Goal: Task Accomplishment & Management: Manage account settings

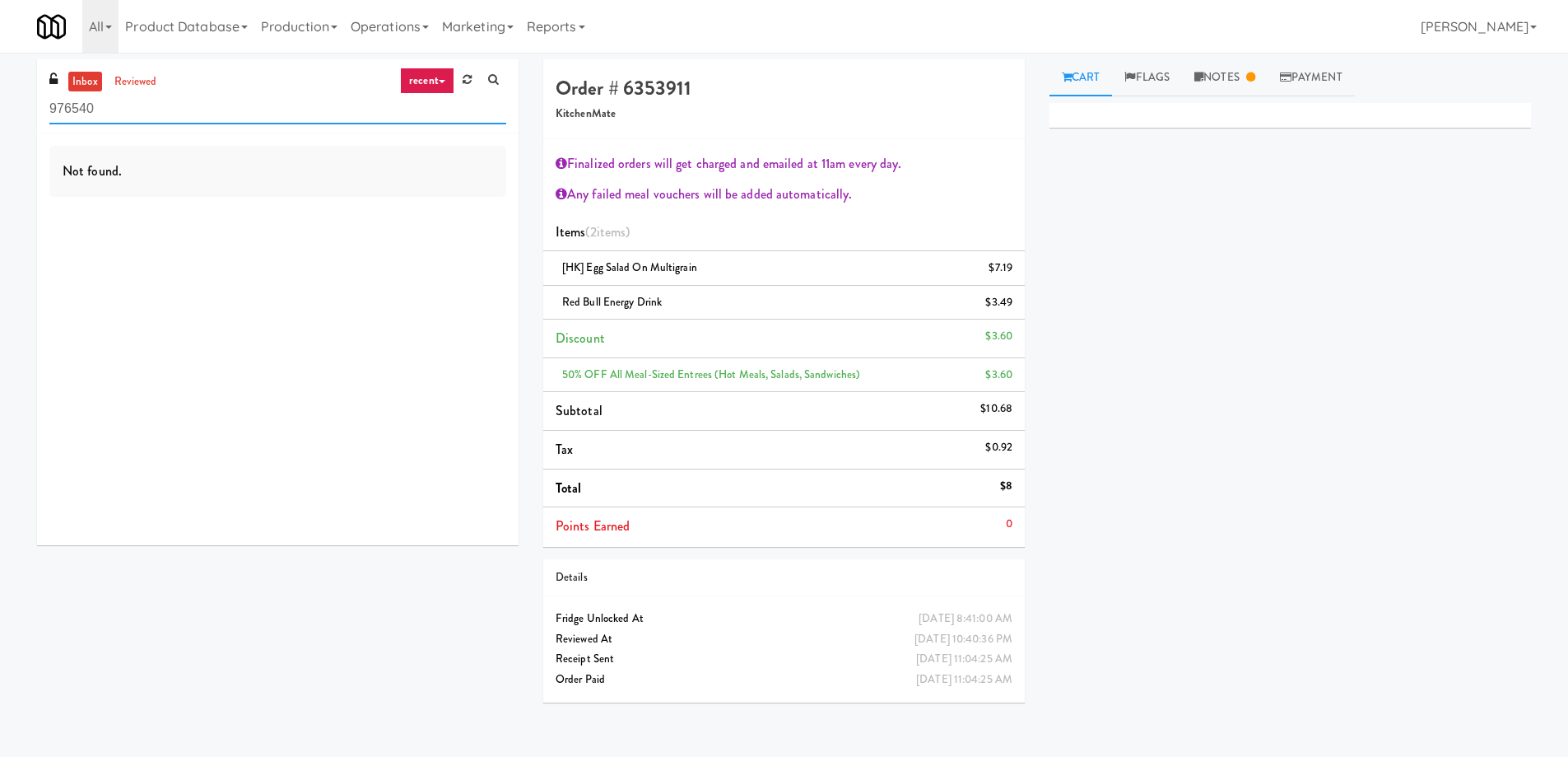
click at [304, 109] on input "976540" at bounding box center [278, 109] width 457 height 31
click at [443, 80] on icon at bounding box center [442, 82] width 7 height 4
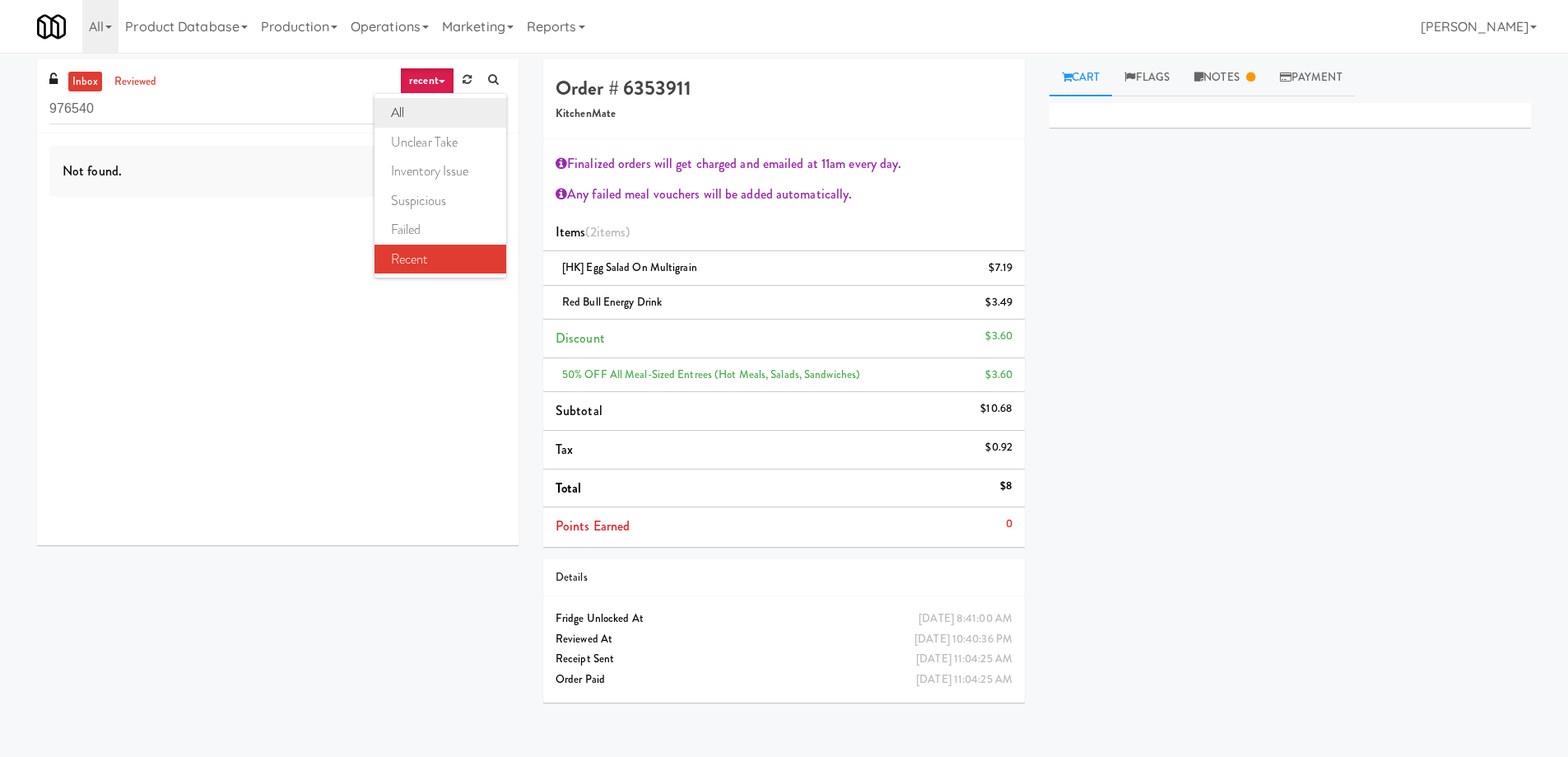
click at [434, 114] on link "all" at bounding box center [440, 113] width 131 height 30
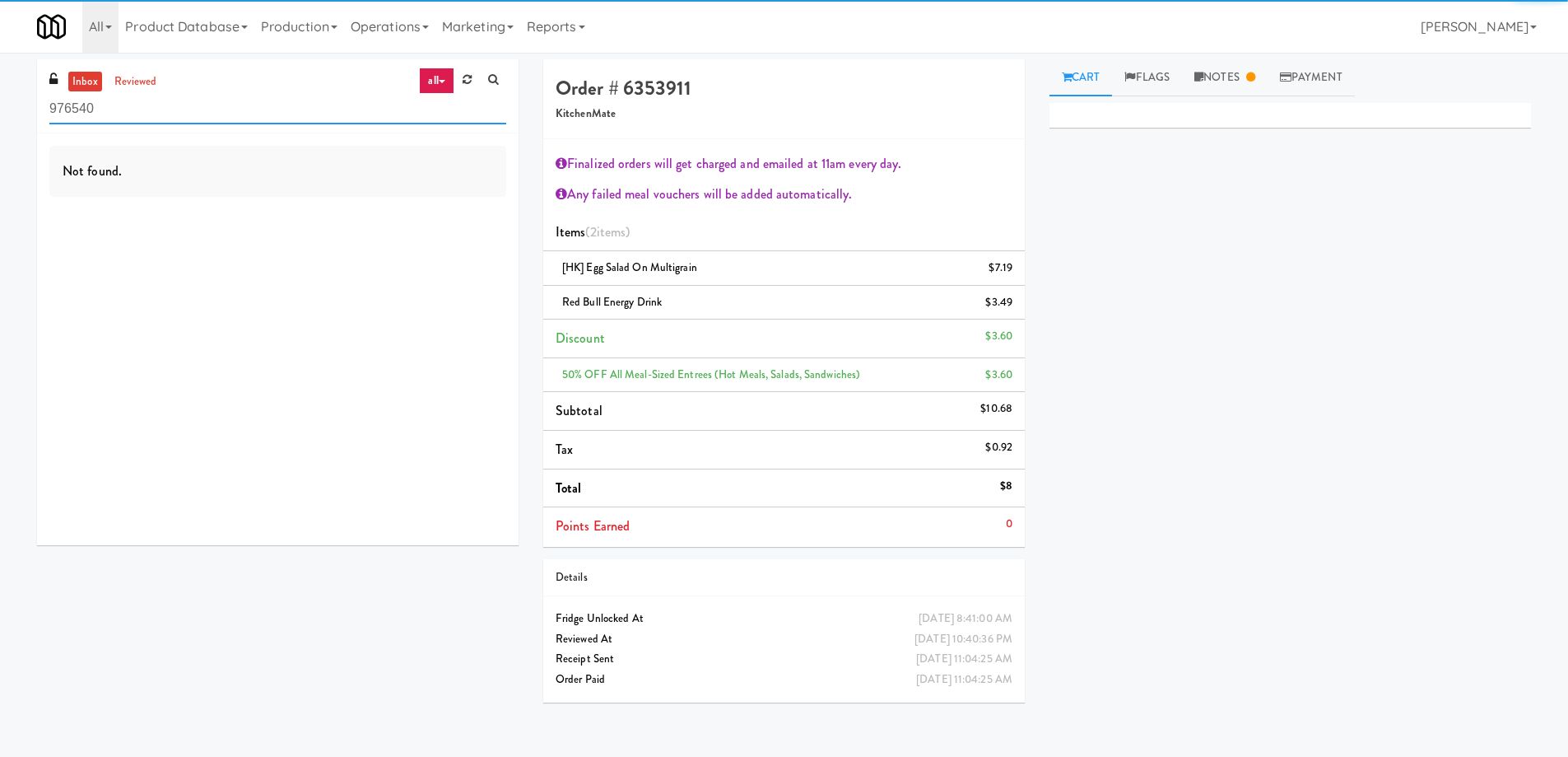
click at [224, 112] on input "976540" at bounding box center [278, 109] width 457 height 31
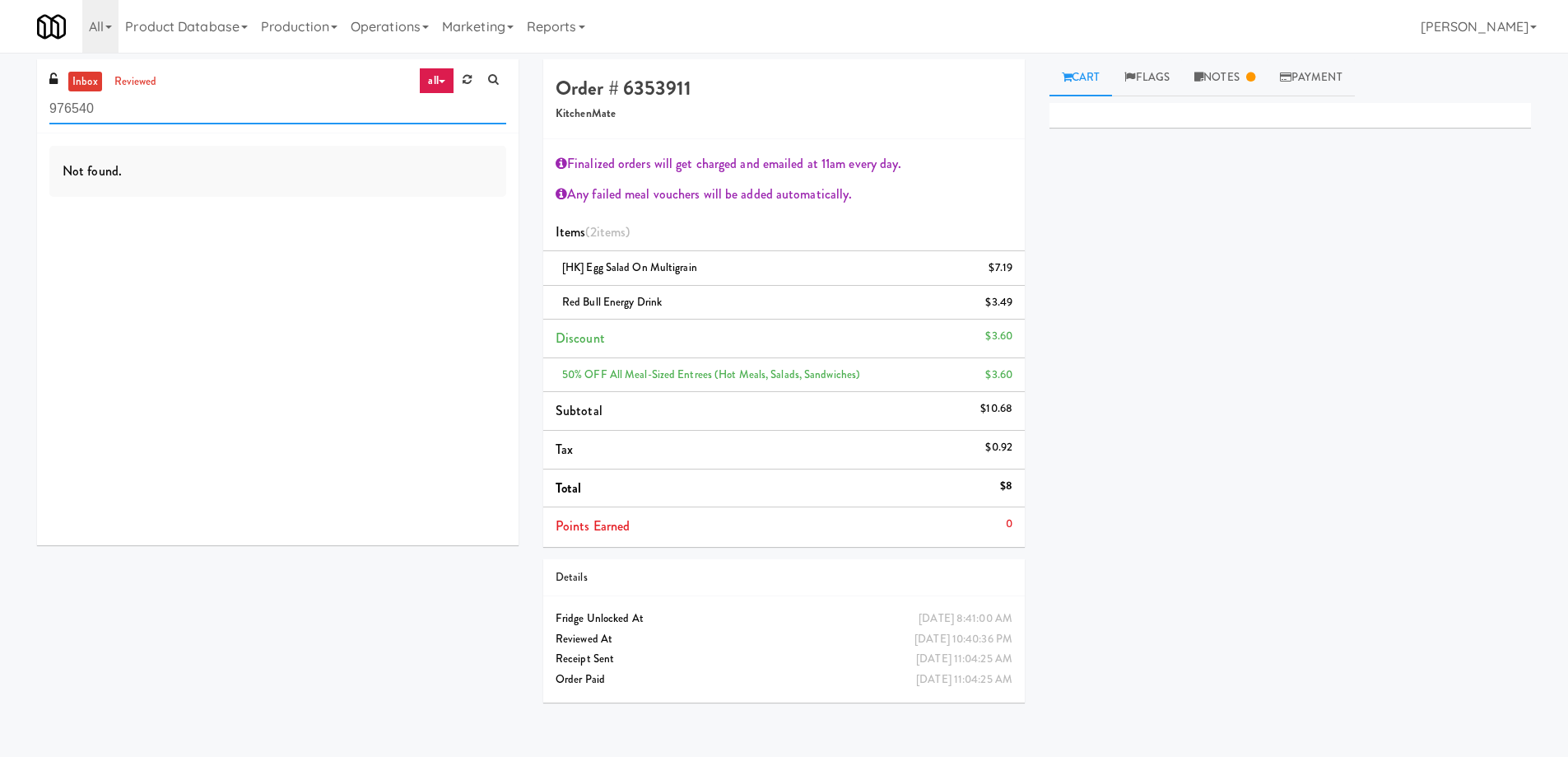
click at [224, 112] on input "976540" at bounding box center [278, 109] width 457 height 31
paste input "(Snack & Drink) EWR 1-TB-MAIN BREAK ROOM"
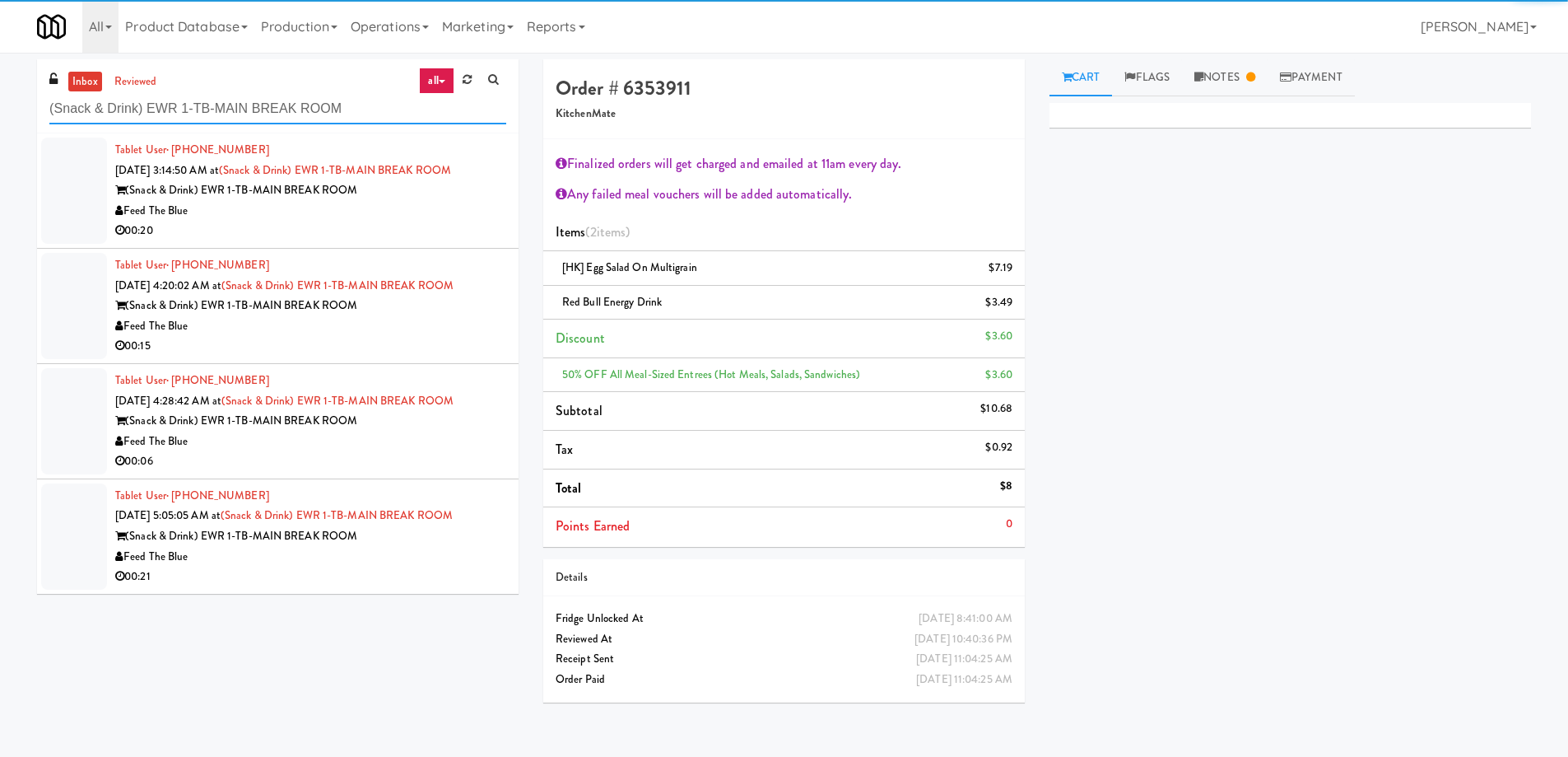
type input "(Snack & Drink) EWR 1-TB-MAIN BREAK ROOM"
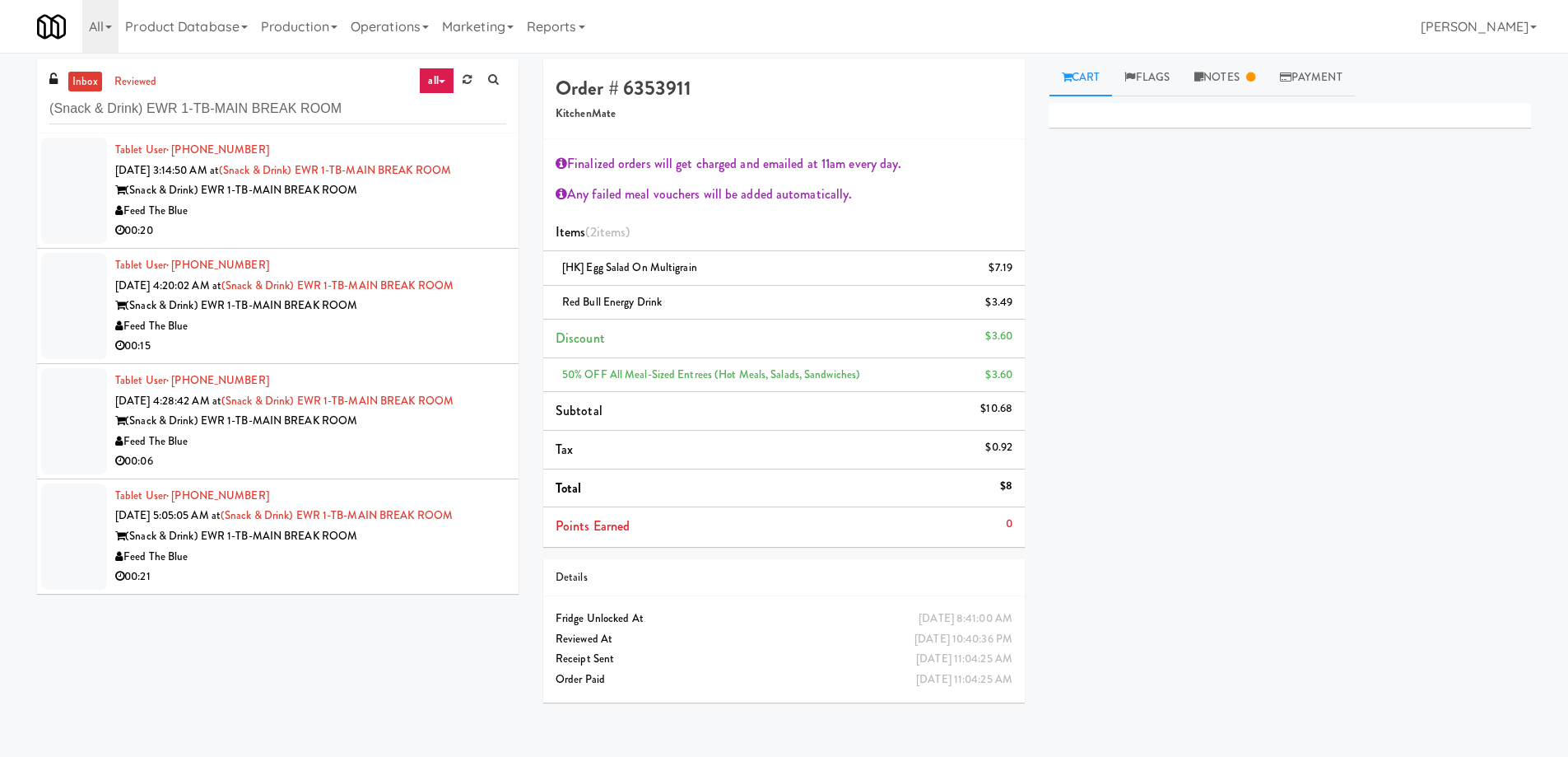
click at [434, 234] on div "00:20" at bounding box center [311, 231] width 391 height 21
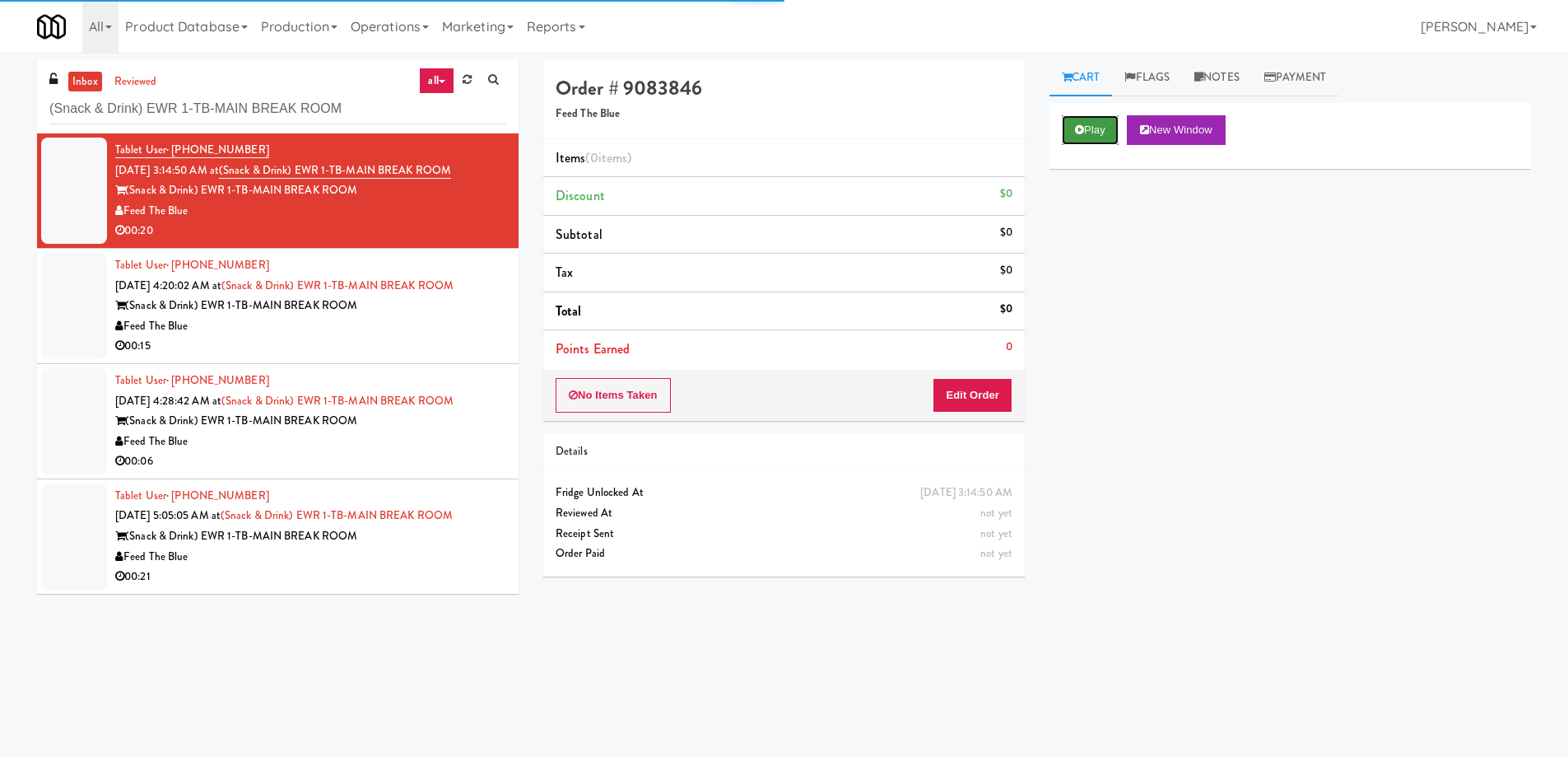
click at [1118, 119] on button "Play" at bounding box center [1090, 131] width 57 height 30
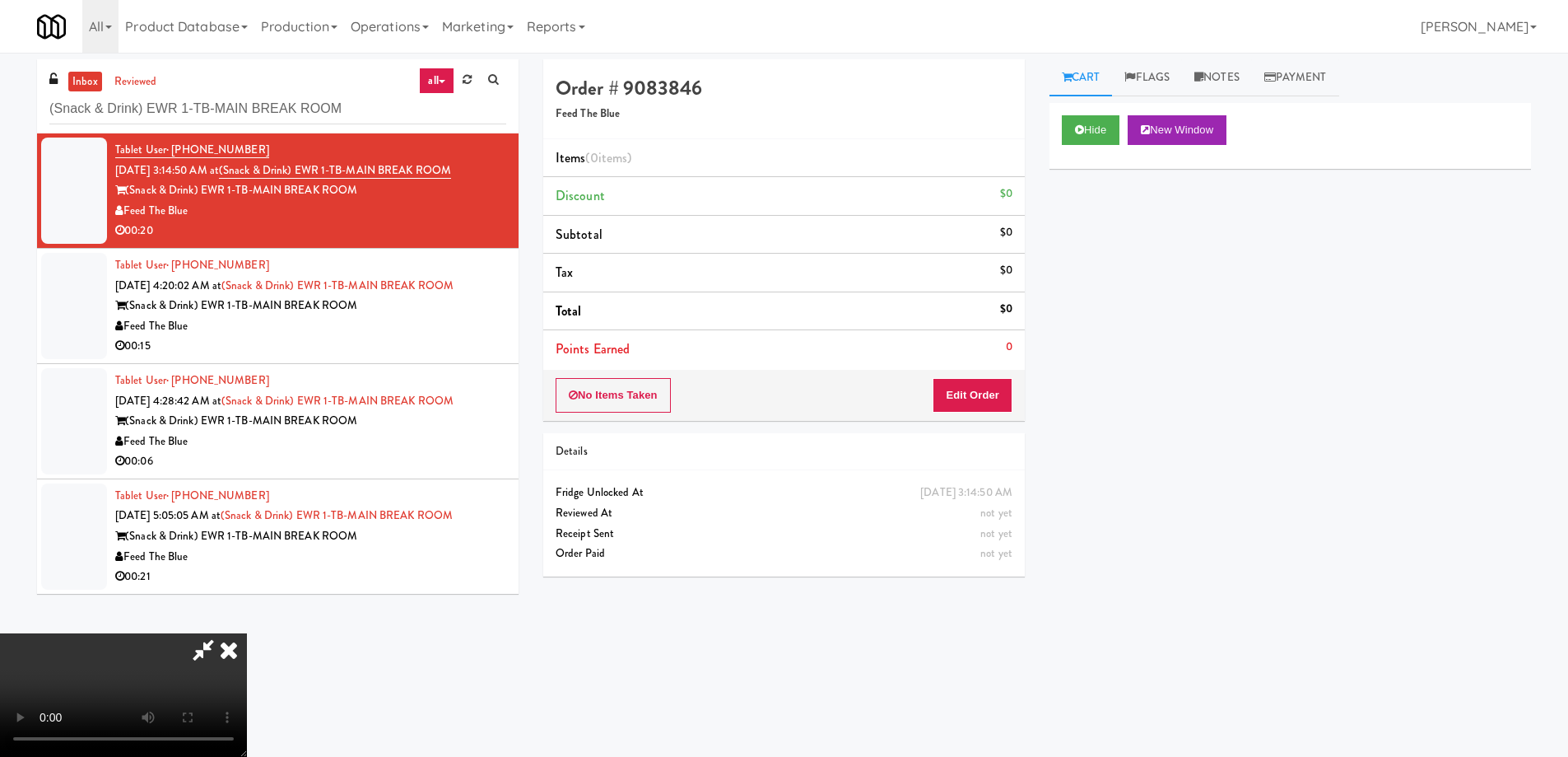
click at [247, 634] on video at bounding box center [123, 695] width 247 height 124
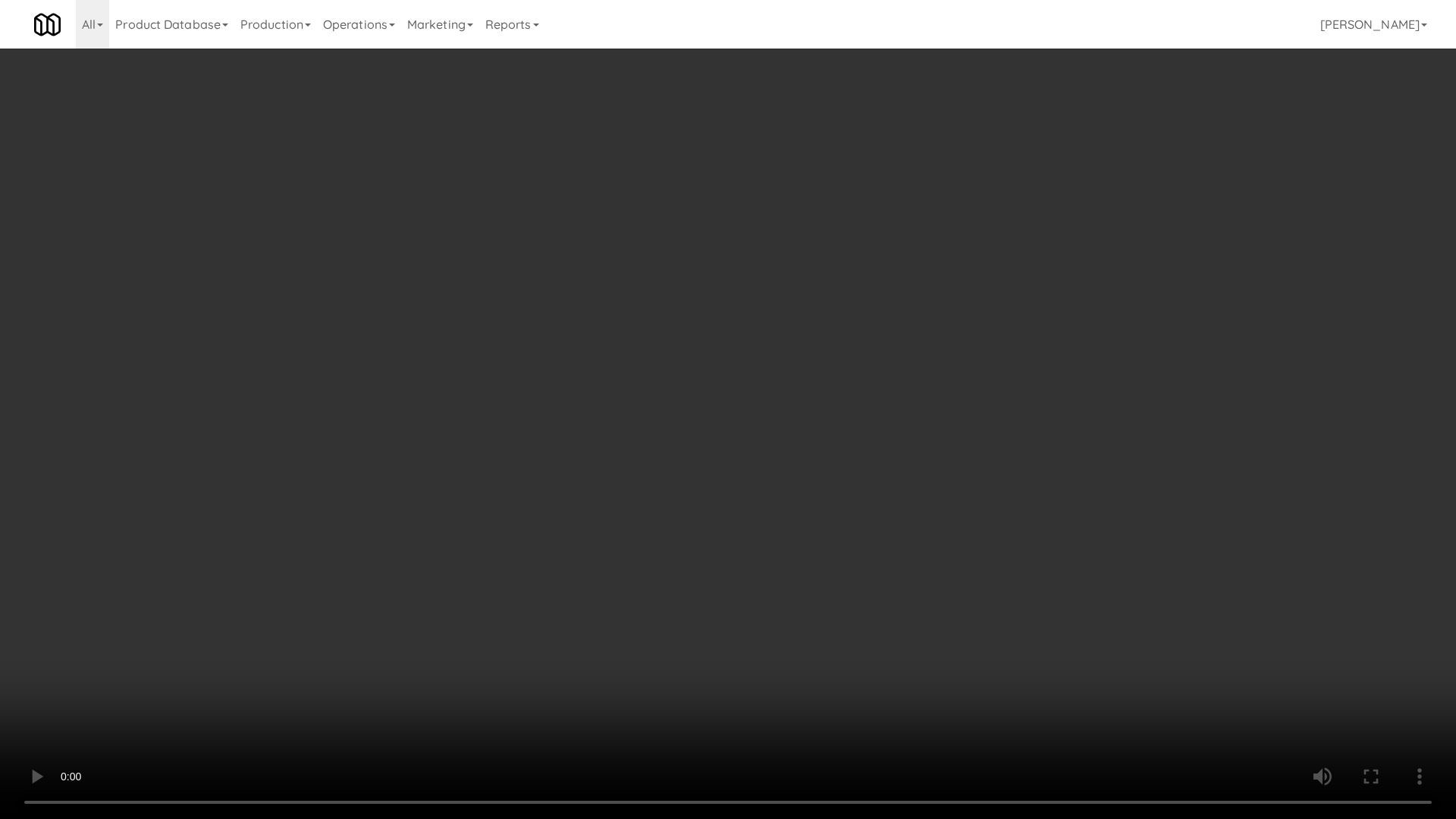
click at [637, 410] on video at bounding box center [728, 410] width 1456 height 819
click at [610, 456] on video at bounding box center [728, 410] width 1456 height 819
click at [589, 408] on video at bounding box center [728, 410] width 1456 height 819
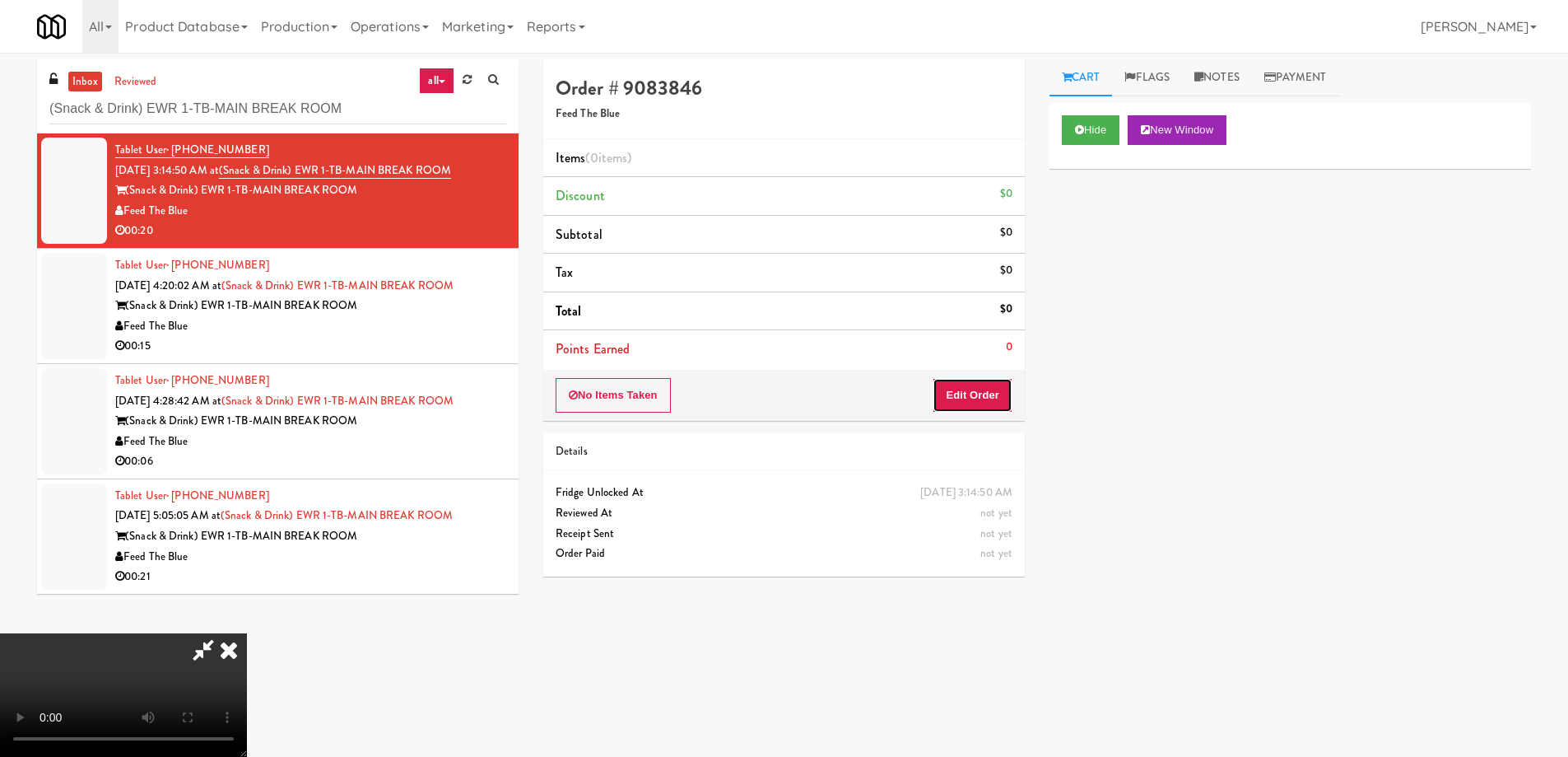
click at [997, 400] on button "Edit Order" at bounding box center [973, 395] width 80 height 34
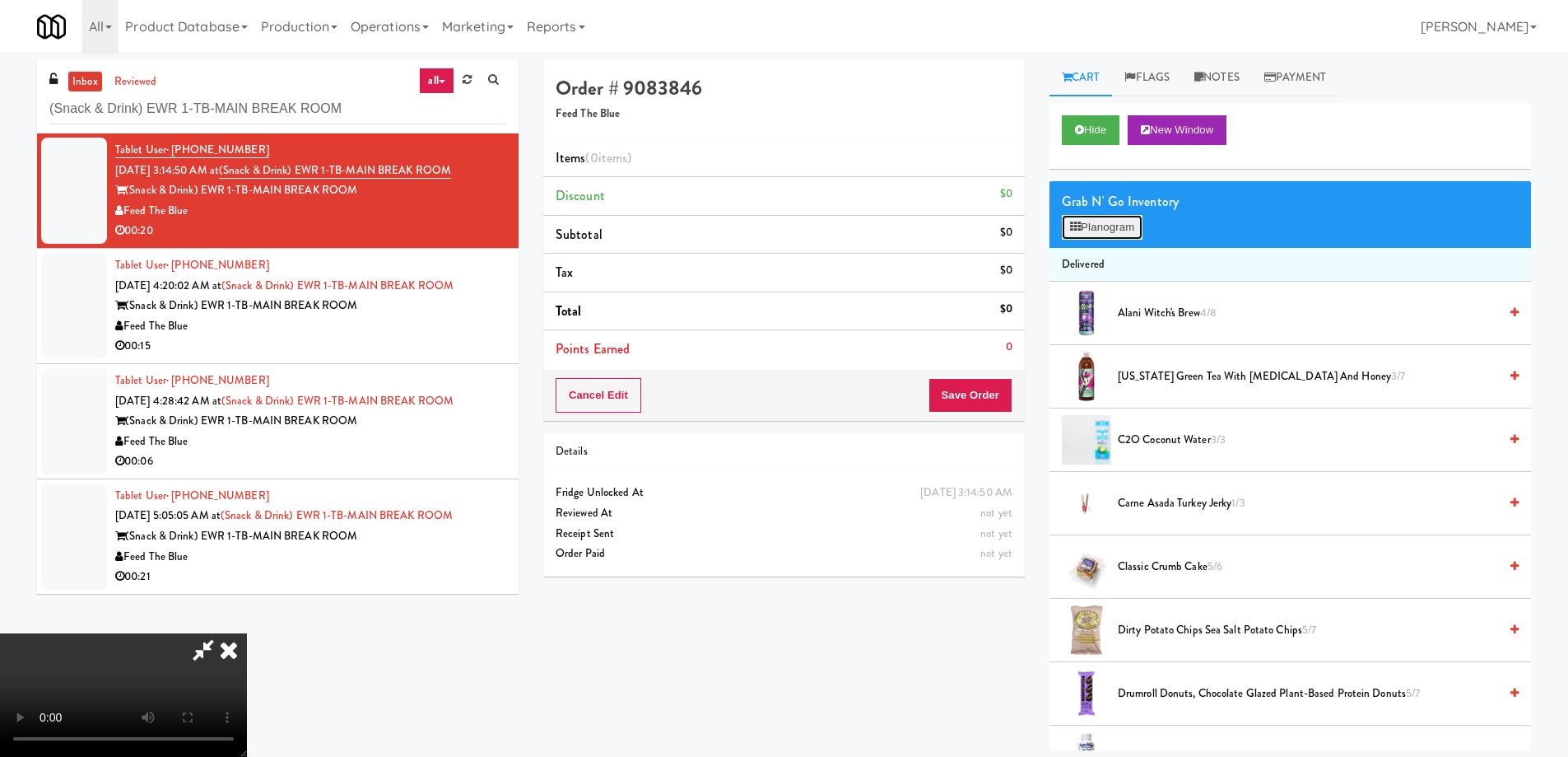
click at [1121, 229] on button "Planogram" at bounding box center [1102, 227] width 81 height 25
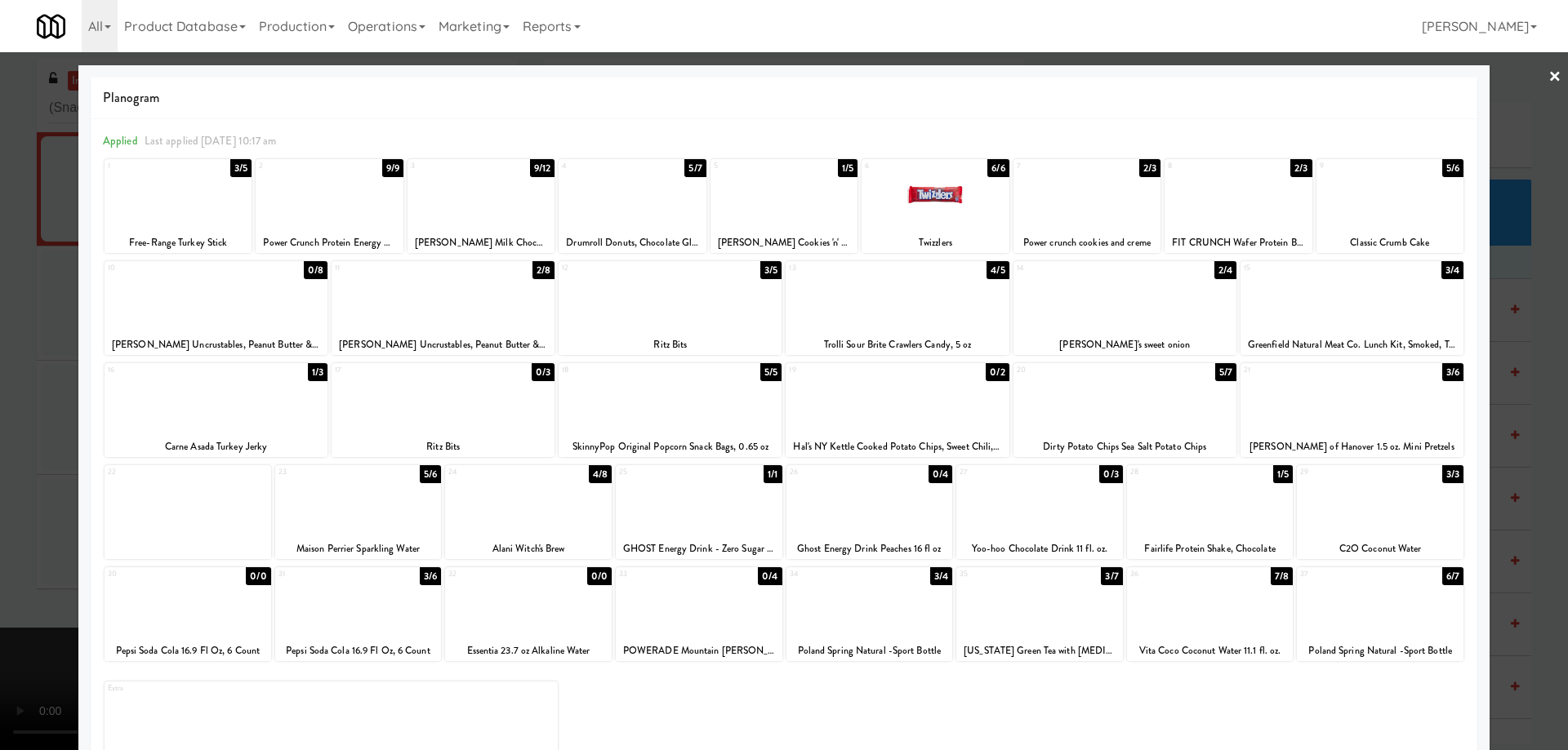
click at [1548, 65] on link "×" at bounding box center [1554, 78] width 13 height 51
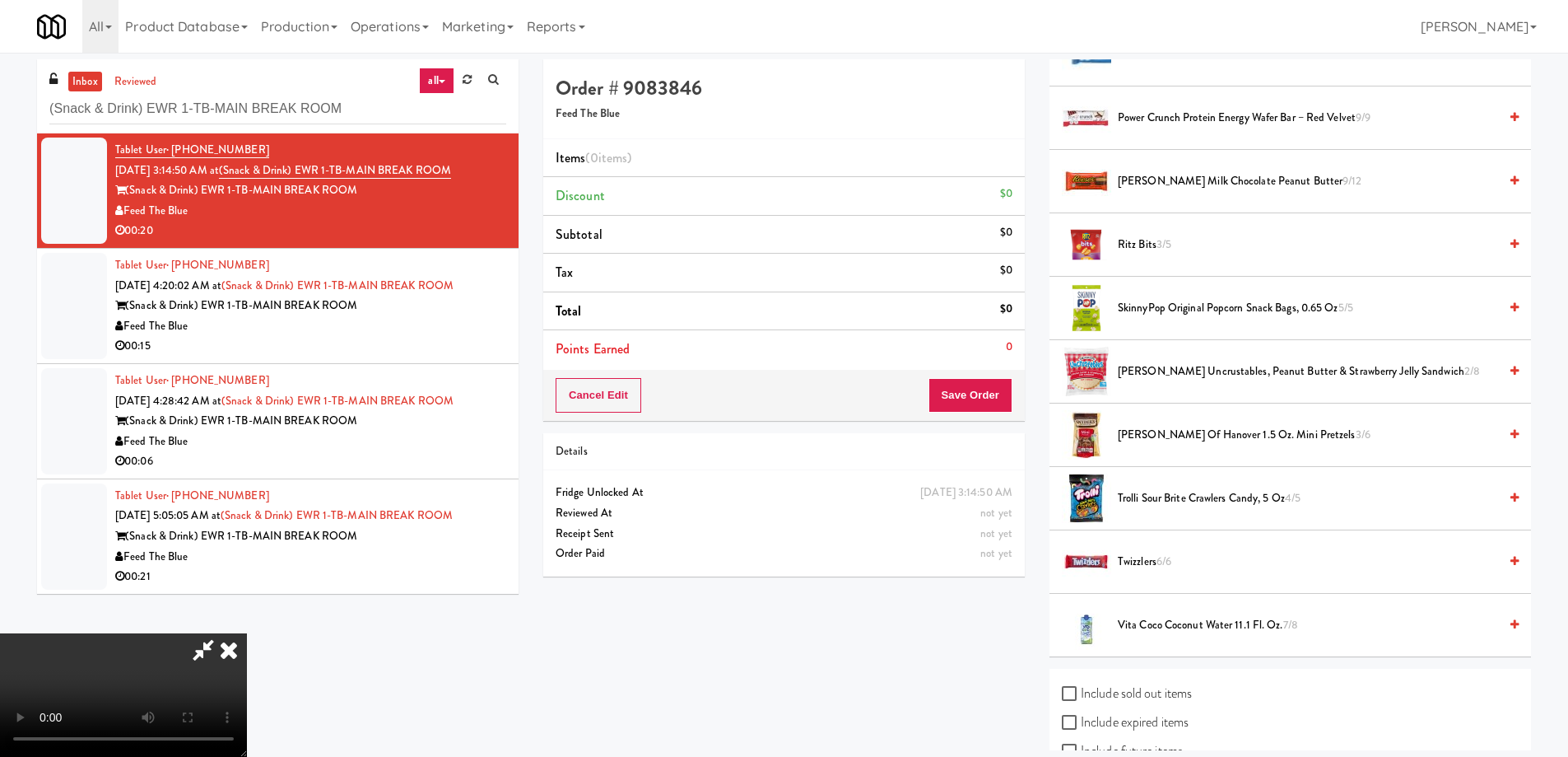
scroll to position [1498, 0]
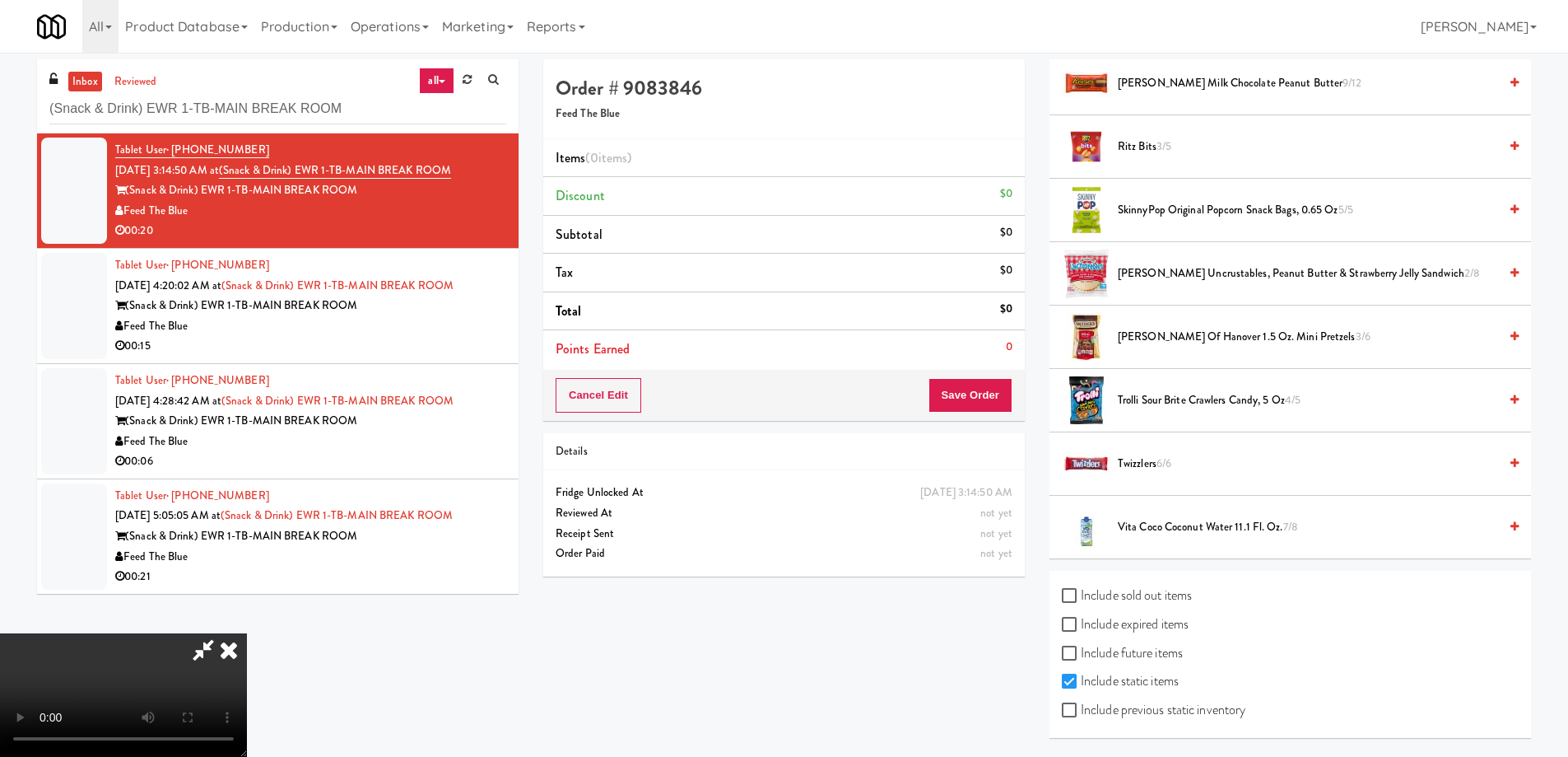
click at [1165, 626] on label "Include expired items" at bounding box center [1125, 625] width 127 height 25
click at [1081, 626] on input "Include expired items" at bounding box center [1071, 626] width 19 height 13
checkbox input "true"
drag, startPoint x: 1166, startPoint y: 709, endPoint x: 1178, endPoint y: 670, distance: 40.8
click at [1166, 709] on label "Include previous static inventory" at bounding box center [1153, 709] width 184 height 25
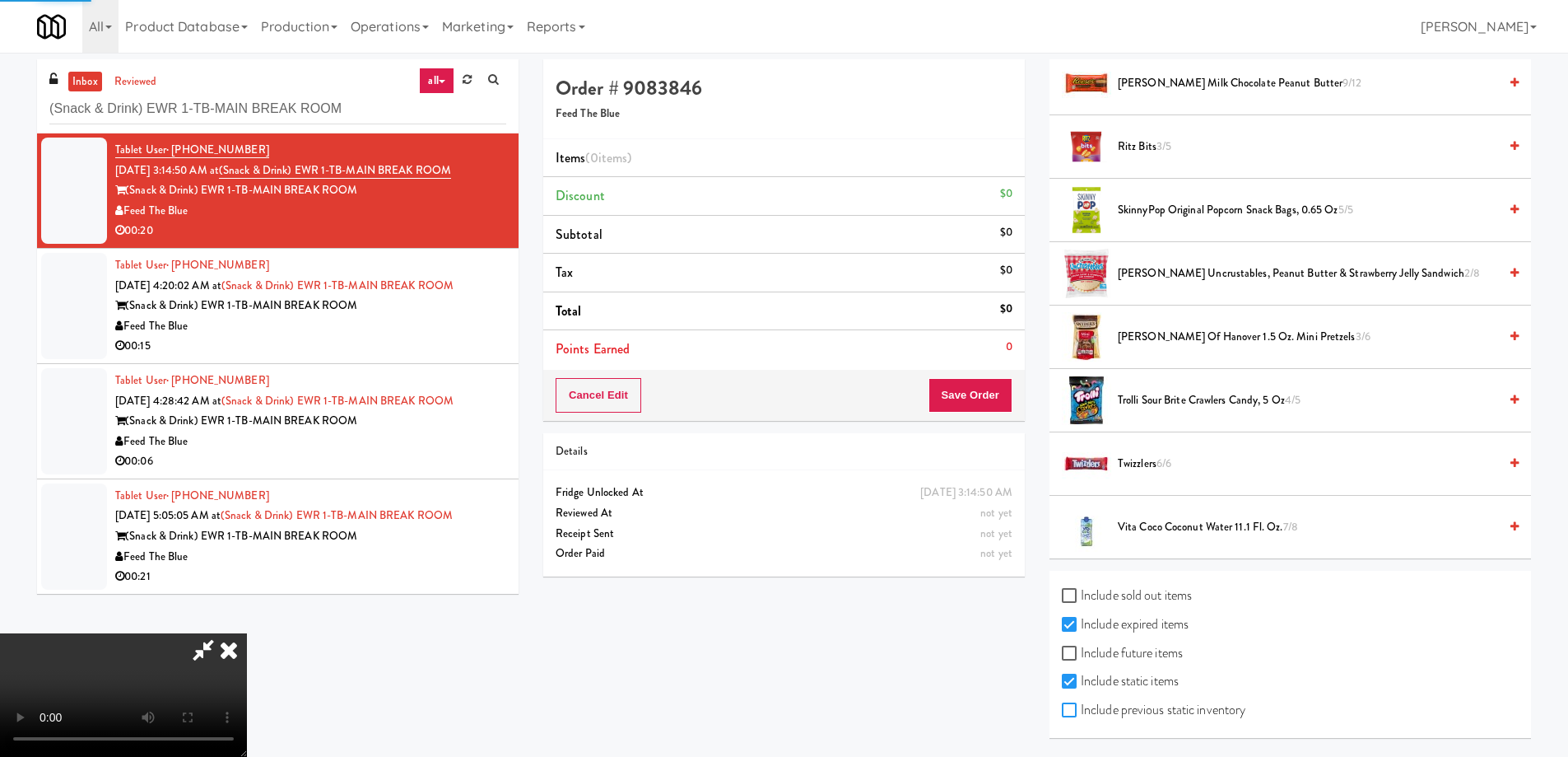
click at [1081, 709] on input "Include previous static inventory" at bounding box center [1071, 711] width 19 height 13
checkbox input "true"
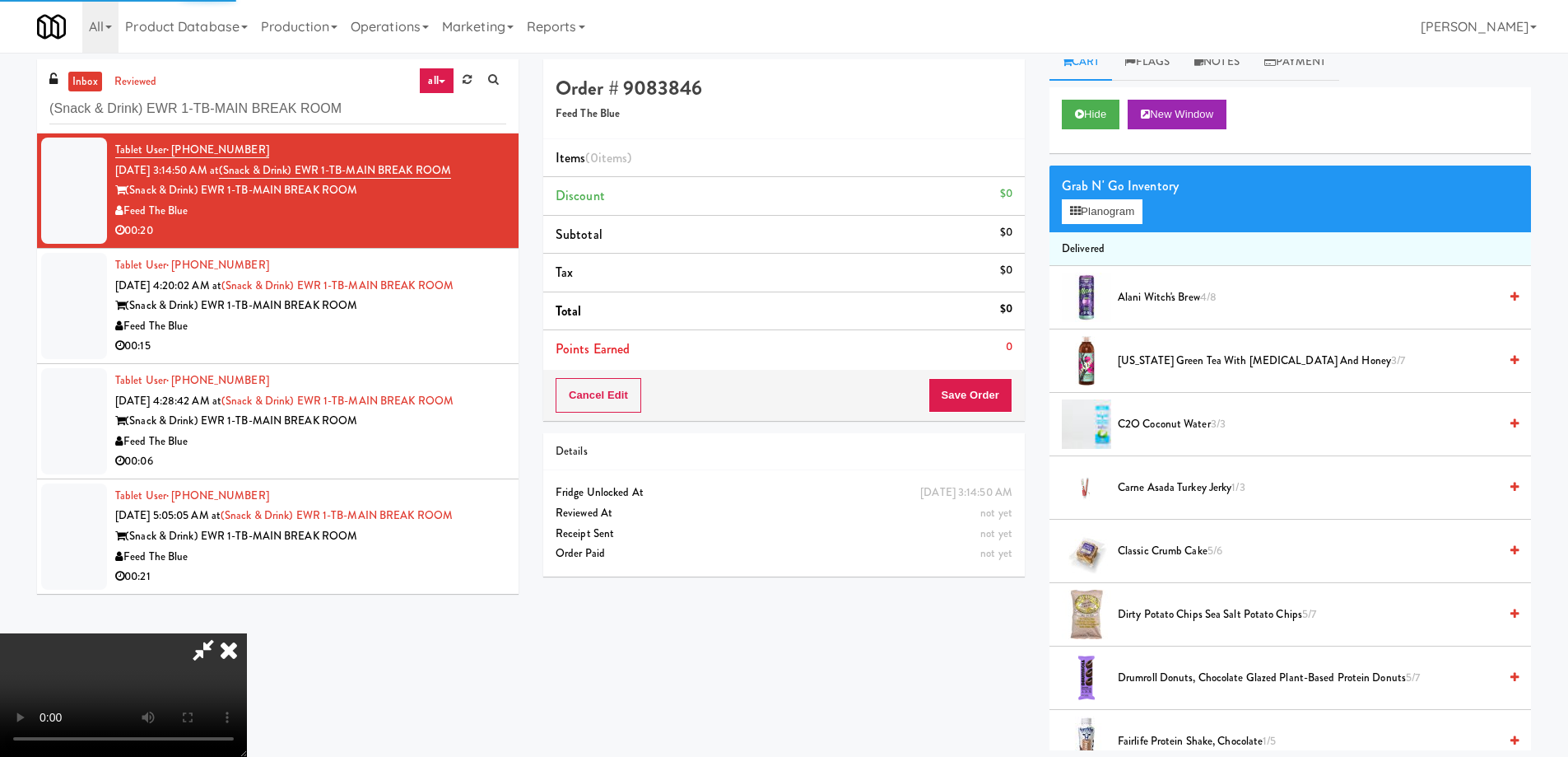
scroll to position [0, 0]
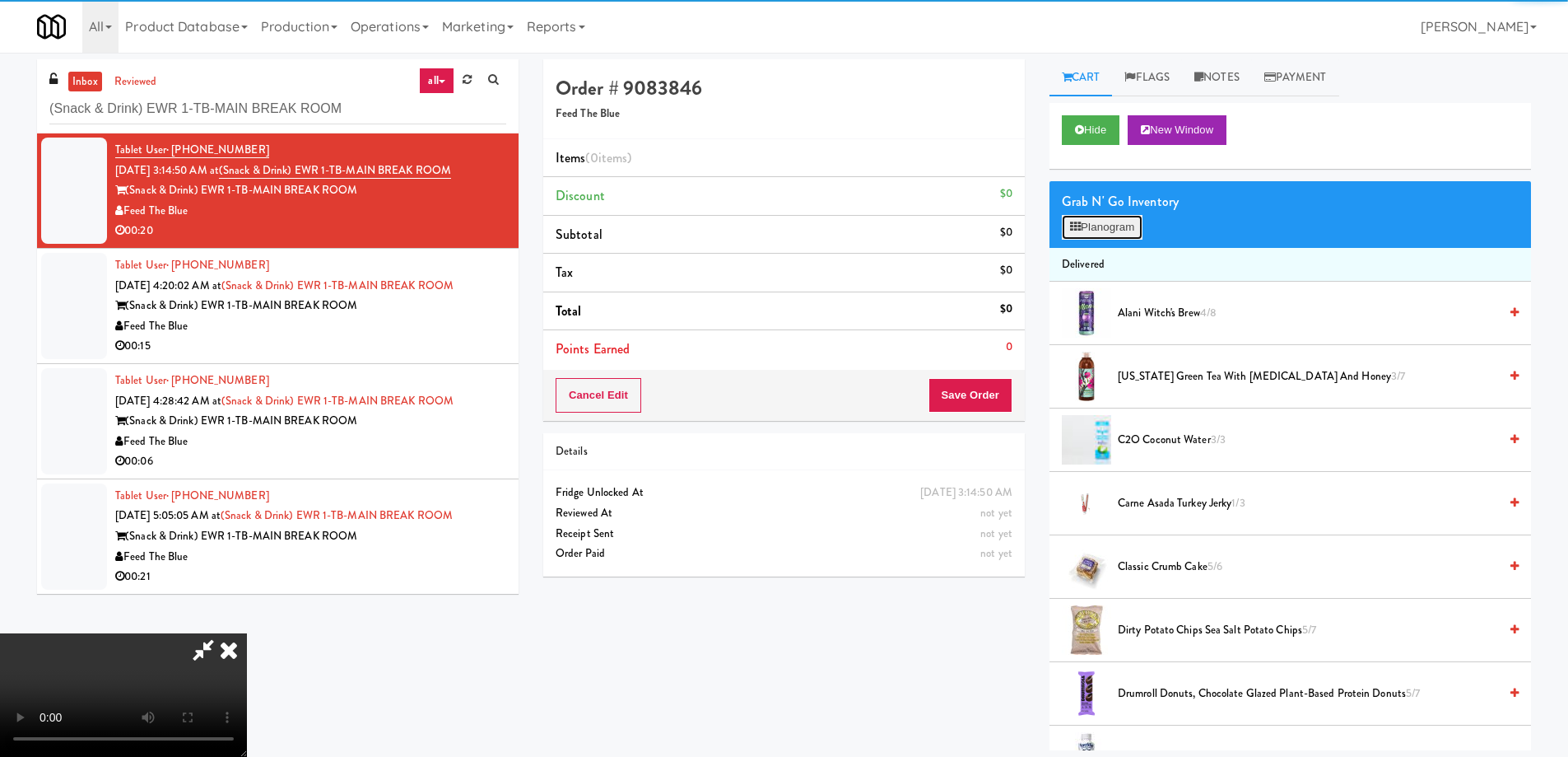
click at [1109, 221] on button "Planogram" at bounding box center [1102, 227] width 81 height 25
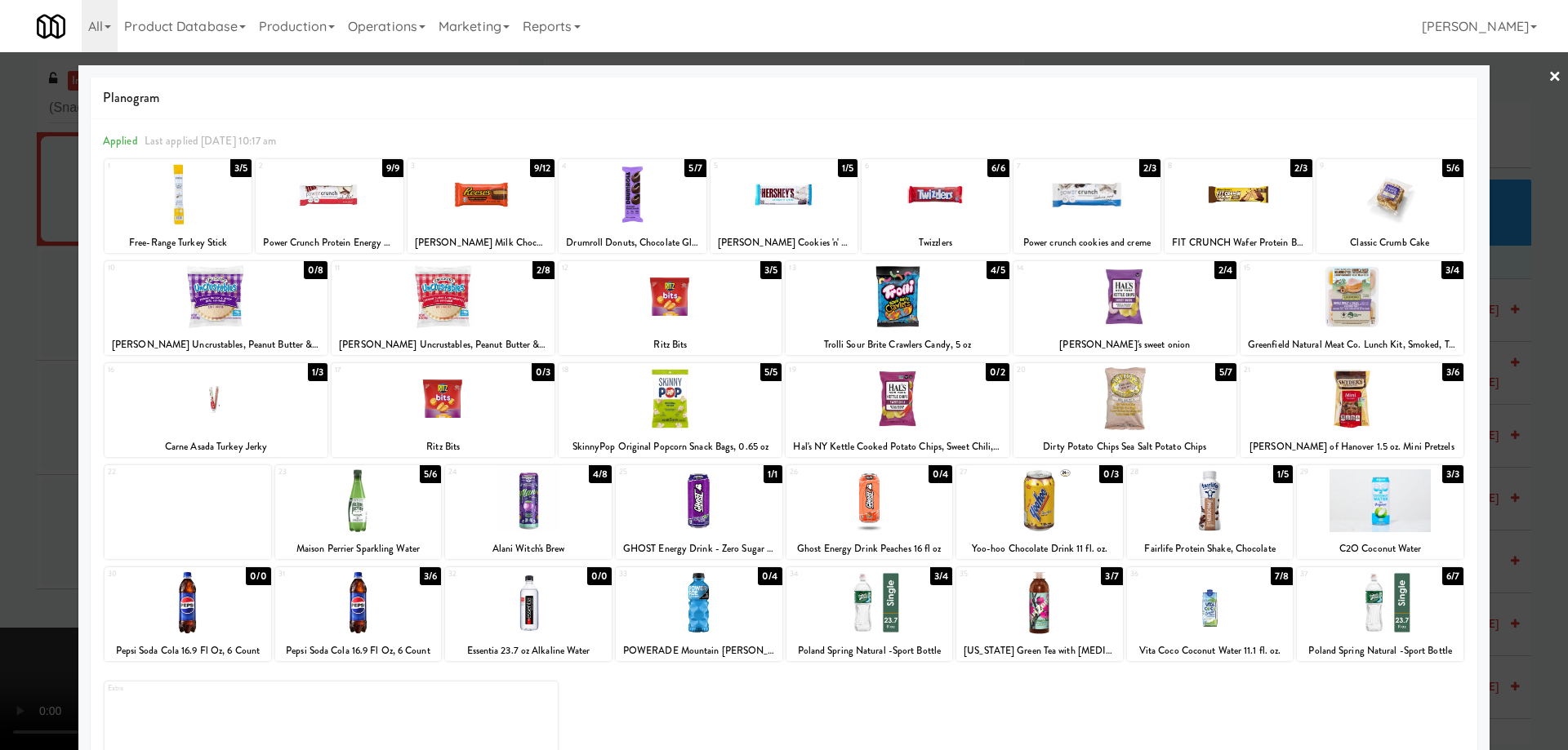
drag, startPoint x: 558, startPoint y: 595, endPoint x: 598, endPoint y: 589, distance: 40.4
click at [557, 595] on div at bounding box center [529, 603] width 166 height 63
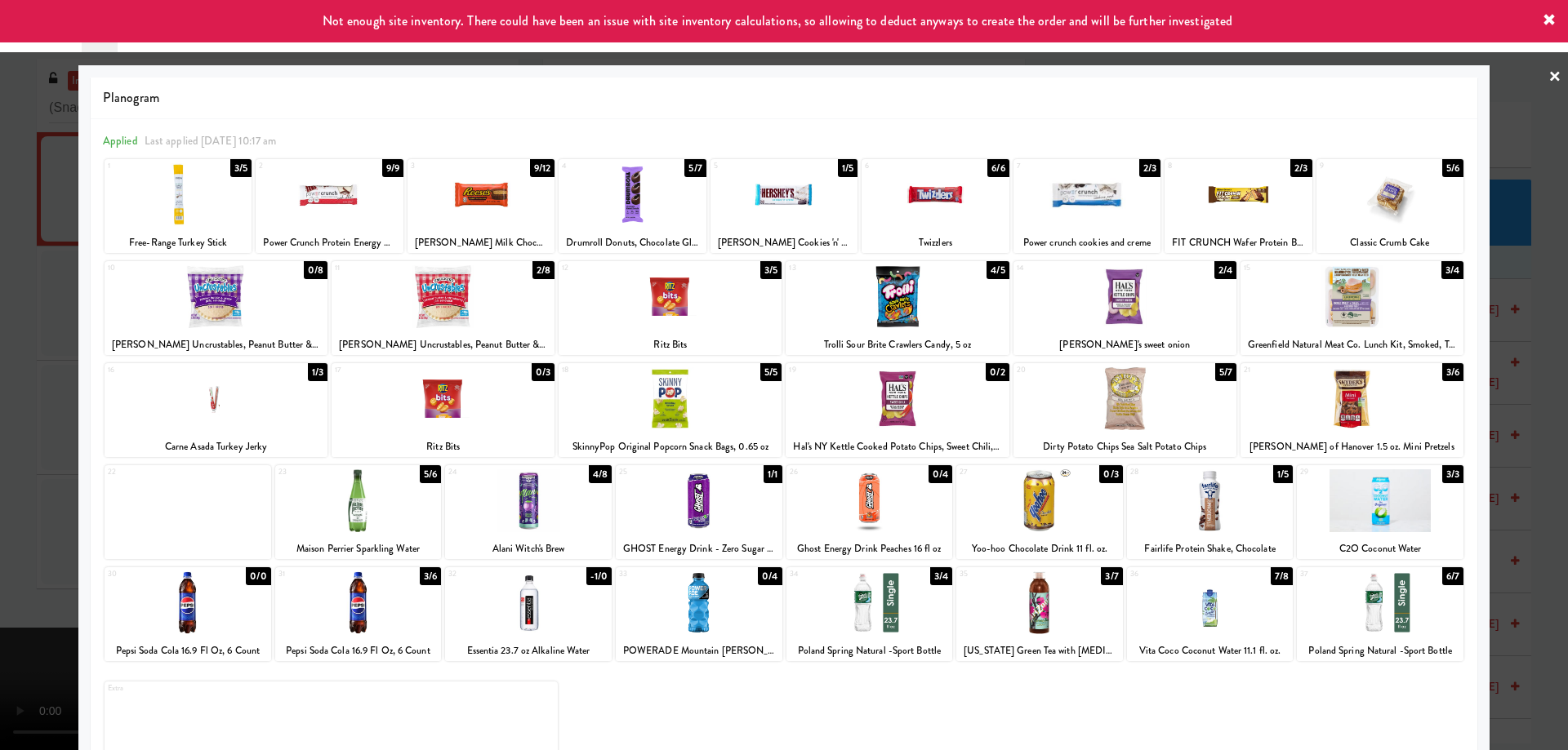
click at [1535, 69] on div at bounding box center [784, 375] width 1568 height 750
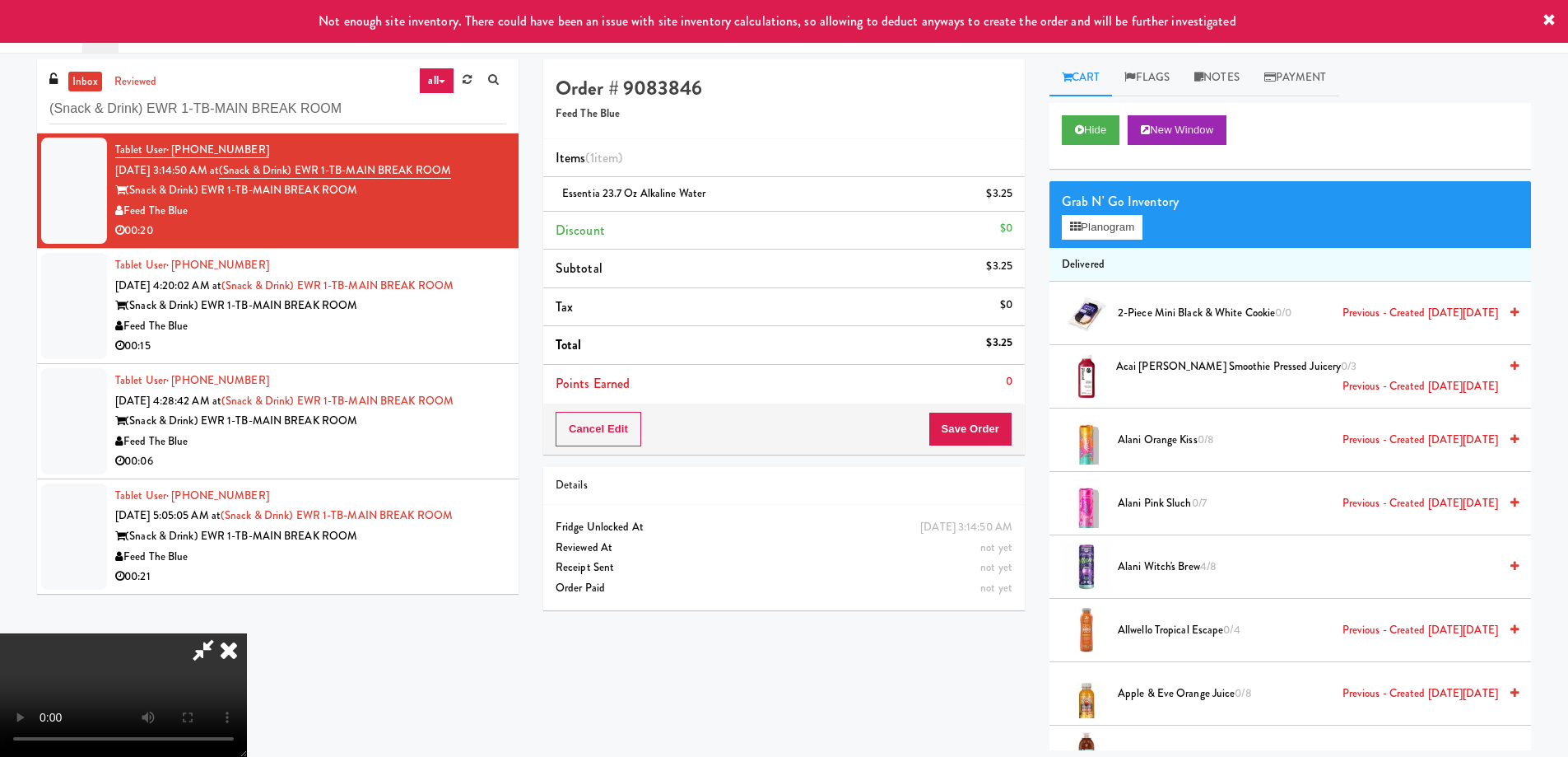
click at [247, 634] on video at bounding box center [123, 695] width 247 height 124
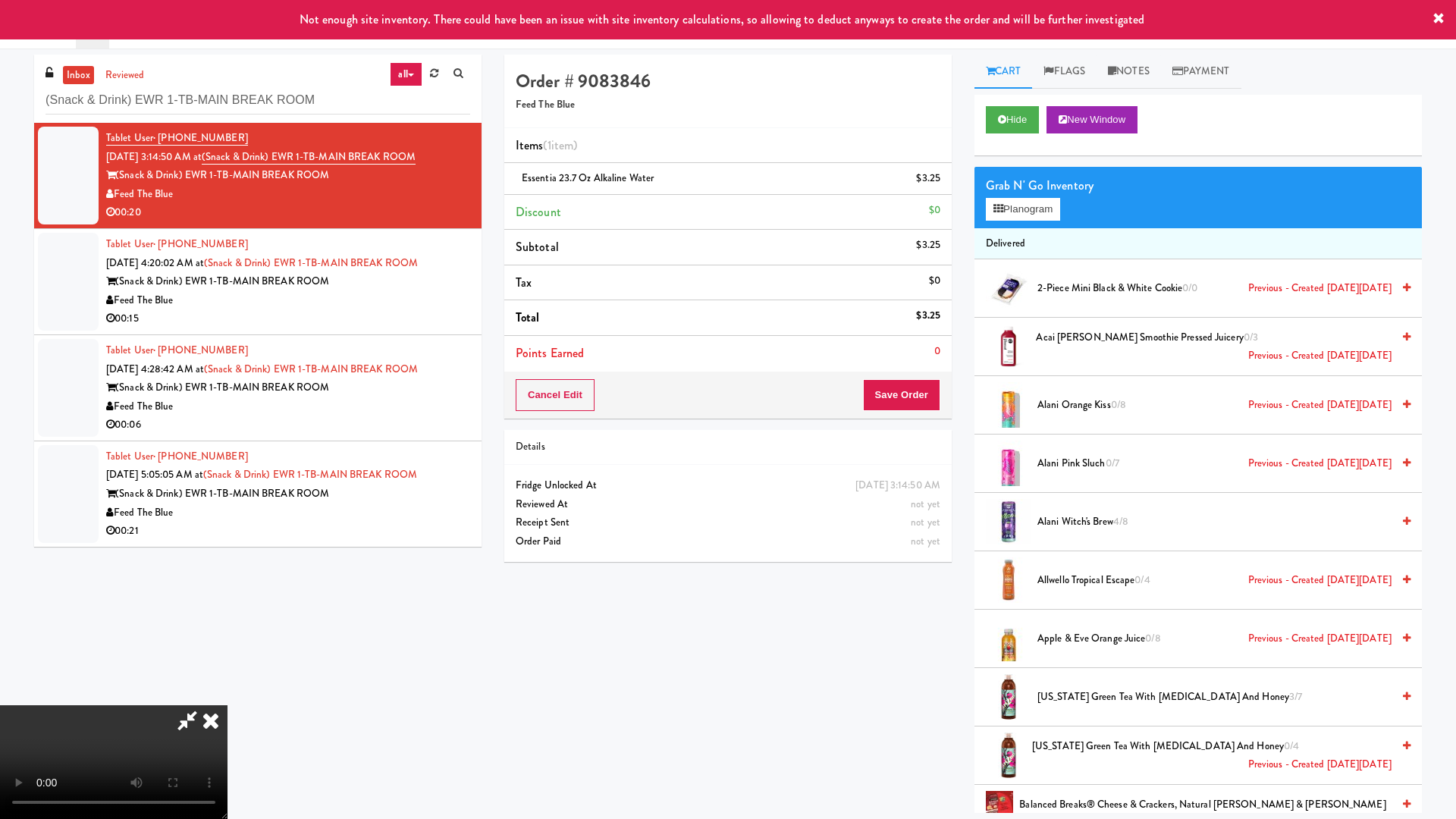
click at [227, 696] on video at bounding box center [113, 762] width 227 height 114
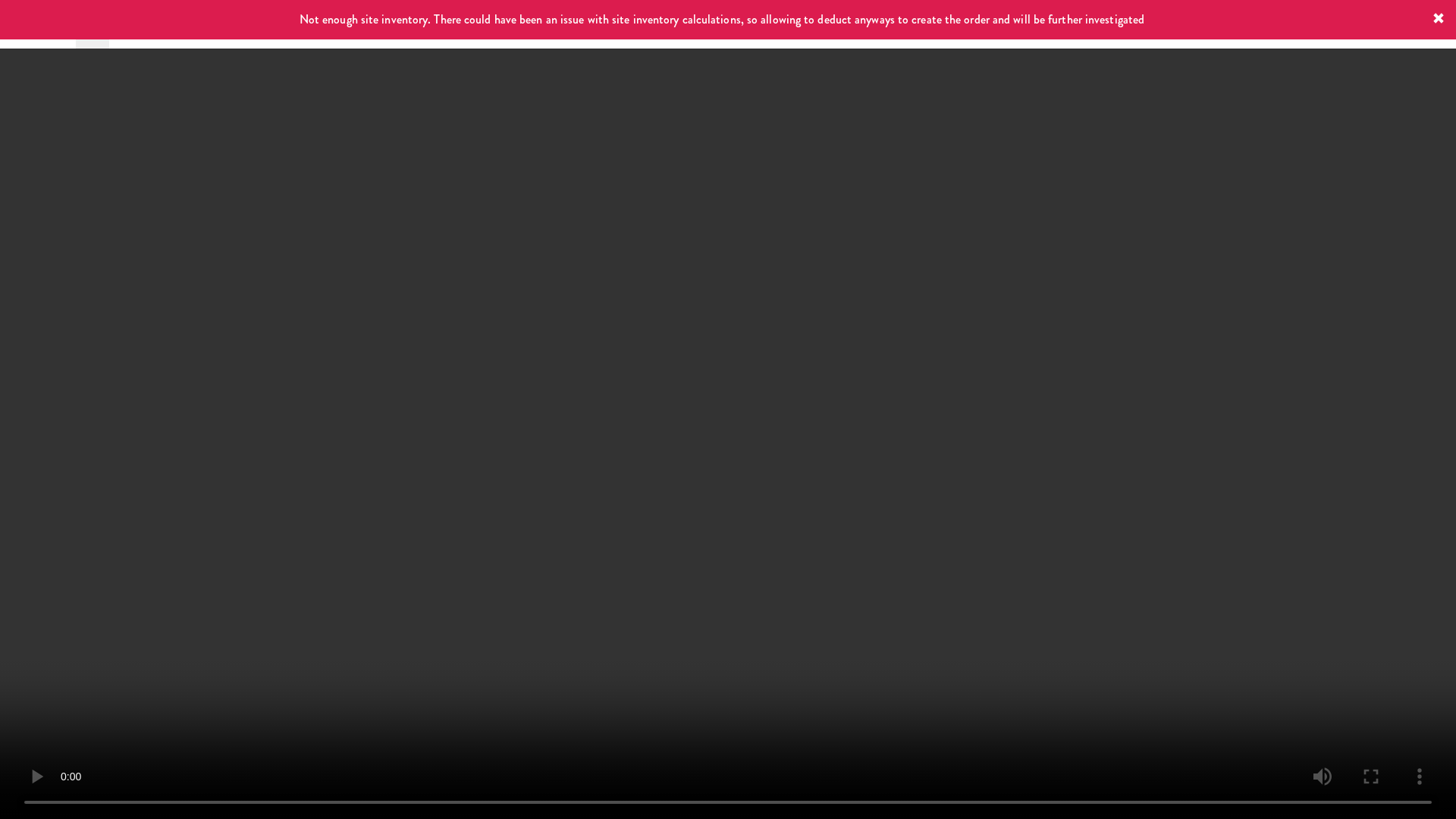
click at [741, 367] on video at bounding box center [728, 410] width 1456 height 819
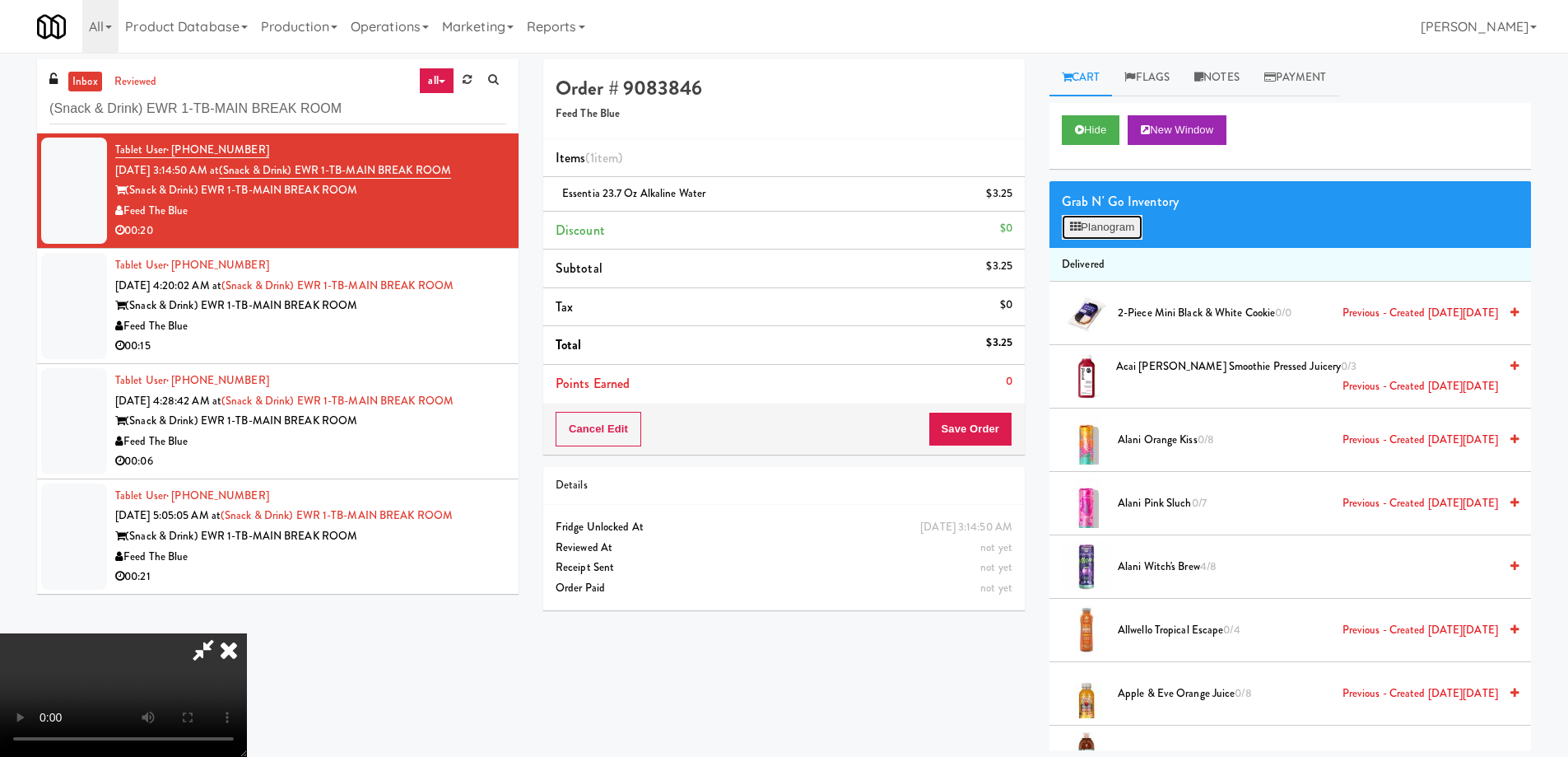
click at [1115, 234] on button "Planogram" at bounding box center [1102, 227] width 81 height 25
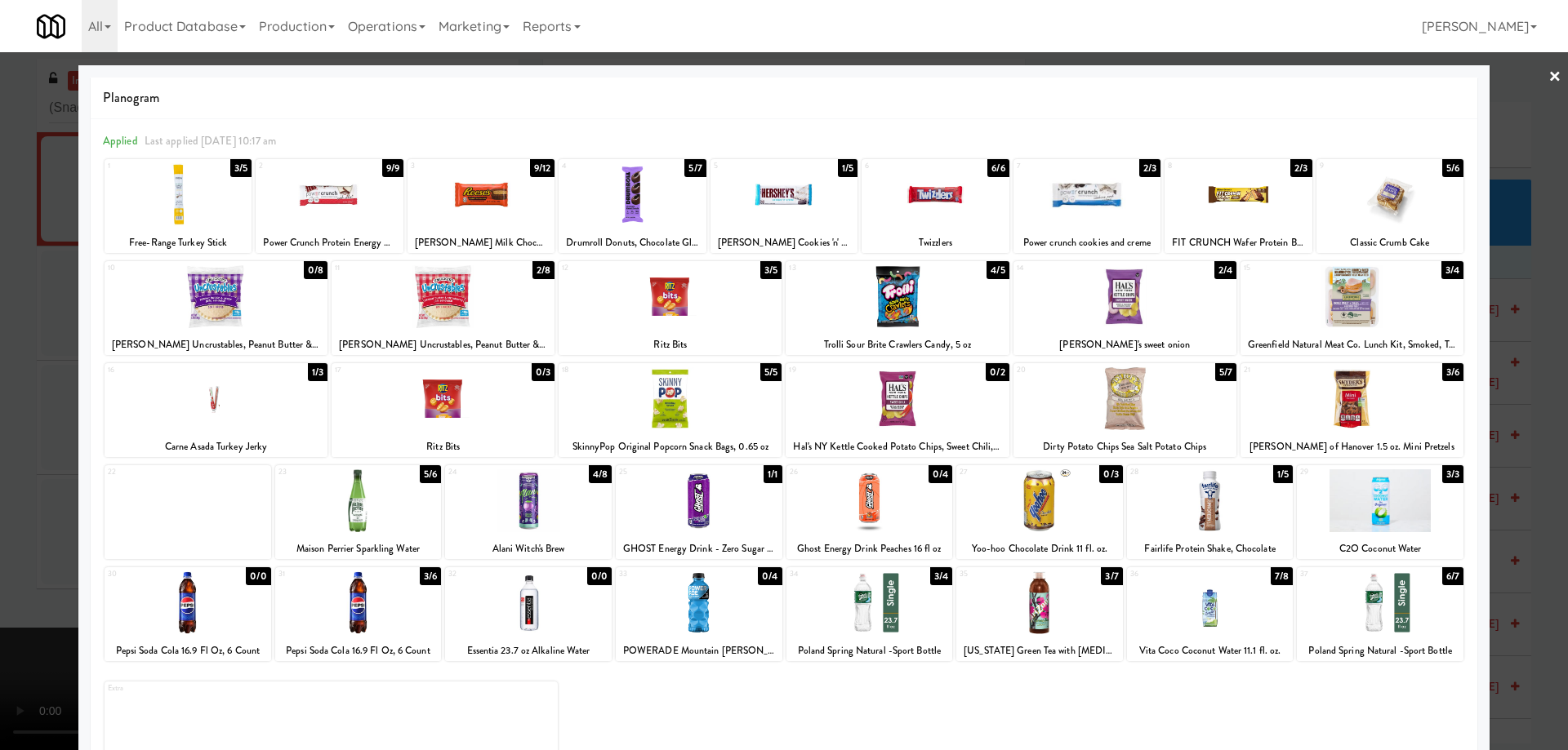
click at [221, 195] on div at bounding box center [177, 195] width 147 height 63
click at [1549, 82] on div at bounding box center [784, 375] width 1568 height 750
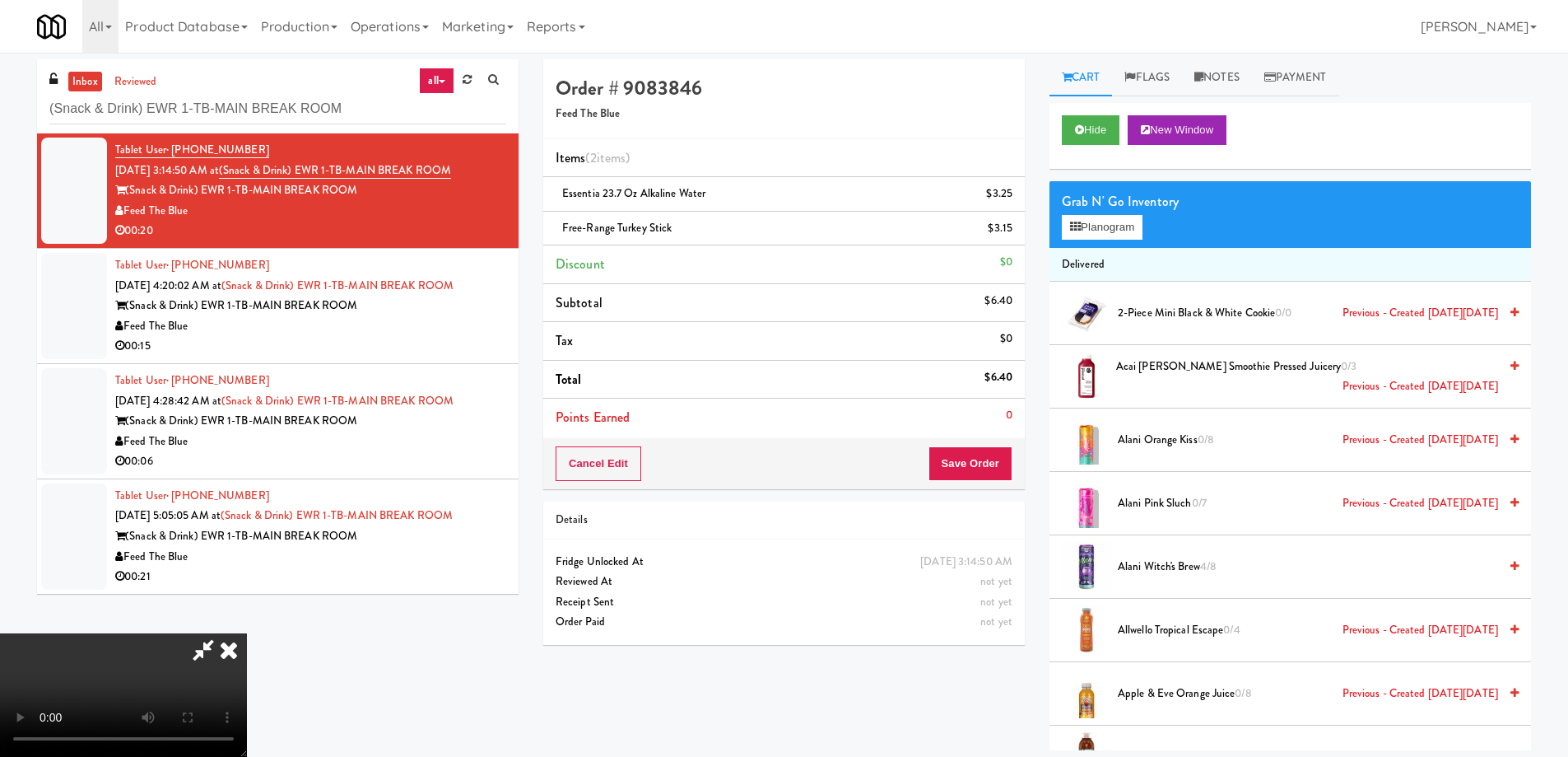
click at [247, 634] on video at bounding box center [123, 695] width 247 height 124
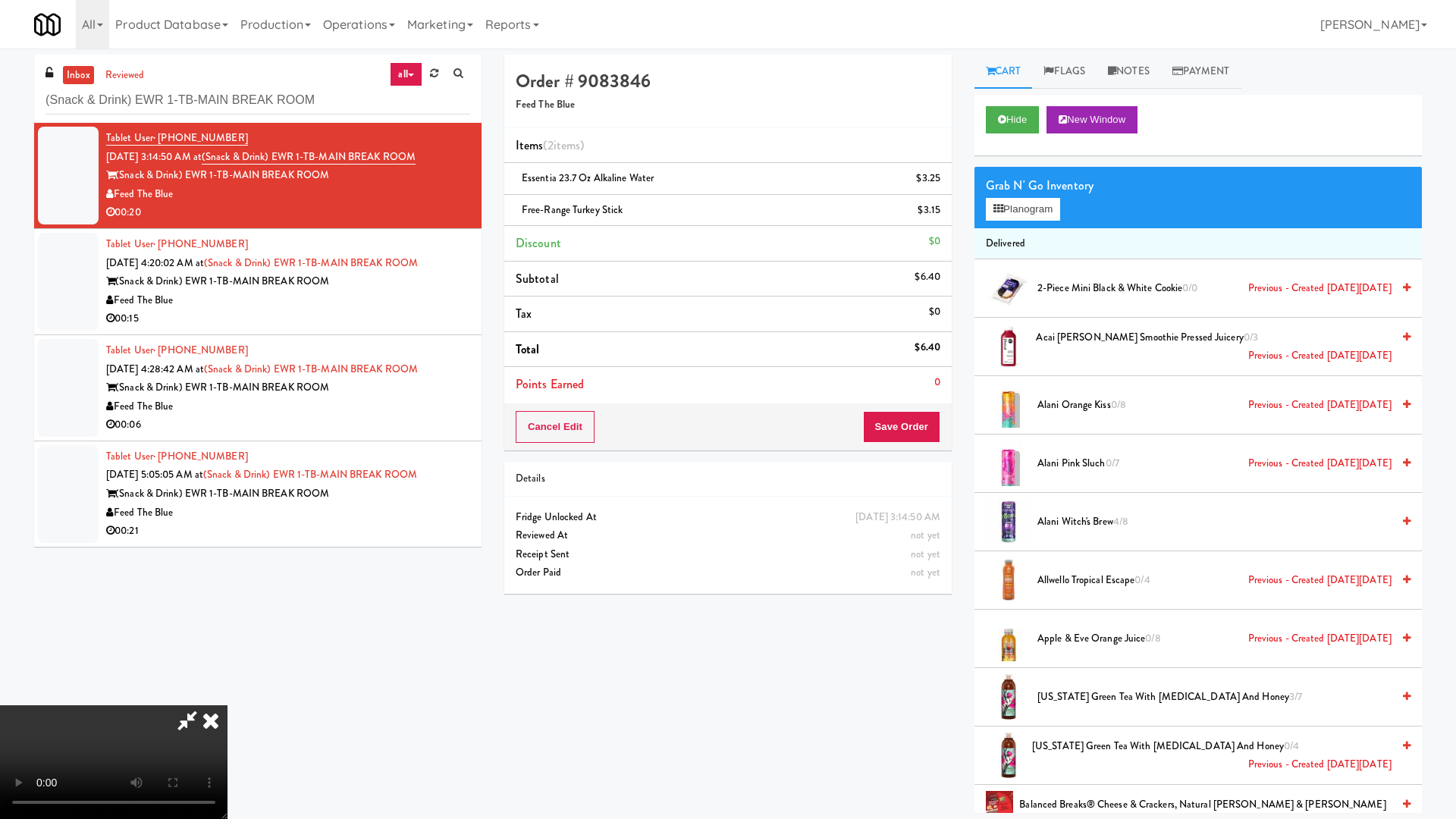
drag, startPoint x: 674, startPoint y: 348, endPoint x: 676, endPoint y: 367, distance: 19.1
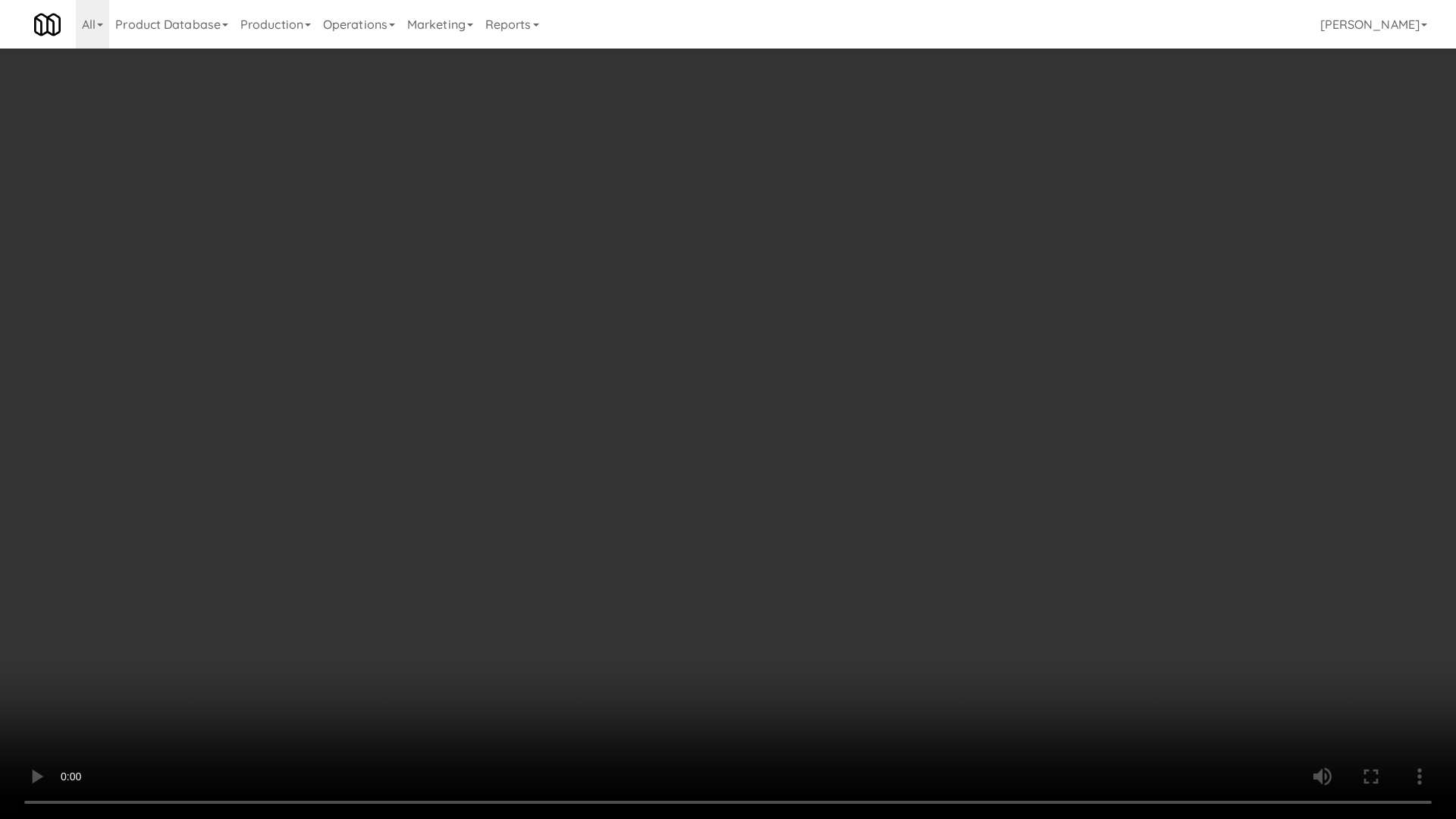
click at [674, 348] on video at bounding box center [728, 410] width 1456 height 819
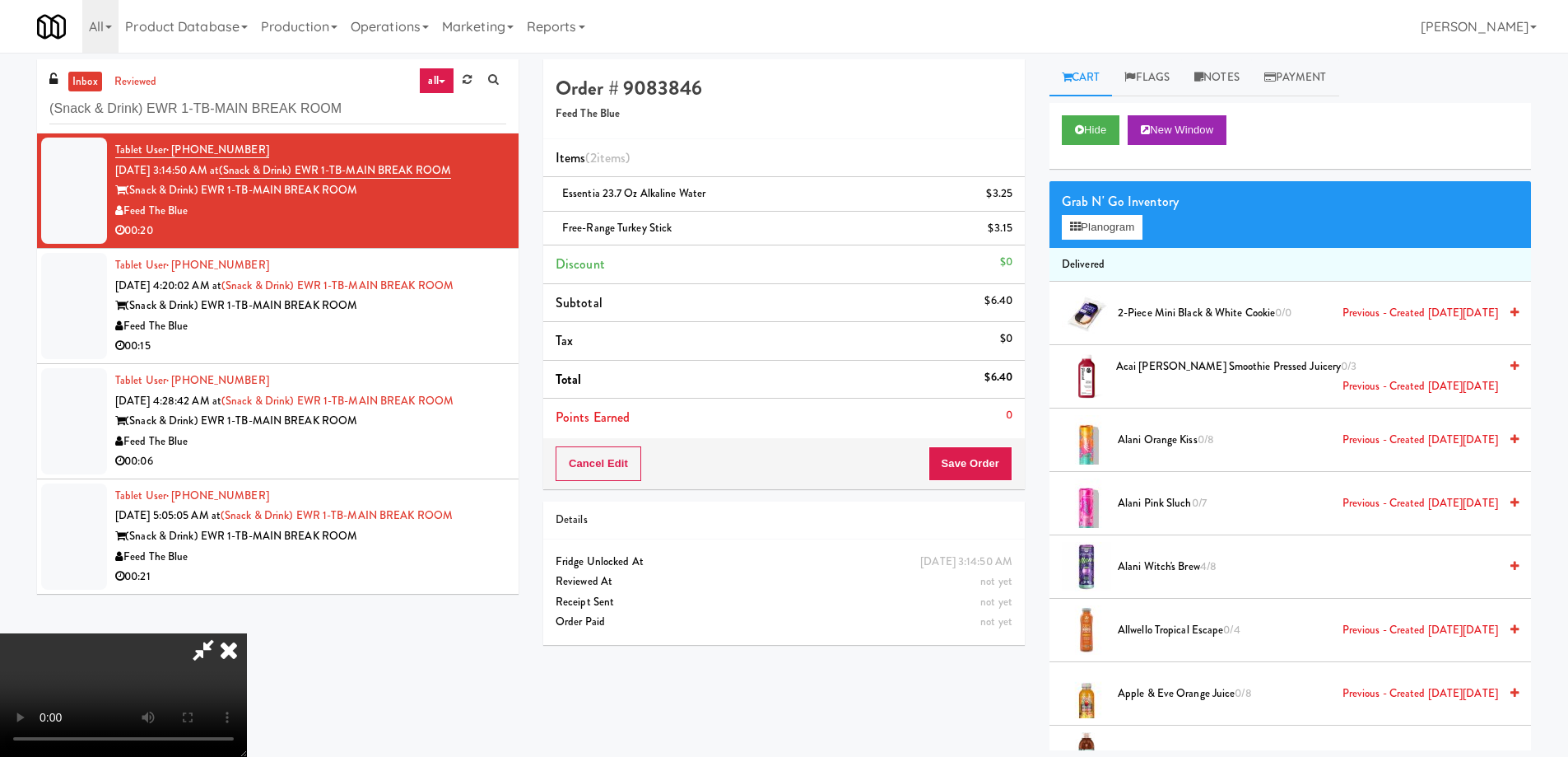
click at [247, 634] on icon at bounding box center [228, 650] width 36 height 33
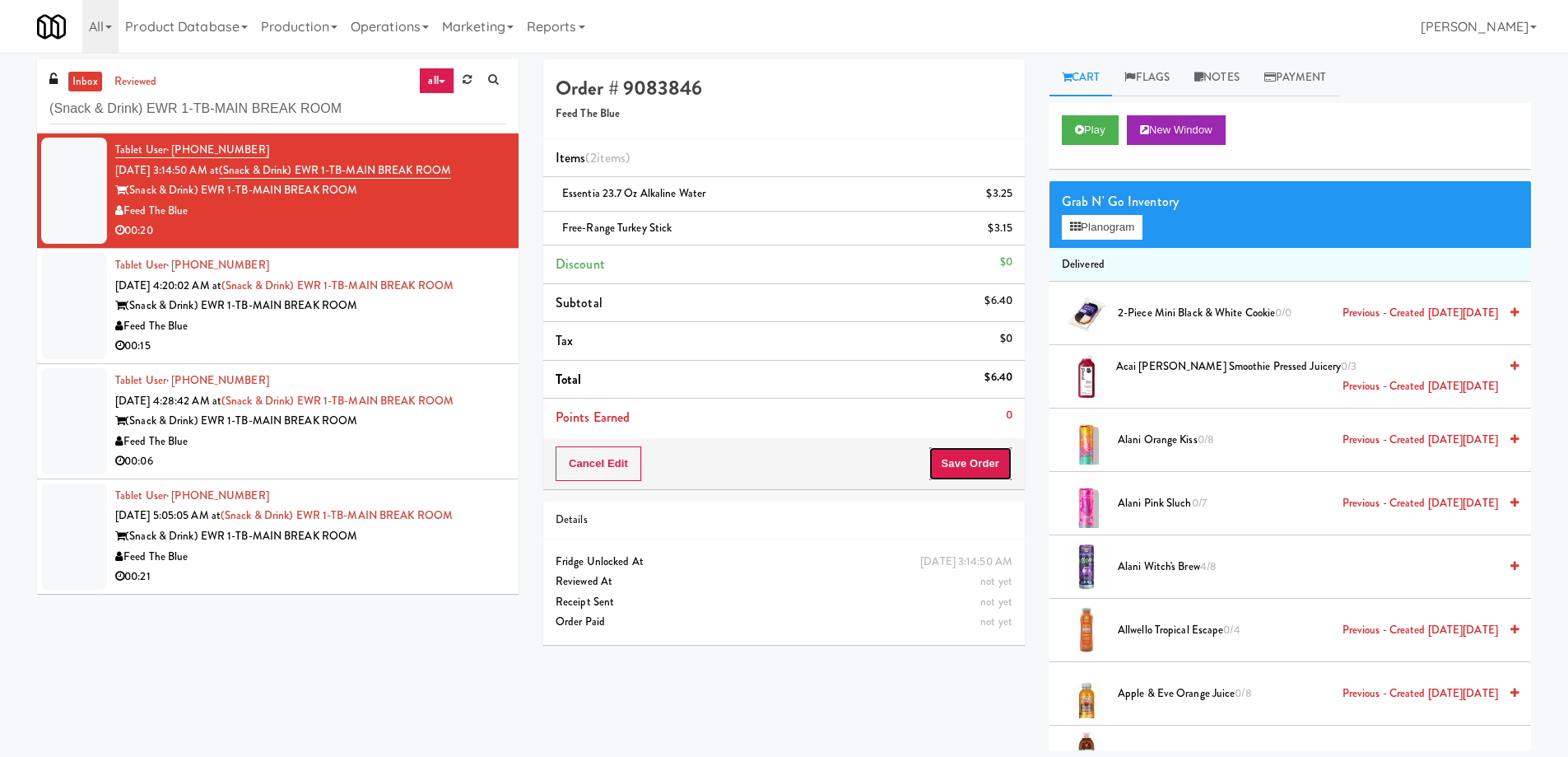
click at [976, 464] on button "Save Order" at bounding box center [971, 463] width 84 height 34
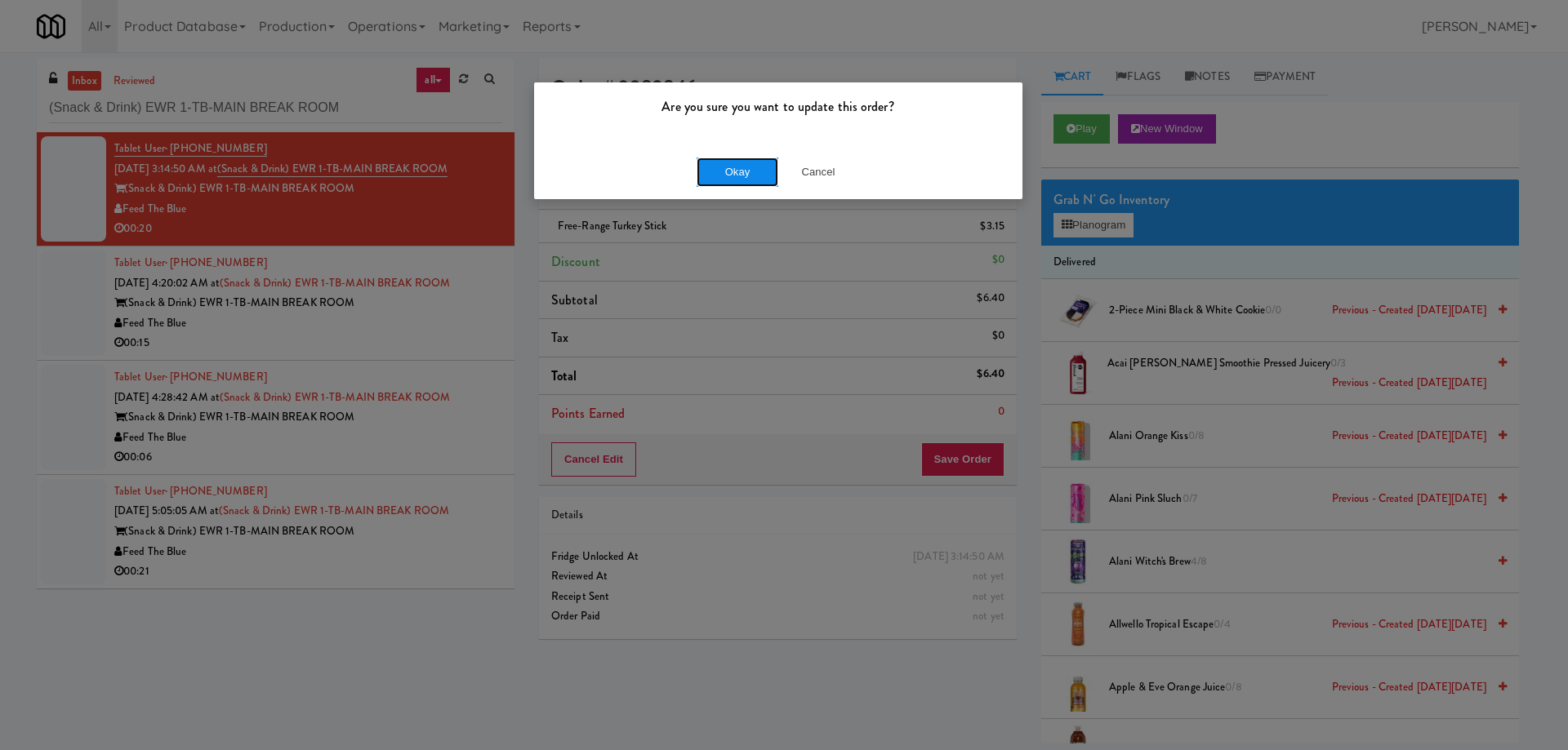
click at [729, 177] on button "Okay" at bounding box center [737, 173] width 81 height 30
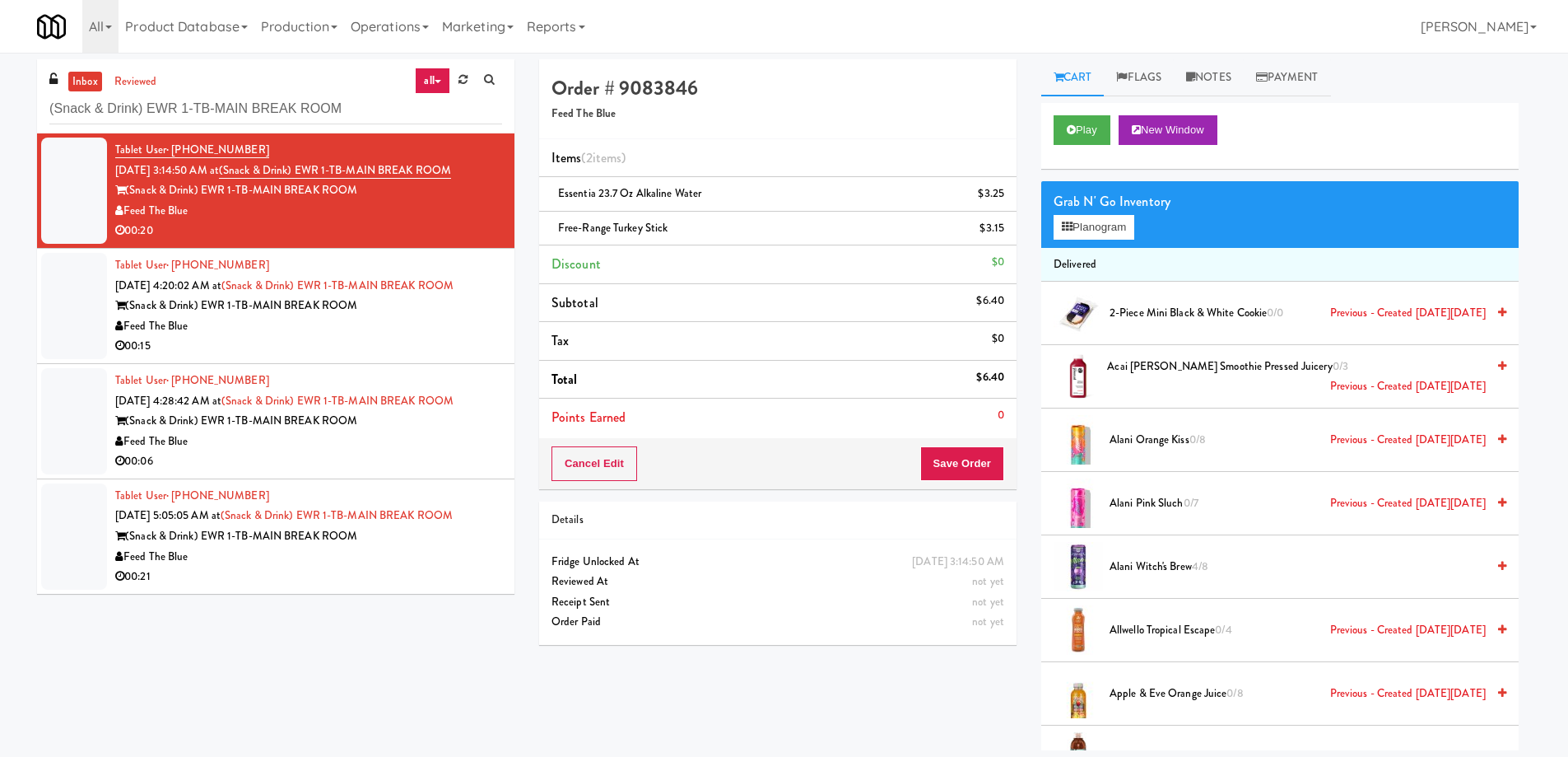
click at [464, 333] on div "Feed The Blue" at bounding box center [308, 326] width 387 height 21
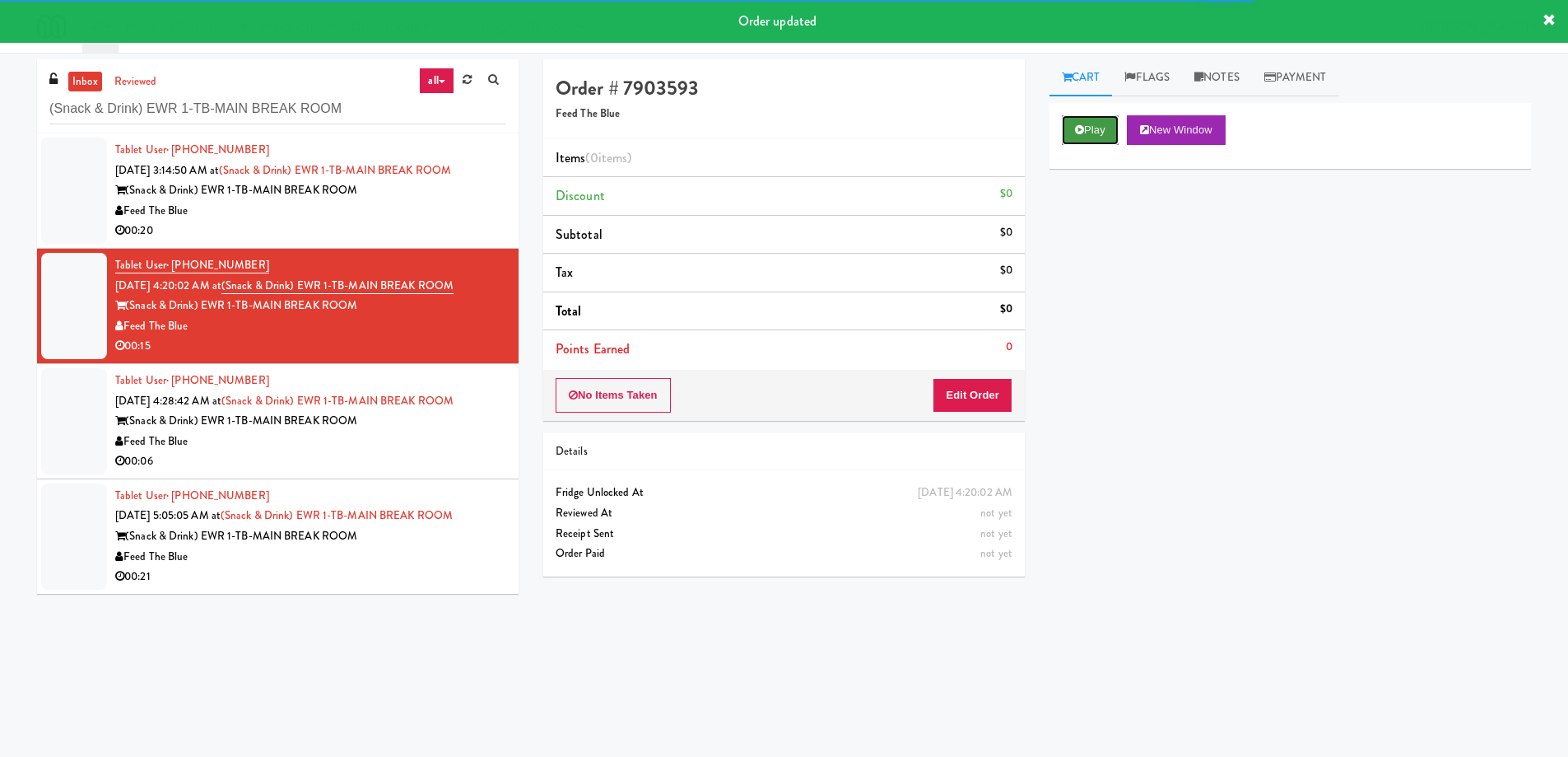
click at [1094, 131] on button "Play" at bounding box center [1090, 131] width 57 height 30
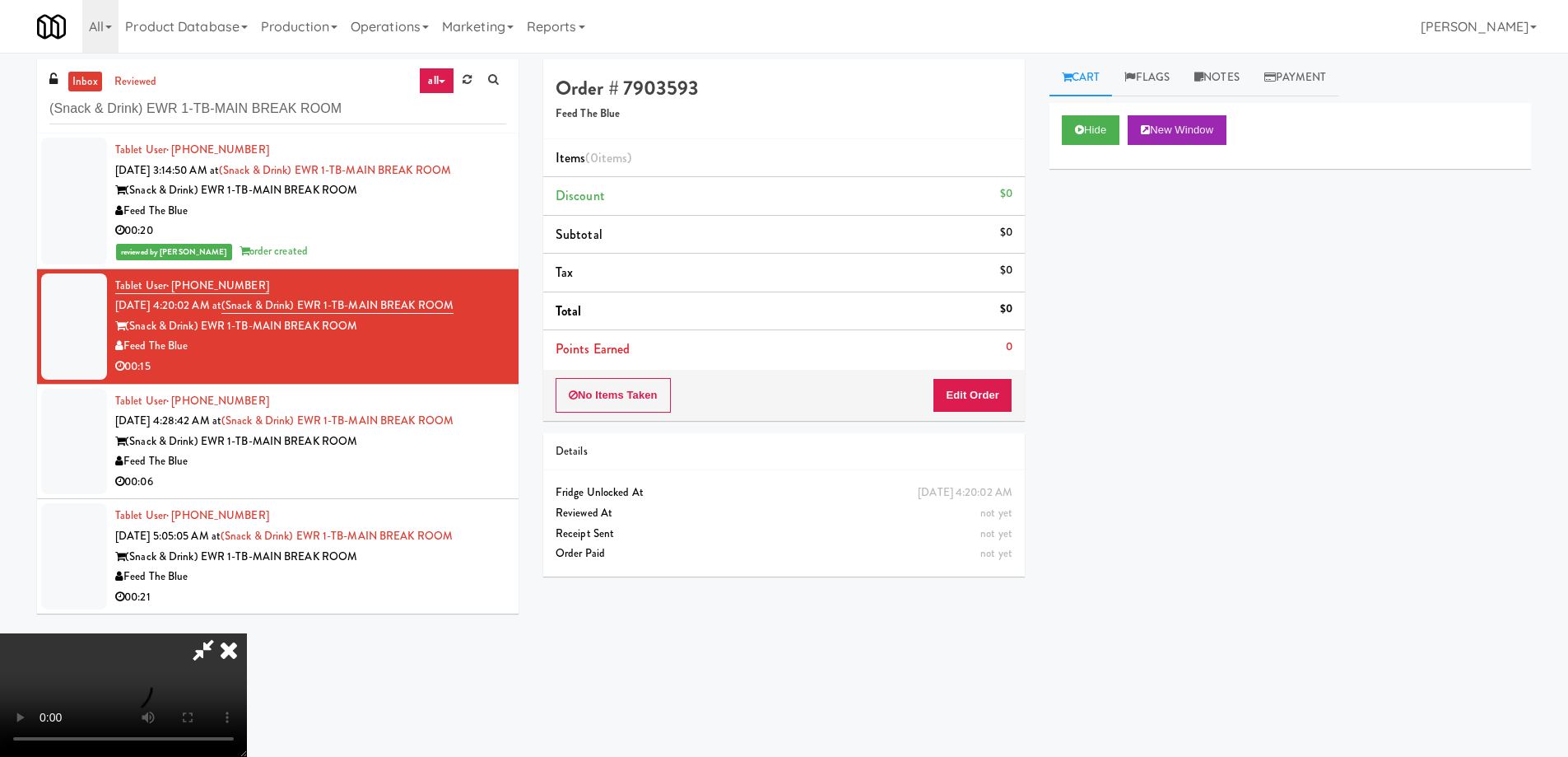
click at [247, 634] on video at bounding box center [123, 695] width 247 height 124
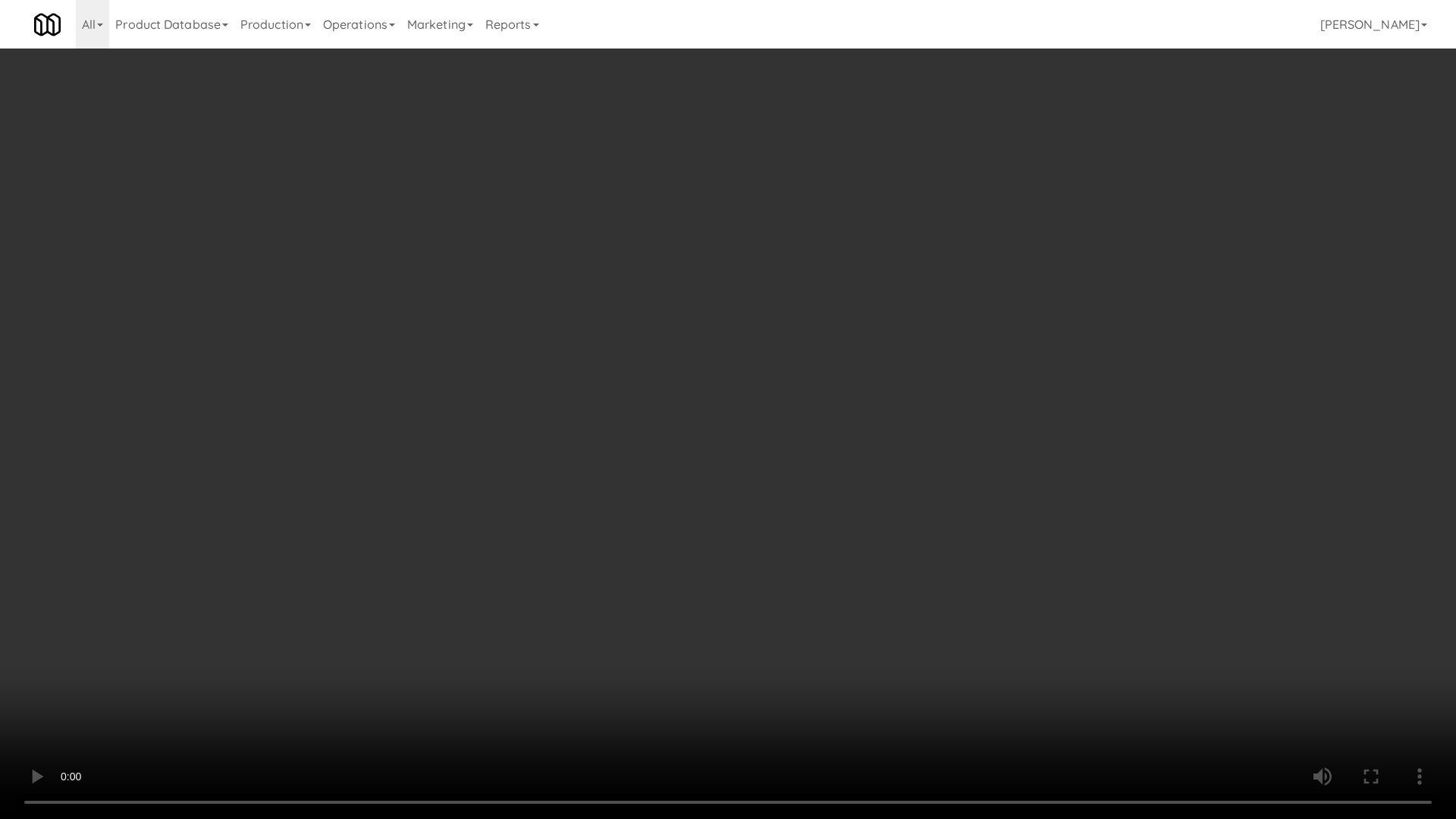
click at [689, 500] on video at bounding box center [728, 410] width 1456 height 819
click at [697, 426] on video at bounding box center [728, 410] width 1456 height 819
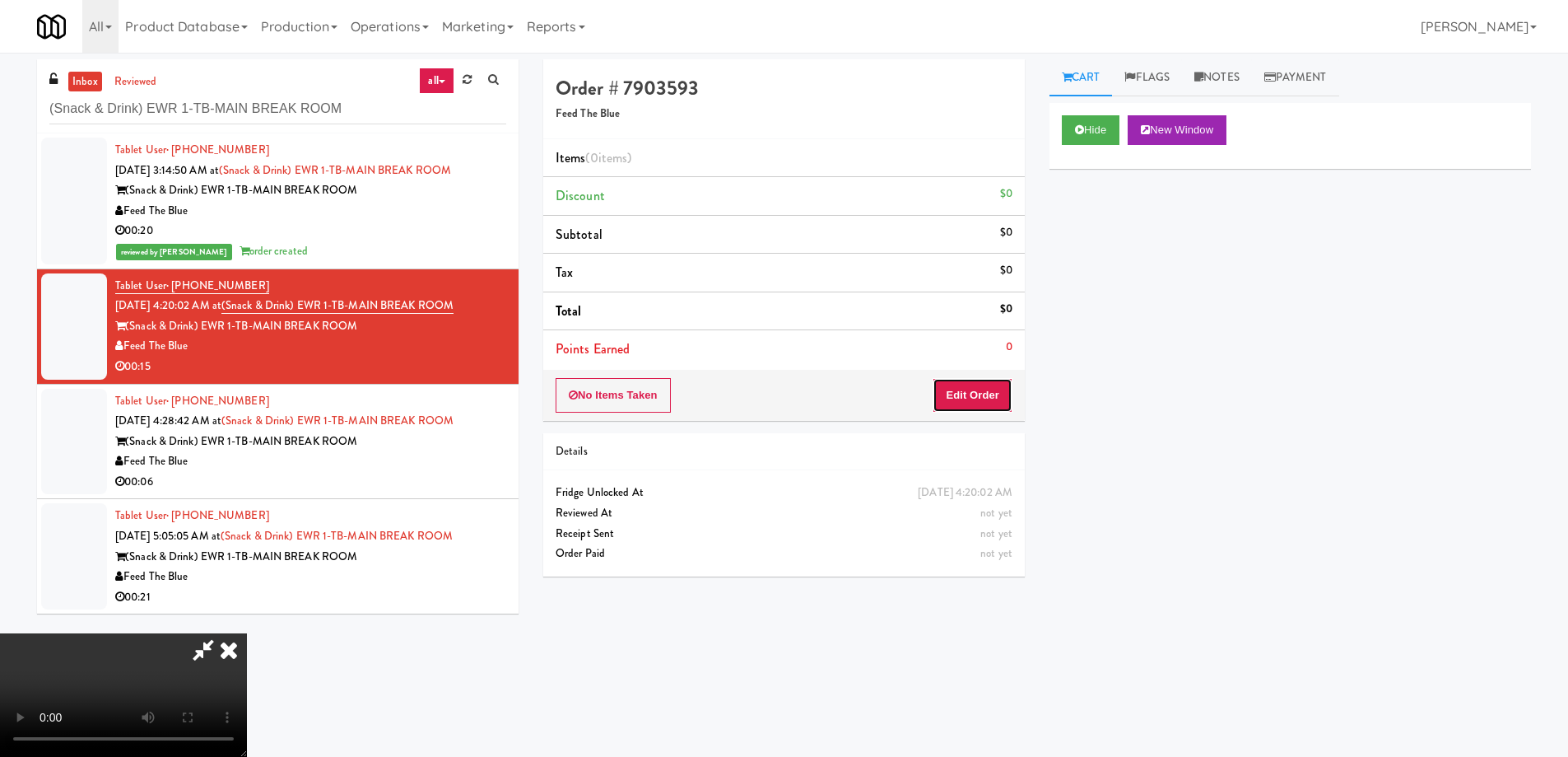
click at [1010, 398] on button "Edit Order" at bounding box center [973, 395] width 80 height 34
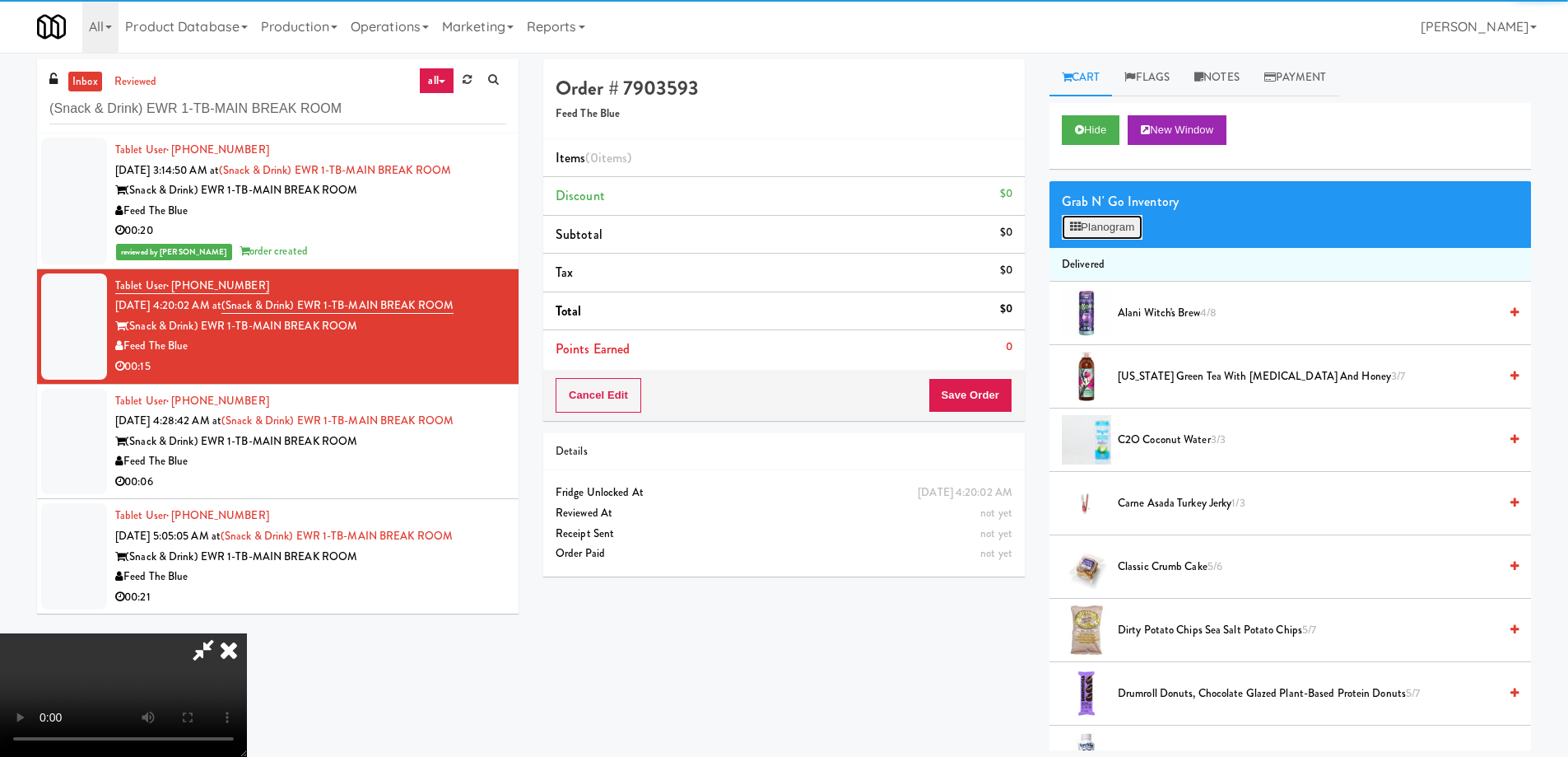
click at [1094, 230] on button "Planogram" at bounding box center [1102, 227] width 81 height 25
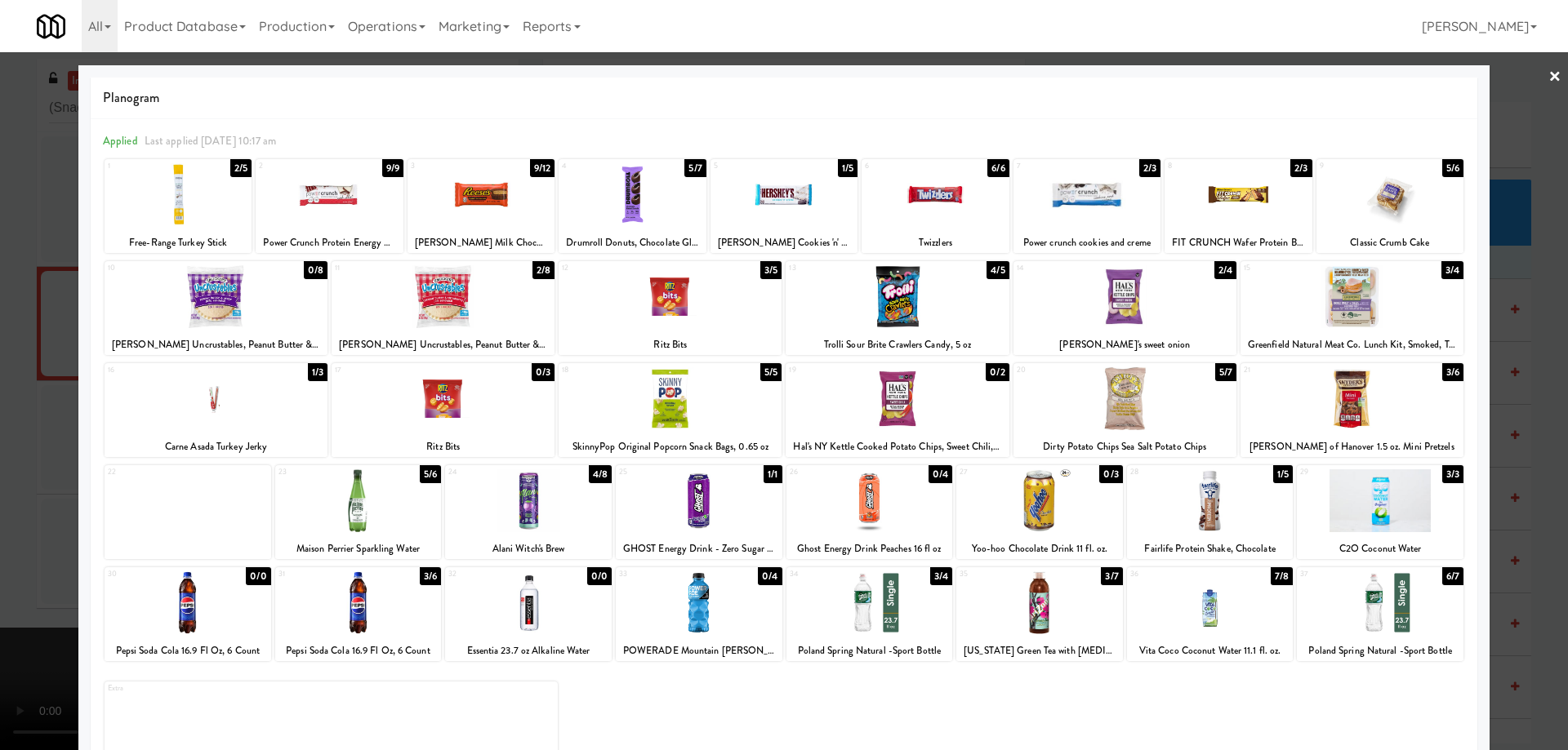
click at [564, 505] on div at bounding box center [529, 501] width 166 height 63
click at [1548, 75] on link "×" at bounding box center [1554, 78] width 13 height 51
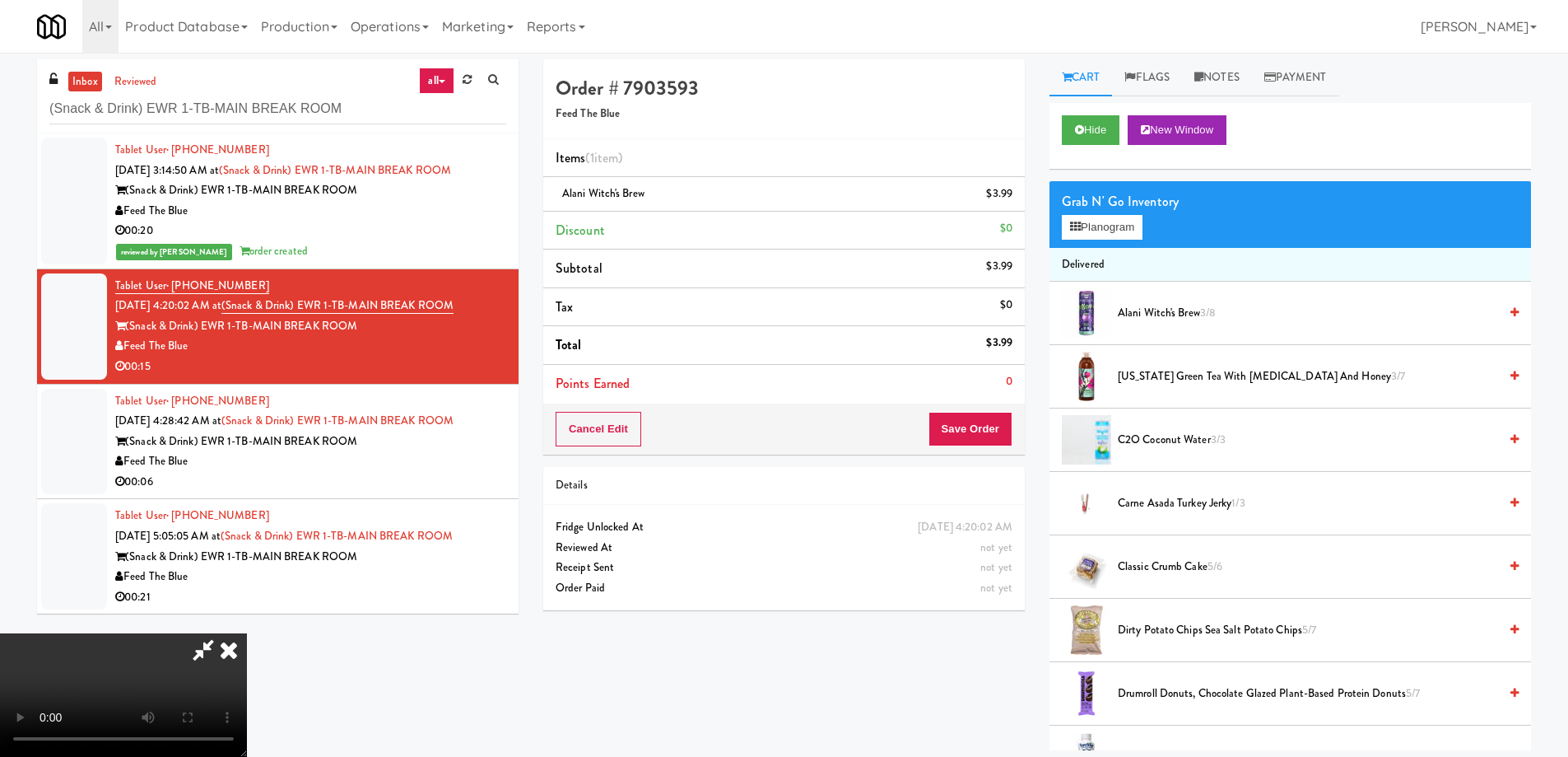
click at [247, 634] on video at bounding box center [123, 695] width 247 height 124
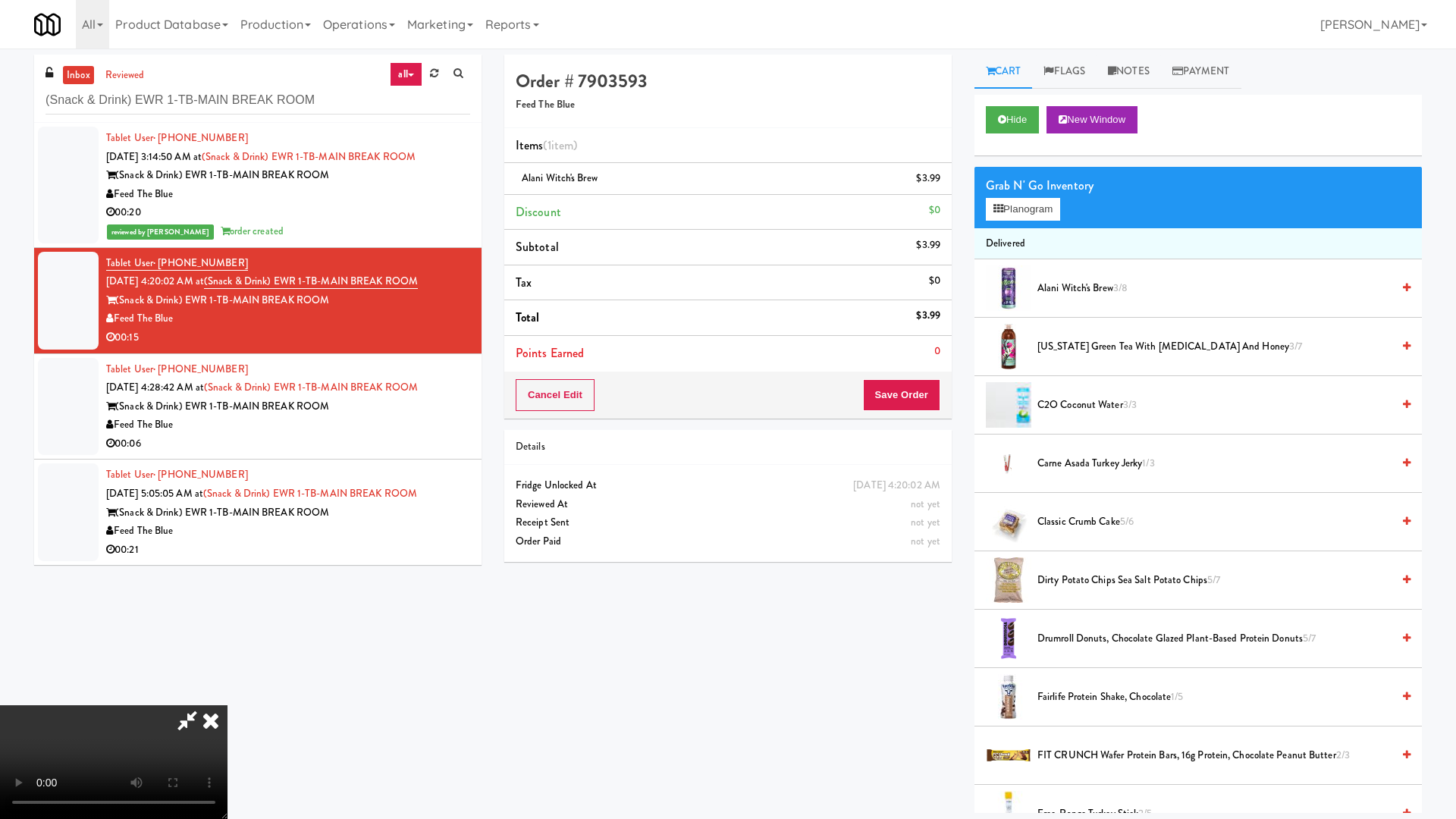
click at [227, 696] on video at bounding box center [113, 762] width 227 height 114
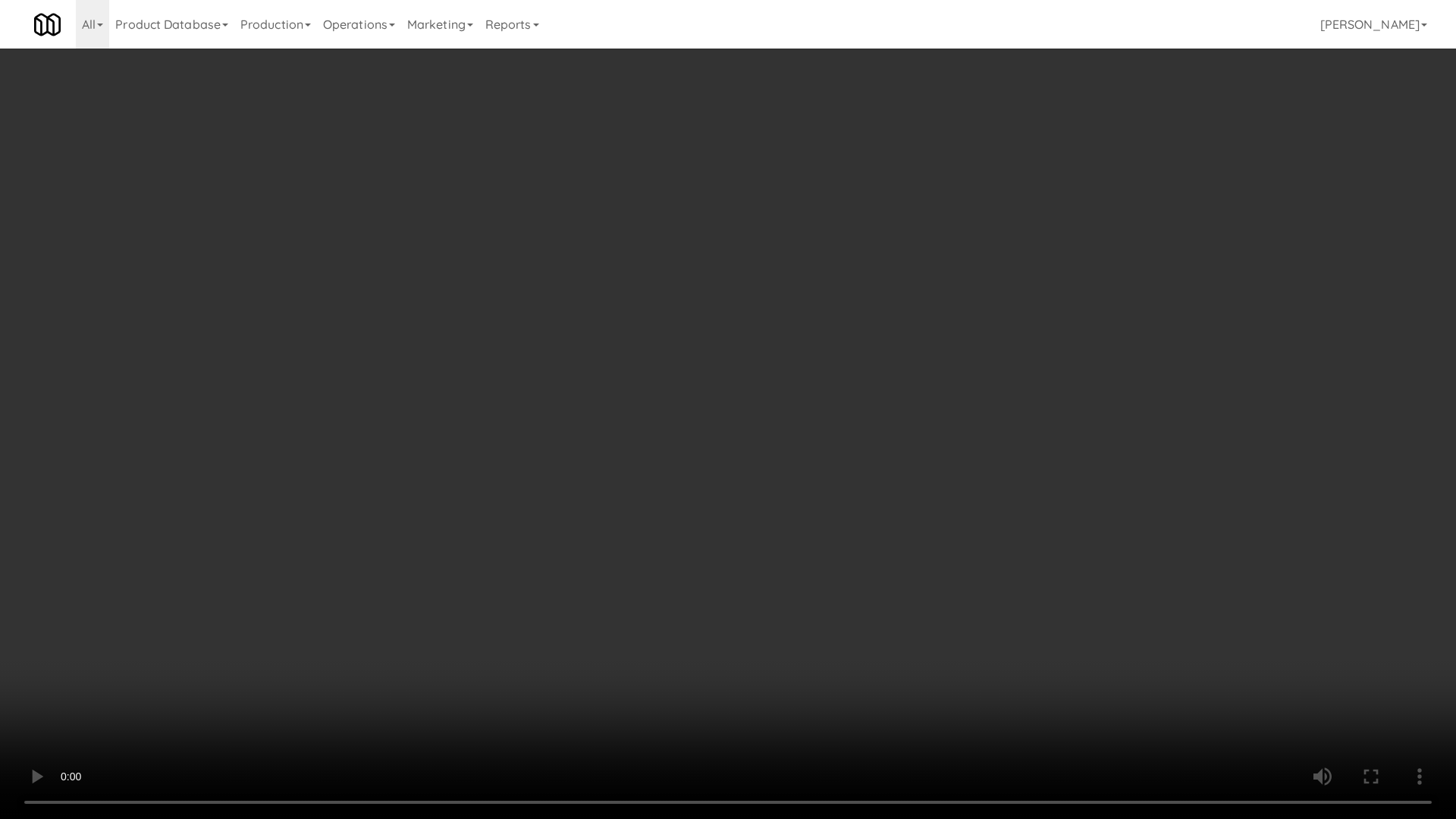
click at [748, 464] on video at bounding box center [728, 410] width 1456 height 819
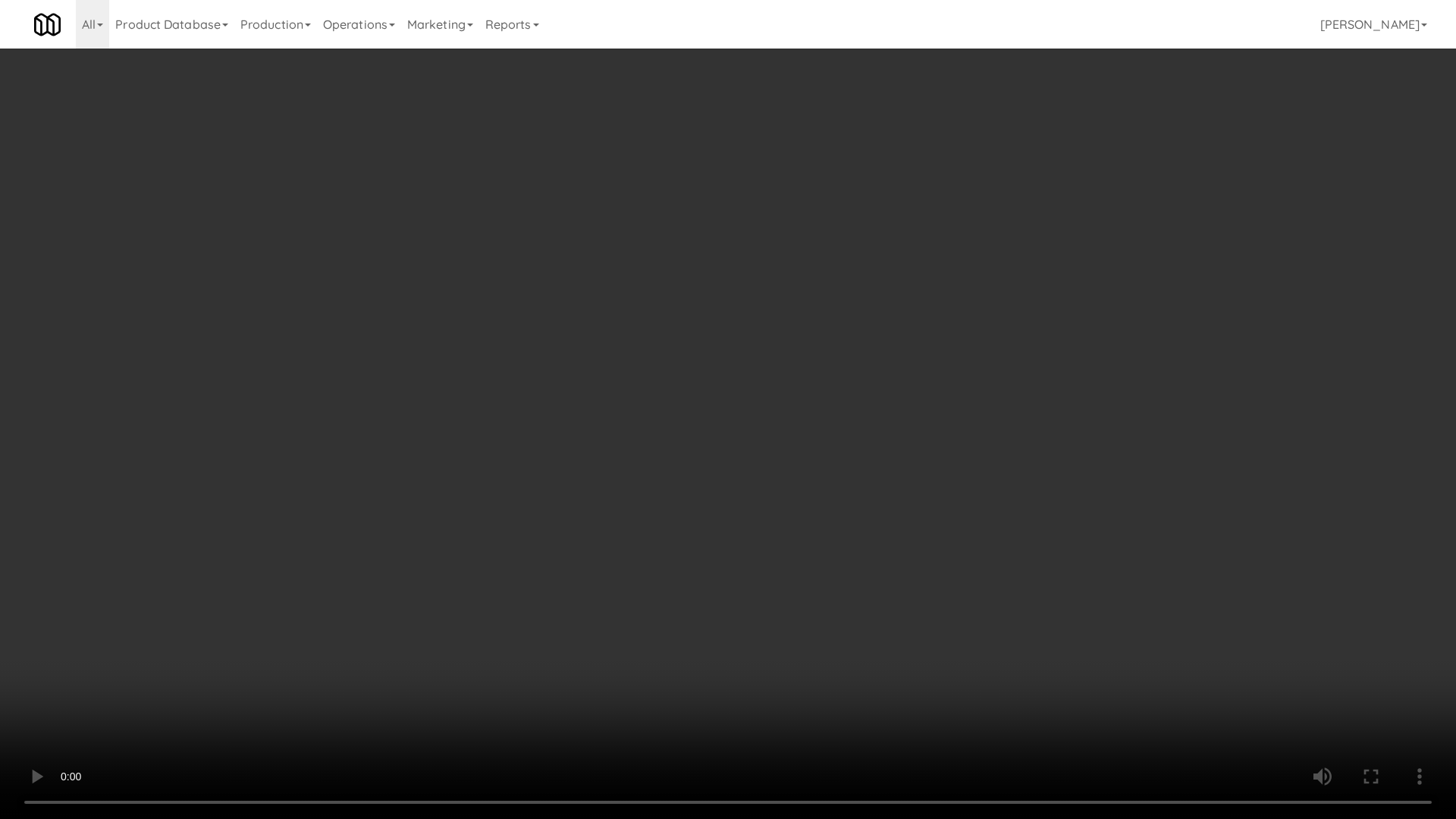
click at [748, 464] on video at bounding box center [728, 410] width 1456 height 819
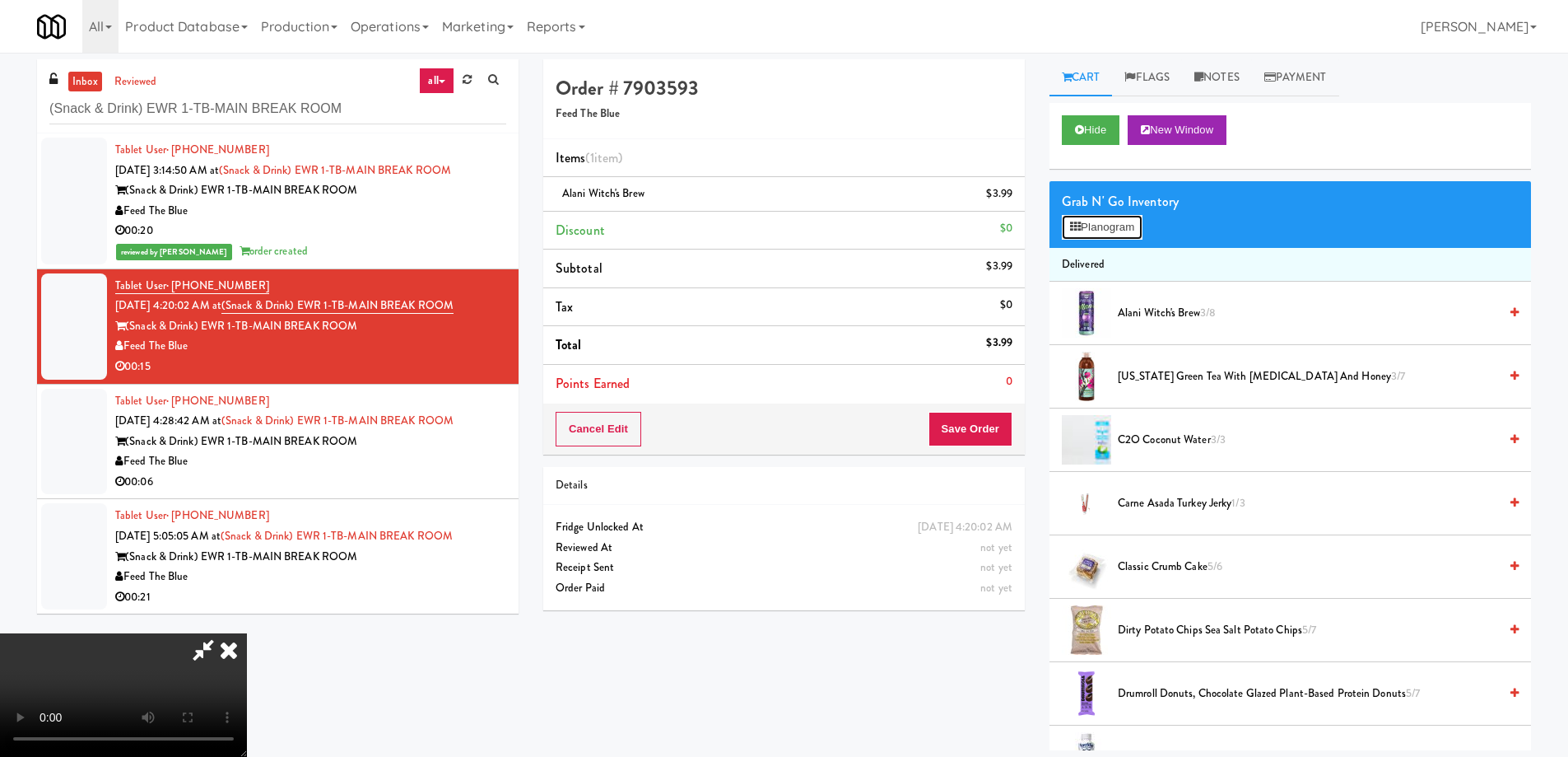
click at [1101, 215] on button "Planogram" at bounding box center [1102, 227] width 81 height 25
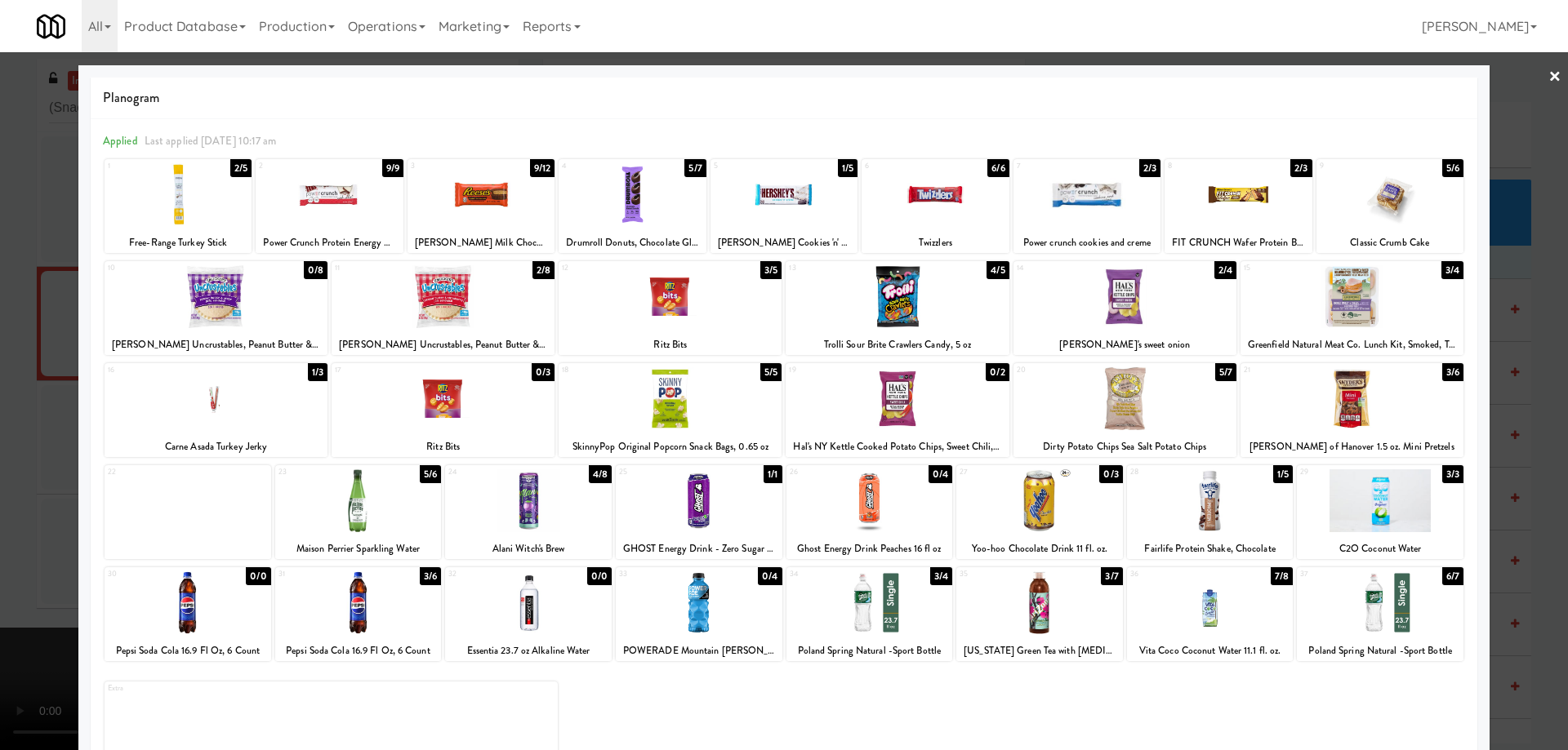
click at [723, 410] on div at bounding box center [669, 399] width 223 height 63
click at [1548, 74] on link "×" at bounding box center [1554, 78] width 13 height 51
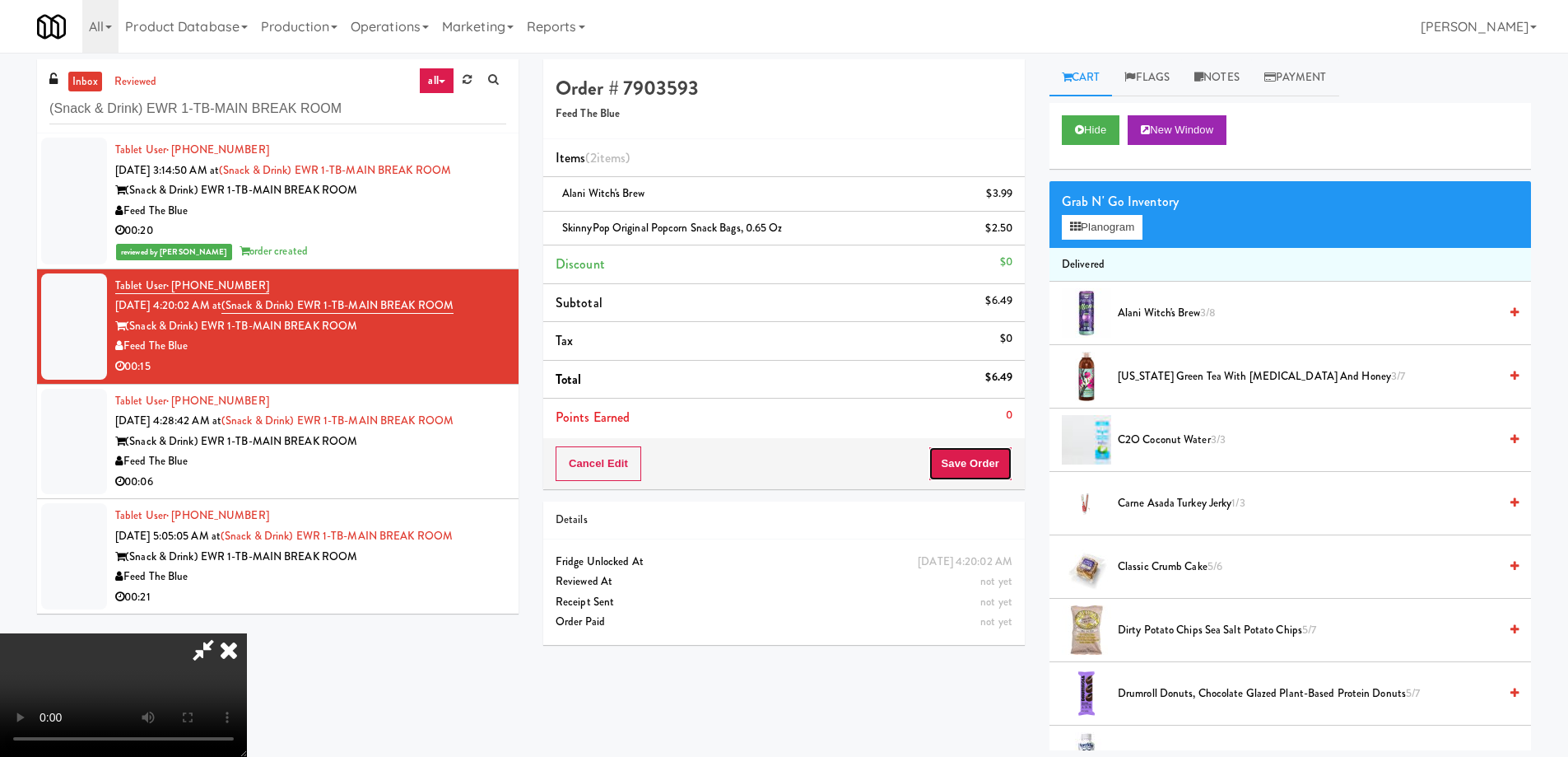
click at [973, 467] on button "Save Order" at bounding box center [971, 463] width 84 height 34
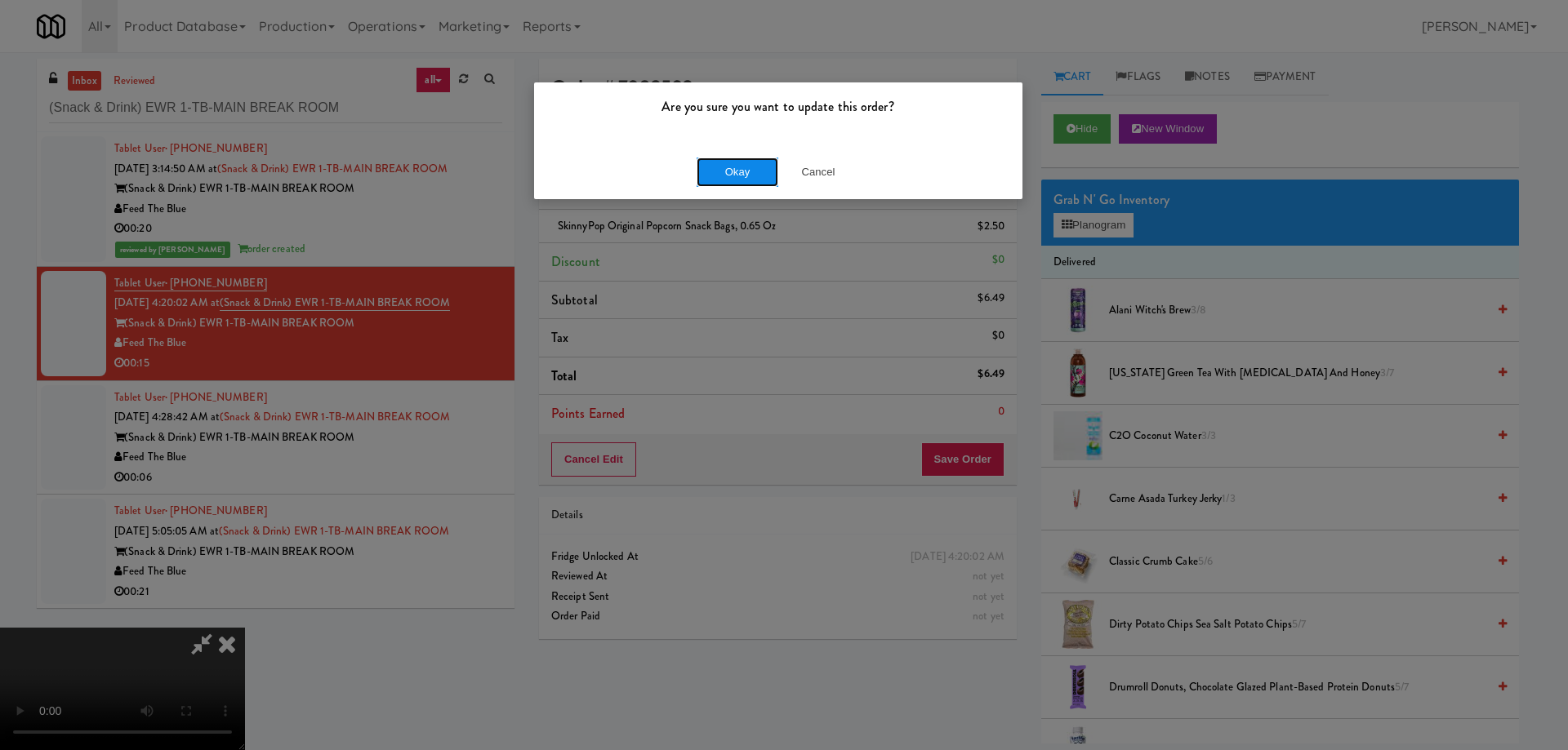
click at [743, 175] on button "Okay" at bounding box center [737, 173] width 81 height 30
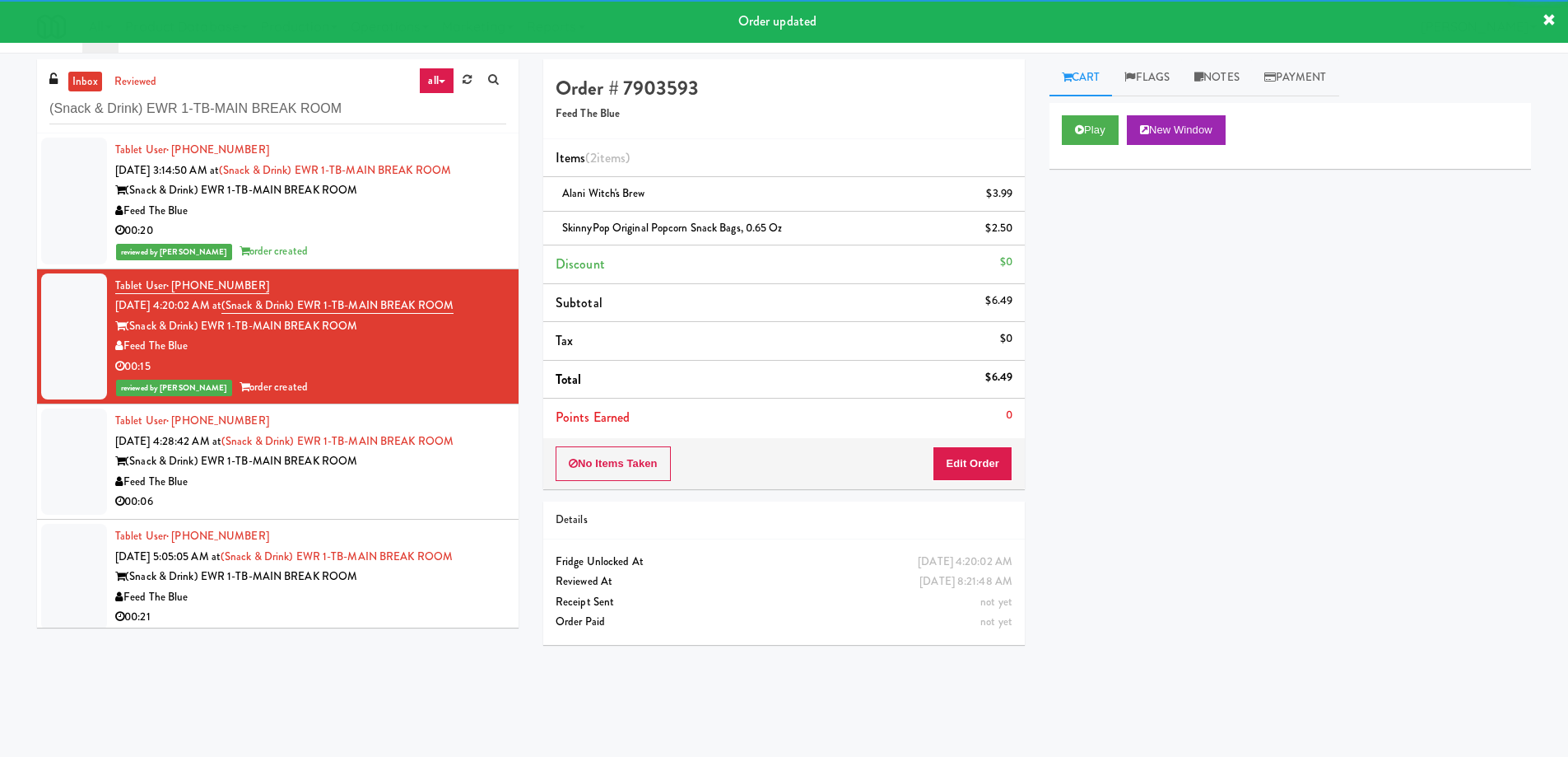
click at [468, 492] on div "00:06" at bounding box center [311, 502] width 391 height 21
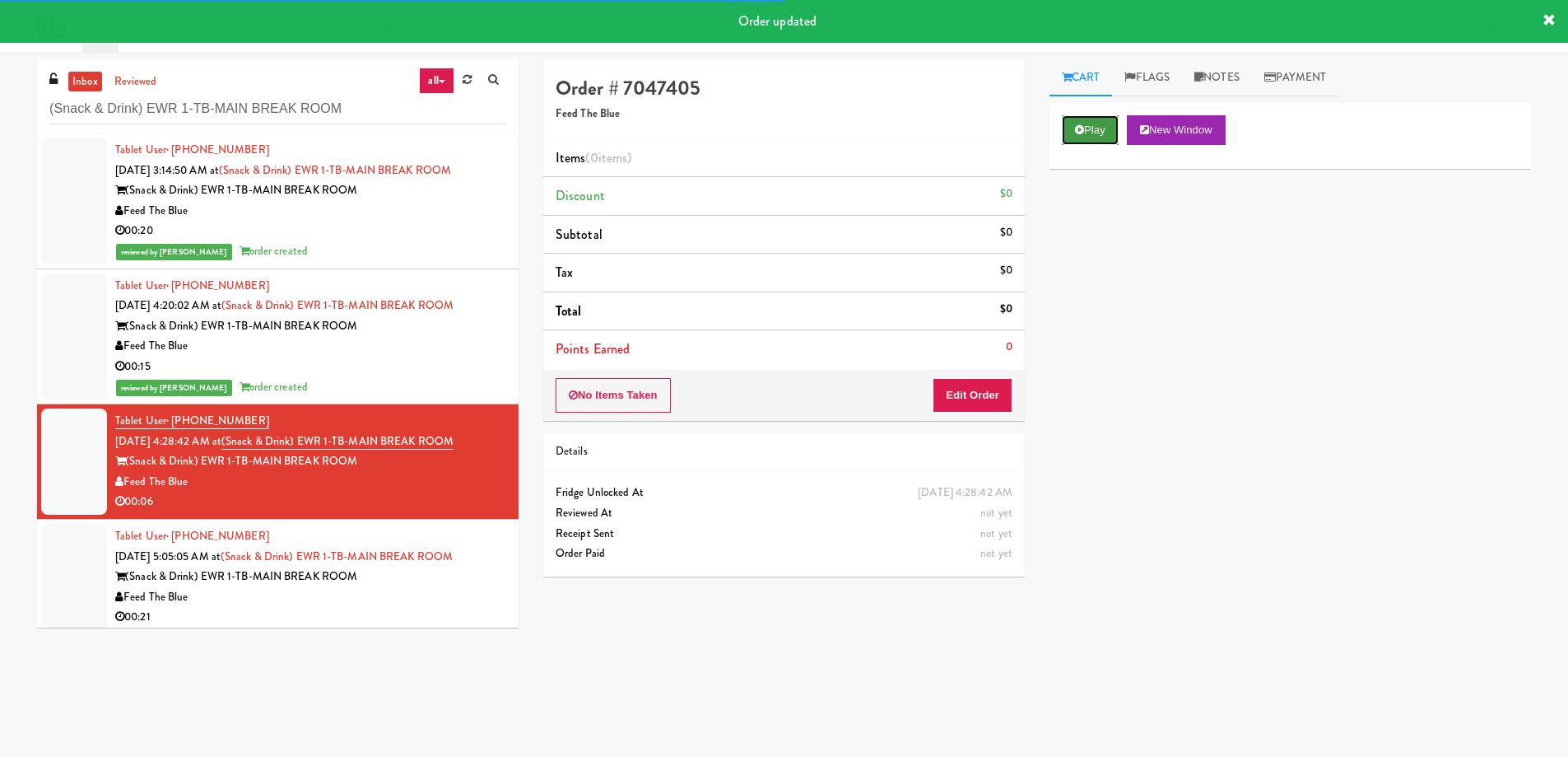
click at [1093, 128] on button "Play" at bounding box center [1090, 131] width 57 height 30
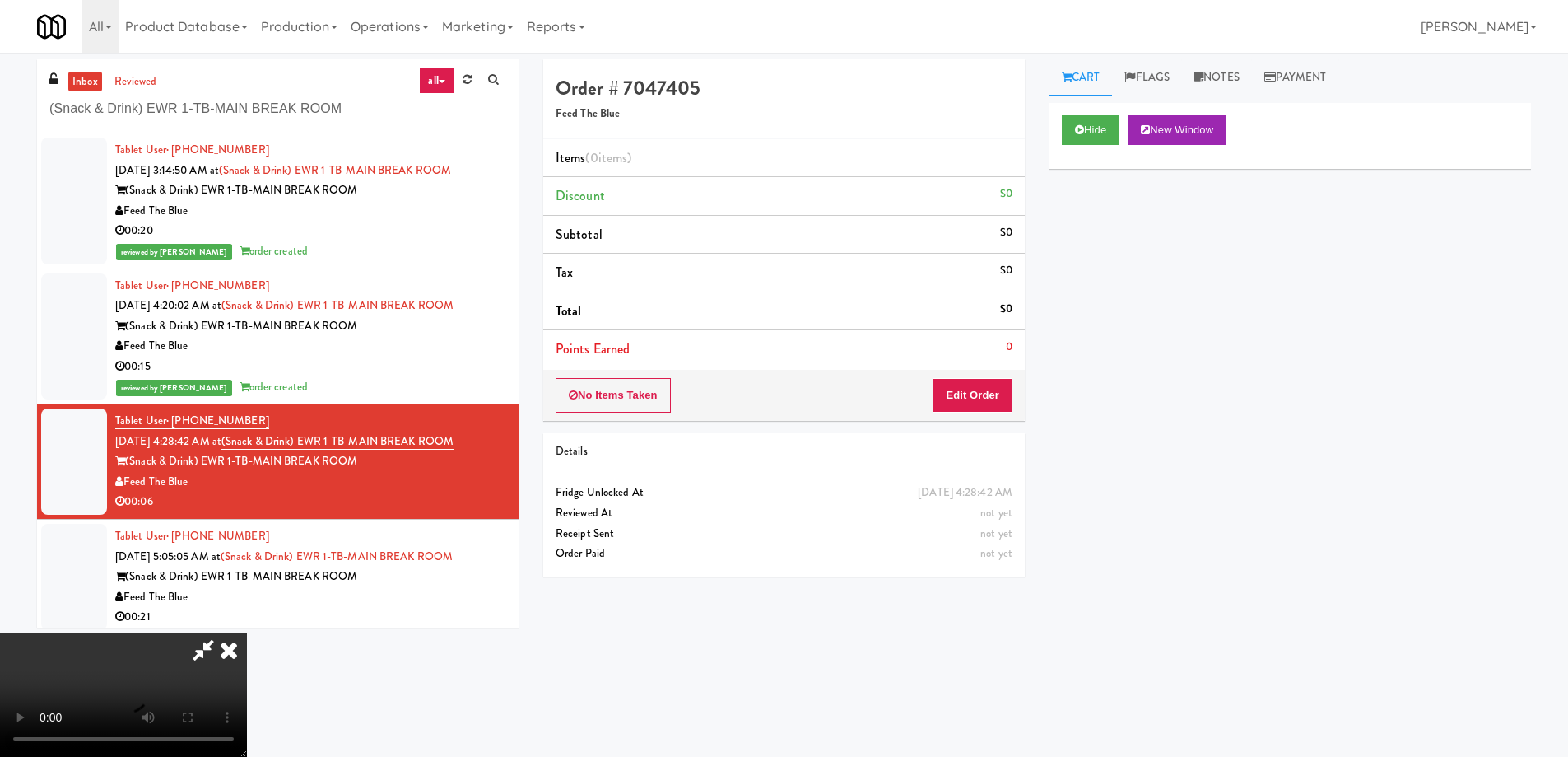
click at [247, 634] on video at bounding box center [123, 695] width 247 height 124
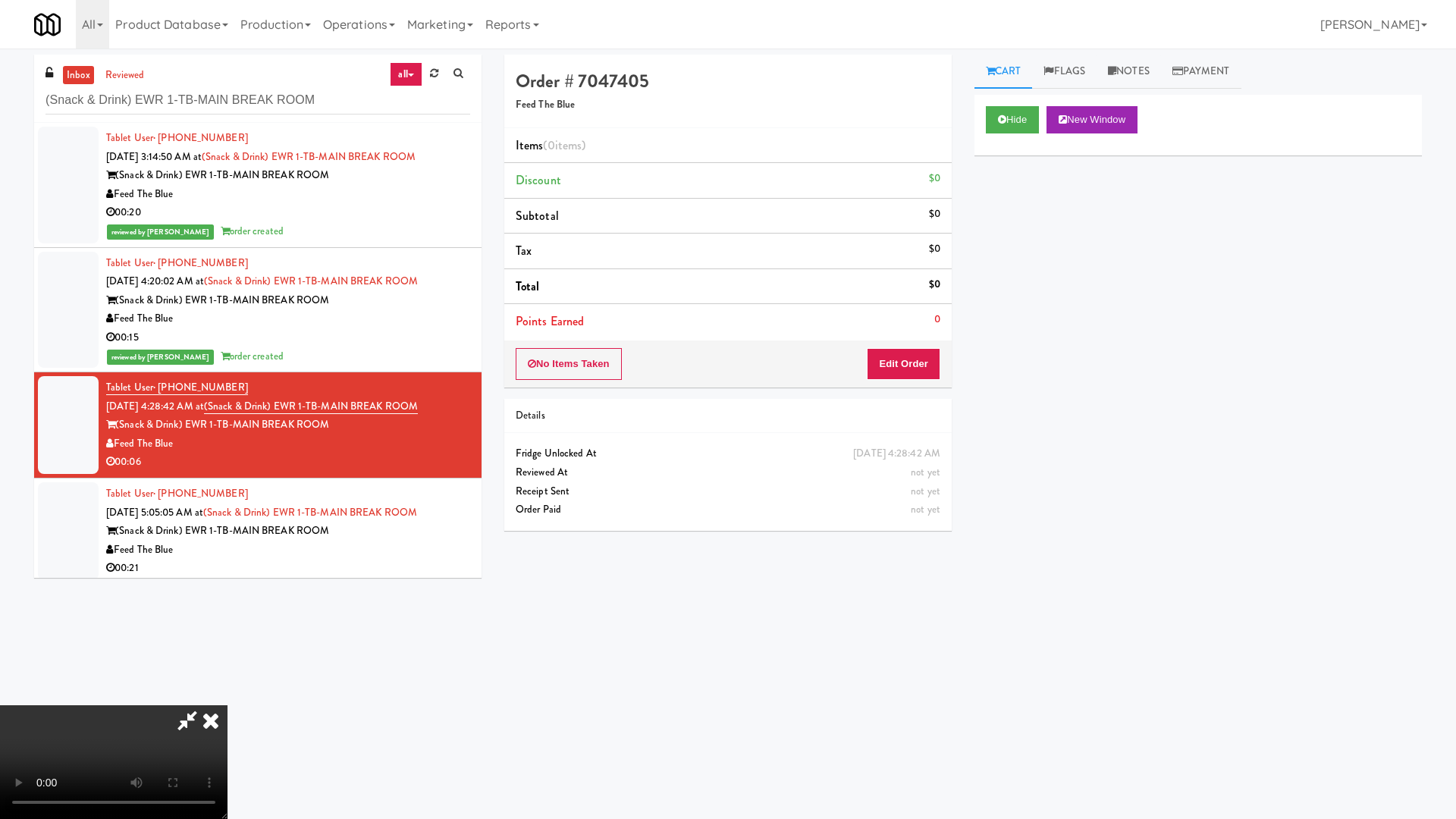
click at [227, 696] on video at bounding box center [113, 762] width 227 height 114
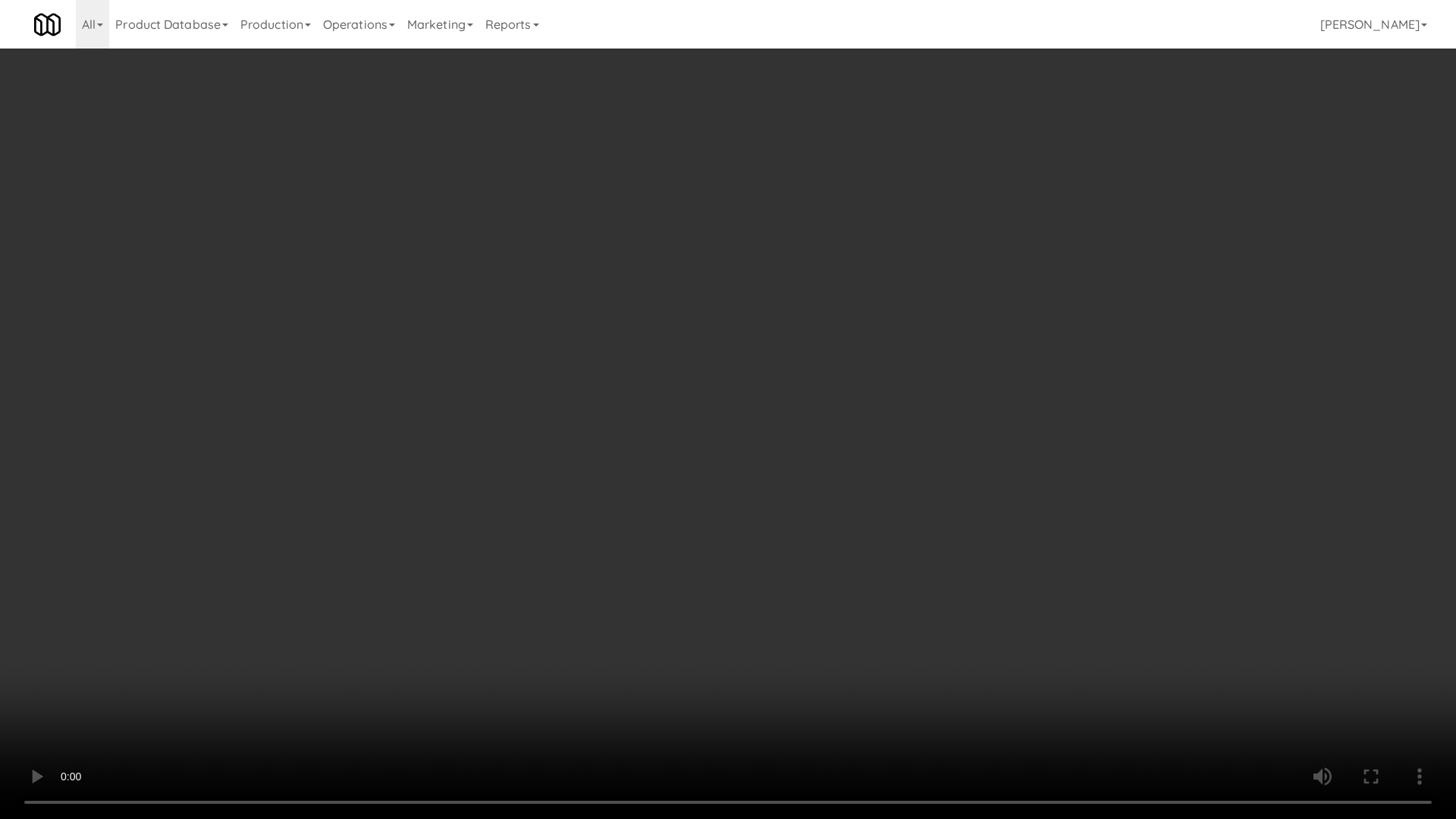
click at [583, 367] on video at bounding box center [728, 410] width 1456 height 819
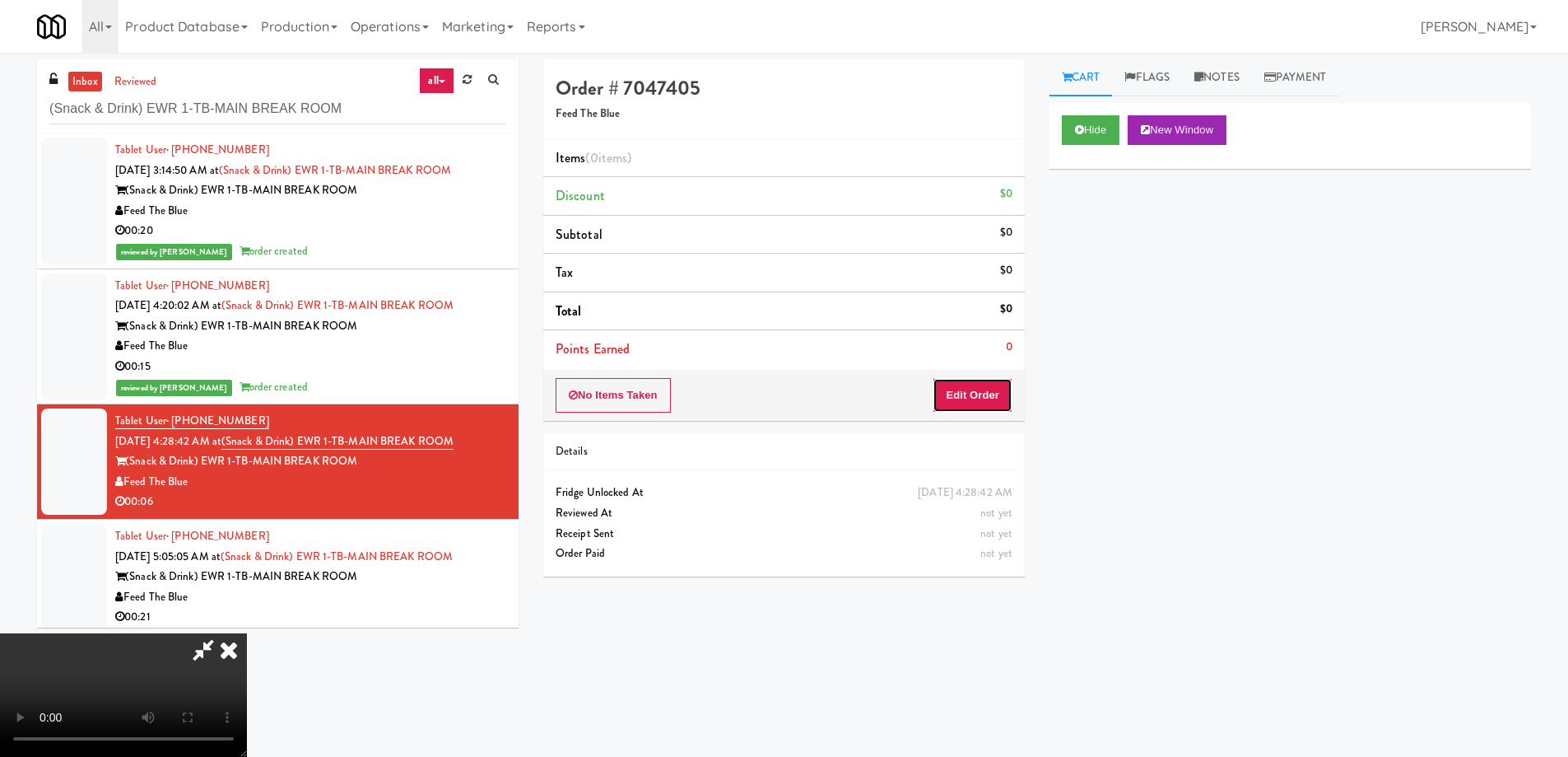
click at [980, 391] on button "Edit Order" at bounding box center [973, 395] width 80 height 34
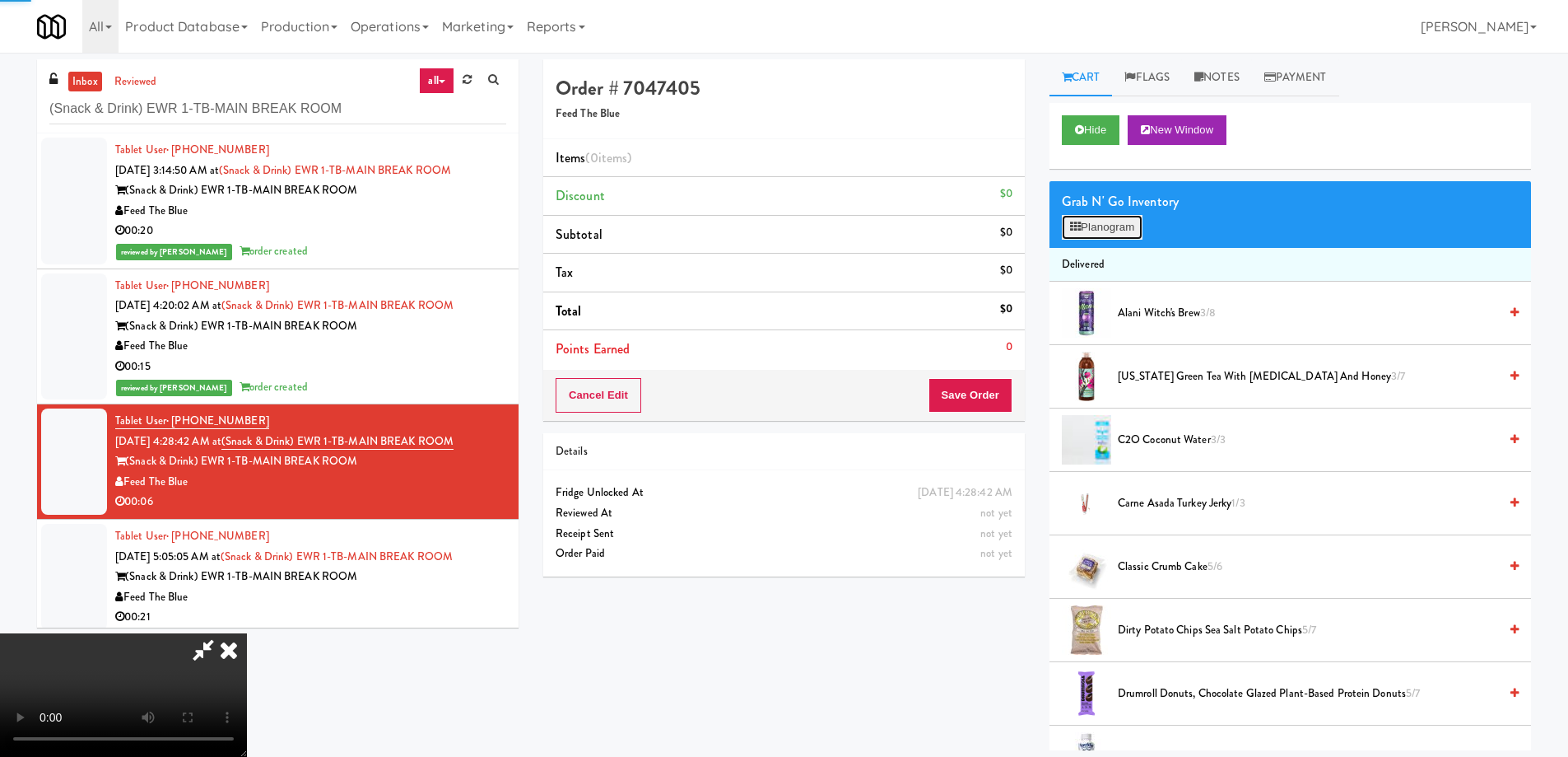
click at [1109, 221] on button "Planogram" at bounding box center [1102, 227] width 81 height 25
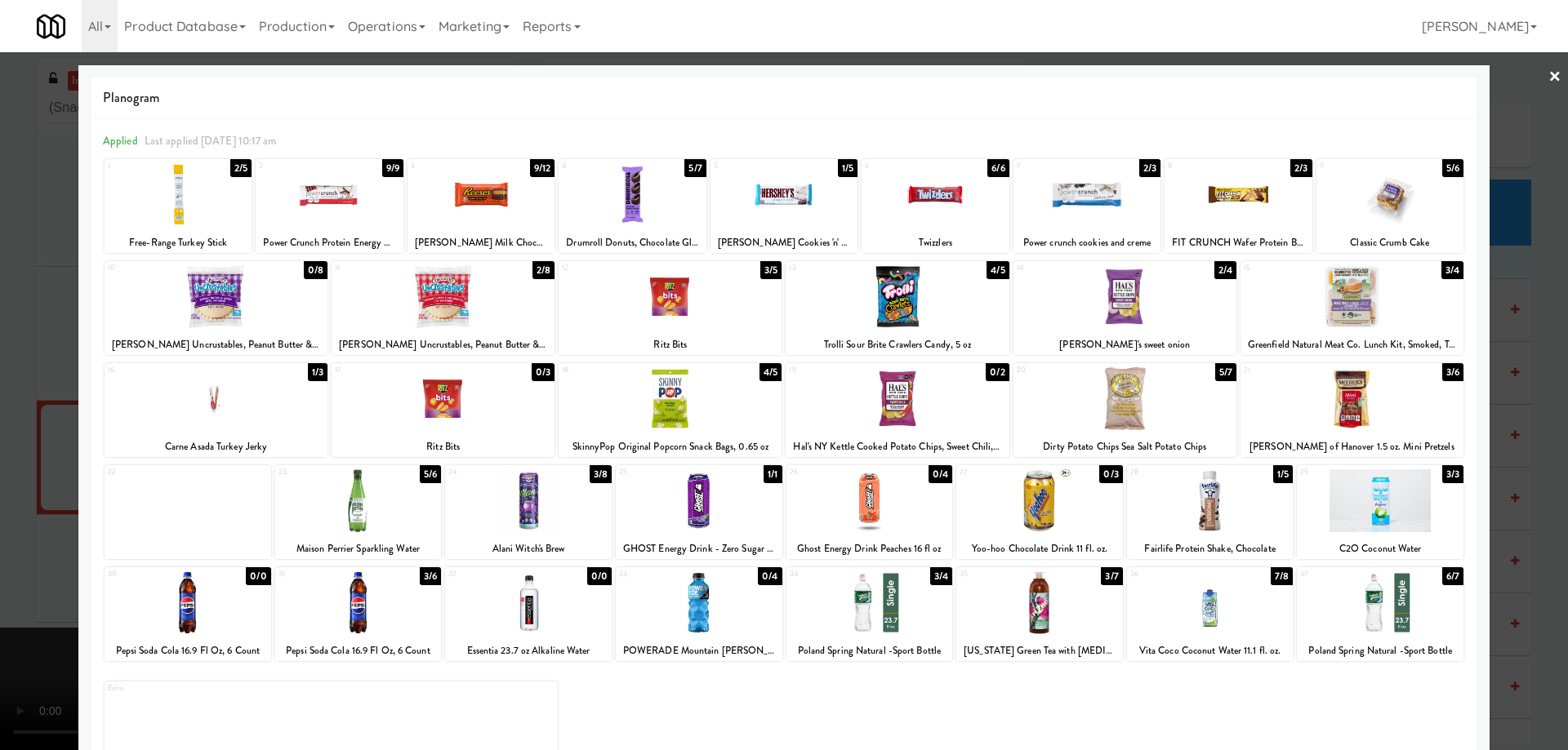
click at [711, 416] on div at bounding box center [669, 399] width 223 height 63
click at [1548, 74] on link "×" at bounding box center [1554, 78] width 13 height 51
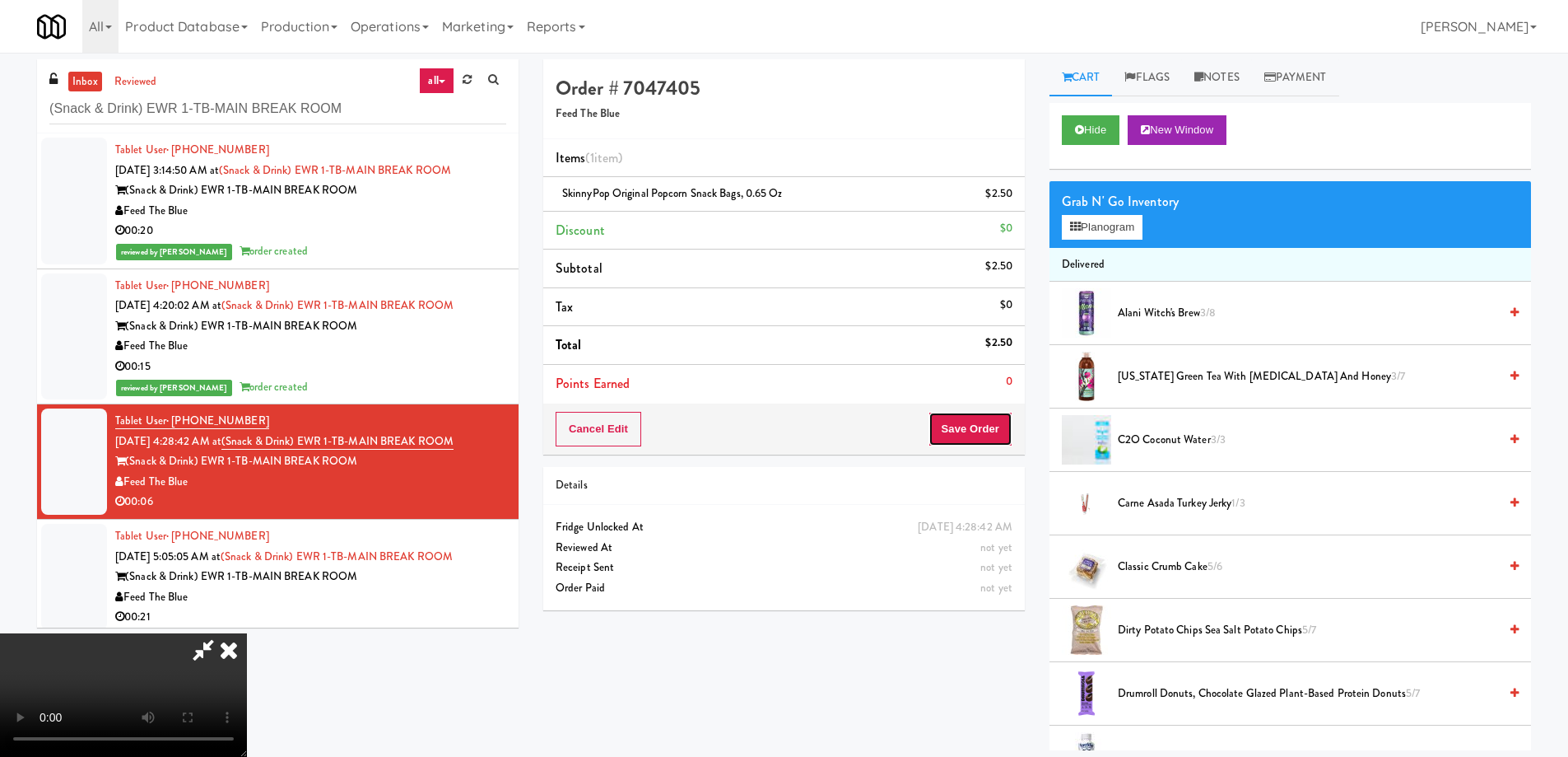
click at [963, 424] on button "Save Order" at bounding box center [971, 429] width 84 height 34
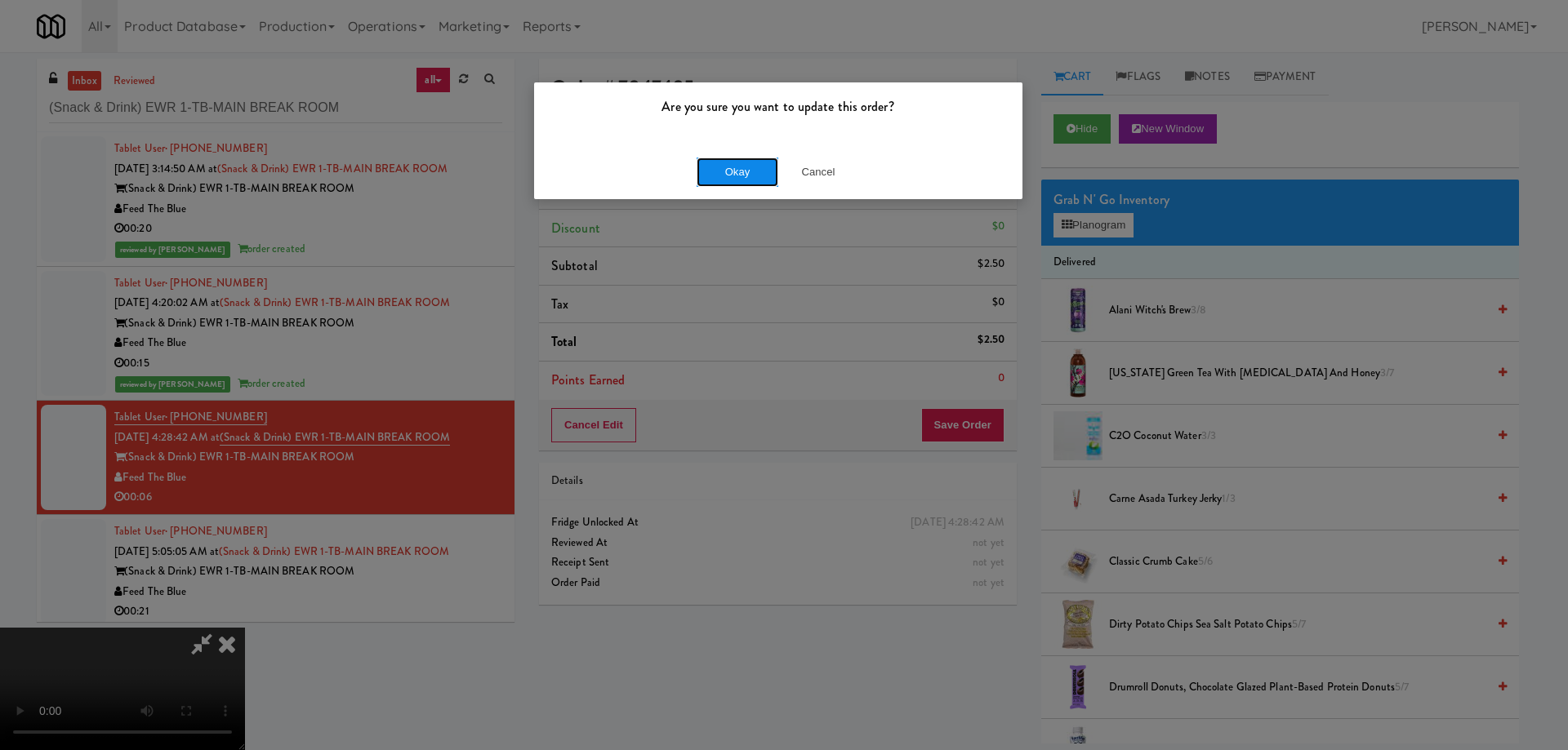
click at [738, 174] on button "Okay" at bounding box center [737, 173] width 81 height 30
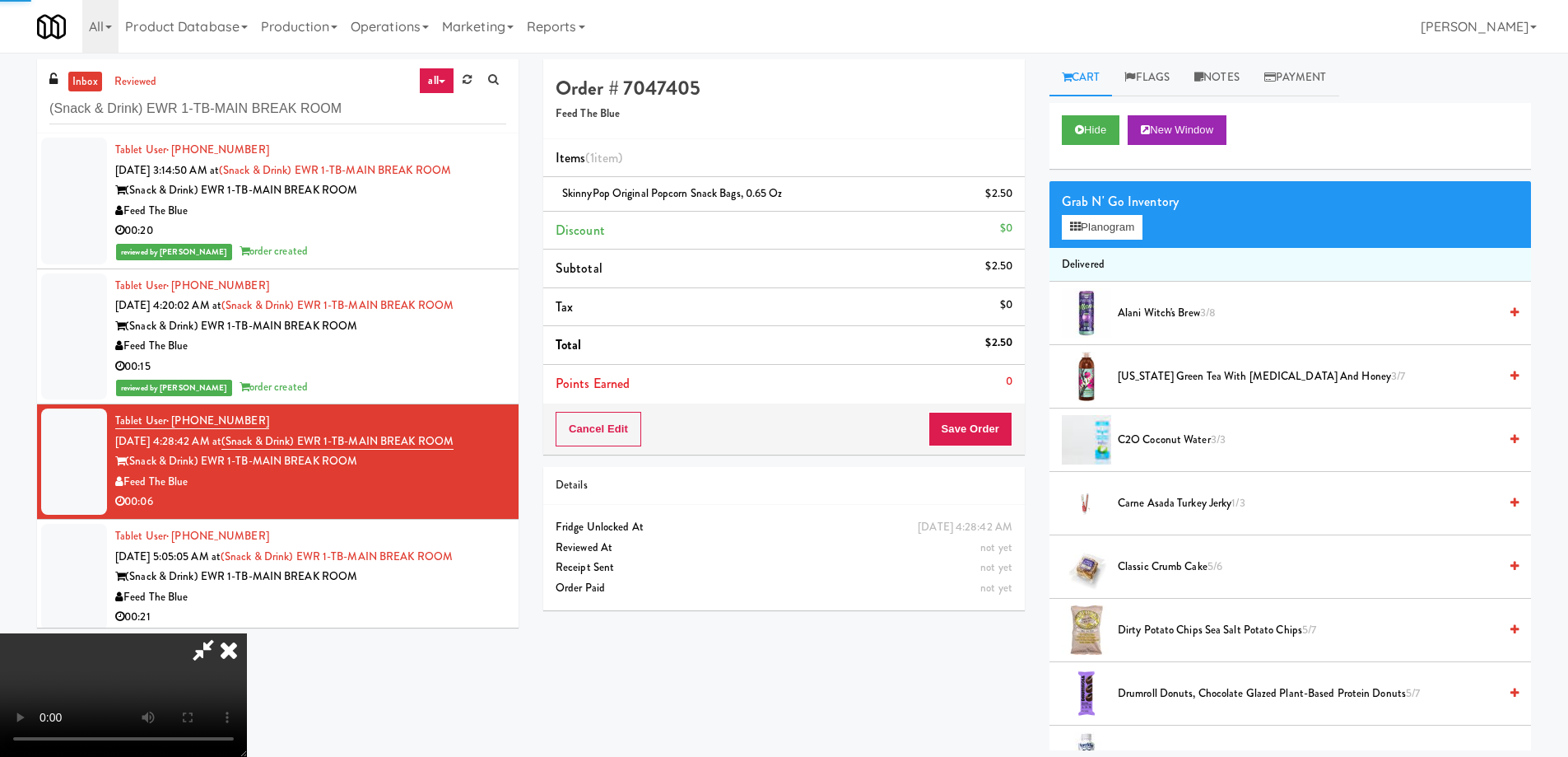
click at [247, 634] on icon at bounding box center [228, 650] width 36 height 33
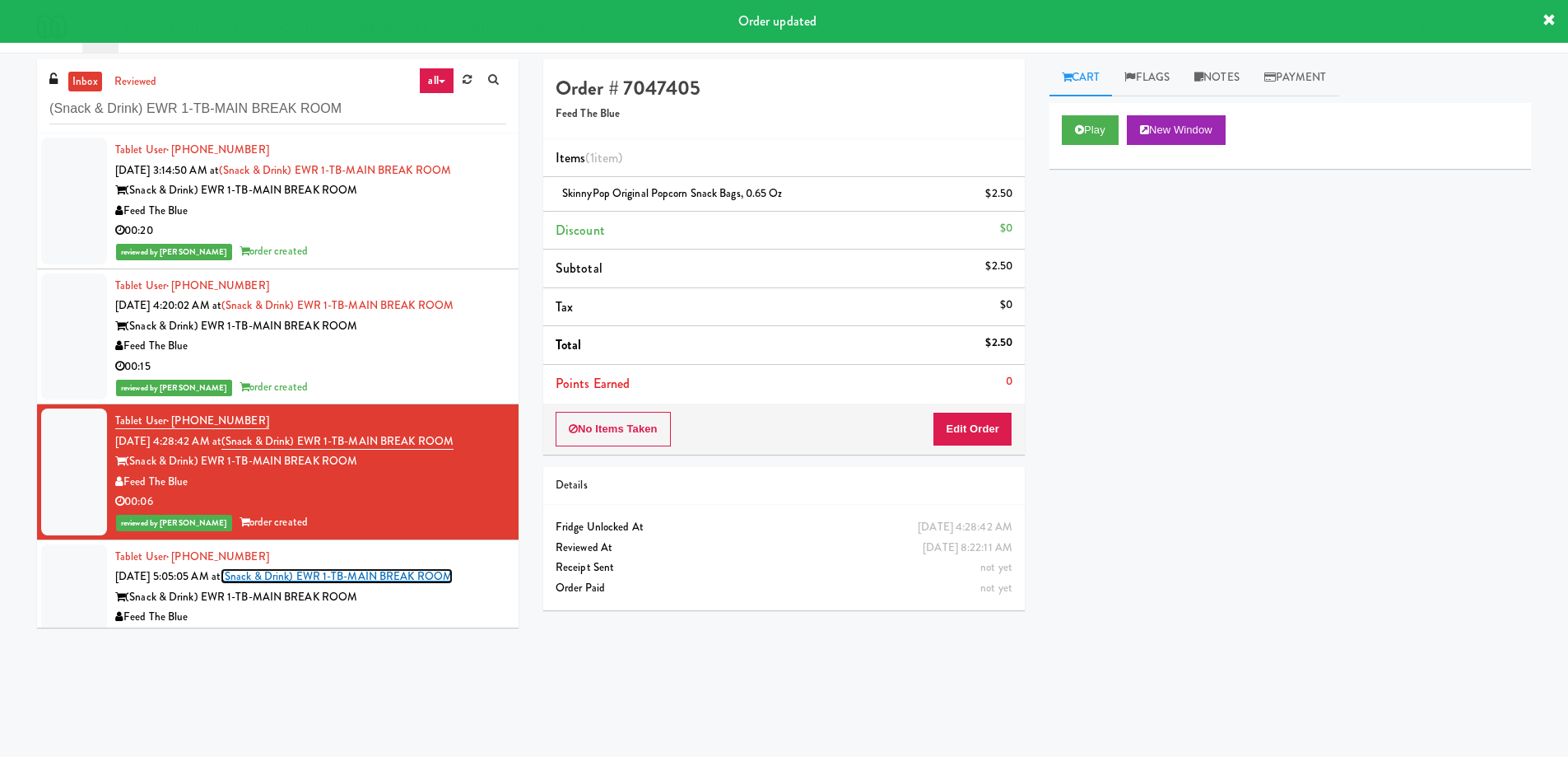
drag, startPoint x: 453, startPoint y: 582, endPoint x: 452, endPoint y: 591, distance: 9.1
click at [453, 585] on link "(Snack & Drink) EWR 1-TB-MAIN BREAK ROOM" at bounding box center [336, 576] width 232 height 16
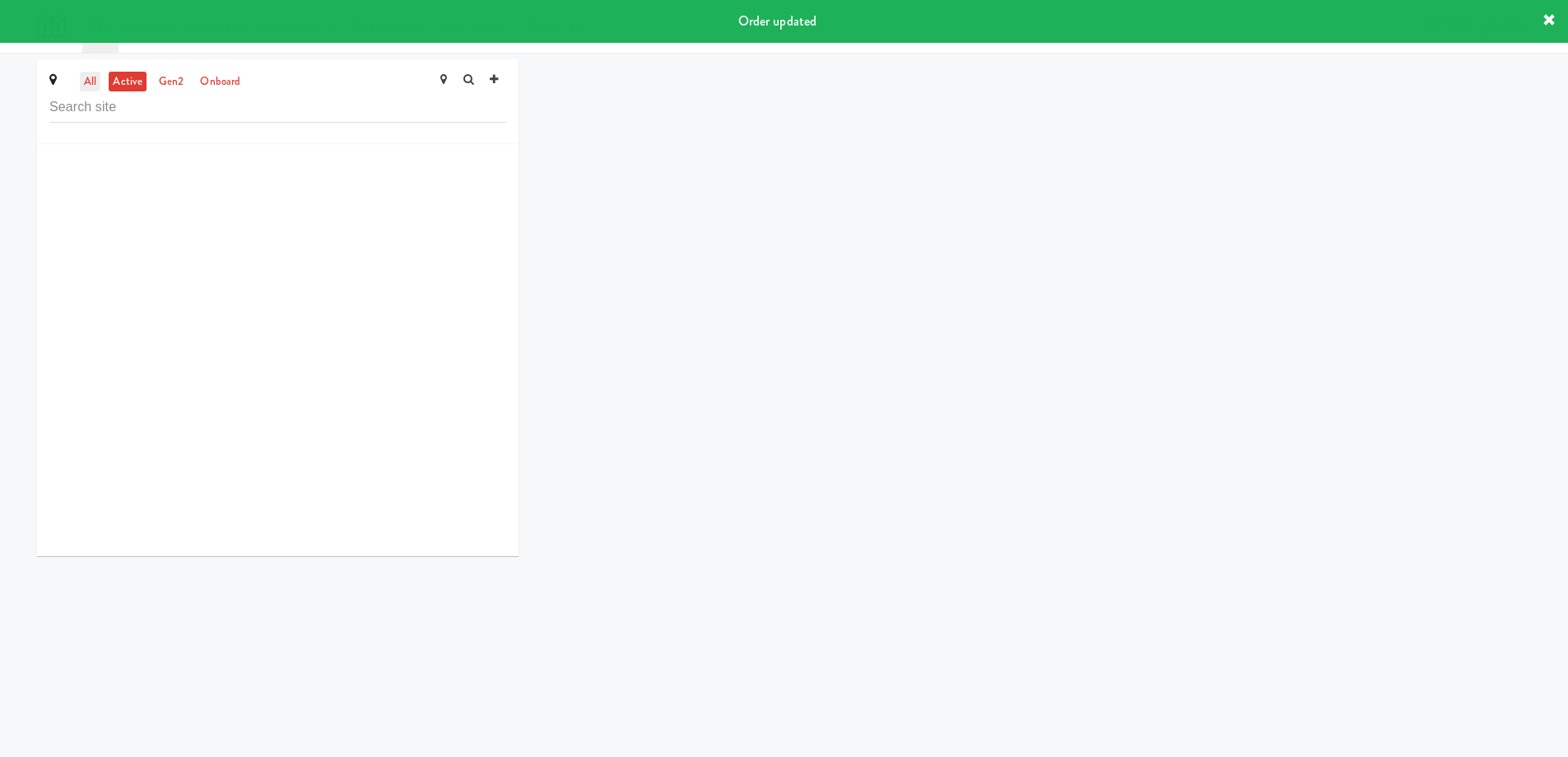
click at [89, 79] on link "all" at bounding box center [90, 82] width 20 height 21
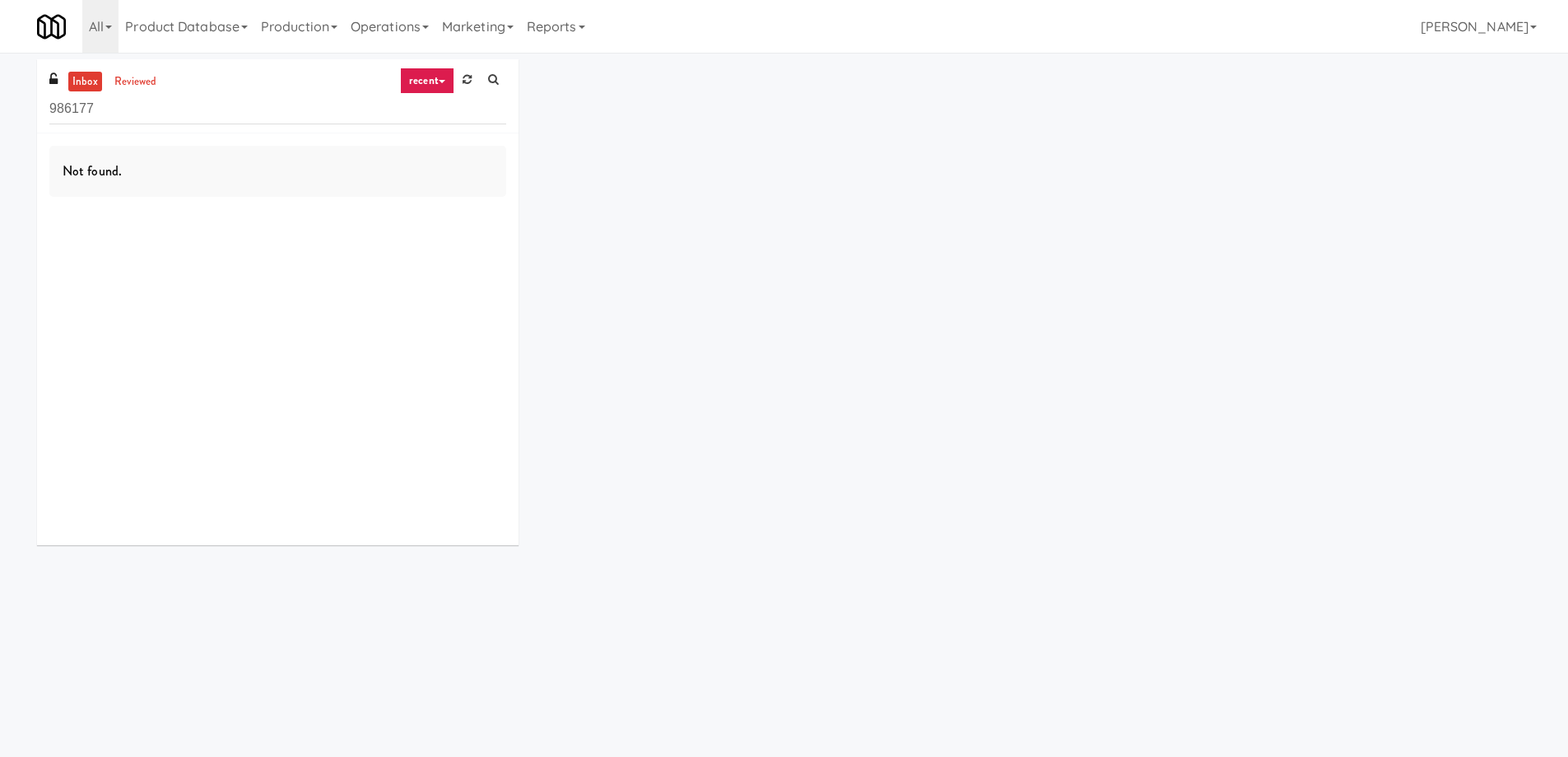
click at [441, 88] on link "recent" at bounding box center [427, 80] width 54 height 26
click at [423, 121] on link "all" at bounding box center [440, 113] width 131 height 30
click at [213, 110] on input "986177" at bounding box center [278, 109] width 457 height 31
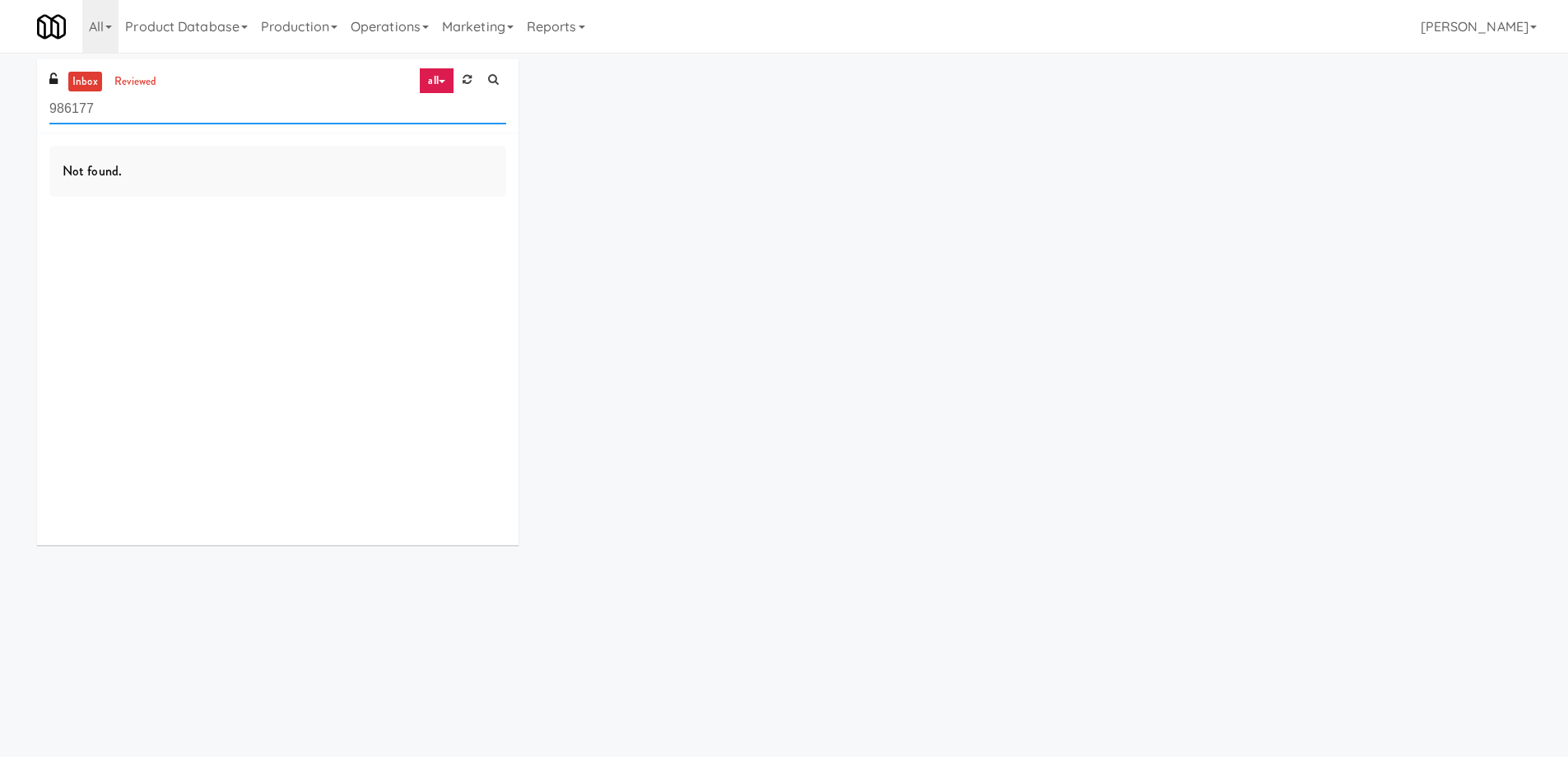
paste input "(Snack & Drink) EWR 1-TB-MAIN BREAK ROOM"
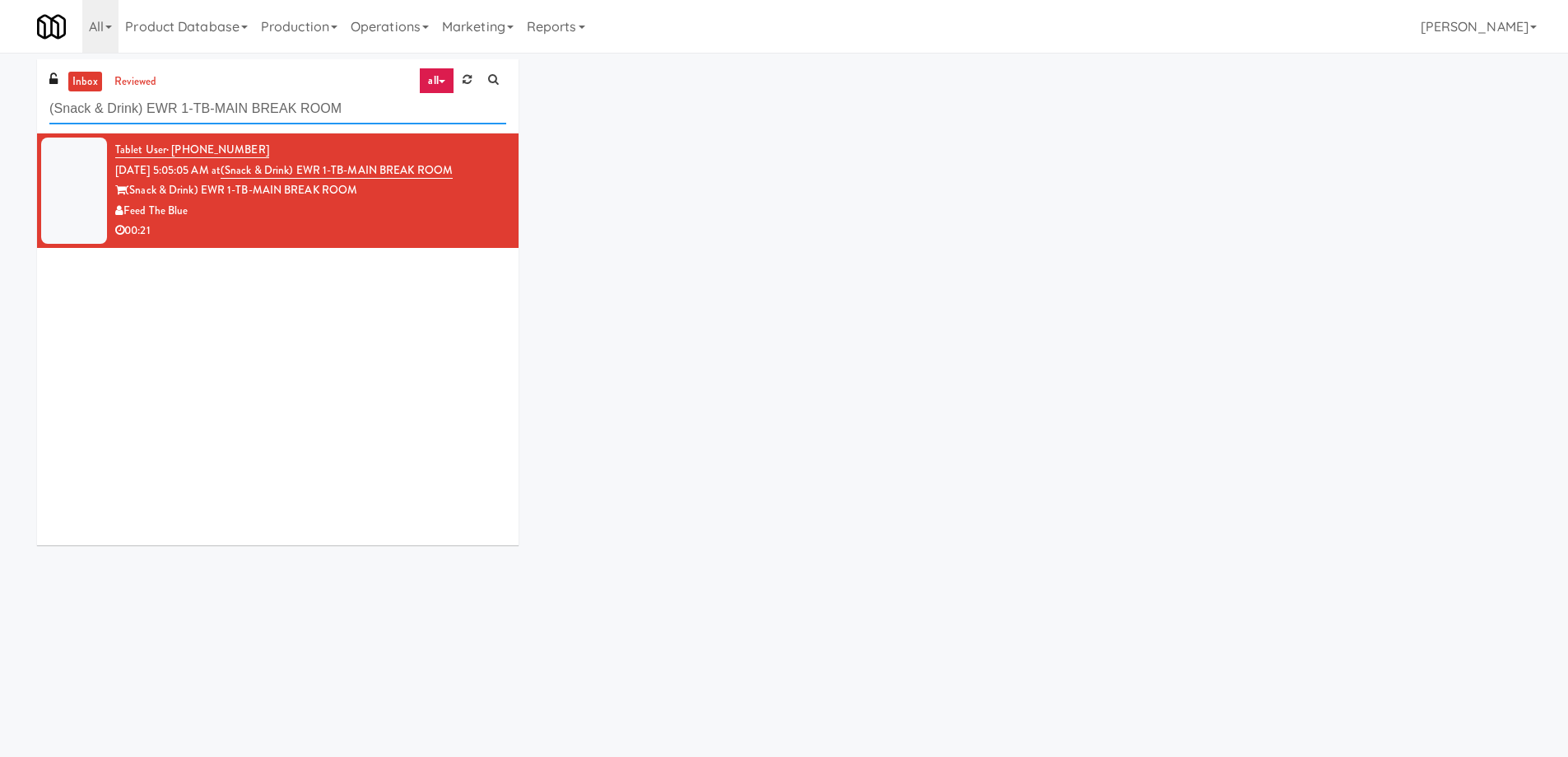
type input "(Snack & Drink) EWR 1-TB-MAIN BREAK ROOM"
click at [416, 226] on div "00:21" at bounding box center [311, 231] width 391 height 21
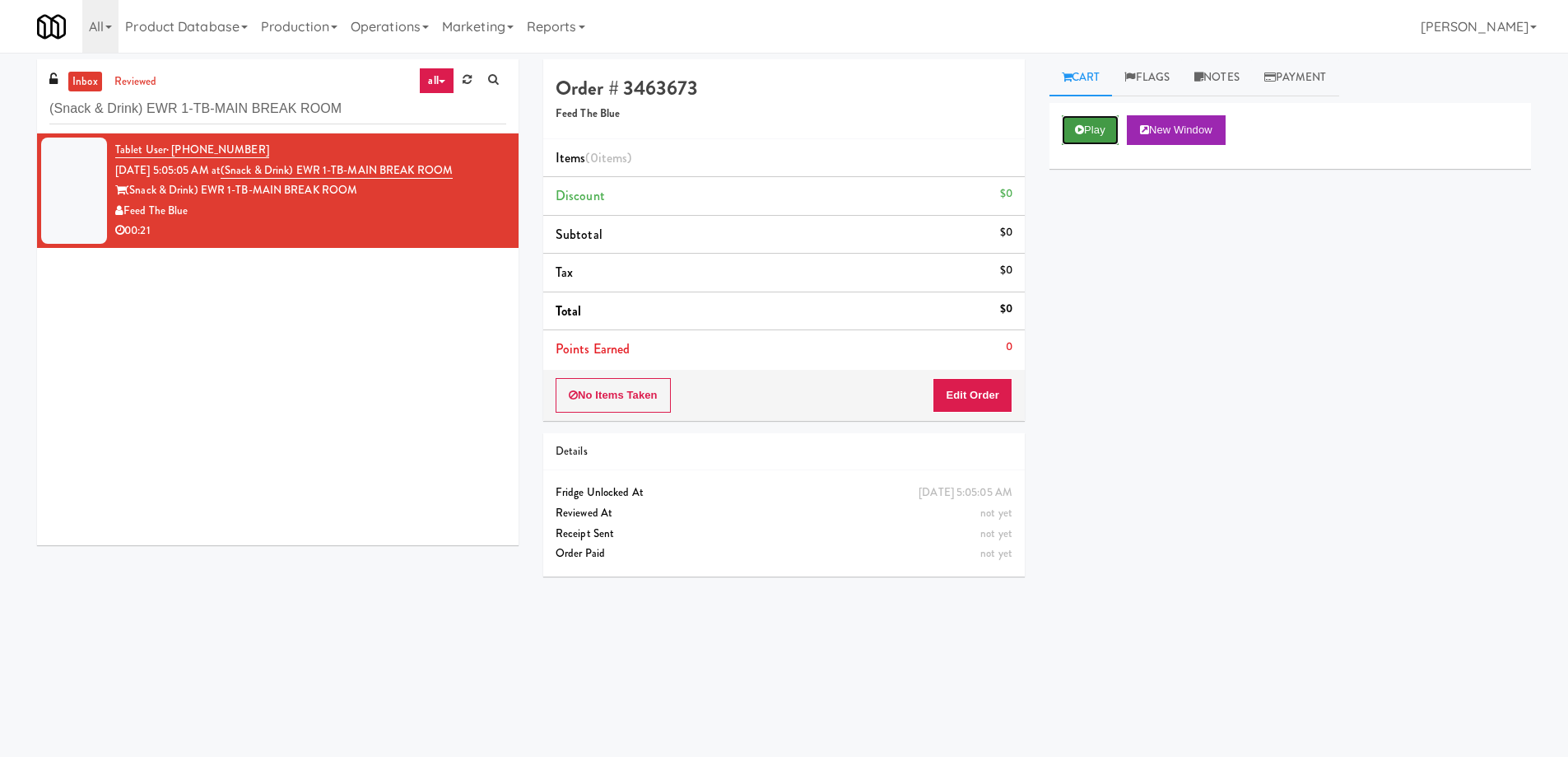
click at [1091, 131] on button "Play" at bounding box center [1090, 131] width 57 height 30
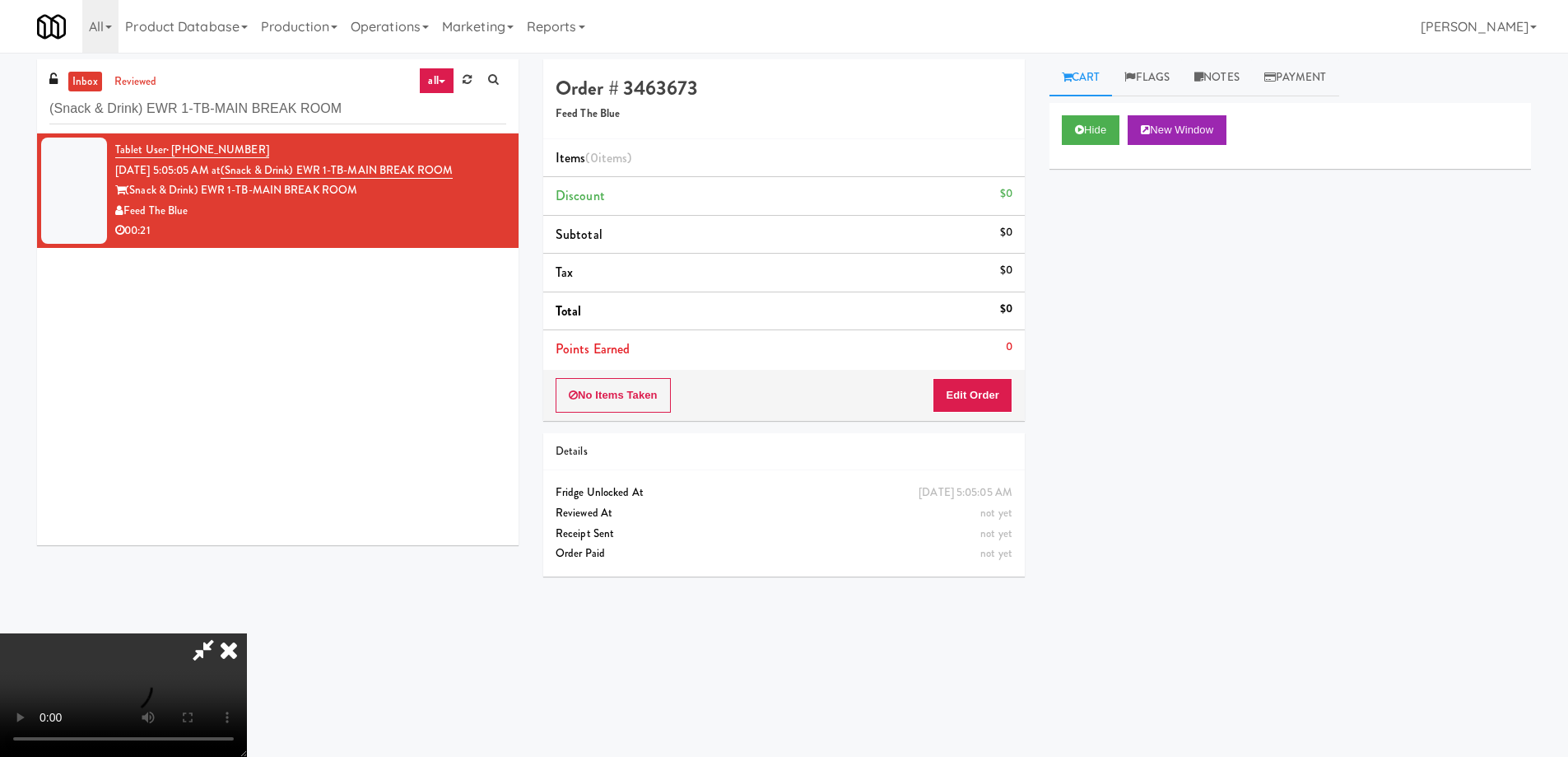
click at [247, 634] on video at bounding box center [123, 695] width 247 height 124
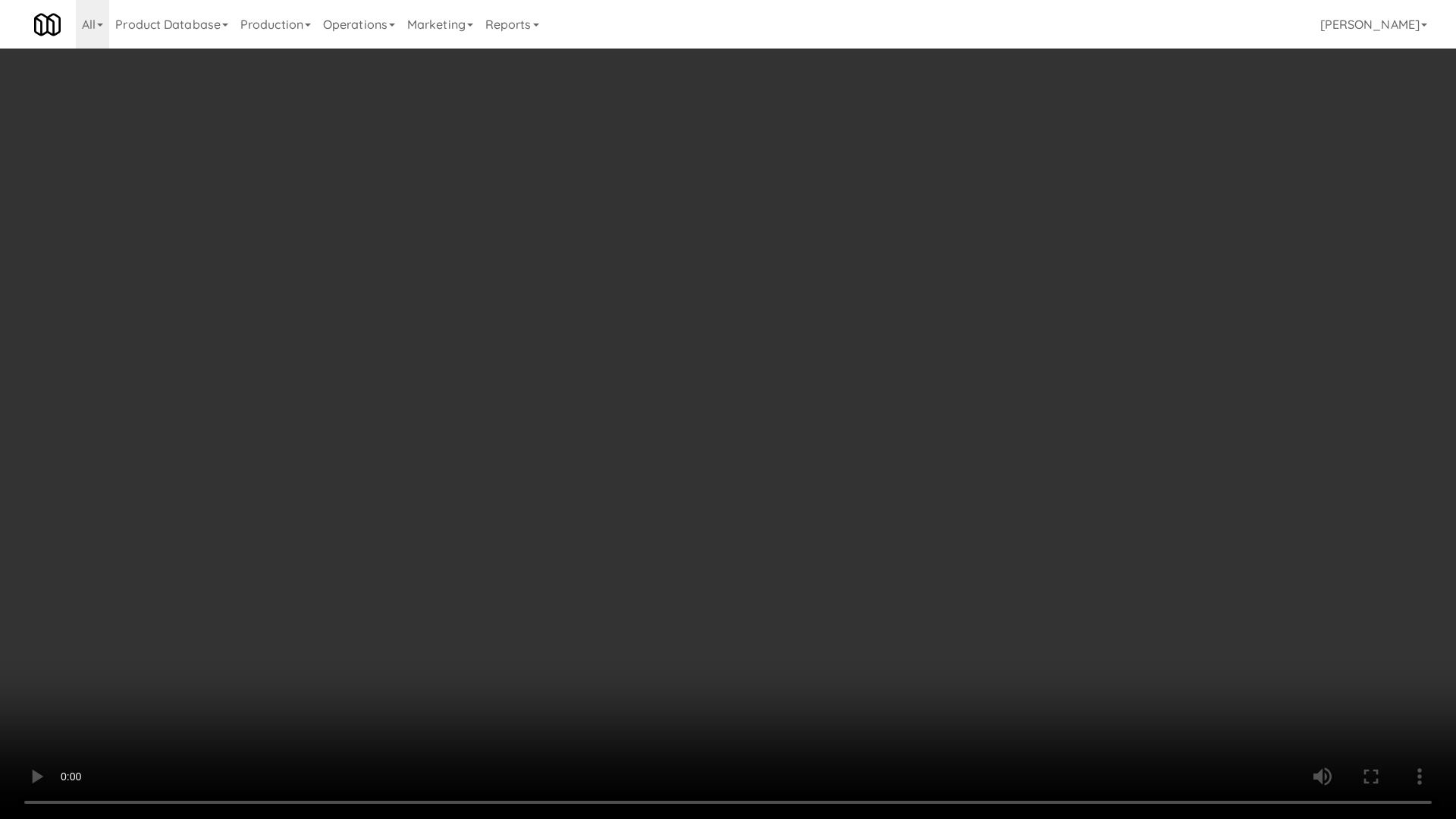
click at [803, 519] on video at bounding box center [728, 410] width 1456 height 819
click at [764, 494] on video at bounding box center [728, 410] width 1456 height 819
click at [722, 439] on video at bounding box center [728, 410] width 1456 height 819
click at [857, 480] on video at bounding box center [728, 410] width 1456 height 819
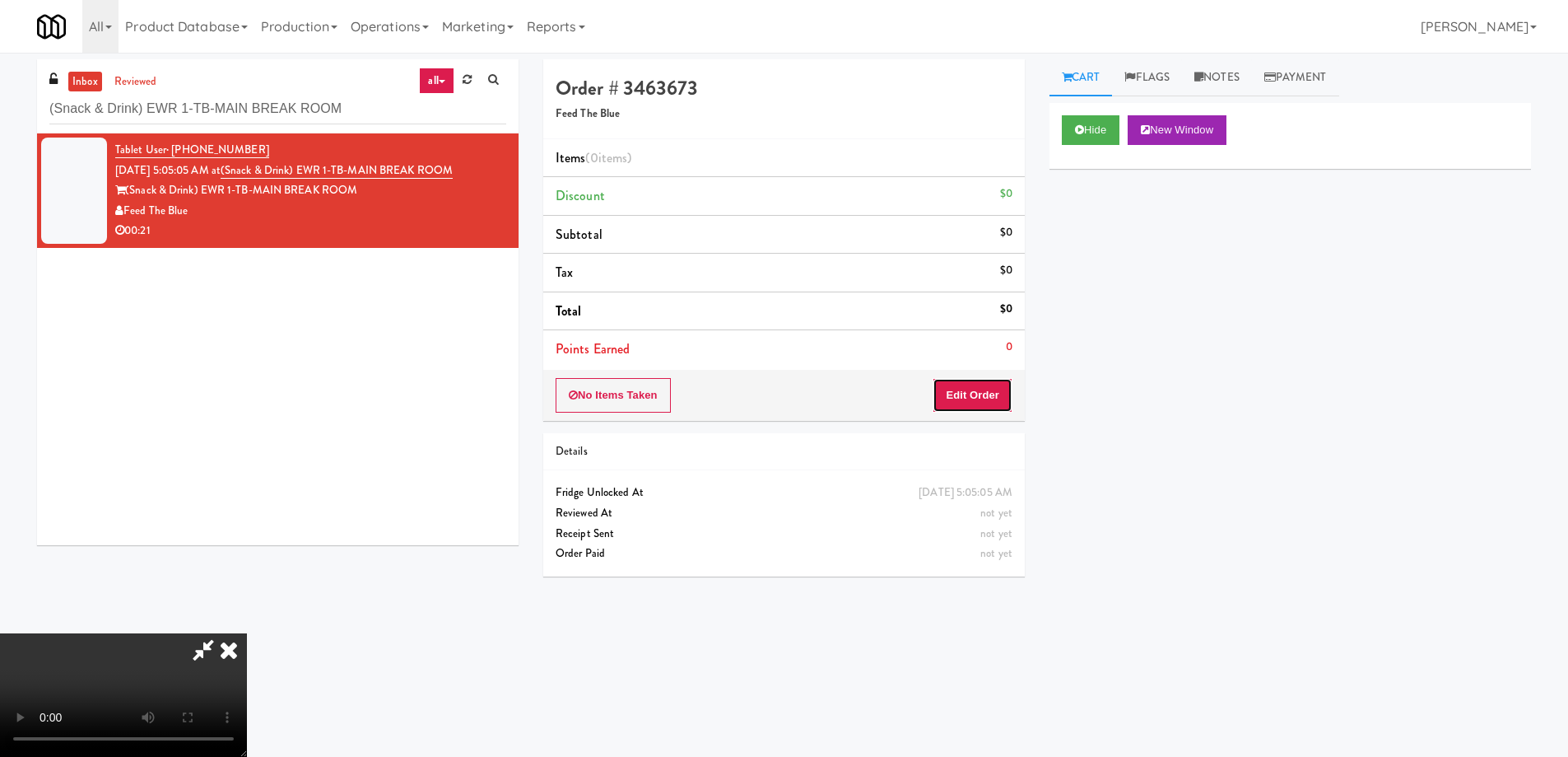
click at [1000, 397] on button "Edit Order" at bounding box center [973, 395] width 80 height 34
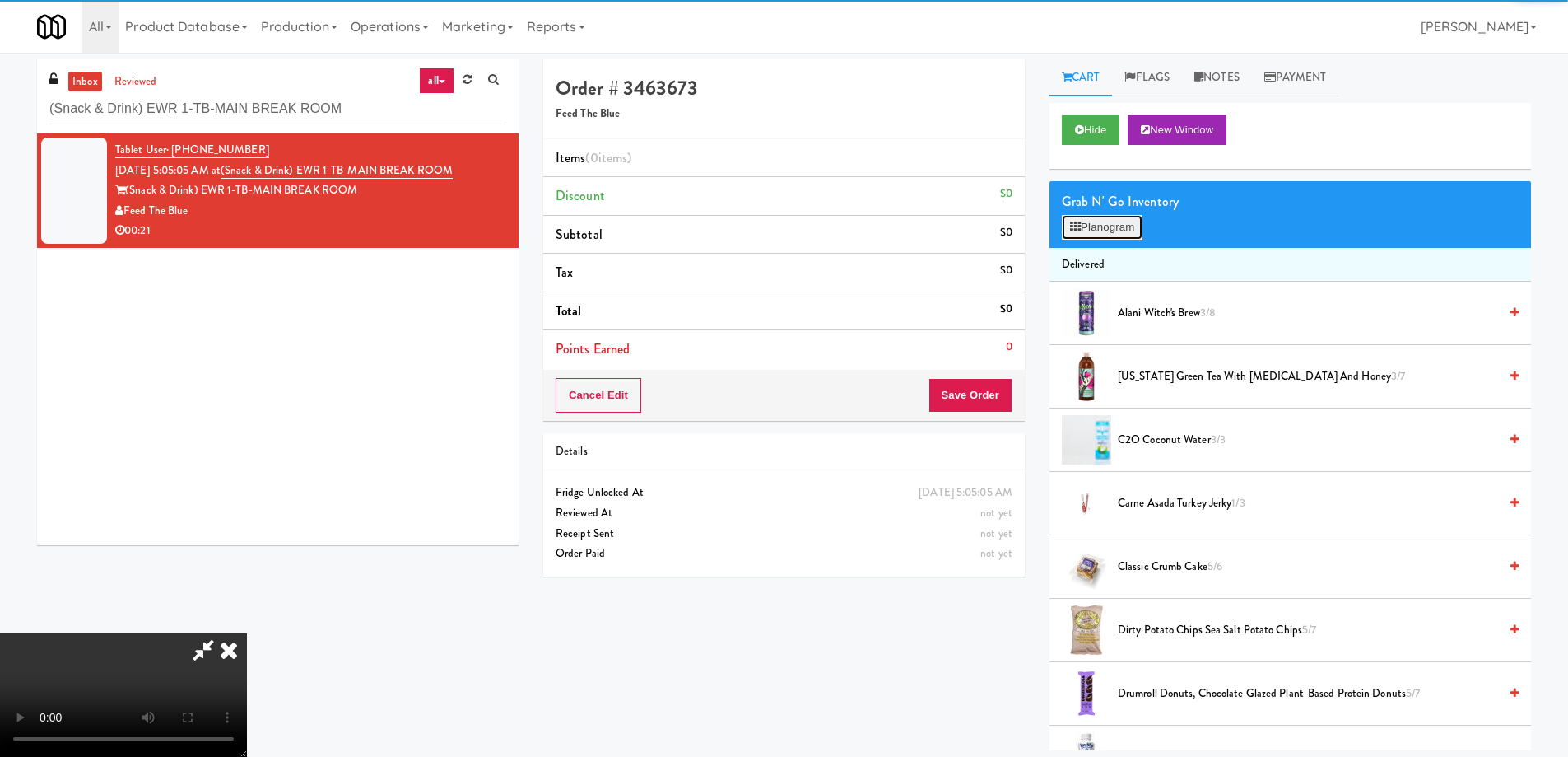
click at [1098, 223] on button "Planogram" at bounding box center [1102, 227] width 81 height 25
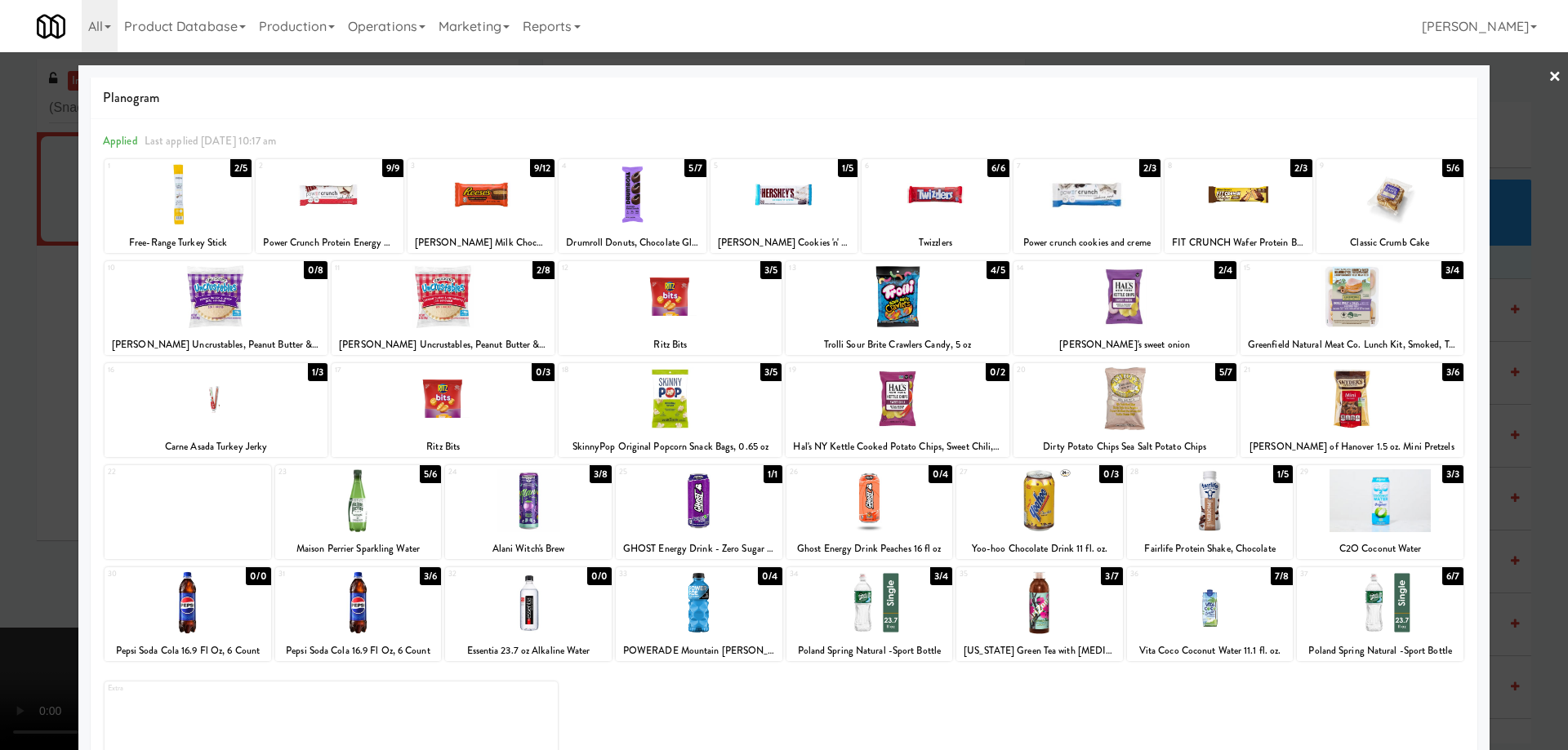
click at [1269, 191] on div at bounding box center [1237, 195] width 147 height 63
click at [1548, 75] on link "×" at bounding box center [1554, 78] width 13 height 51
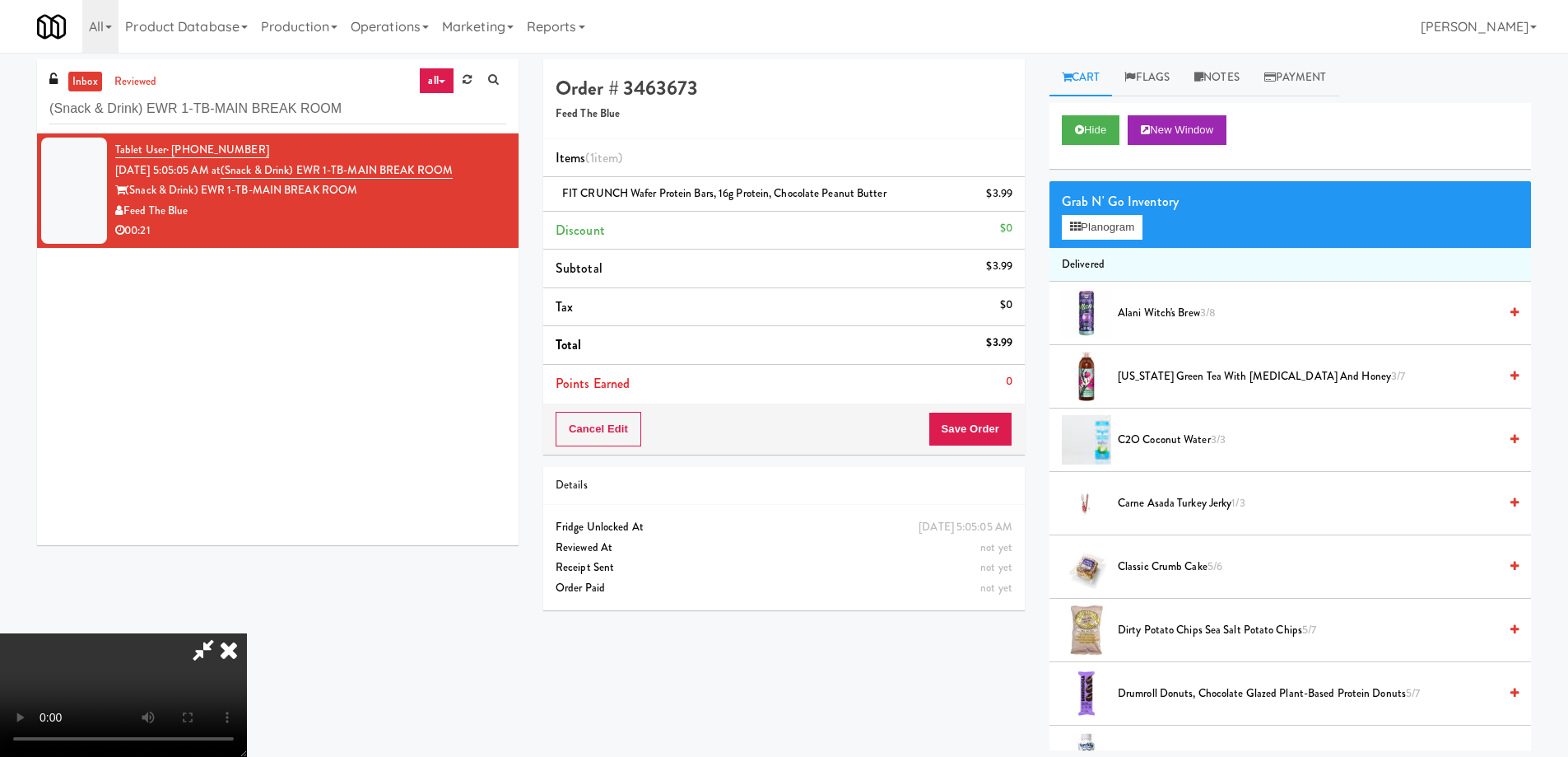
click at [247, 634] on video at bounding box center [123, 695] width 247 height 124
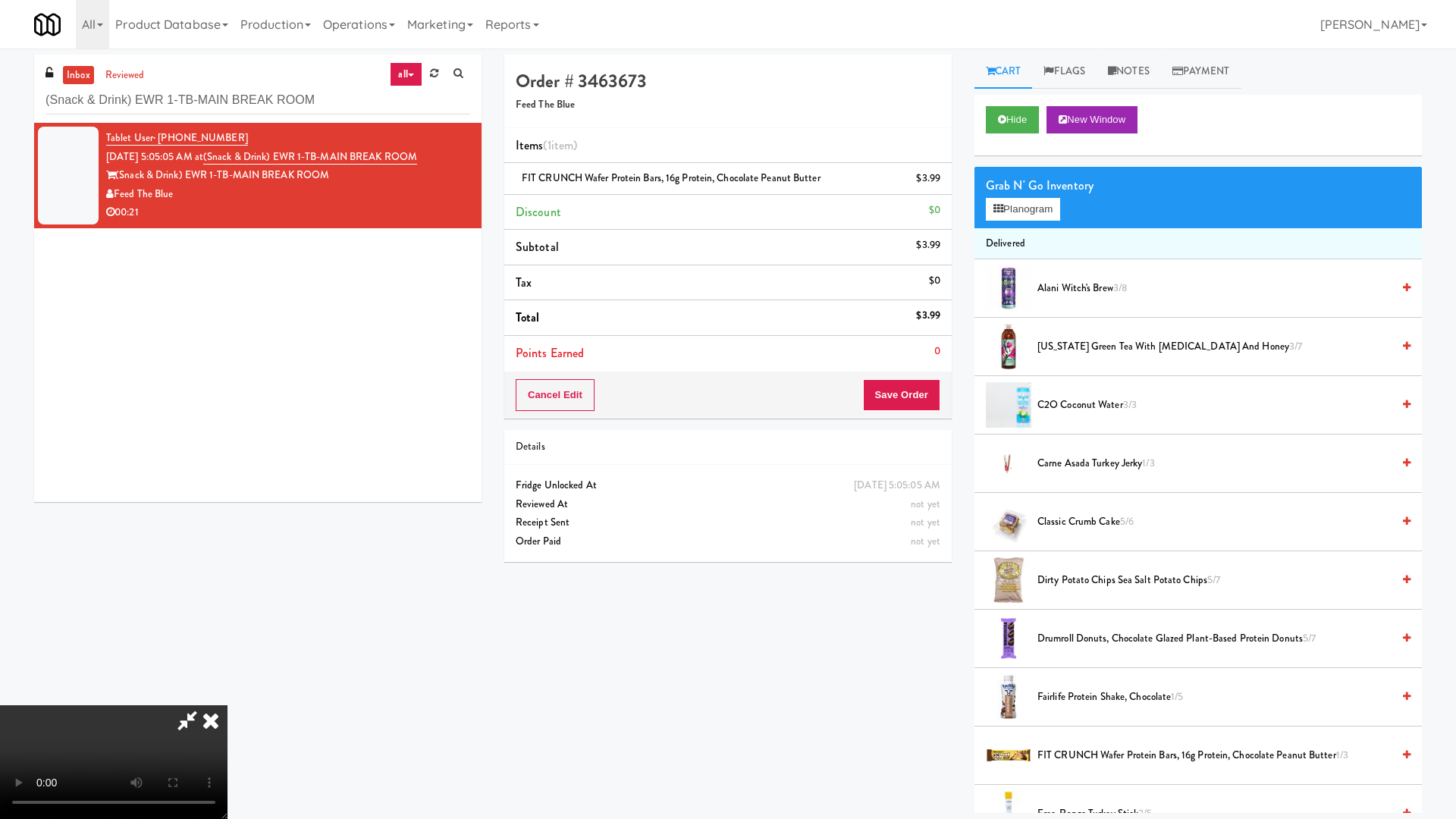
click at [227, 696] on video at bounding box center [113, 762] width 227 height 114
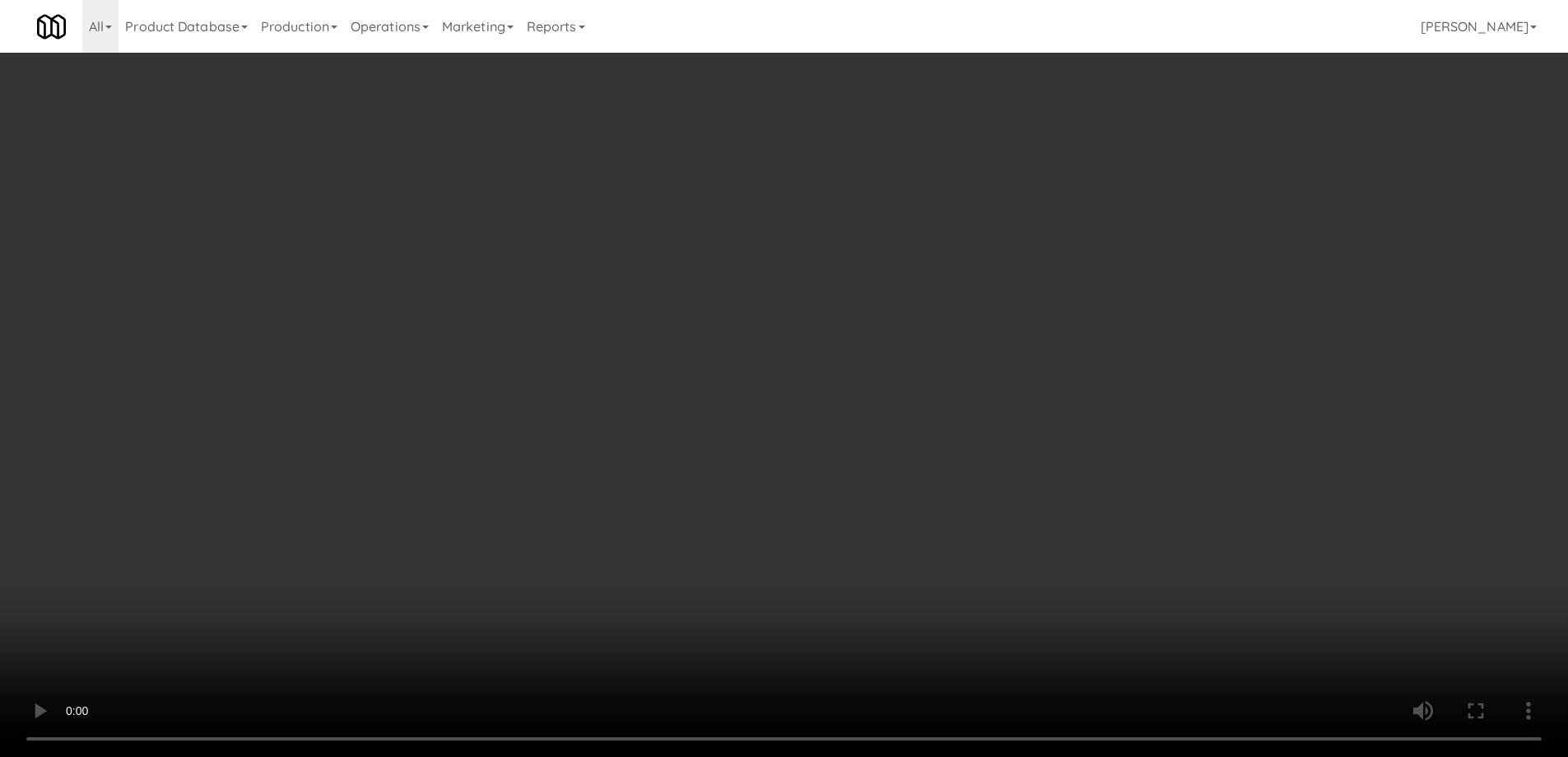
click at [961, 406] on div "Cancel Edit Save Order" at bounding box center [784, 429] width 482 height 51
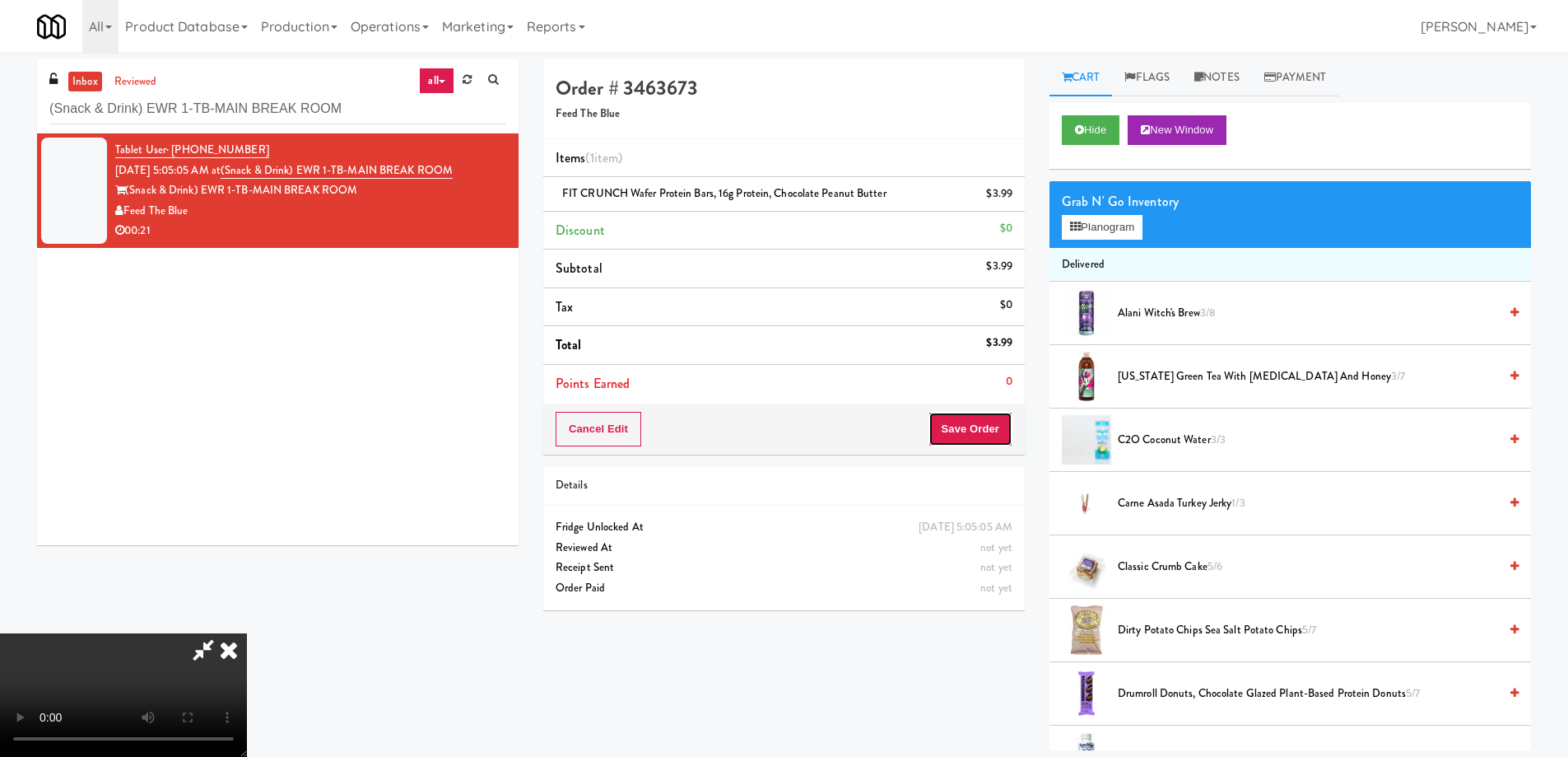
click at [966, 434] on button "Save Order" at bounding box center [971, 429] width 84 height 34
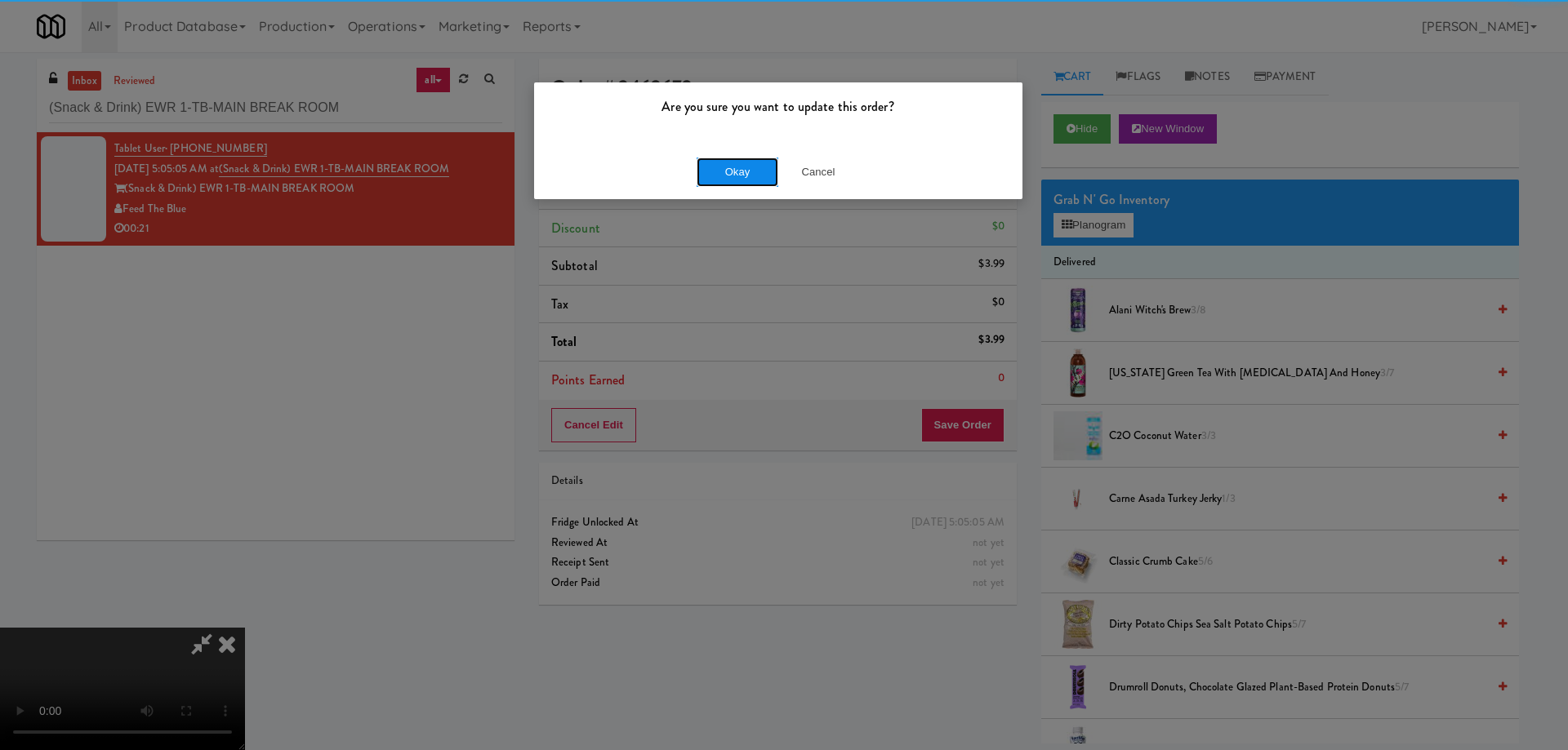
click at [735, 172] on button "Okay" at bounding box center [737, 173] width 81 height 30
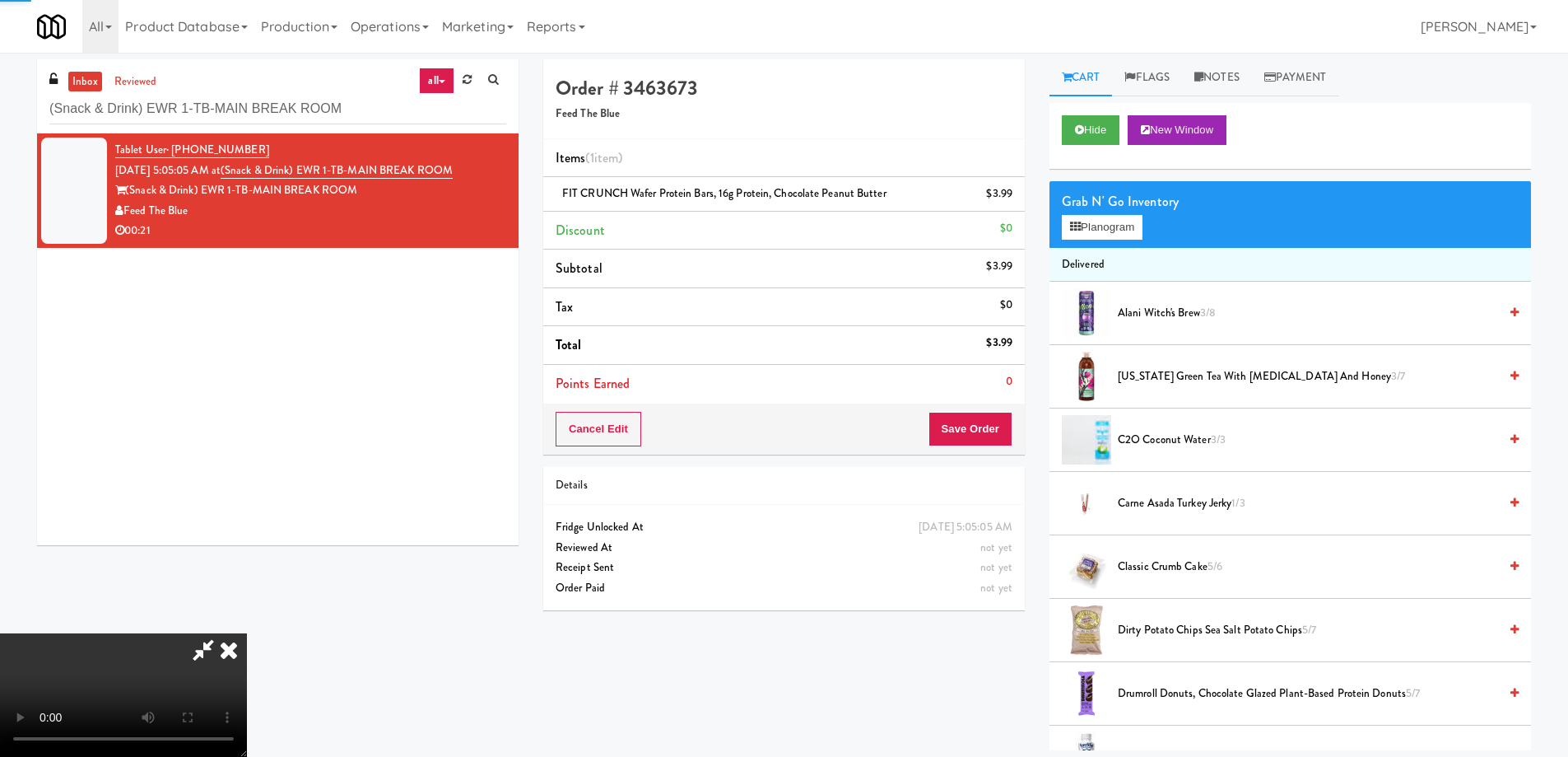
click at [247, 634] on icon at bounding box center [228, 650] width 36 height 33
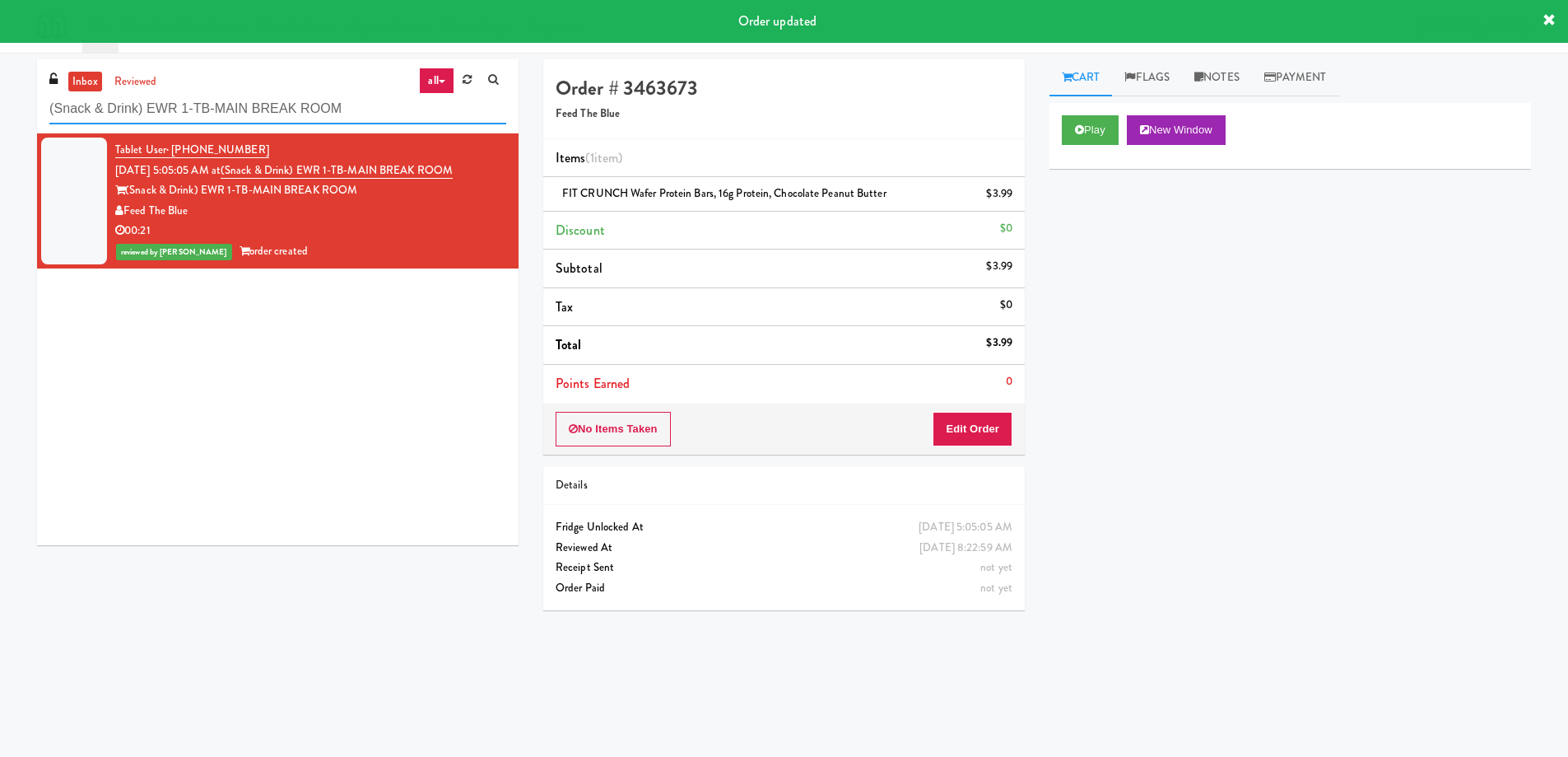
click at [306, 103] on input "(Snack & Drink) EWR 1-TB-MAIN BREAK ROOM" at bounding box center [278, 109] width 457 height 31
paste input "Crystal Flats - Cooler #1"
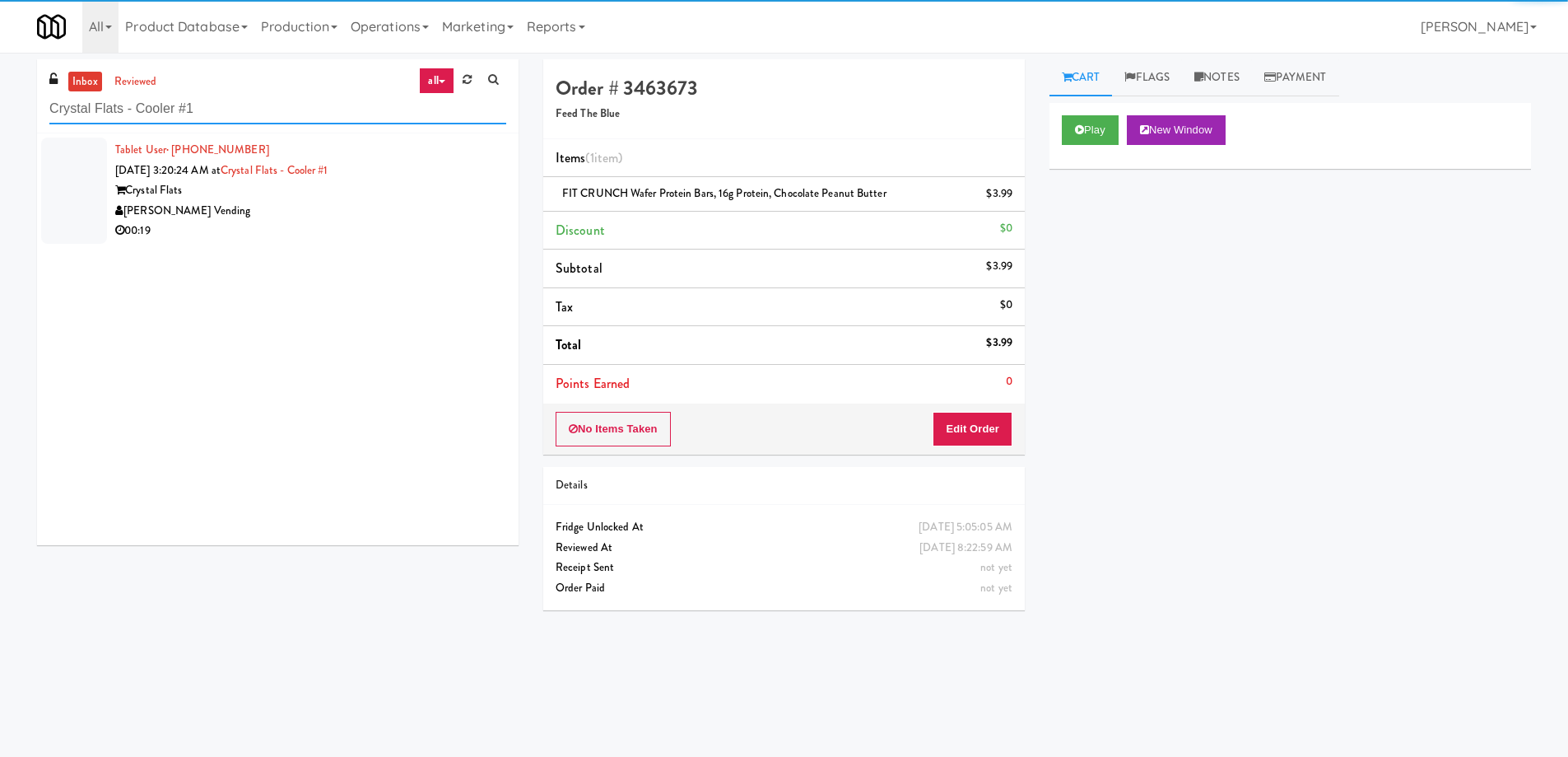
type input "Crystal Flats - Cooler #1"
click at [422, 204] on div "[PERSON_NAME] Vending" at bounding box center [311, 212] width 391 height 21
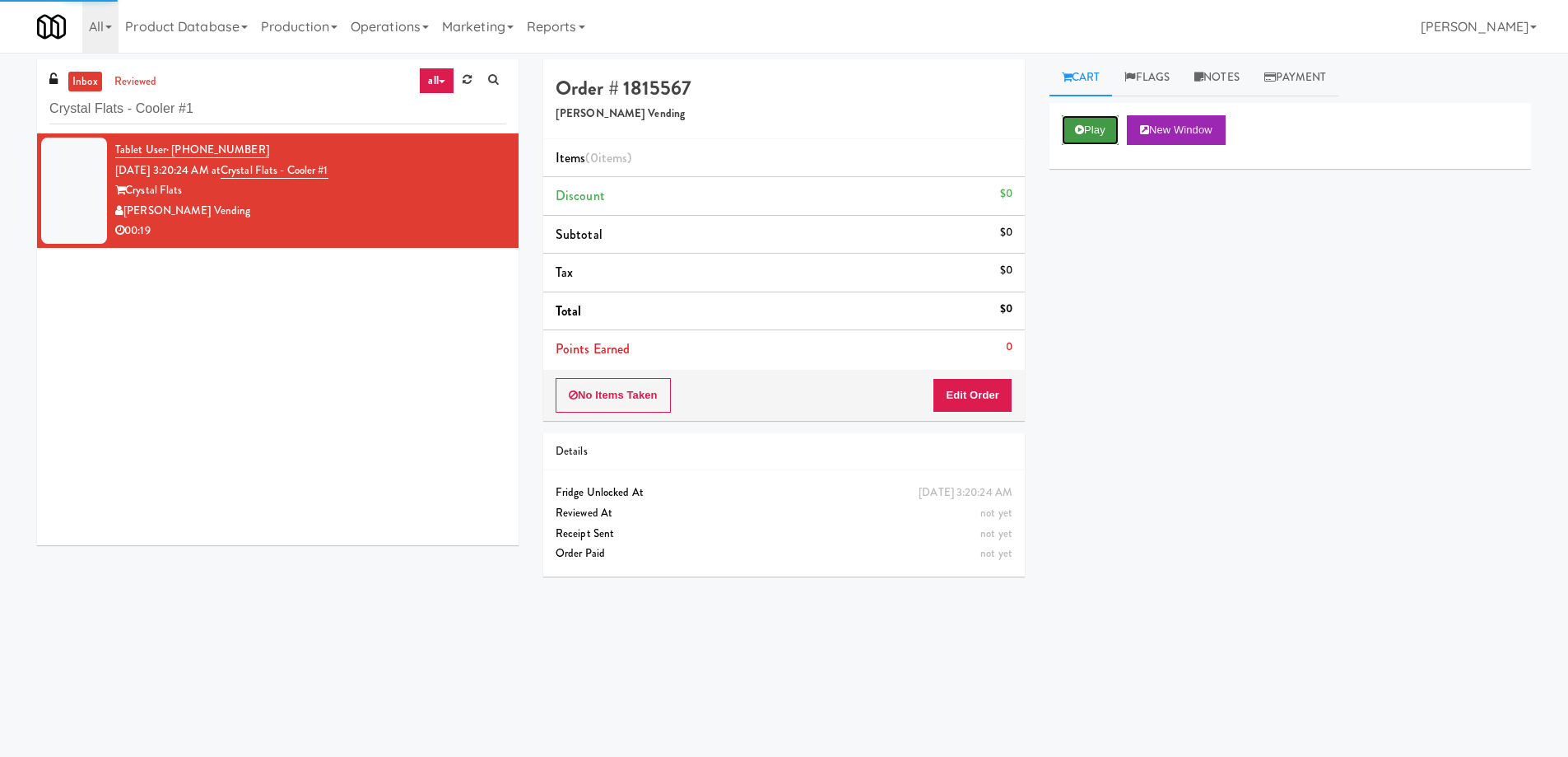
click at [1076, 131] on button "Play" at bounding box center [1090, 131] width 57 height 30
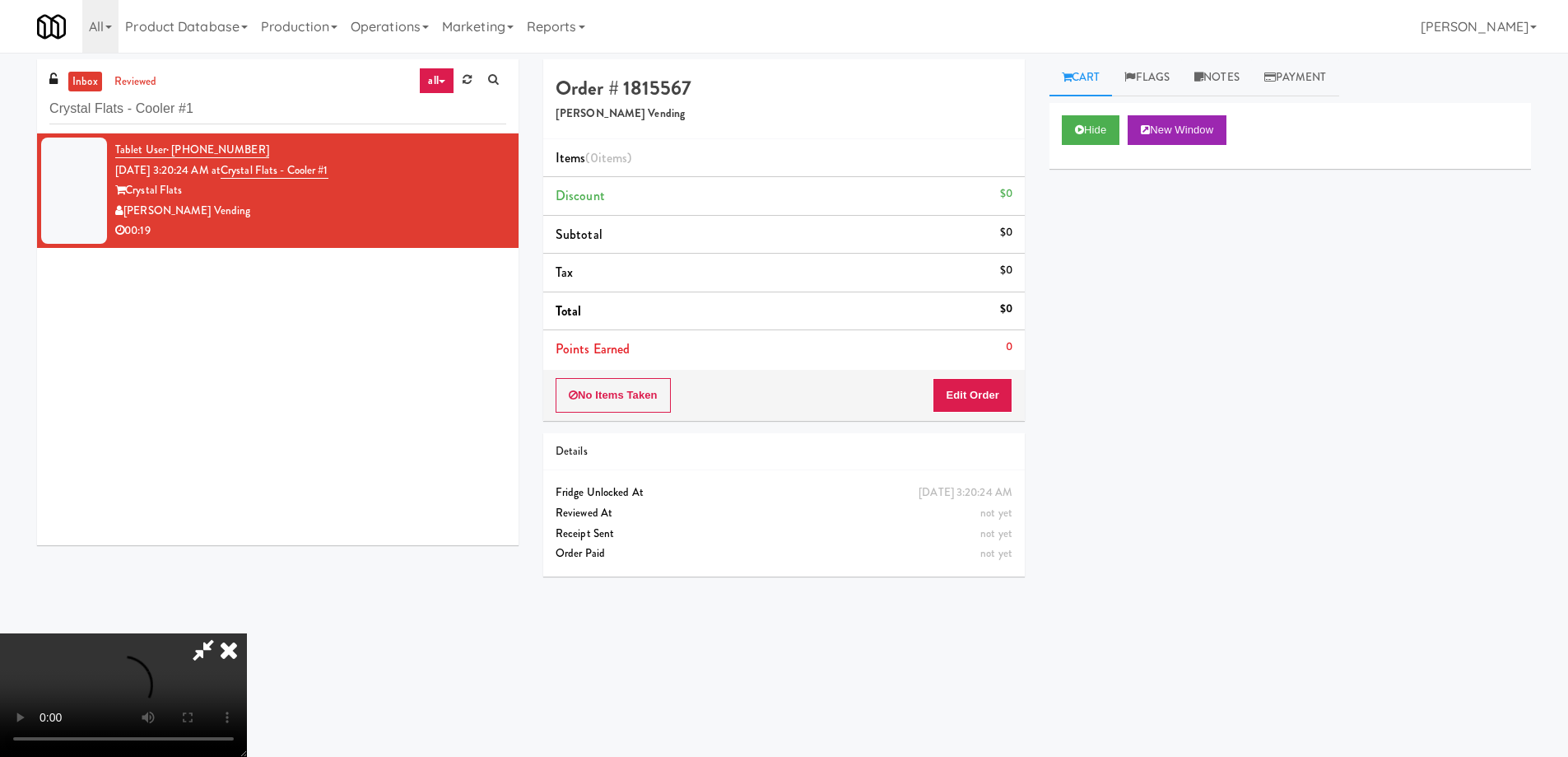
click at [247, 634] on video at bounding box center [123, 695] width 247 height 124
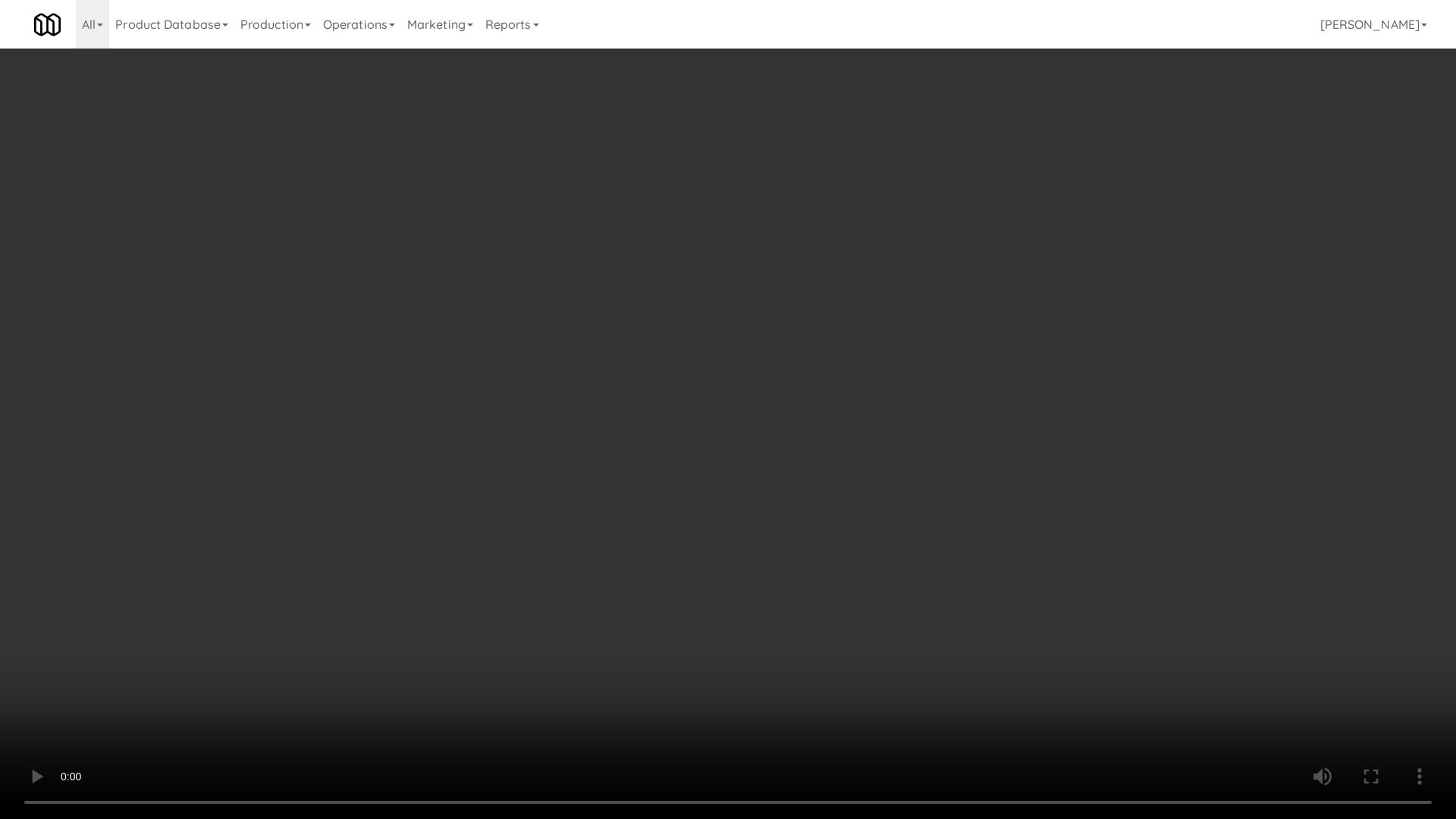
click at [631, 422] on video at bounding box center [728, 410] width 1456 height 819
click at [637, 398] on video at bounding box center [728, 410] width 1456 height 819
click at [621, 232] on video at bounding box center [728, 410] width 1456 height 819
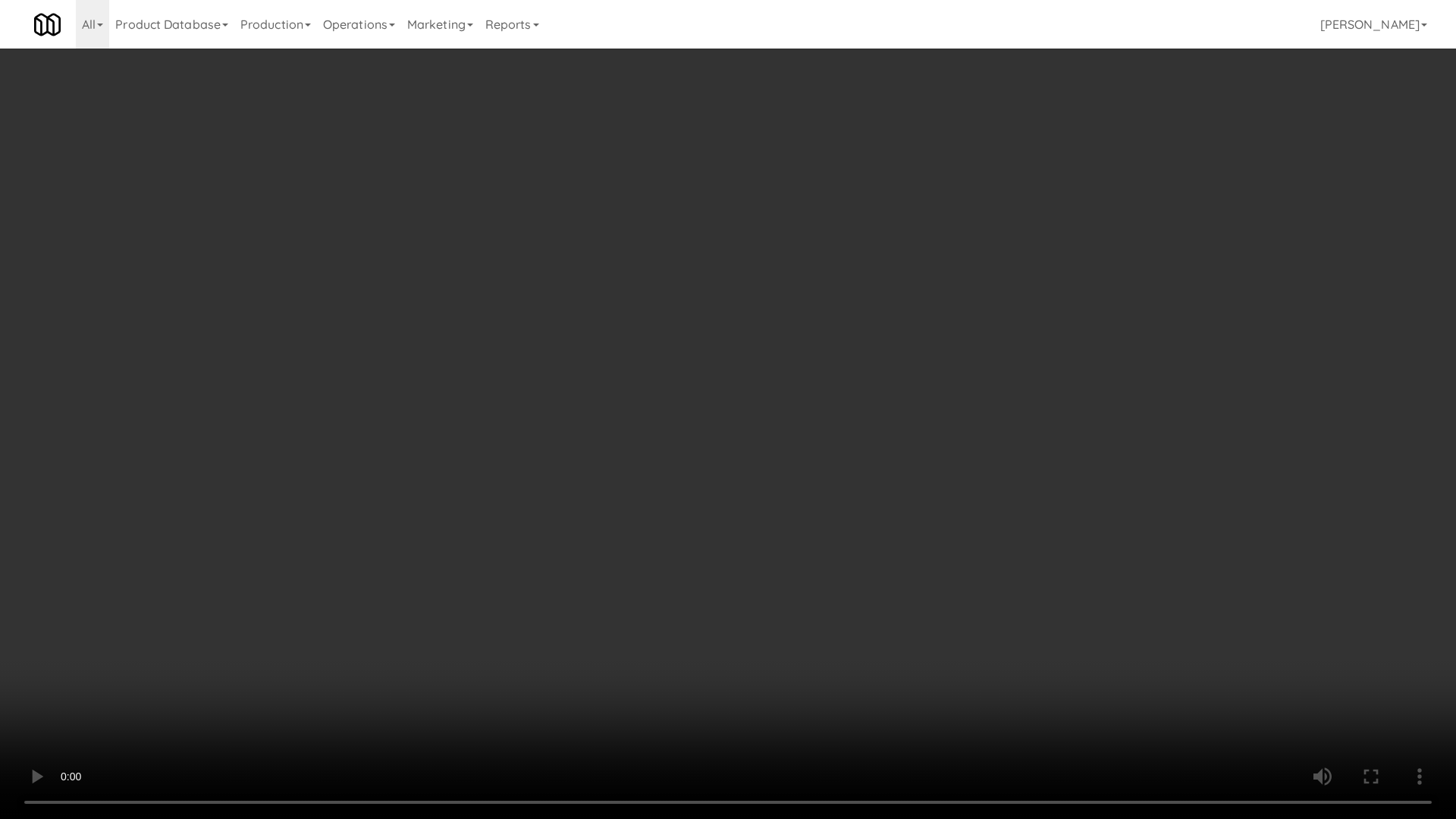
click at [621, 232] on video at bounding box center [728, 410] width 1456 height 819
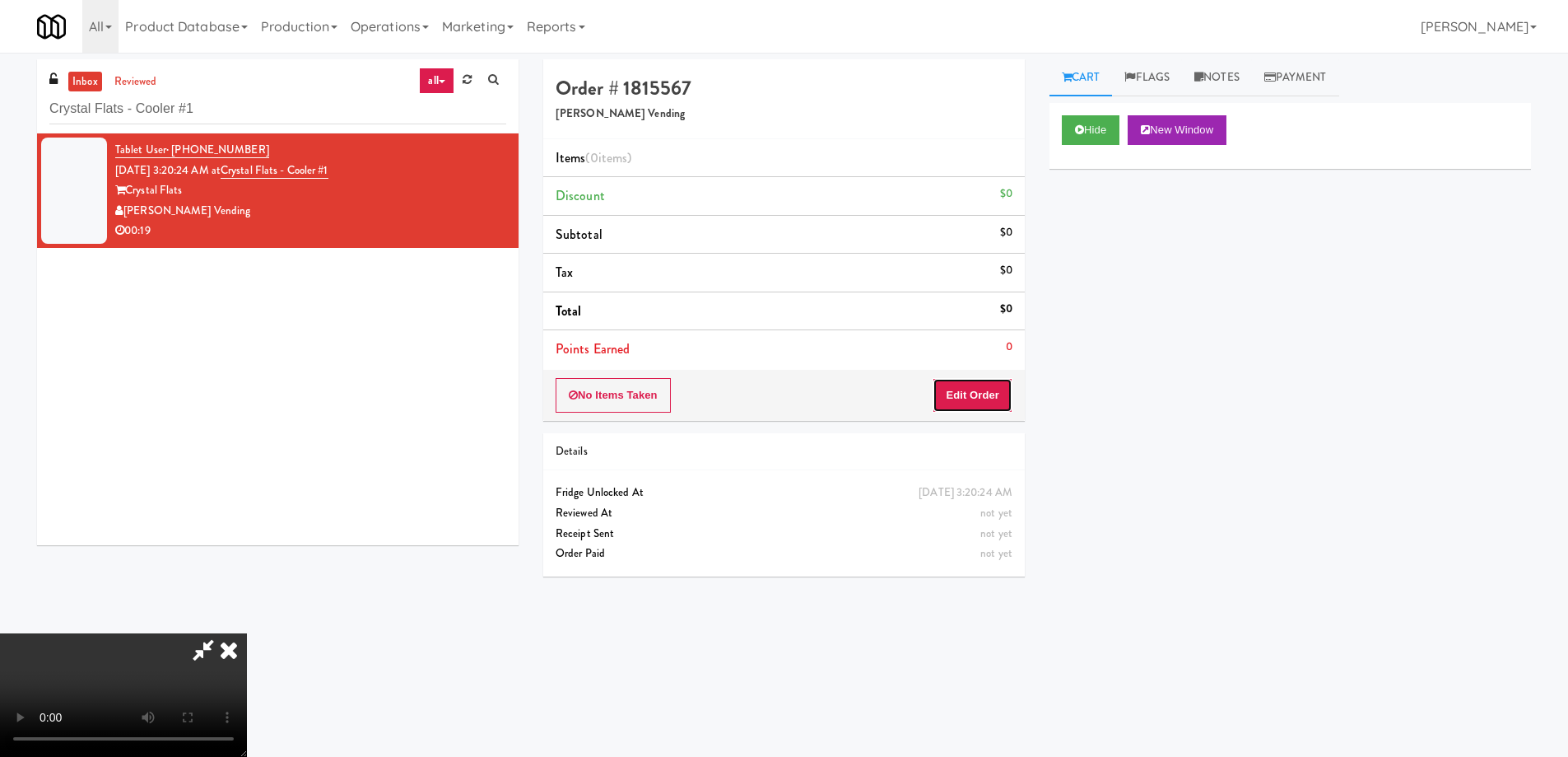
click at [996, 392] on button "Edit Order" at bounding box center [973, 395] width 80 height 34
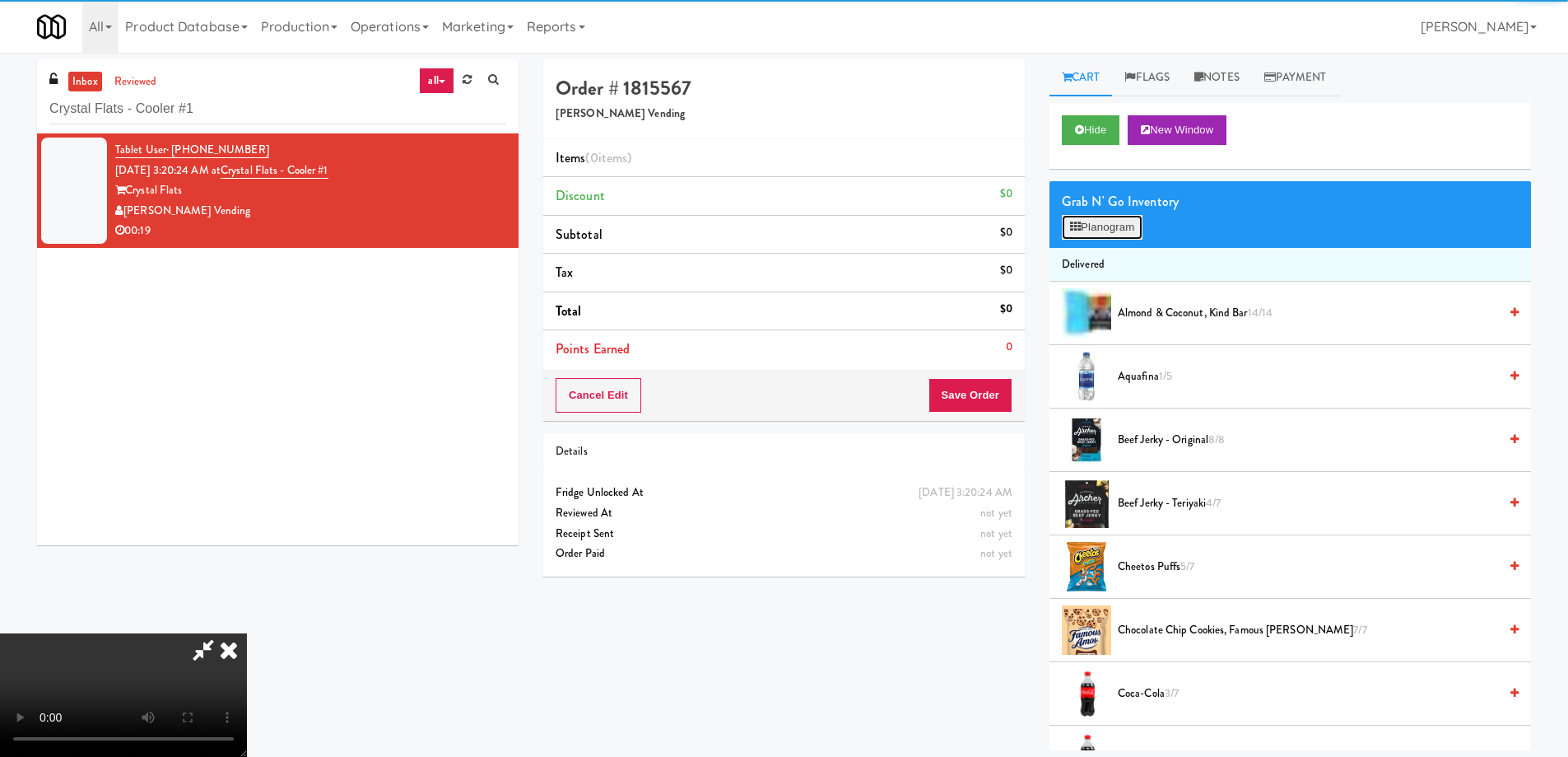
click at [1094, 230] on button "Planogram" at bounding box center [1102, 227] width 81 height 25
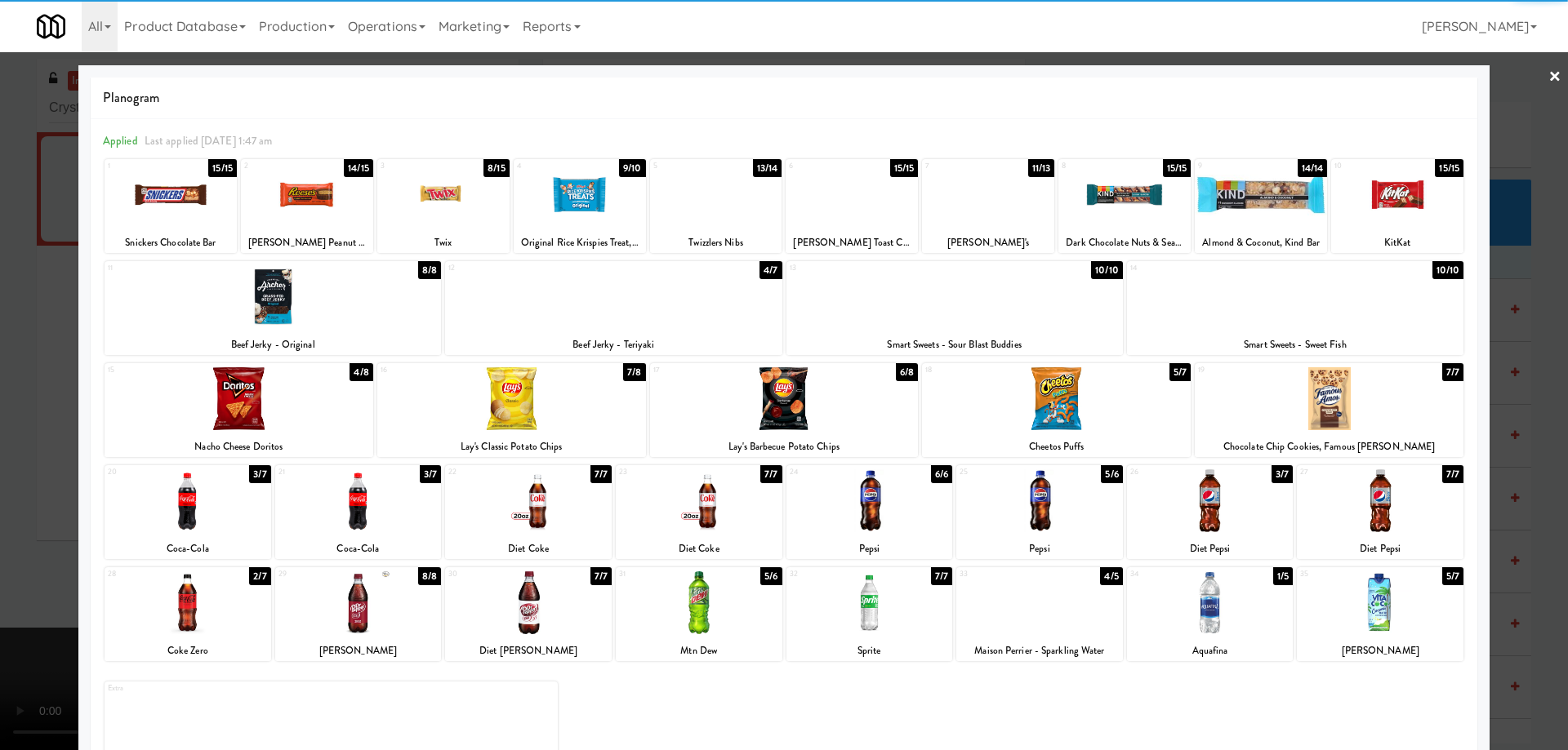
click at [1343, 396] on div at bounding box center [1329, 399] width 269 height 63
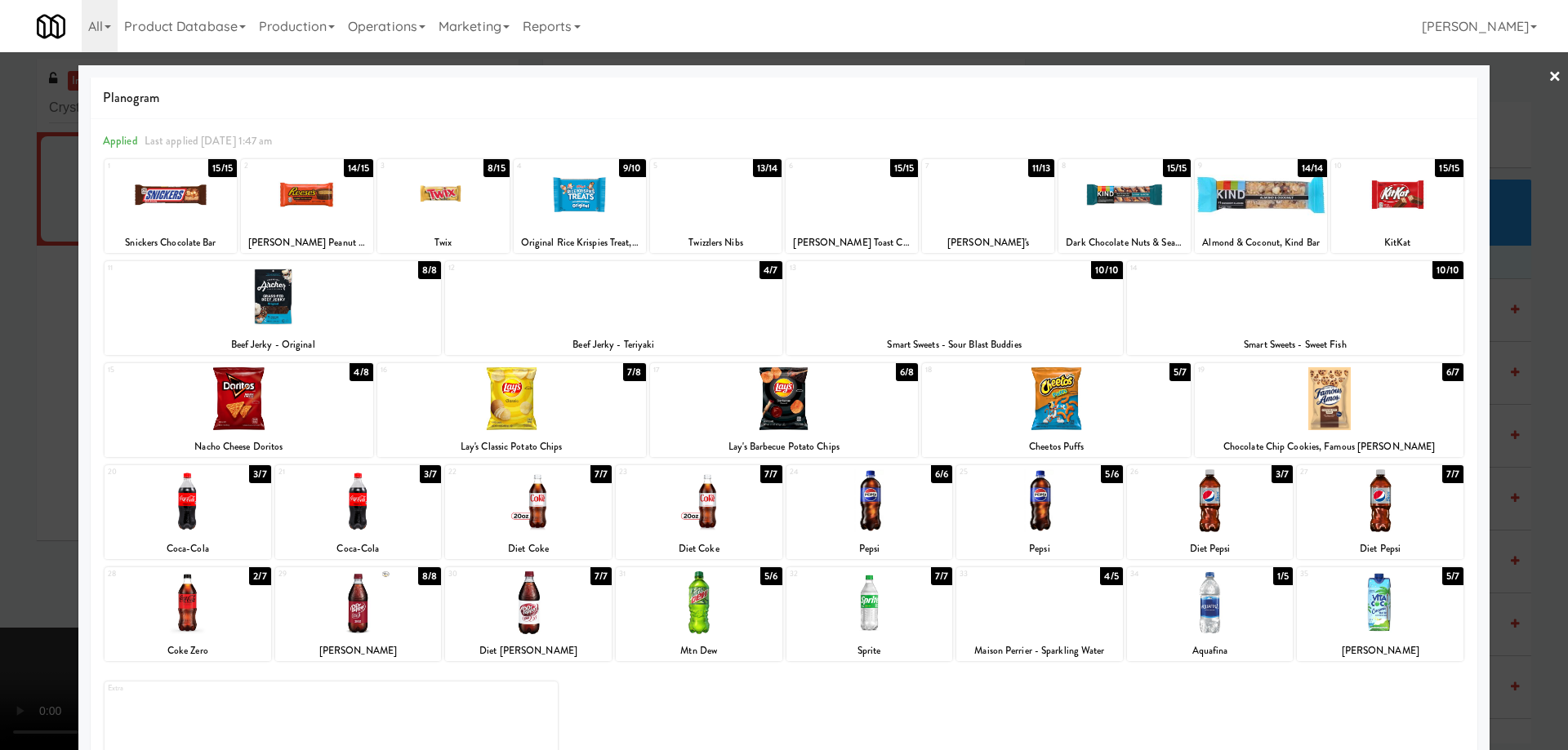
click at [1373, 398] on div at bounding box center [1329, 399] width 269 height 63
click at [1548, 74] on link "×" at bounding box center [1554, 78] width 13 height 51
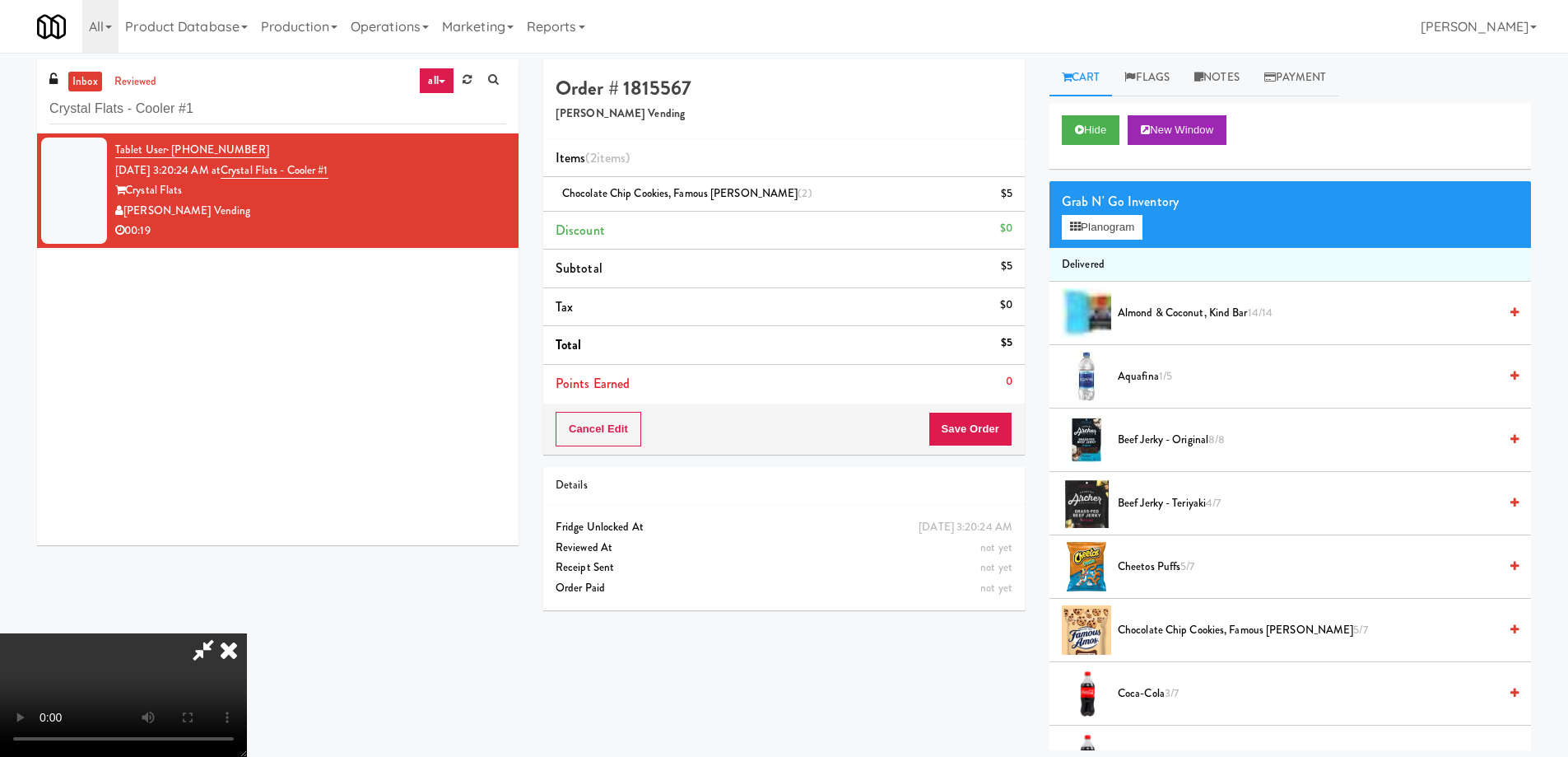
click at [247, 634] on video at bounding box center [123, 695] width 247 height 124
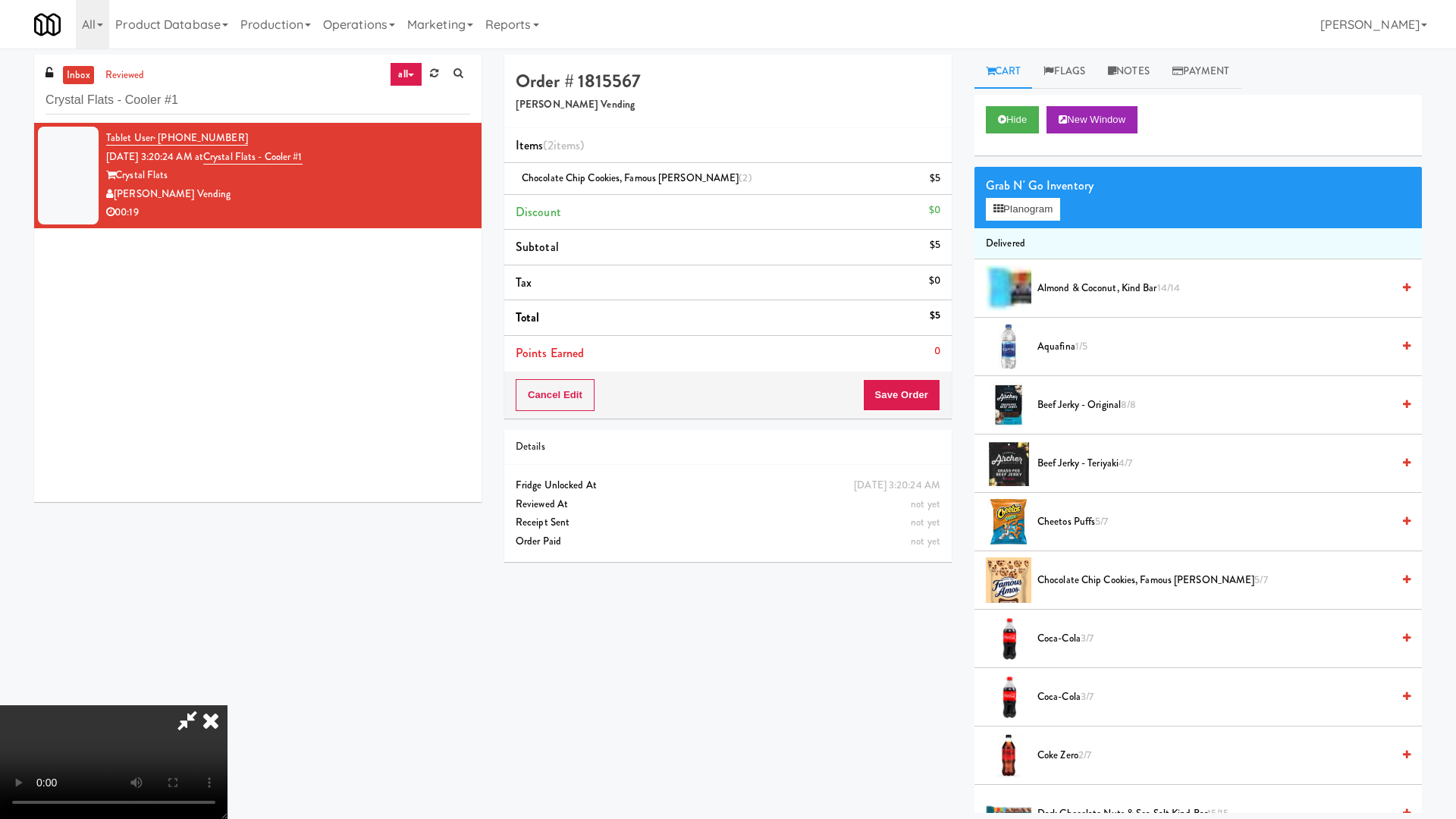
click at [227, 696] on video at bounding box center [113, 762] width 227 height 114
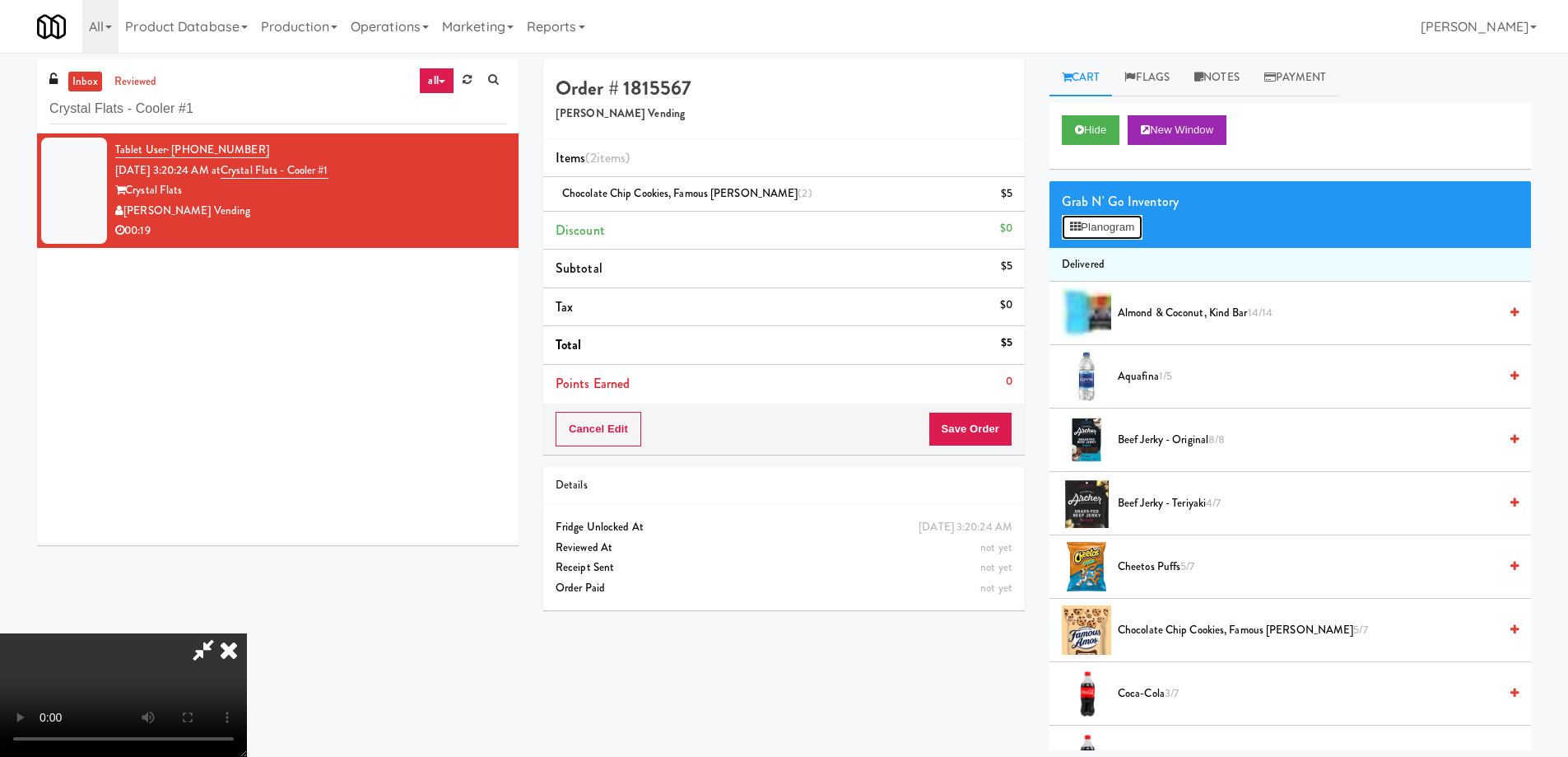
click at [1084, 227] on button "Planogram" at bounding box center [1102, 227] width 81 height 25
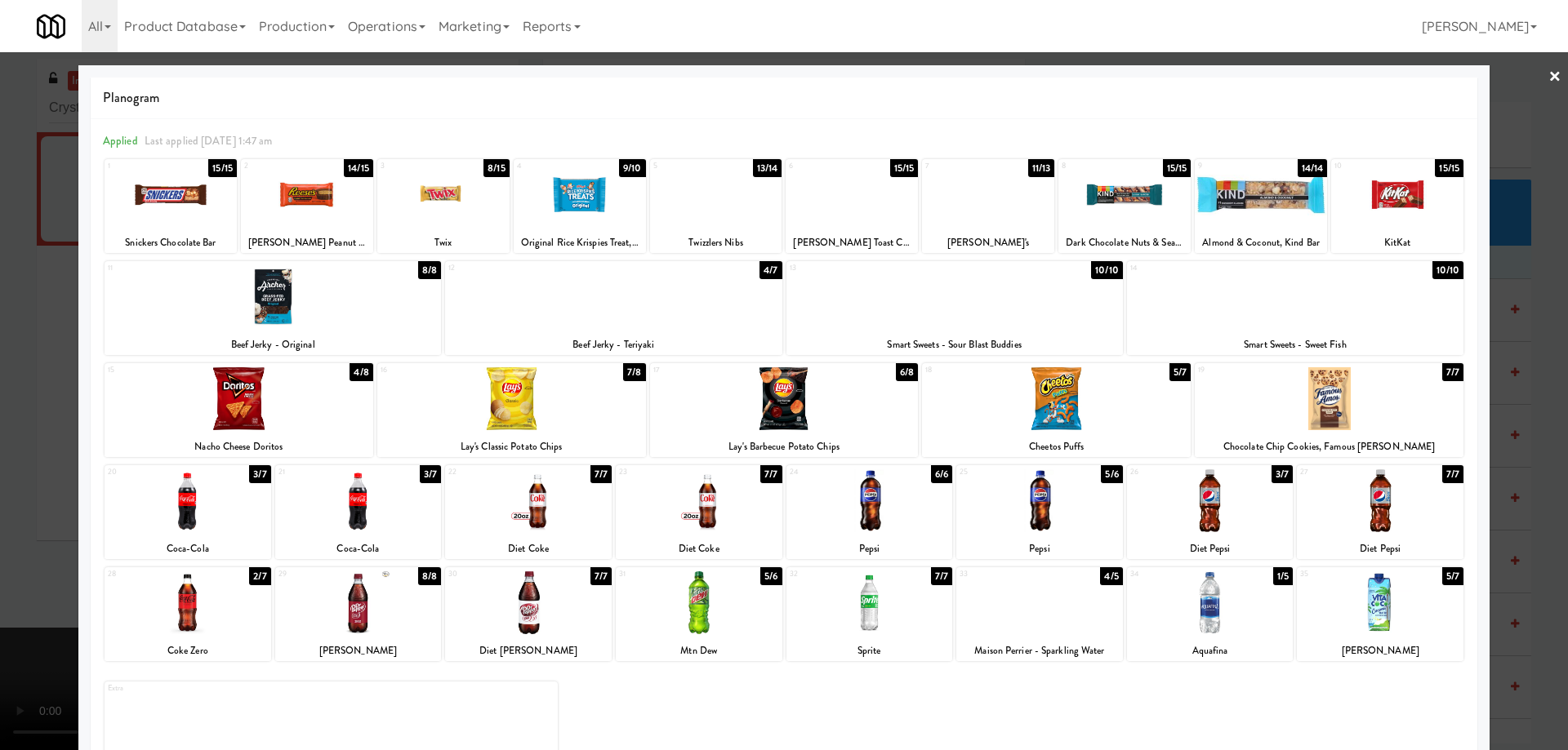
click at [699, 315] on div at bounding box center [614, 296] width 336 height 63
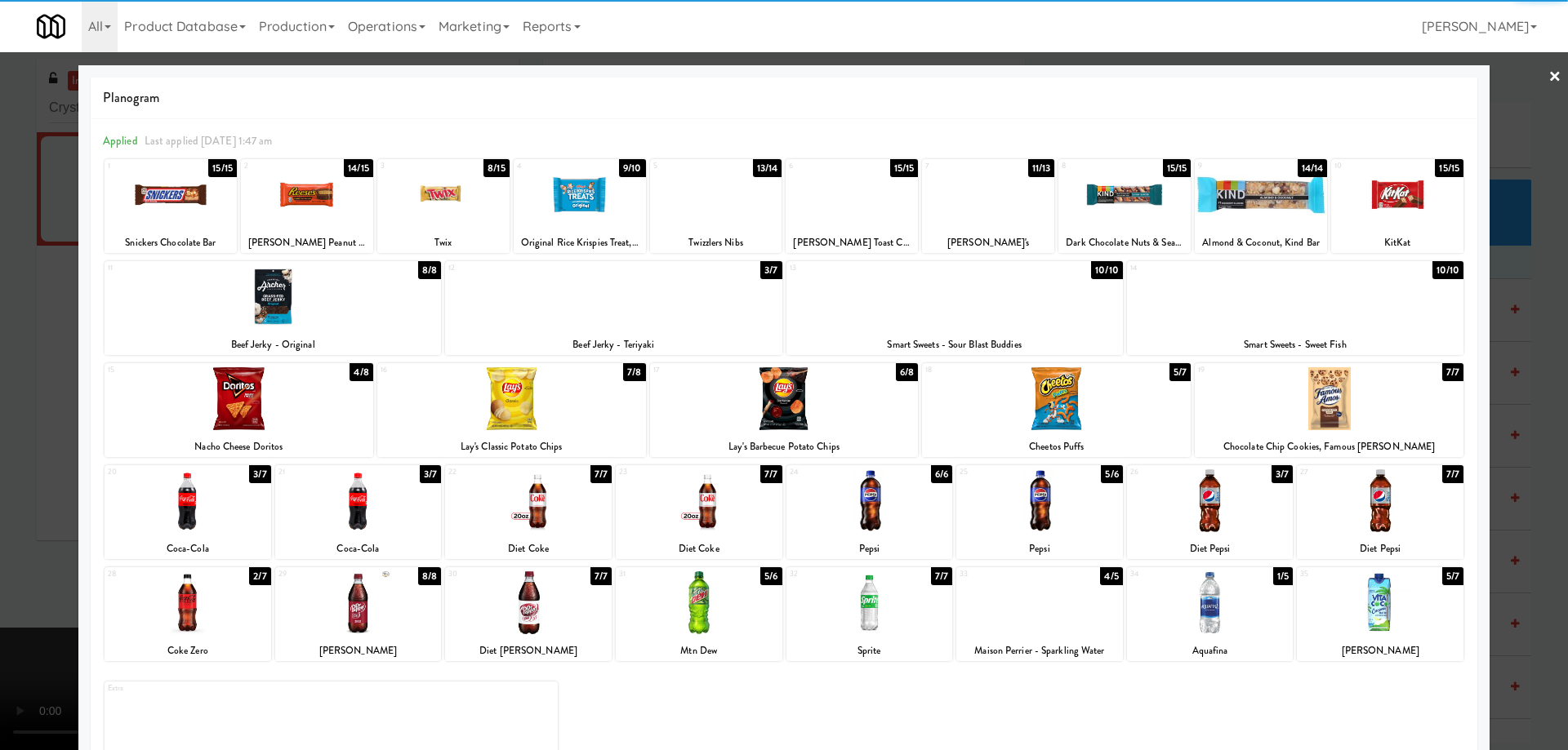
click at [1550, 82] on div at bounding box center [784, 375] width 1568 height 750
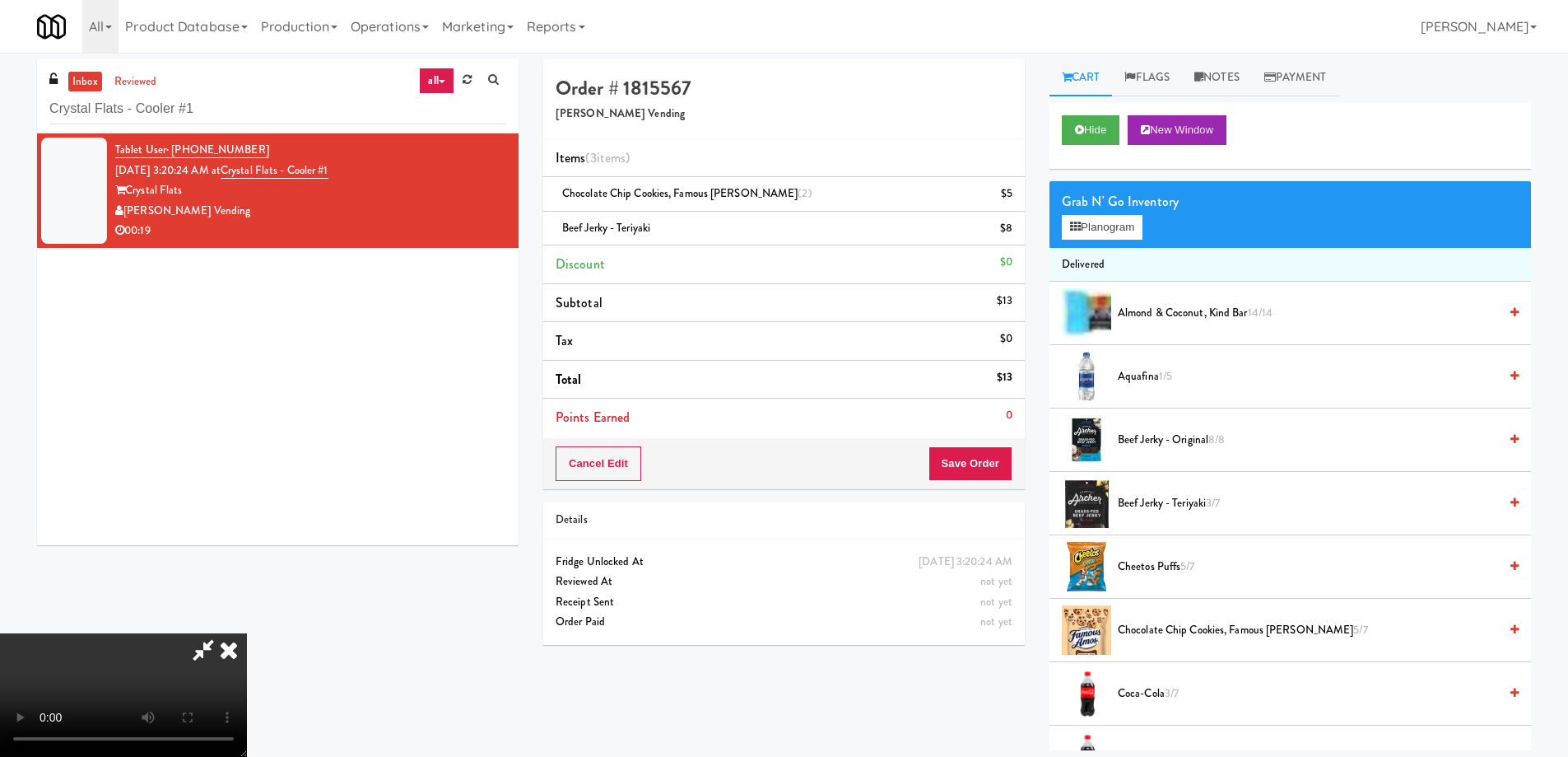
click at [247, 634] on icon at bounding box center [228, 650] width 36 height 33
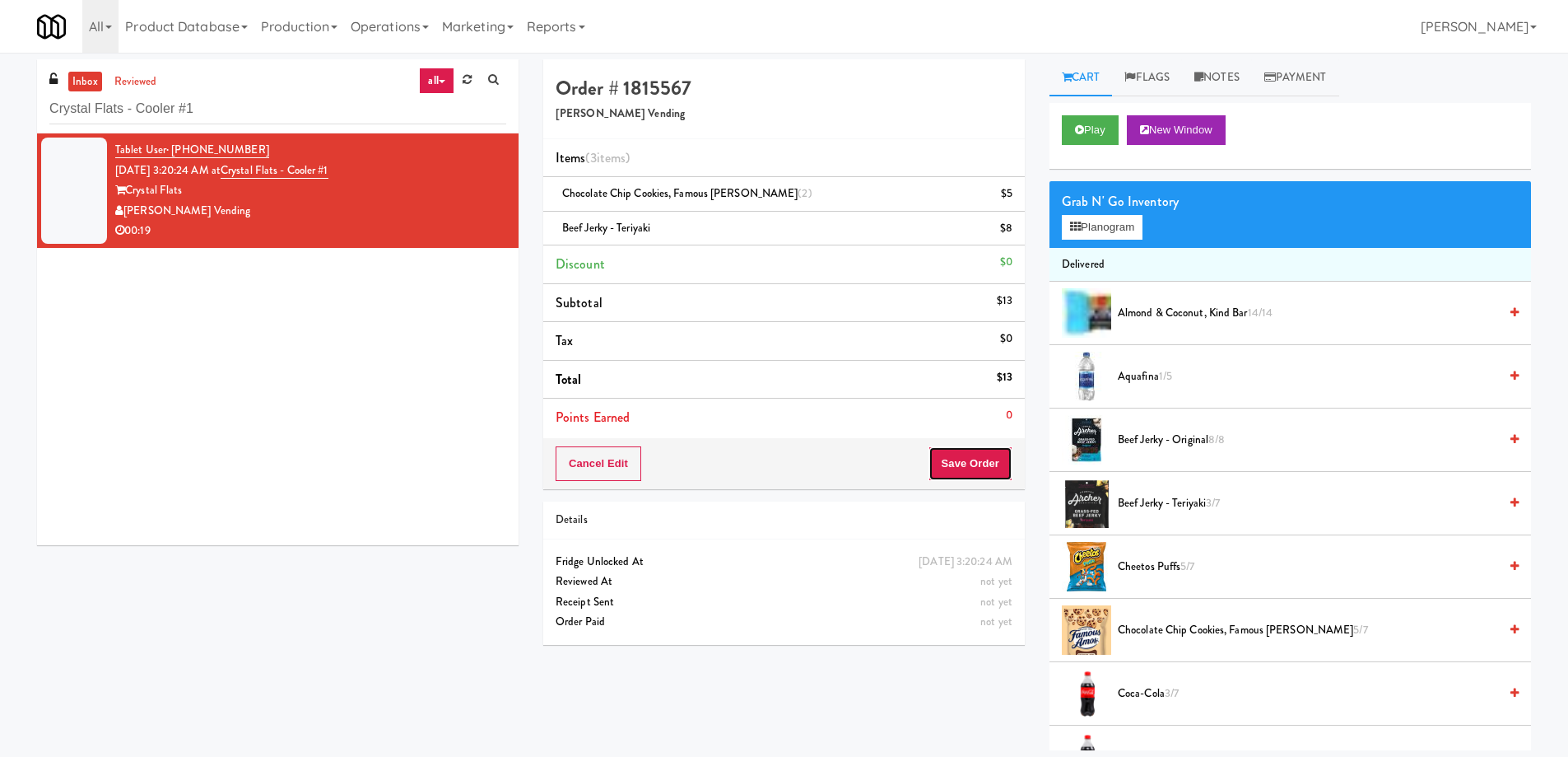
click at [959, 457] on button "Save Order" at bounding box center [971, 463] width 84 height 34
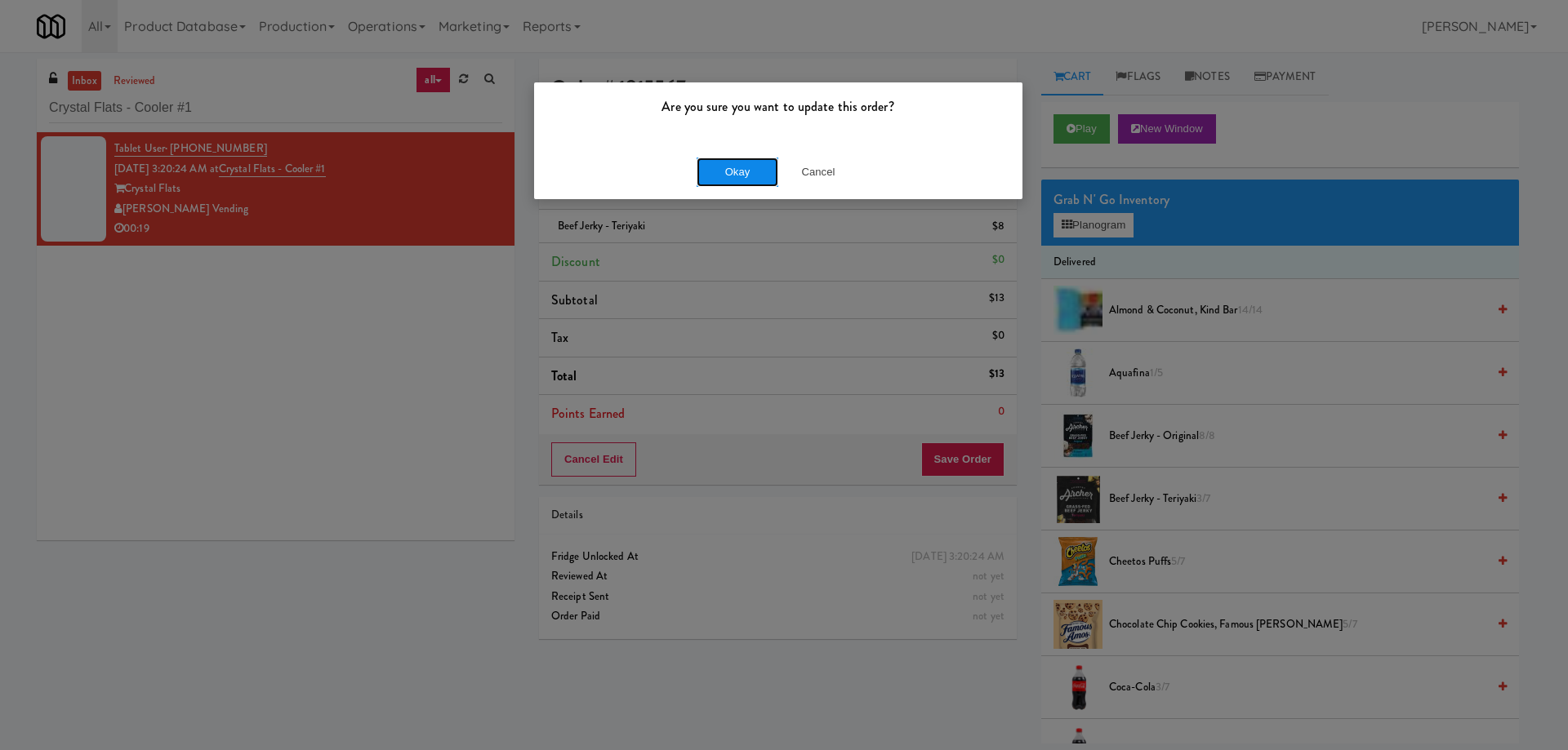
click at [726, 170] on button "Okay" at bounding box center [737, 173] width 81 height 30
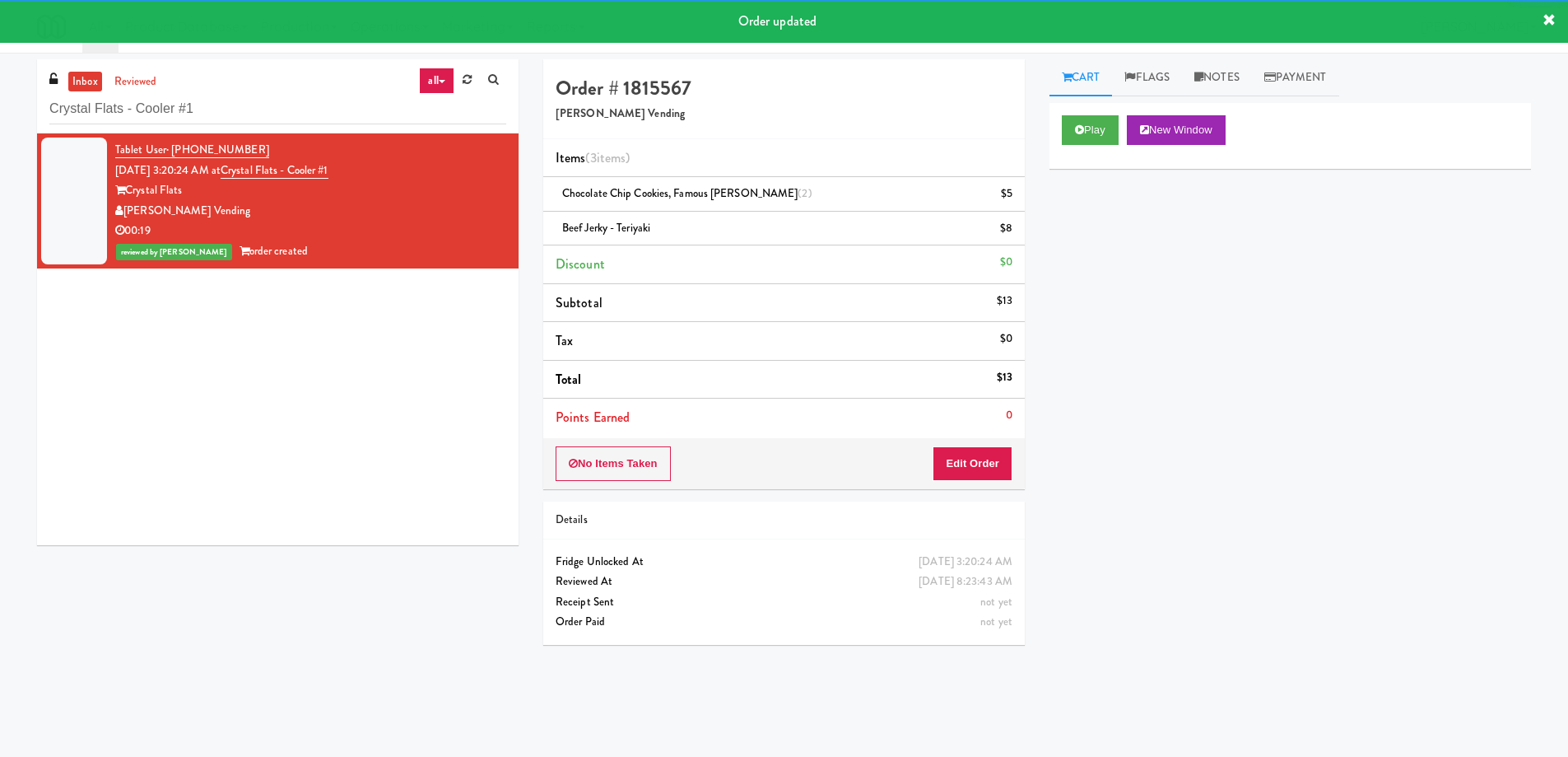
click at [231, 415] on div "Tablet User · (202) 798-9866 Sep 6, 2025 3:20:24 AM at Crystal Flats - Cooler #…" at bounding box center [278, 339] width 482 height 412
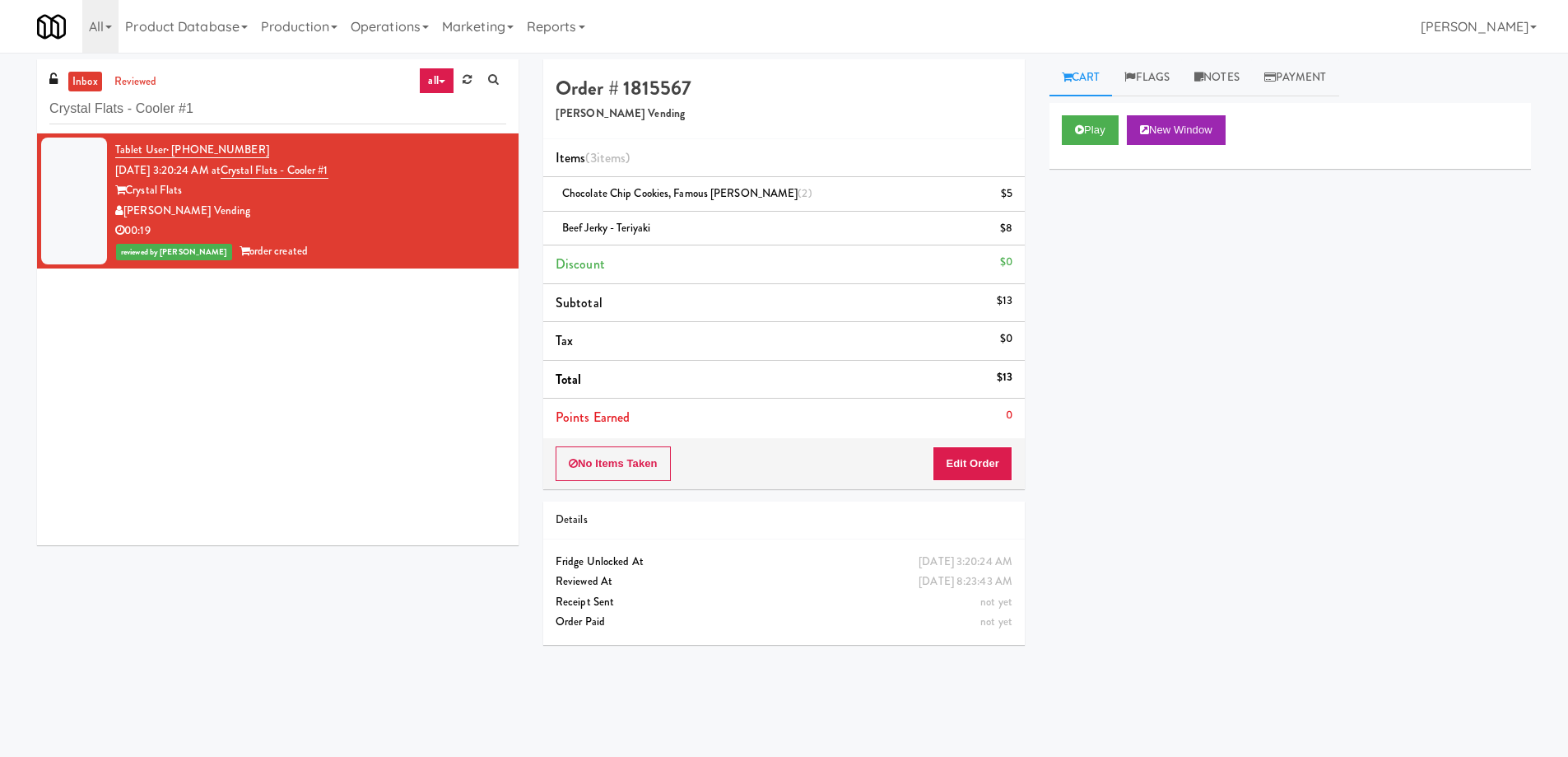
click at [1244, 378] on div "Play New Window Primary Flag Clear Flag if unable to determine what was taken o…" at bounding box center [1290, 411] width 482 height 618
click at [307, 110] on input "Crystal Flats - Cooler #1" at bounding box center [278, 109] width 457 height 31
paste input "Hub Cincinnati Pantry"
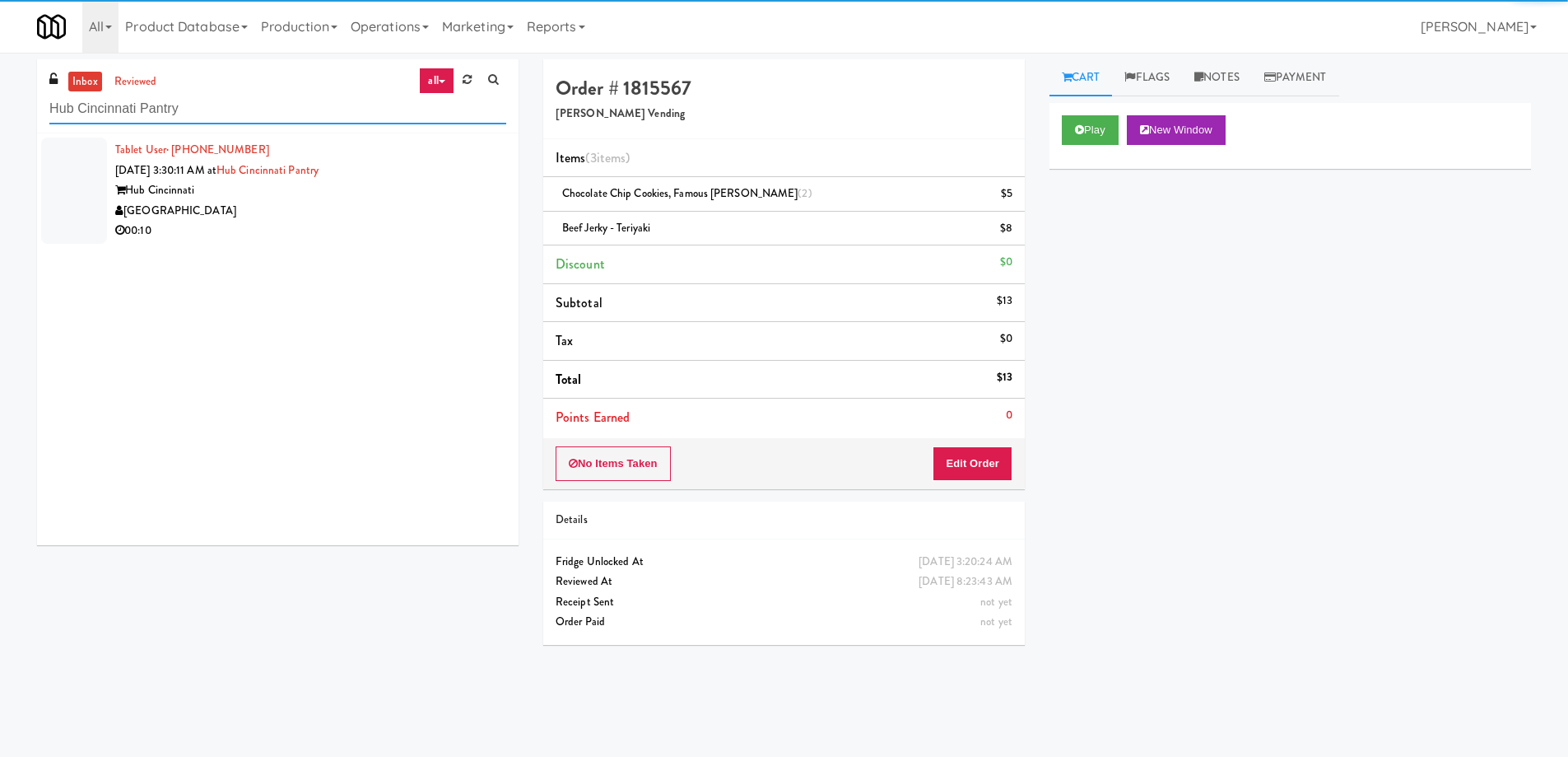
type input "Hub Cincinnati Pantry"
click at [454, 204] on div "[GEOGRAPHIC_DATA]" at bounding box center [311, 212] width 391 height 21
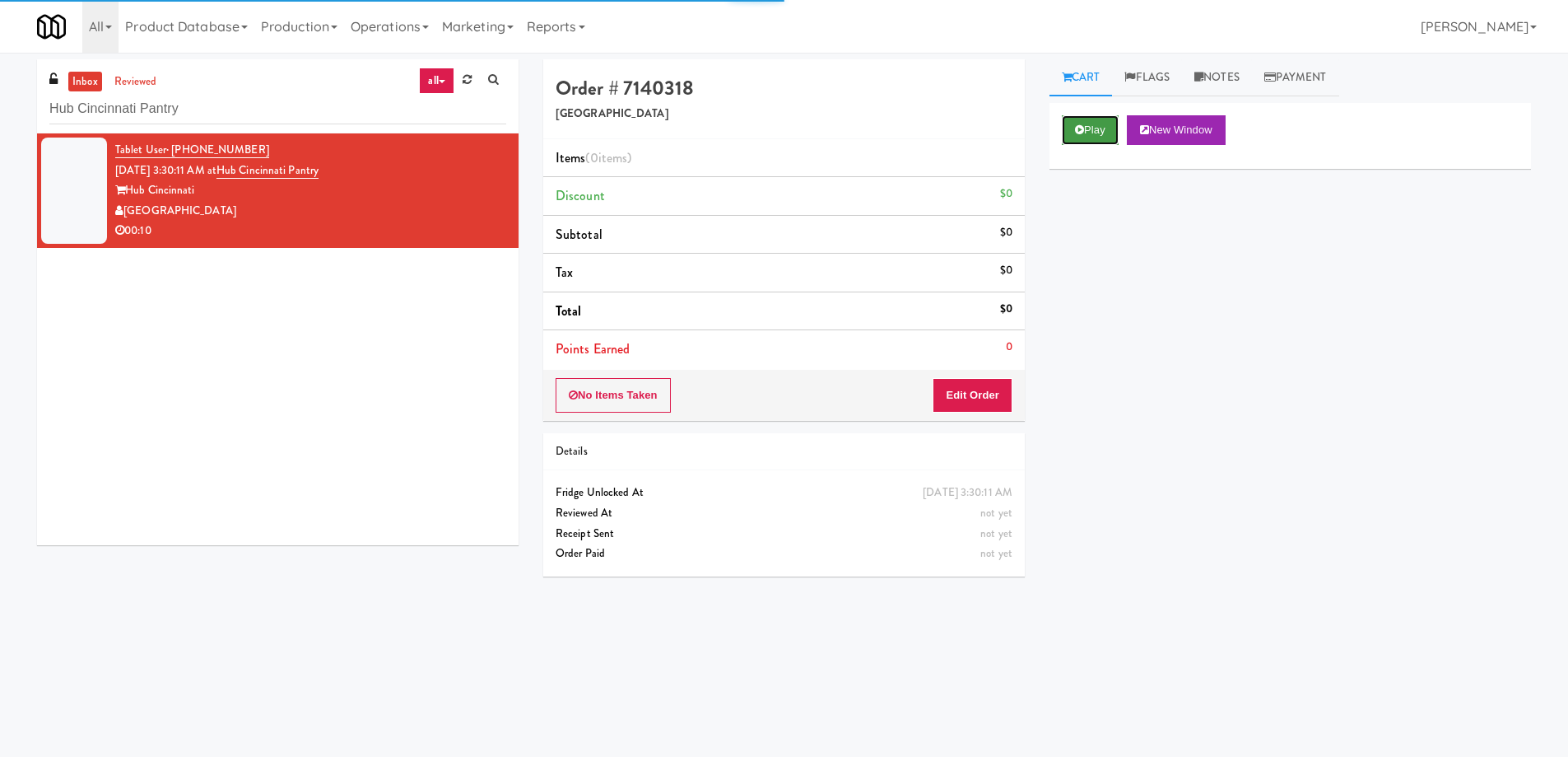
click at [1100, 134] on button "Play" at bounding box center [1090, 131] width 57 height 30
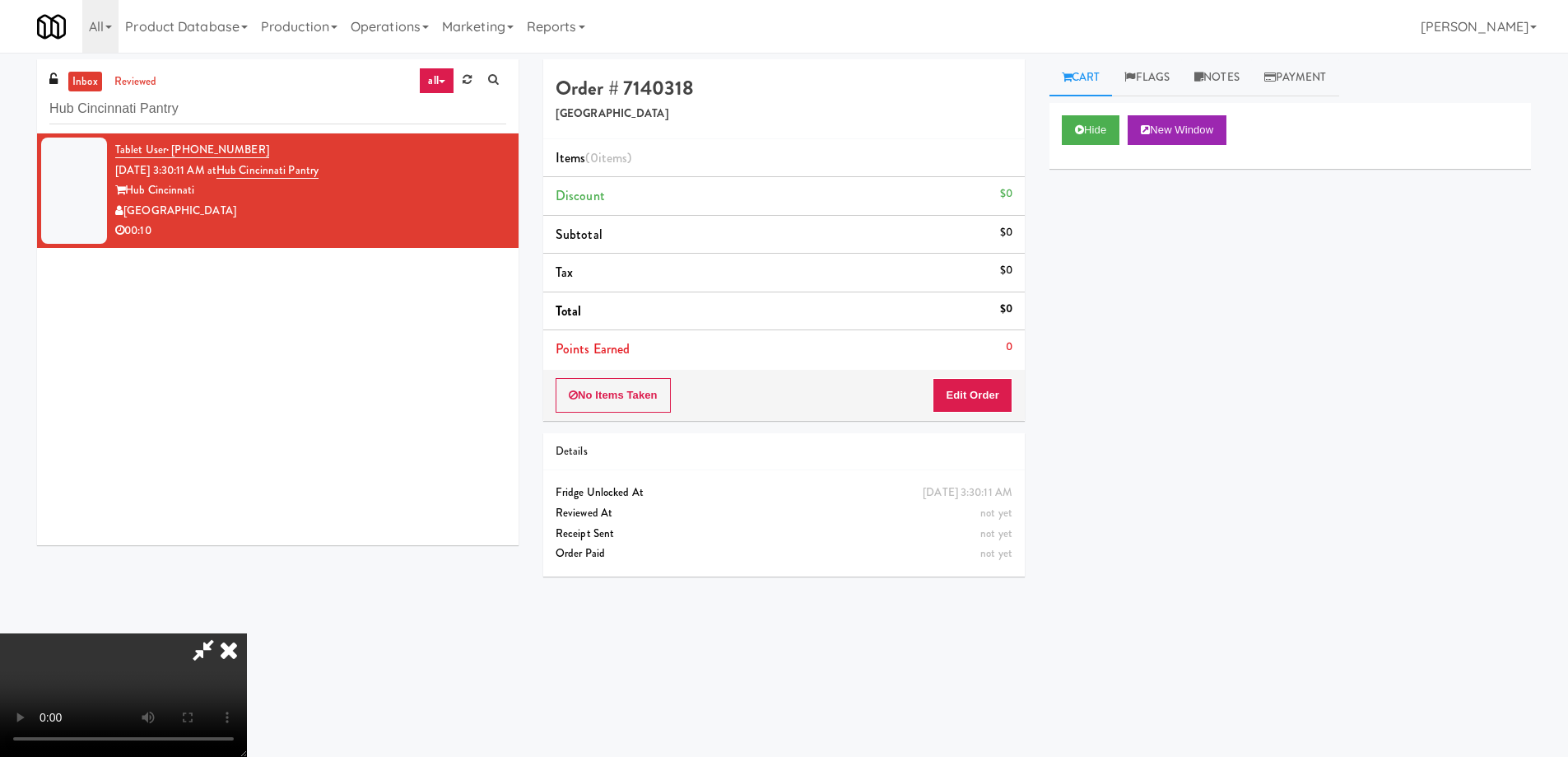
click at [247, 634] on video at bounding box center [123, 695] width 247 height 124
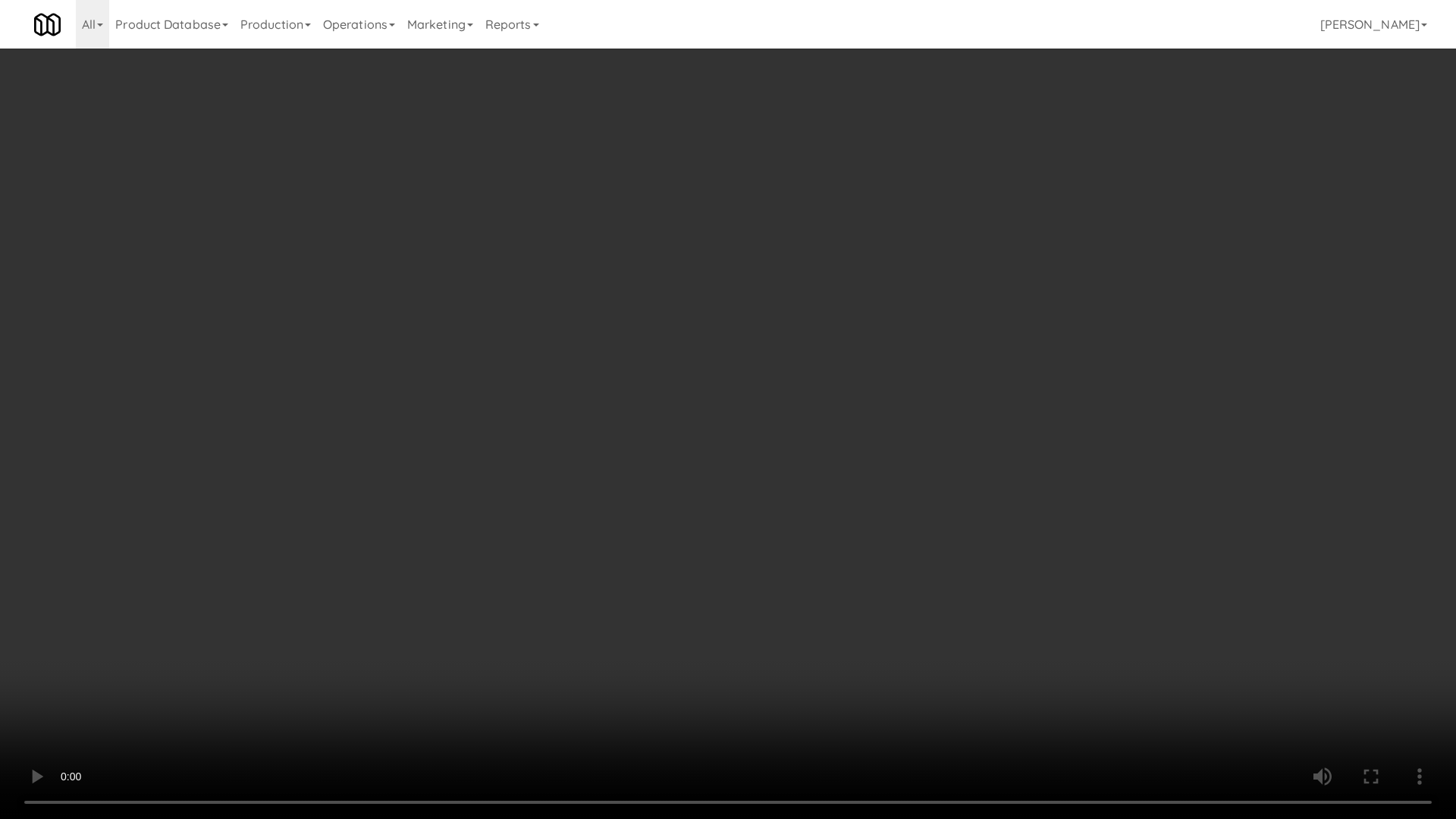
click at [544, 370] on video at bounding box center [728, 410] width 1456 height 819
click at [673, 435] on video at bounding box center [728, 410] width 1456 height 819
click at [653, 391] on video at bounding box center [728, 410] width 1456 height 819
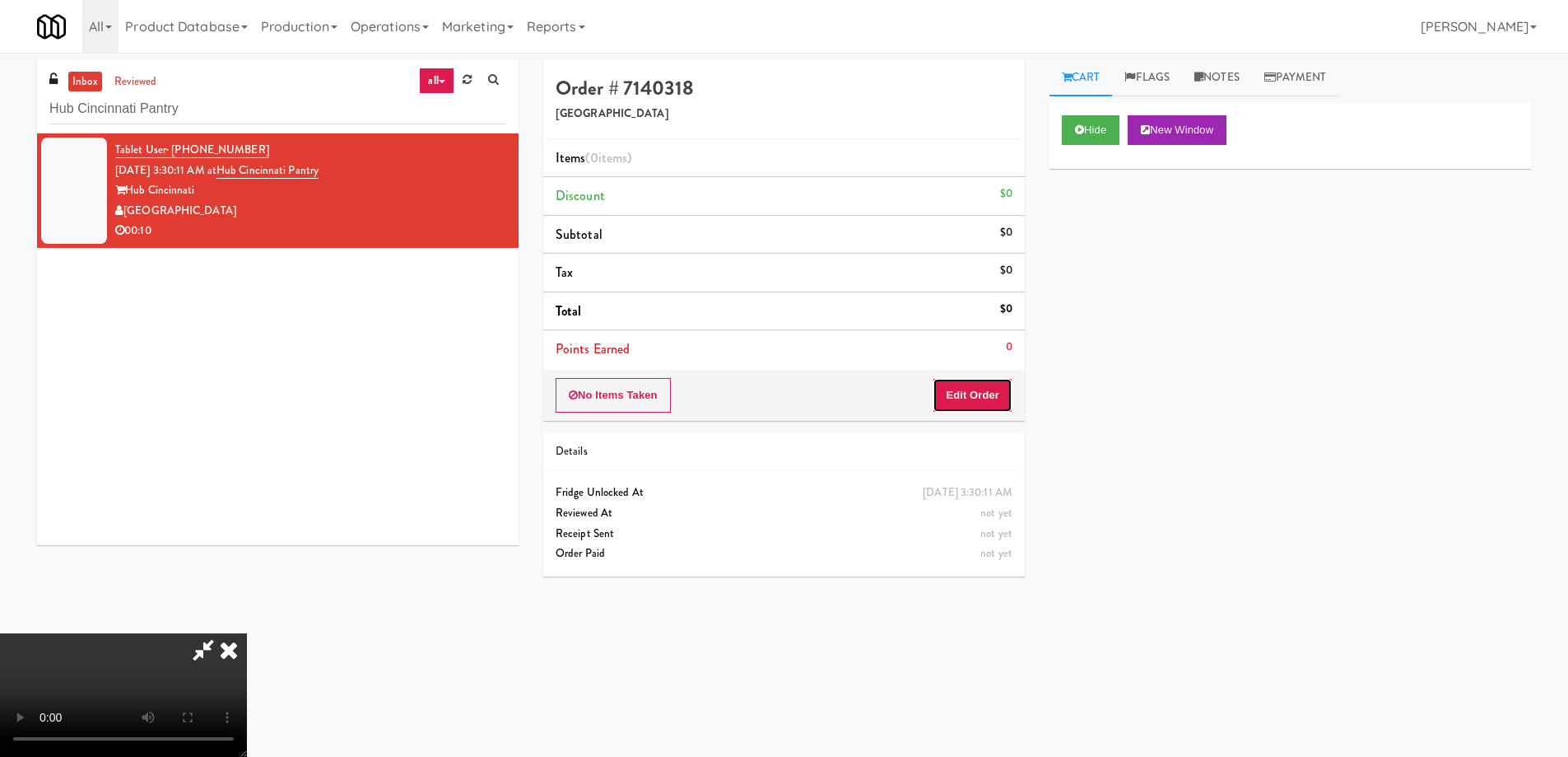
click at [1000, 393] on button "Edit Order" at bounding box center [973, 395] width 80 height 34
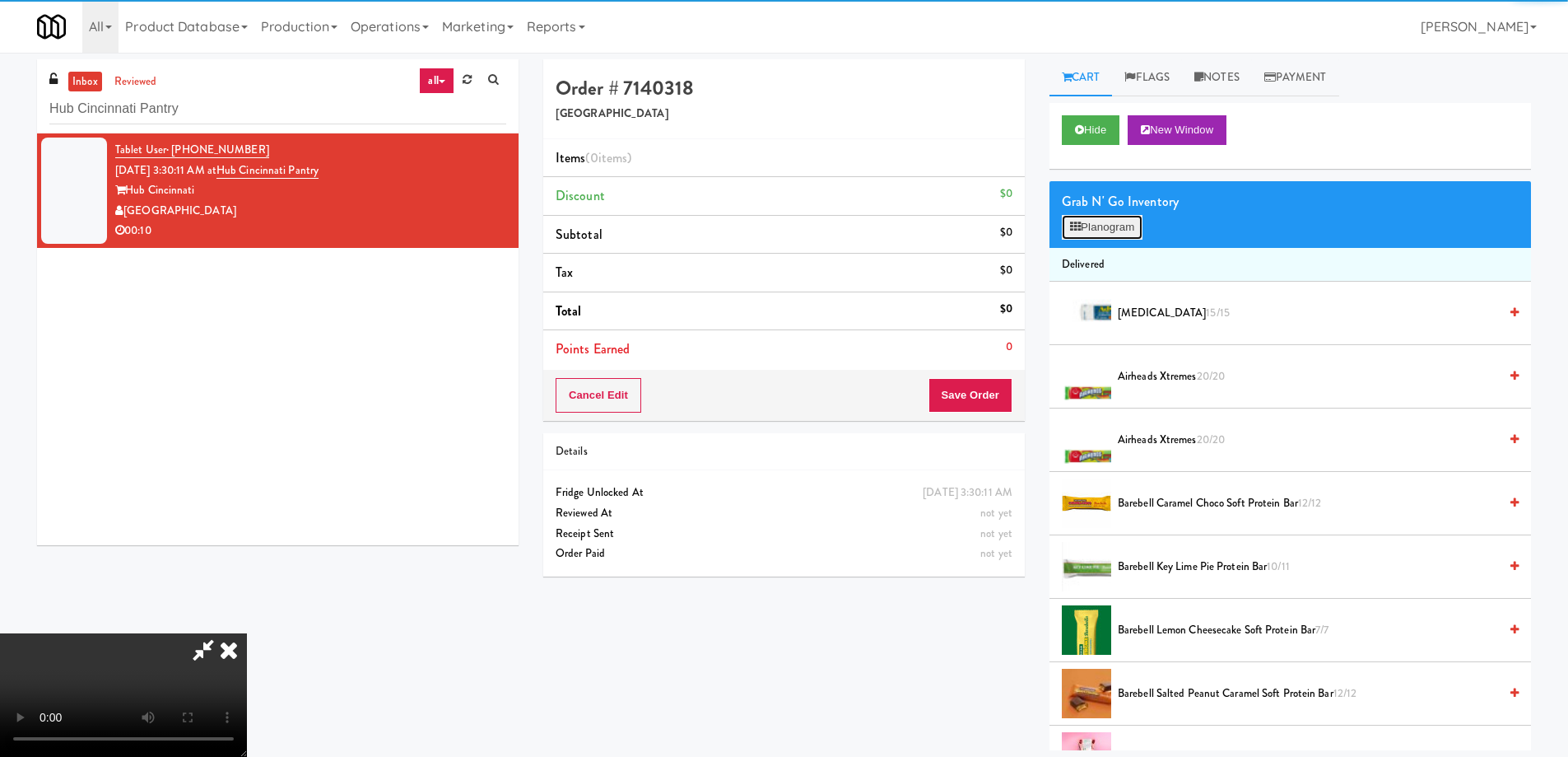
click at [1095, 229] on button "Planogram" at bounding box center [1102, 227] width 81 height 25
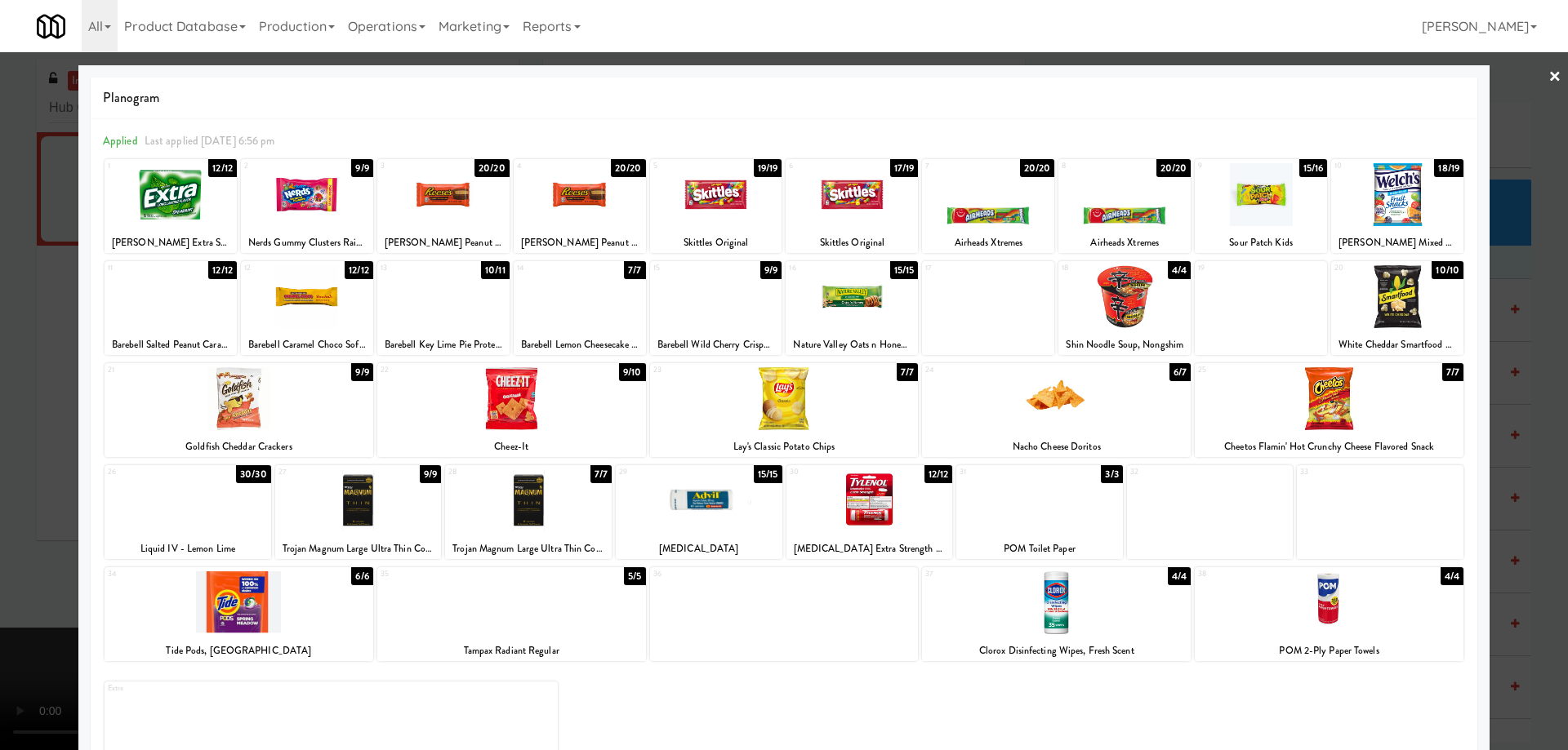
click at [1150, 297] on div at bounding box center [1124, 296] width 132 height 63
click at [1548, 77] on link "×" at bounding box center [1554, 78] width 13 height 51
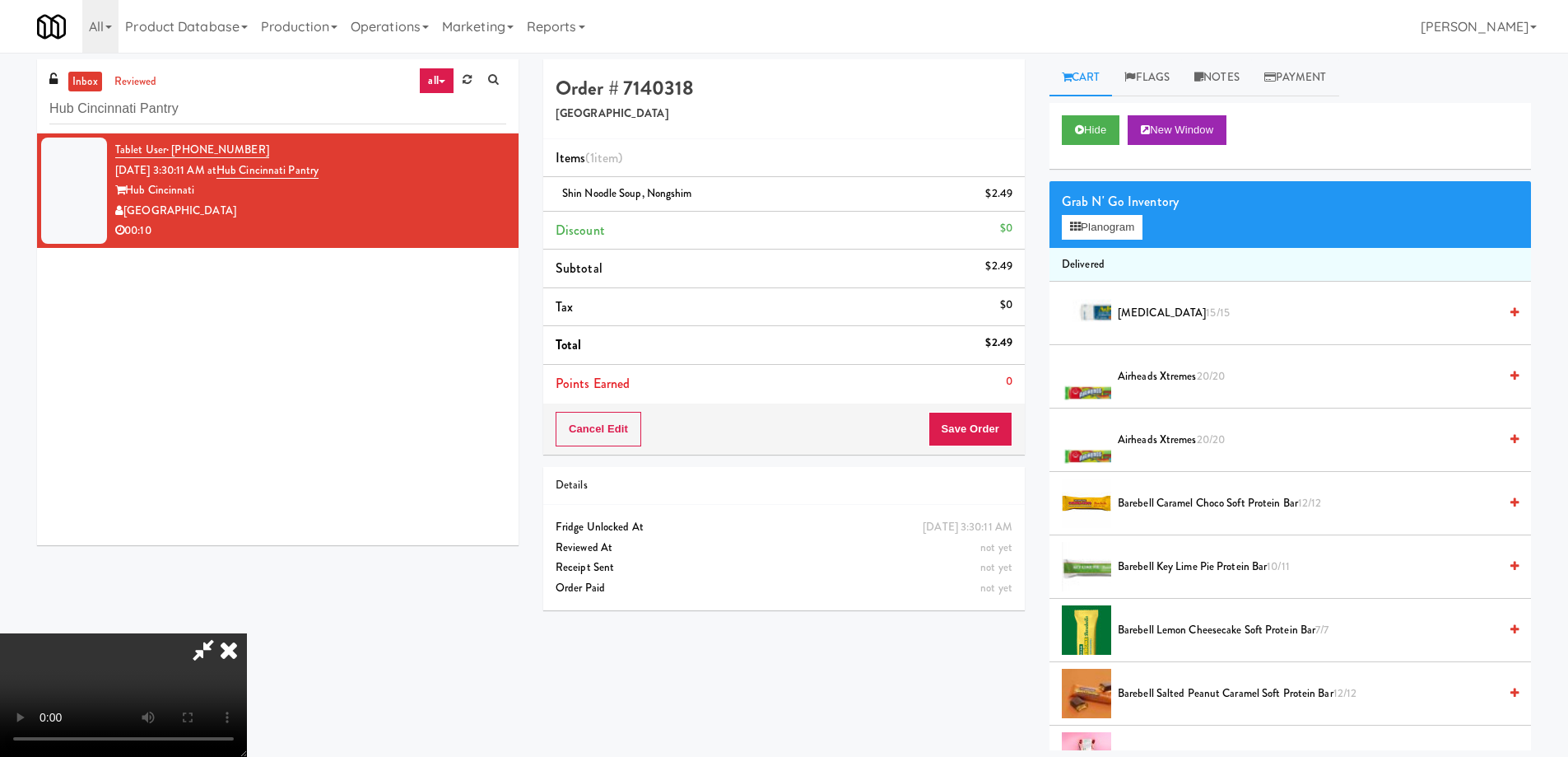
click at [247, 634] on video at bounding box center [123, 695] width 247 height 124
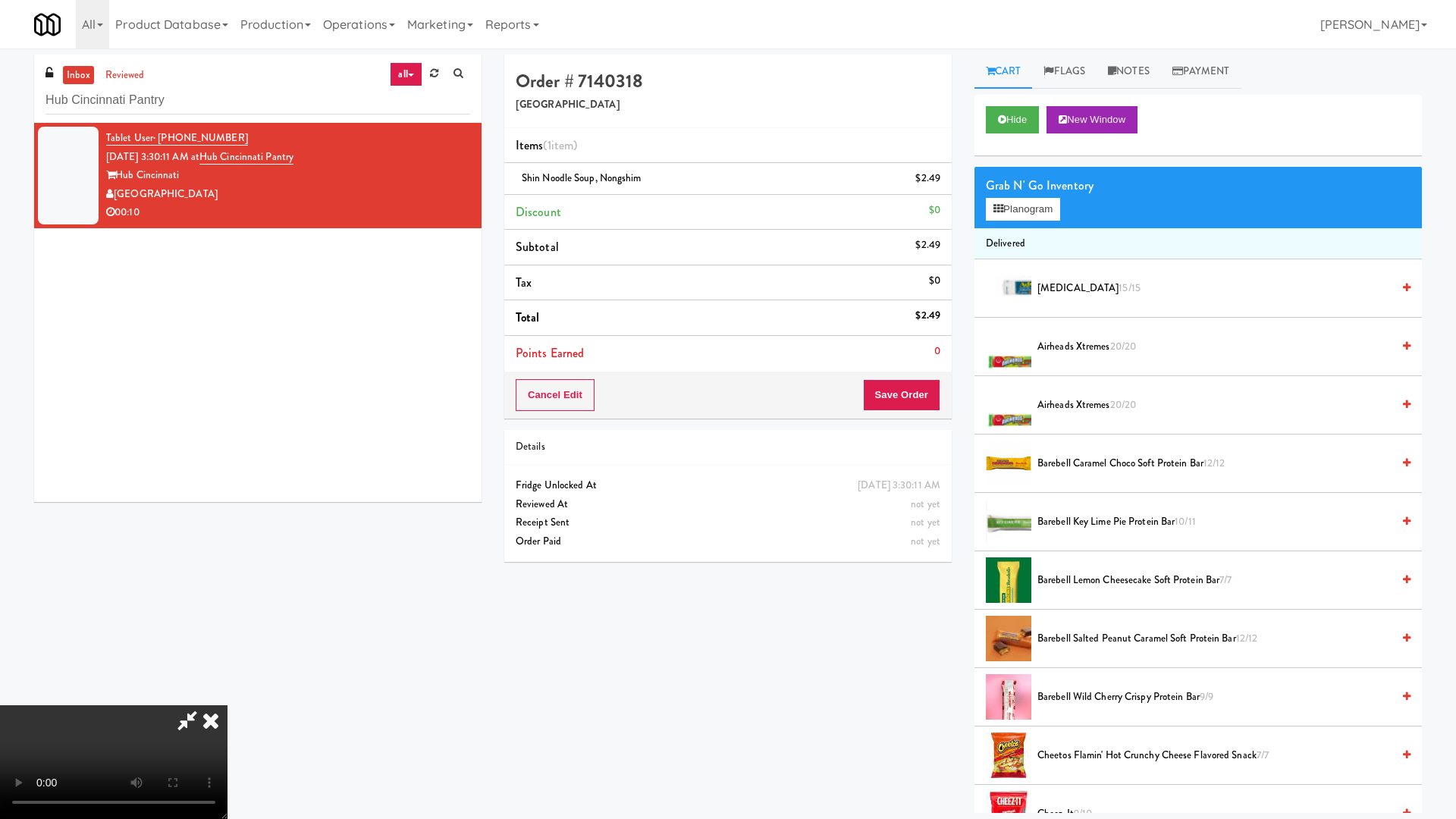
click at [227, 696] on video at bounding box center [113, 762] width 227 height 114
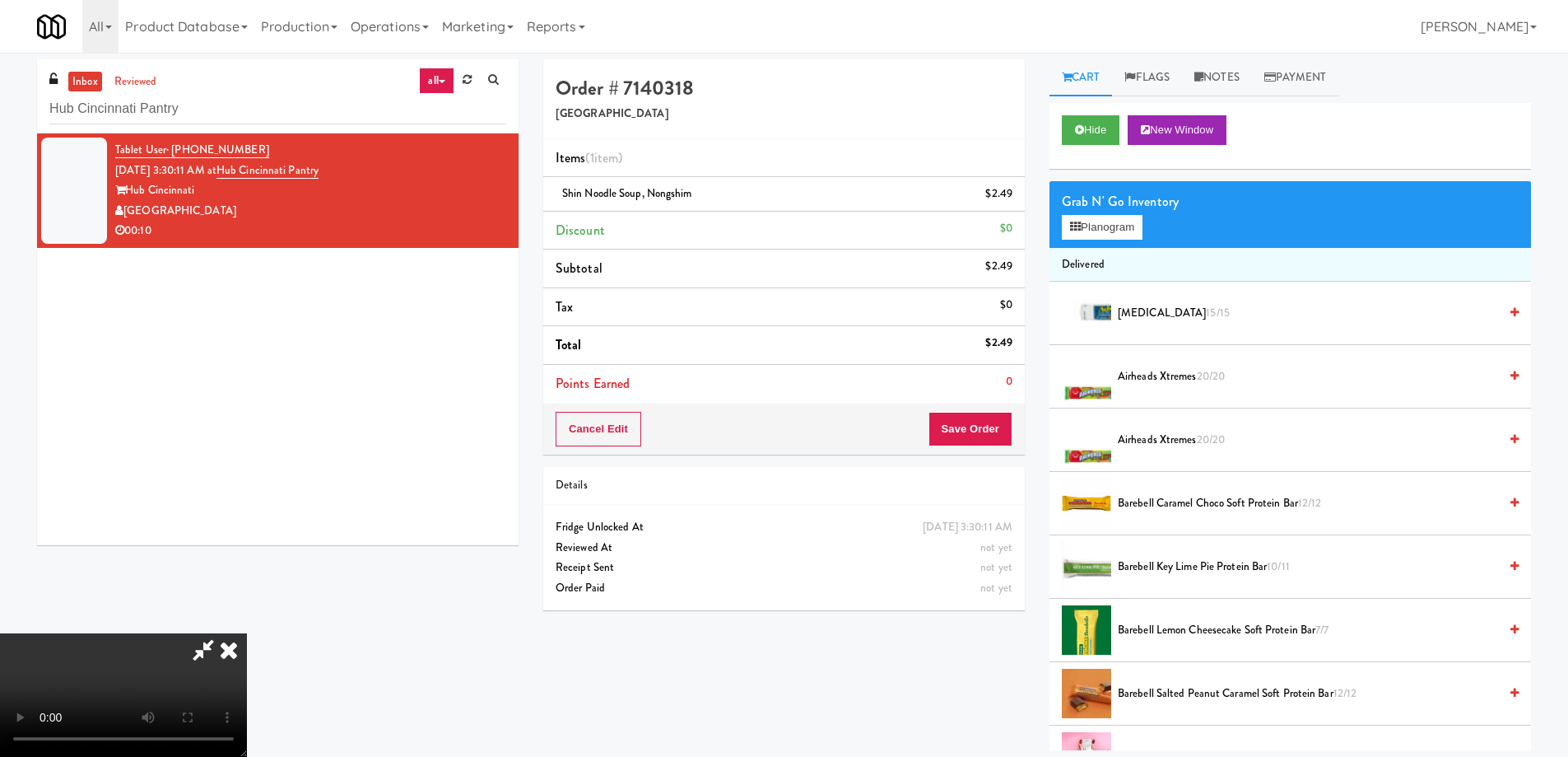
click at [247, 634] on icon at bounding box center [228, 650] width 36 height 33
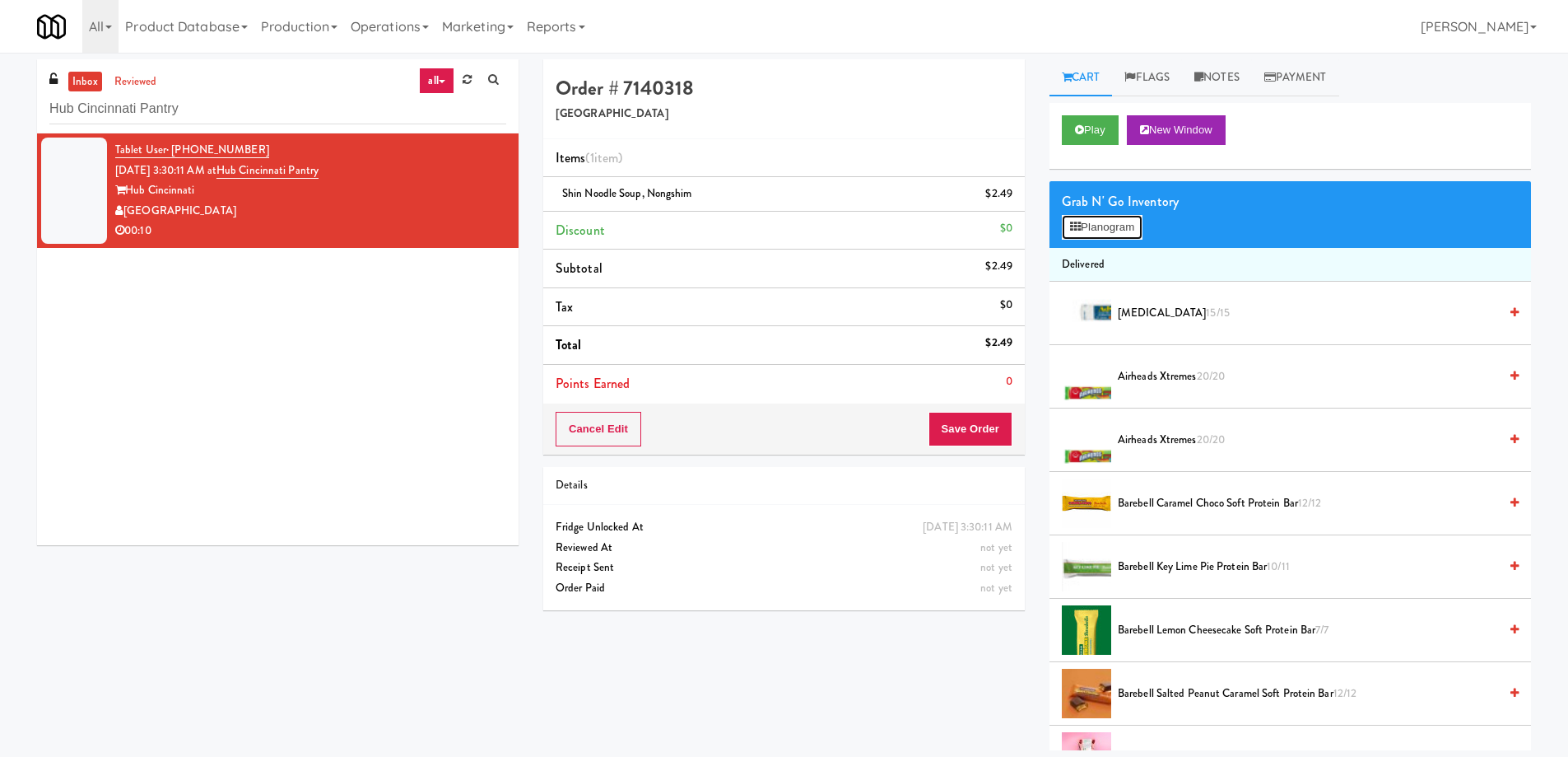
click at [1110, 233] on button "Planogram" at bounding box center [1102, 227] width 81 height 25
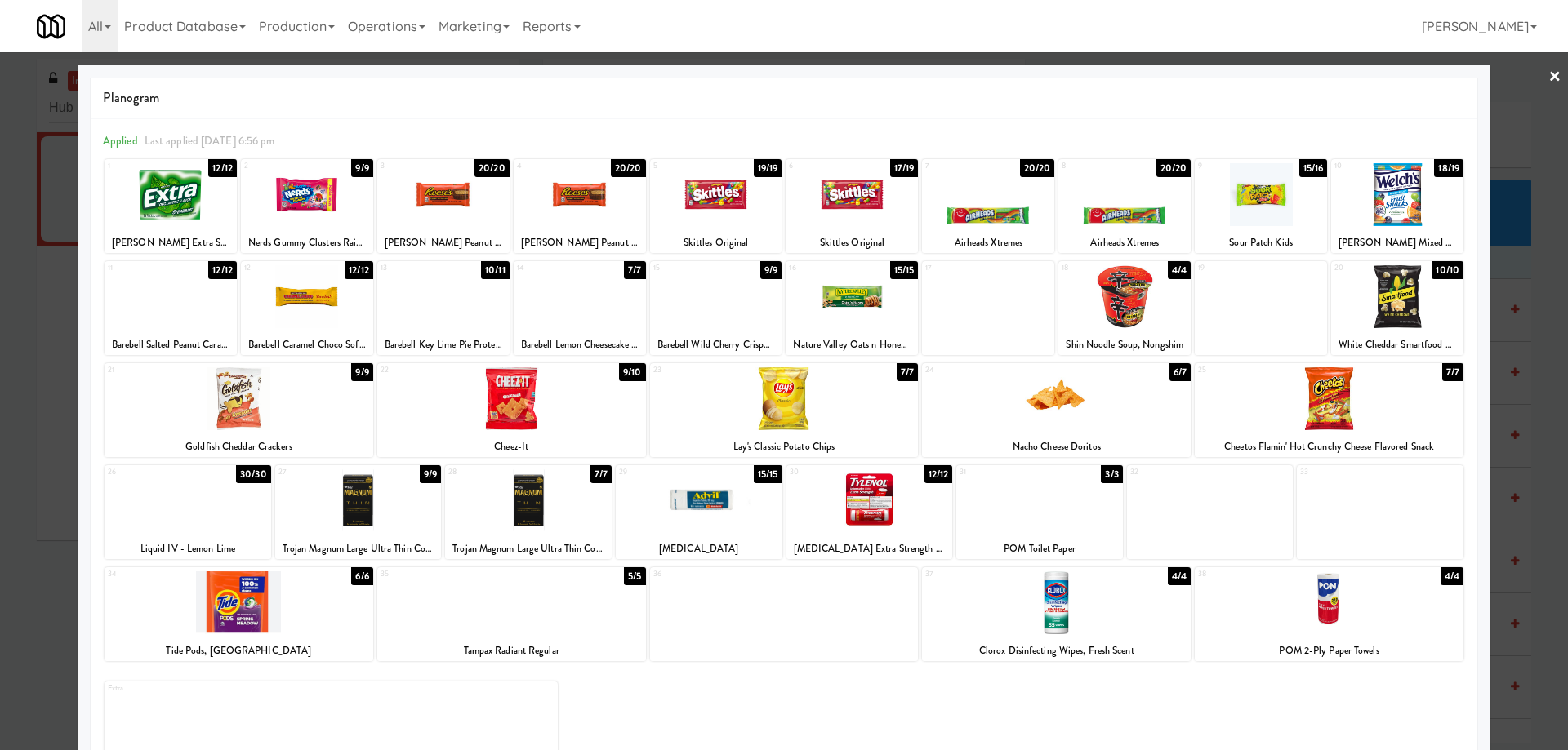
click at [1548, 75] on link "×" at bounding box center [1554, 78] width 13 height 51
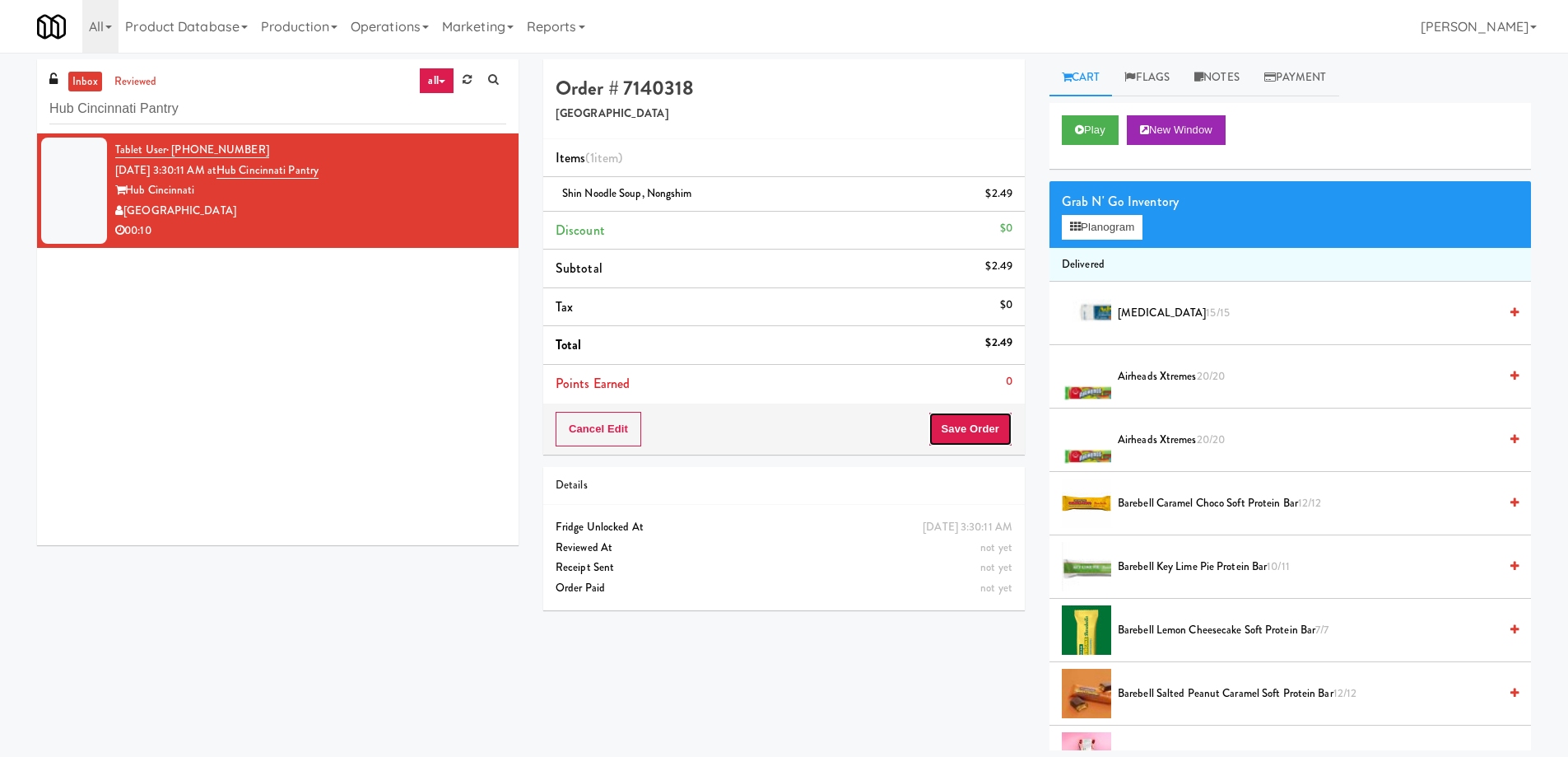
click at [1006, 421] on button "Save Order" at bounding box center [971, 429] width 84 height 34
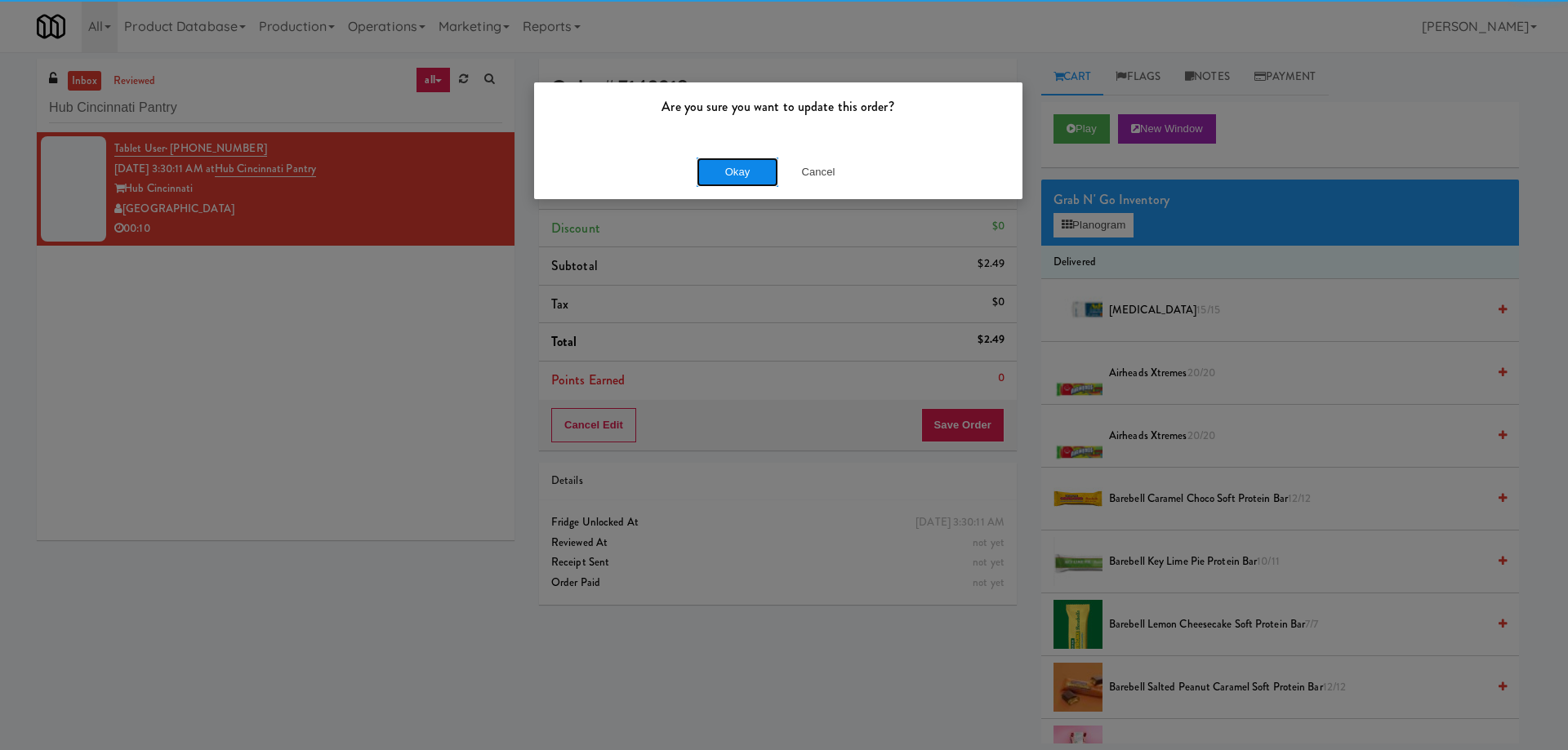
click at [723, 167] on button "Okay" at bounding box center [737, 173] width 81 height 30
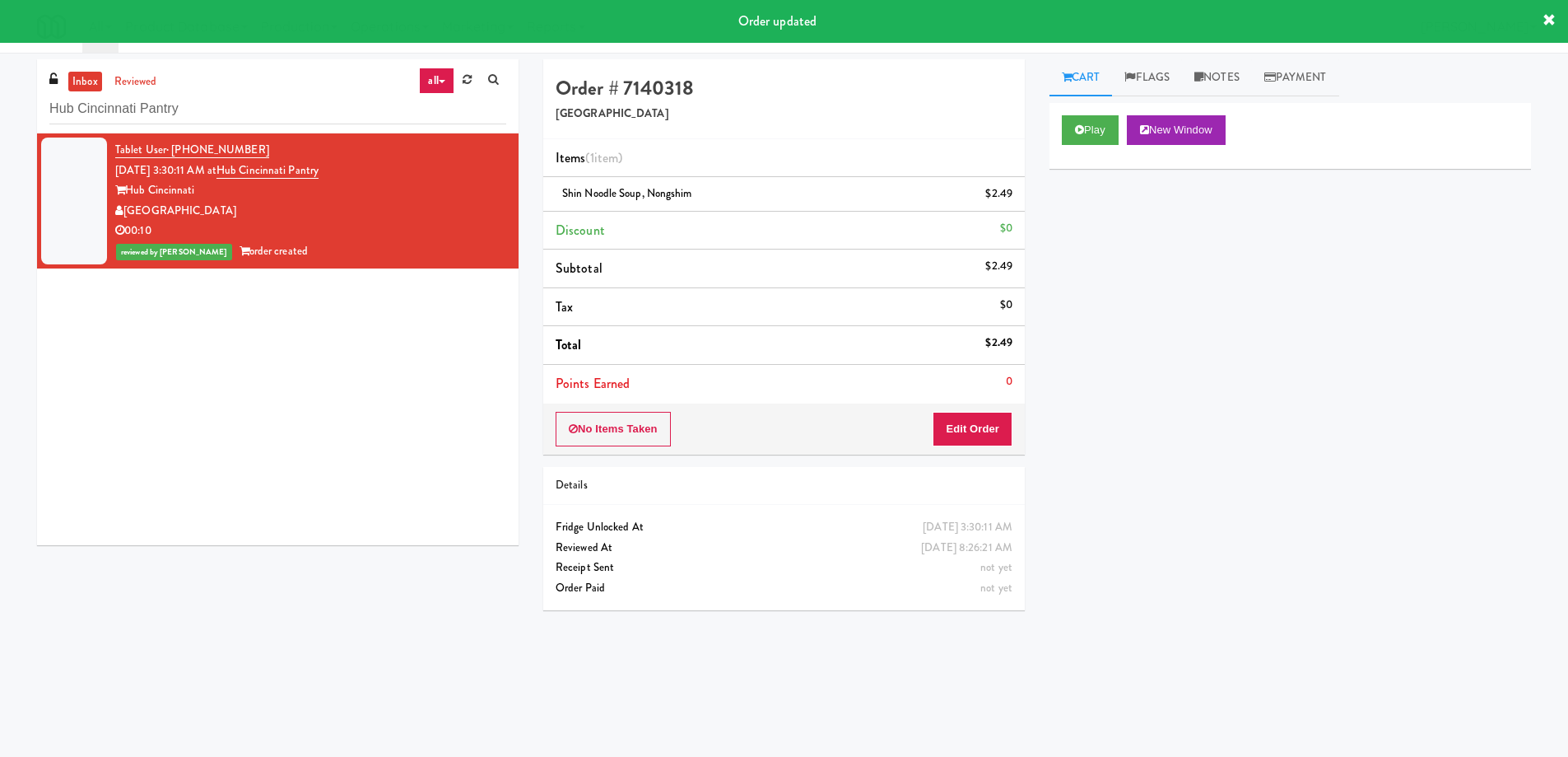
click at [266, 125] on div "inbox reviewed all all unclear take inventory issue suspicious failed recent Hu…" at bounding box center [278, 97] width 482 height 75
click at [269, 112] on input "Hub Cincinnati Pantry" at bounding box center [278, 109] width 457 height 31
paste input "IKEA Etobicoke"
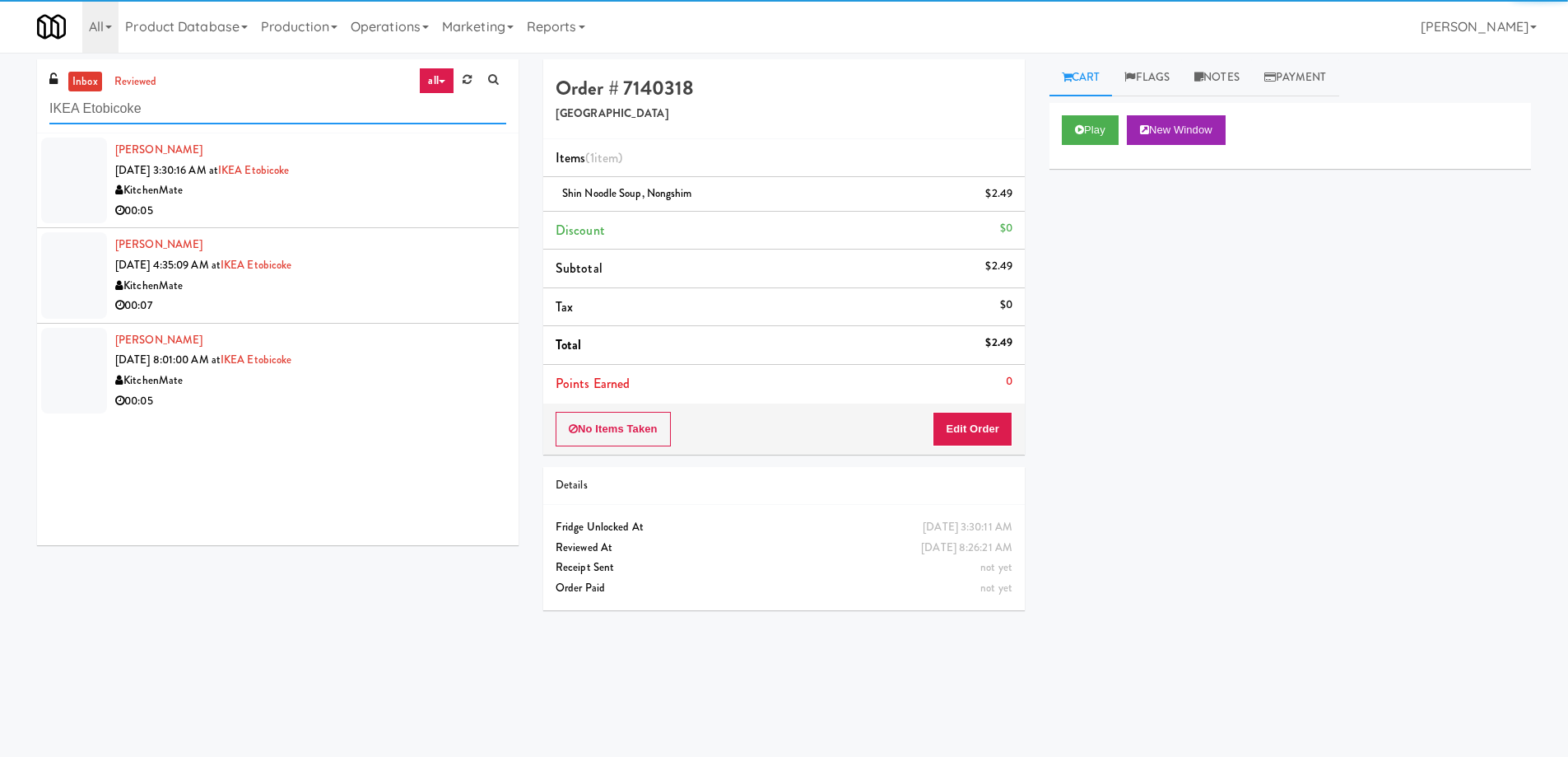
type input "IKEA Etobicoke"
click at [388, 212] on div "00:05" at bounding box center [311, 212] width 391 height 21
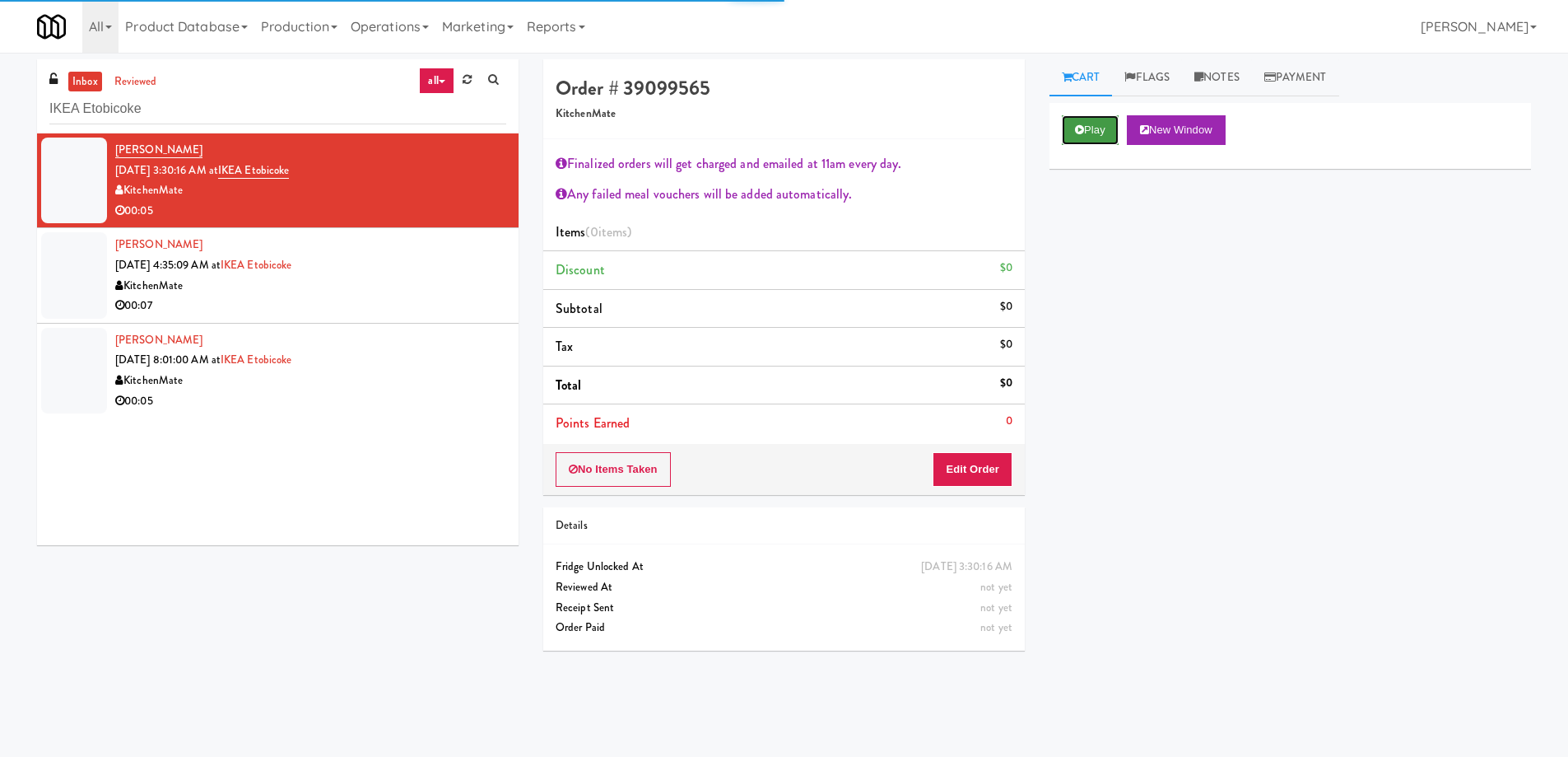
click at [1079, 131] on icon at bounding box center [1080, 129] width 9 height 10
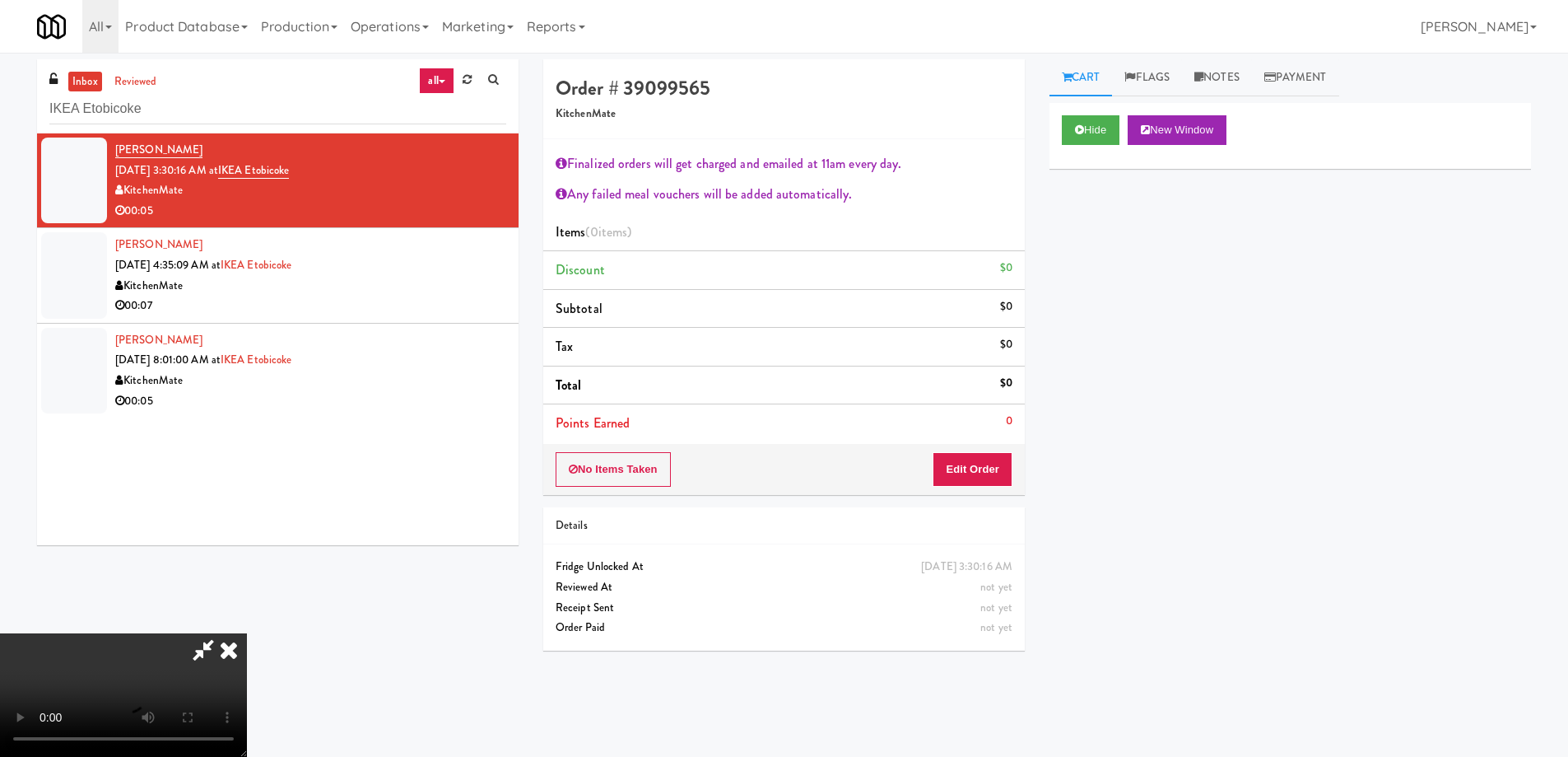
click at [247, 634] on video at bounding box center [123, 695] width 247 height 124
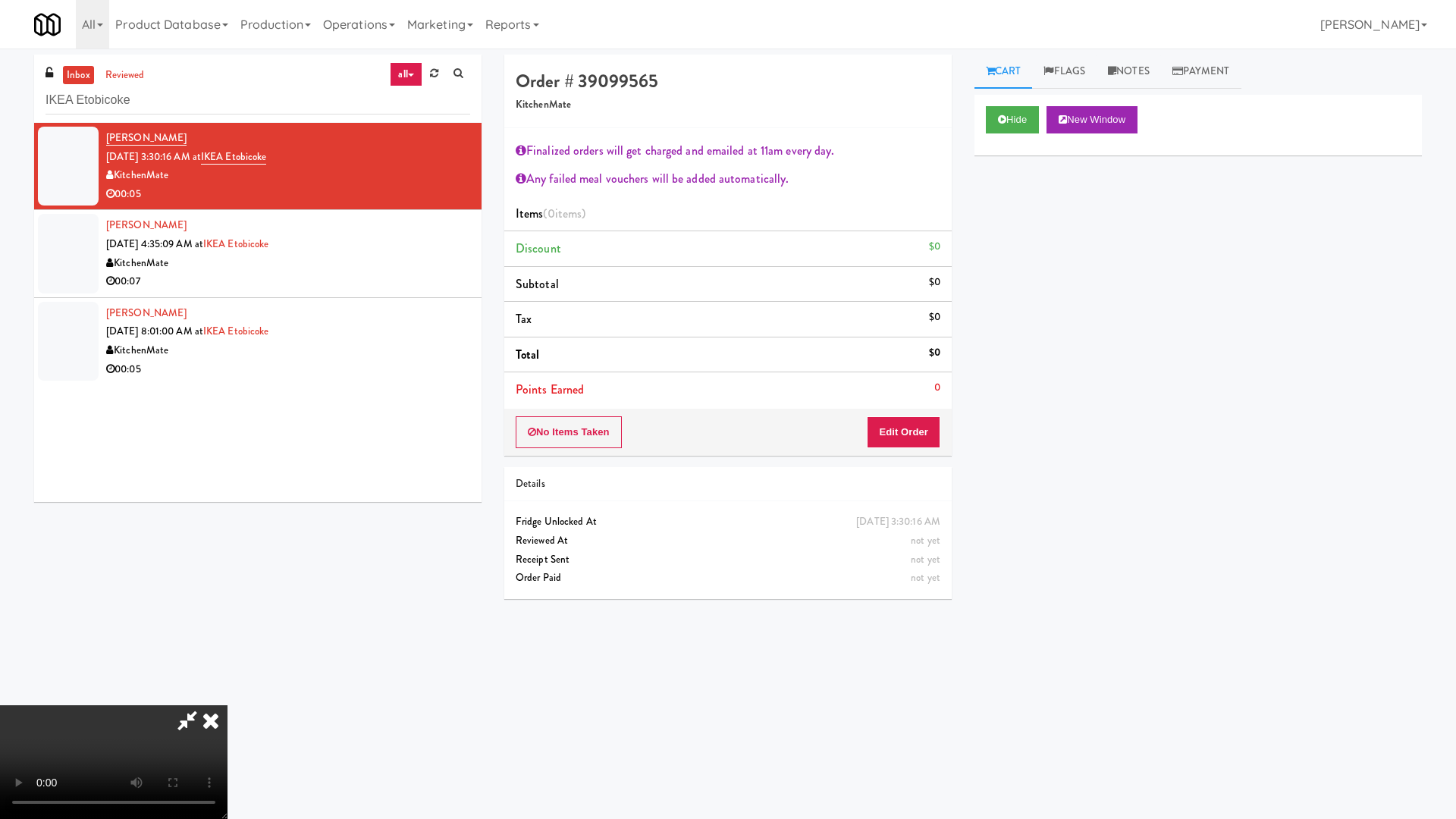
click at [227, 696] on video at bounding box center [113, 762] width 227 height 114
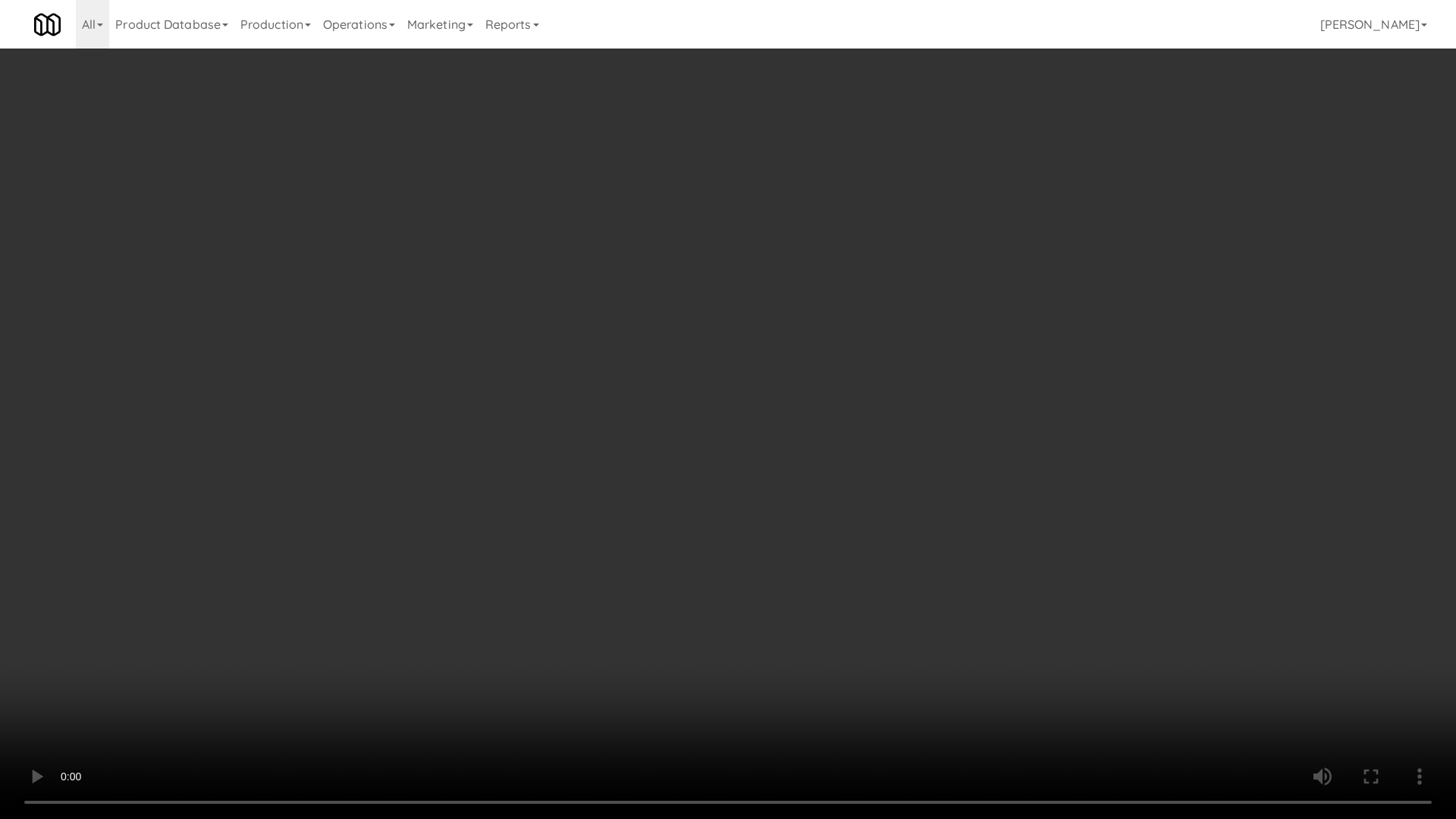
click at [764, 334] on video at bounding box center [728, 410] width 1456 height 819
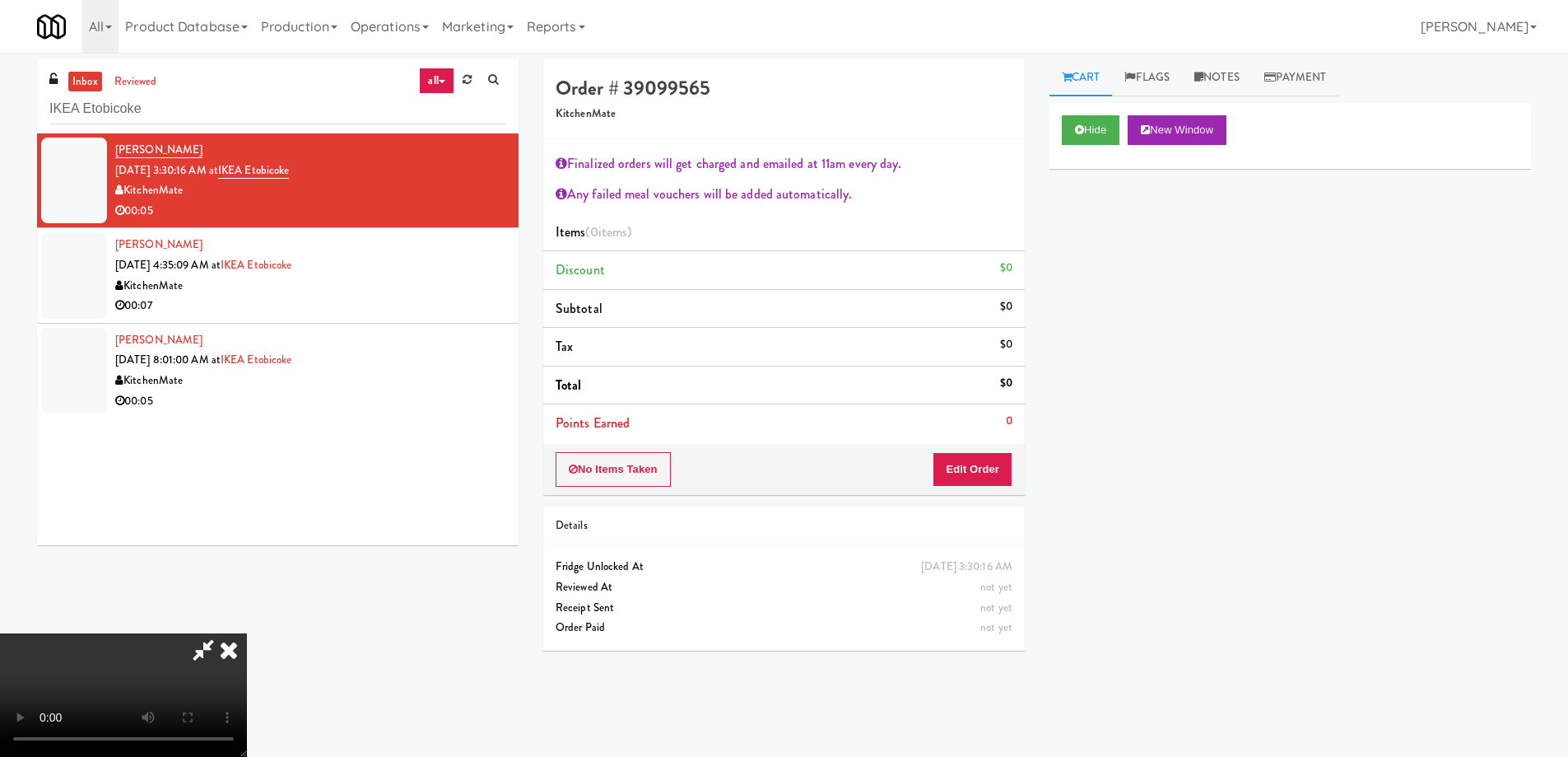
click at [247, 634] on icon at bounding box center [228, 650] width 36 height 33
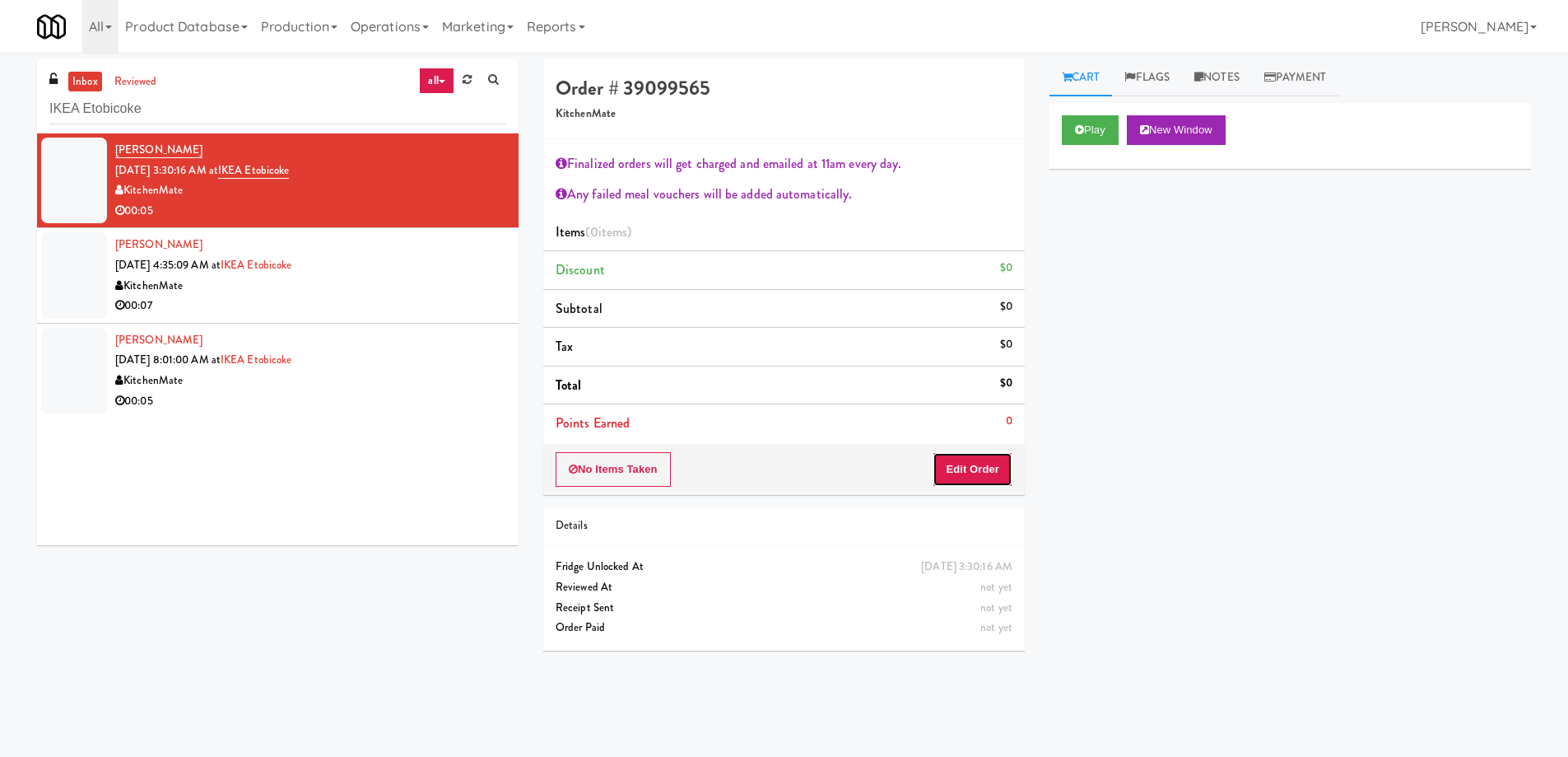
click at [977, 469] on button "Edit Order" at bounding box center [973, 469] width 80 height 34
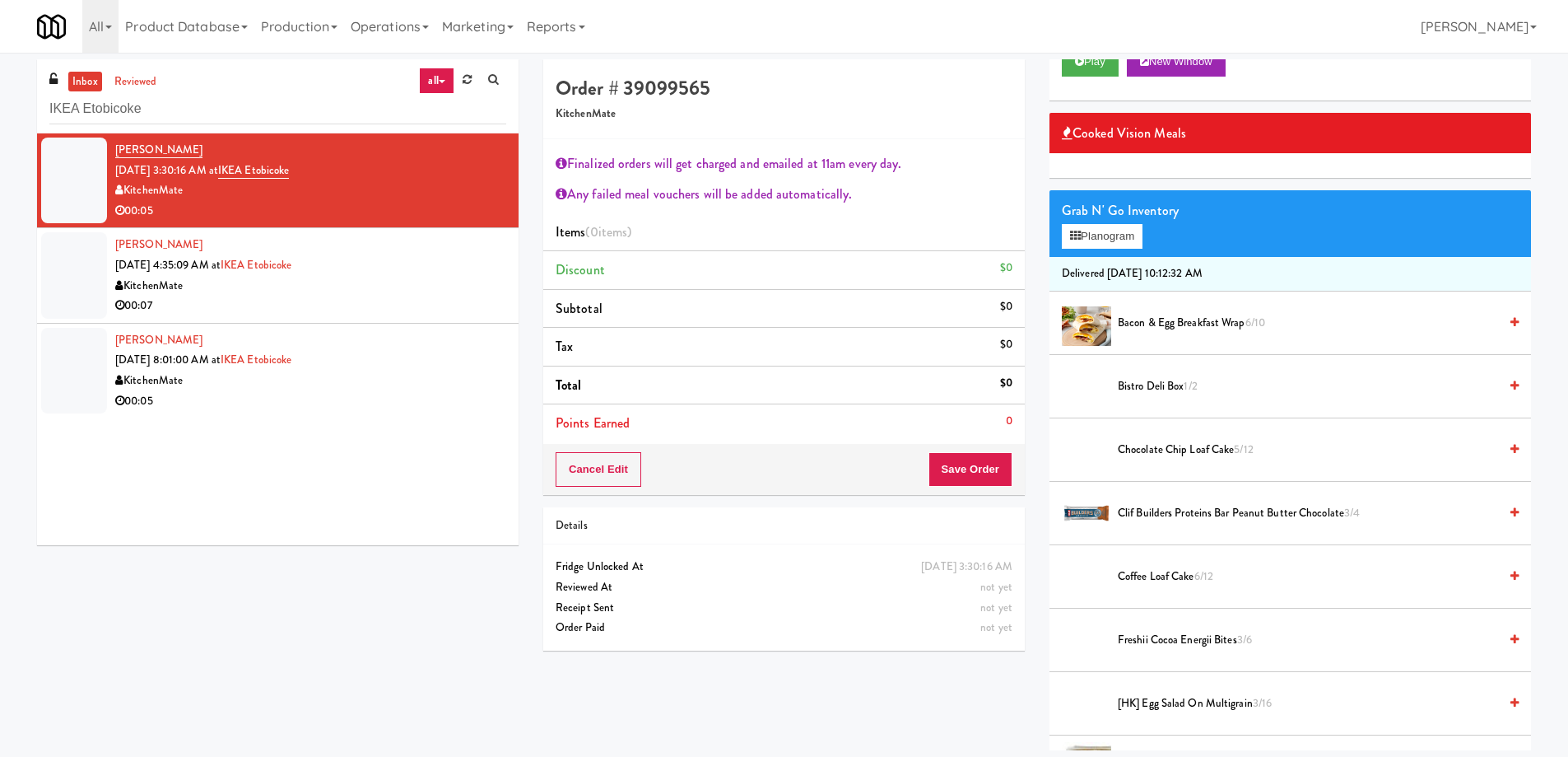
scroll to position [165, 0]
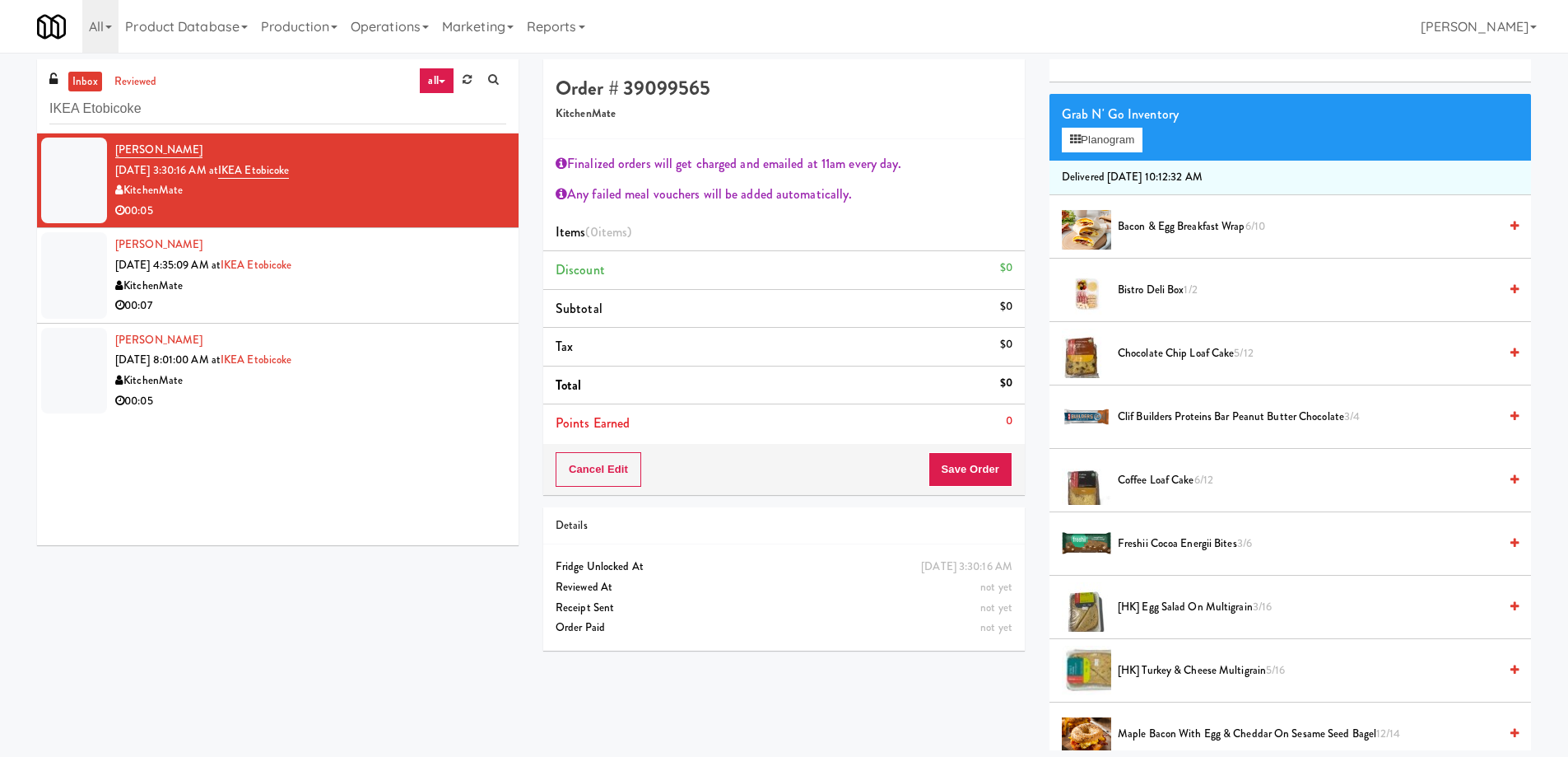
click at [1169, 479] on span "Coffee Loaf Cake 6/12" at bounding box center [1308, 481] width 380 height 21
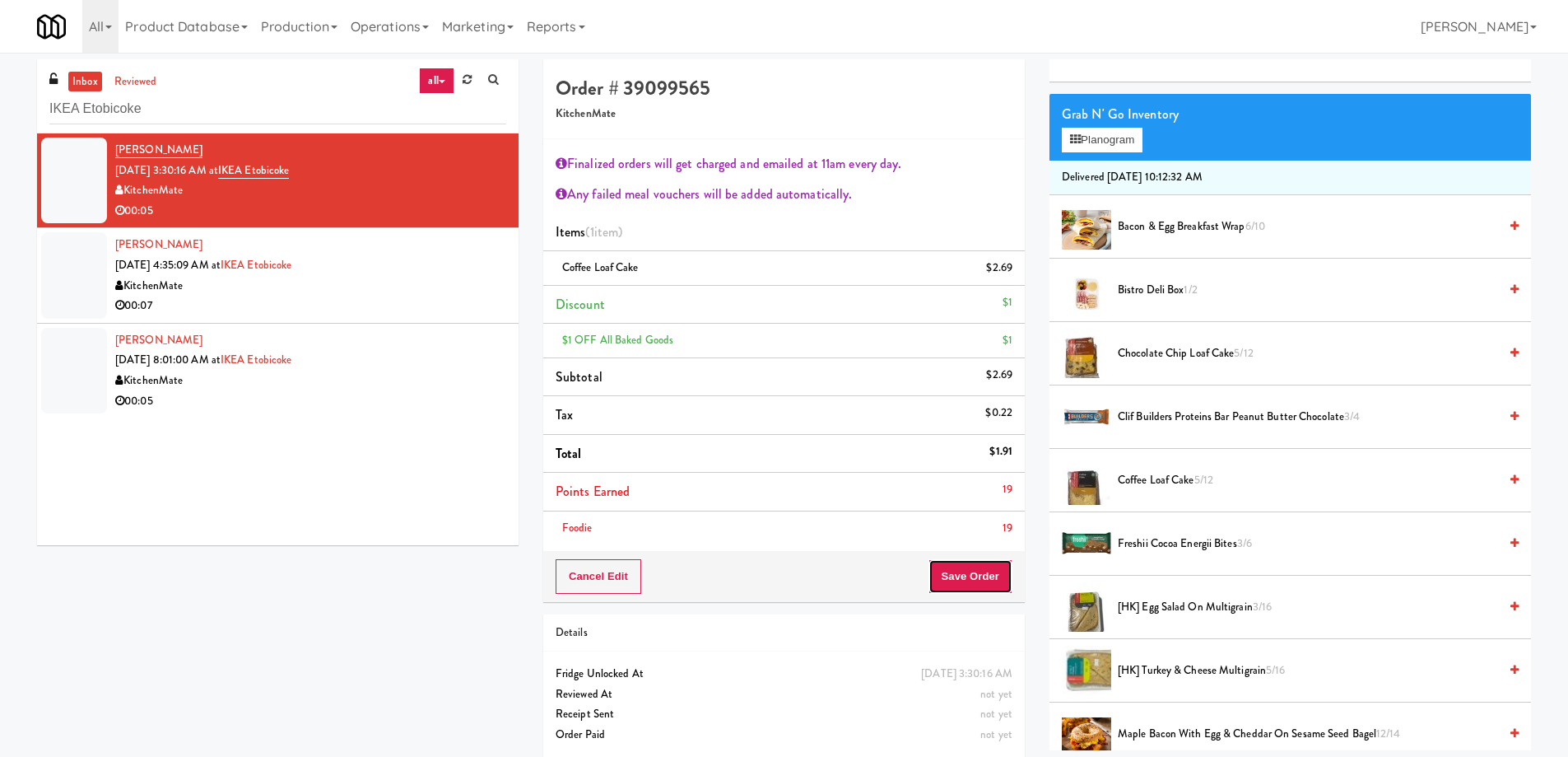
click at [955, 575] on button "Save Order" at bounding box center [971, 576] width 84 height 34
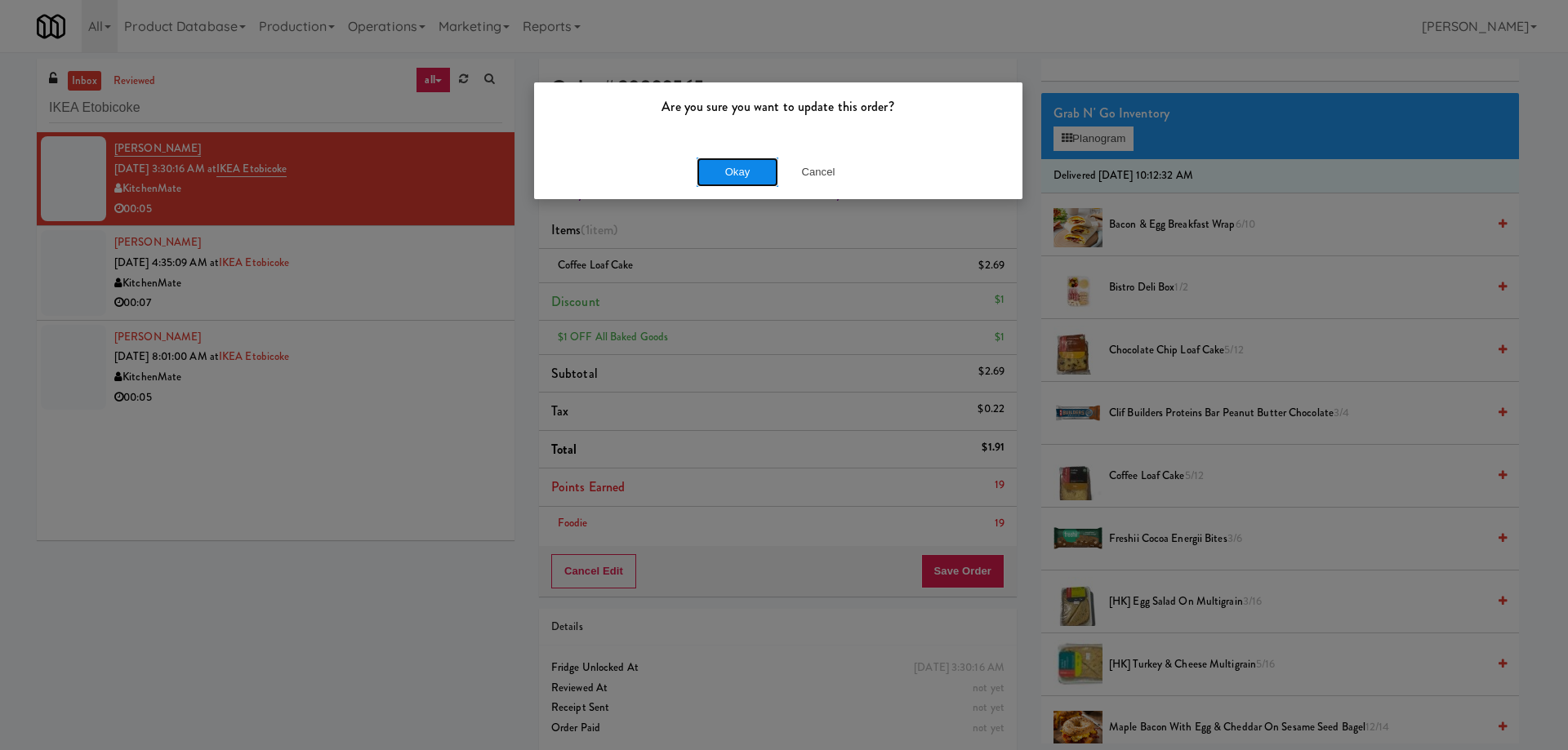
click at [740, 175] on button "Okay" at bounding box center [737, 173] width 81 height 30
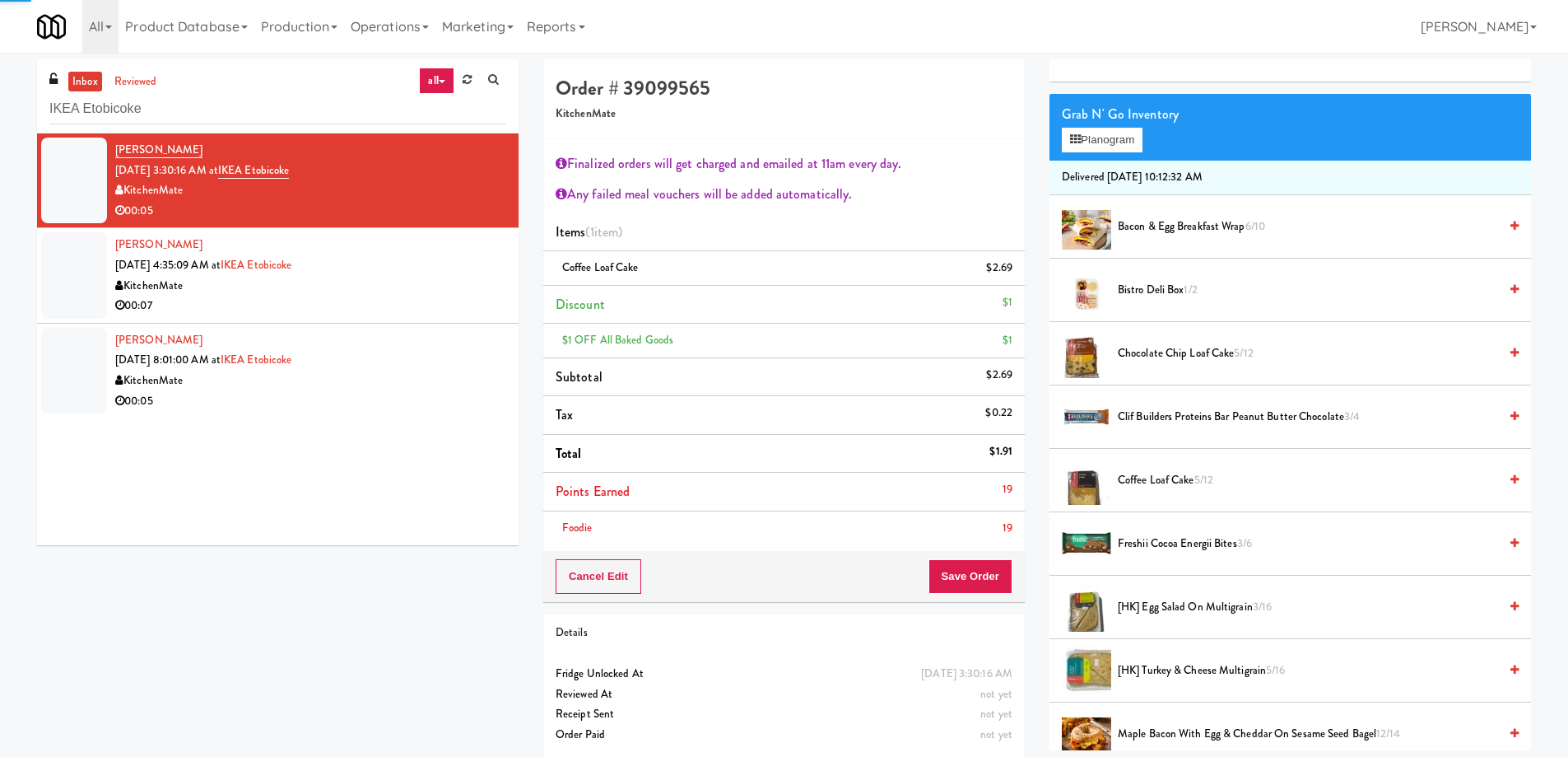
click at [426, 285] on div "KitchenMate" at bounding box center [311, 286] width 391 height 21
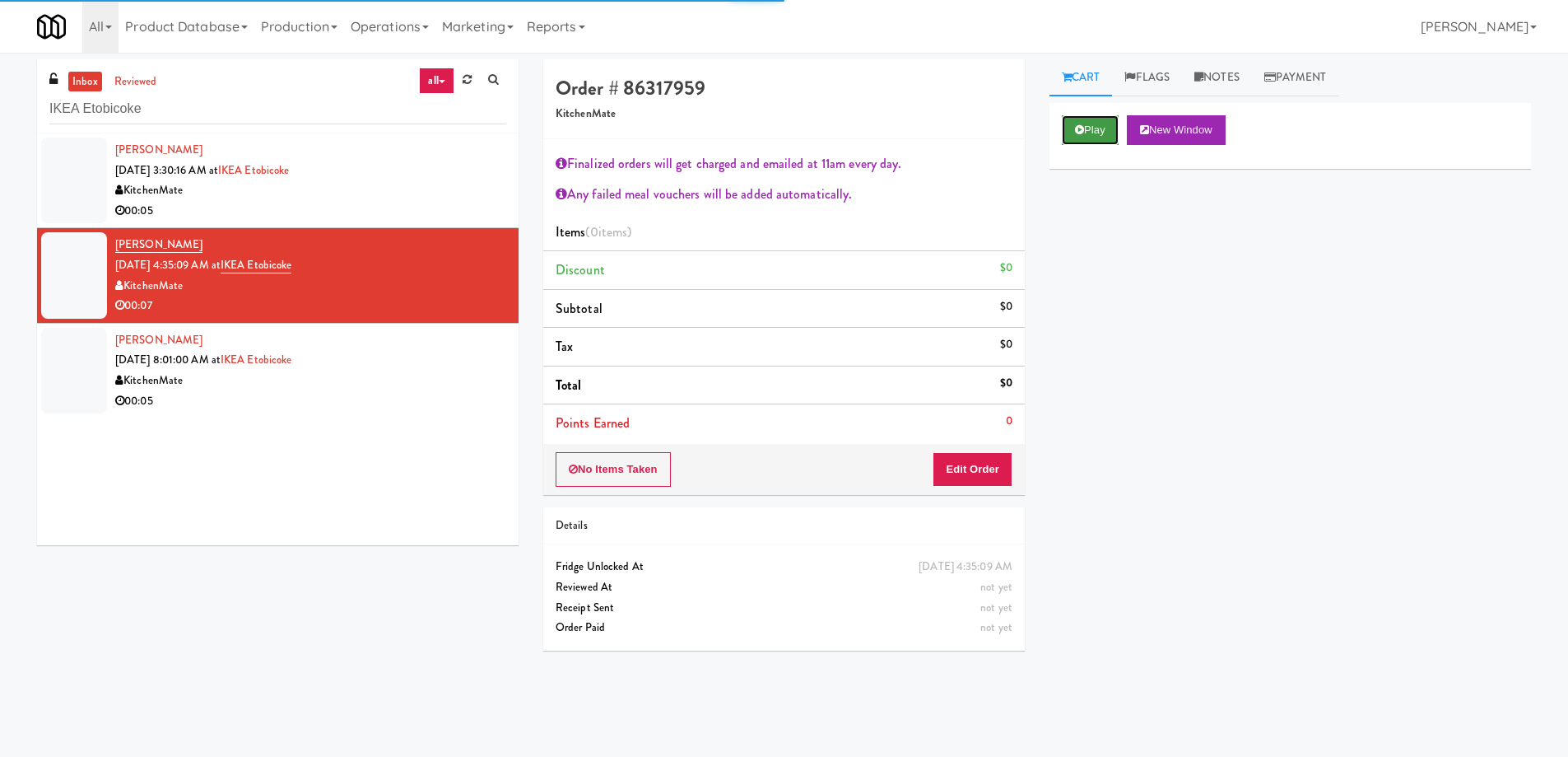
click at [1096, 126] on button "Play" at bounding box center [1090, 131] width 57 height 30
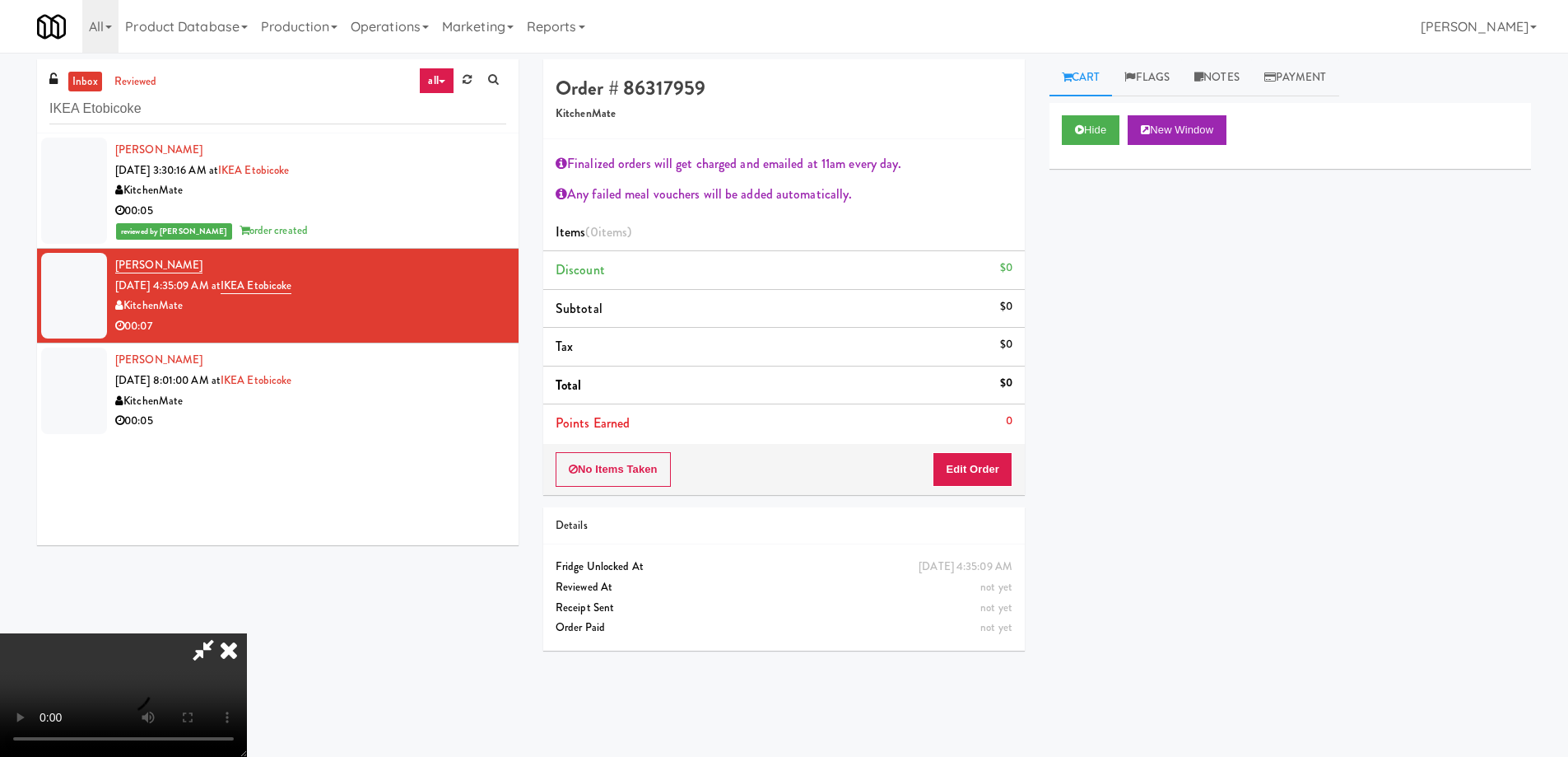
click at [247, 634] on video at bounding box center [123, 695] width 247 height 124
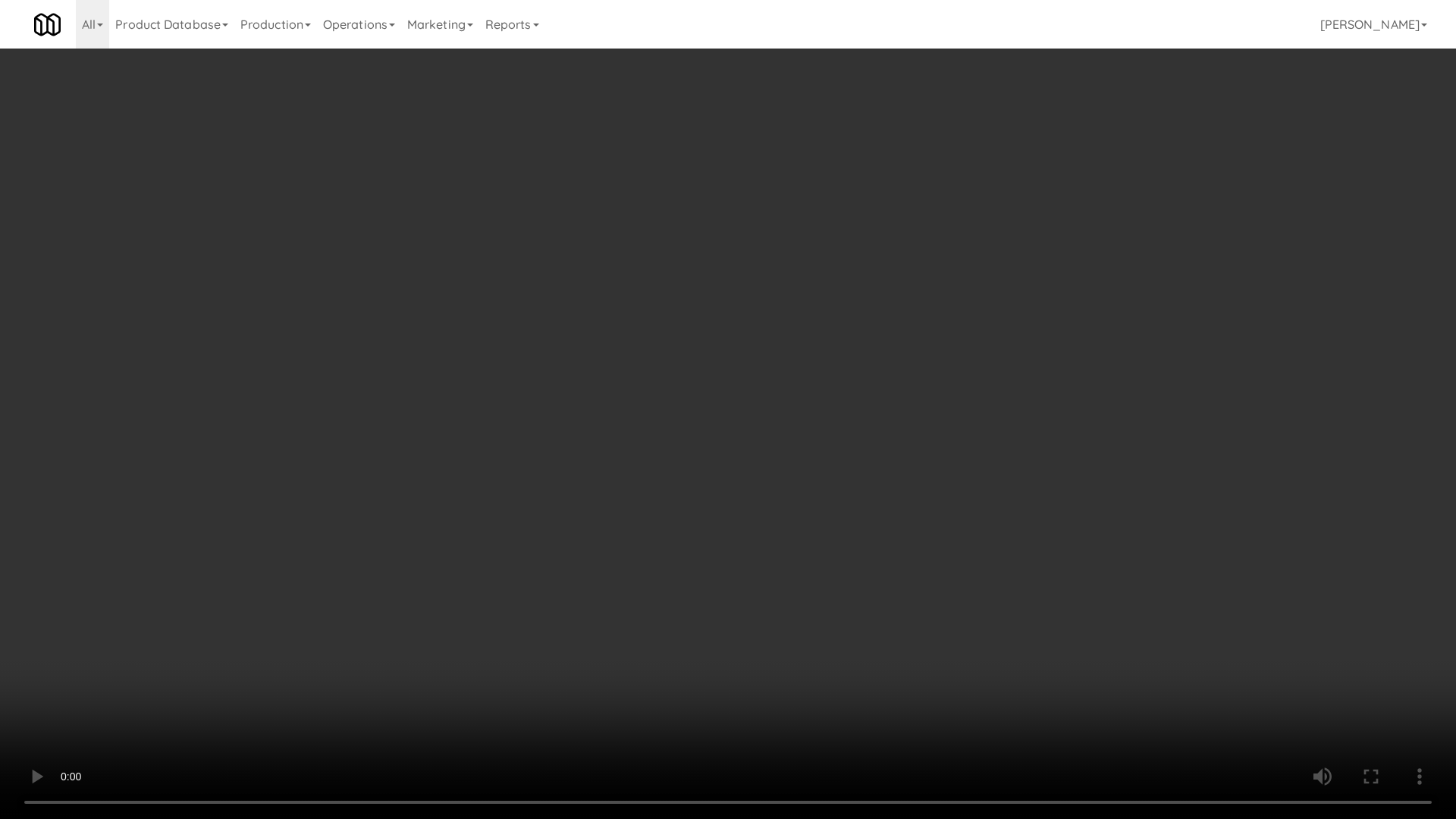
click at [853, 400] on video at bounding box center [728, 410] width 1456 height 819
click at [711, 468] on video at bounding box center [728, 410] width 1456 height 819
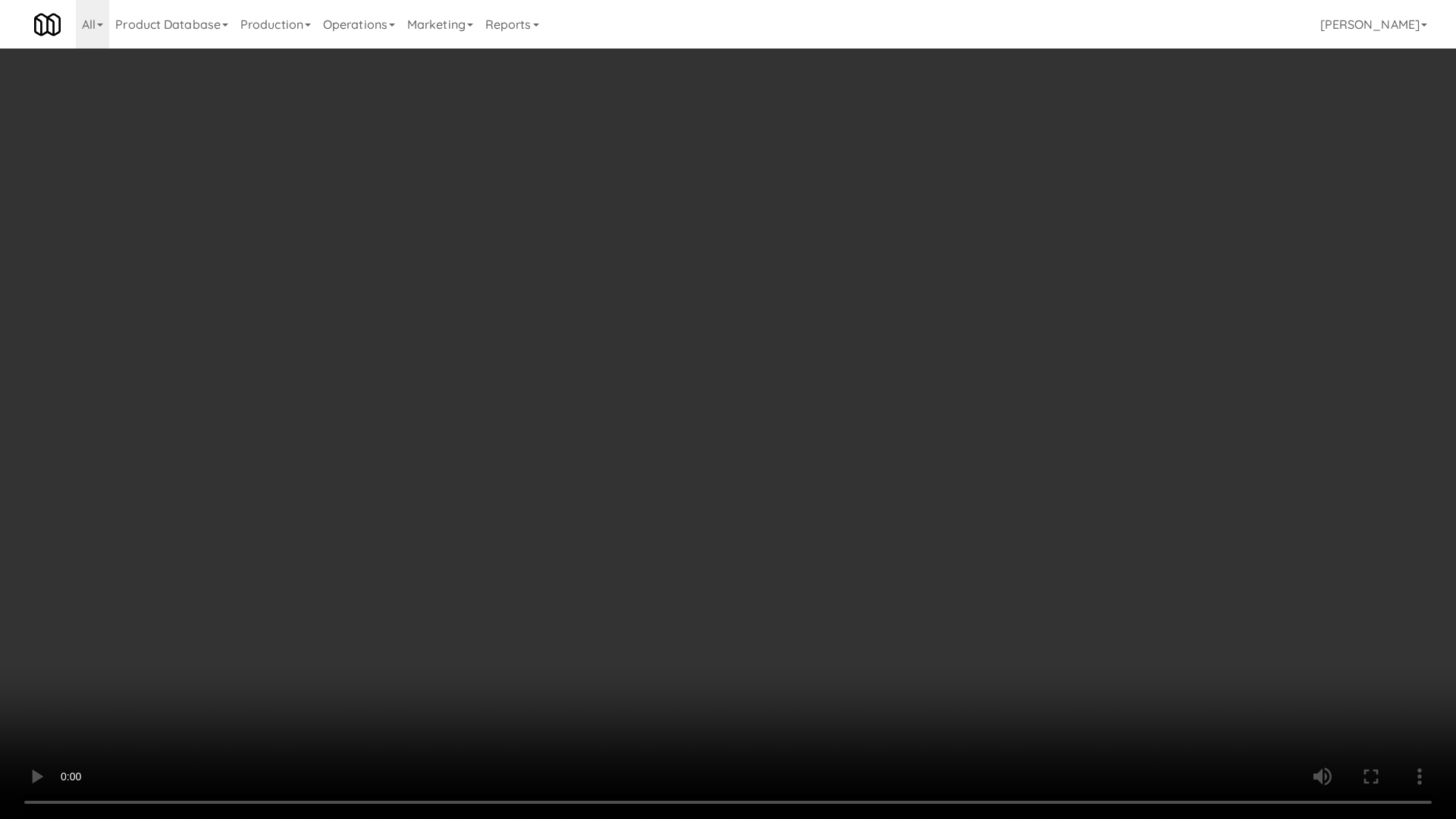
click at [746, 455] on video at bounding box center [728, 410] width 1456 height 819
click at [772, 458] on video at bounding box center [728, 410] width 1456 height 819
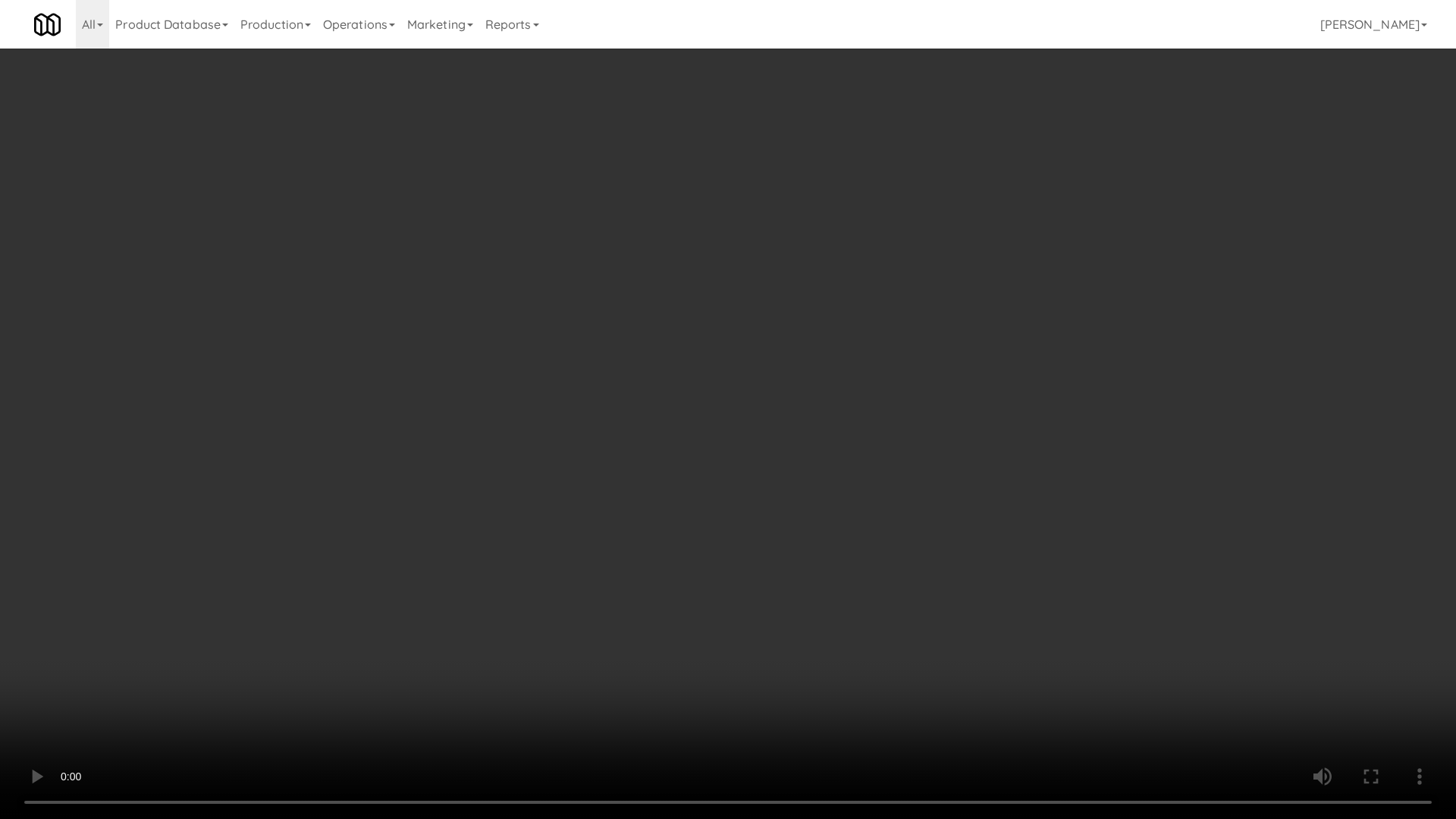
click at [974, 544] on video at bounding box center [728, 410] width 1456 height 819
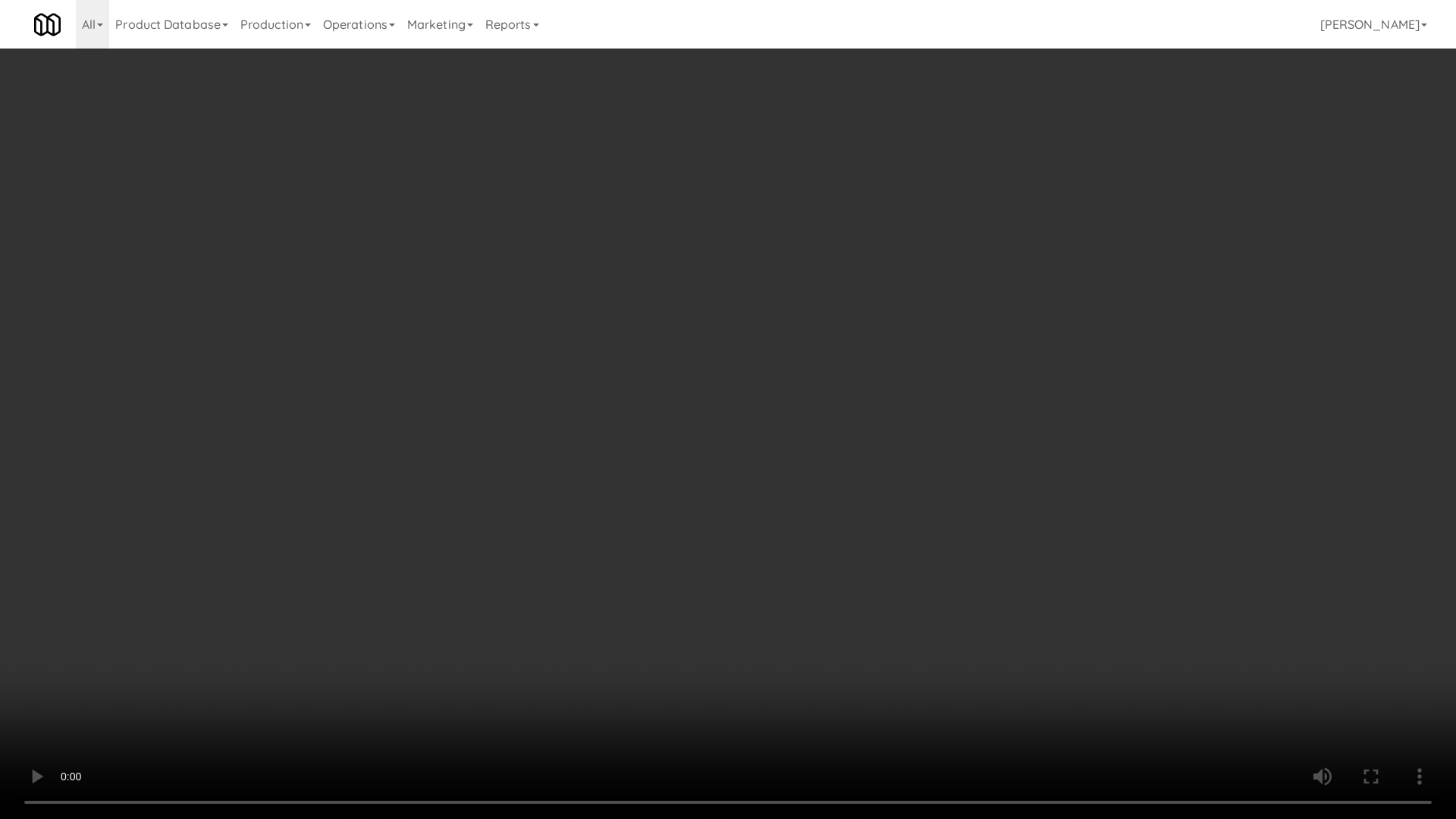
click at [974, 544] on video at bounding box center [728, 410] width 1456 height 819
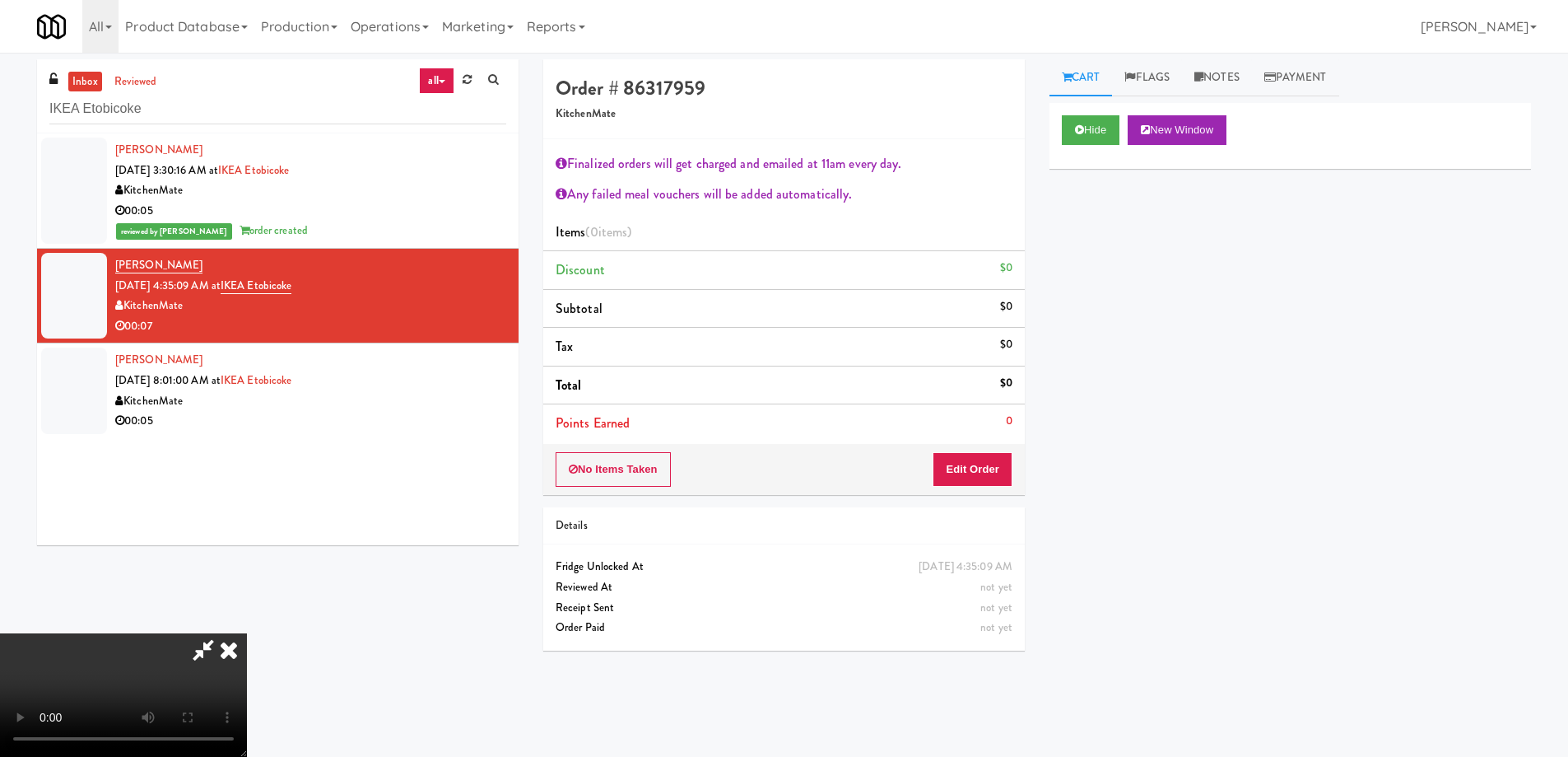
click at [247, 634] on icon at bounding box center [228, 650] width 36 height 33
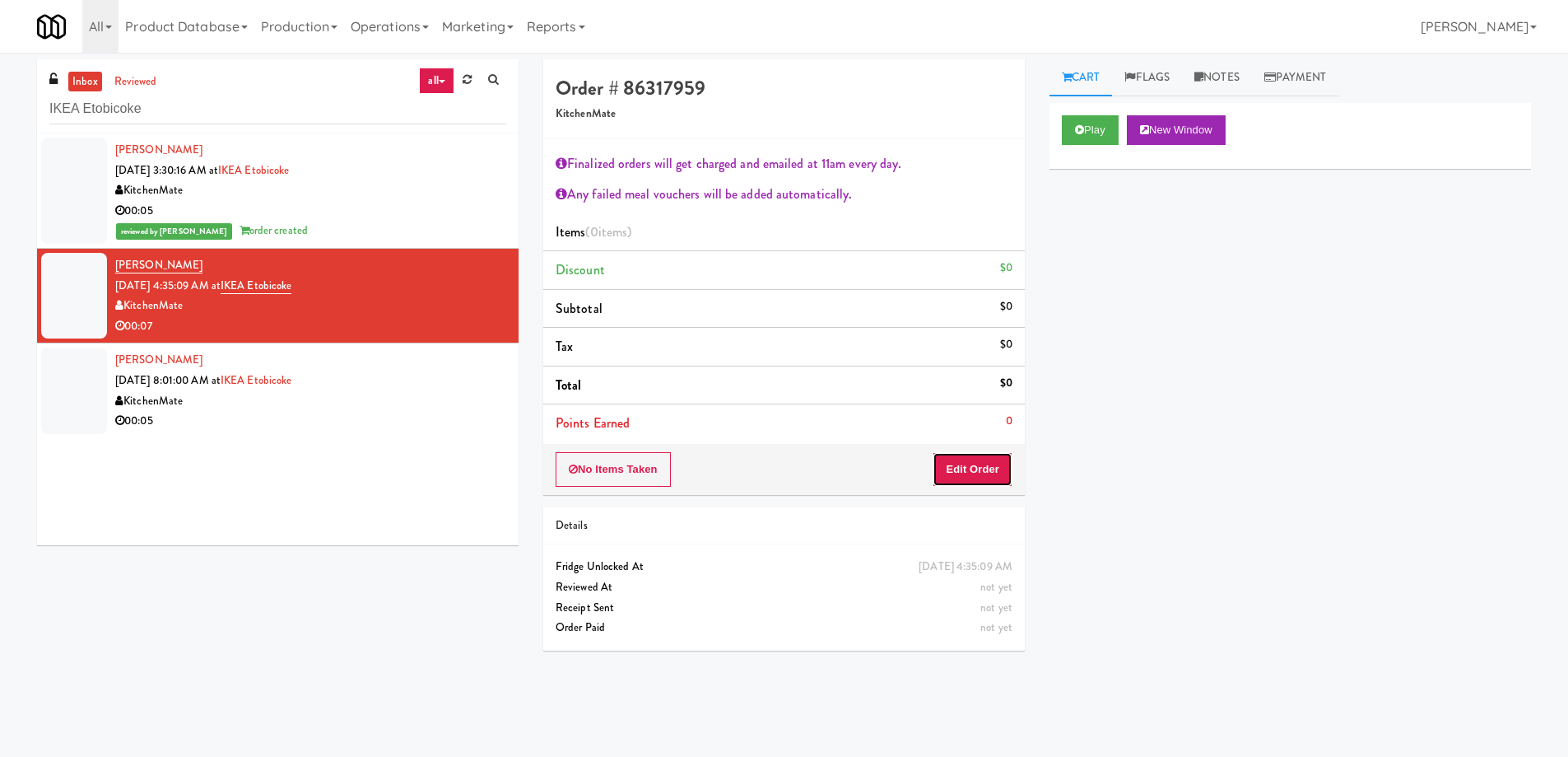
click at [971, 470] on button "Edit Order" at bounding box center [973, 469] width 80 height 34
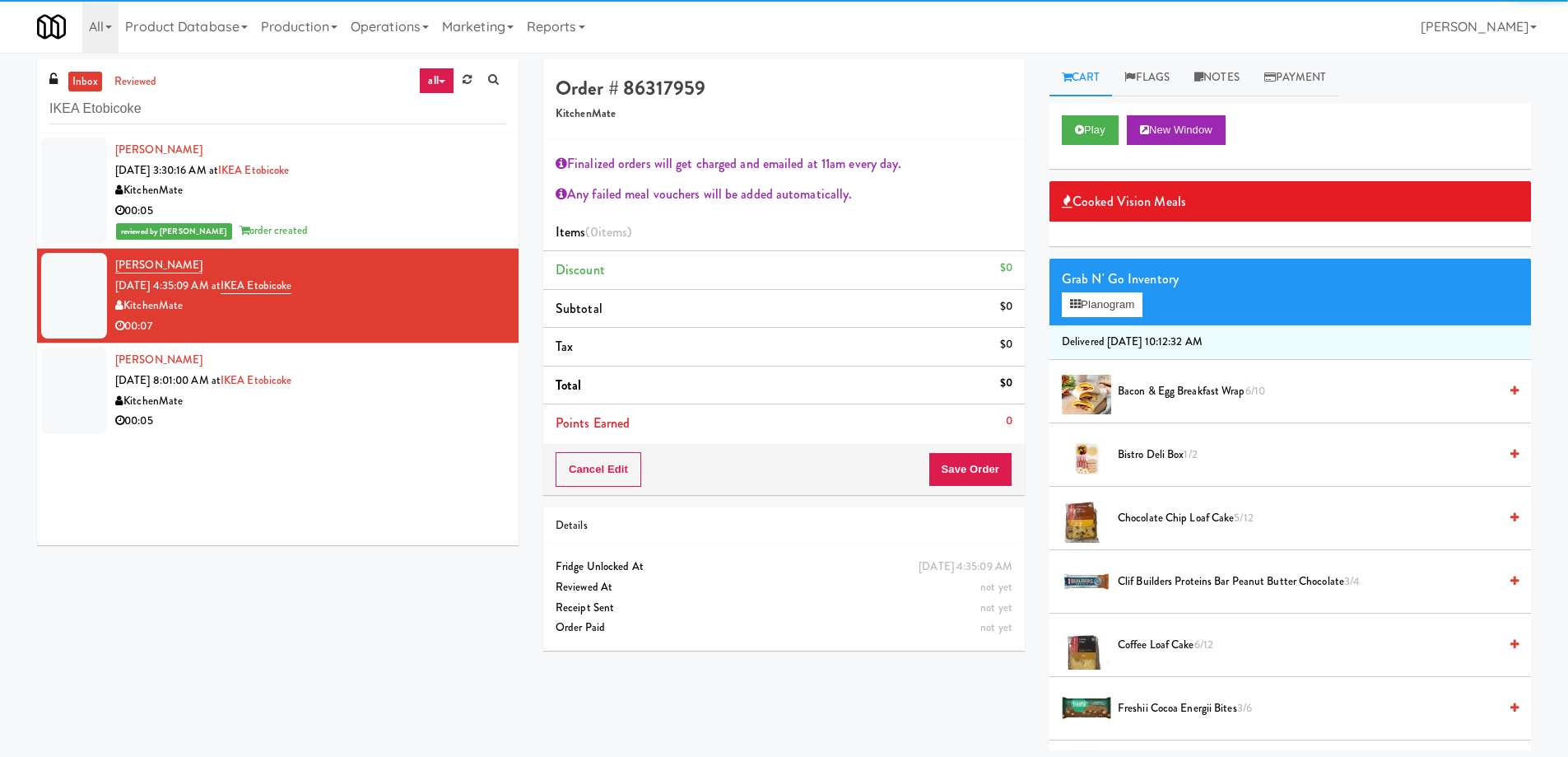
click at [1158, 518] on span "Chocolate Chip Loaf Cake 5/12" at bounding box center [1308, 518] width 380 height 21
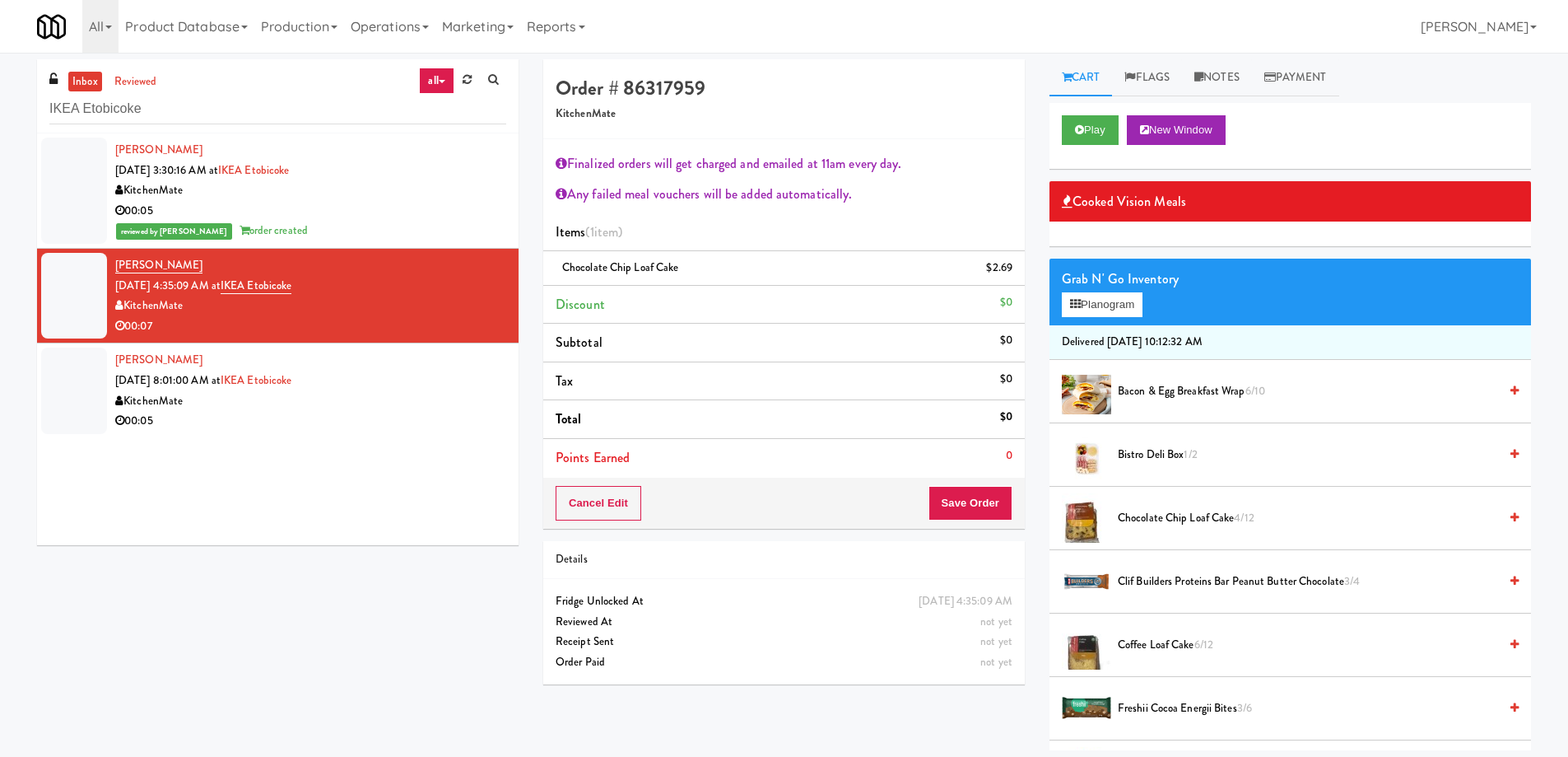
click at [1170, 520] on span "Chocolate Chip Loaf Cake 4/12" at bounding box center [1308, 518] width 380 height 21
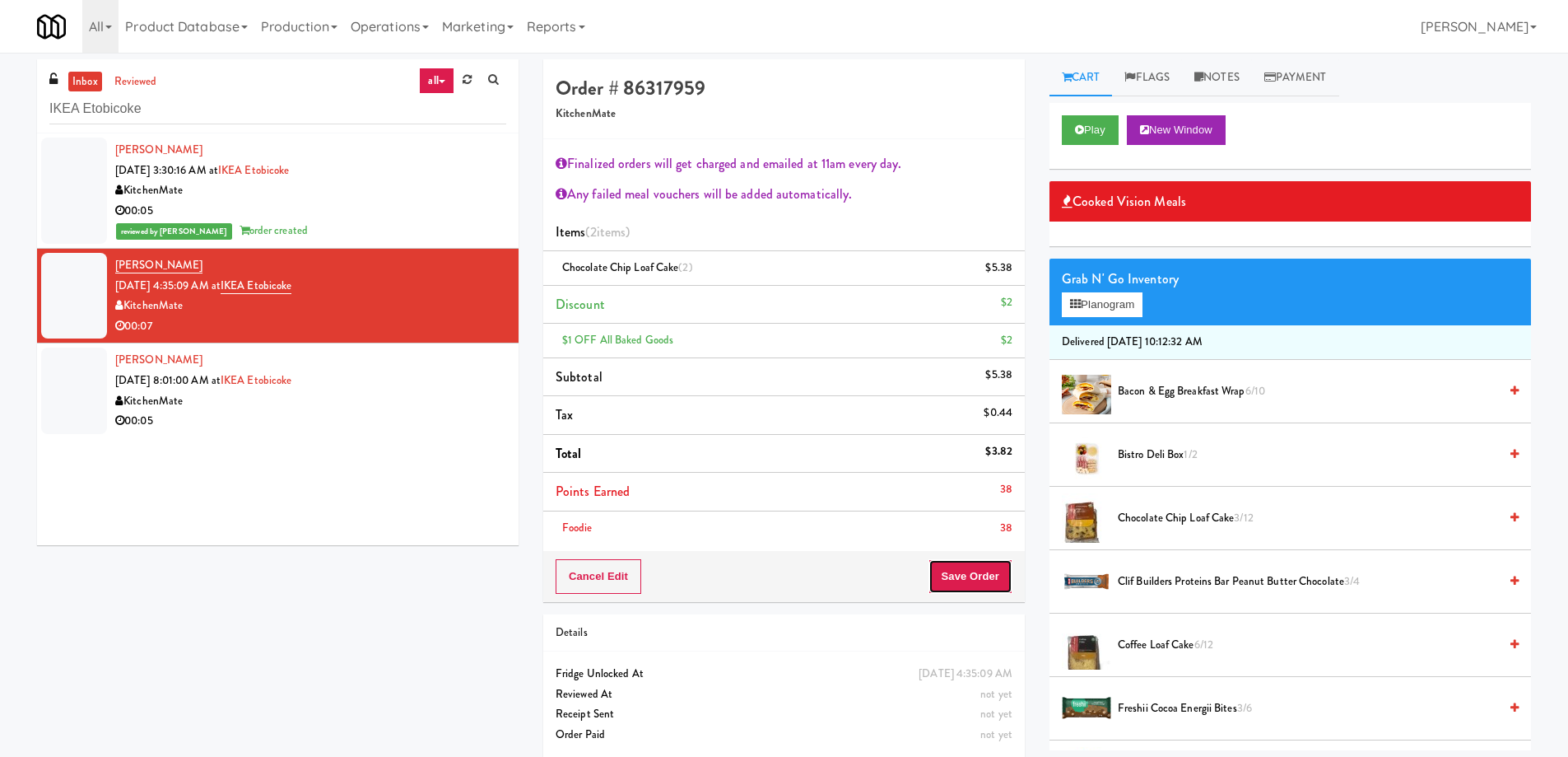
click at [974, 577] on button "Save Order" at bounding box center [971, 576] width 84 height 34
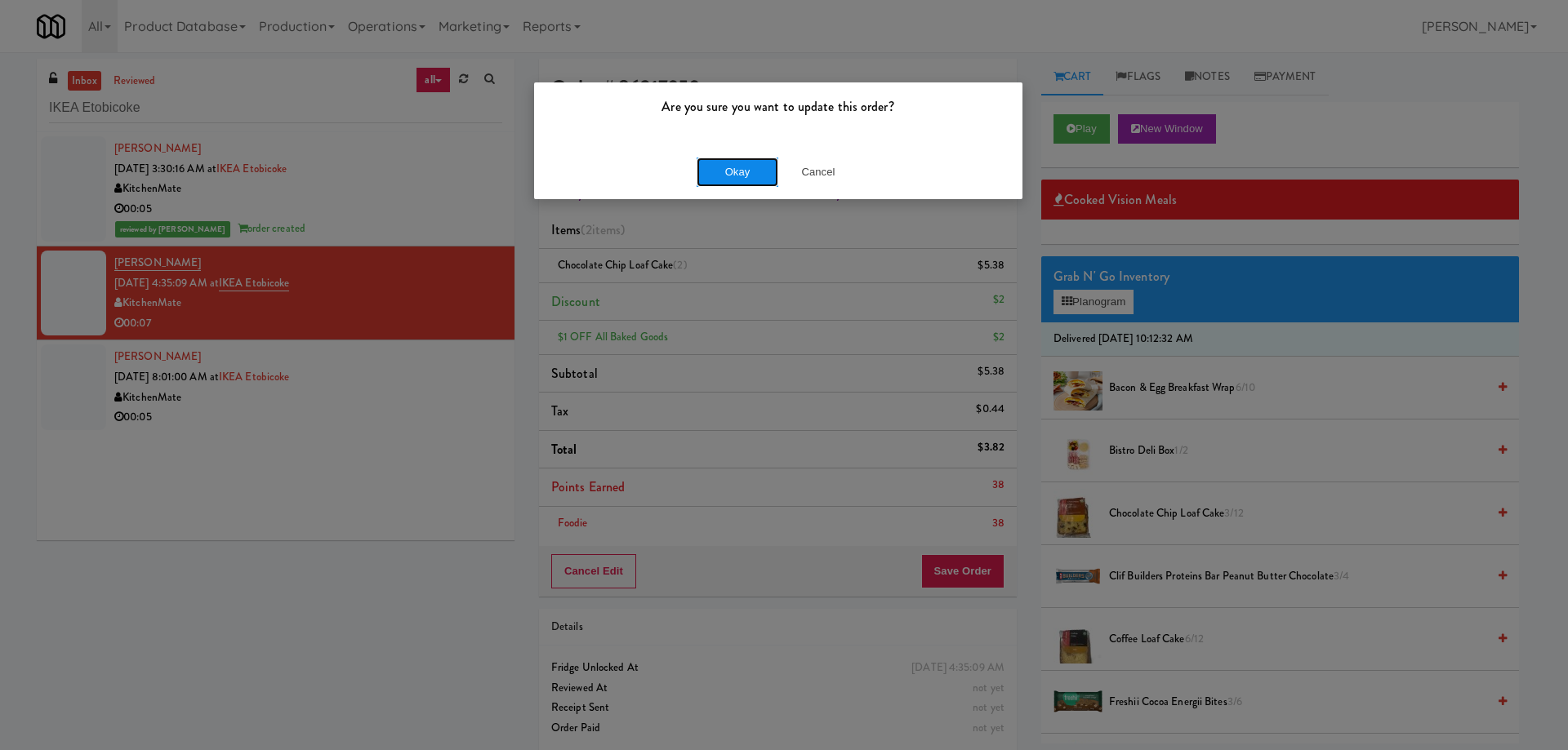
click at [759, 174] on button "Okay" at bounding box center [737, 173] width 81 height 30
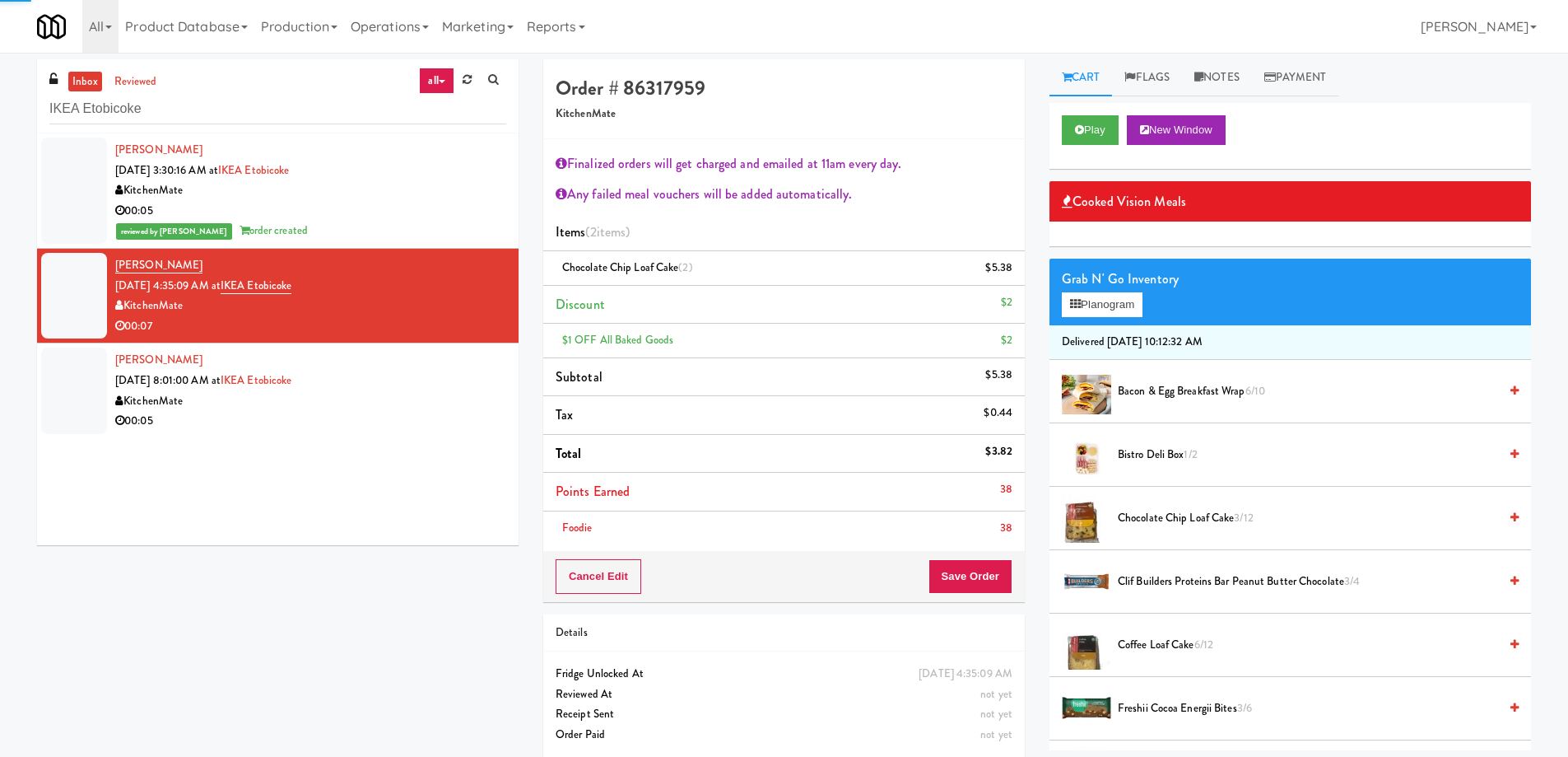
click at [417, 389] on div "Esam Abonabot Sep 6, 2025 8:01:00 AM at IKEA Etobicoke KitchenMate 00:05" at bounding box center [311, 391] width 391 height 81
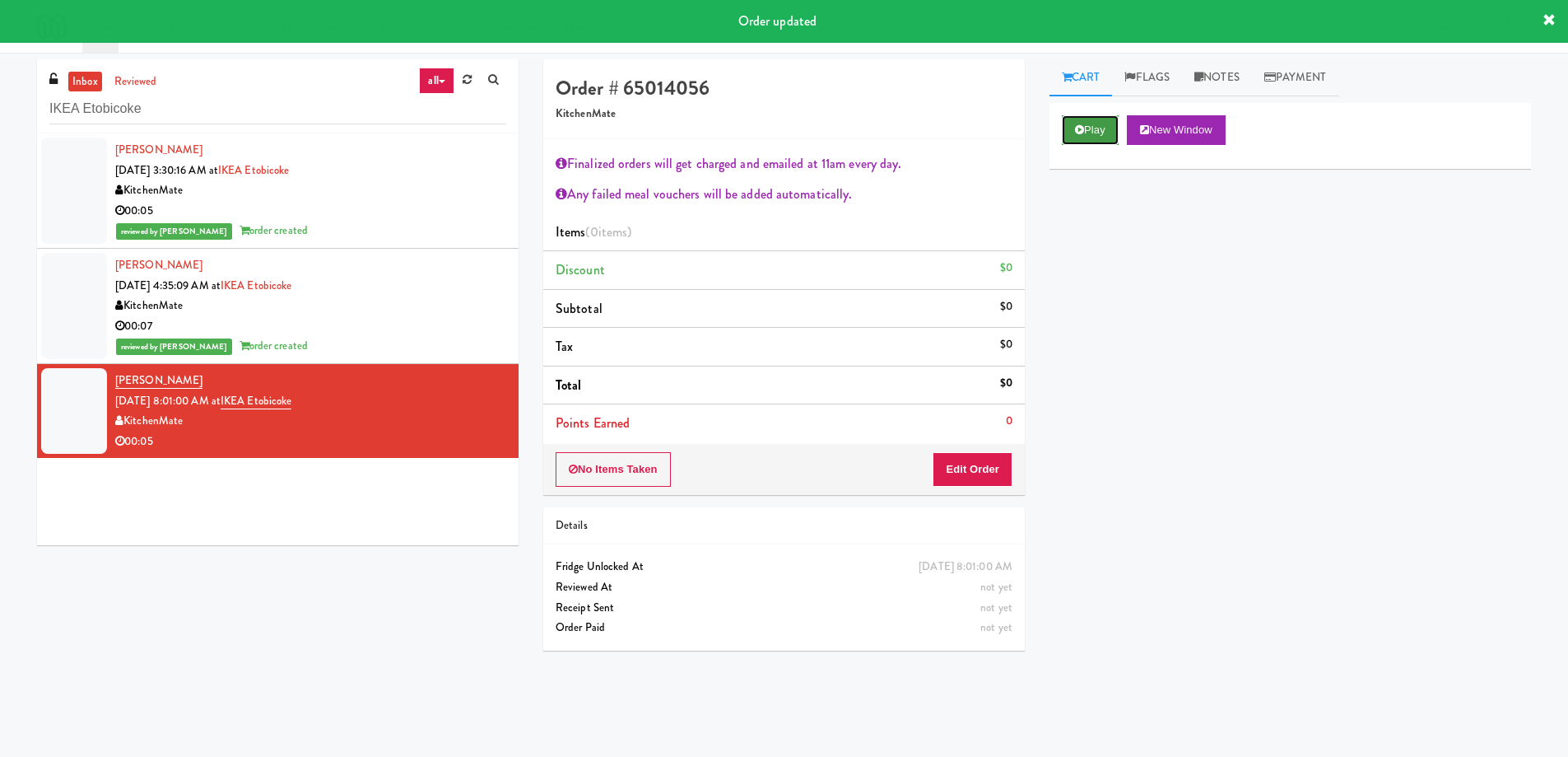
click at [1110, 130] on button "Play" at bounding box center [1090, 131] width 57 height 30
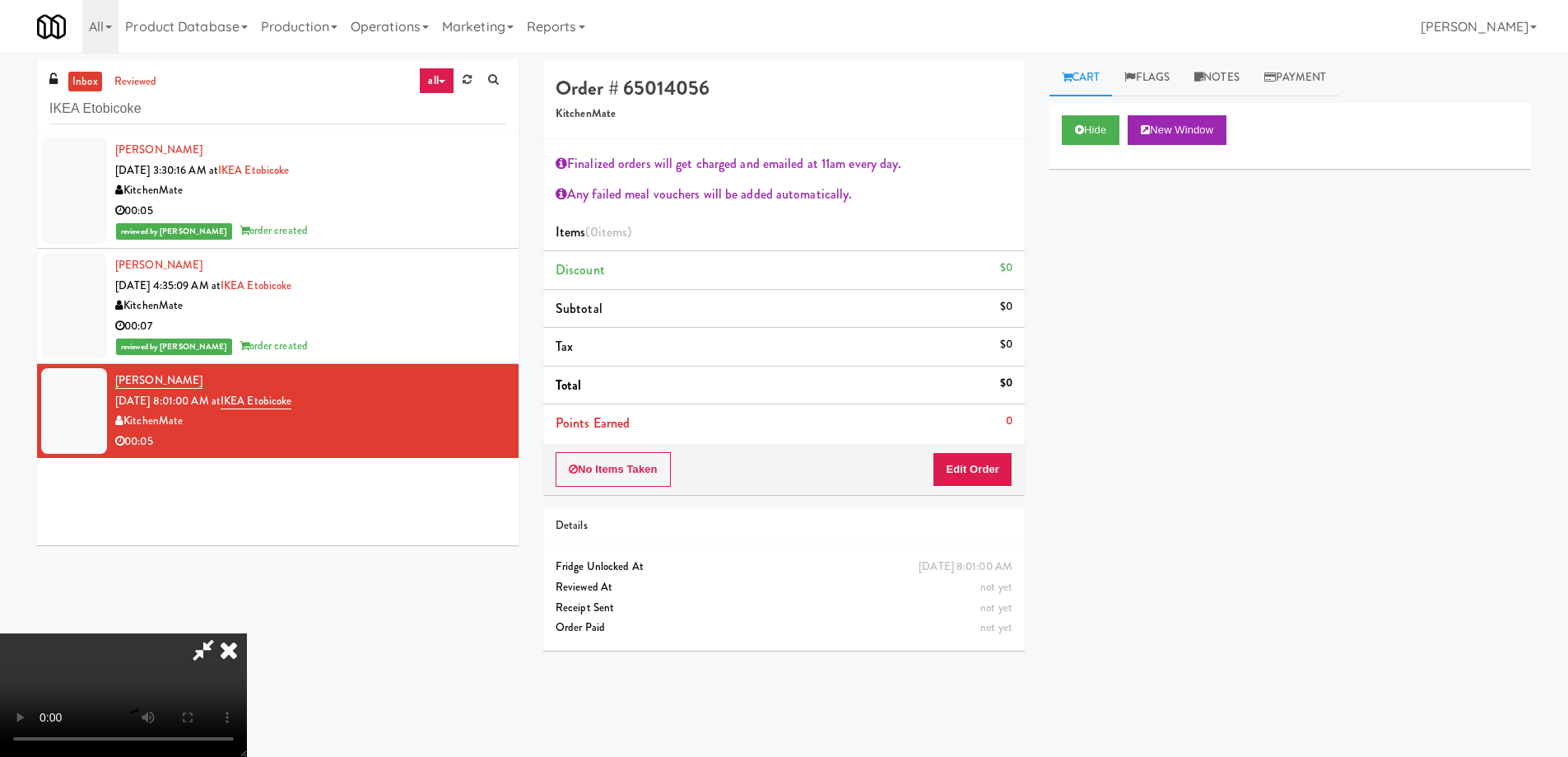
click at [247, 634] on video at bounding box center [123, 695] width 247 height 124
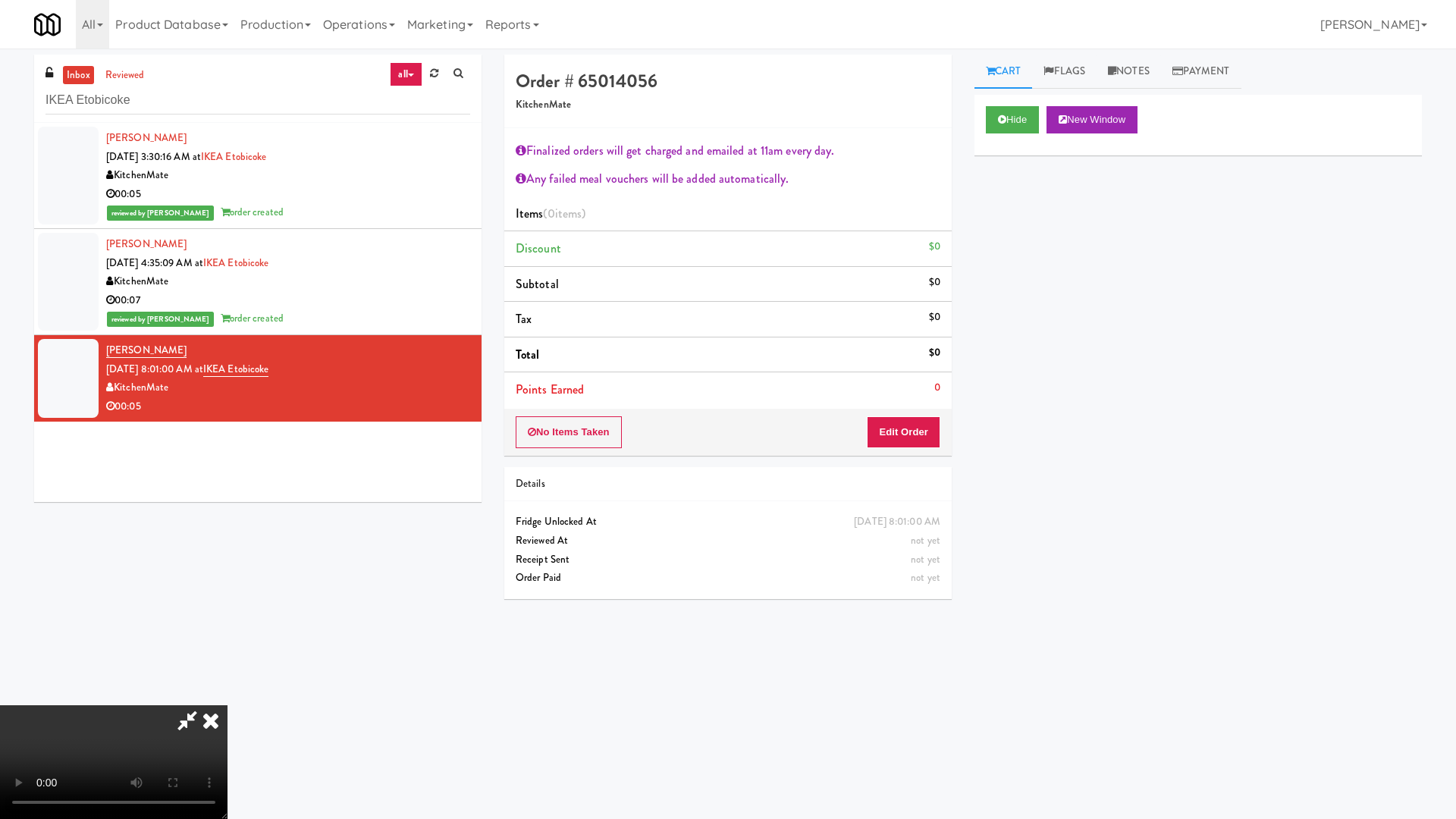
click at [227, 696] on video at bounding box center [113, 762] width 227 height 114
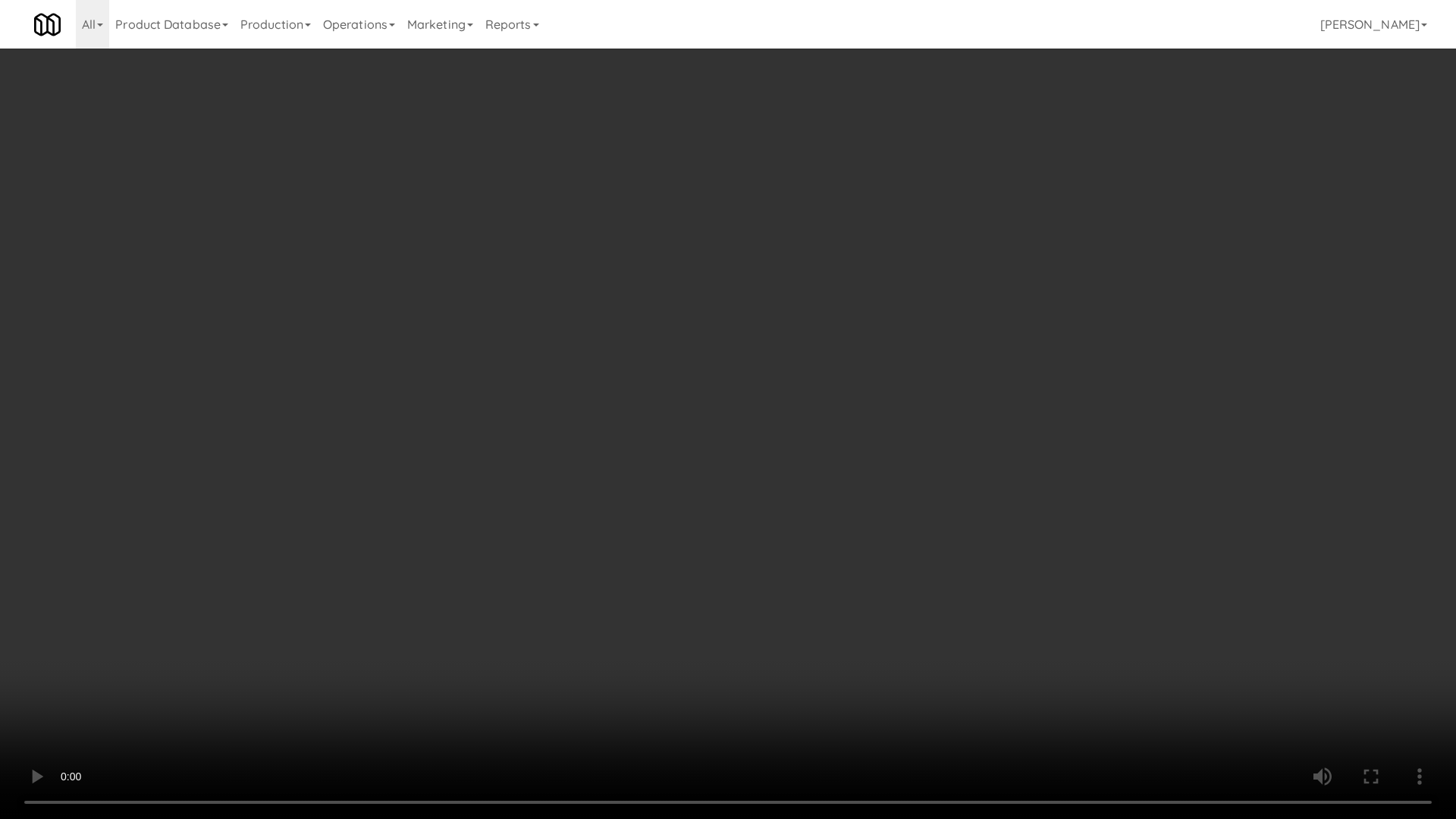
click at [676, 375] on video at bounding box center [728, 410] width 1456 height 819
click at [718, 524] on video at bounding box center [728, 410] width 1456 height 819
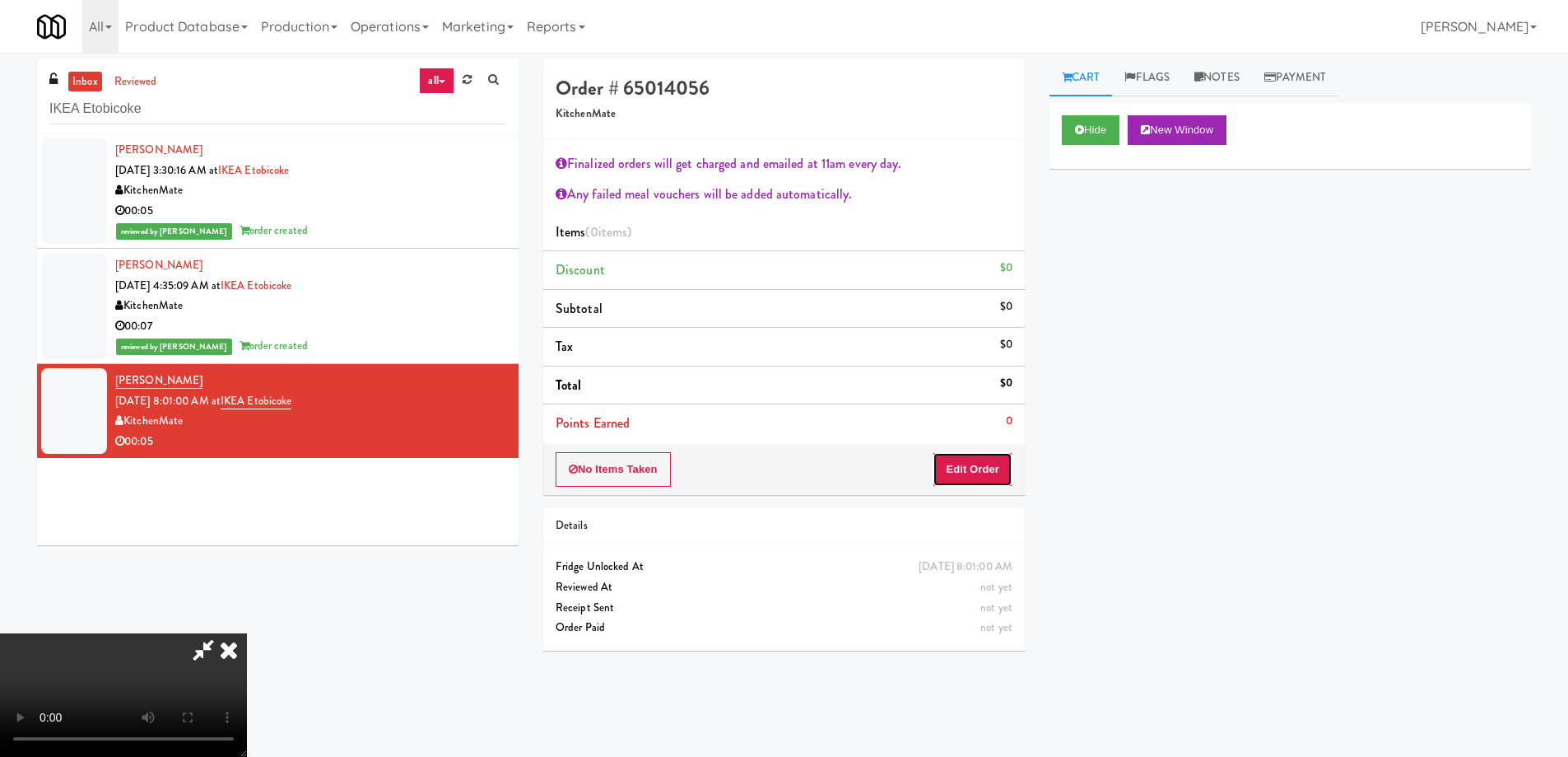
click at [988, 478] on button "Edit Order" at bounding box center [973, 469] width 80 height 34
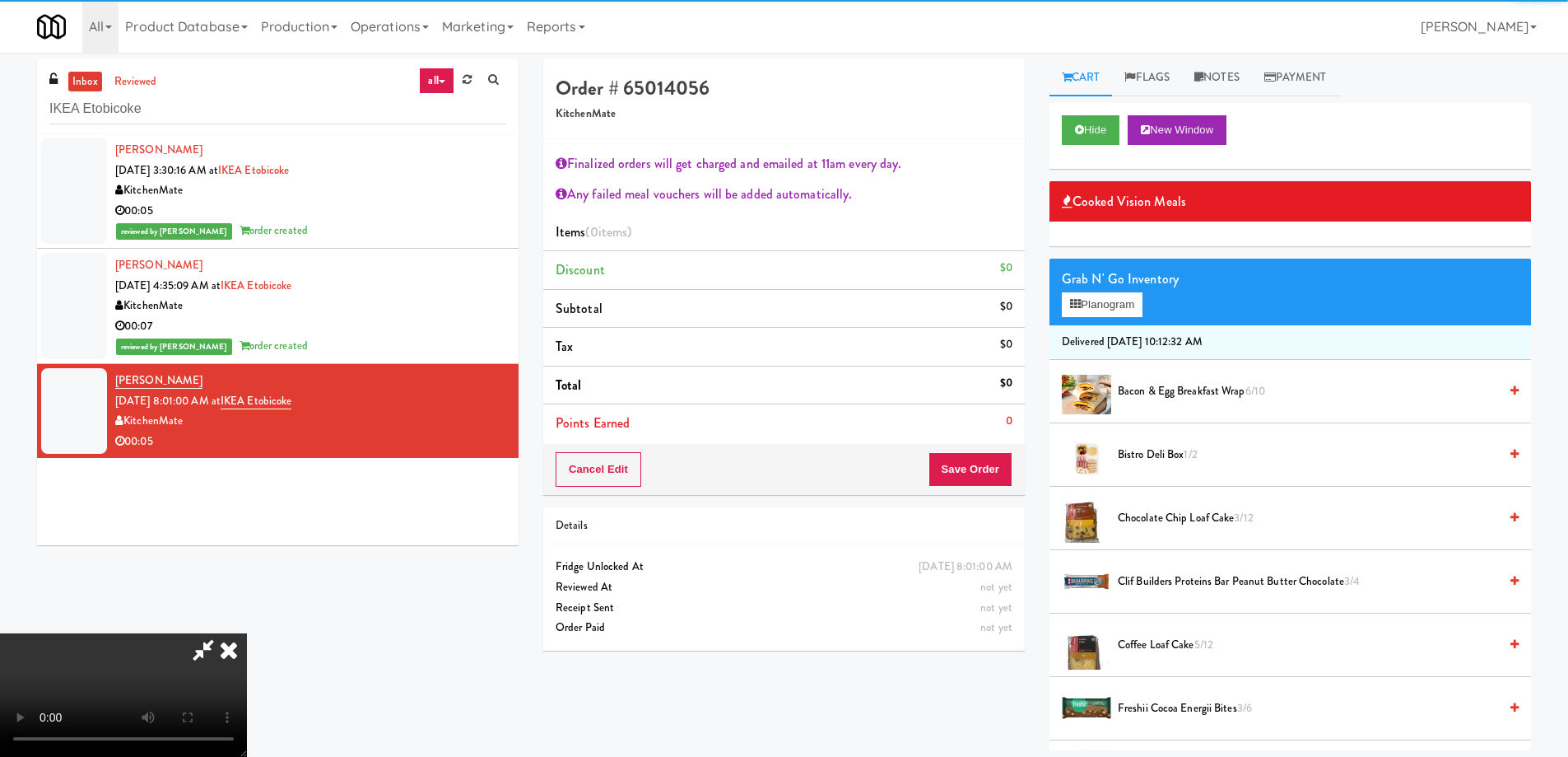
click at [1160, 518] on span "Chocolate Chip Loaf Cake 3/12" at bounding box center [1308, 518] width 380 height 21
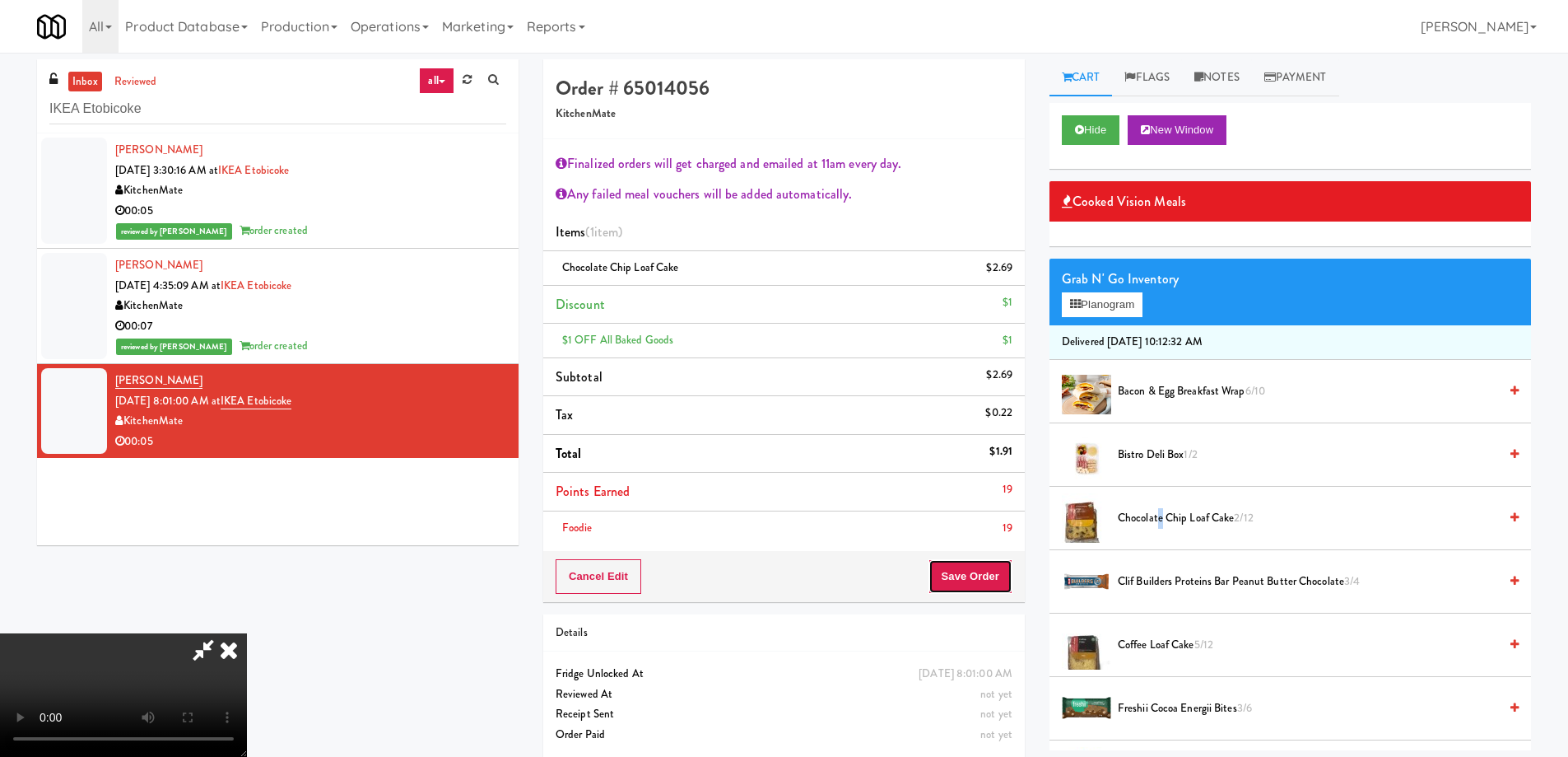
click at [987, 569] on button "Save Order" at bounding box center [971, 576] width 84 height 34
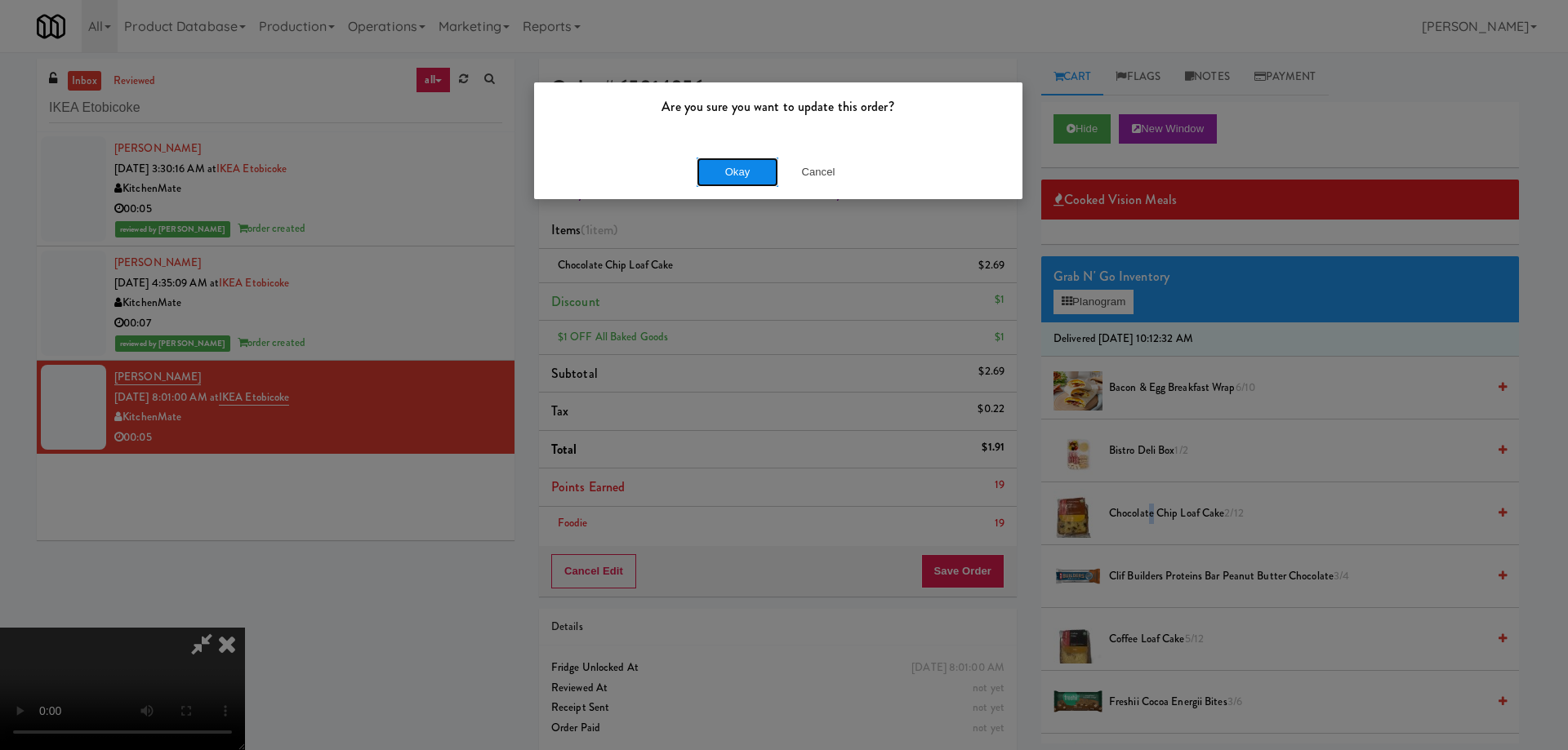
click at [726, 168] on button "Okay" at bounding box center [737, 173] width 81 height 30
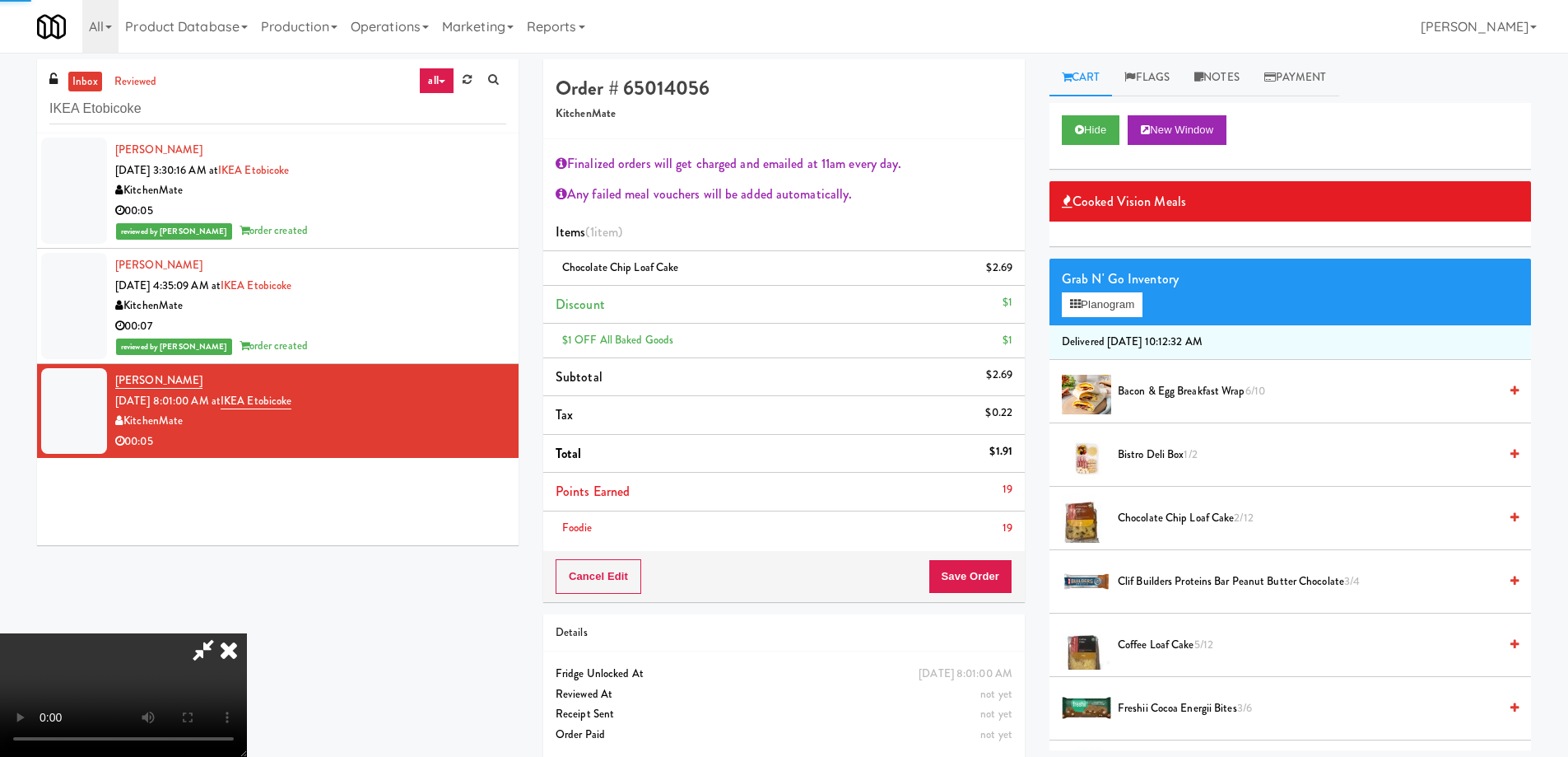
click at [247, 634] on icon at bounding box center [228, 650] width 36 height 33
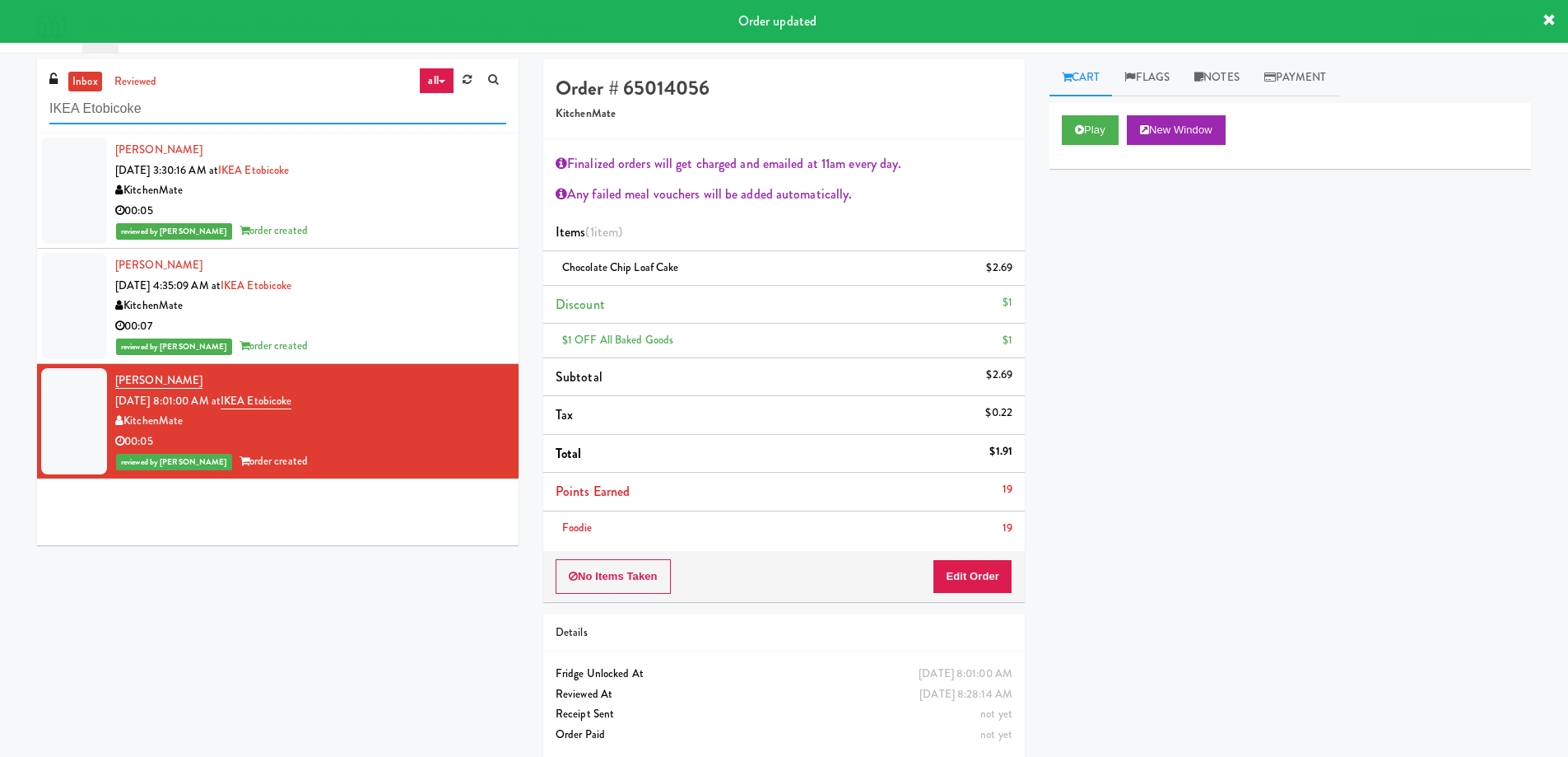
click at [227, 117] on input "IKEA Etobicoke" at bounding box center [278, 109] width 457 height 31
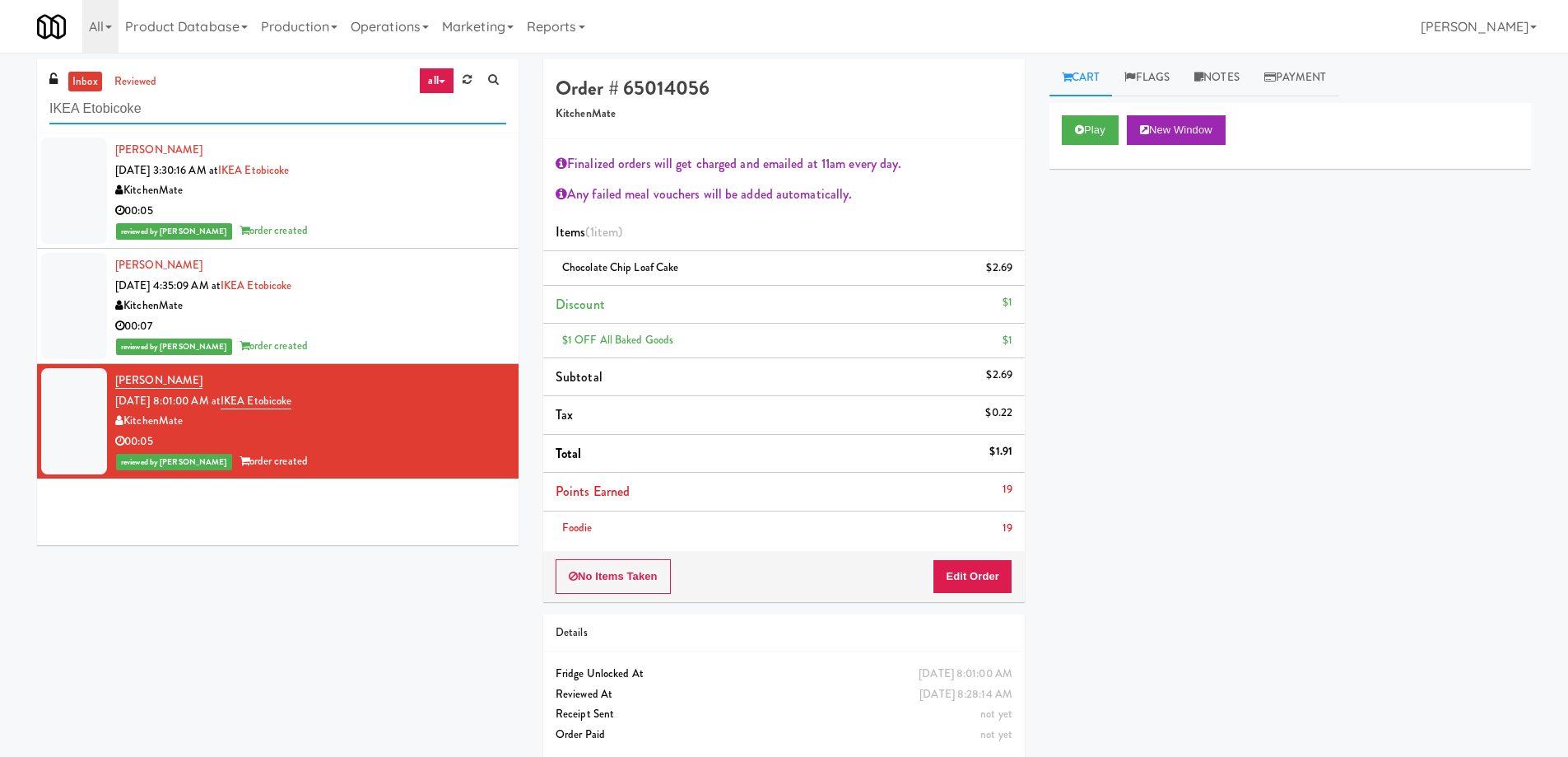
click at [227, 117] on input "IKEA Etobicoke" at bounding box center [278, 109] width 457 height 31
paste input "192 Shoreline Combo B"
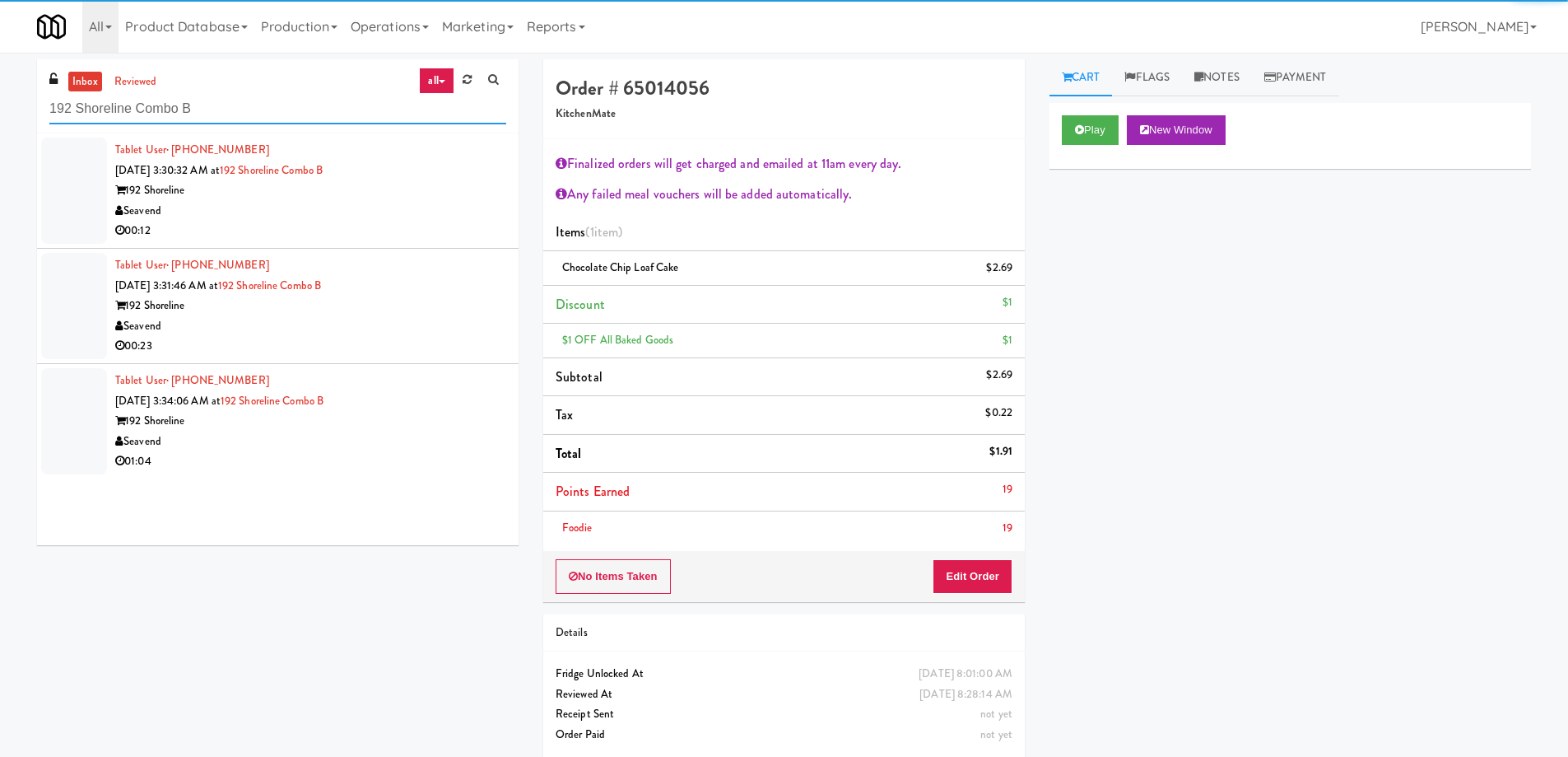
type input "192 Shoreline Combo B"
click at [363, 215] on div "Seavend" at bounding box center [311, 212] width 391 height 21
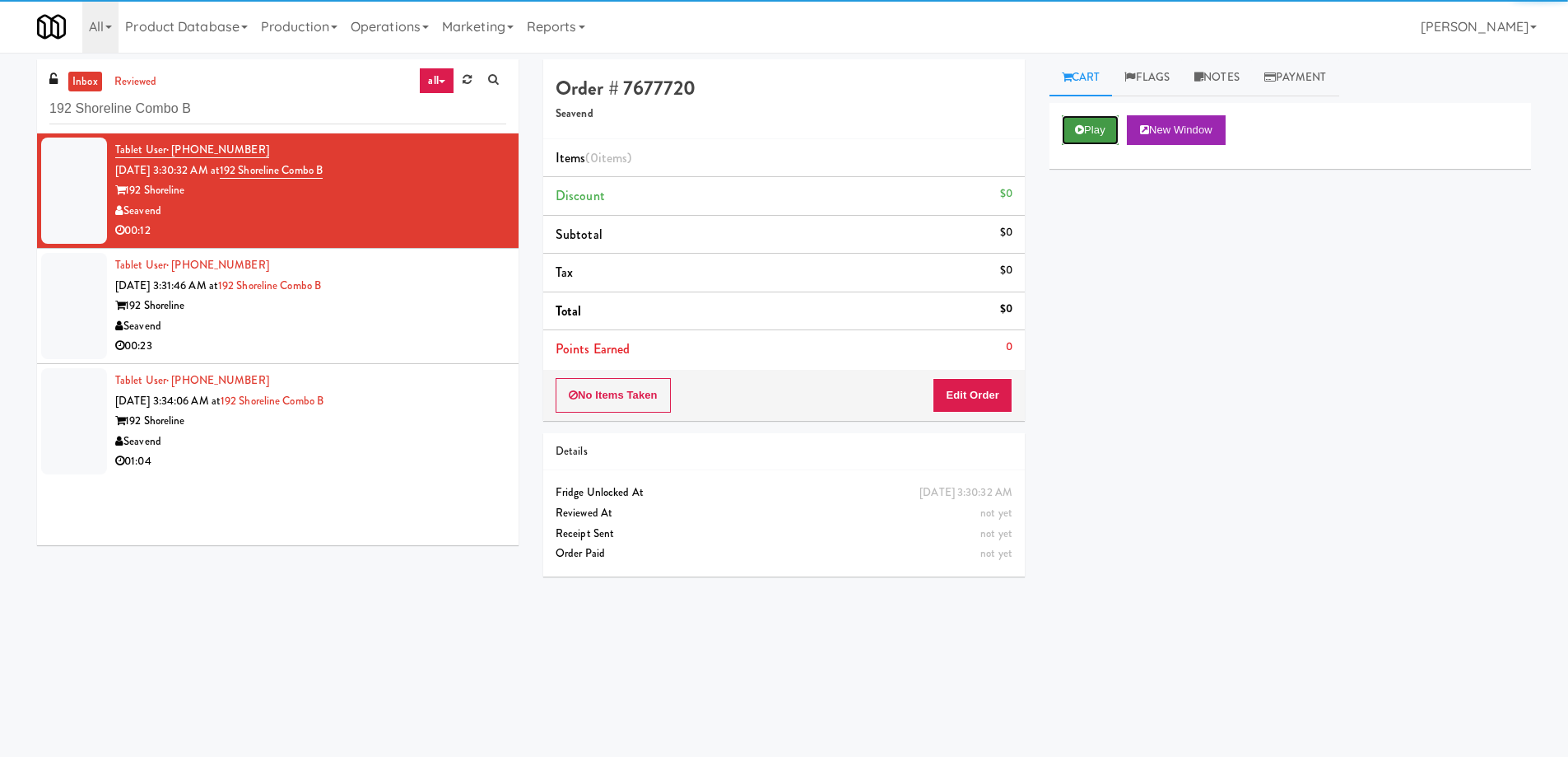
click at [1082, 133] on icon at bounding box center [1080, 129] width 9 height 10
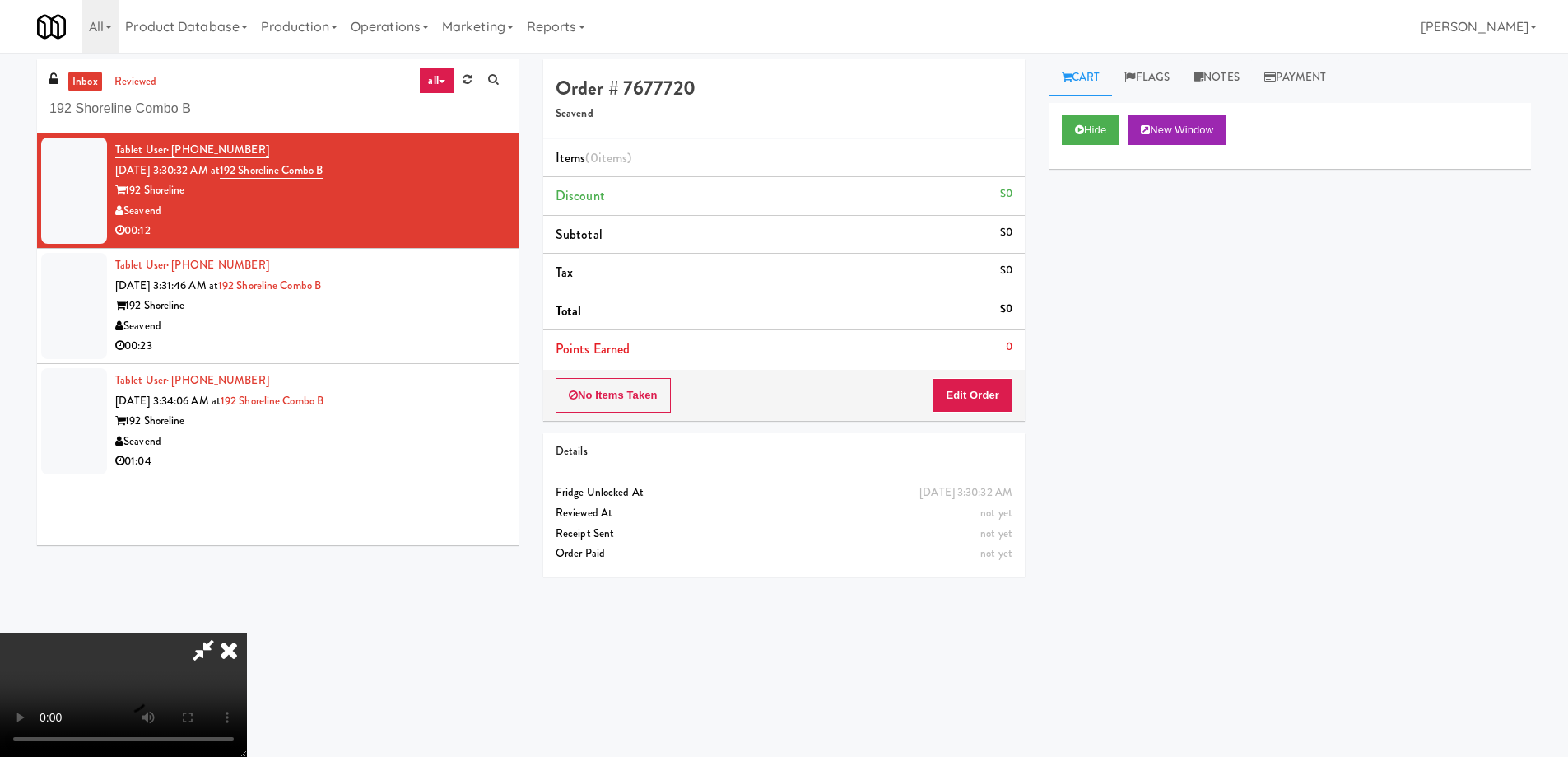
click at [247, 634] on video at bounding box center [123, 695] width 247 height 124
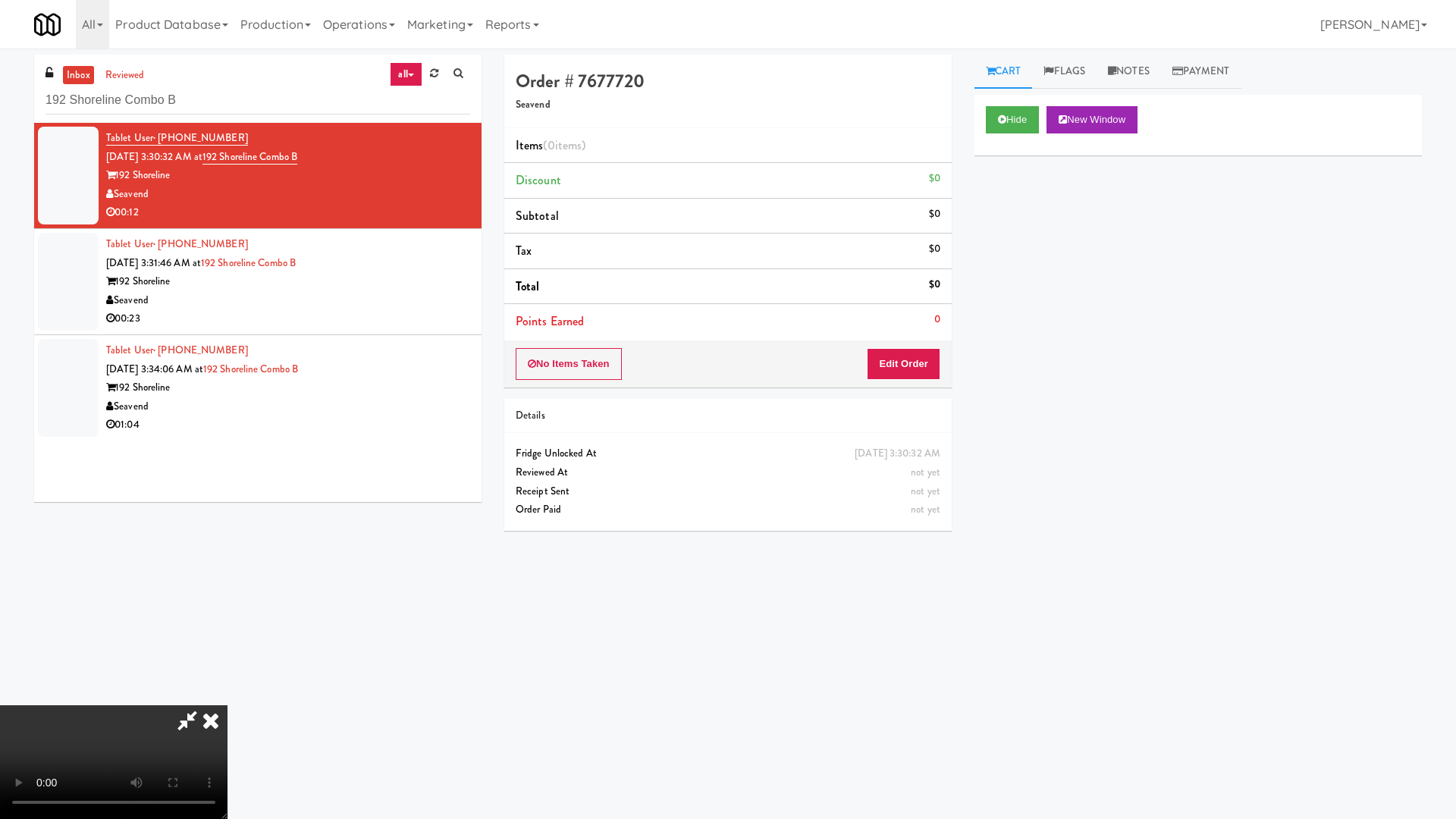
click at [227, 696] on video at bounding box center [113, 762] width 227 height 114
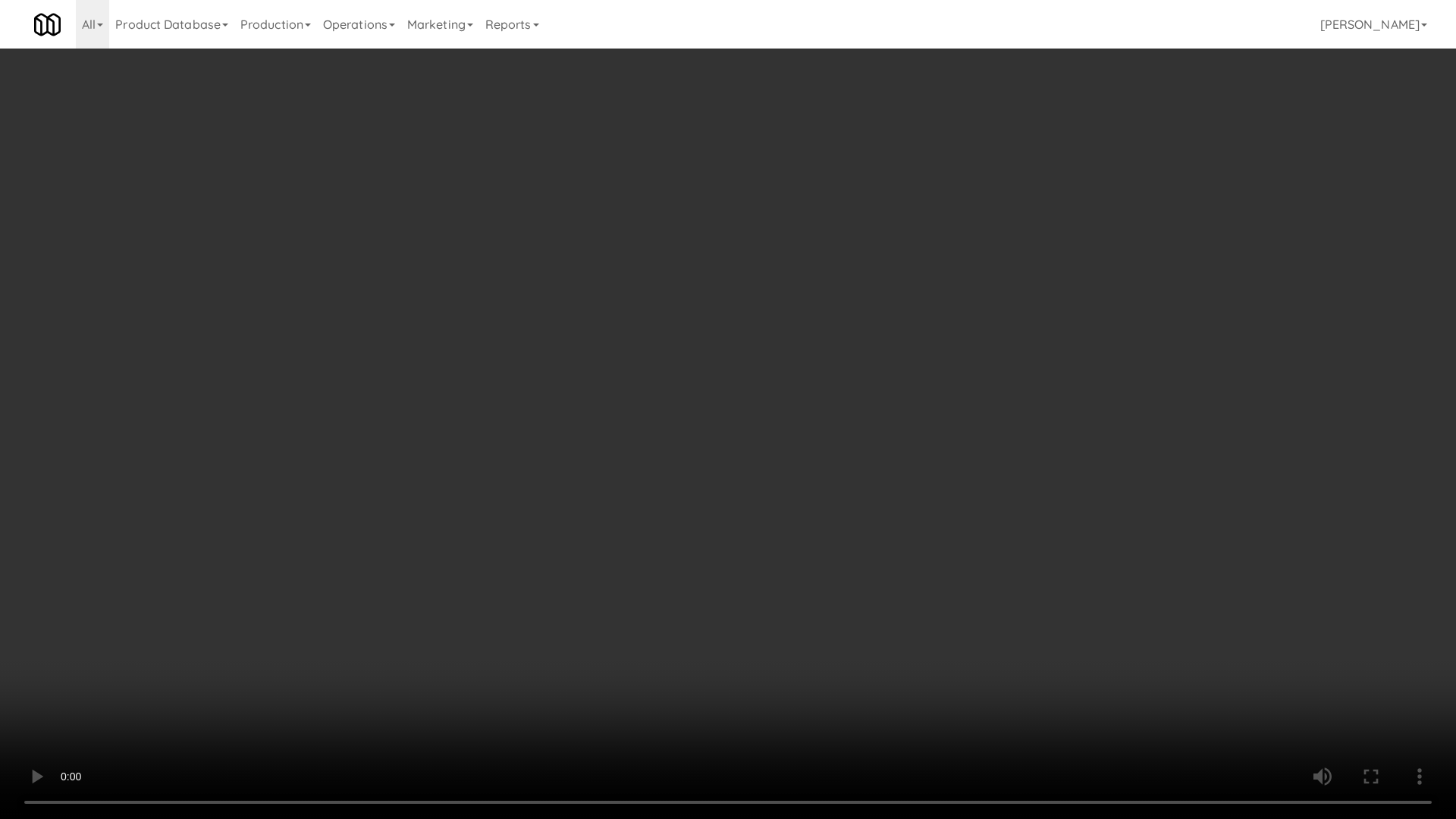
click at [571, 435] on video at bounding box center [728, 410] width 1456 height 819
click at [843, 532] on video at bounding box center [728, 410] width 1456 height 819
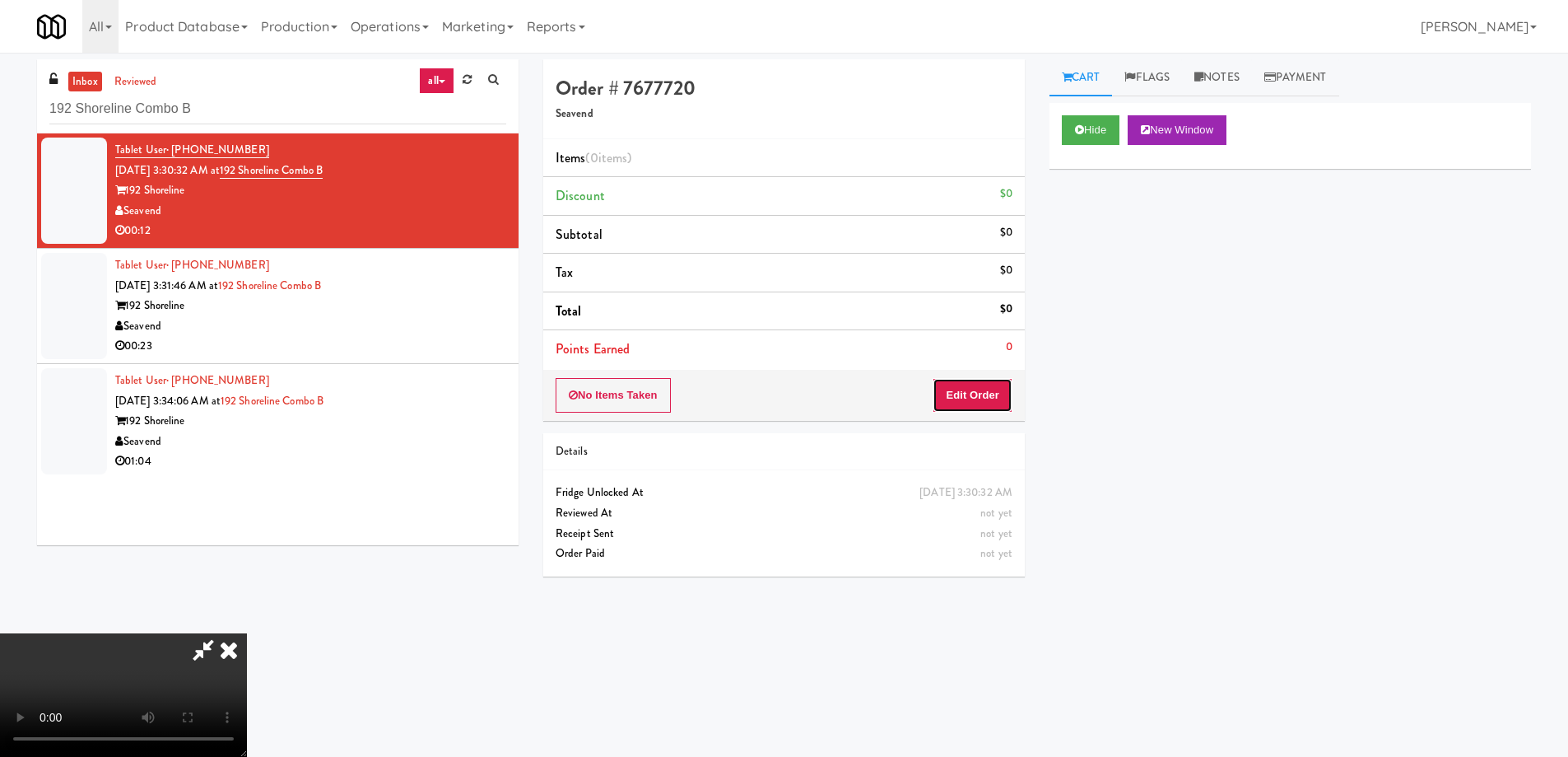
click at [969, 385] on button "Edit Order" at bounding box center [973, 395] width 80 height 34
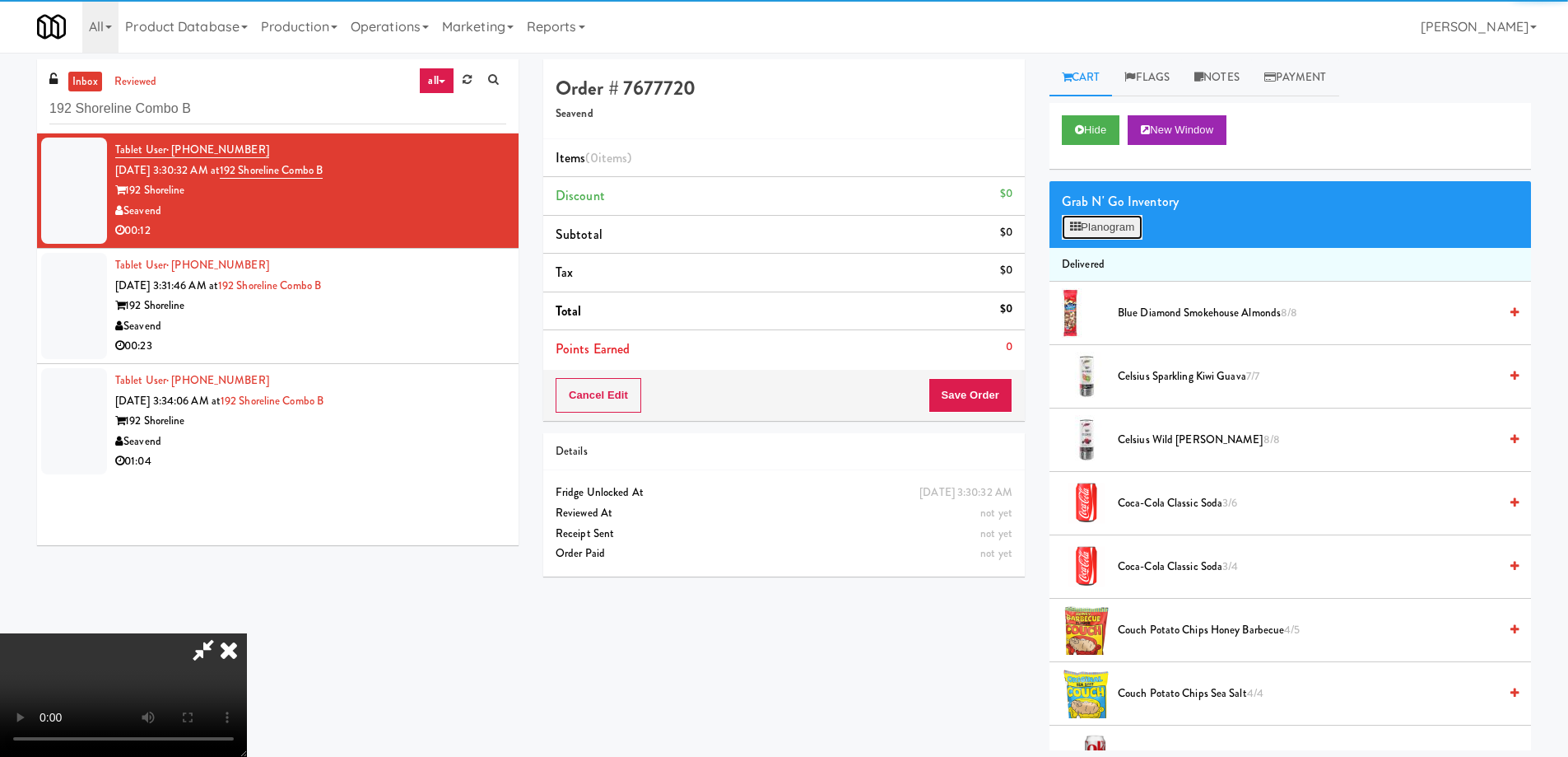
click at [1117, 227] on button "Planogram" at bounding box center [1102, 227] width 81 height 25
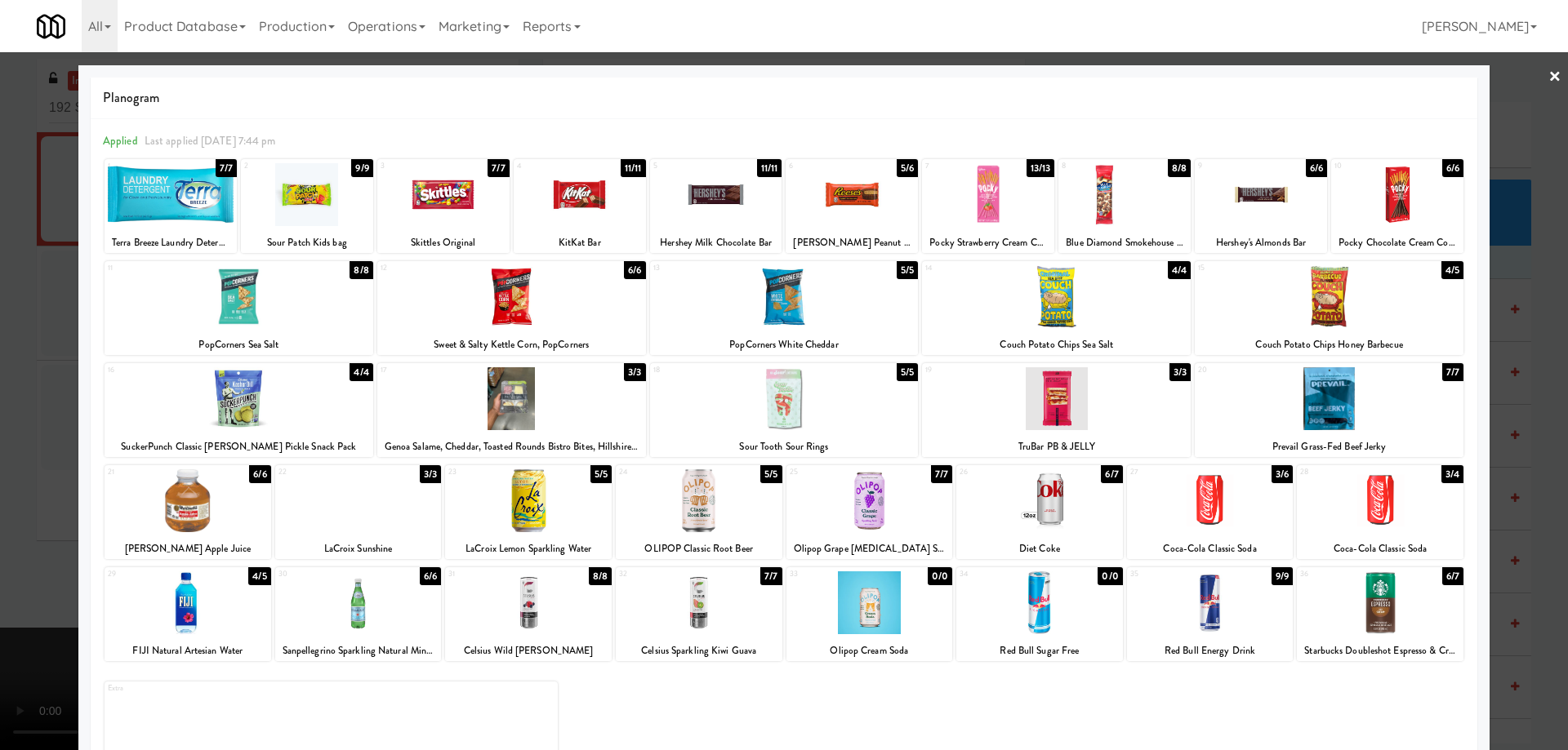
click at [1374, 504] on div at bounding box center [1380, 501] width 166 height 63
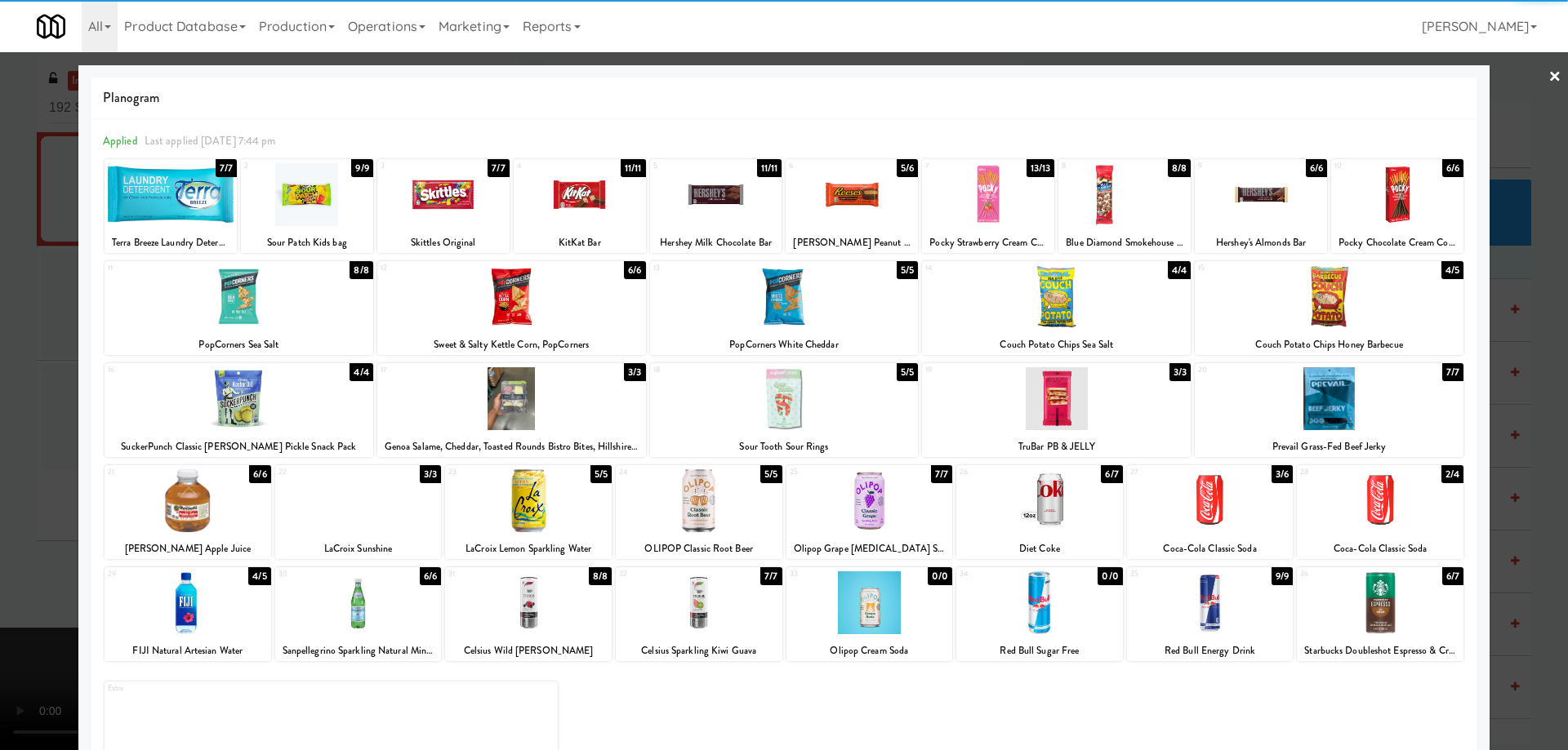
click at [1548, 80] on link "×" at bounding box center [1554, 78] width 13 height 51
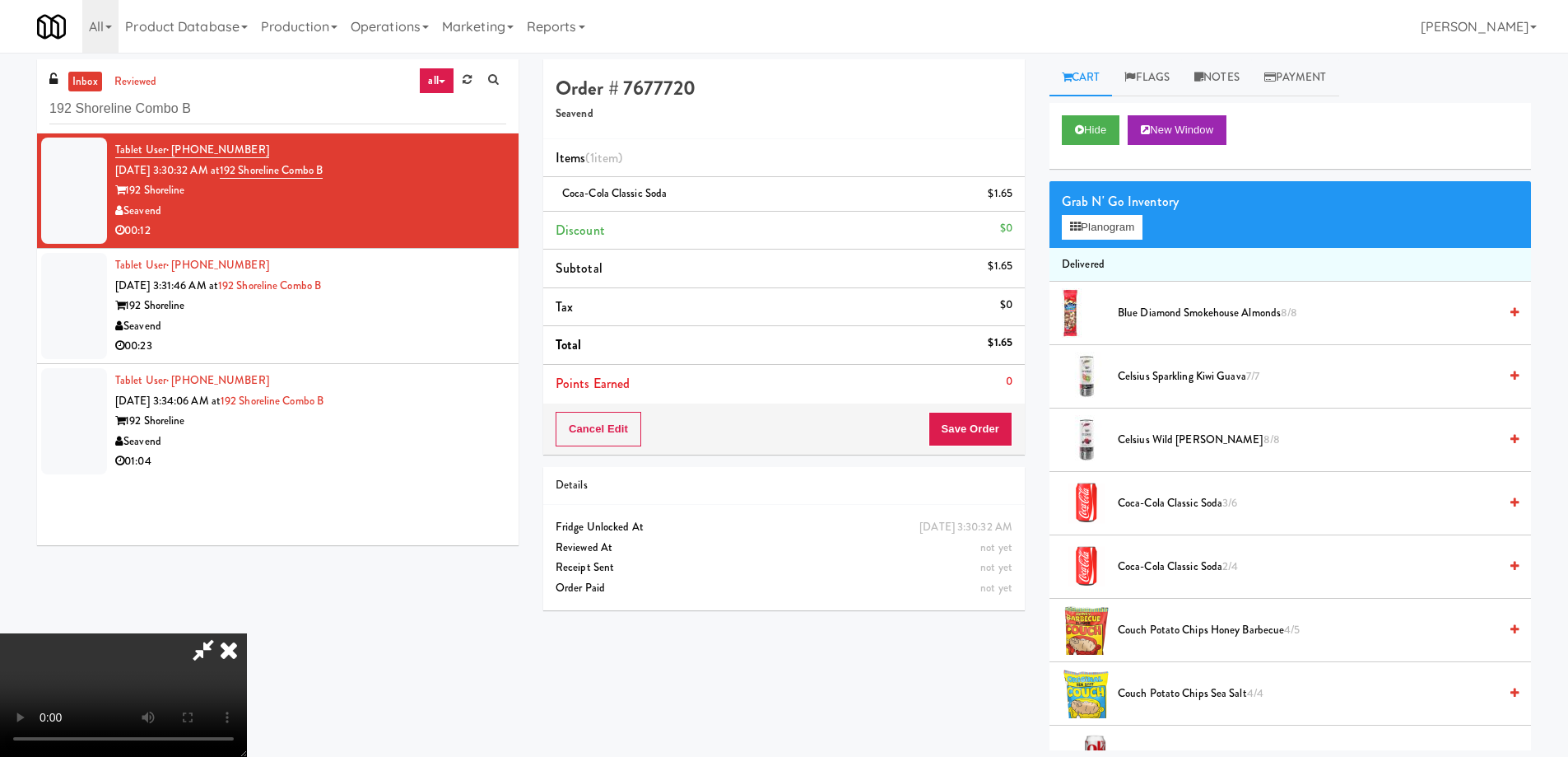
click at [247, 634] on video at bounding box center [123, 695] width 247 height 124
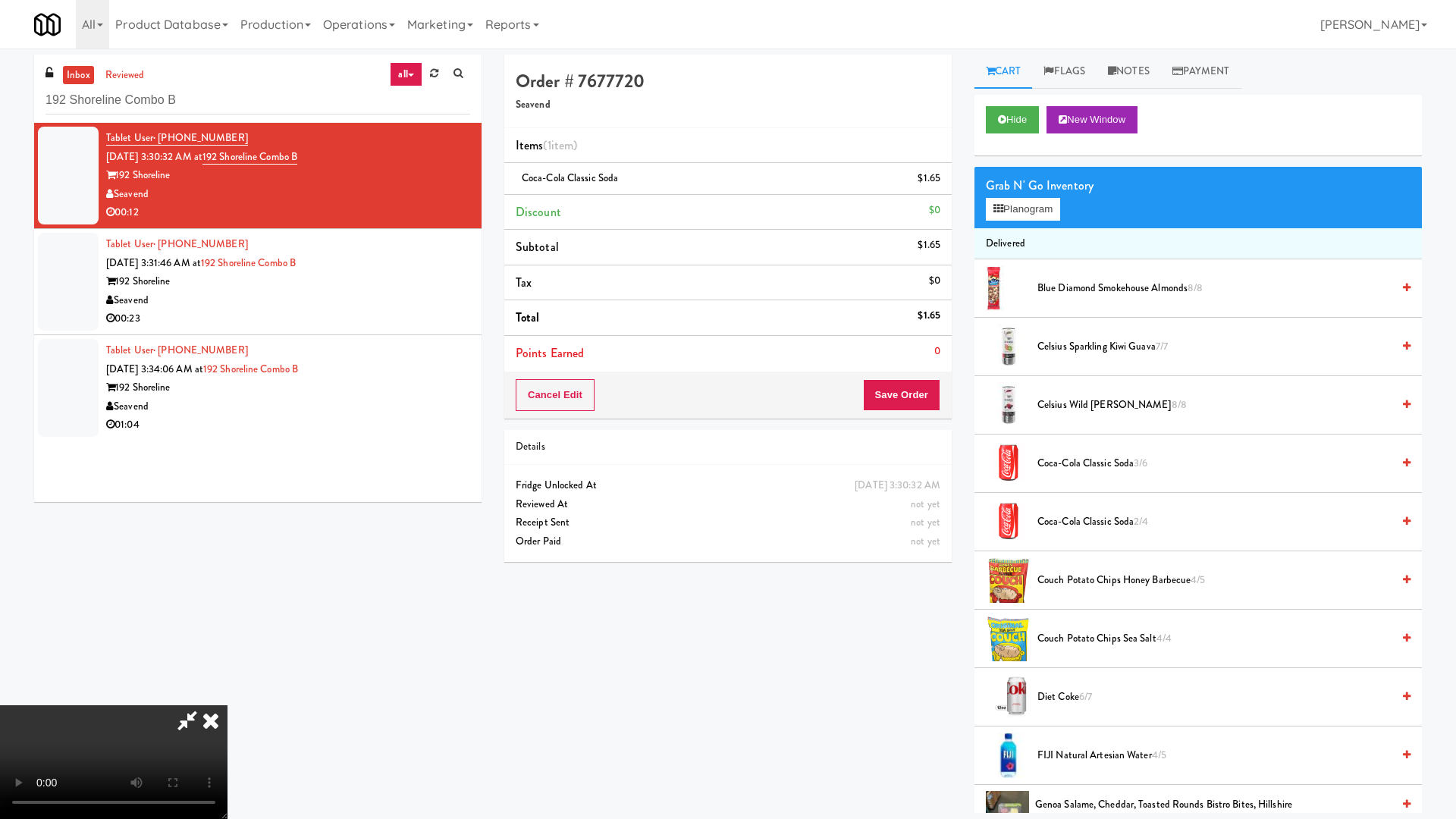
click at [227, 696] on video at bounding box center [113, 762] width 227 height 114
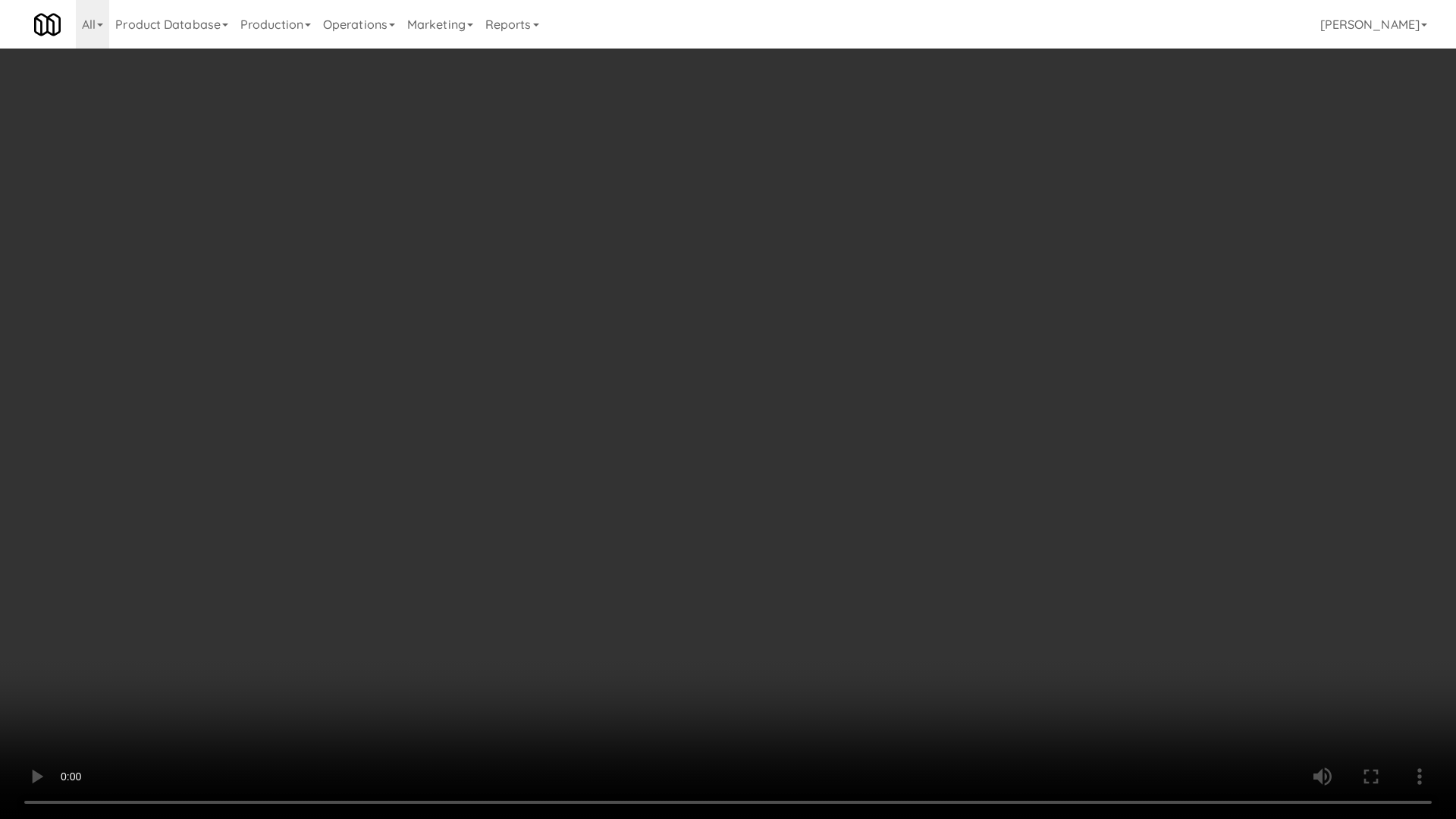
click at [717, 467] on video at bounding box center [728, 410] width 1456 height 819
click at [802, 501] on video at bounding box center [728, 410] width 1456 height 819
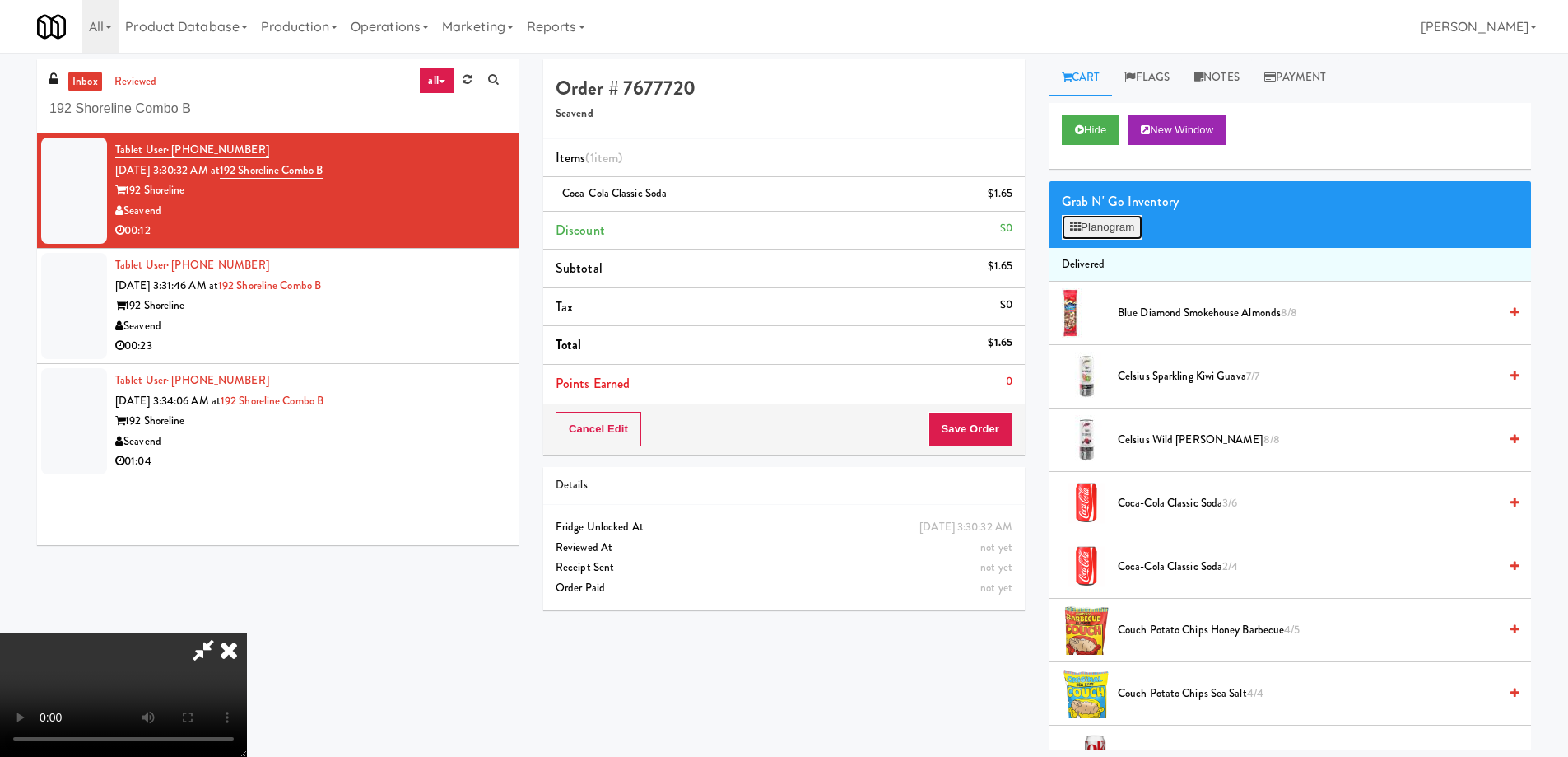
click at [1092, 223] on button "Planogram" at bounding box center [1102, 227] width 81 height 25
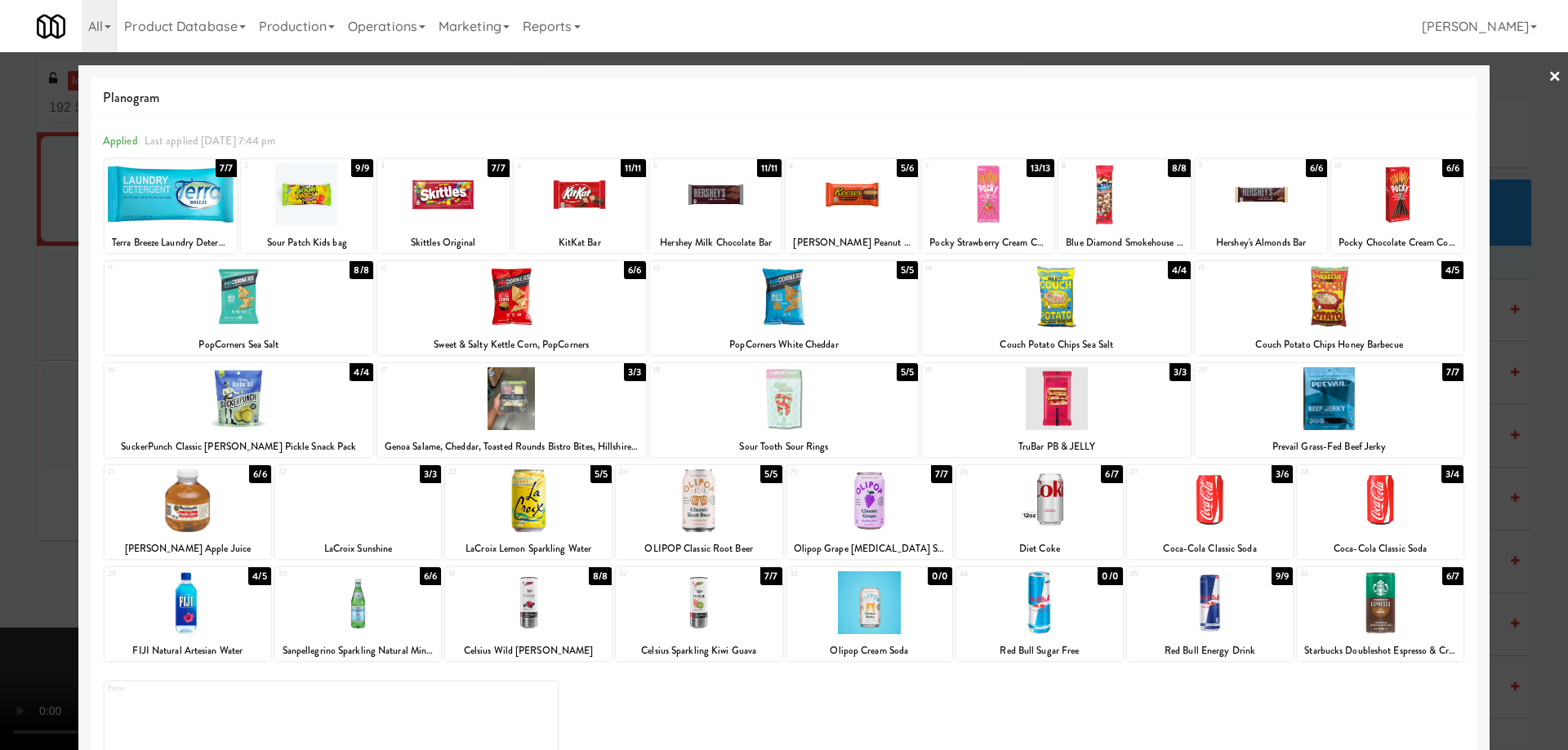
click at [1114, 416] on div at bounding box center [1056, 399] width 269 height 63
click at [1548, 67] on link "×" at bounding box center [1554, 78] width 13 height 51
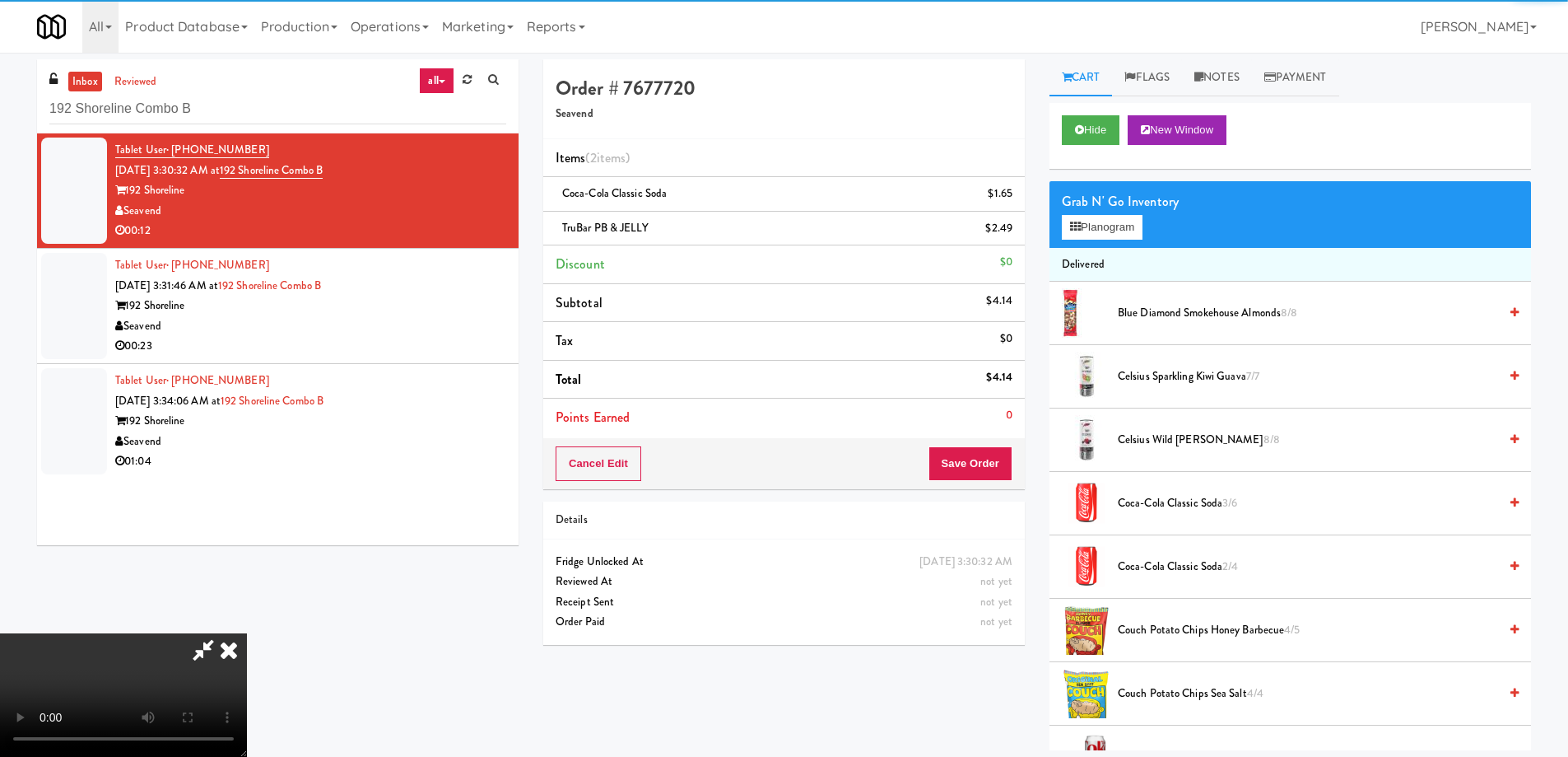
click at [247, 634] on video at bounding box center [123, 695] width 247 height 124
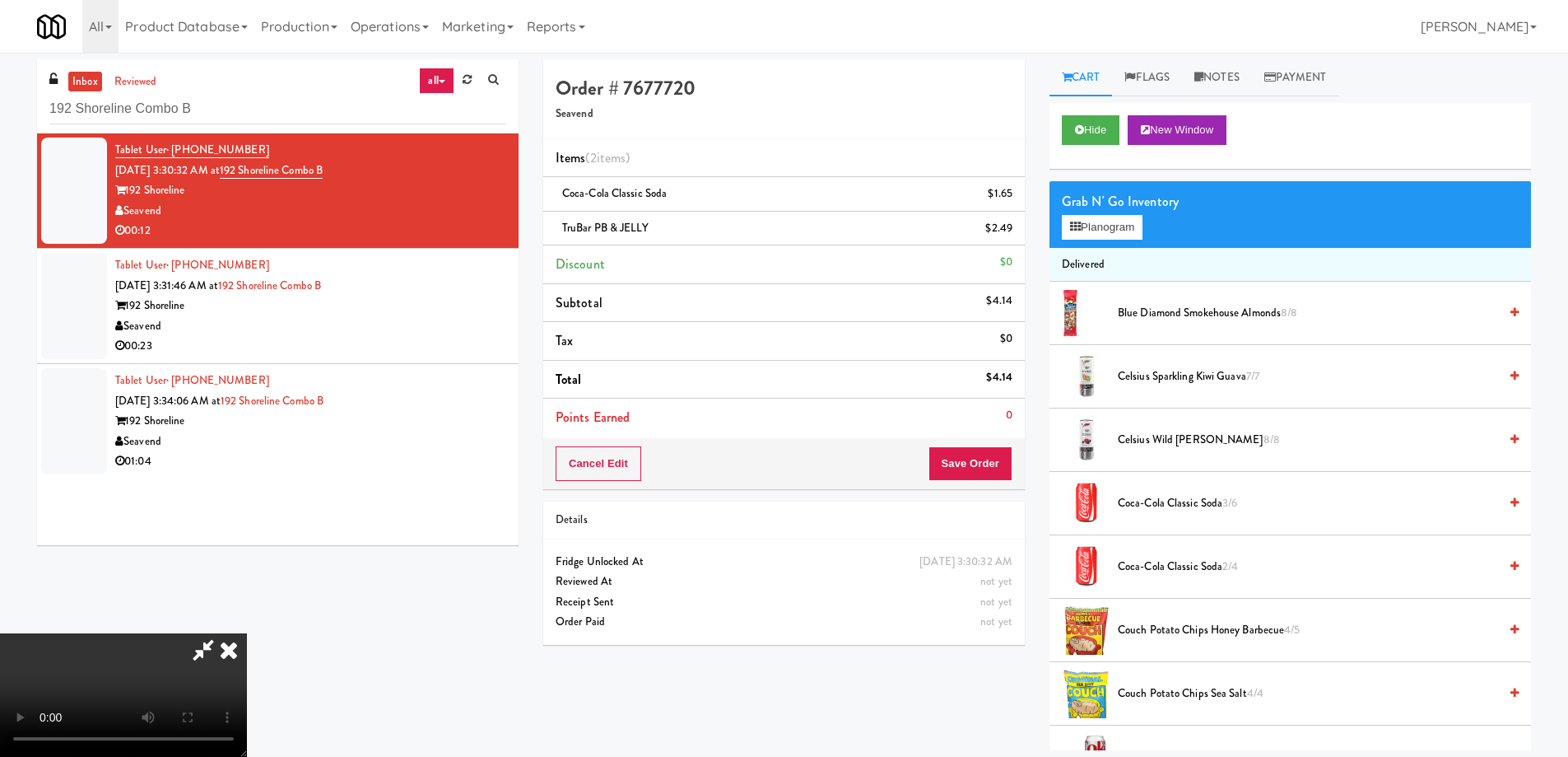
click at [247, 634] on video at bounding box center [123, 695] width 247 height 124
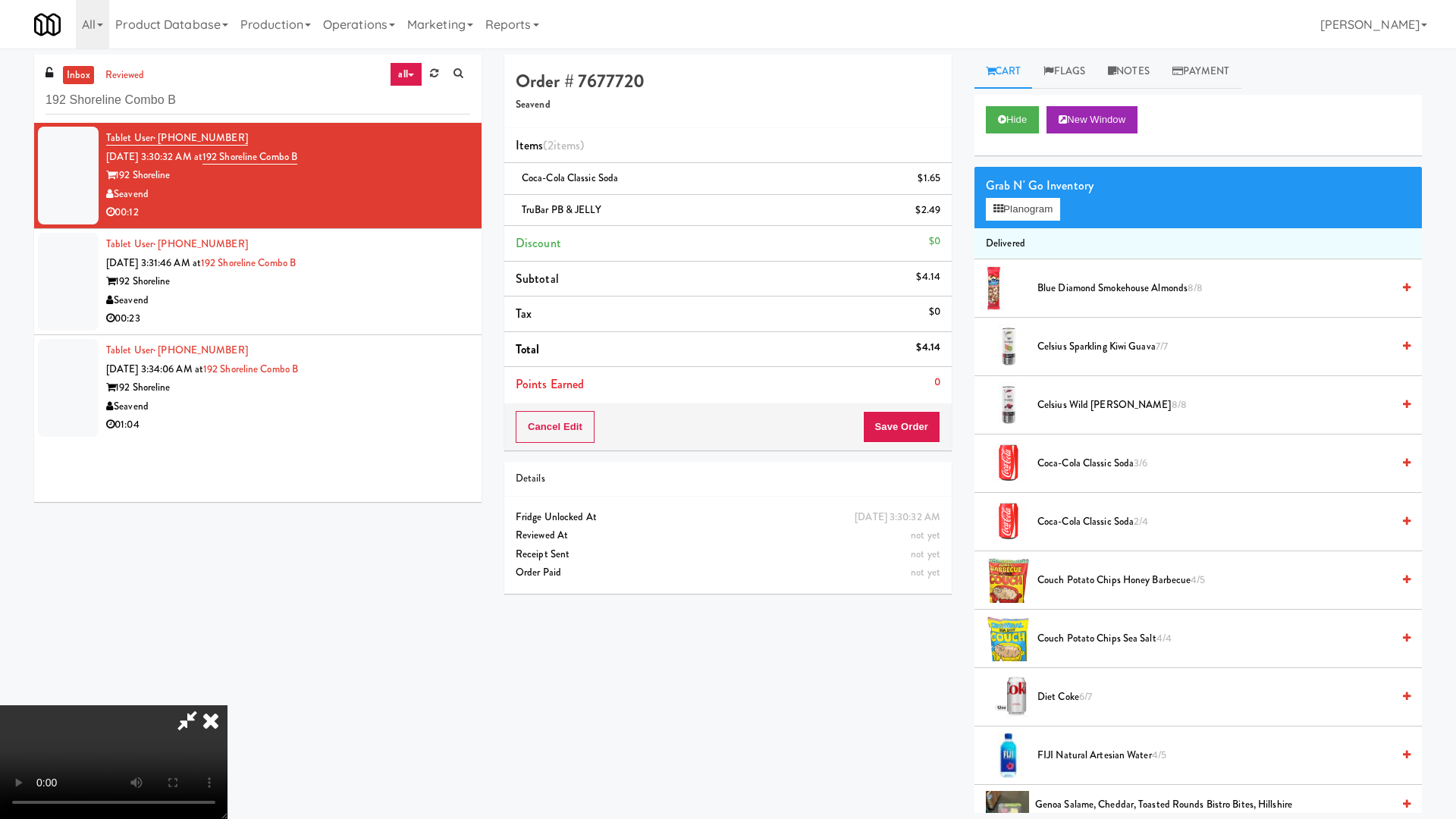
click at [227, 696] on video at bounding box center [113, 762] width 227 height 114
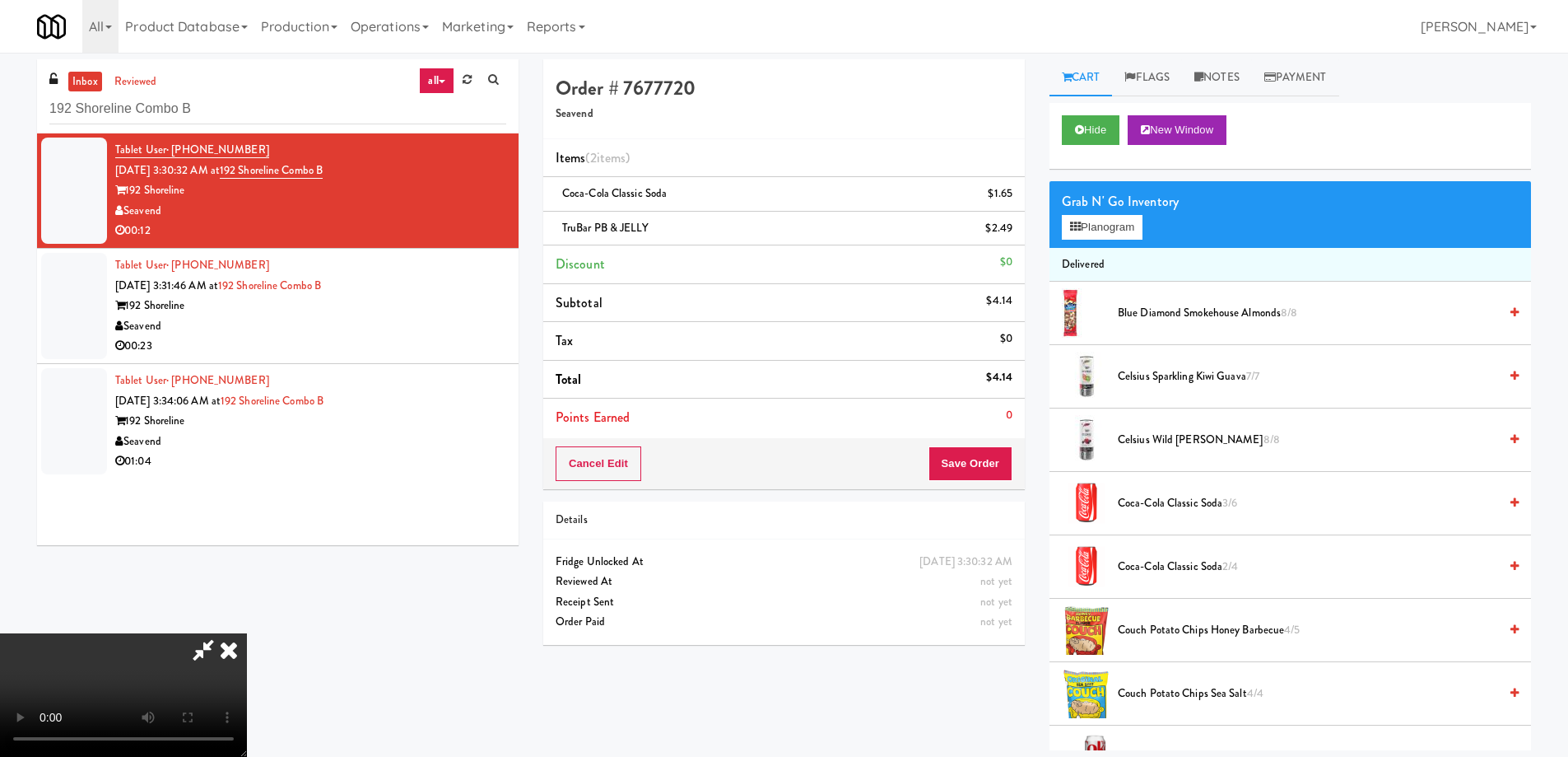
click at [247, 634] on icon at bounding box center [228, 650] width 36 height 33
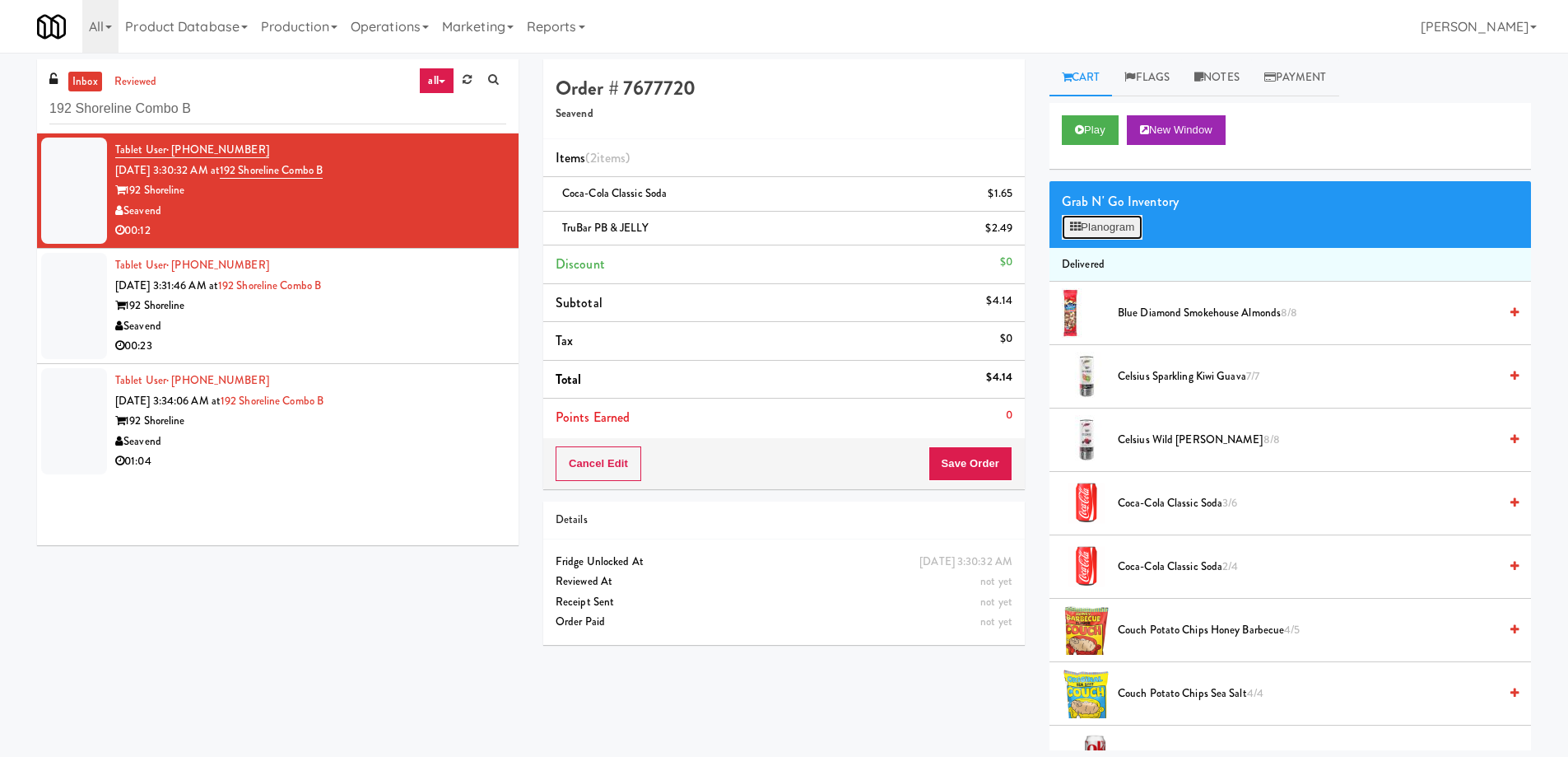
click at [1082, 225] on button "Planogram" at bounding box center [1102, 227] width 81 height 25
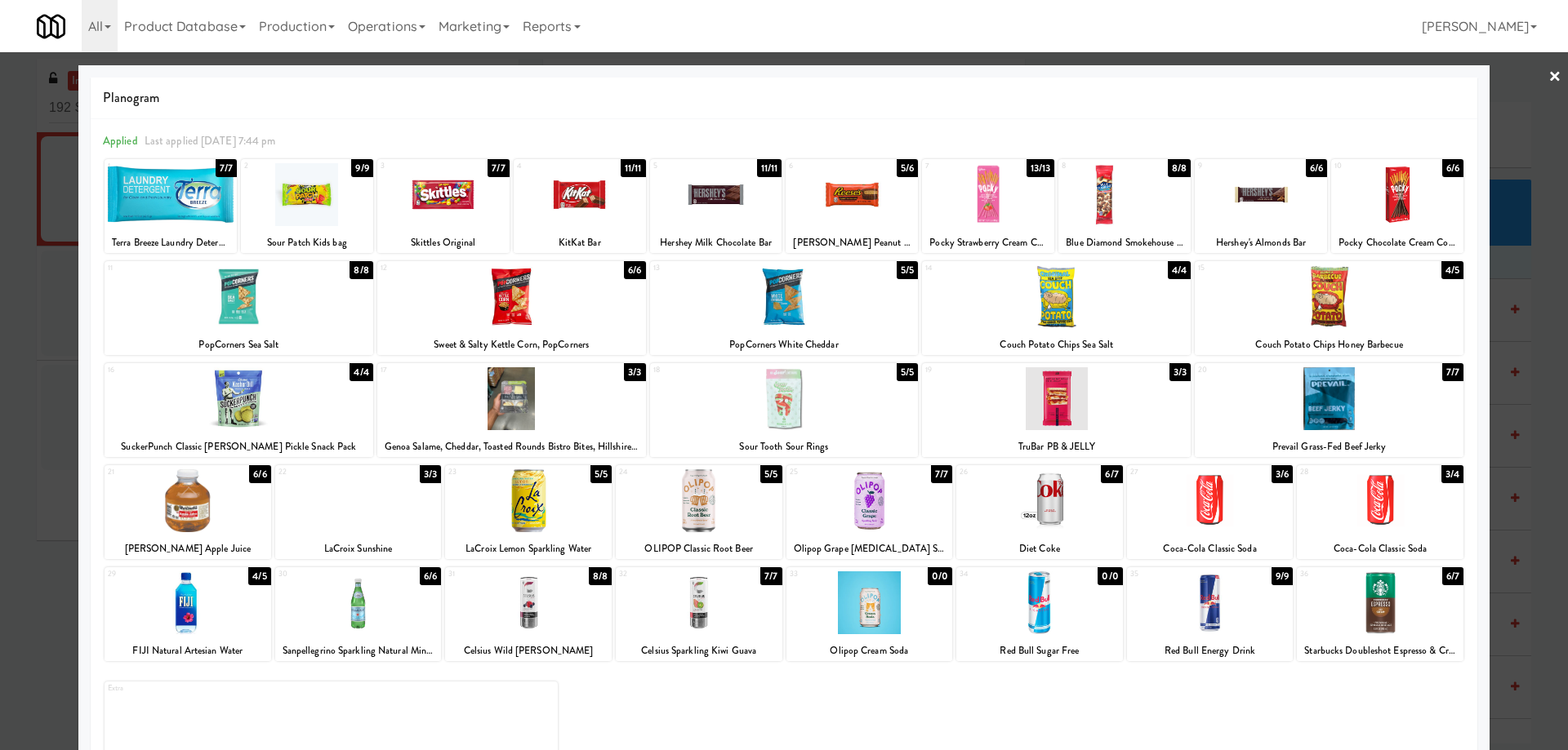
click at [1555, 79] on div at bounding box center [784, 375] width 1568 height 750
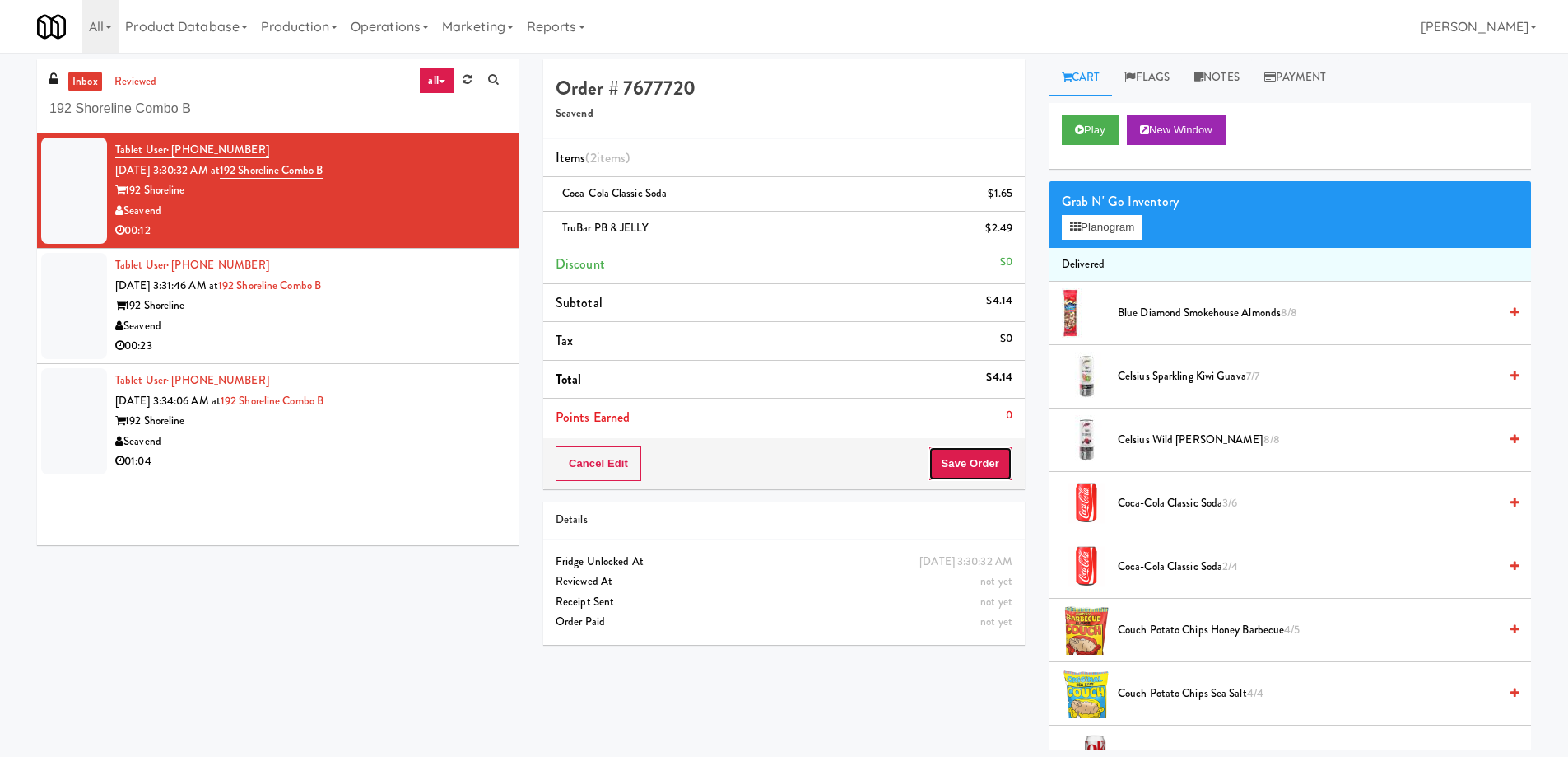
click at [969, 461] on button "Save Order" at bounding box center [971, 463] width 84 height 34
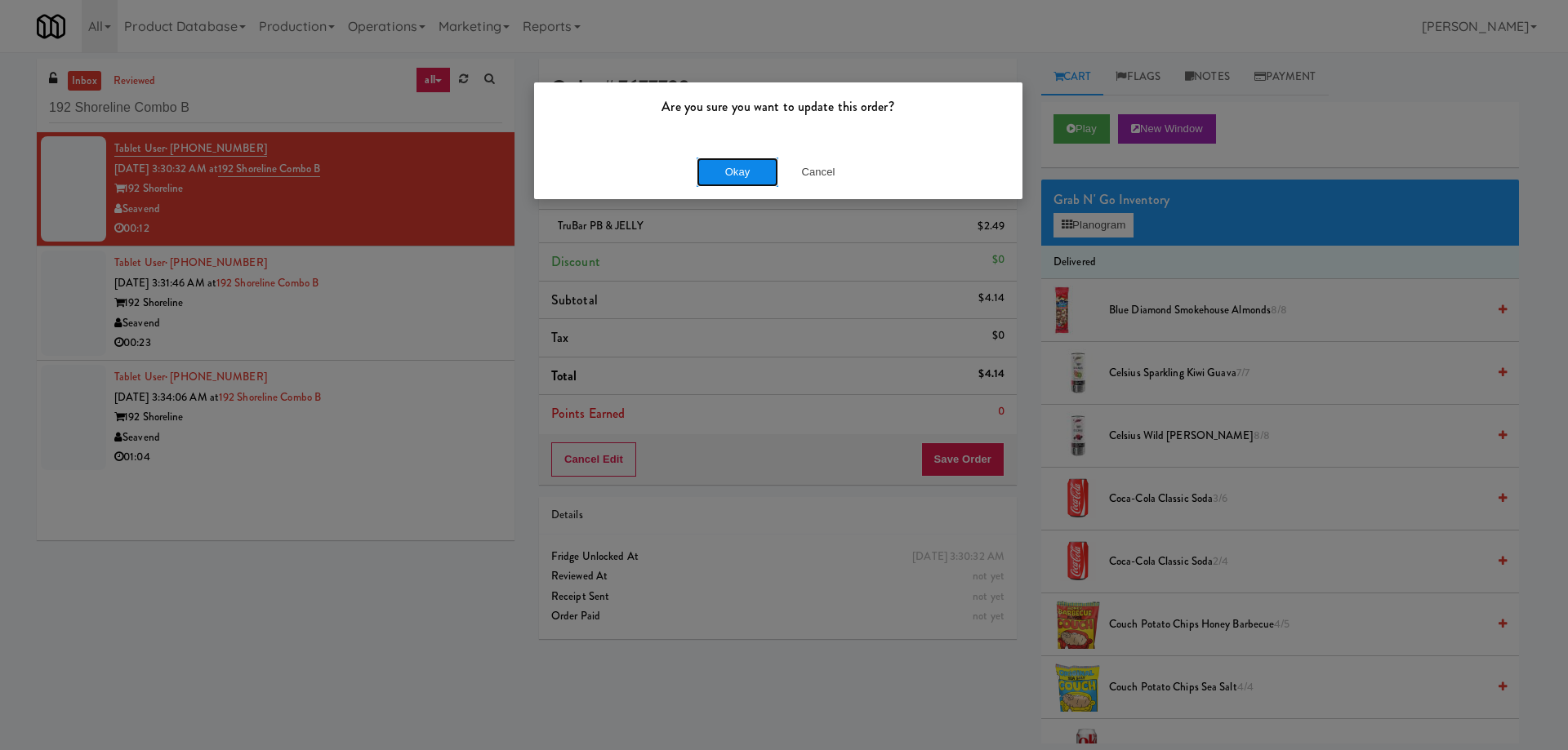
click at [735, 172] on button "Okay" at bounding box center [737, 173] width 81 height 30
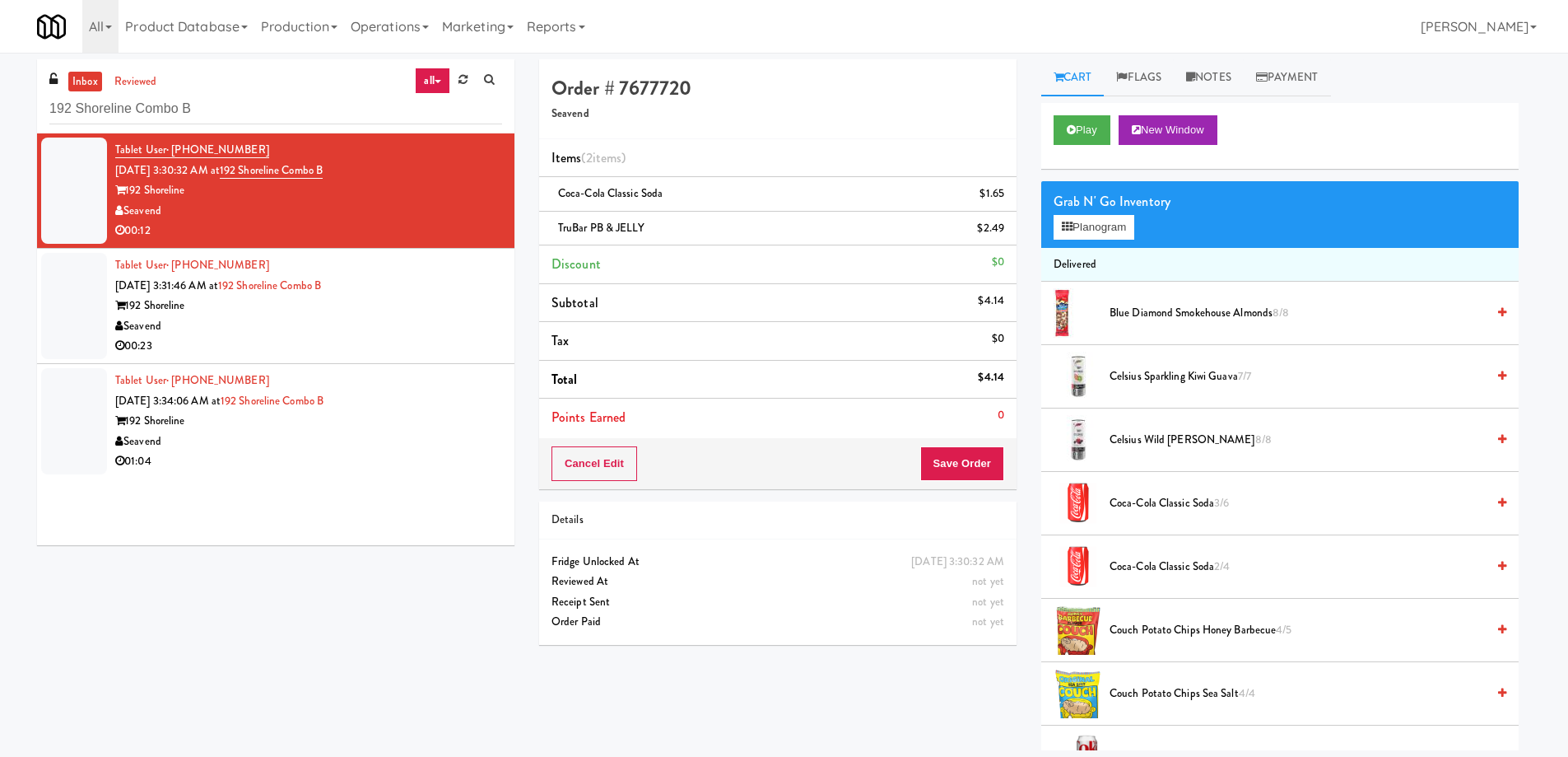
click at [417, 322] on div "Seavend" at bounding box center [308, 326] width 387 height 21
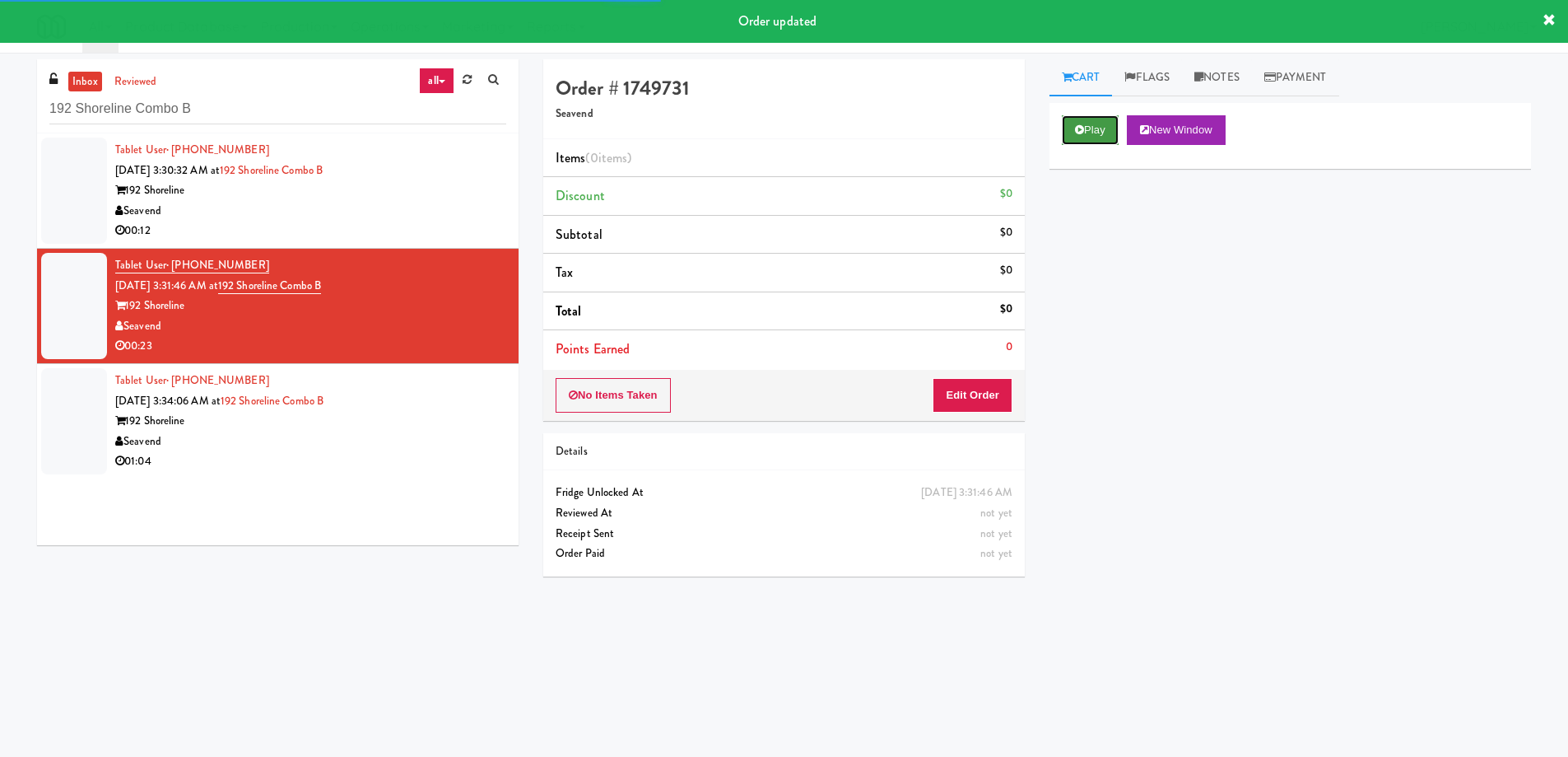
click at [1093, 133] on button "Play" at bounding box center [1090, 131] width 57 height 30
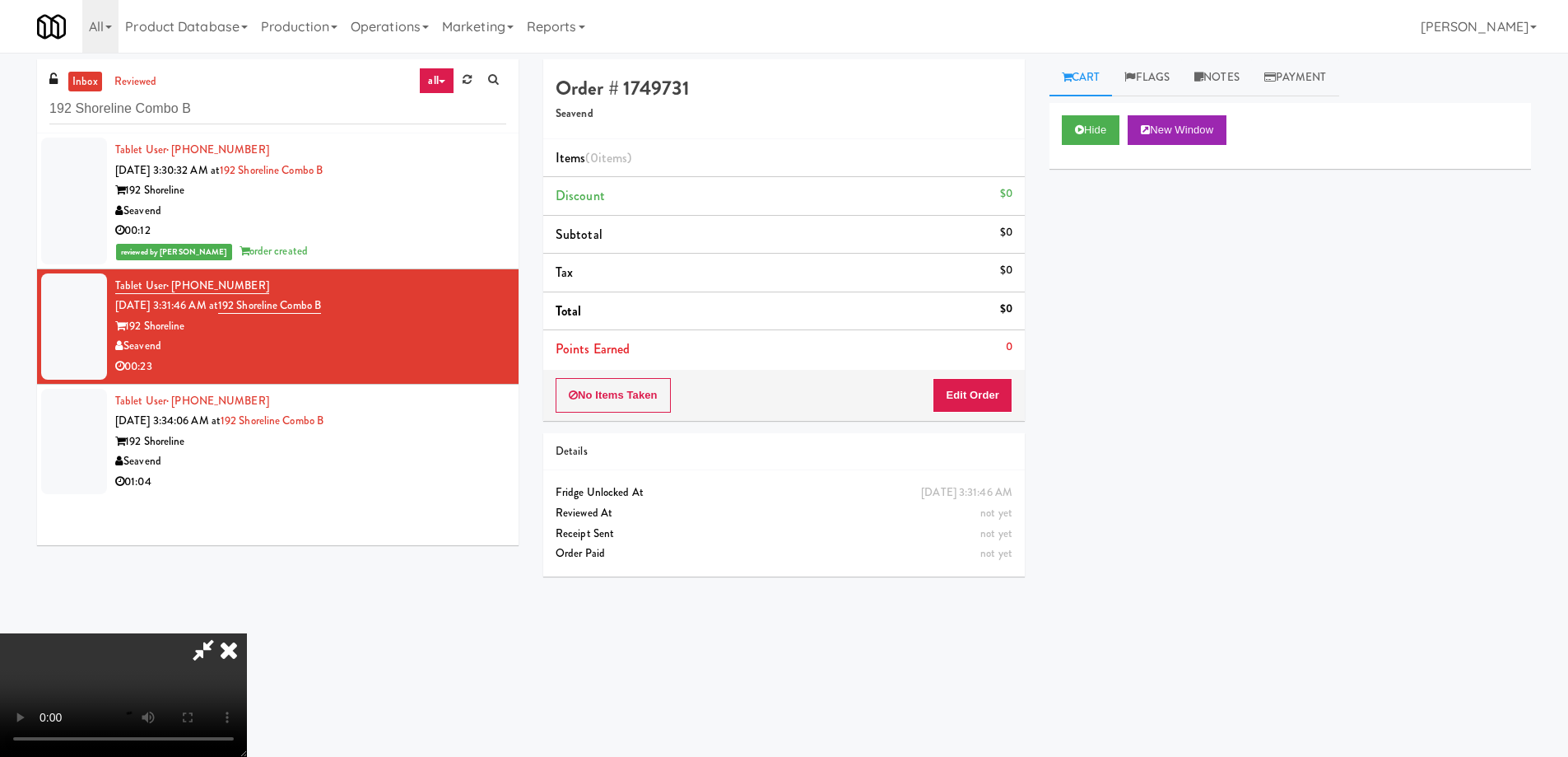
click at [247, 634] on video at bounding box center [123, 695] width 247 height 124
drag, startPoint x: 817, startPoint y: 544, endPoint x: 789, endPoint y: 537, distance: 28.9
click at [247, 634] on video at bounding box center [123, 695] width 247 height 124
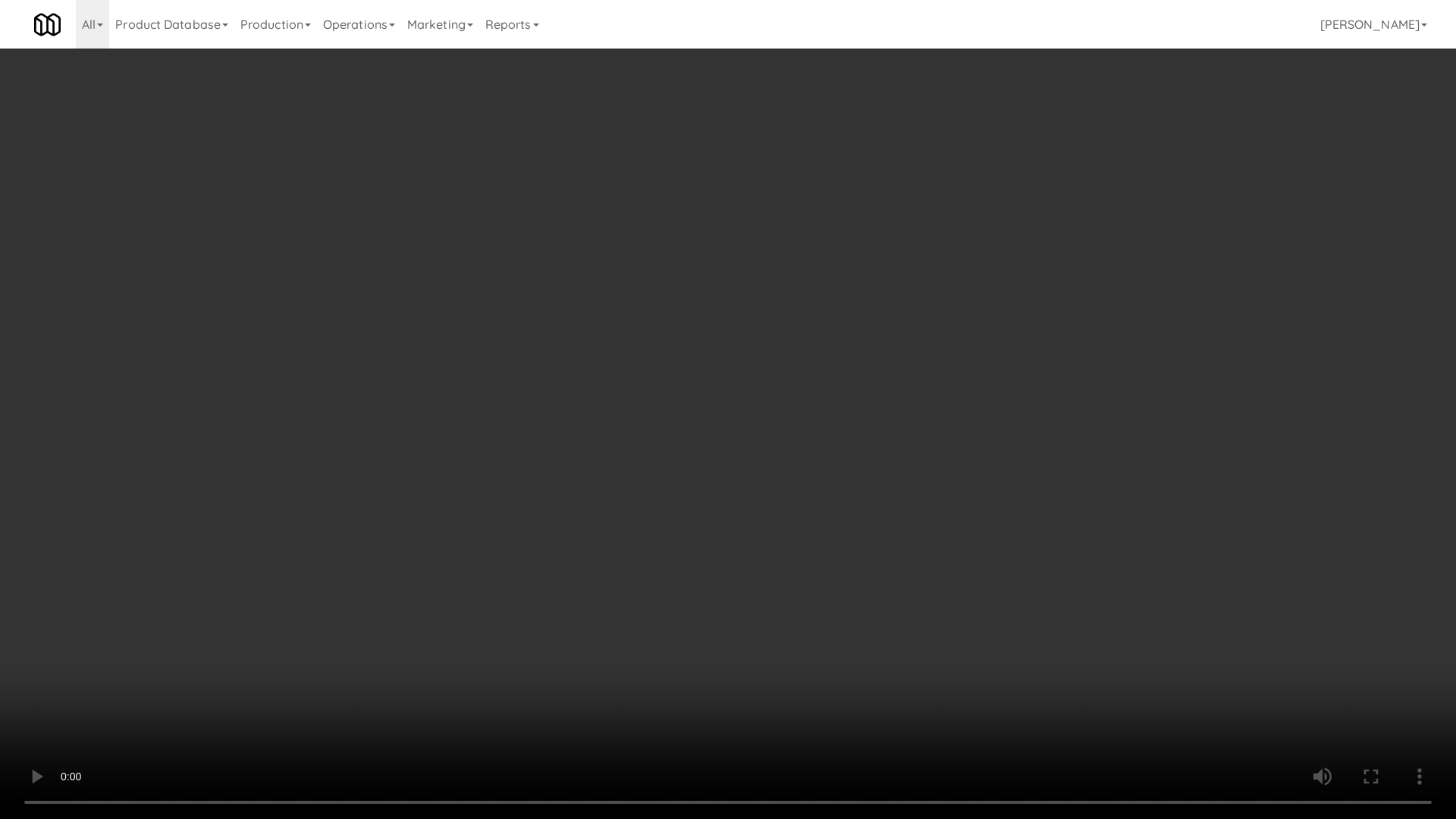
click at [670, 524] on video at bounding box center [728, 410] width 1456 height 819
click at [623, 575] on video at bounding box center [728, 410] width 1456 height 819
click at [667, 410] on video at bounding box center [728, 410] width 1456 height 819
click at [757, 457] on video at bounding box center [728, 410] width 1456 height 819
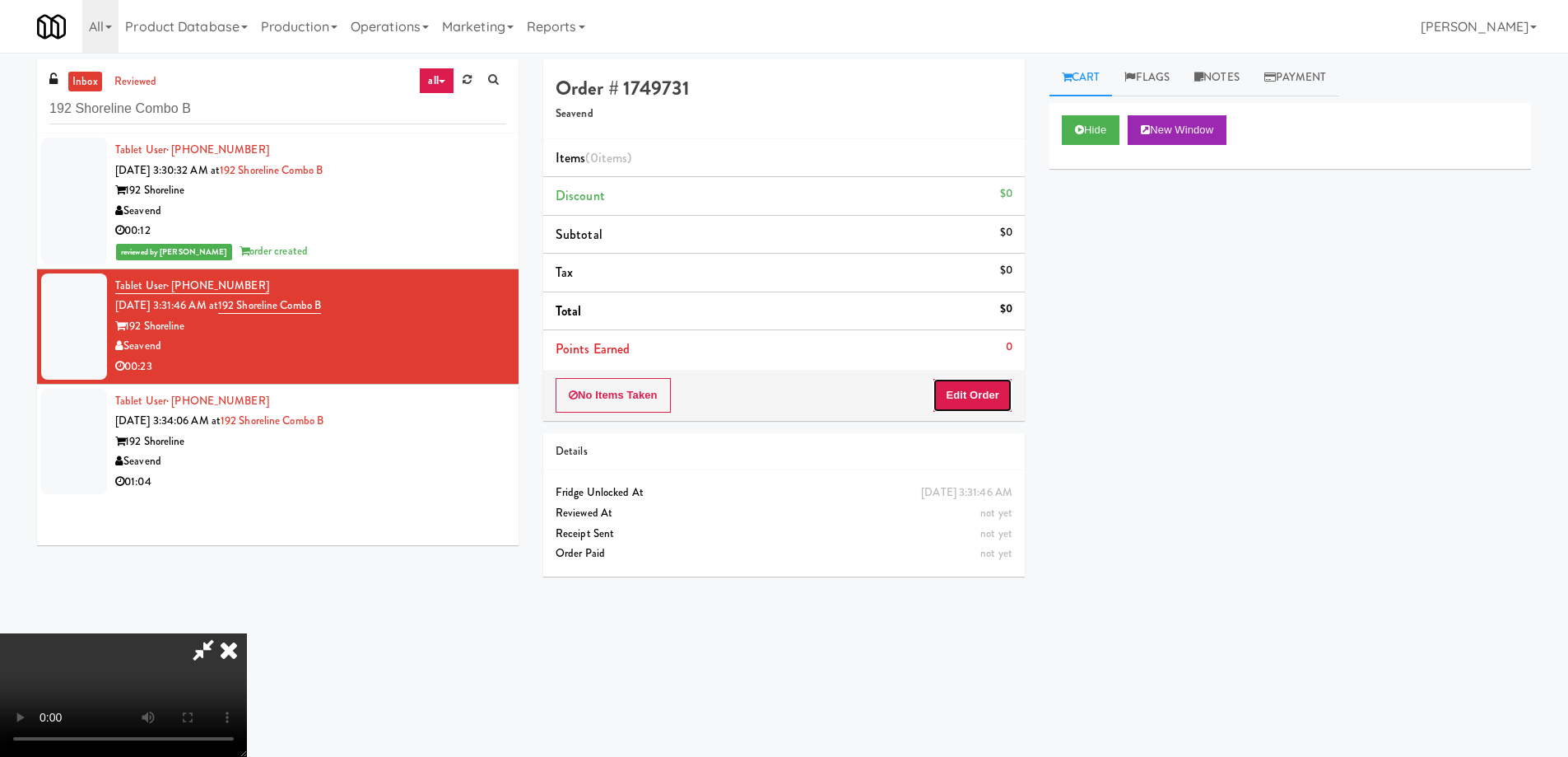
click at [984, 400] on button "Edit Order" at bounding box center [973, 395] width 80 height 34
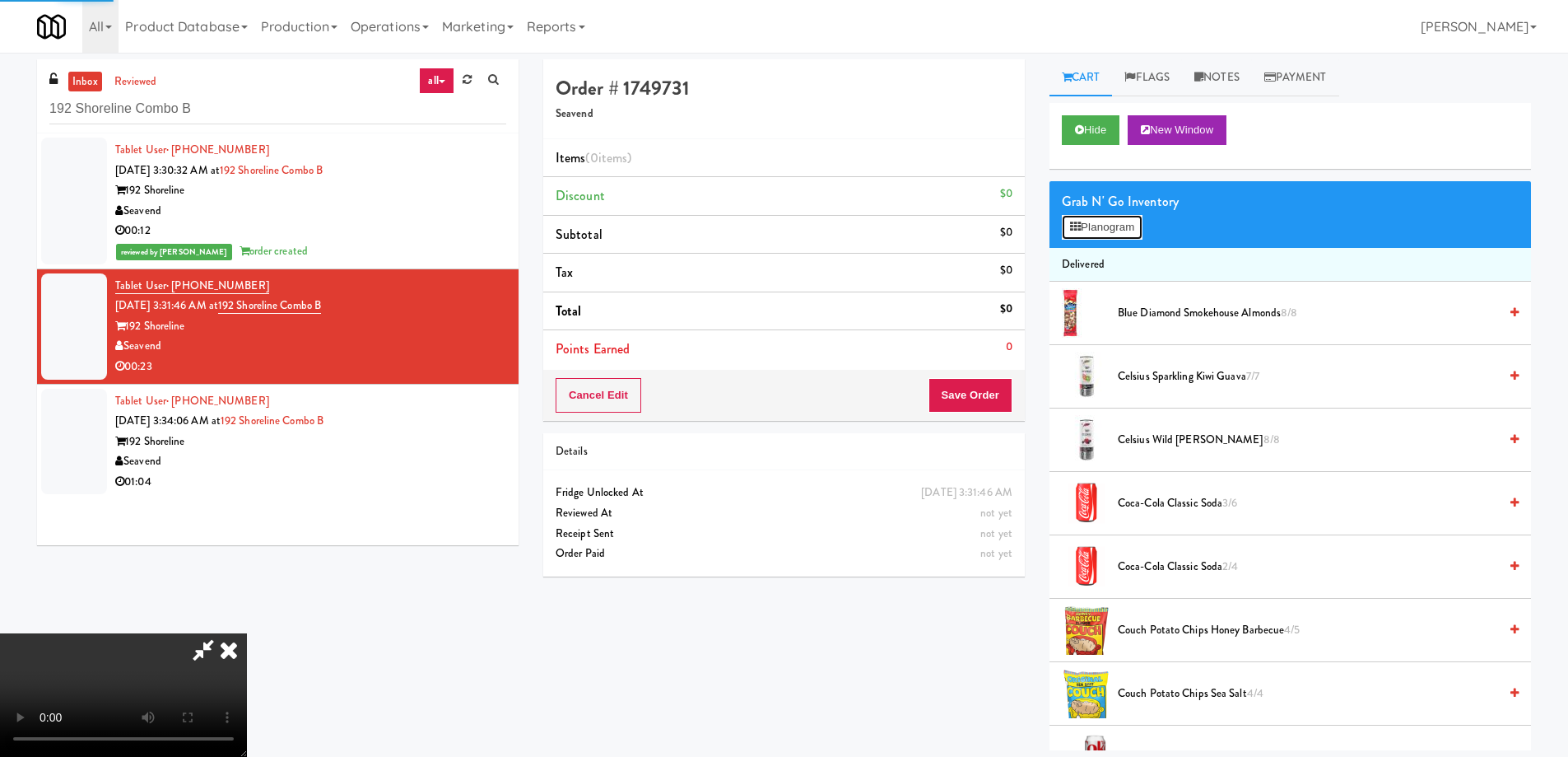
click at [1101, 221] on button "Planogram" at bounding box center [1102, 227] width 81 height 25
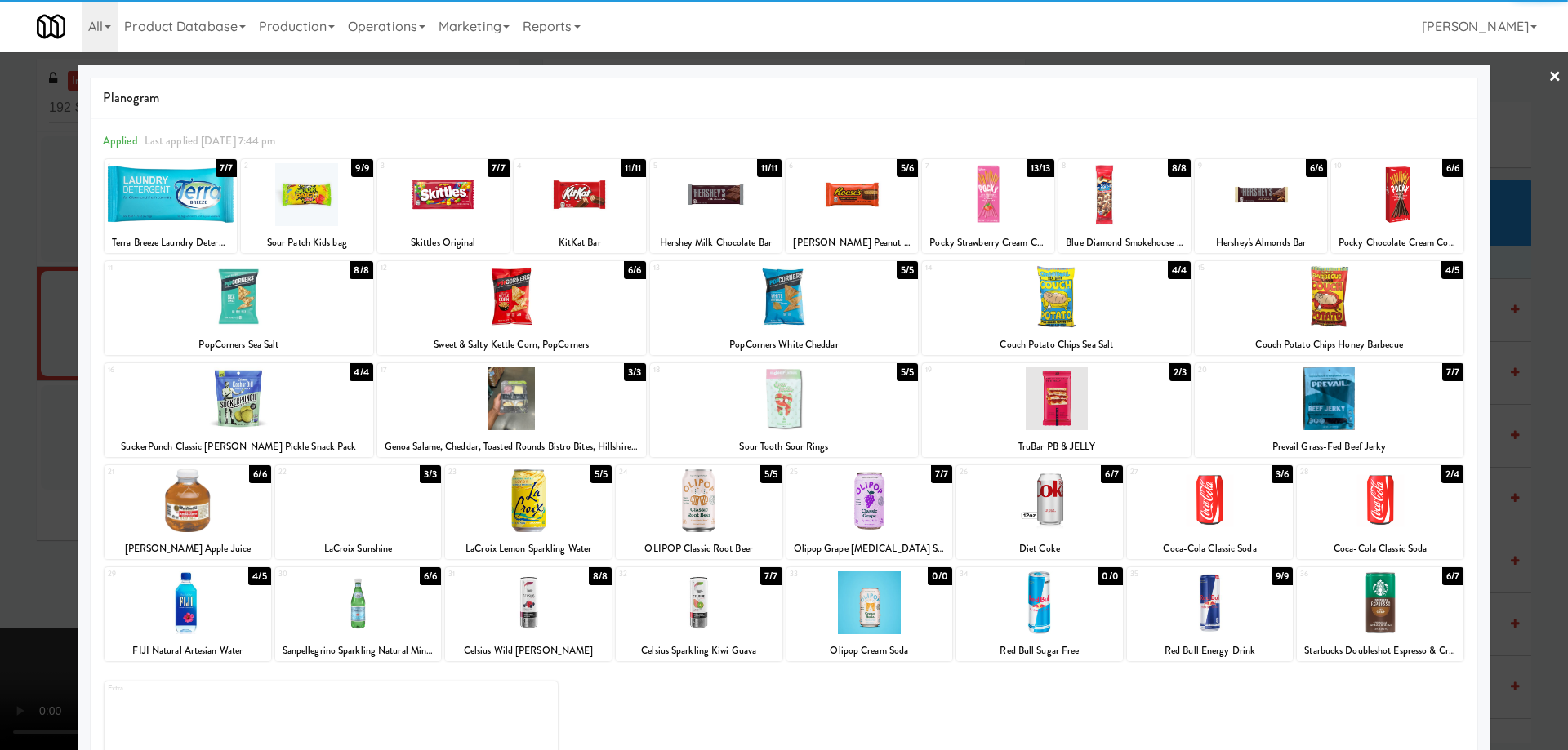
click at [723, 193] on div at bounding box center [715, 195] width 132 height 63
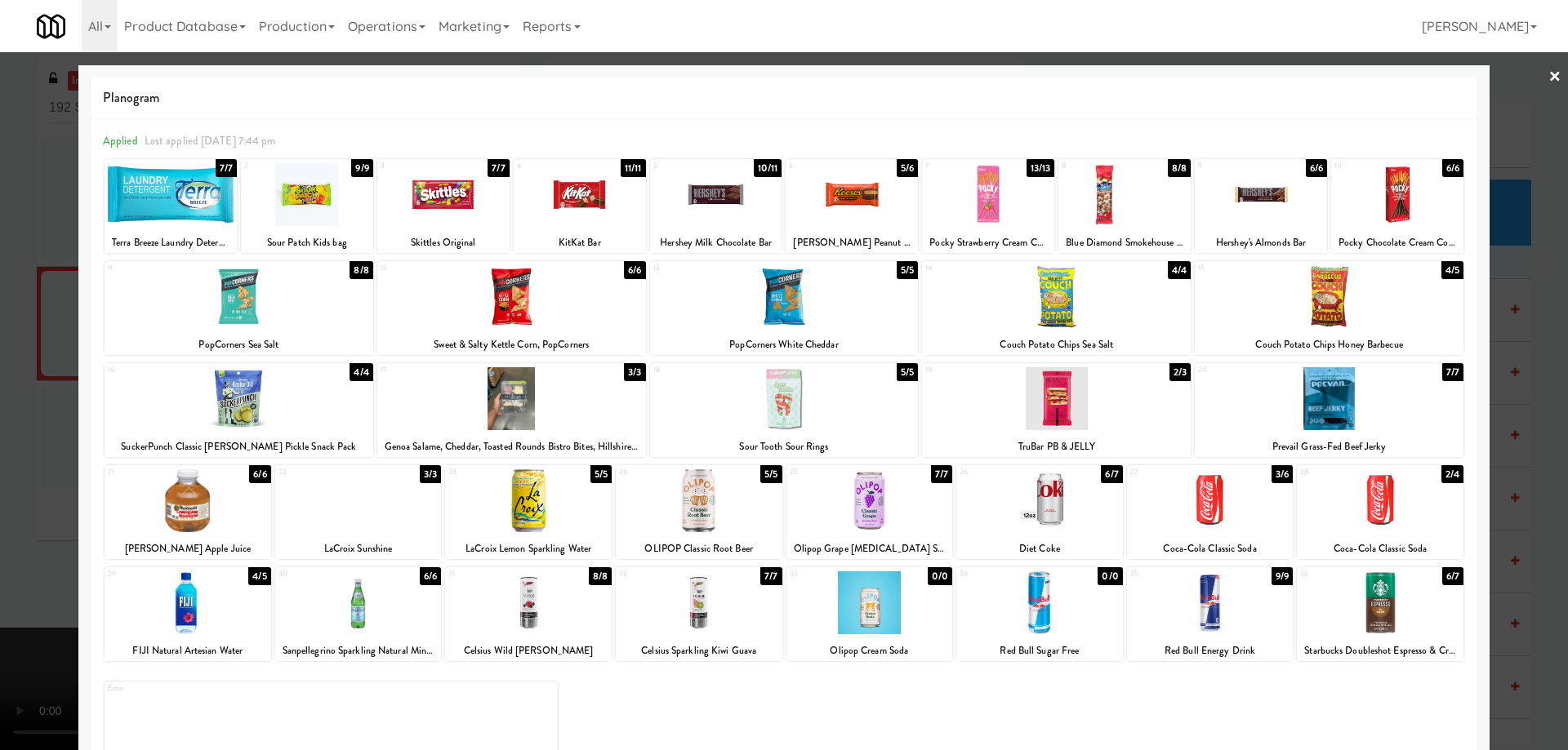
click at [1548, 76] on link "×" at bounding box center [1554, 78] width 13 height 51
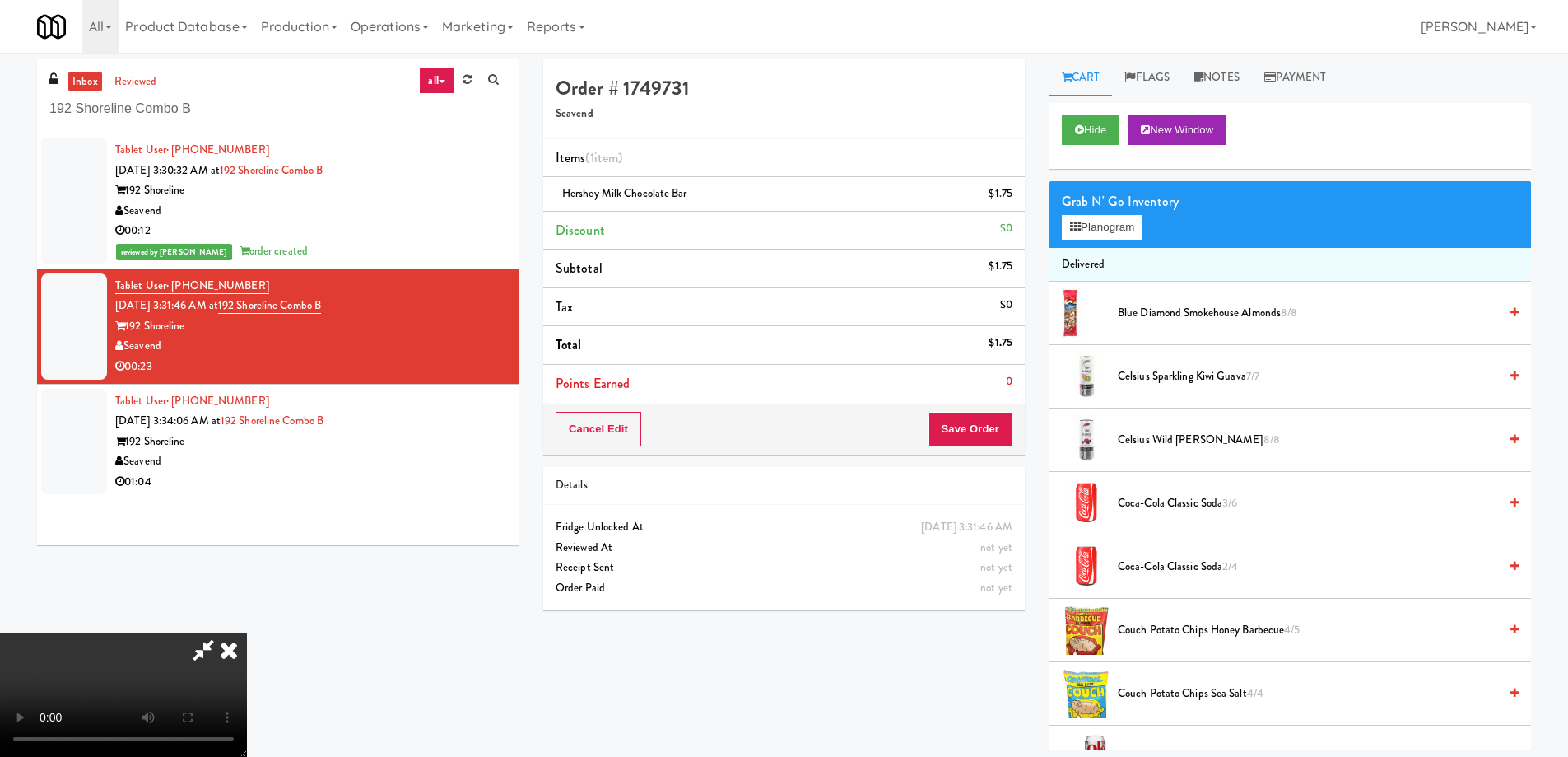
click at [247, 634] on video at bounding box center [123, 695] width 247 height 124
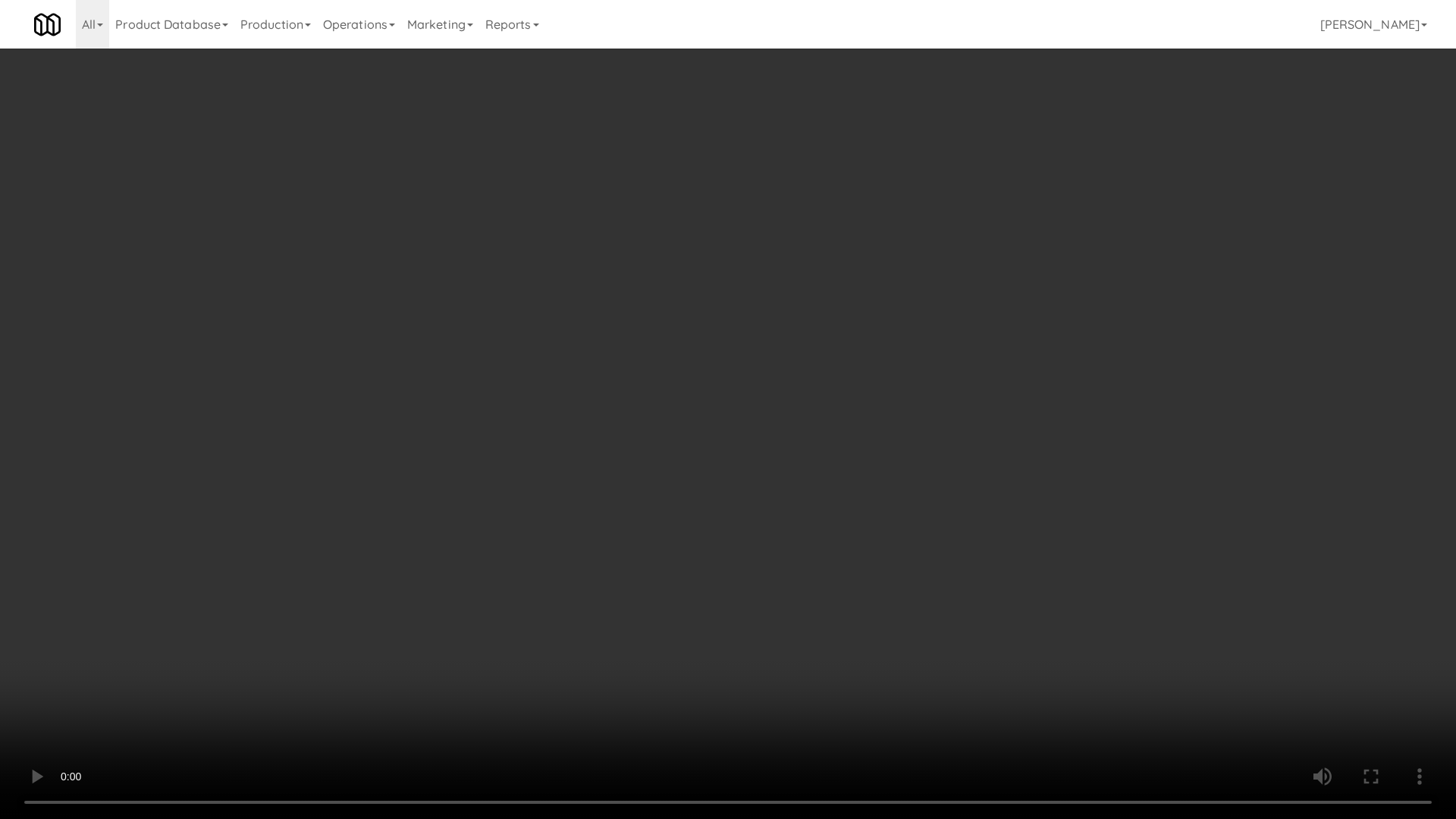
click at [672, 337] on video at bounding box center [728, 410] width 1456 height 819
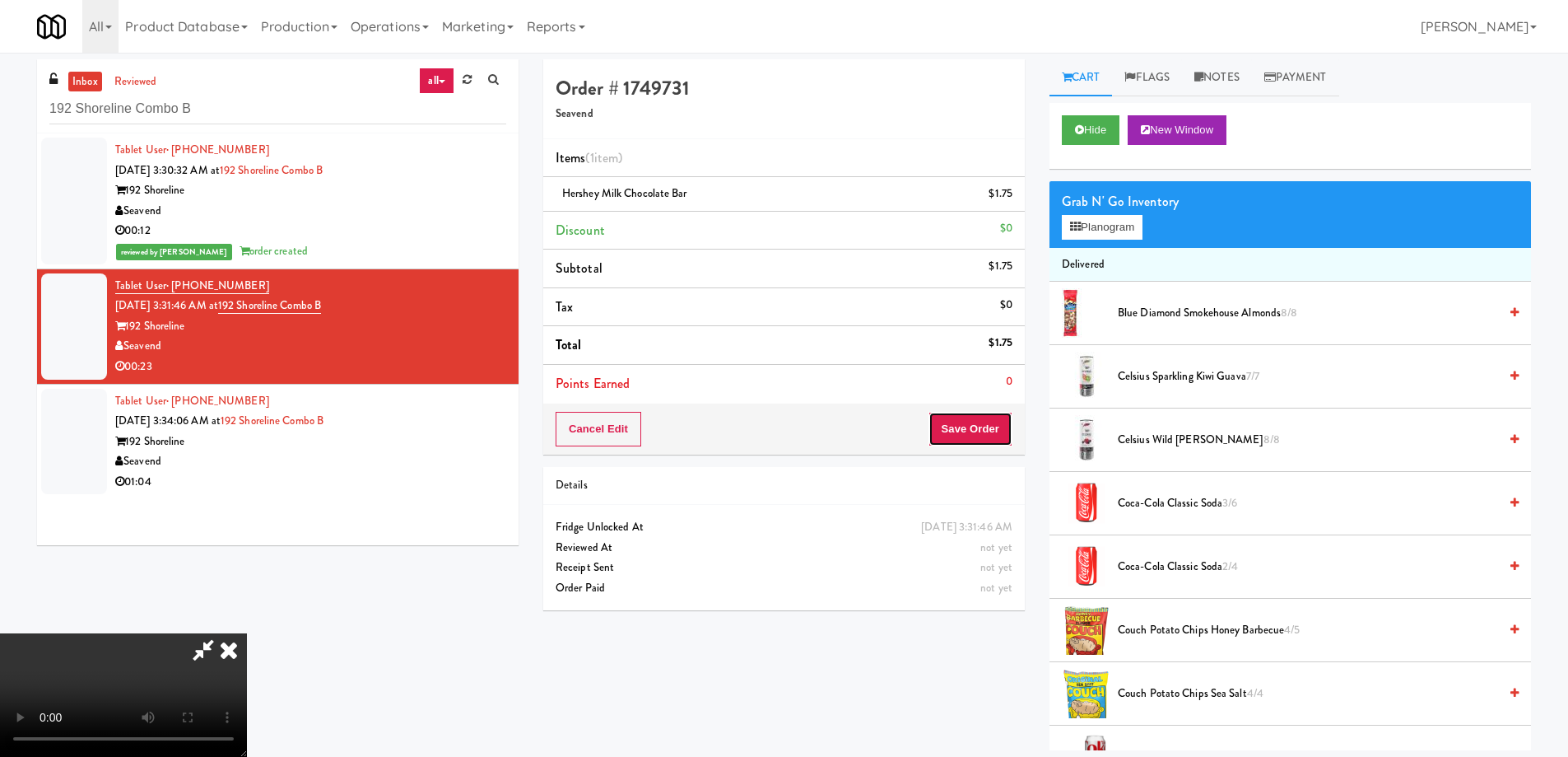
click at [975, 434] on button "Save Order" at bounding box center [971, 429] width 84 height 34
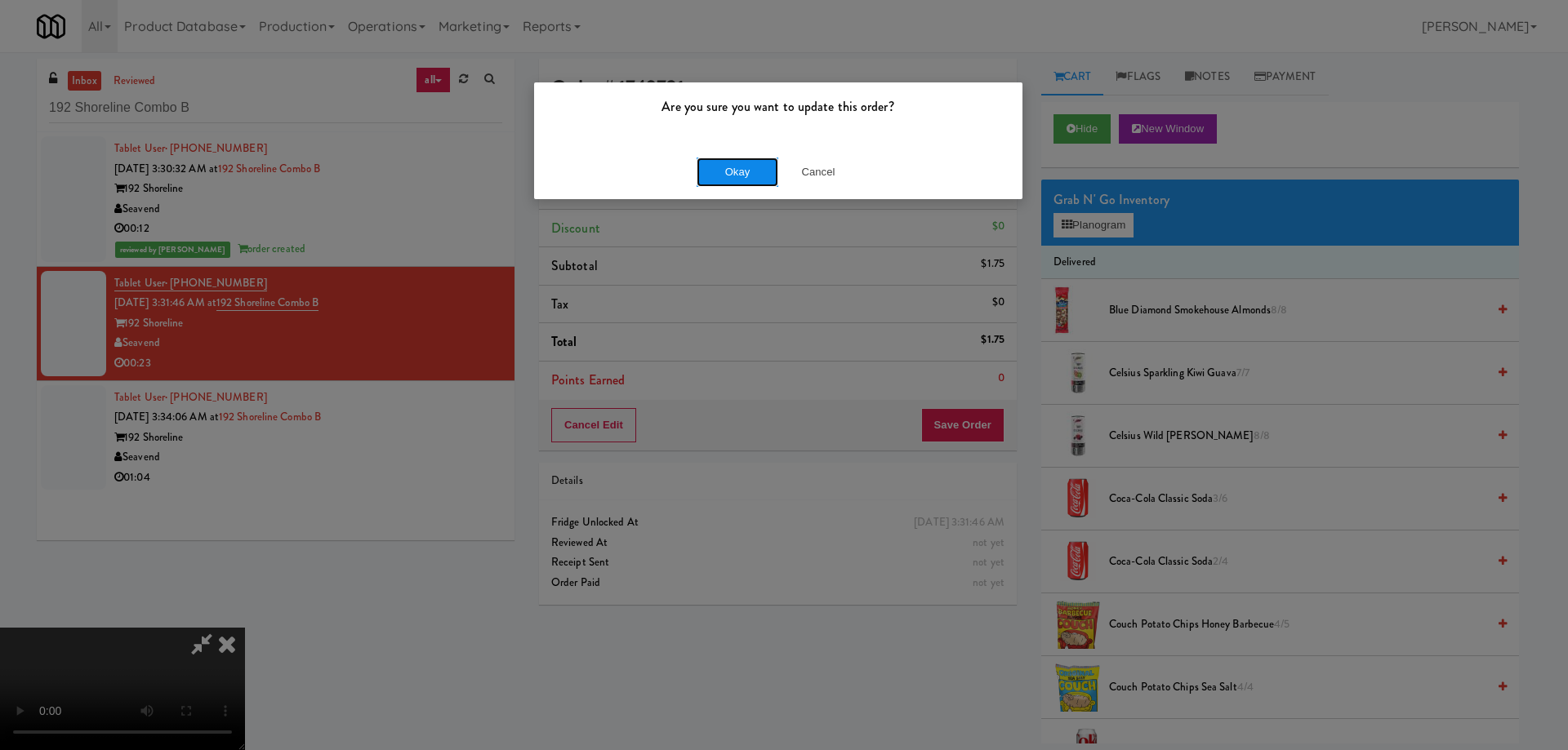
click at [735, 177] on button "Okay" at bounding box center [737, 173] width 81 height 30
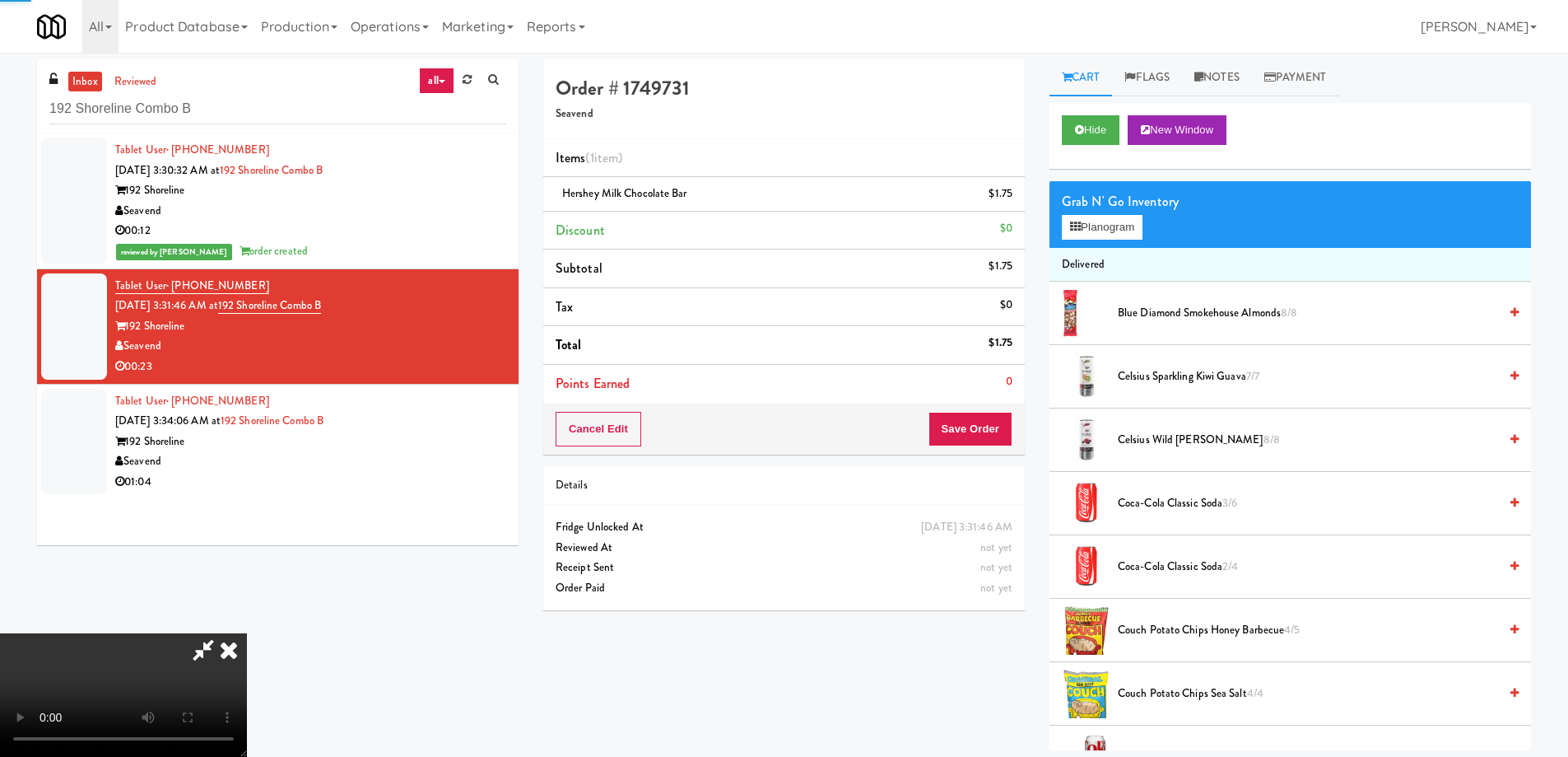
click at [247, 634] on icon at bounding box center [228, 650] width 36 height 33
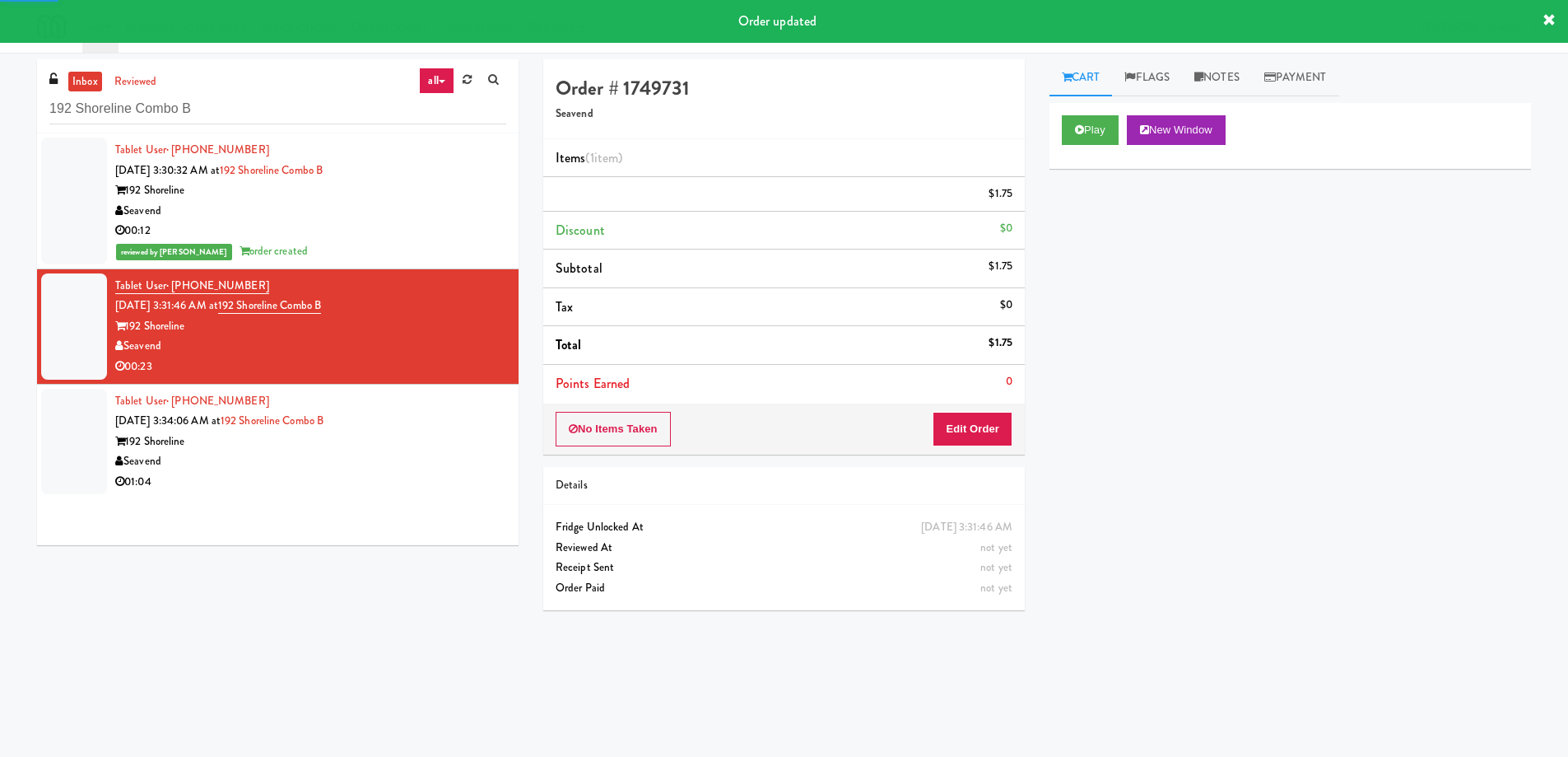
click at [463, 430] on div "Tablet User · (425) 209-5260 Sep 6, 2025 3:34:06 AM at 192 Shoreline Combo B 19…" at bounding box center [311, 442] width 391 height 102
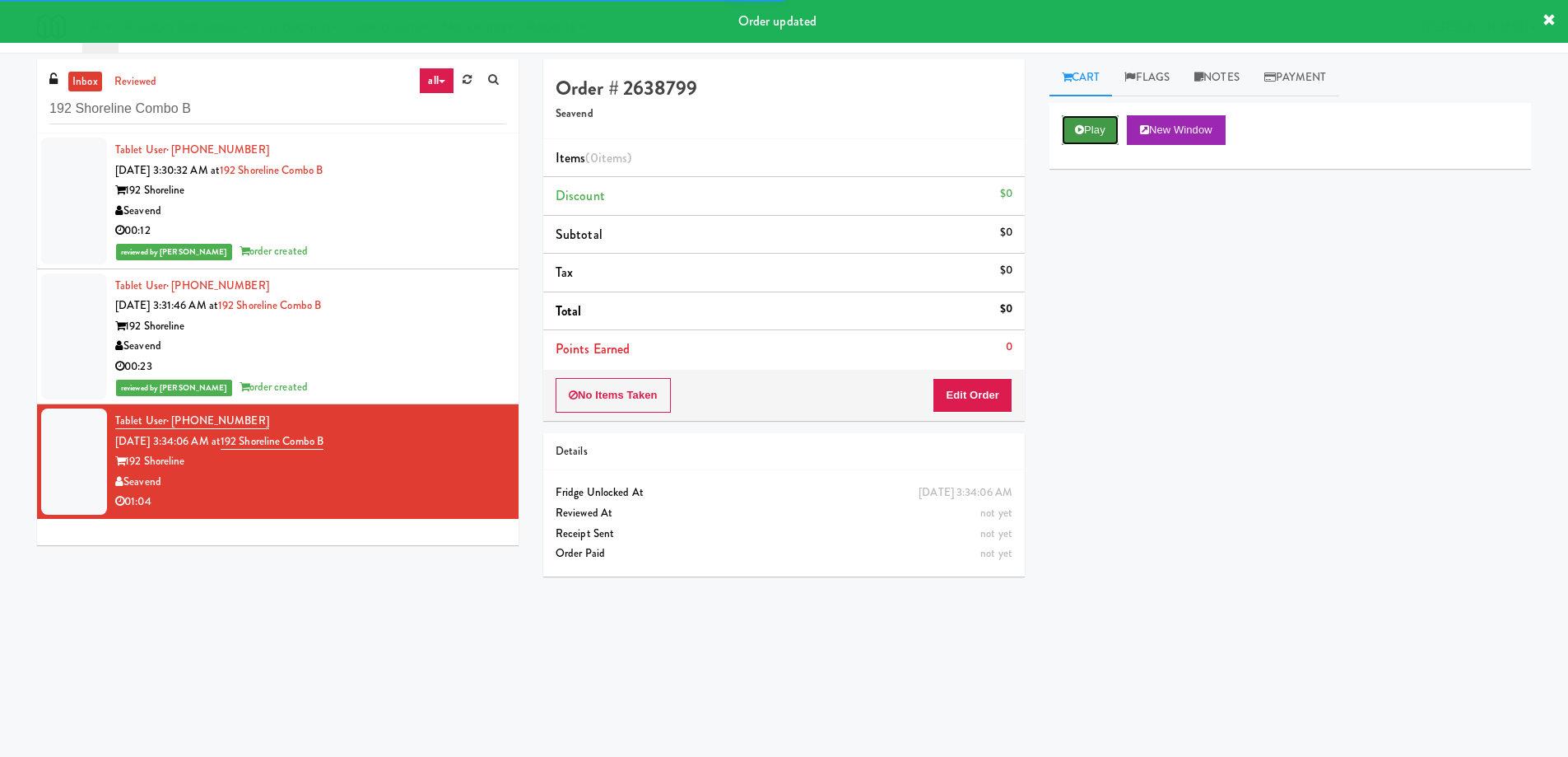
click at [1095, 131] on button "Play" at bounding box center [1090, 131] width 57 height 30
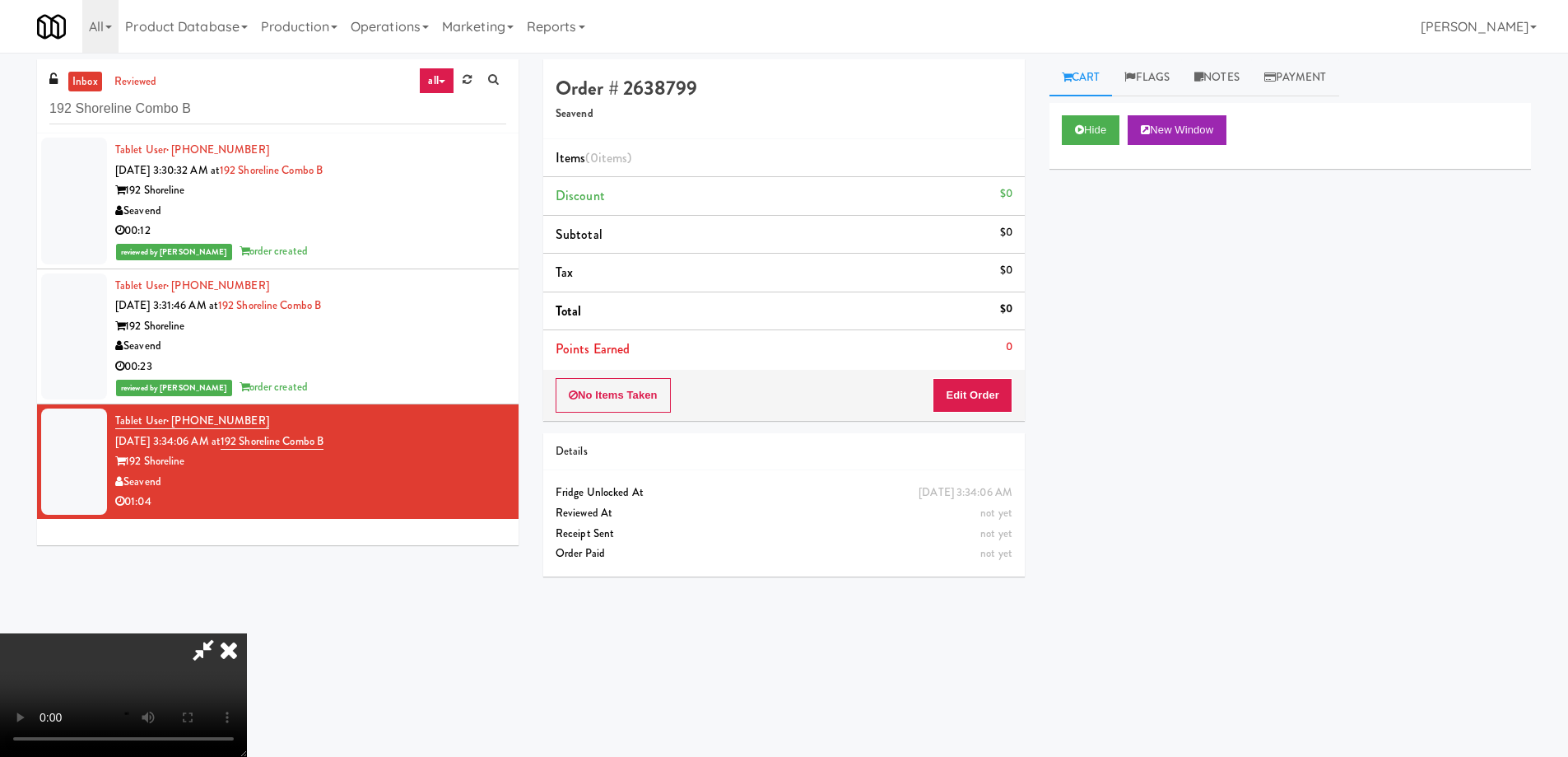
click at [247, 634] on video at bounding box center [123, 695] width 247 height 124
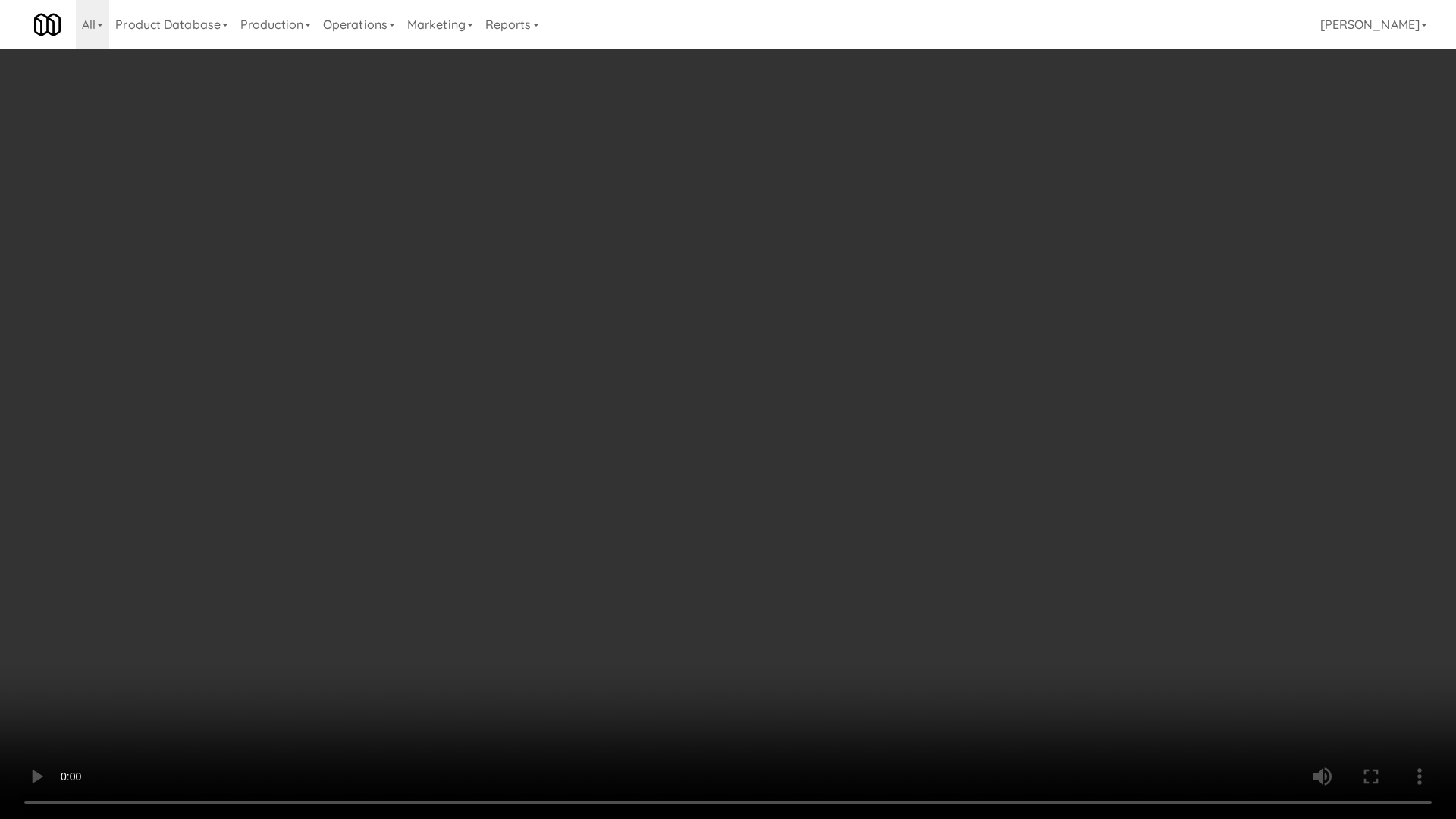
click at [681, 421] on video at bounding box center [728, 410] width 1456 height 819
click at [698, 421] on video at bounding box center [728, 410] width 1456 height 819
click at [717, 413] on video at bounding box center [728, 410] width 1456 height 819
click at [704, 321] on video at bounding box center [728, 410] width 1456 height 819
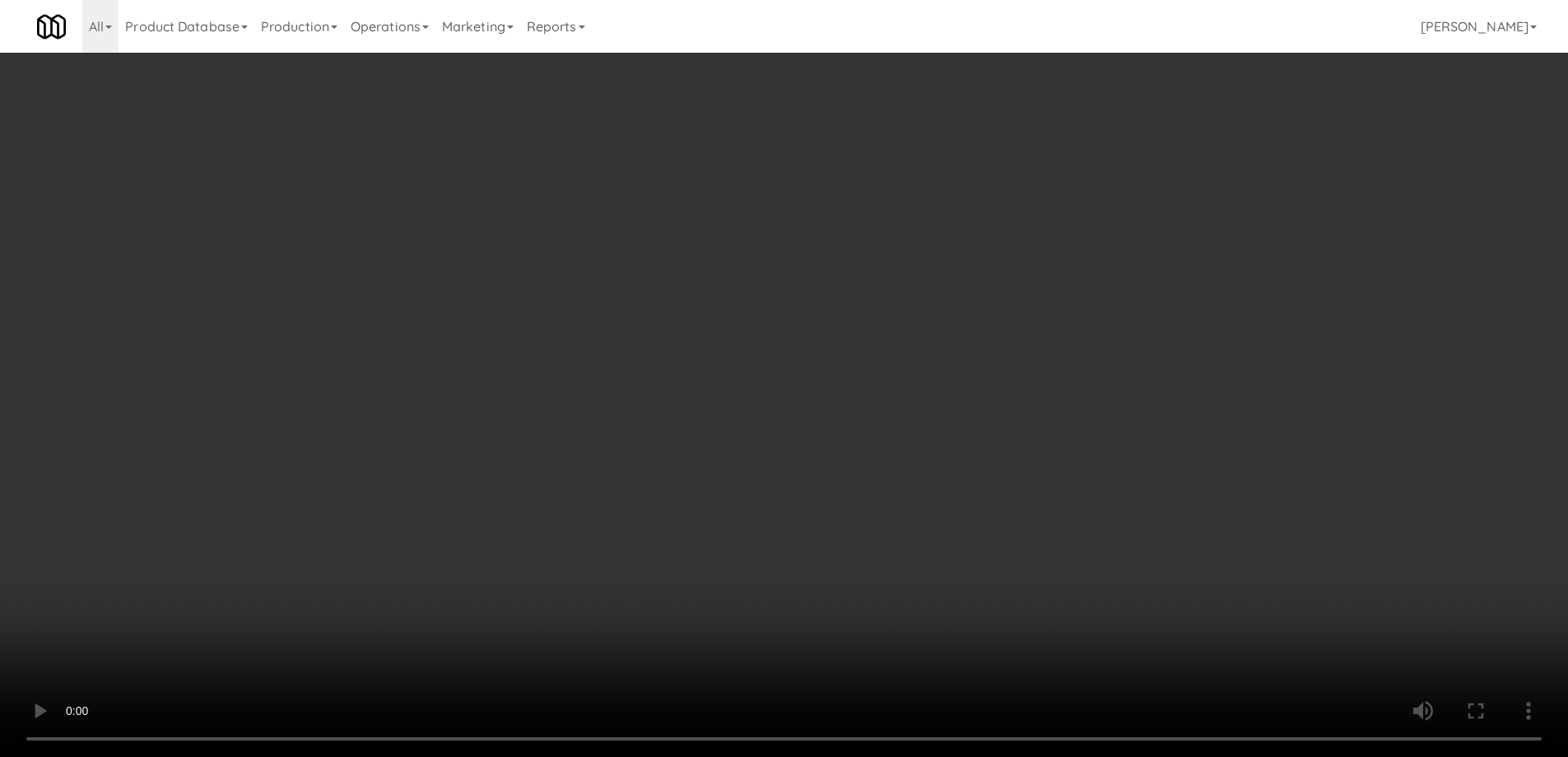
click at [958, 374] on div "No Items Taken Edit Order" at bounding box center [784, 395] width 482 height 51
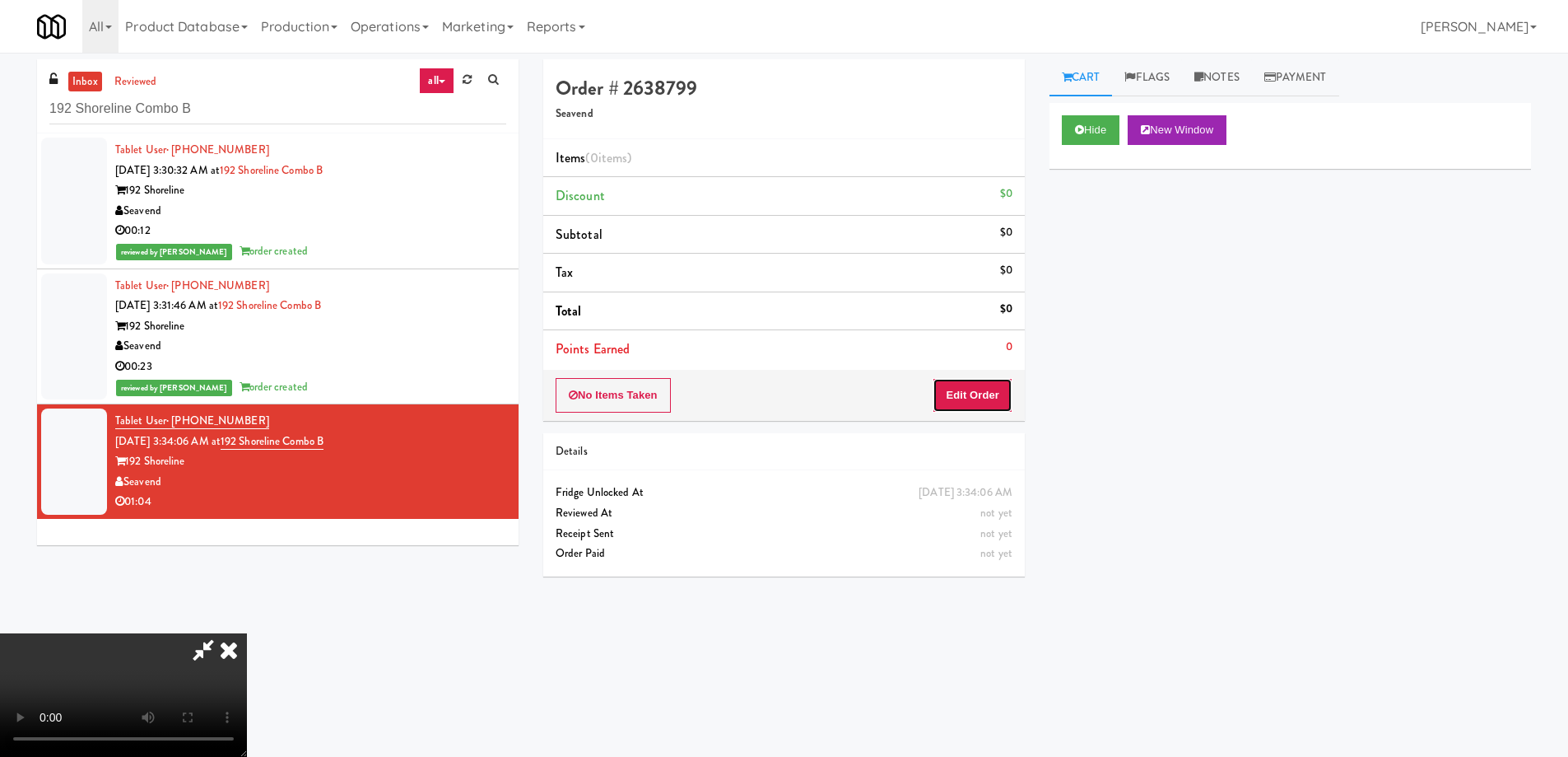
click at [972, 400] on button "Edit Order" at bounding box center [973, 395] width 80 height 34
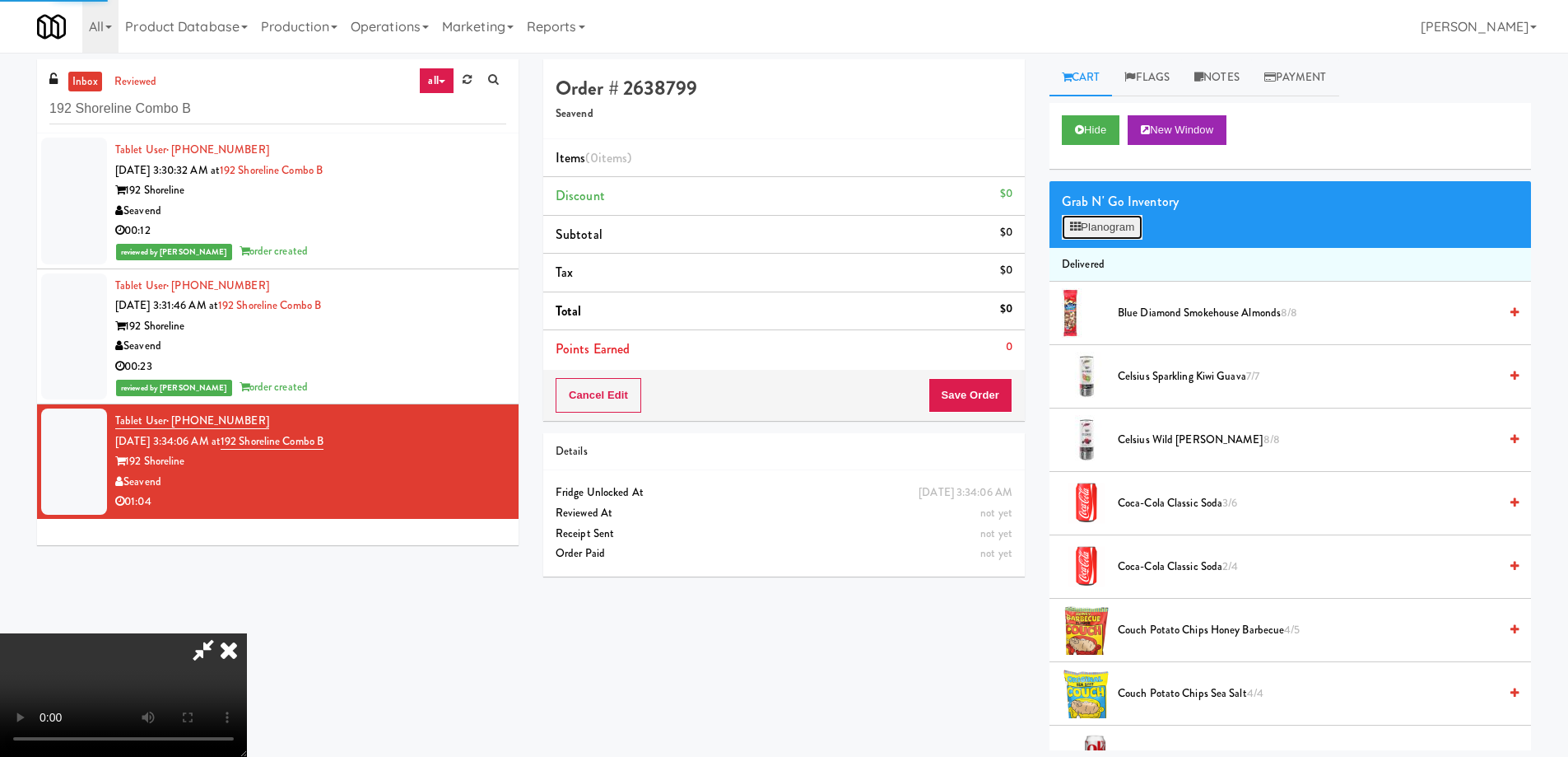
click at [1114, 230] on button "Planogram" at bounding box center [1102, 227] width 81 height 25
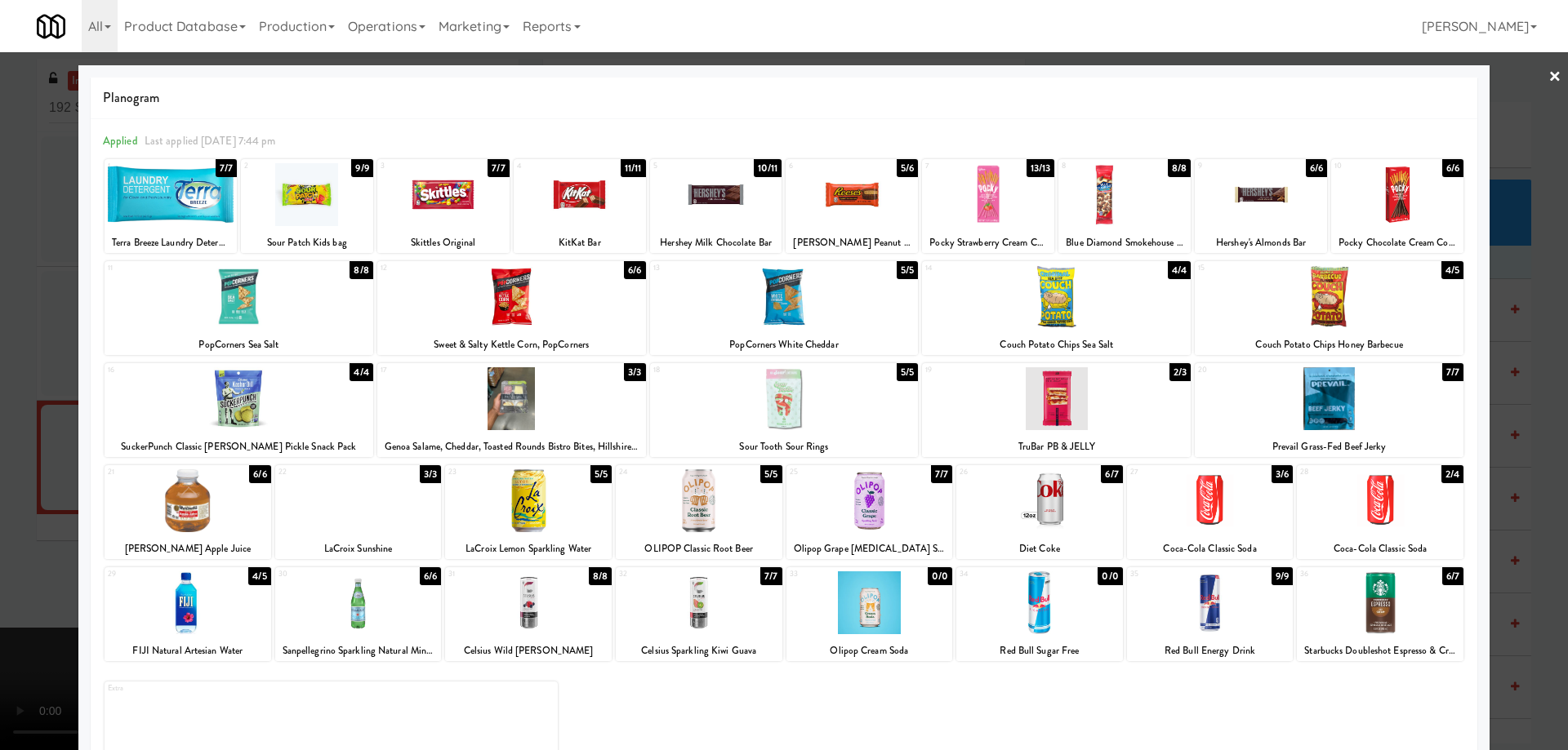
click at [1126, 387] on div at bounding box center [1056, 399] width 269 height 63
click at [1548, 69] on link "×" at bounding box center [1554, 78] width 13 height 51
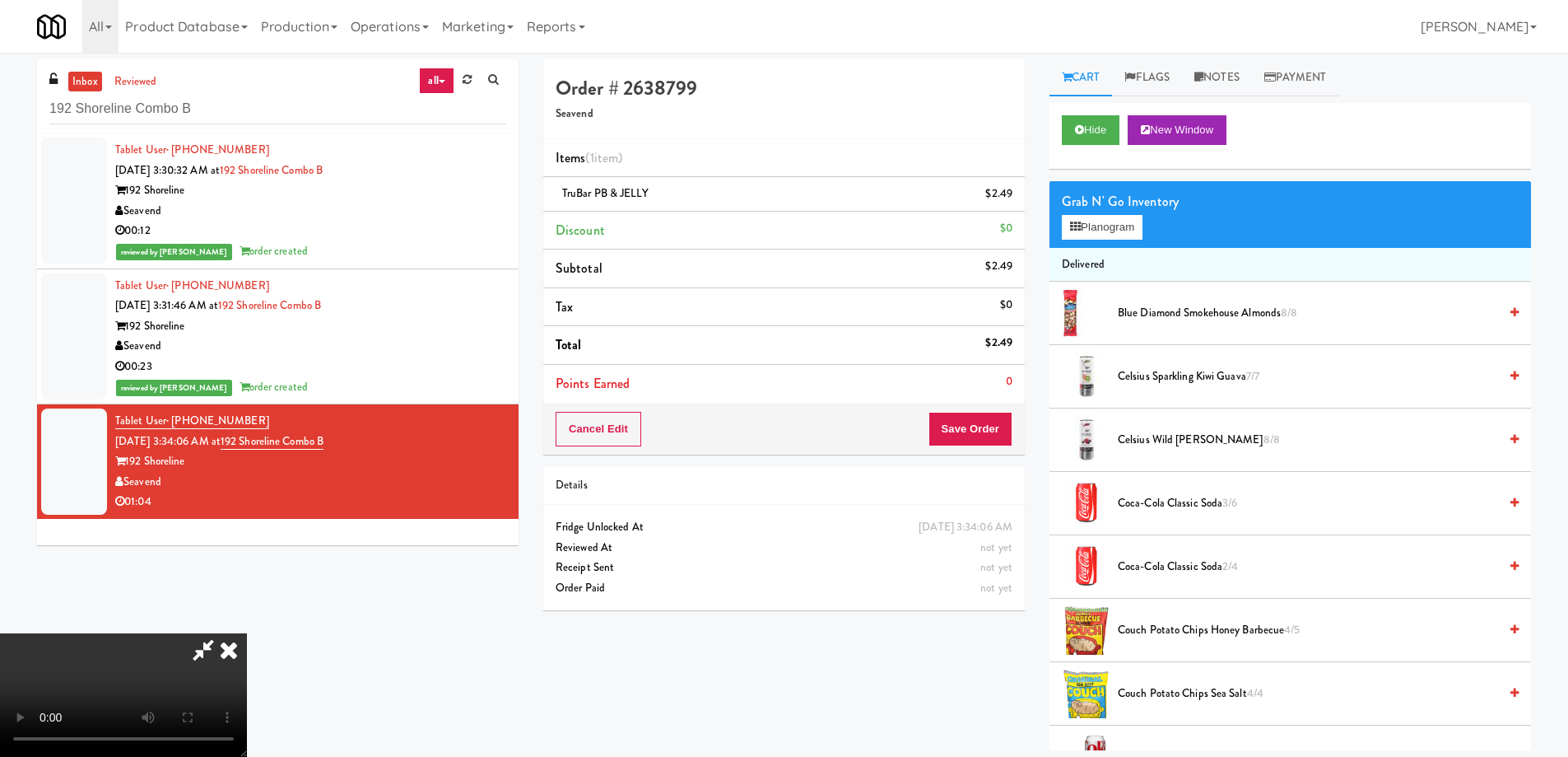
click at [247, 634] on video at bounding box center [123, 695] width 247 height 124
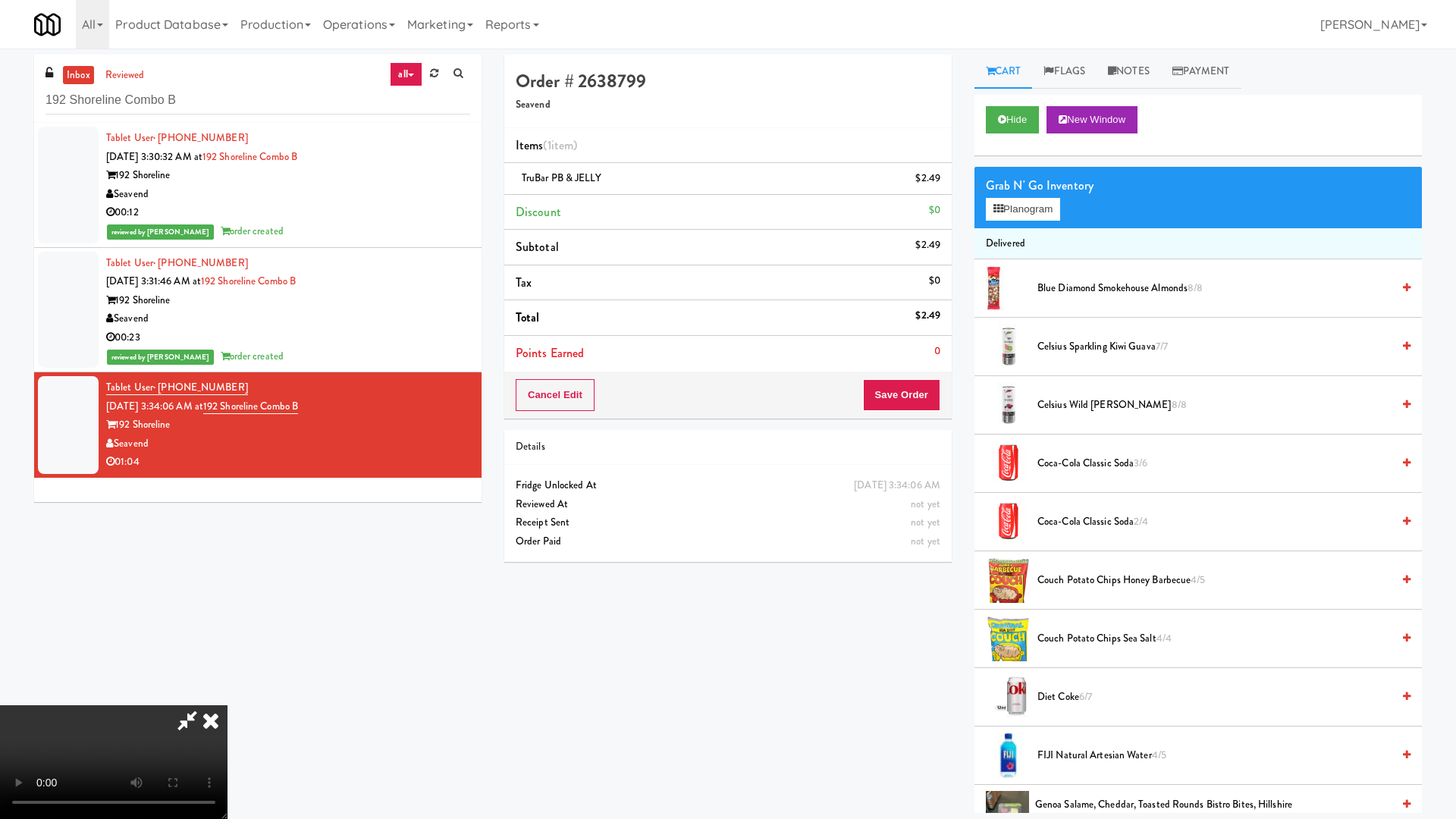
click at [227, 696] on video at bounding box center [113, 762] width 227 height 114
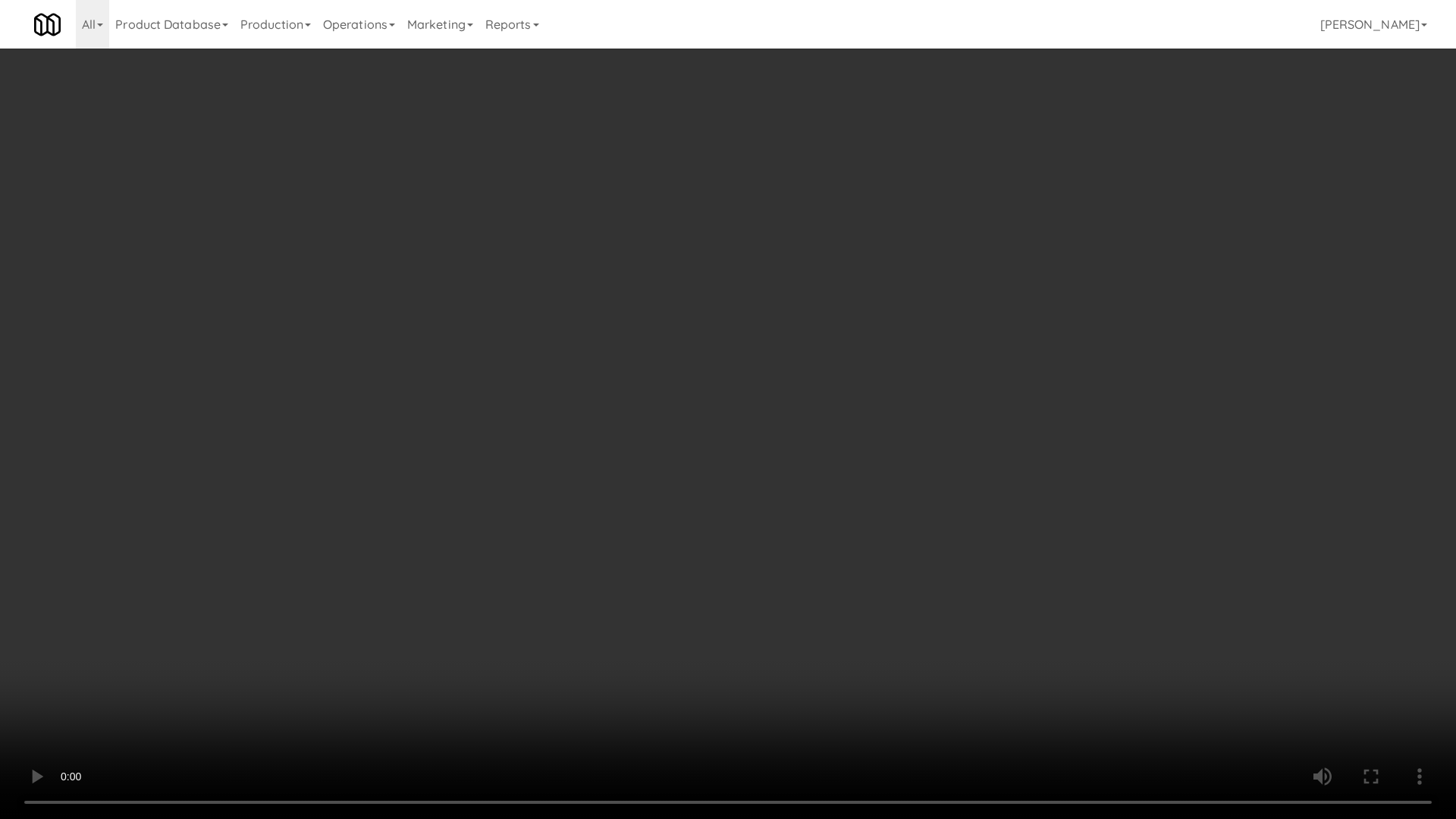
click at [870, 364] on video at bounding box center [728, 410] width 1456 height 819
click at [814, 389] on video at bounding box center [728, 410] width 1456 height 819
click at [815, 355] on video at bounding box center [728, 410] width 1456 height 819
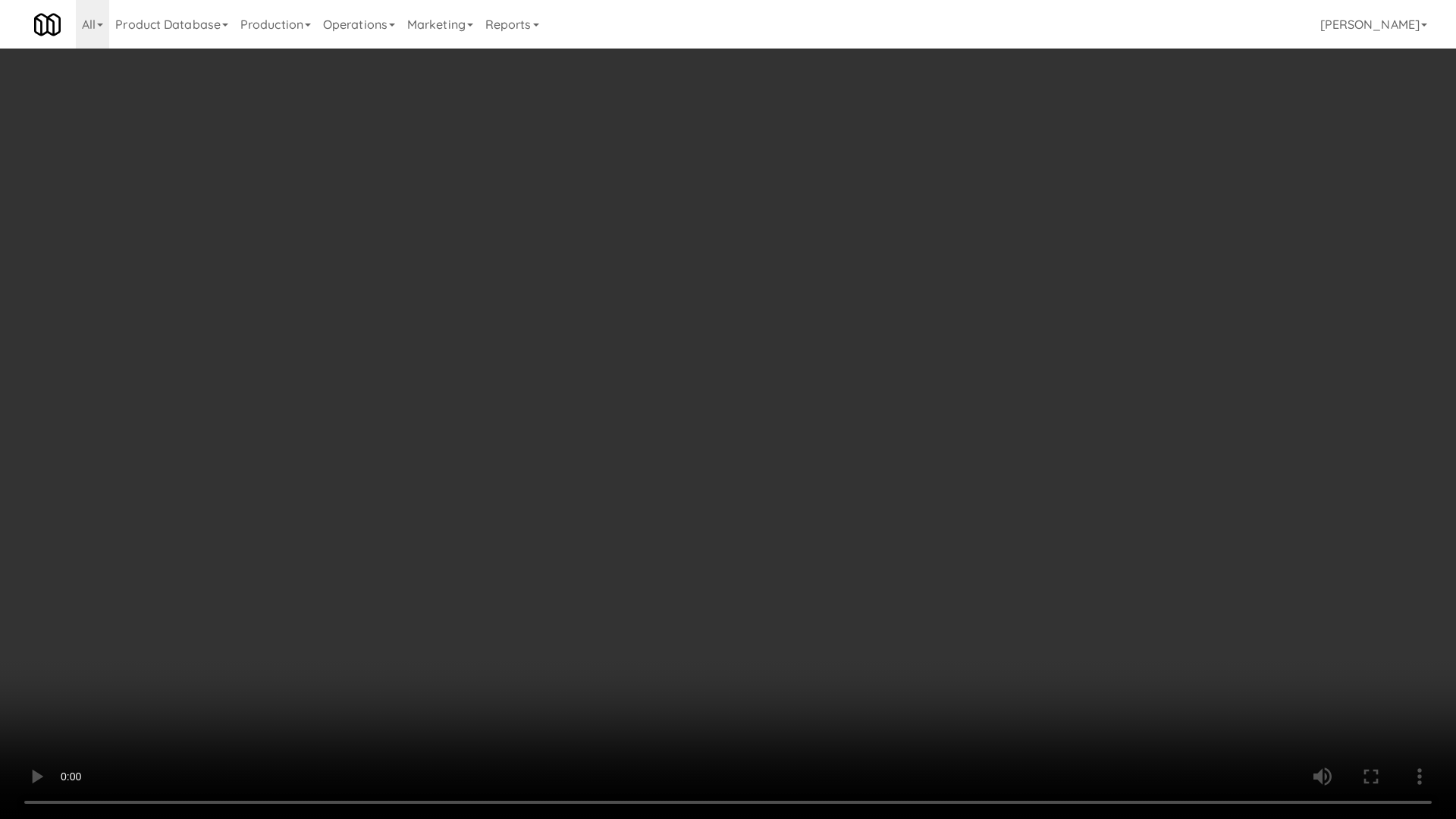
click at [815, 355] on video at bounding box center [728, 410] width 1456 height 819
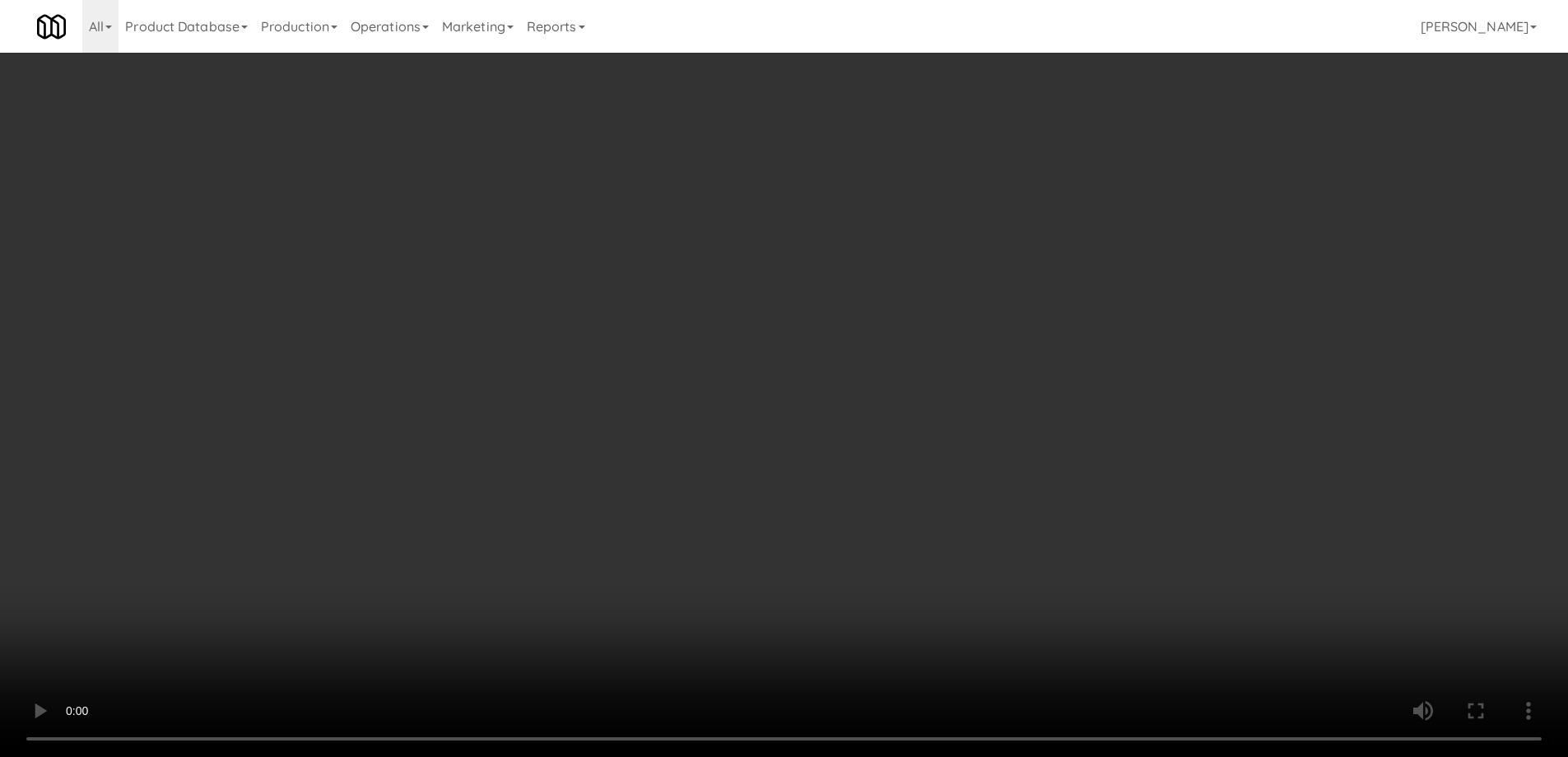
click at [1014, 202] on icon at bounding box center [1014, 200] width 8 height 10
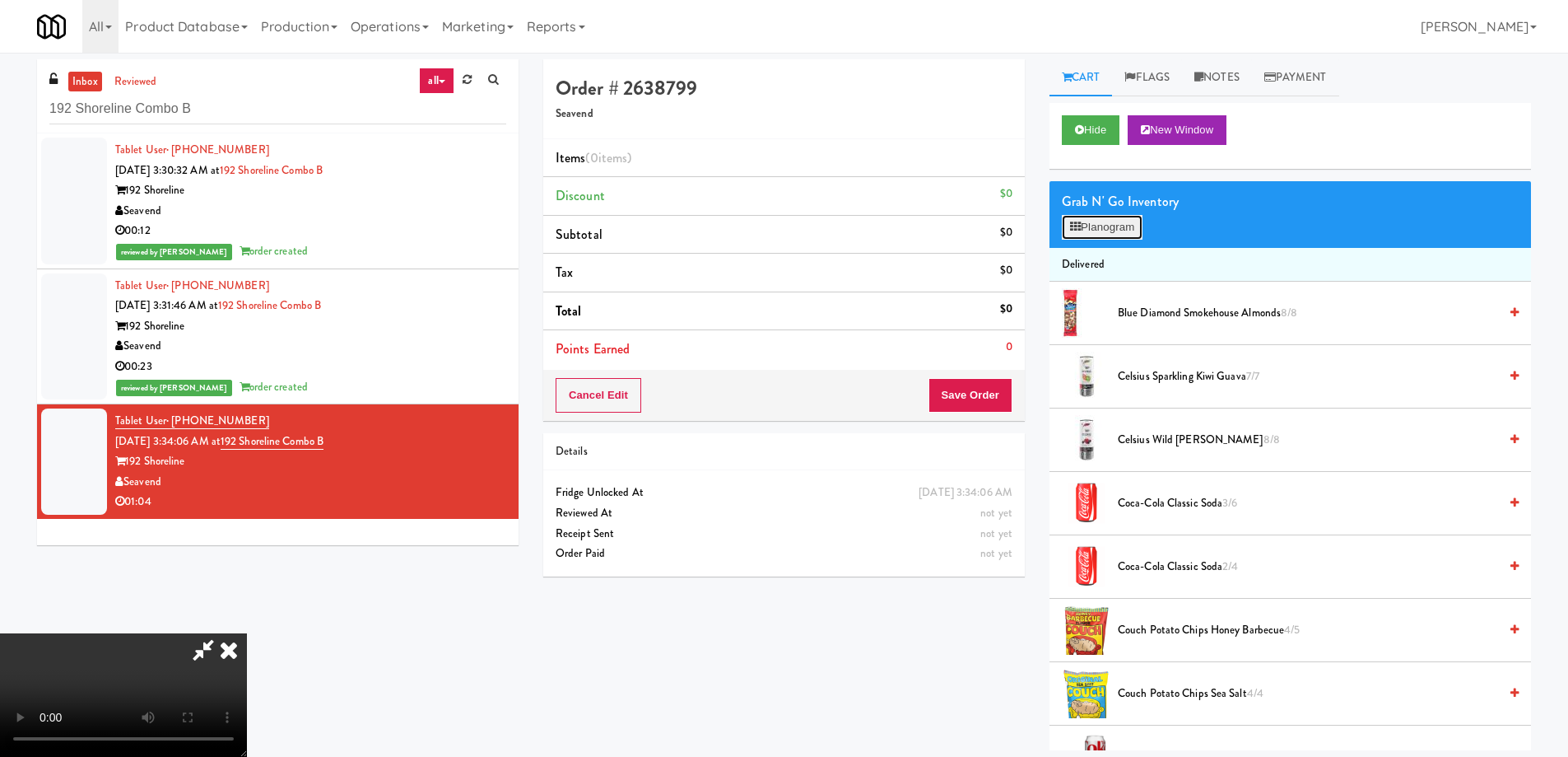
click at [1100, 227] on button "Planogram" at bounding box center [1102, 227] width 81 height 25
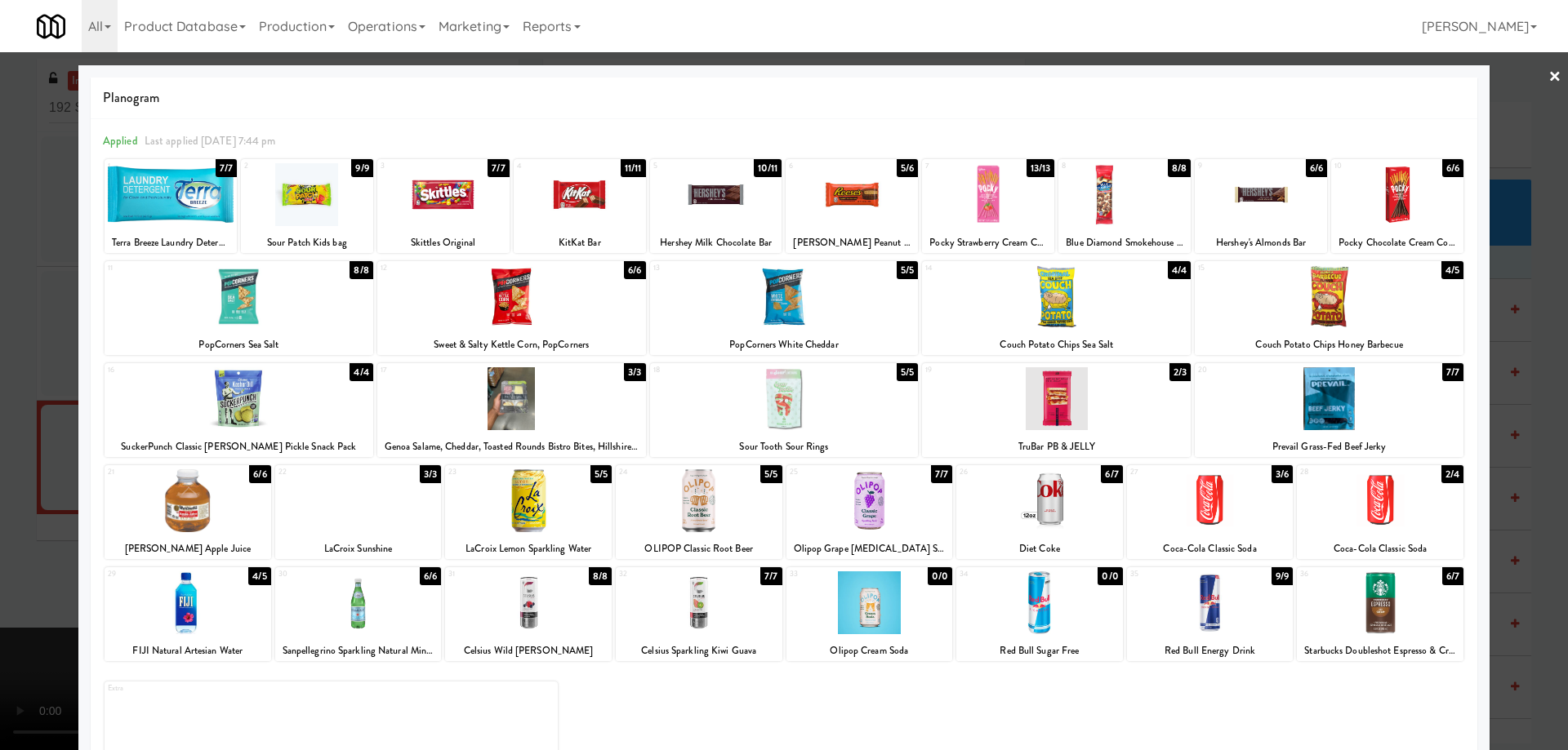
click at [1433, 312] on div at bounding box center [1329, 296] width 269 height 63
click at [1548, 77] on link "×" at bounding box center [1554, 78] width 13 height 51
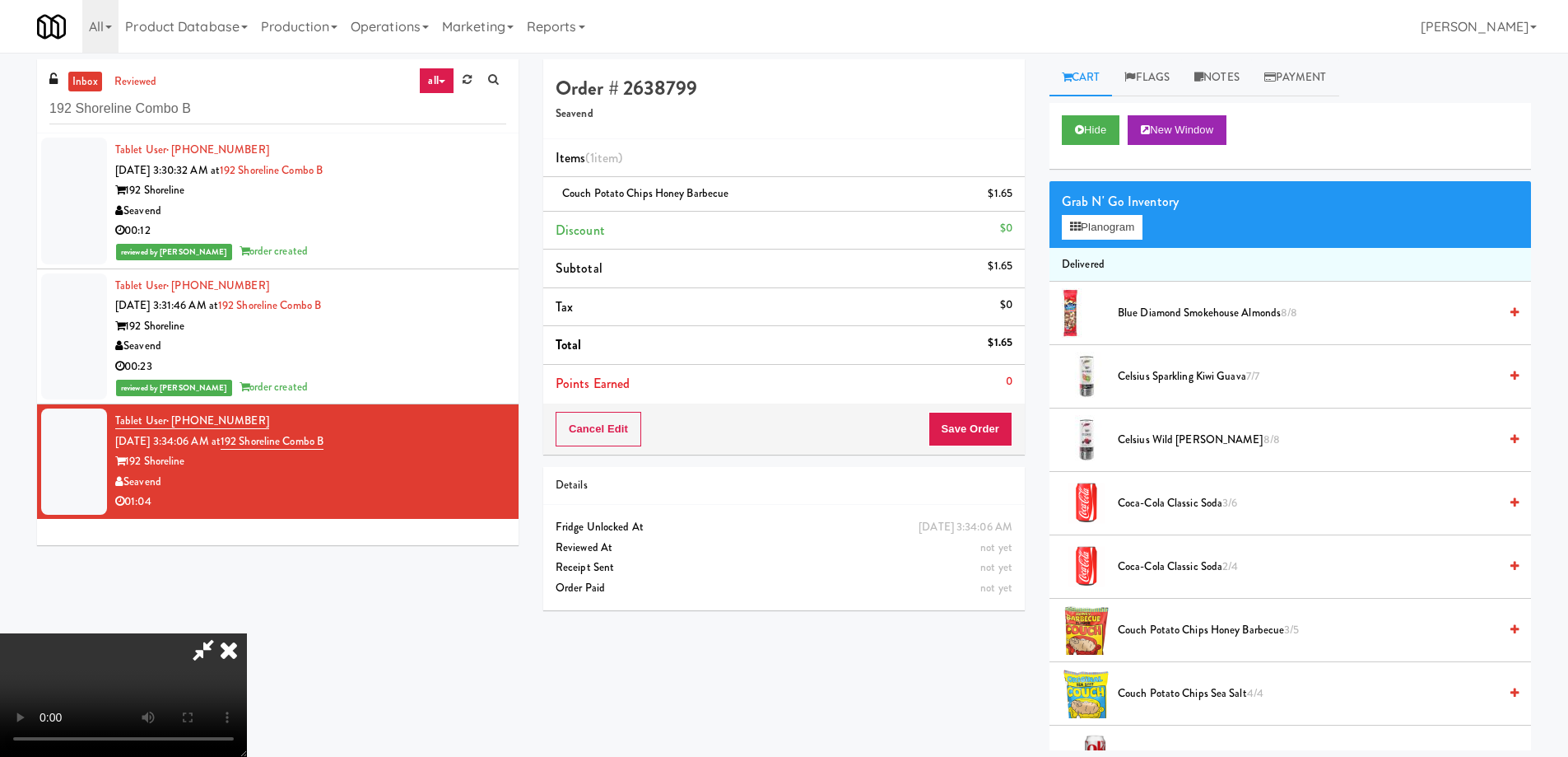
click at [247, 634] on video at bounding box center [123, 695] width 247 height 124
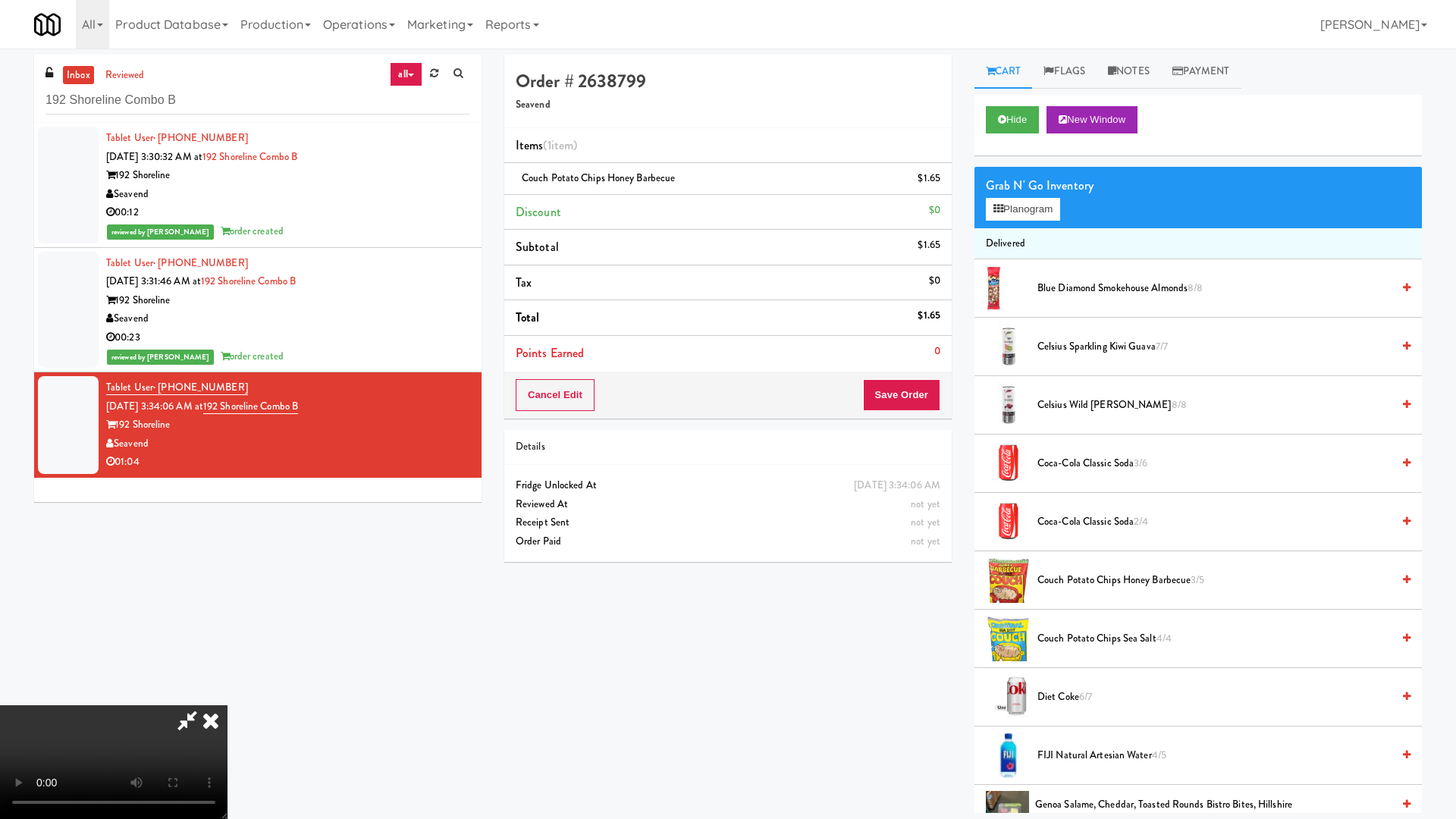
click at [227, 696] on video at bounding box center [113, 762] width 227 height 114
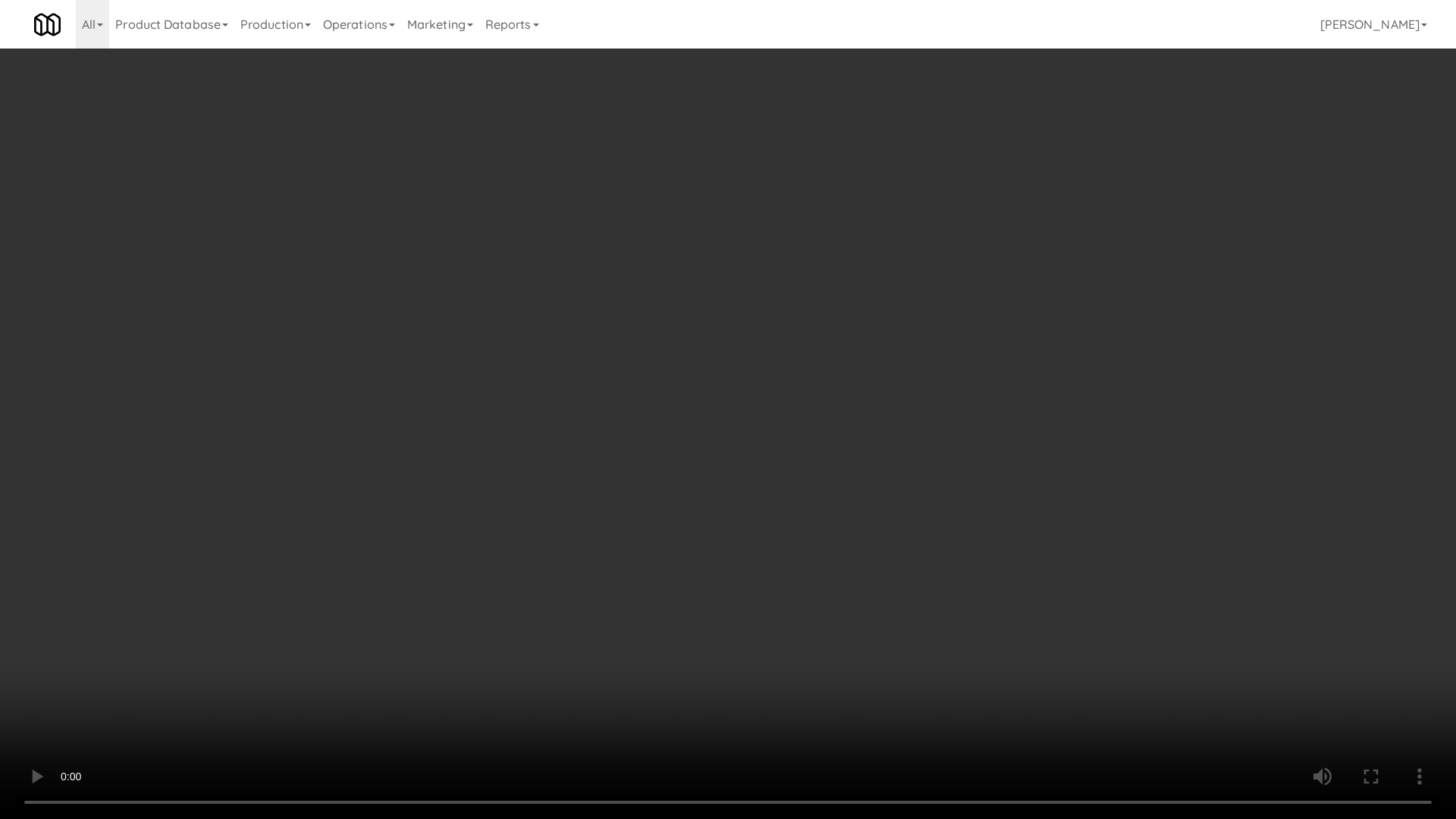
click at [781, 314] on video at bounding box center [728, 410] width 1456 height 819
click at [721, 388] on video at bounding box center [728, 410] width 1456 height 819
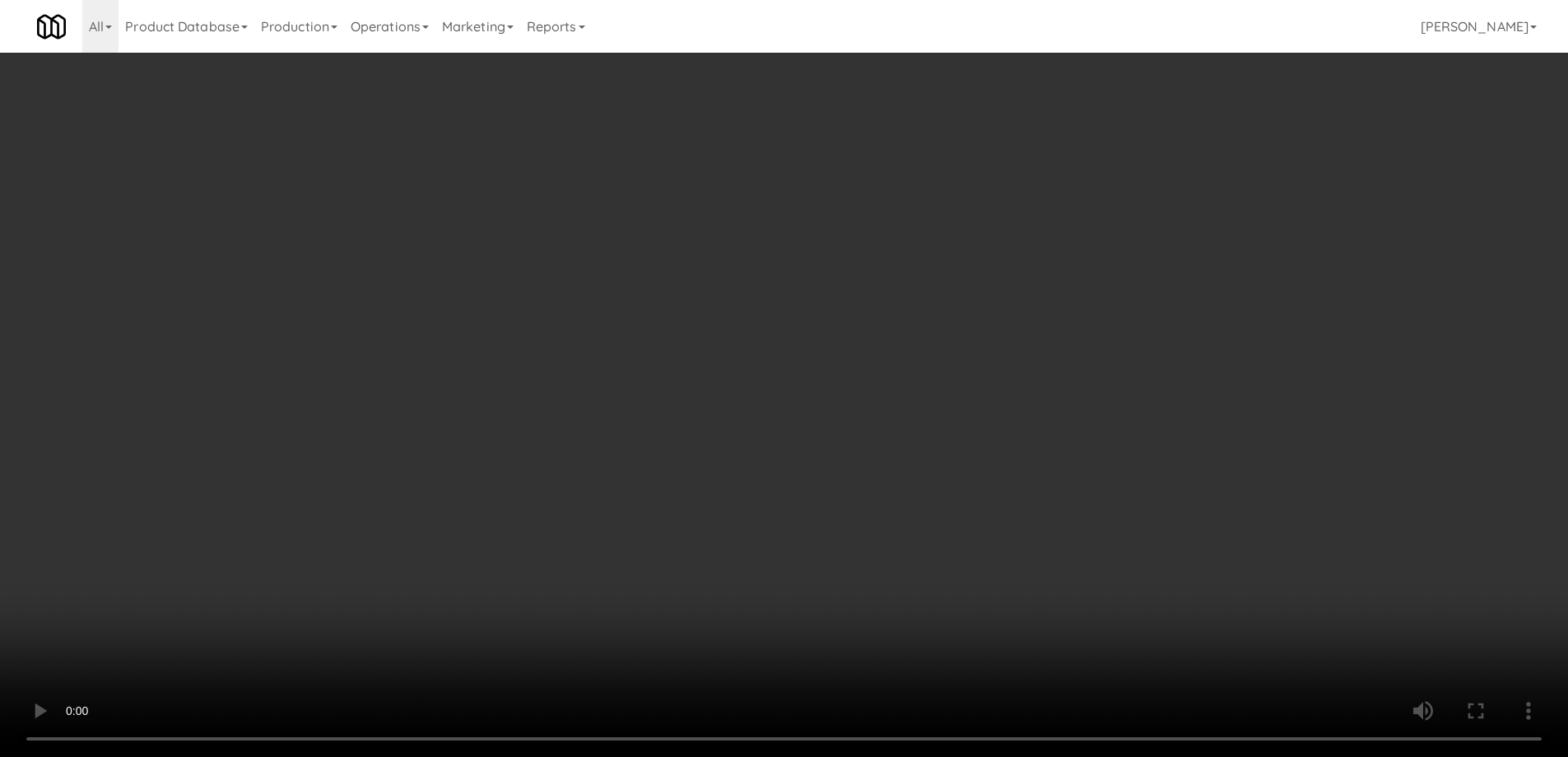
click at [1116, 242] on div "Grab N' Go Inventory Planogram" at bounding box center [1290, 214] width 482 height 67
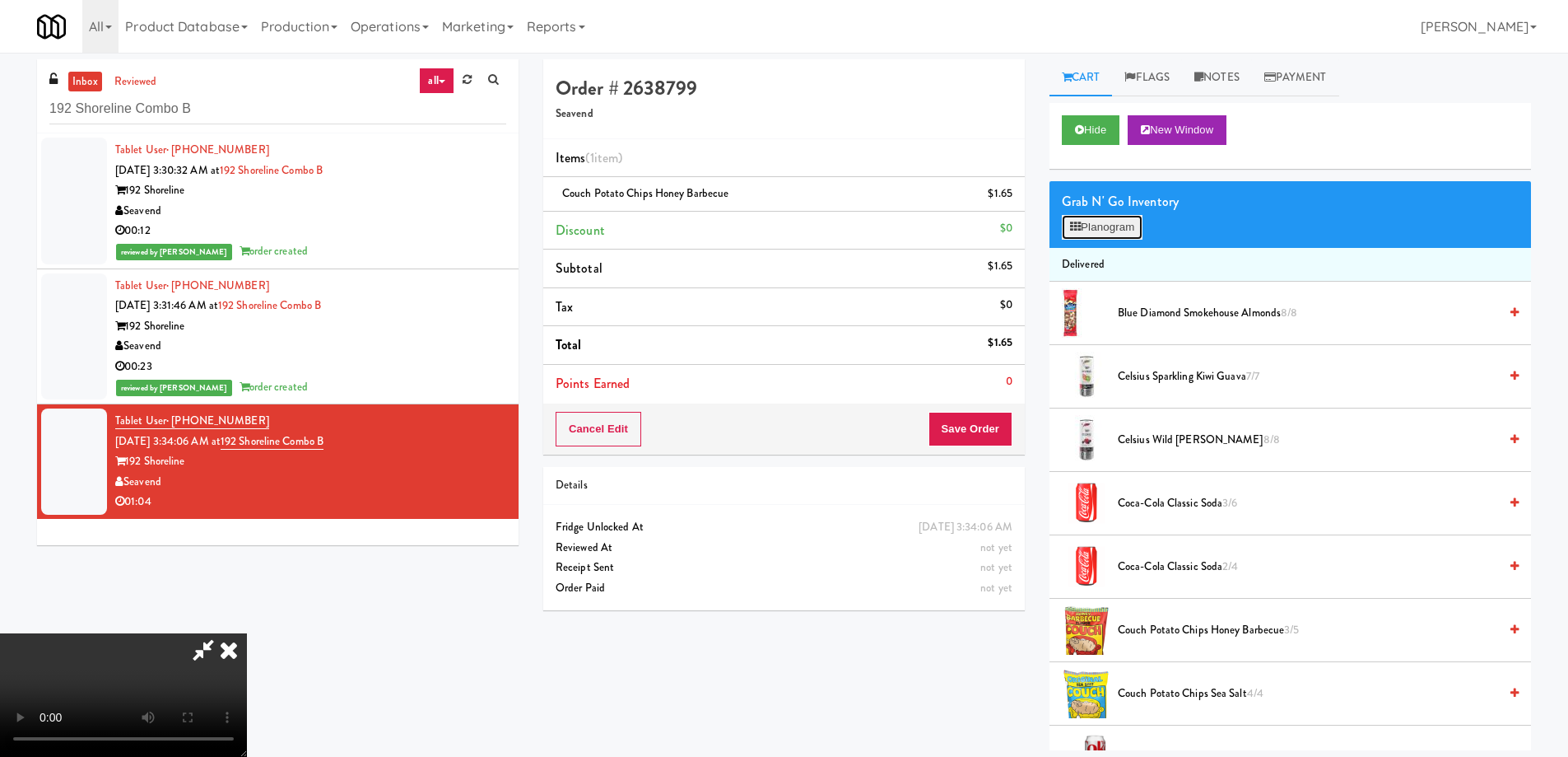
click at [1100, 229] on button "Planogram" at bounding box center [1102, 227] width 81 height 25
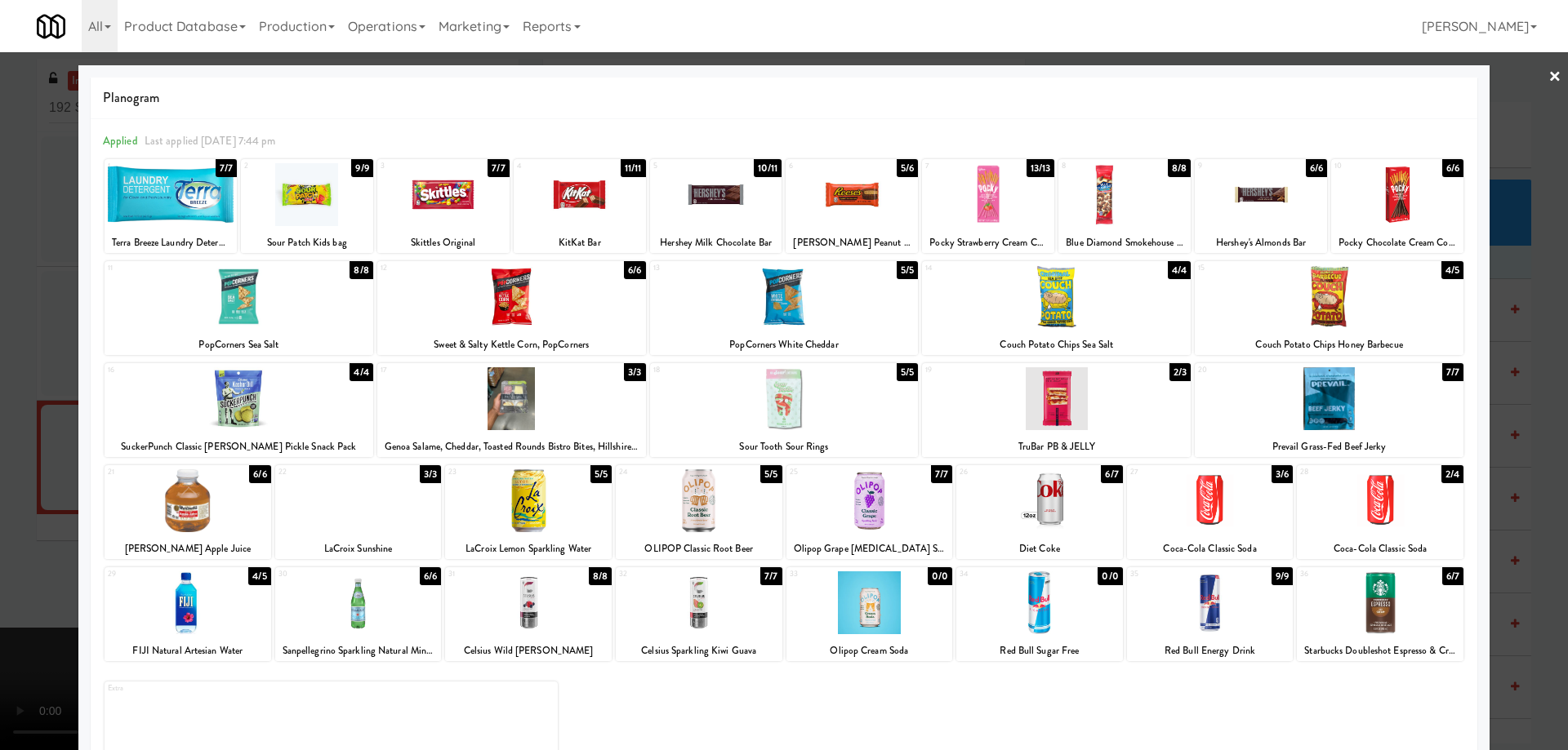
click at [896, 515] on div at bounding box center [869, 501] width 166 height 63
click at [1534, 74] on div at bounding box center [784, 375] width 1568 height 750
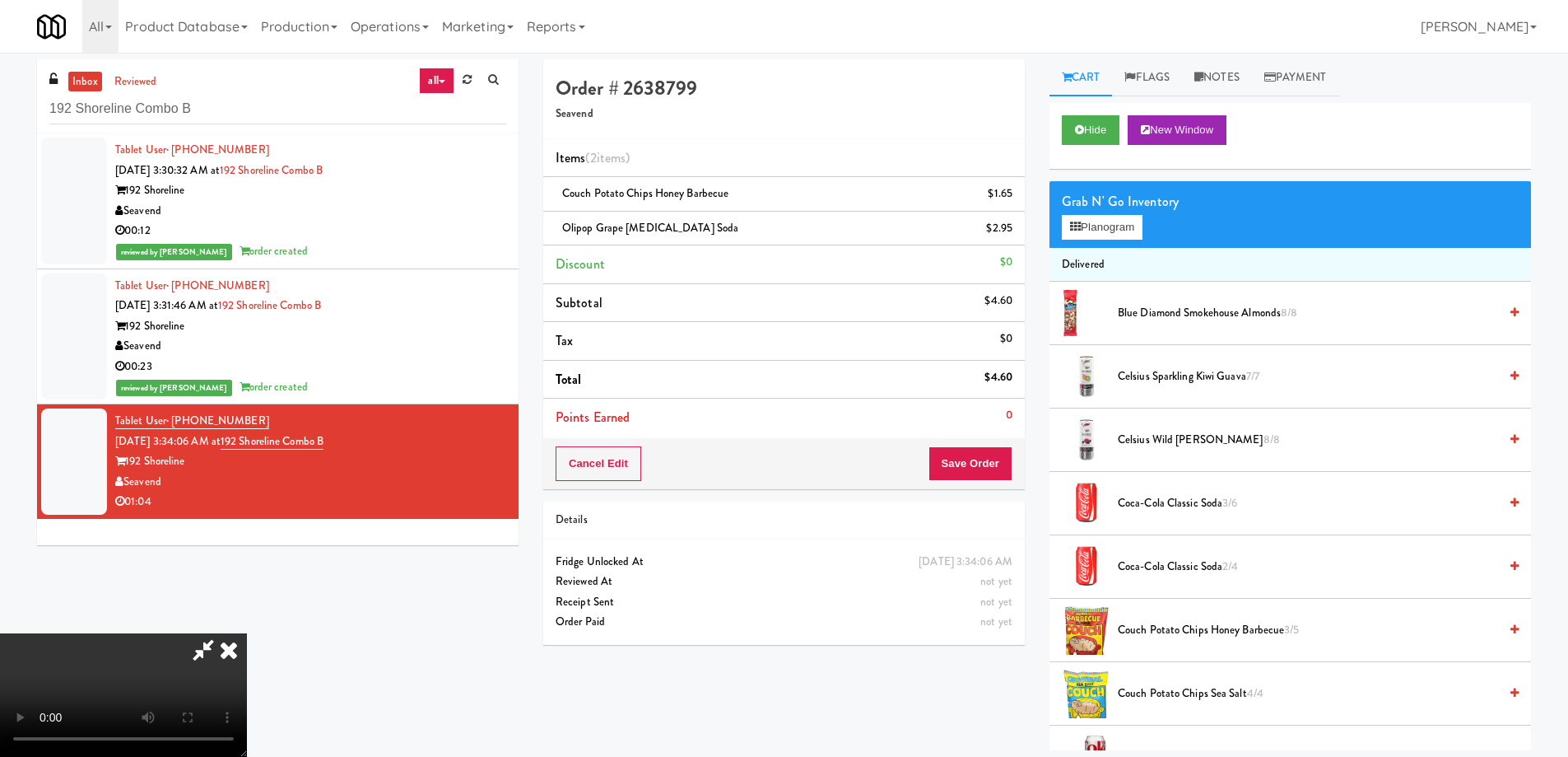
click at [247, 634] on video at bounding box center [123, 695] width 247 height 124
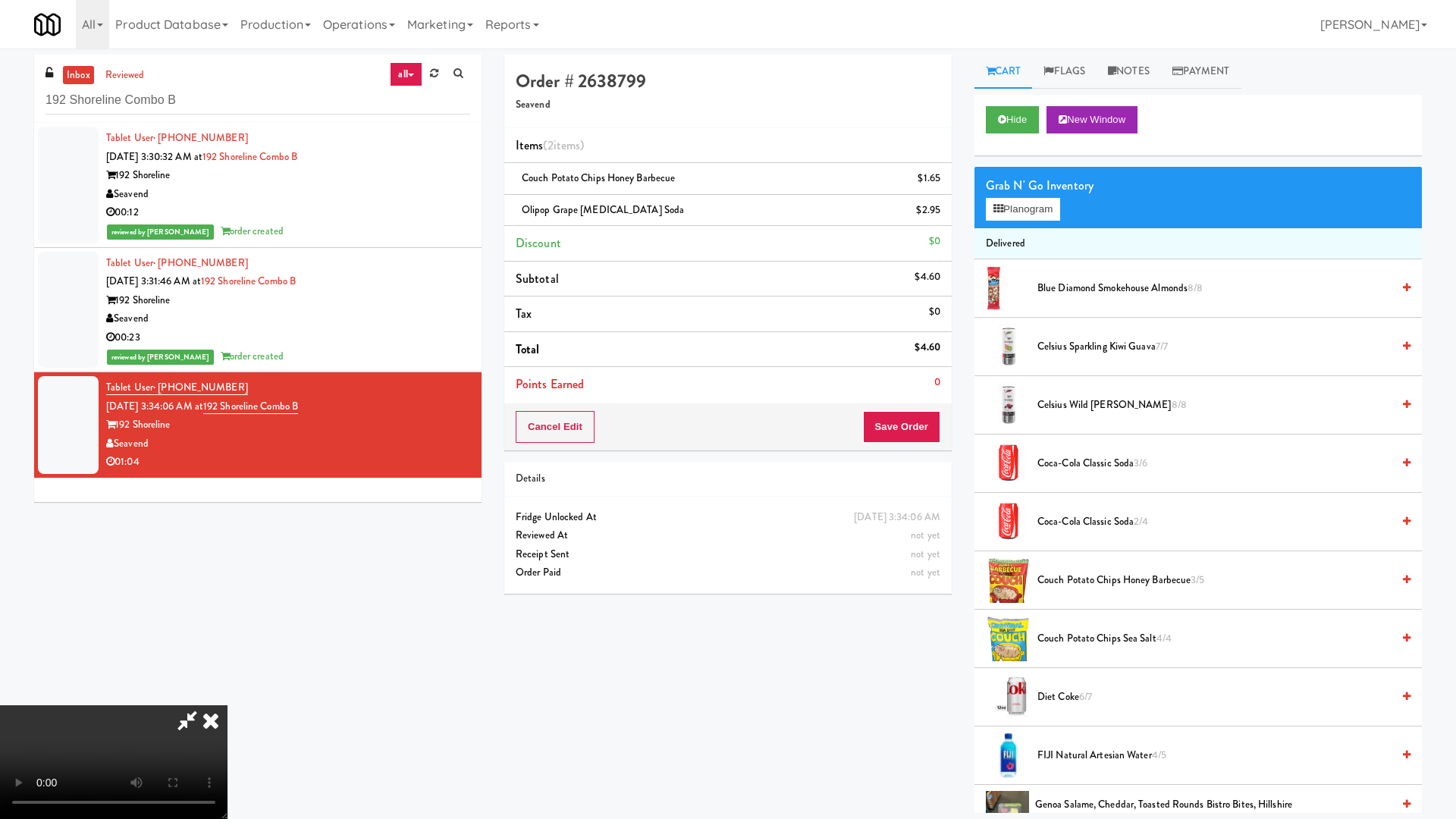
click at [227, 696] on video at bounding box center [113, 762] width 227 height 114
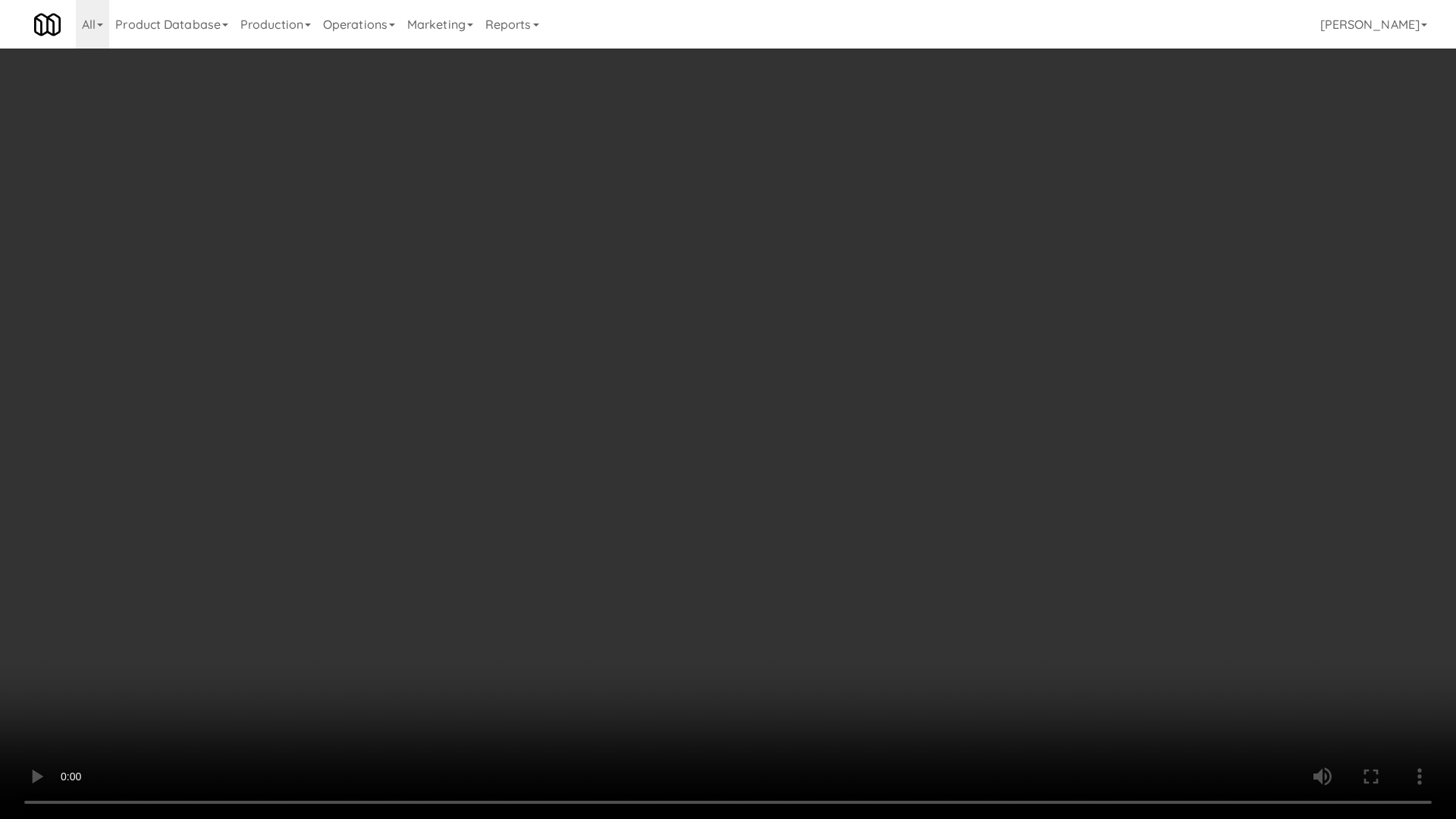
click at [800, 293] on video at bounding box center [728, 410] width 1456 height 819
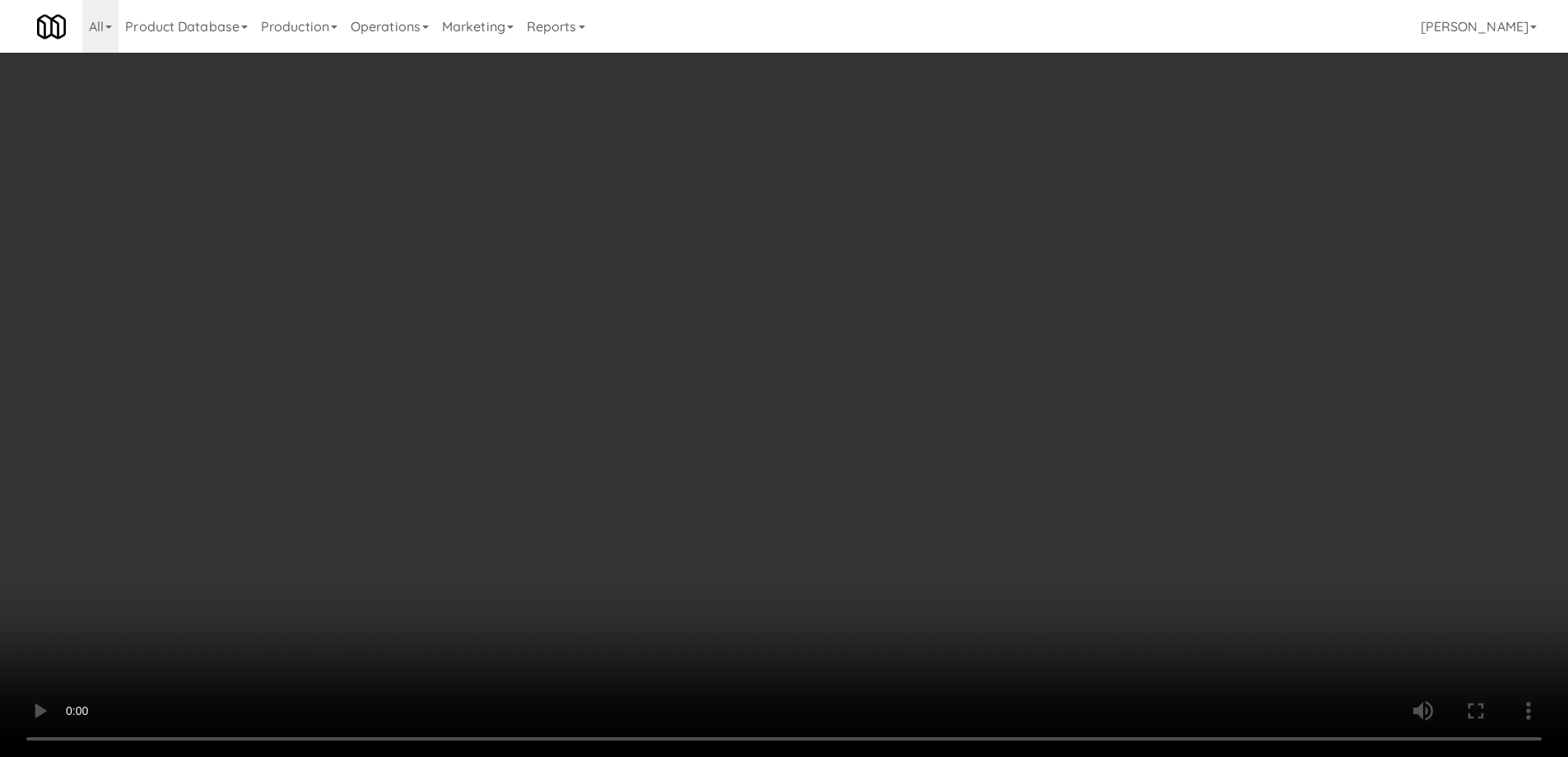
click at [1113, 209] on div "Grab N' Go Inventory" at bounding box center [1290, 201] width 457 height 25
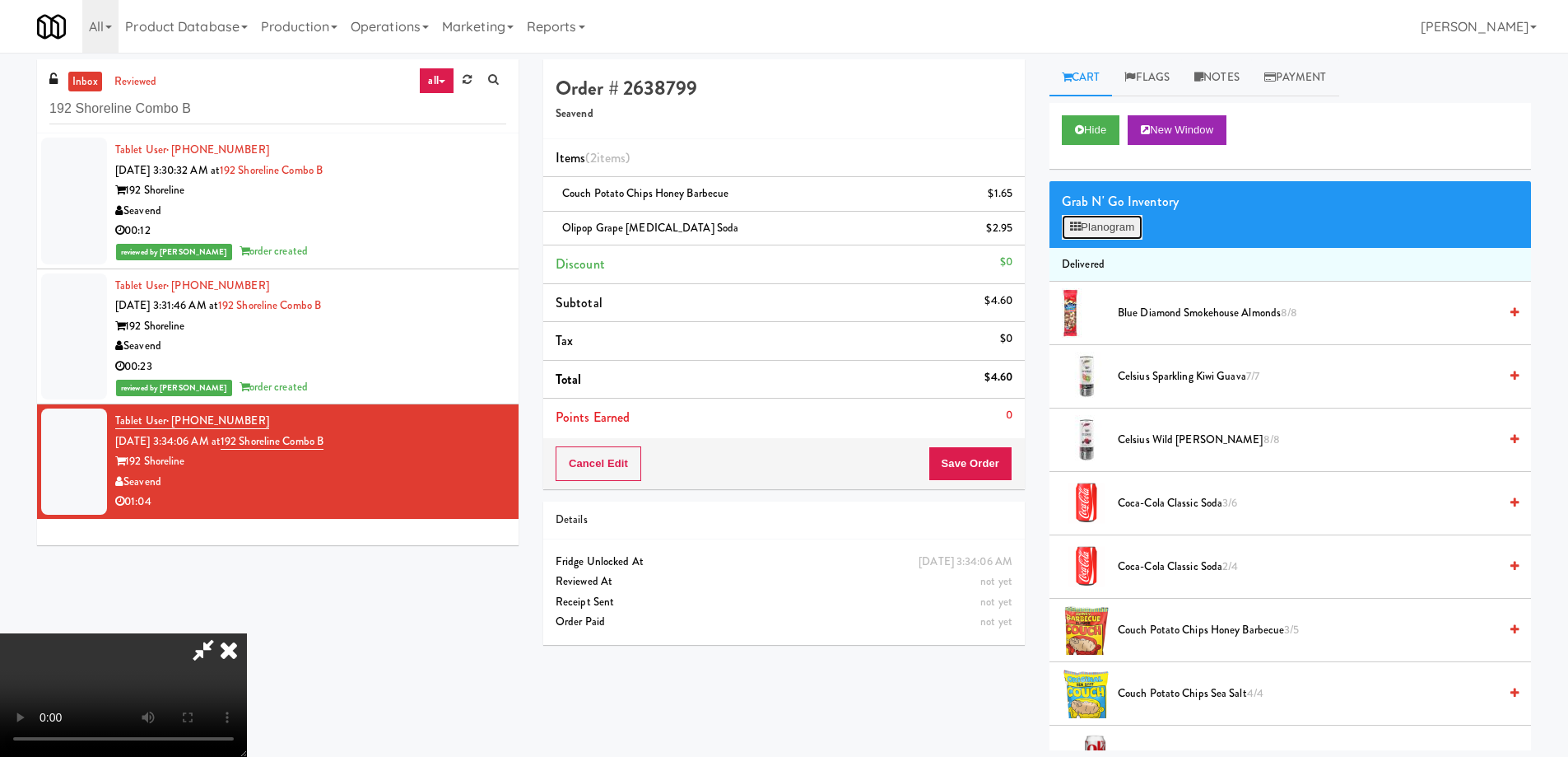
click at [1110, 220] on button "Planogram" at bounding box center [1102, 227] width 81 height 25
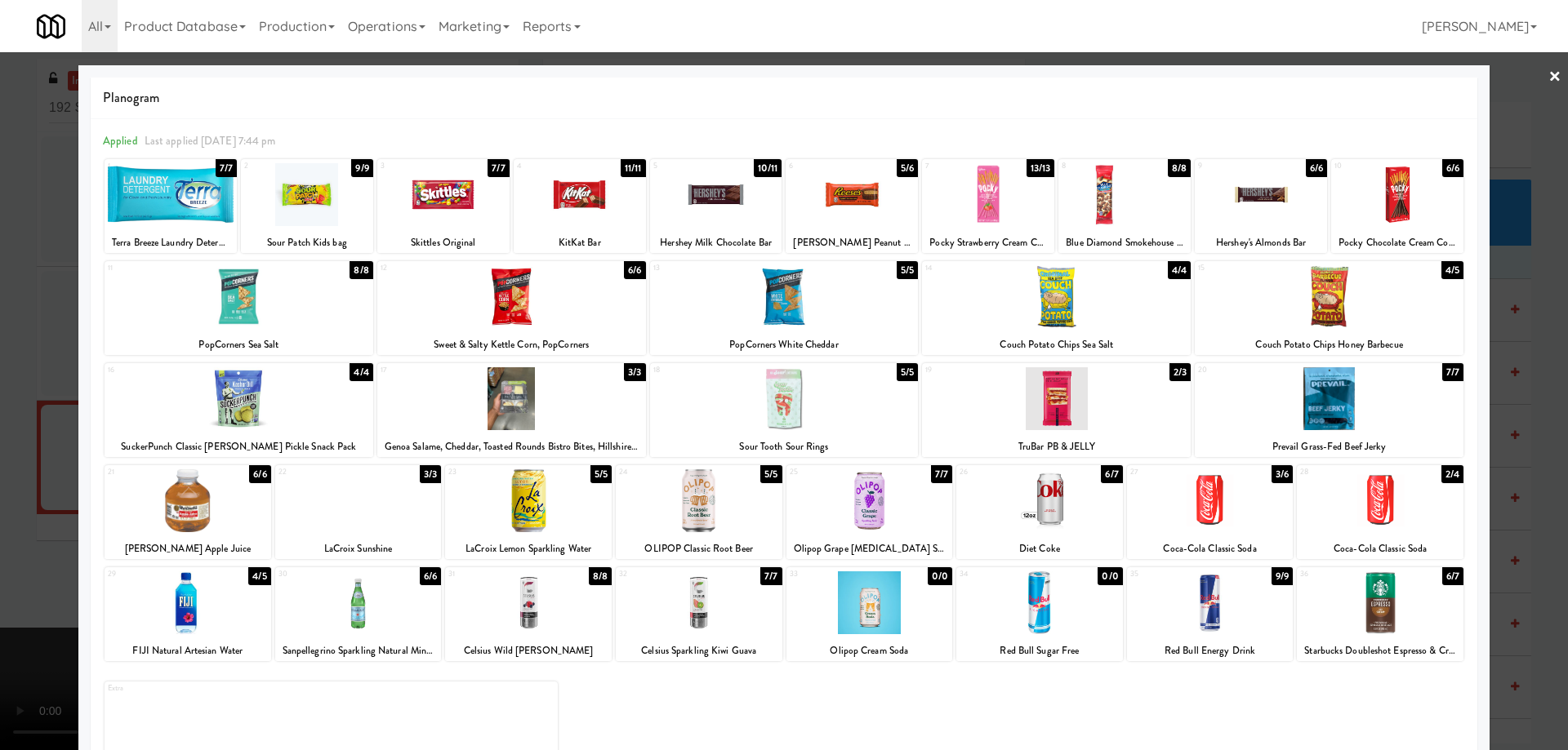
click at [874, 176] on div at bounding box center [851, 195] width 132 height 63
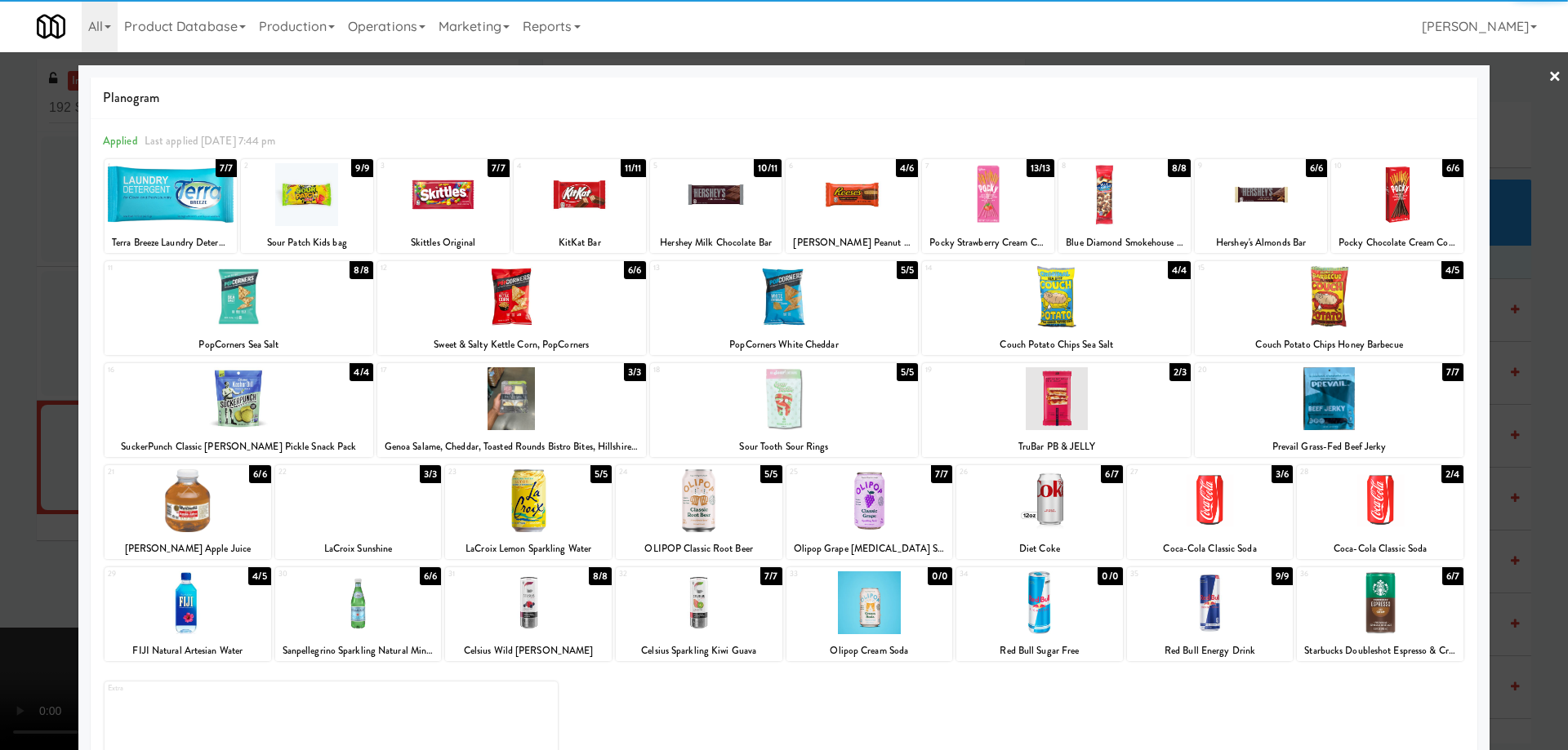
click at [1548, 72] on link "×" at bounding box center [1554, 78] width 13 height 51
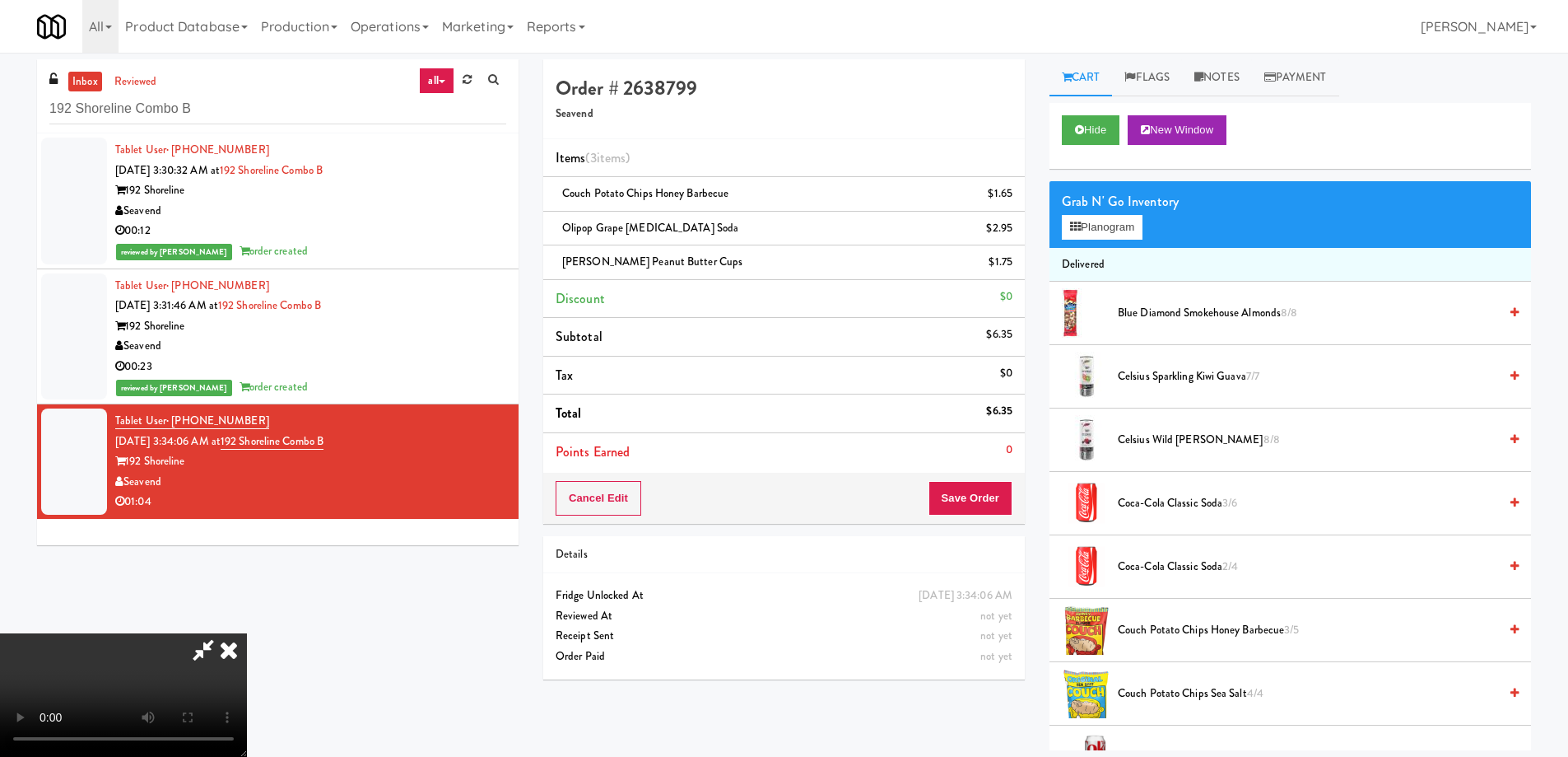
click at [247, 634] on video at bounding box center [123, 695] width 247 height 124
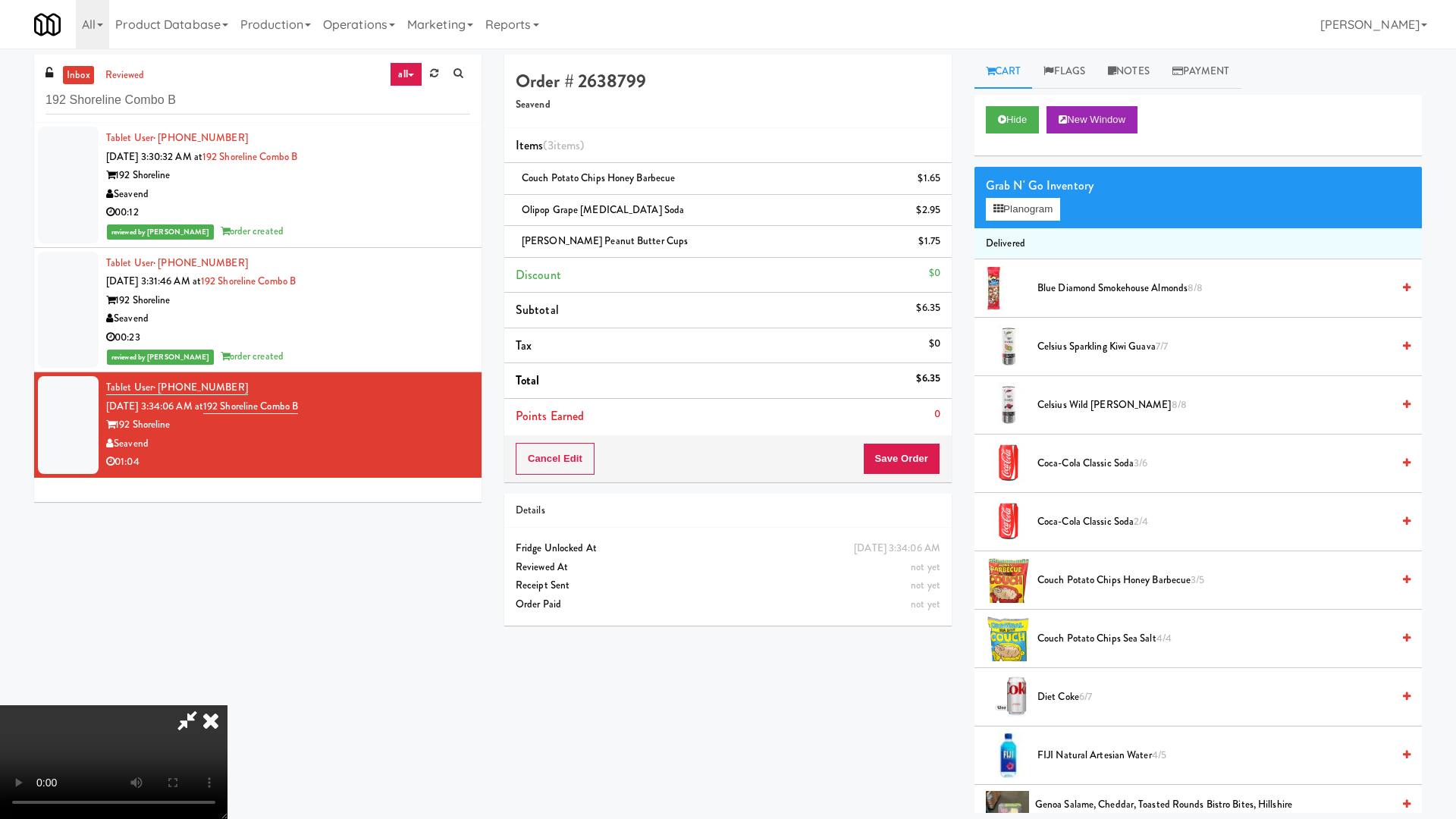
click at [227, 696] on video at bounding box center [113, 762] width 227 height 114
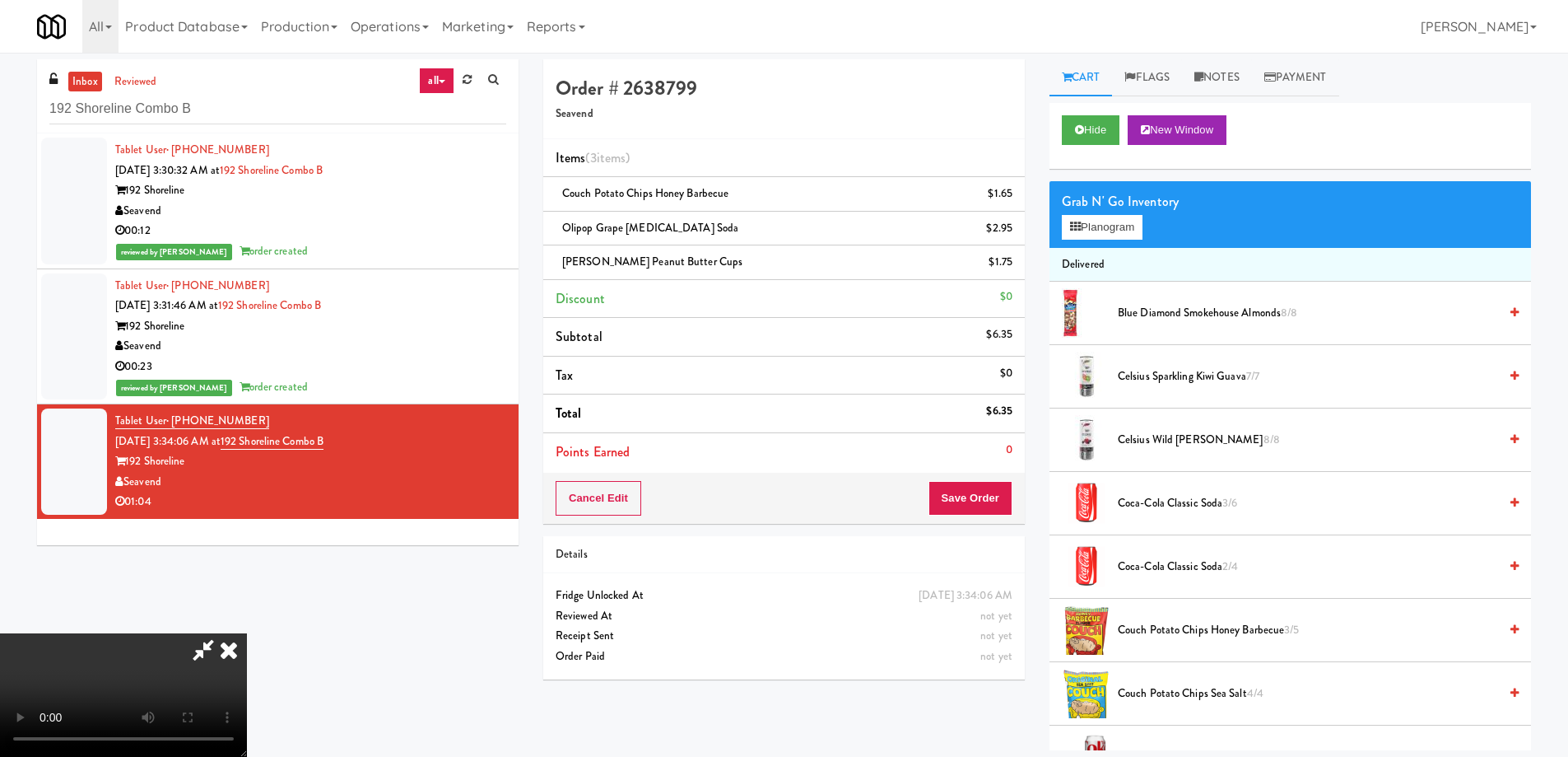
click at [247, 634] on icon at bounding box center [228, 650] width 36 height 33
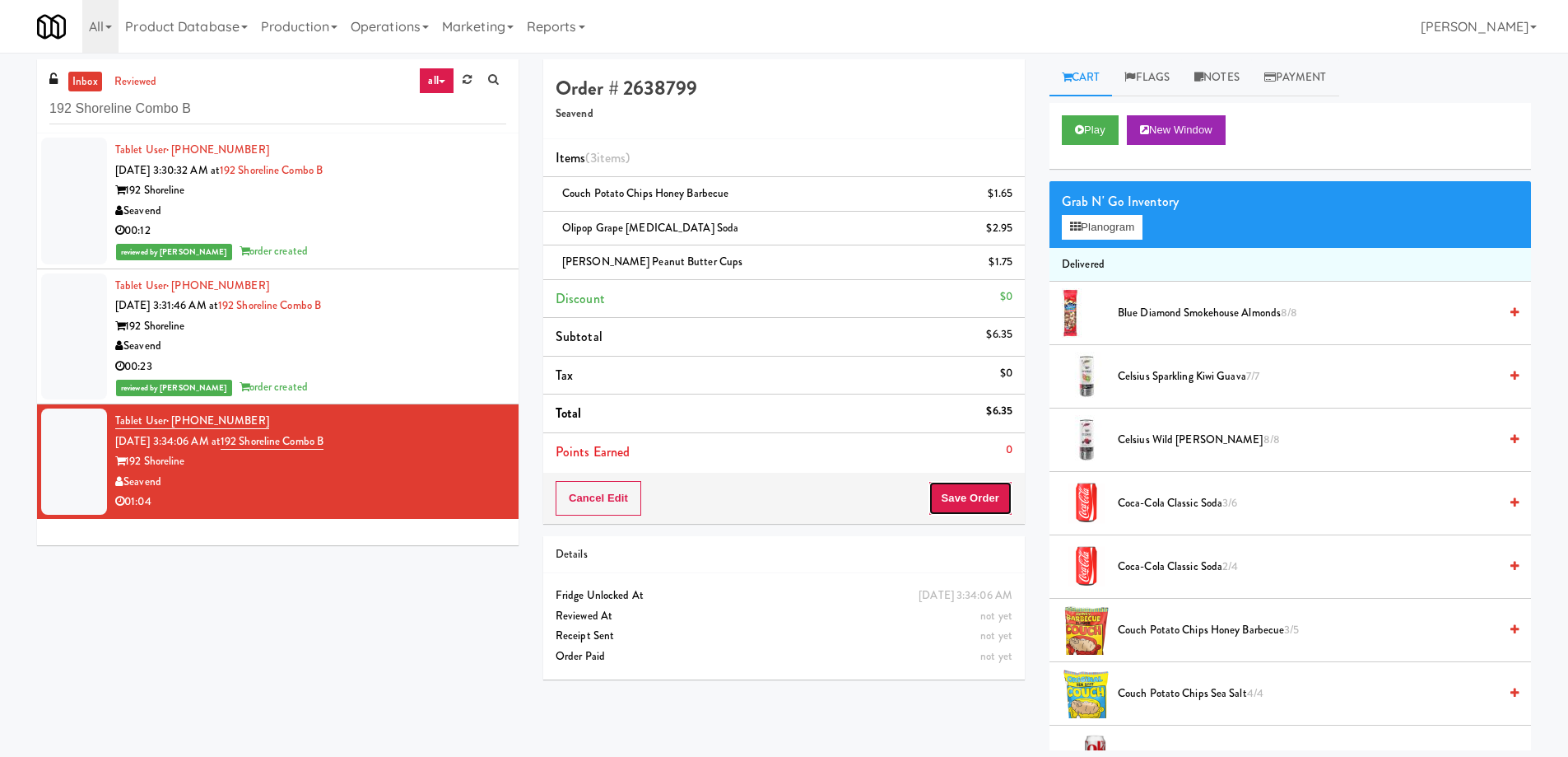
click at [1011, 495] on button "Save Order" at bounding box center [971, 498] width 84 height 34
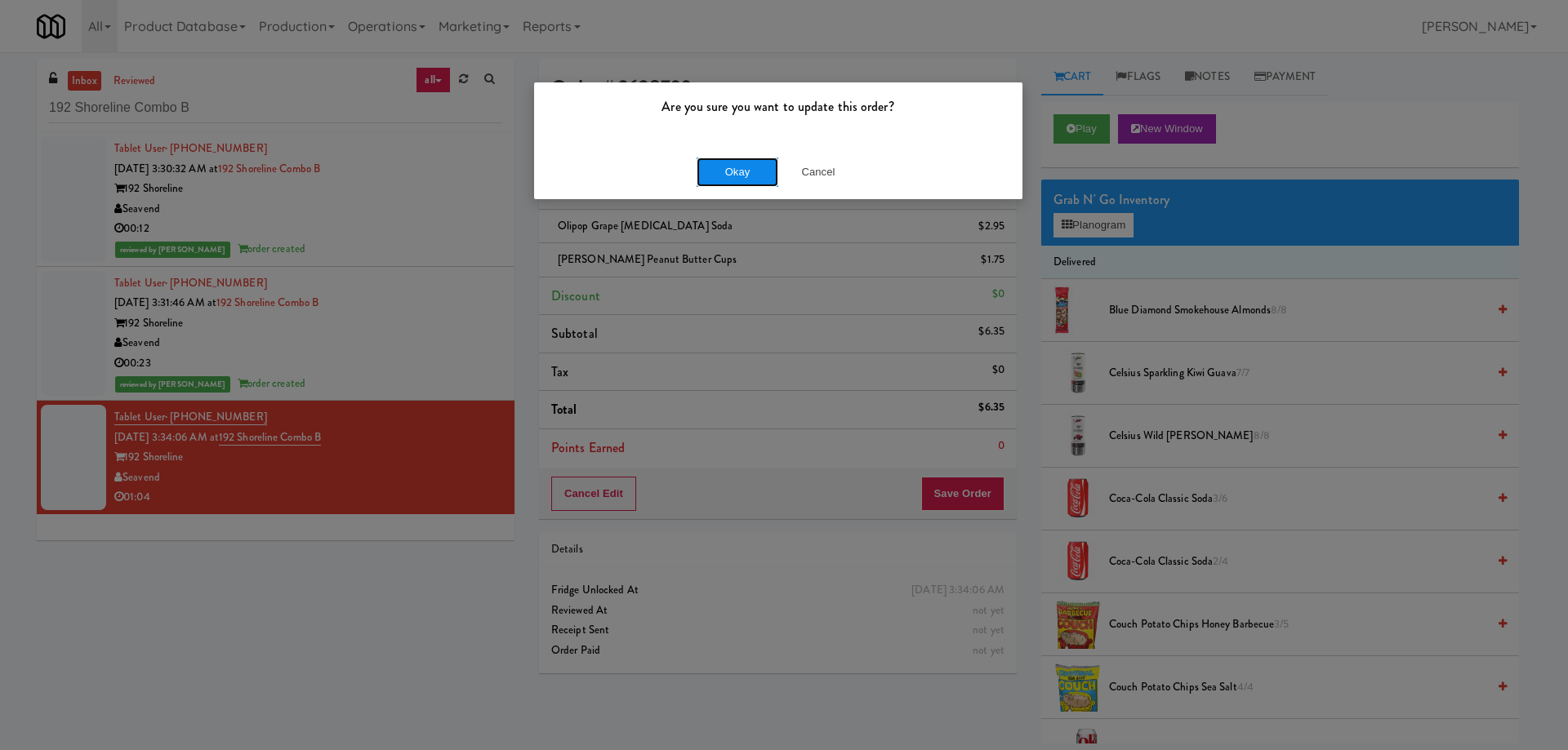
click at [734, 175] on button "Okay" at bounding box center [737, 173] width 81 height 30
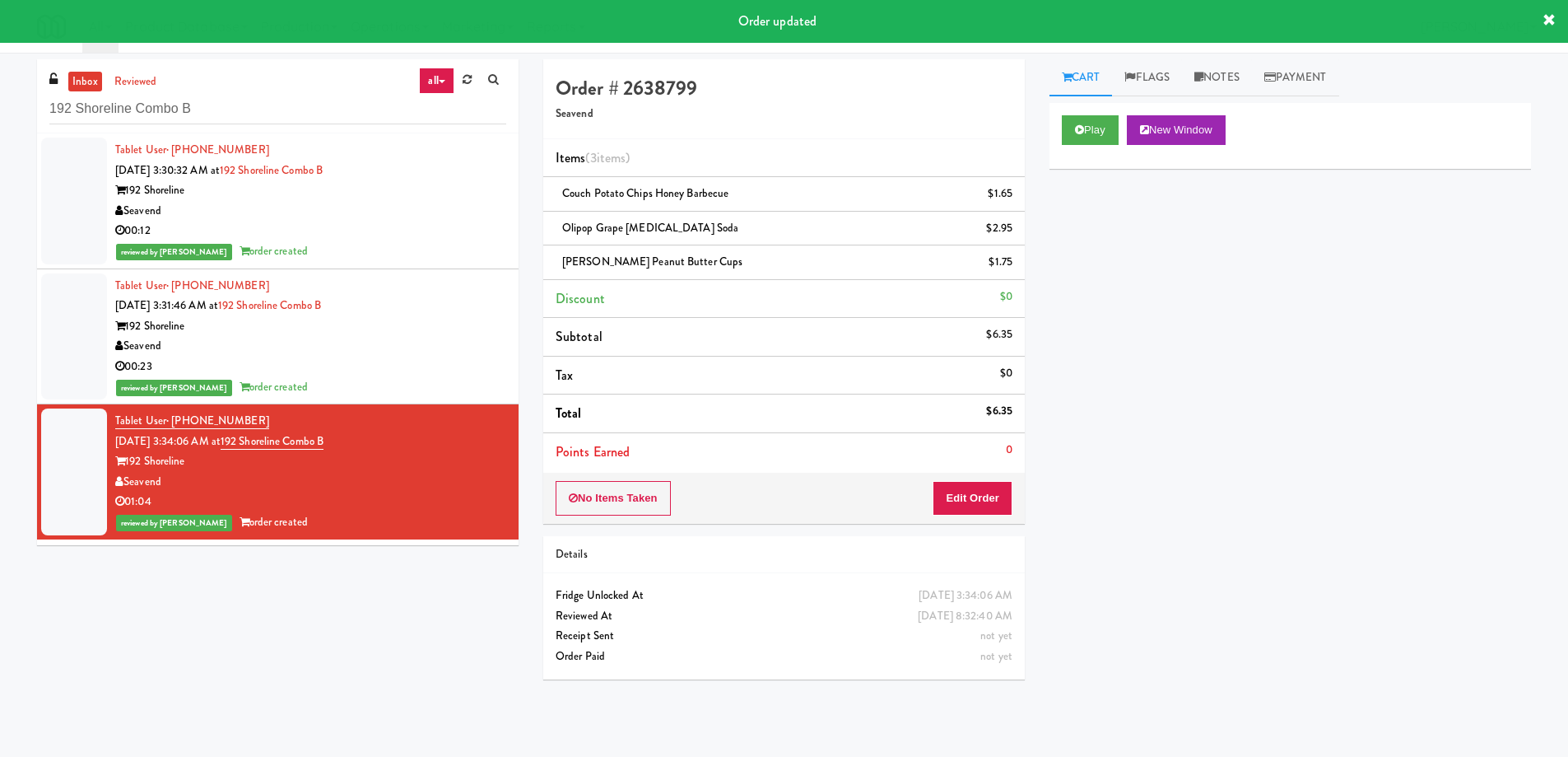
click at [1255, 569] on div "Play New Window Primary Flag Clear Flag if unable to determine what was taken o…" at bounding box center [1290, 411] width 482 height 618
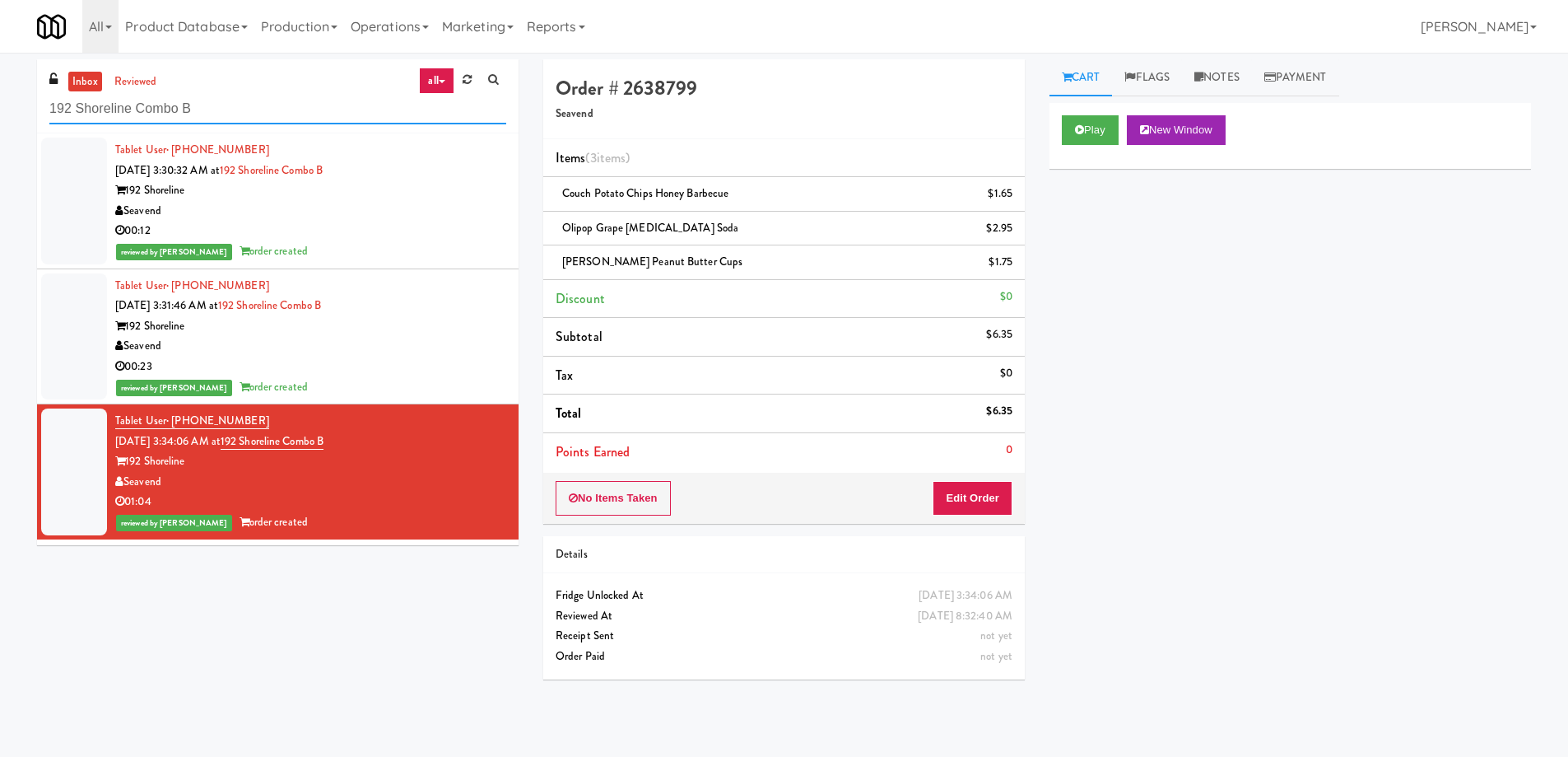
click at [263, 103] on input "192 Shoreline Combo B" at bounding box center [278, 109] width 457 height 31
paste input "IKEA Etobicoke"
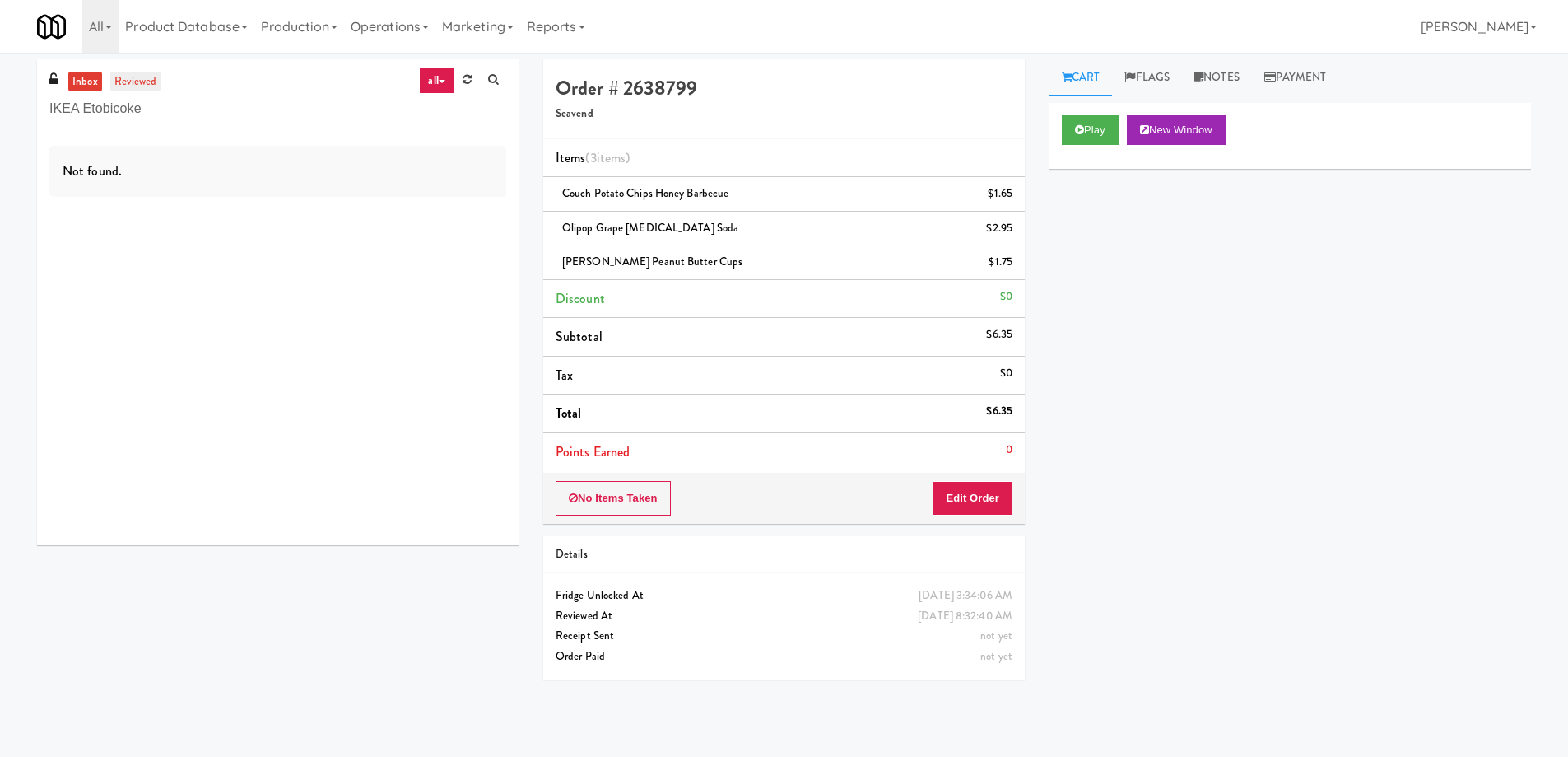
click at [138, 83] on link "reviewed" at bounding box center [135, 82] width 51 height 21
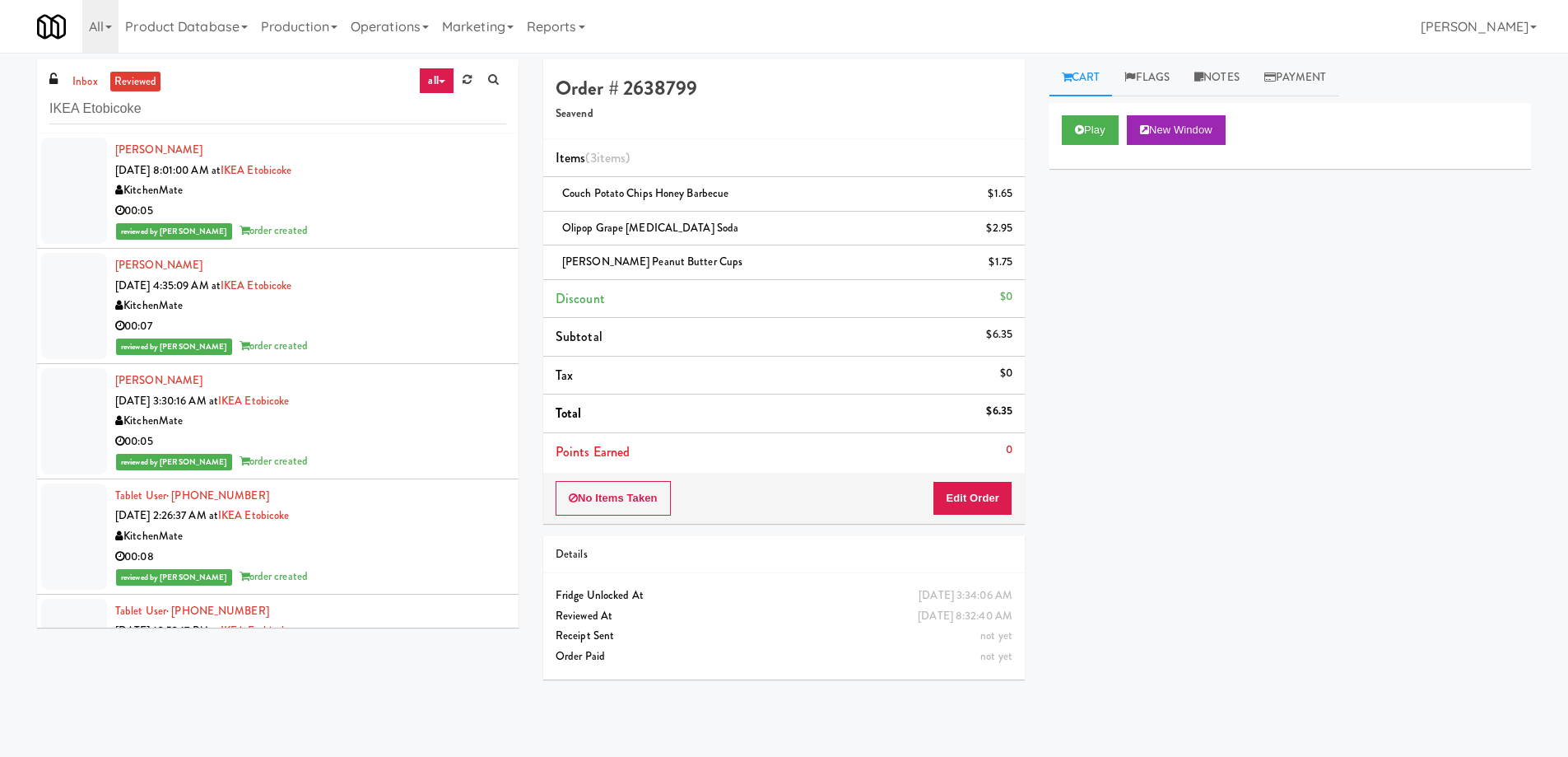
click at [438, 193] on div "KitchenMate" at bounding box center [311, 191] width 391 height 21
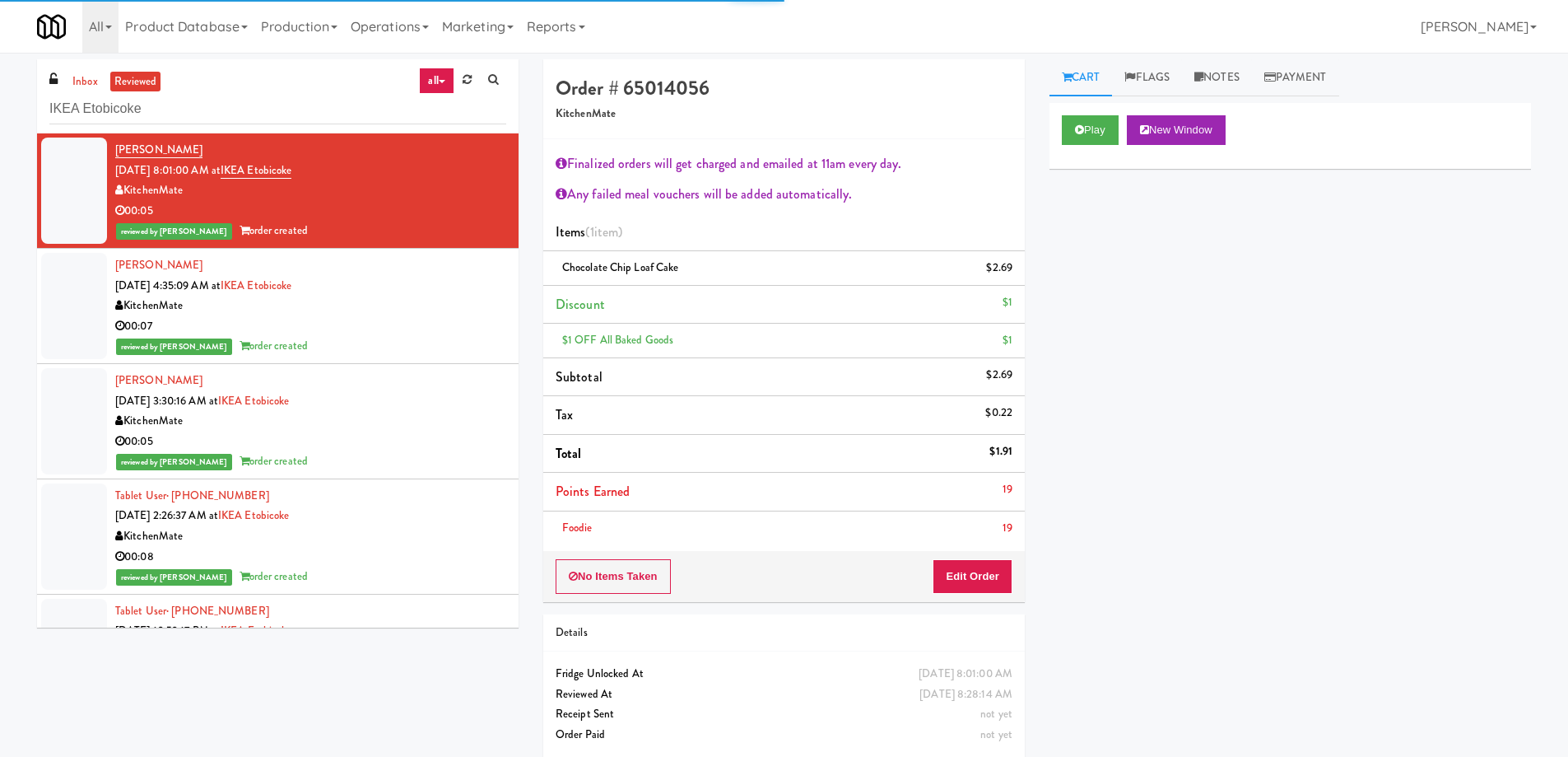
click at [434, 307] on div "KitchenMate" at bounding box center [311, 306] width 391 height 21
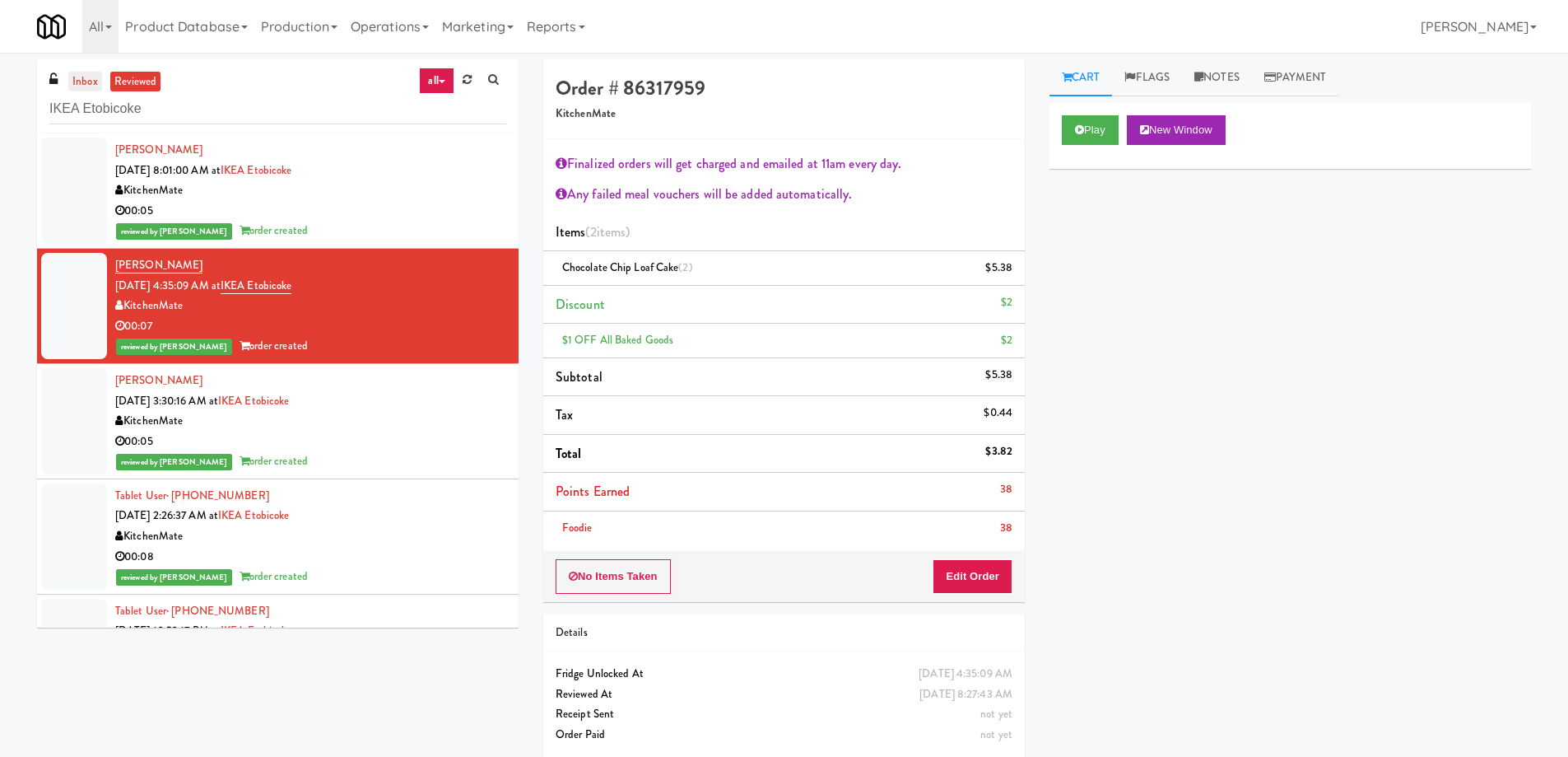
click at [76, 84] on link "inbox" at bounding box center [85, 82] width 34 height 21
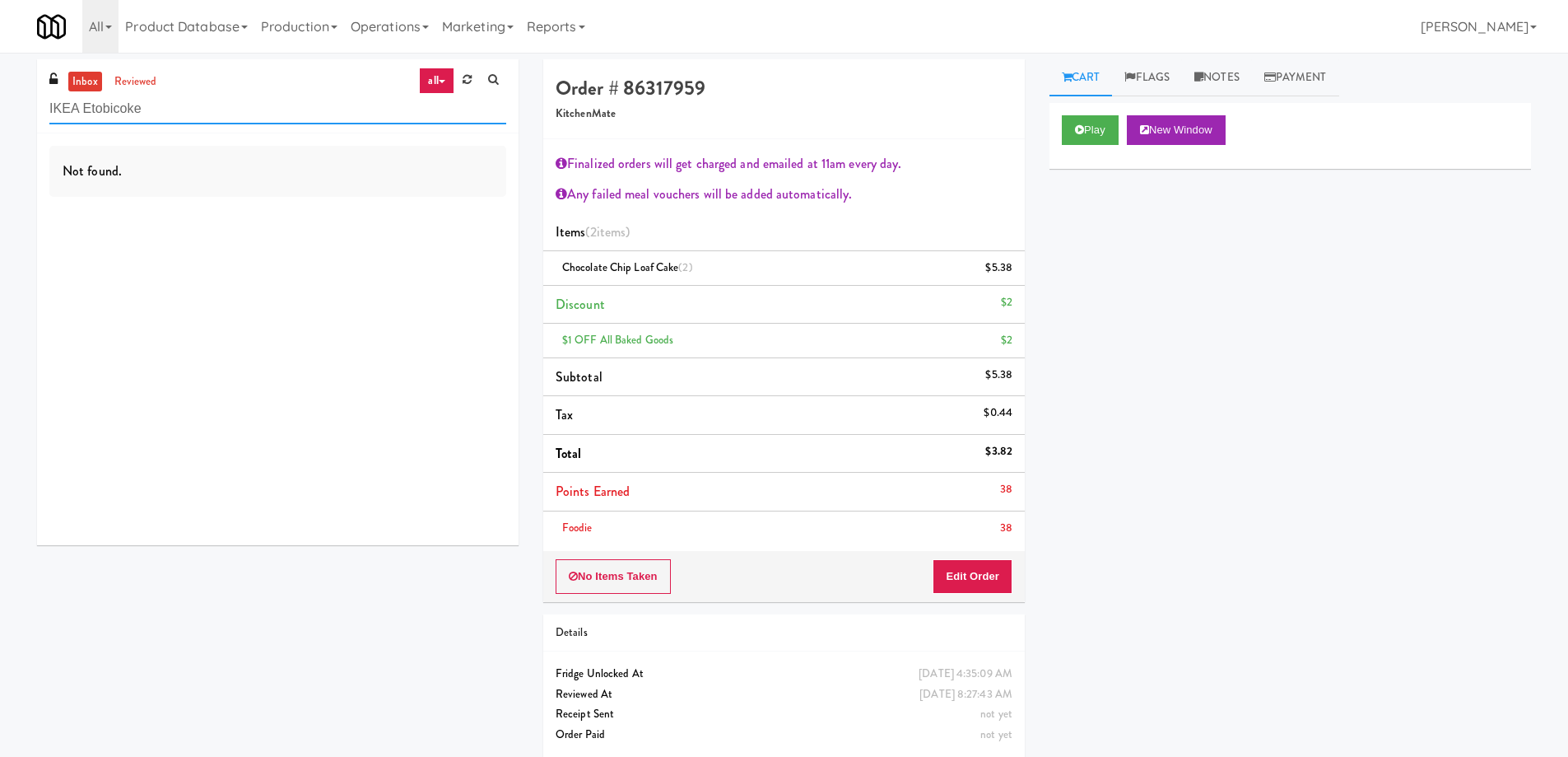
click at [268, 106] on input "IKEA Etobicoke" at bounding box center [278, 109] width 457 height 31
paste input "Cambridge Memorial Hospital - A-Wing, Level 0"
click at [268, 106] on input "IKEA Cambridge Memorial Hospital - A-Wing, Level 0" at bounding box center [278, 109] width 457 height 31
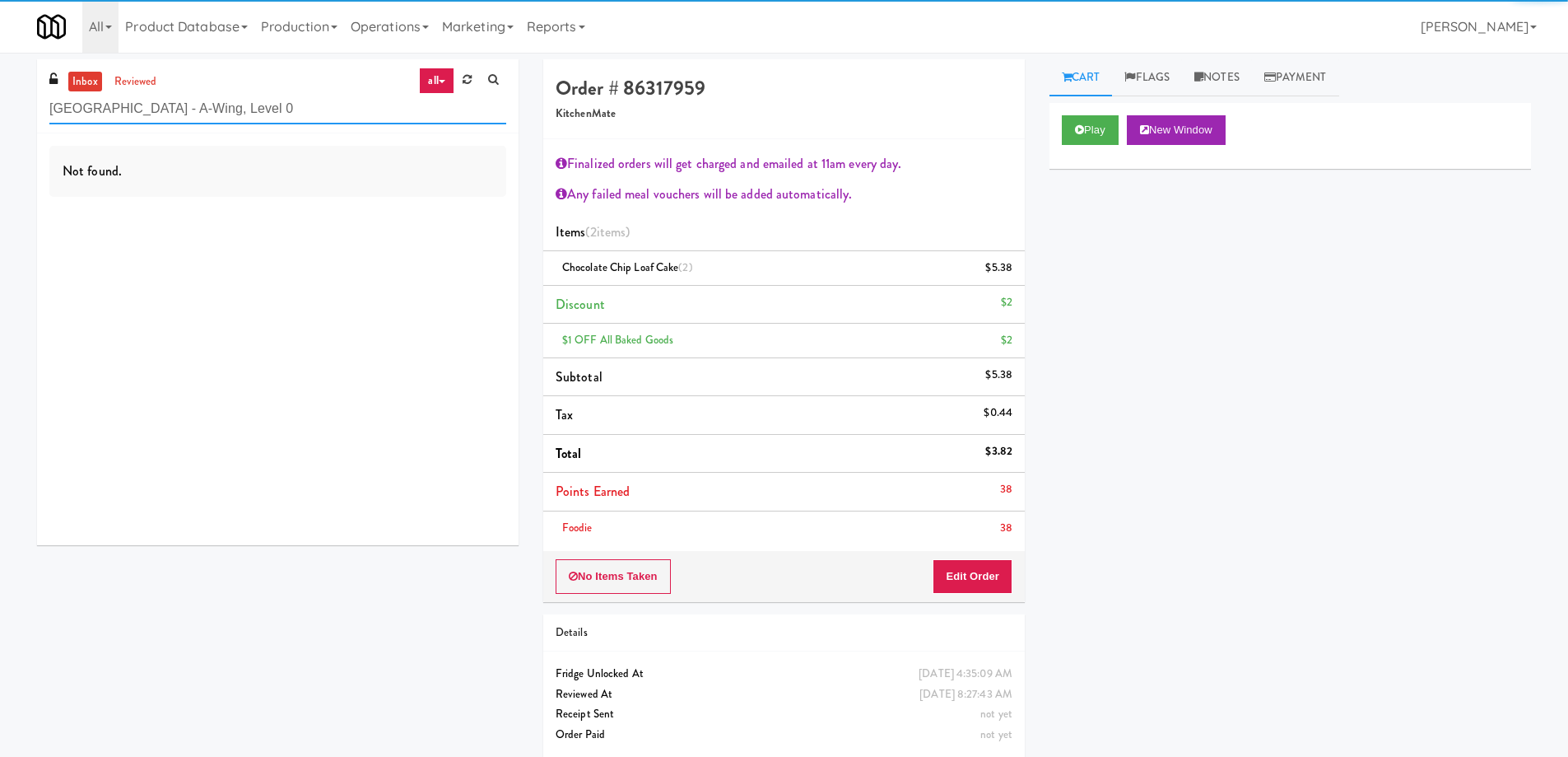
click at [266, 117] on input "IKEA Cambridge Memorial Hospital - A-Wing, Level 0" at bounding box center [278, 109] width 457 height 31
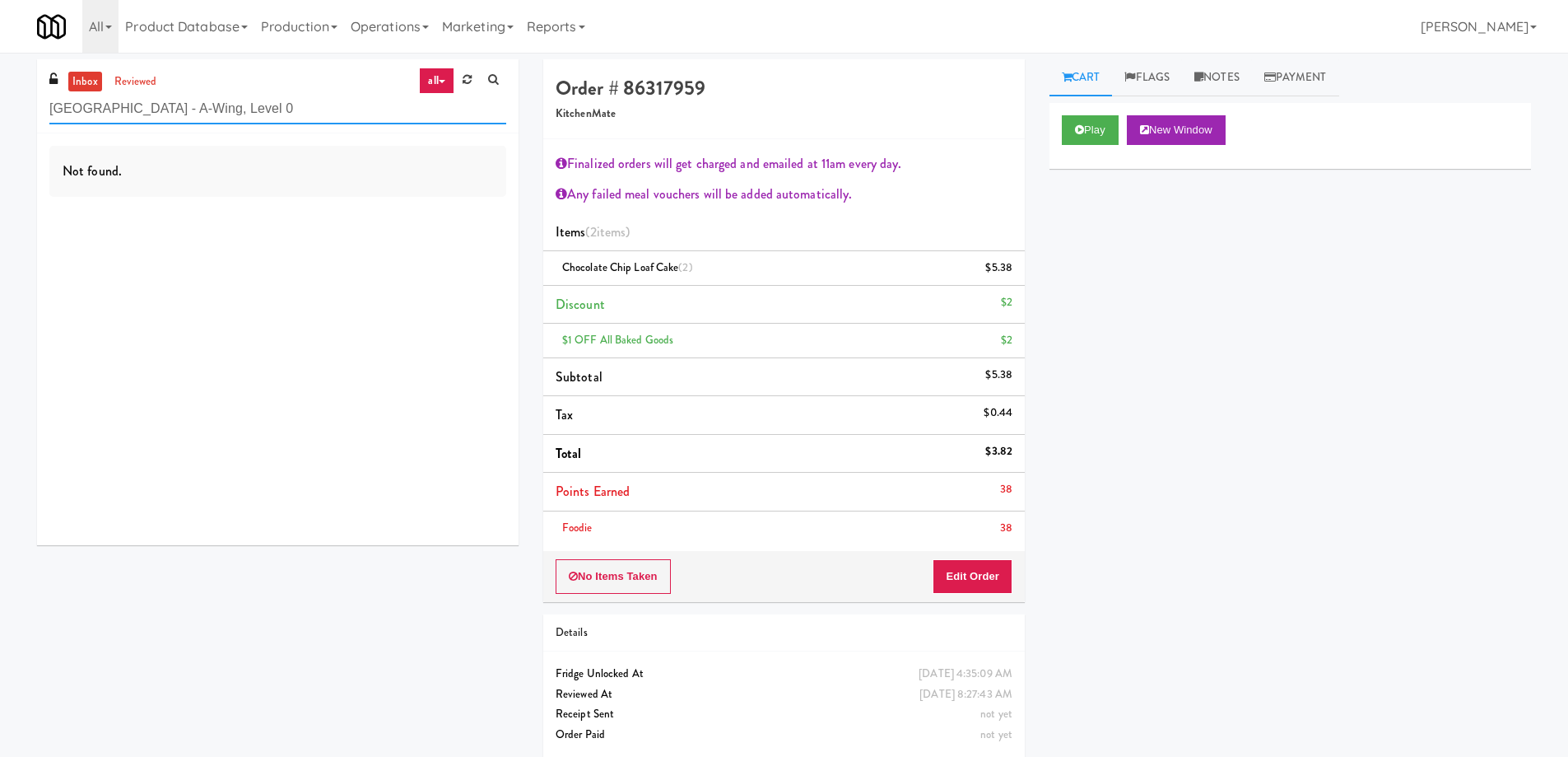
click at [266, 117] on input "IKEA Cambridge Memorial Hospital - A-Wing, Level 0" at bounding box center [278, 109] width 457 height 31
paste input "text"
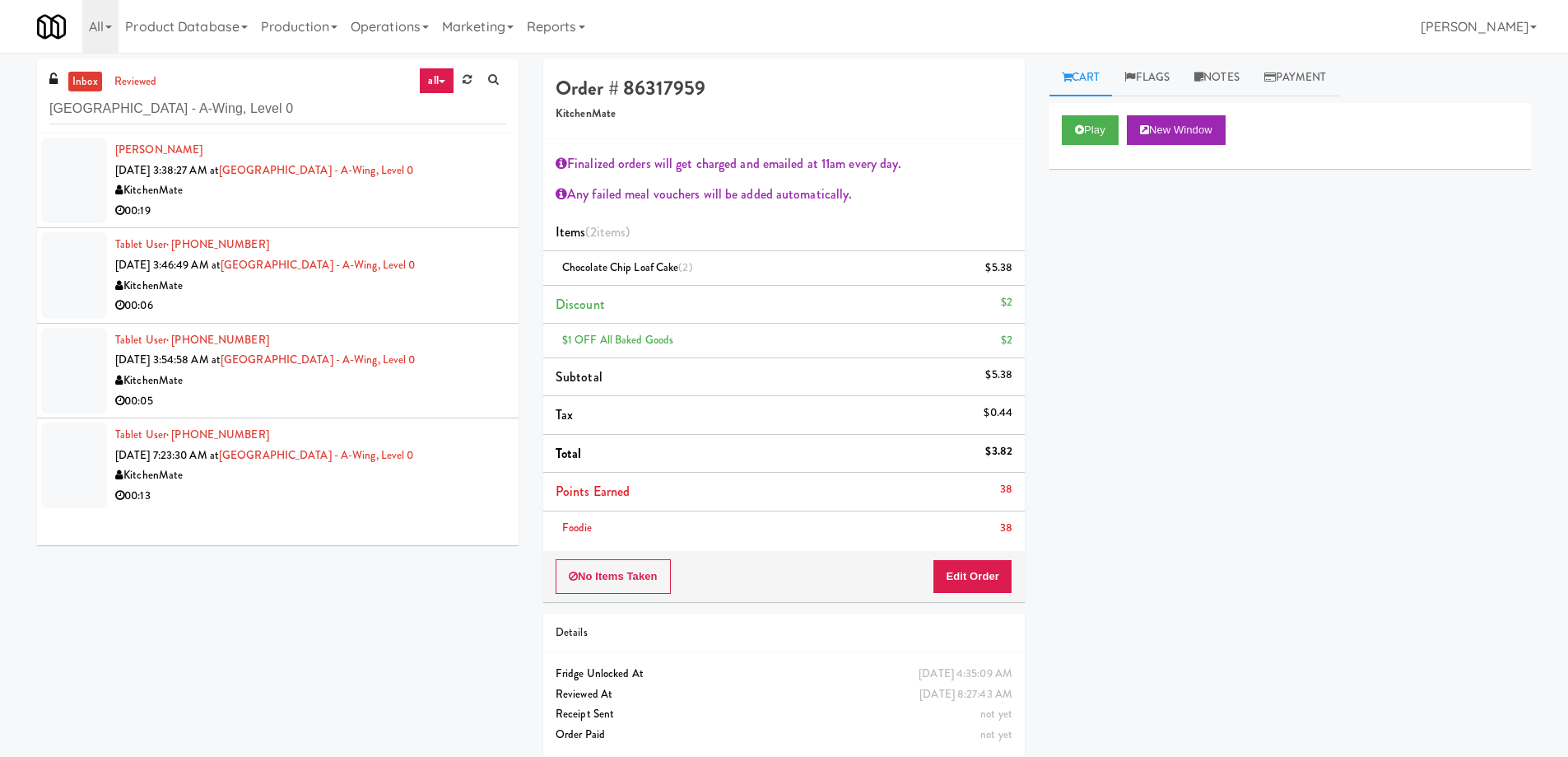
click at [315, 202] on div "00:19" at bounding box center [311, 212] width 391 height 21
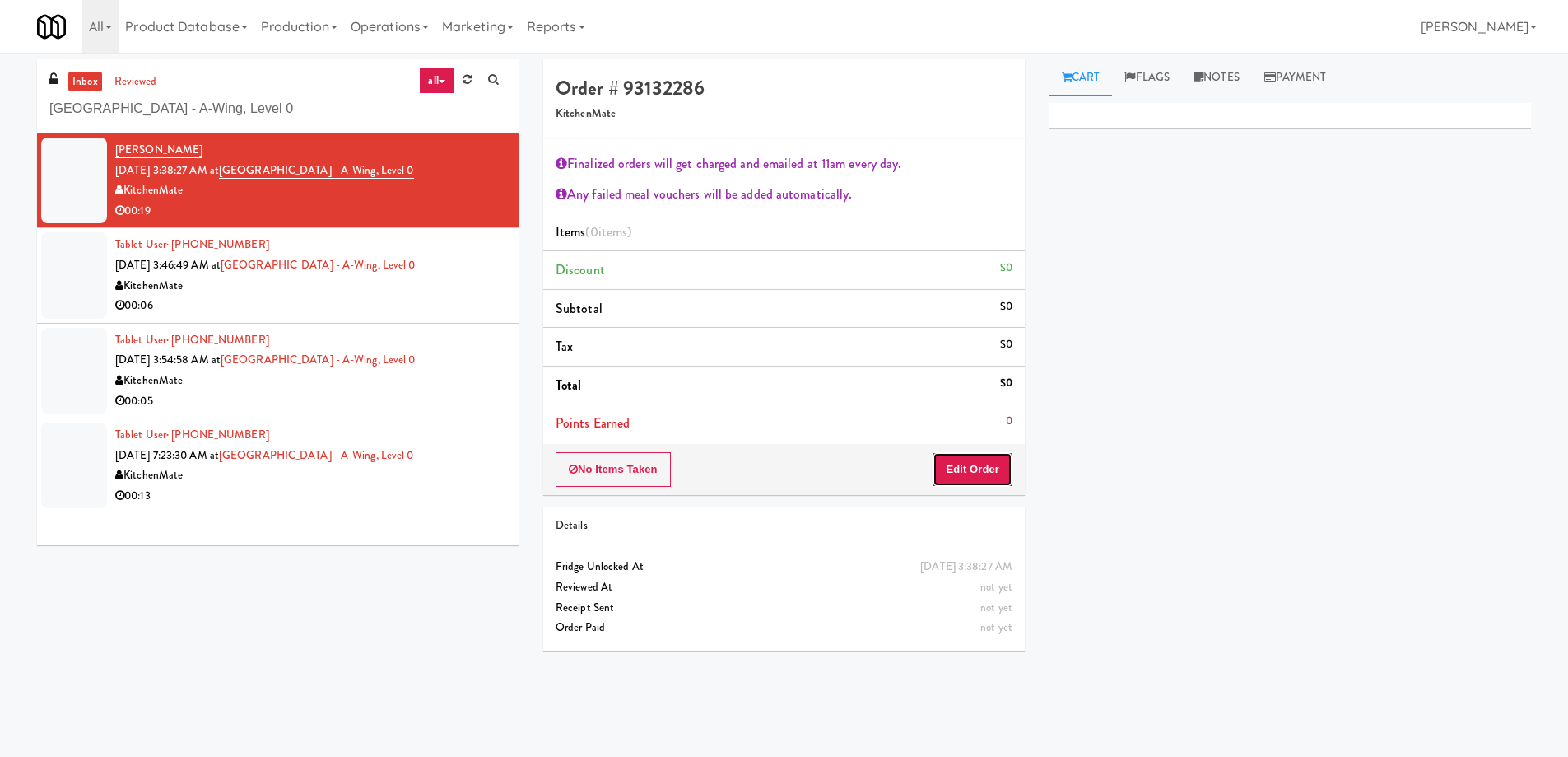
click at [979, 471] on button "Edit Order" at bounding box center [973, 469] width 80 height 34
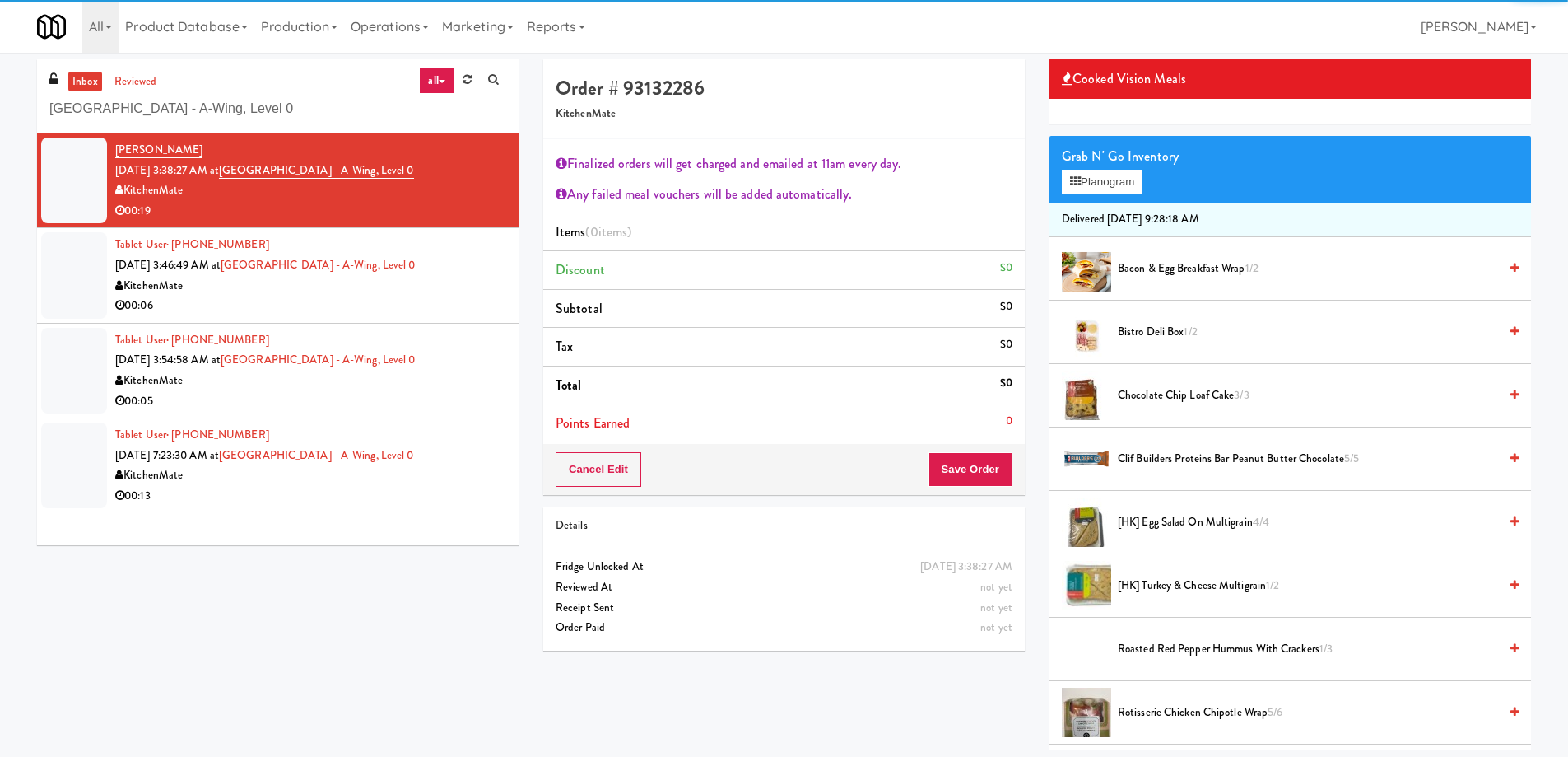
scroll to position [82, 0]
click at [1184, 522] on span "[HK] Egg Salad on Multigrain 4/4" at bounding box center [1308, 522] width 380 height 21
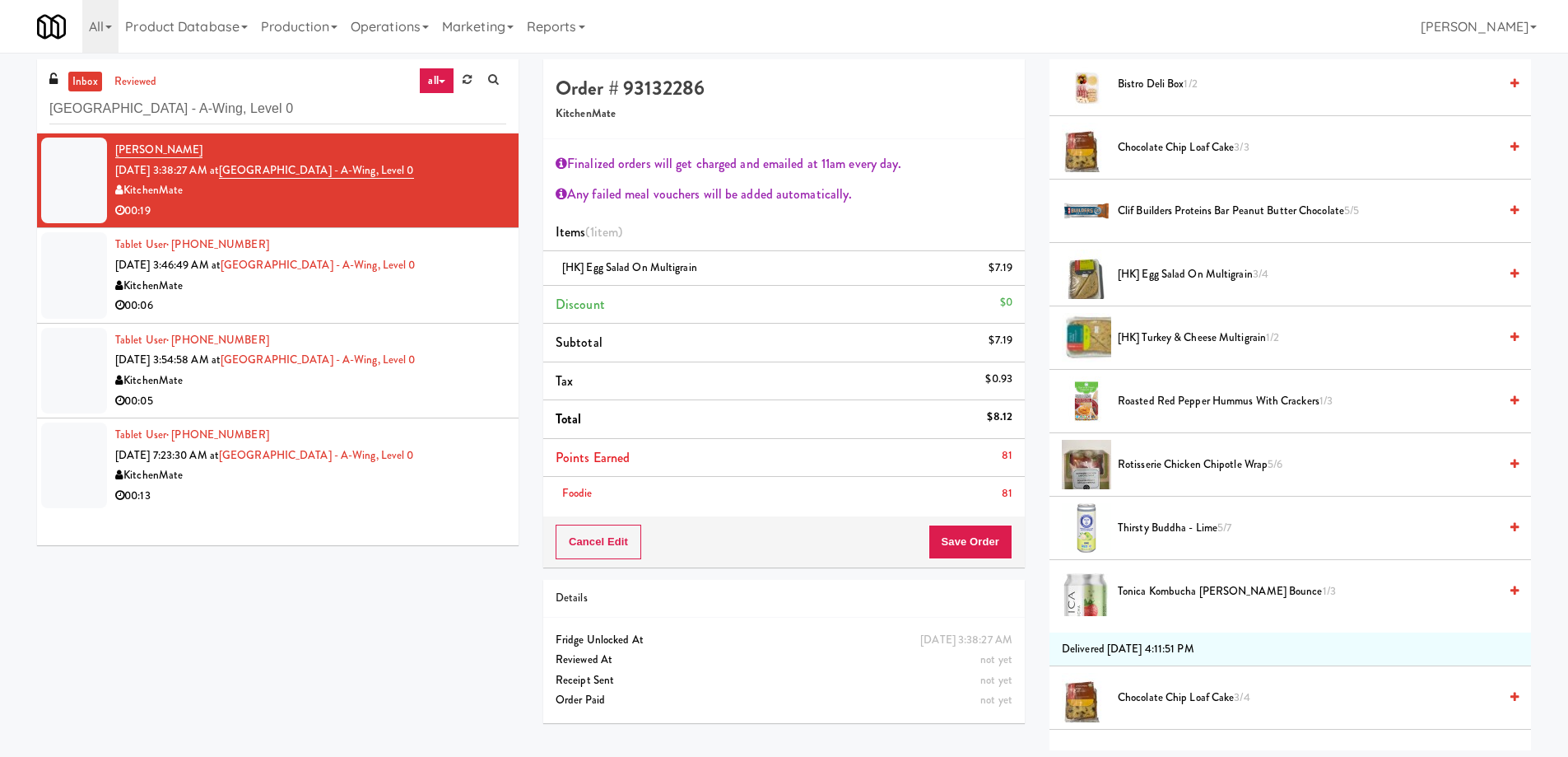
scroll to position [412, 0]
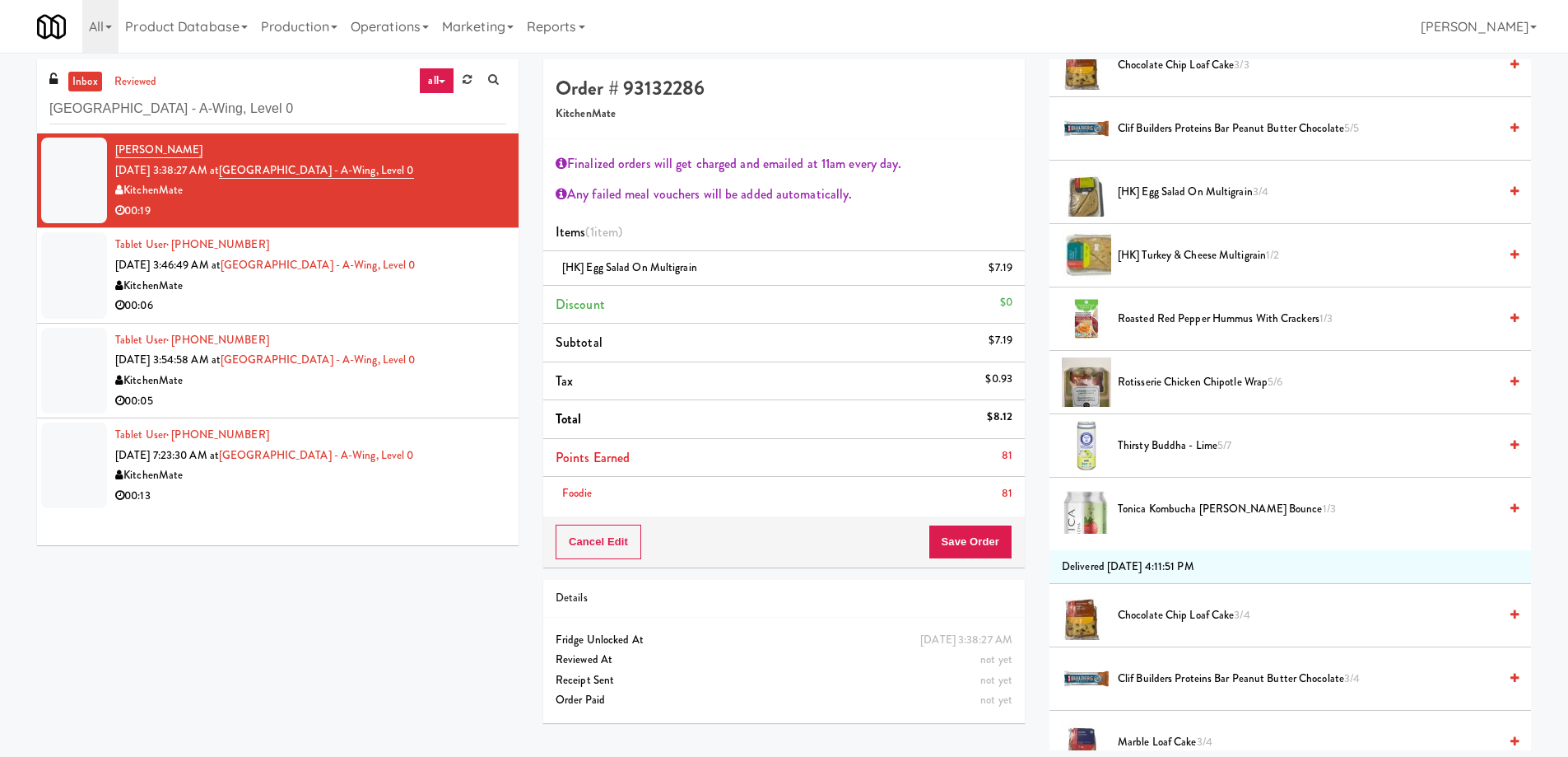
click at [1179, 380] on span "Rotisserie Chicken Chipotle Wrap 5/6" at bounding box center [1308, 382] width 380 height 21
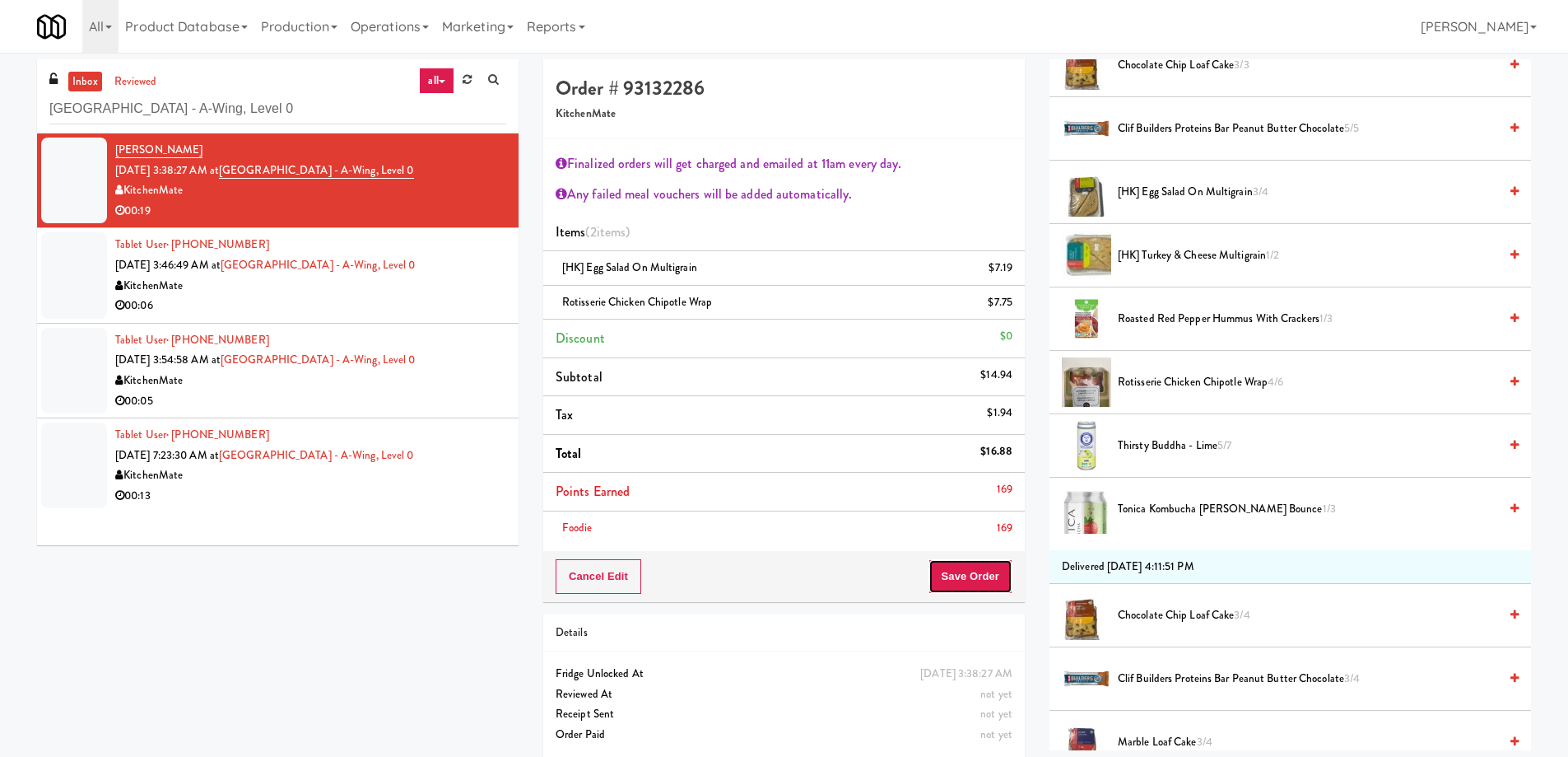
click at [961, 573] on button "Save Order" at bounding box center [971, 576] width 84 height 34
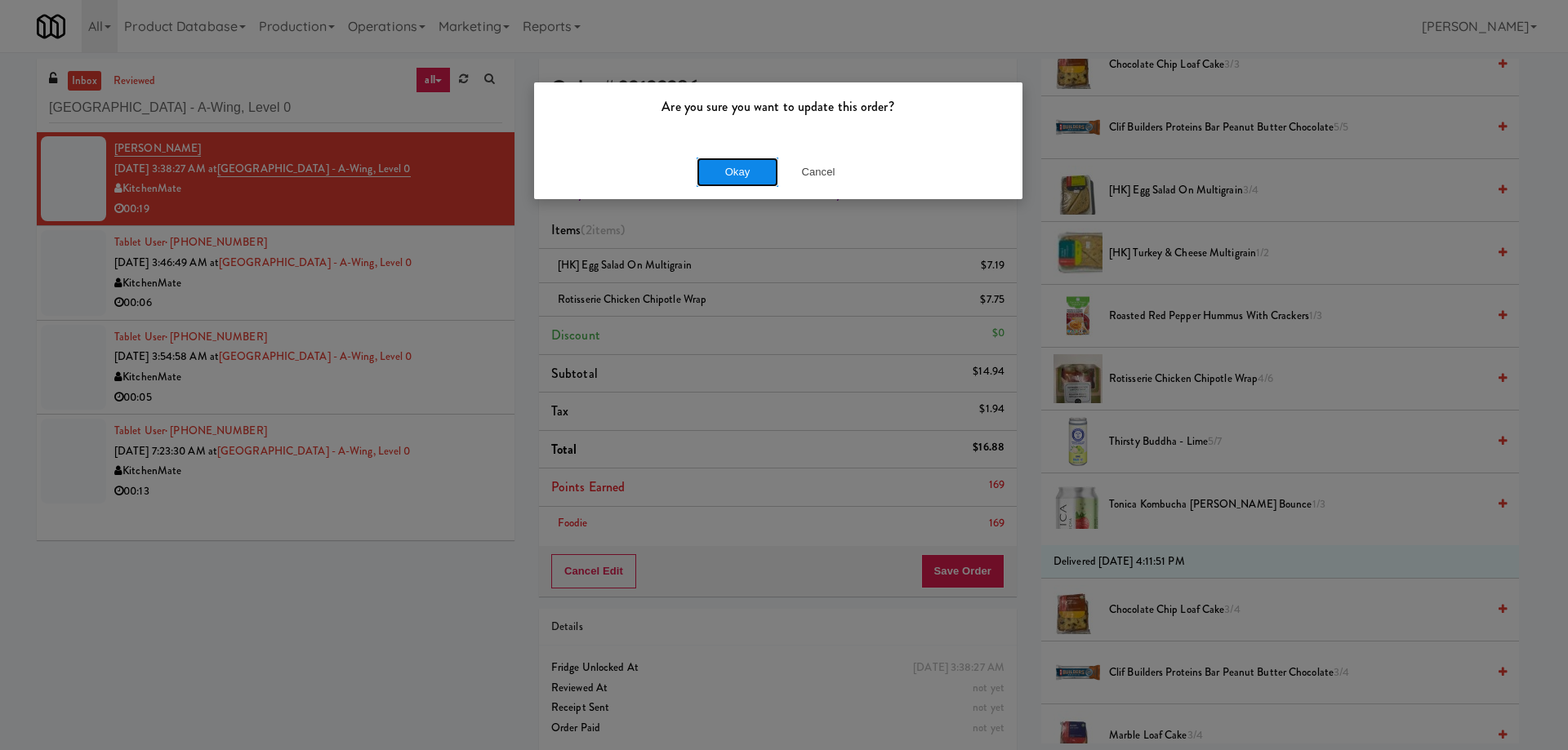
click at [728, 168] on button "Okay" at bounding box center [737, 173] width 81 height 30
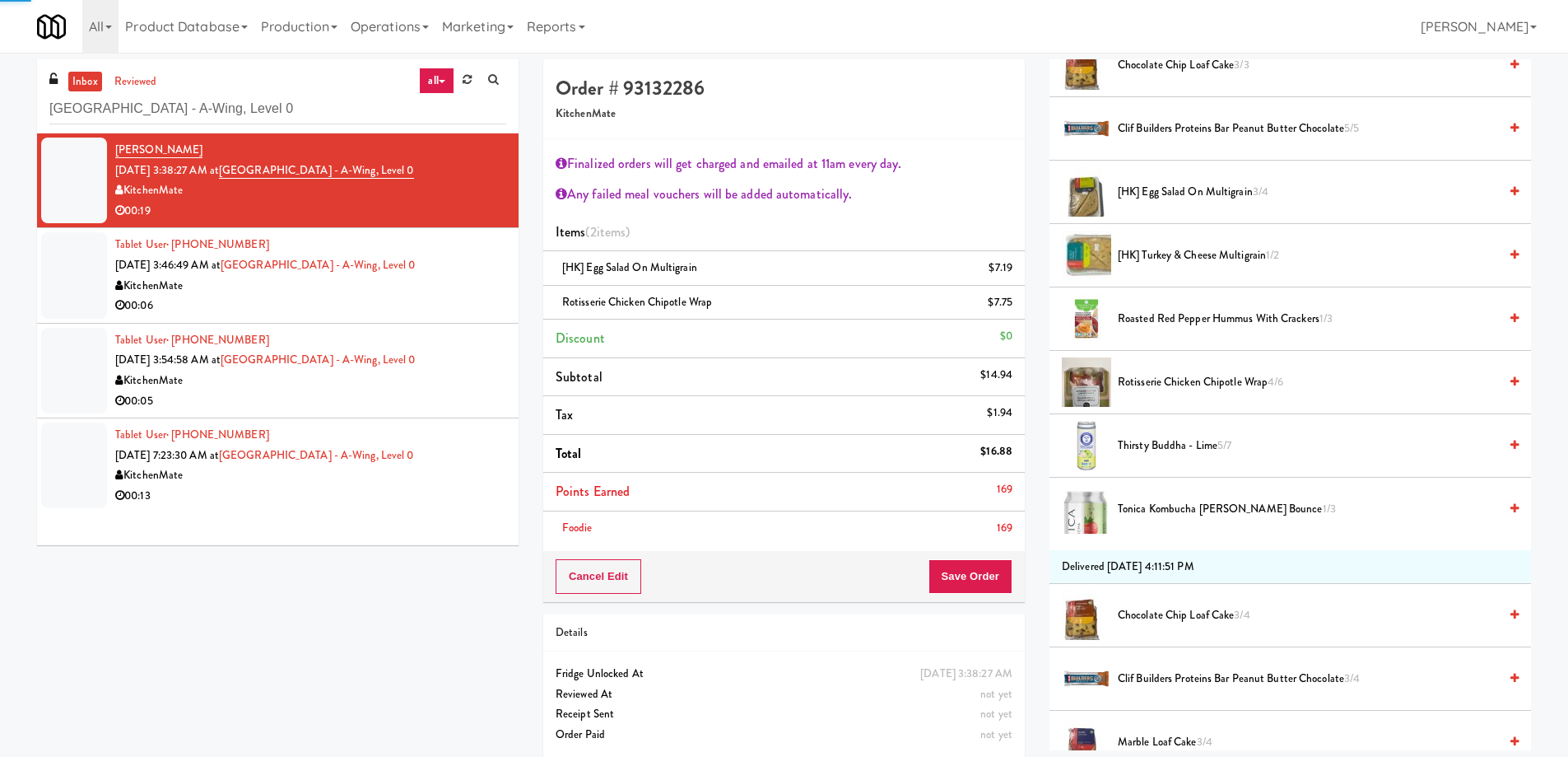
drag, startPoint x: 437, startPoint y: 294, endPoint x: 410, endPoint y: 337, distance: 50.8
click at [436, 294] on div "KitchenMate" at bounding box center [311, 286] width 391 height 21
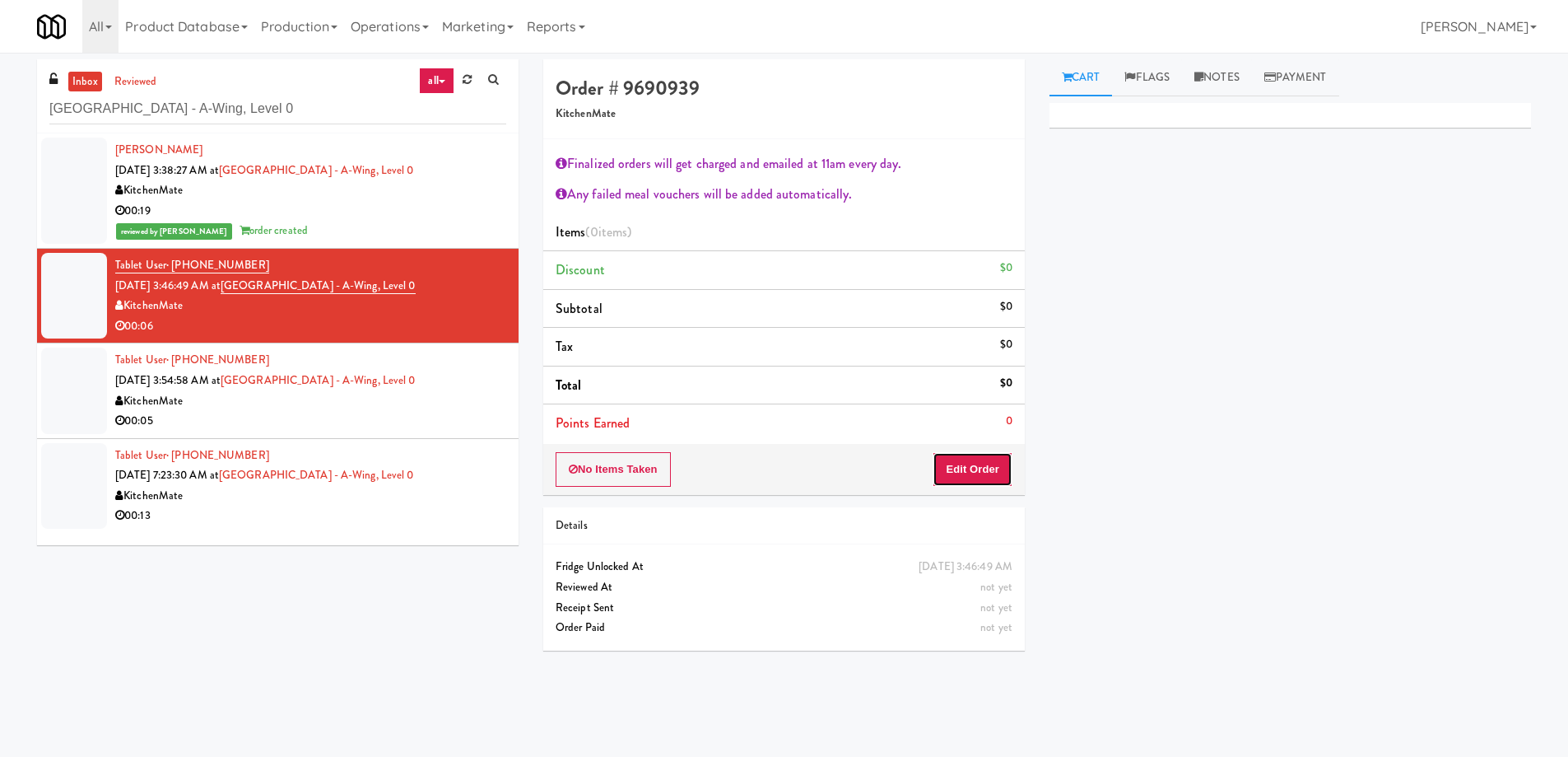
click at [950, 461] on button "Edit Order" at bounding box center [973, 469] width 80 height 34
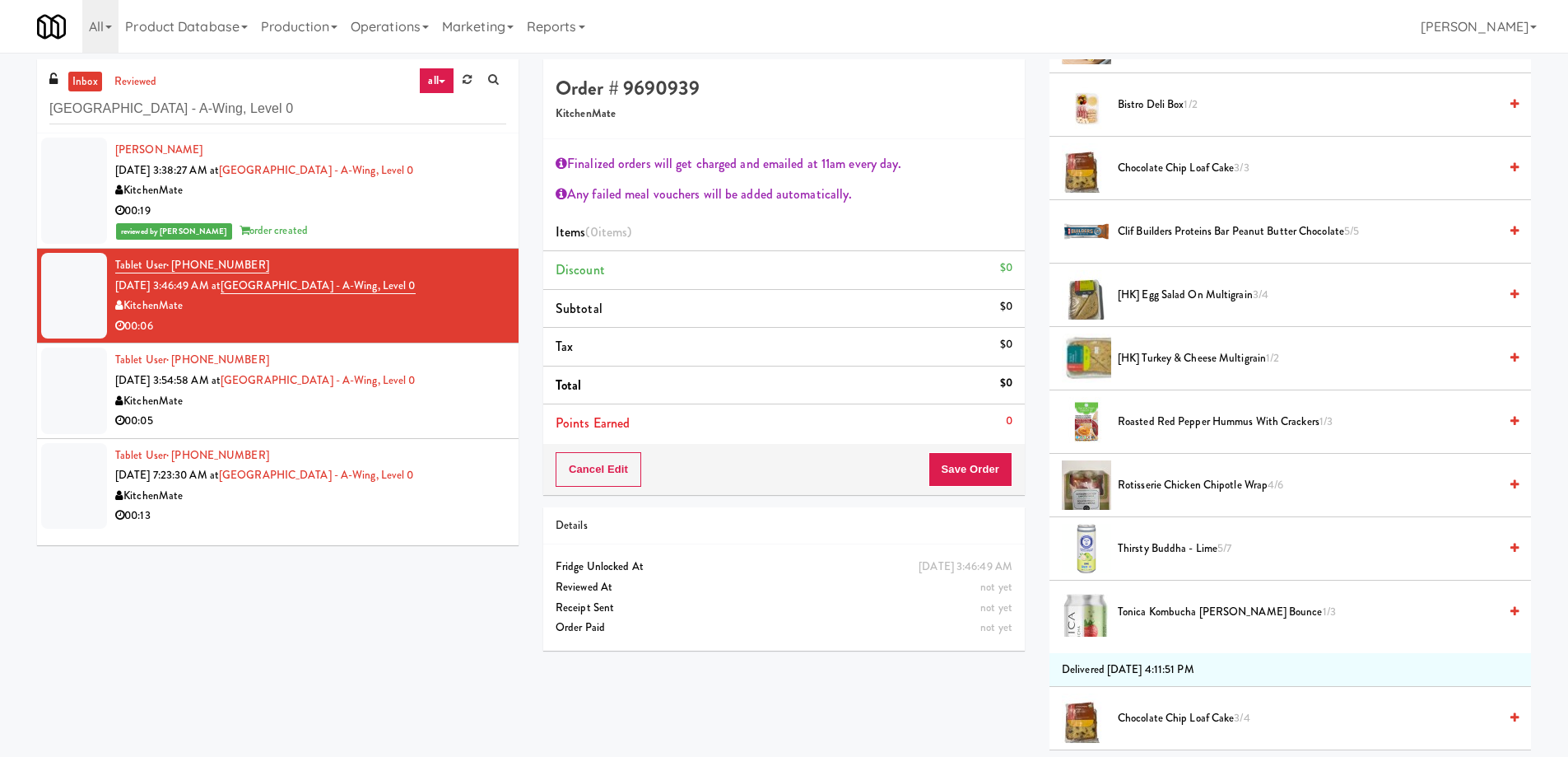
scroll to position [329, 0]
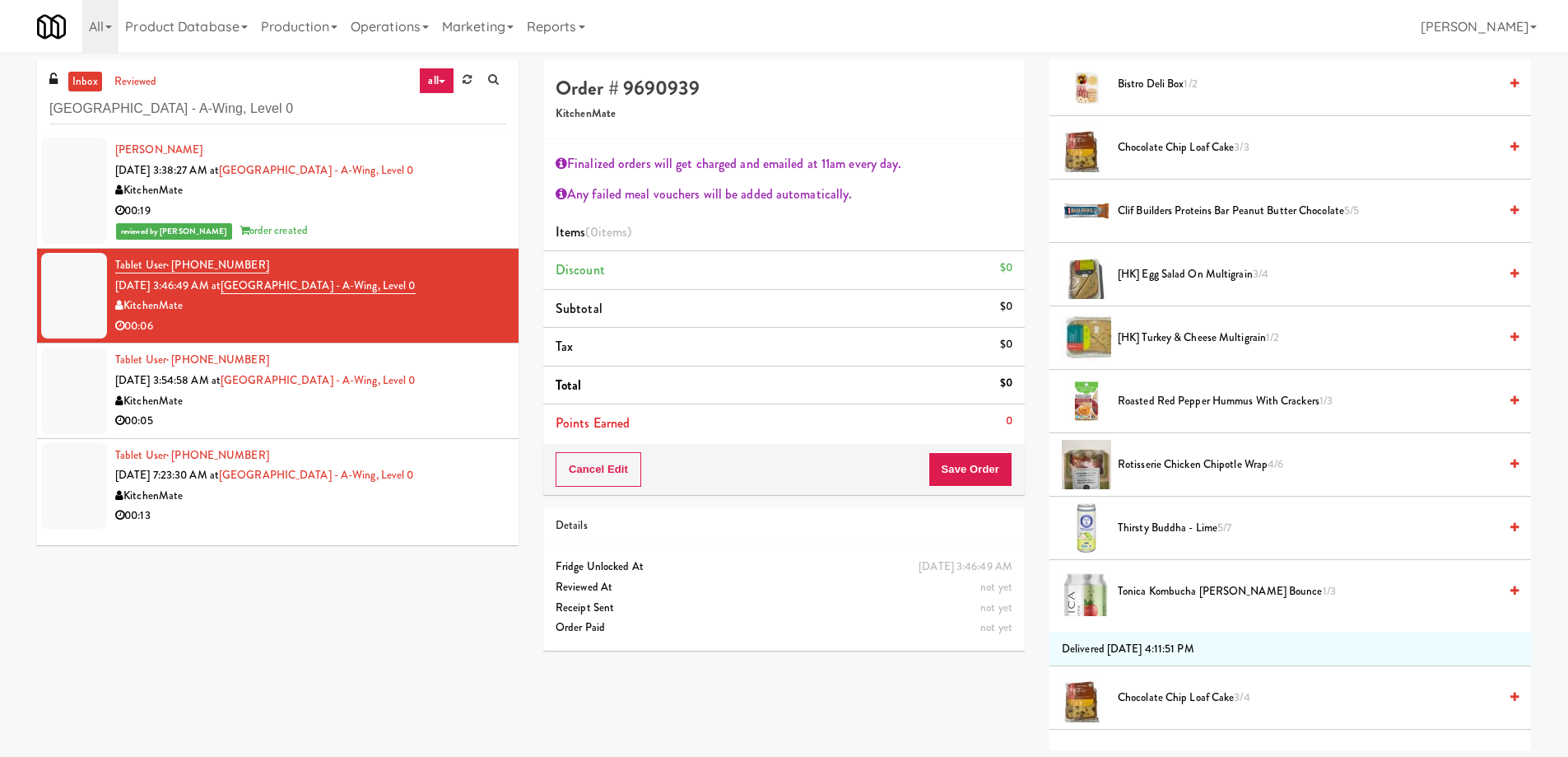
click at [1197, 464] on span "Rotisserie Chicken Chipotle Wrap 4/6" at bounding box center [1308, 465] width 380 height 21
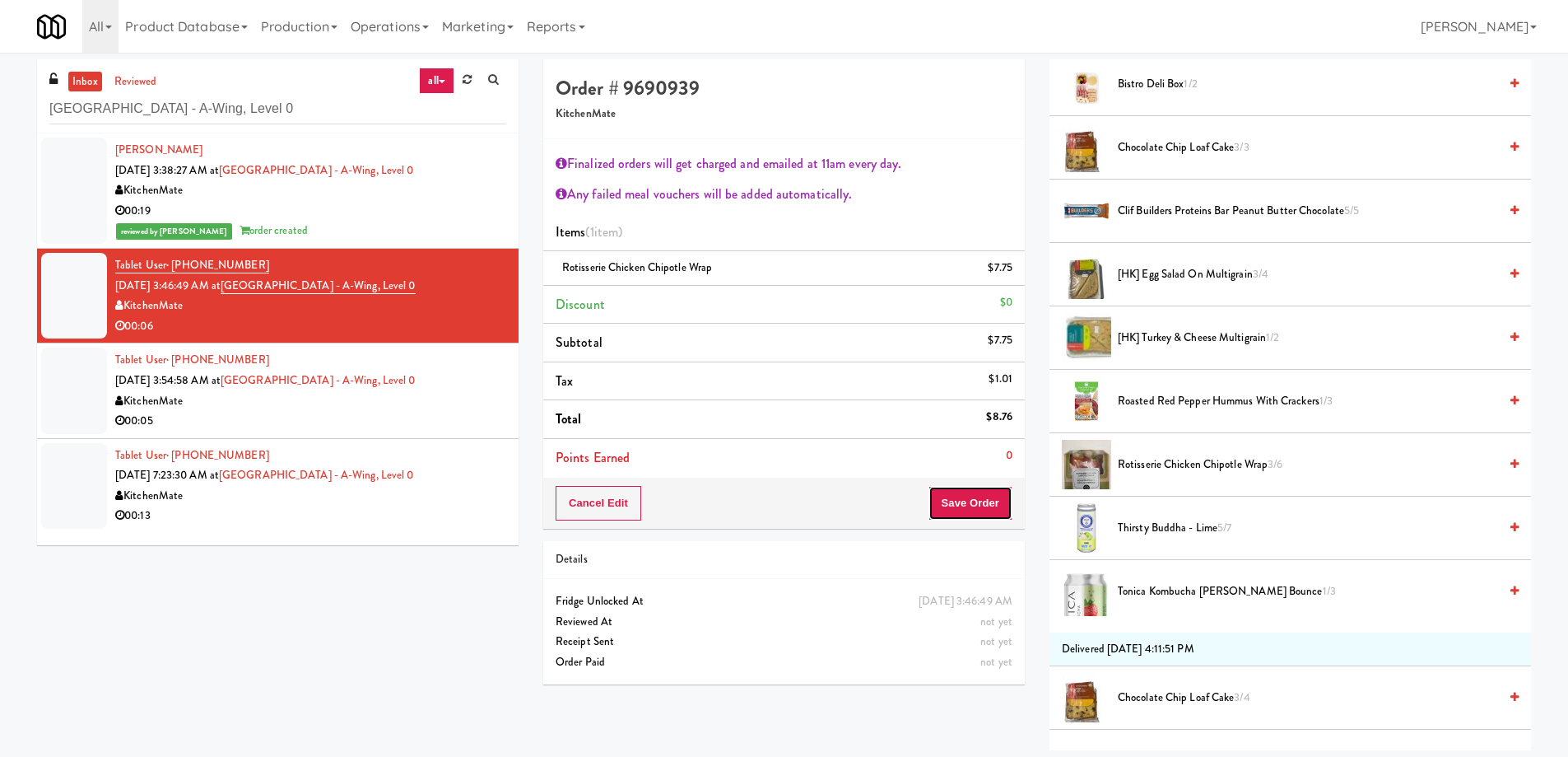
click at [959, 506] on button "Save Order" at bounding box center [971, 502] width 84 height 34
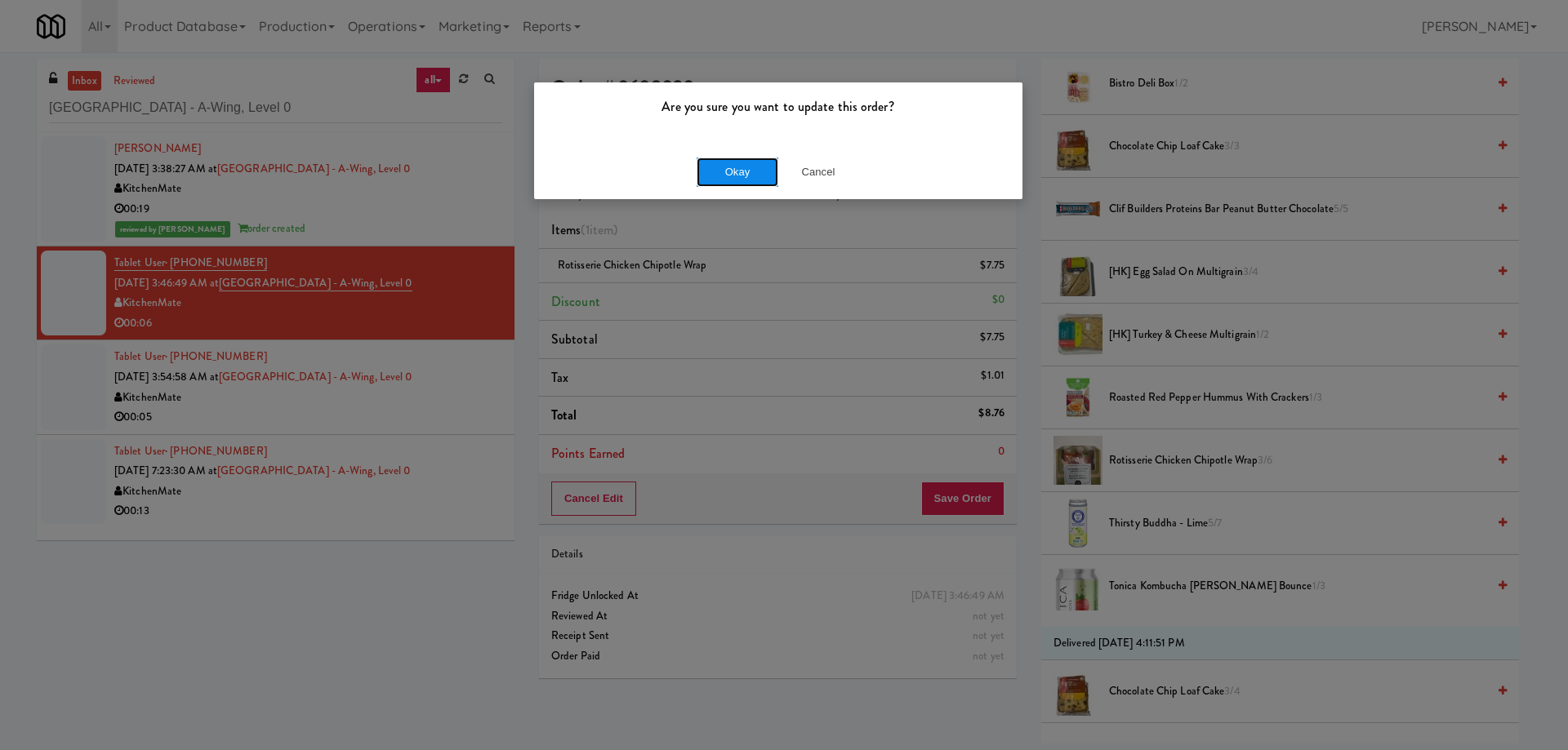
click at [735, 169] on button "Okay" at bounding box center [737, 173] width 81 height 30
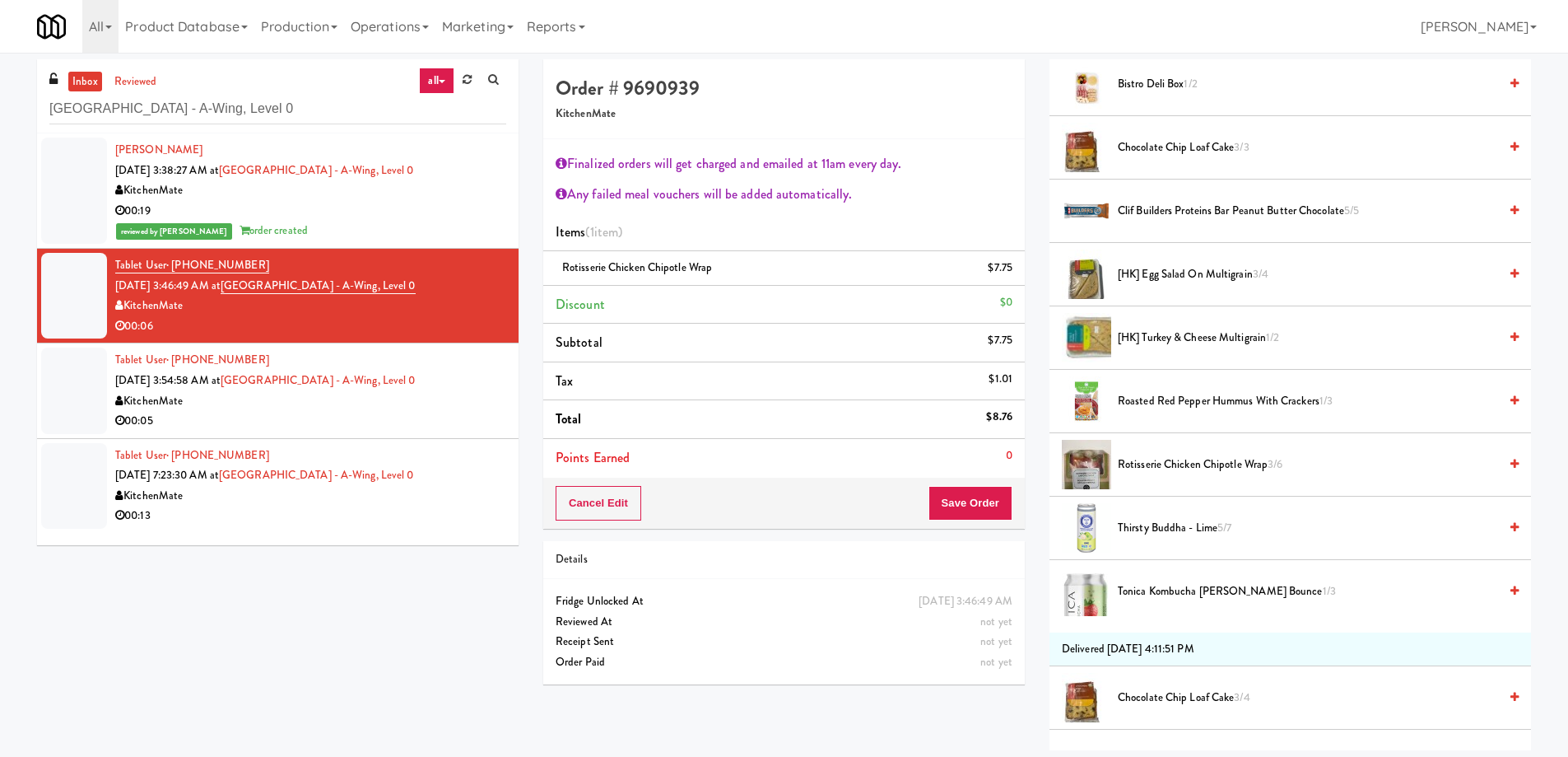
click at [467, 395] on div "KitchenMate" at bounding box center [311, 402] width 391 height 21
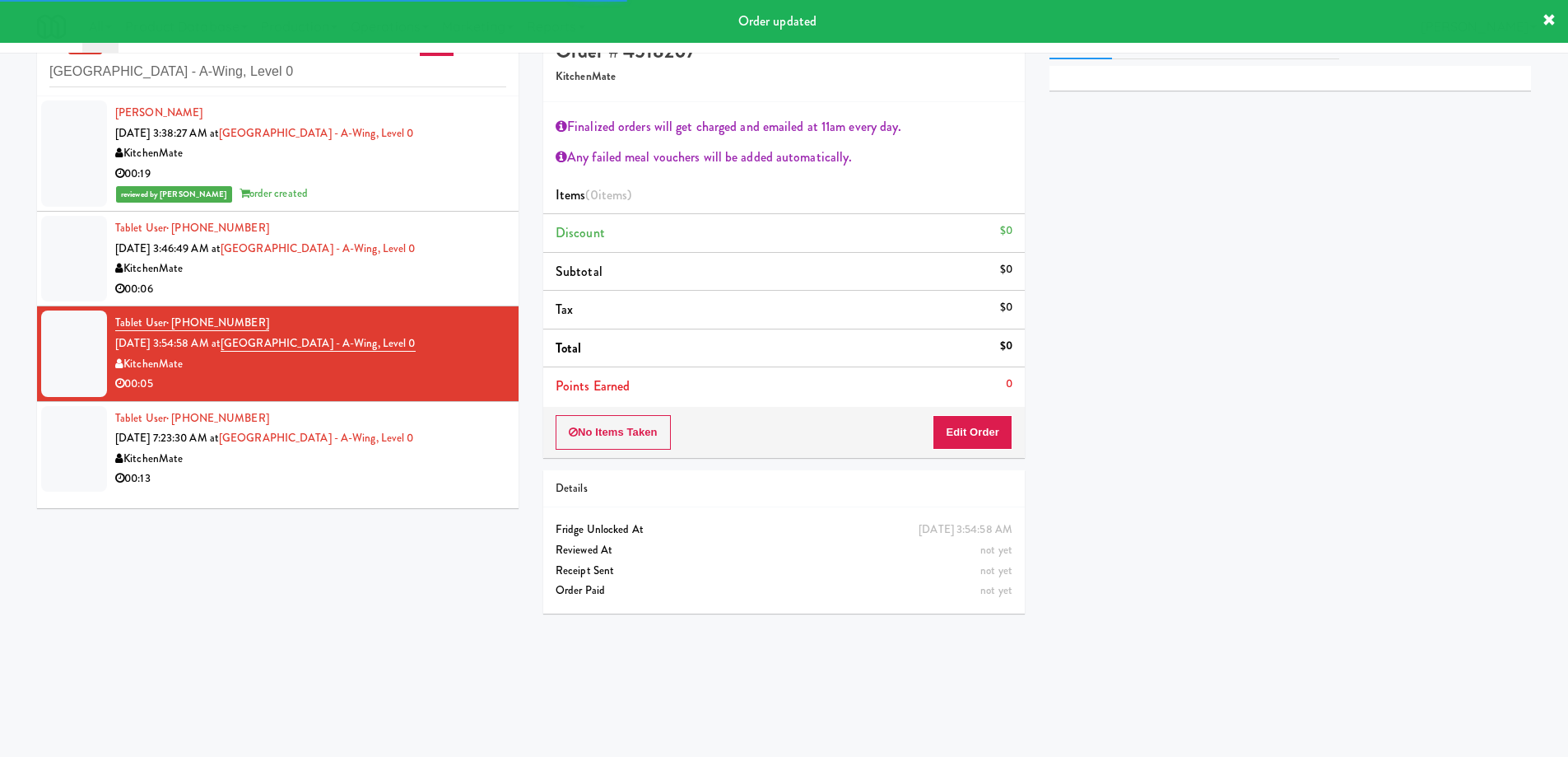
scroll to position [53, 0]
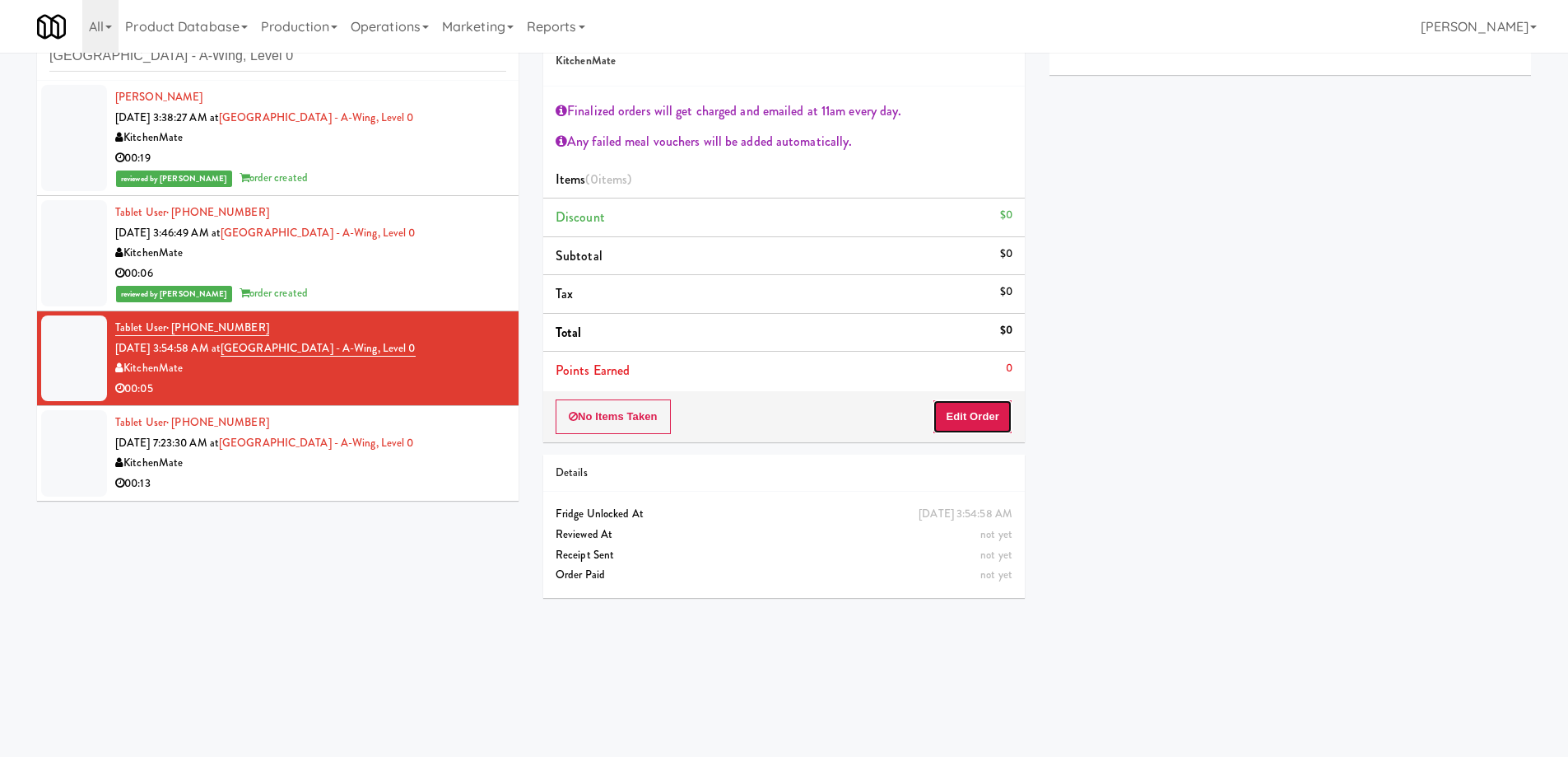
click at [966, 417] on button "Edit Order" at bounding box center [973, 417] width 80 height 34
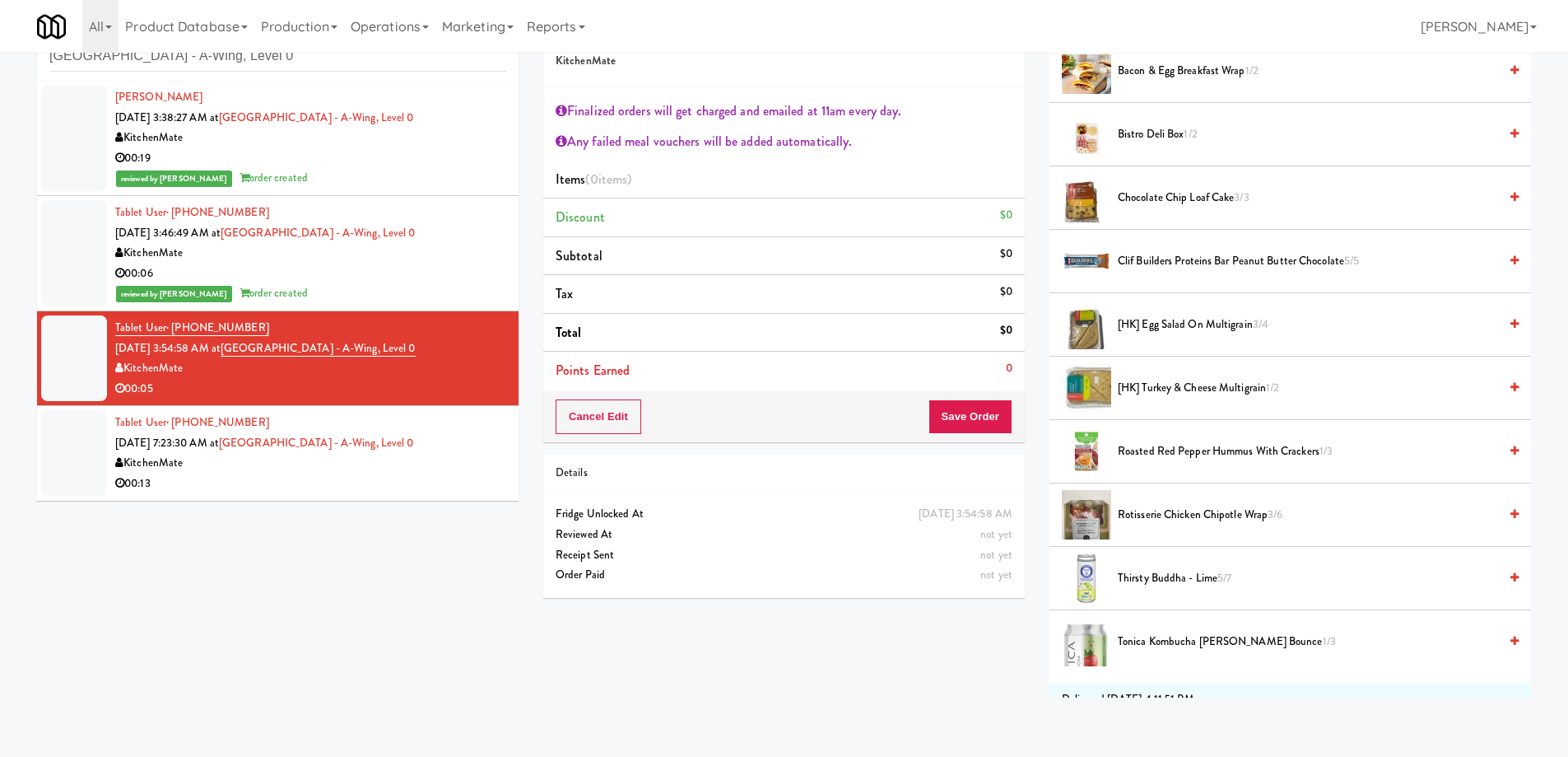
scroll to position [247, 0]
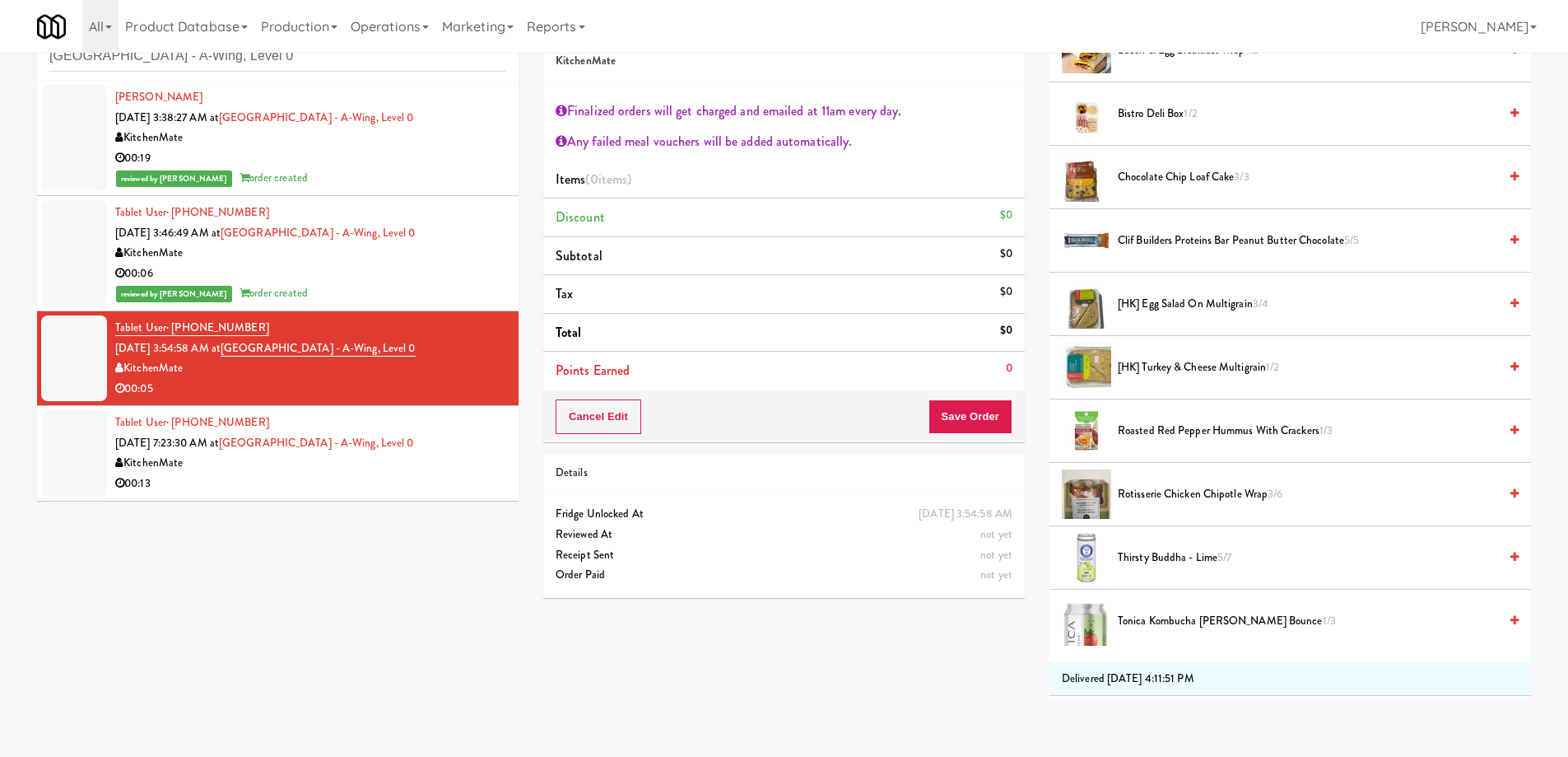
drag, startPoint x: 1185, startPoint y: 493, endPoint x: 1136, endPoint y: 510, distance: 51.9
click at [1185, 493] on span "Rotisserie Chicken Chipotle Wrap 3/6" at bounding box center [1308, 495] width 380 height 21
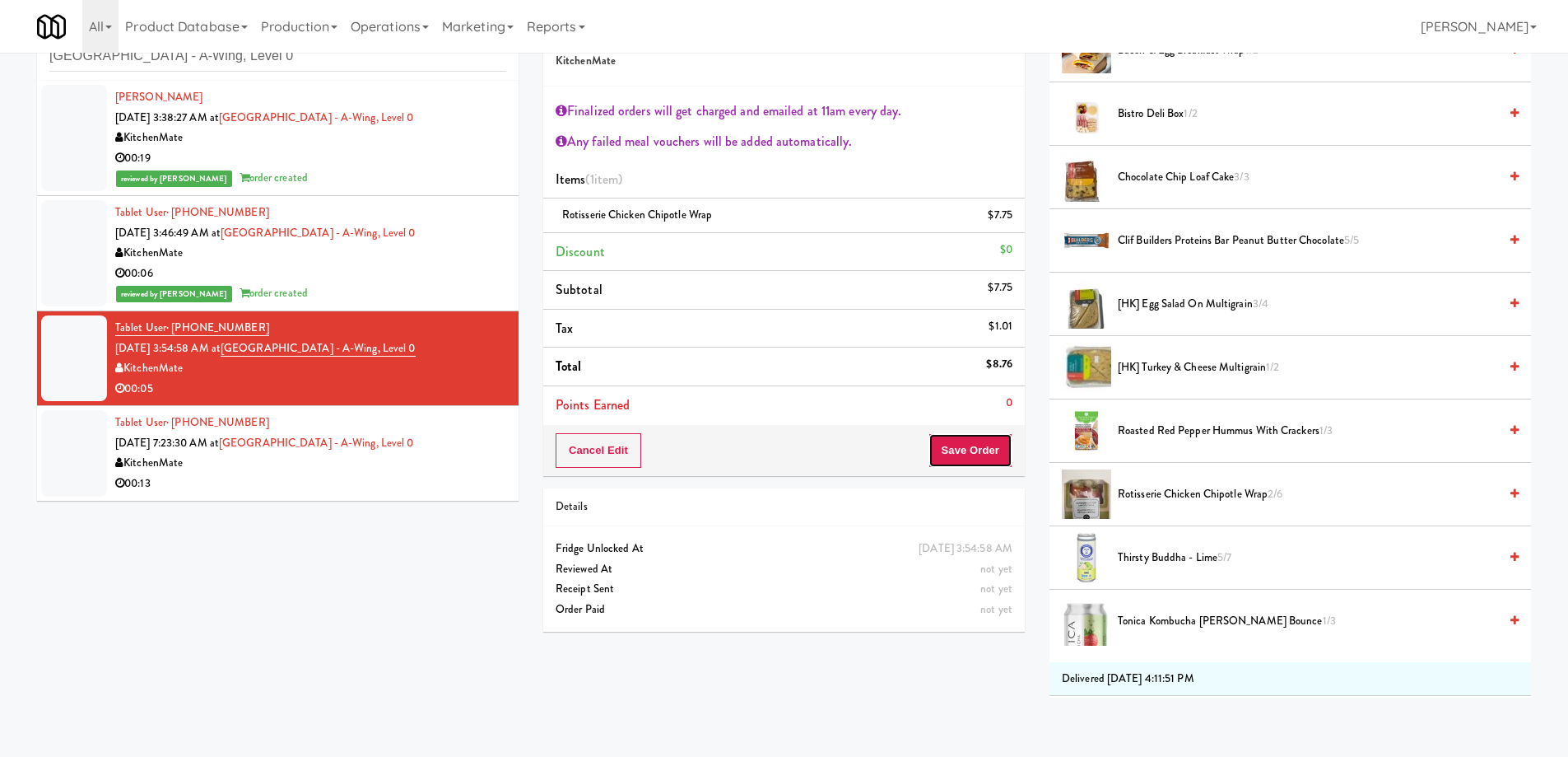
click at [964, 451] on button "Save Order" at bounding box center [971, 450] width 84 height 34
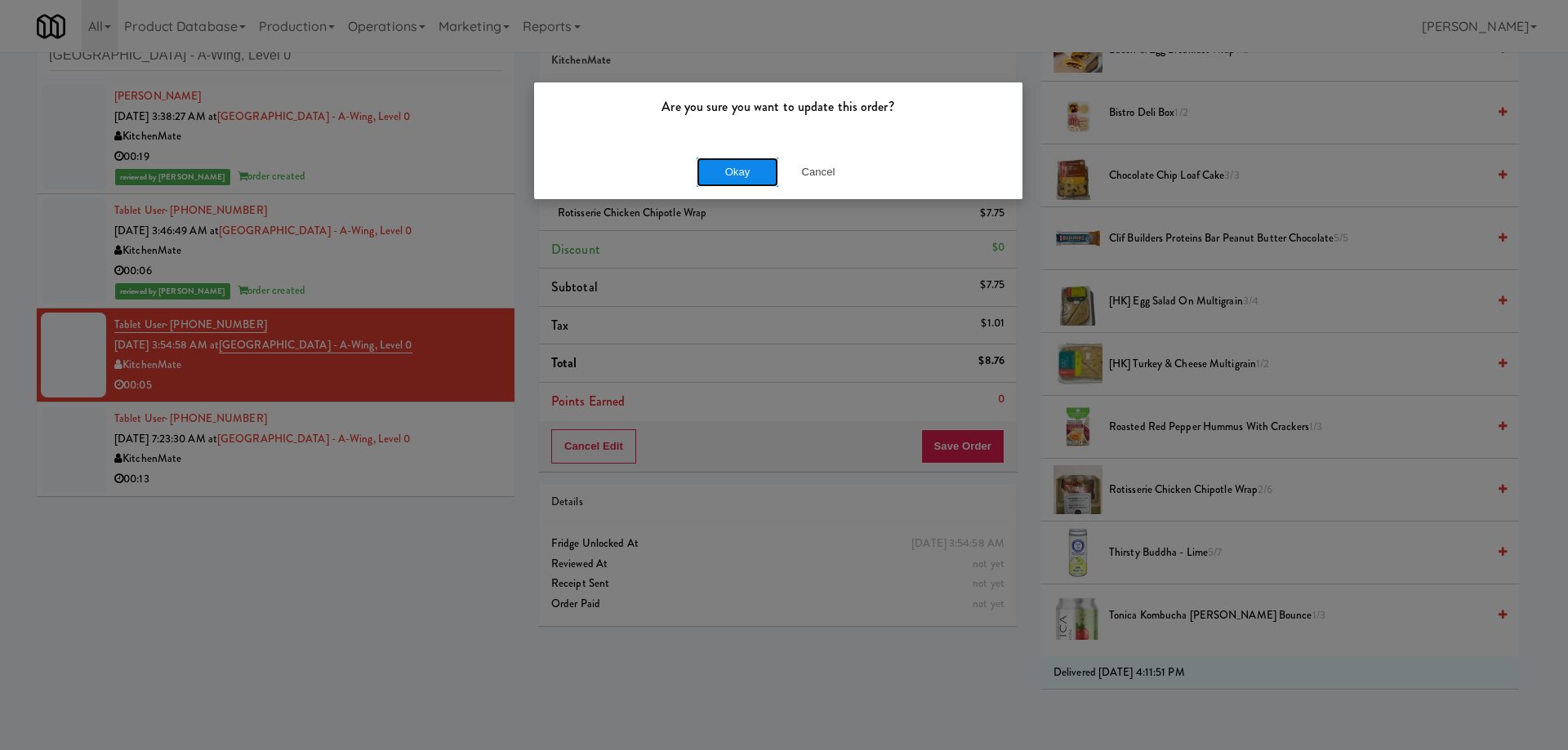
click at [719, 165] on button "Okay" at bounding box center [737, 173] width 81 height 30
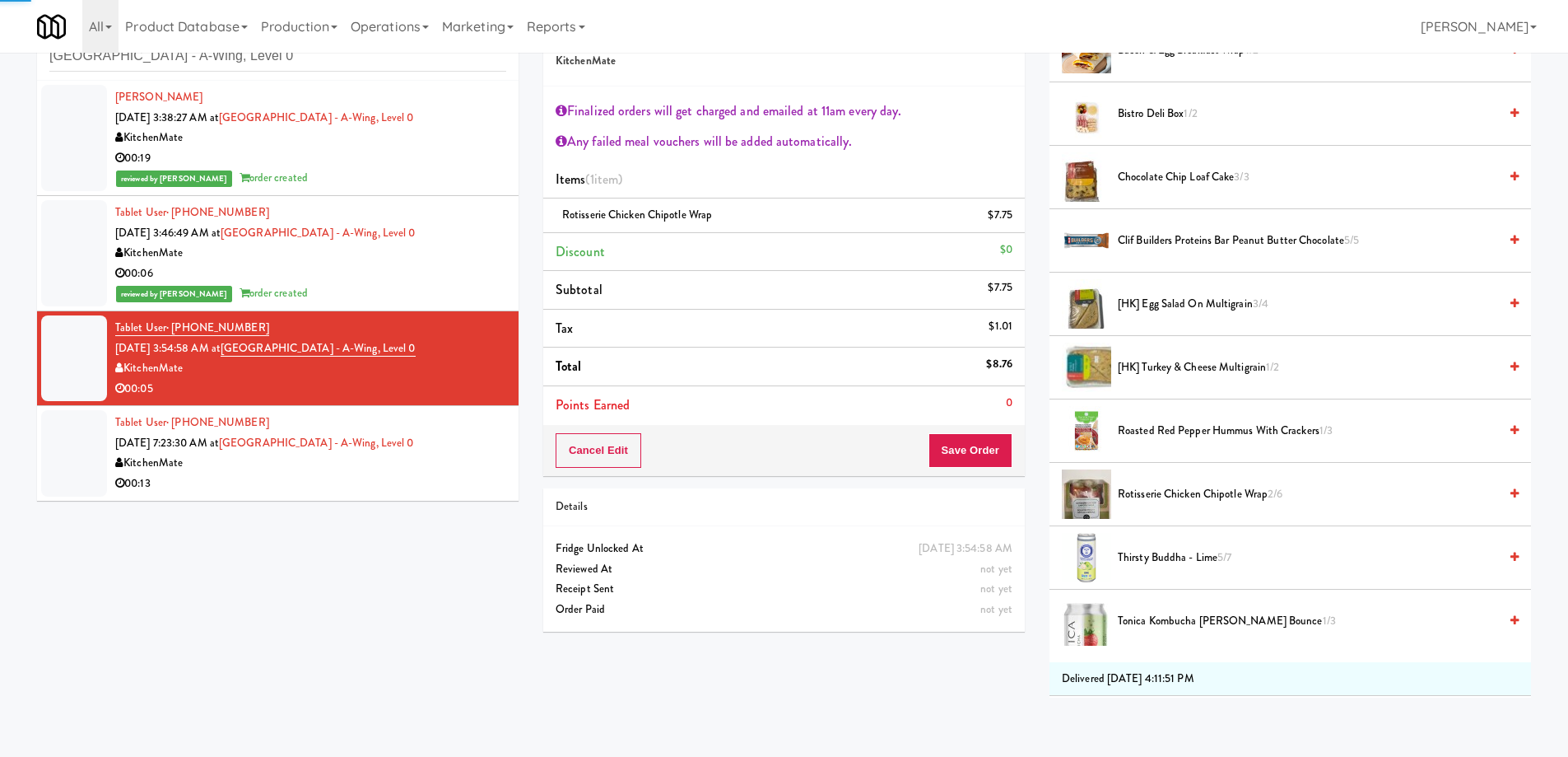
click at [471, 465] on div "KitchenMate" at bounding box center [311, 463] width 391 height 21
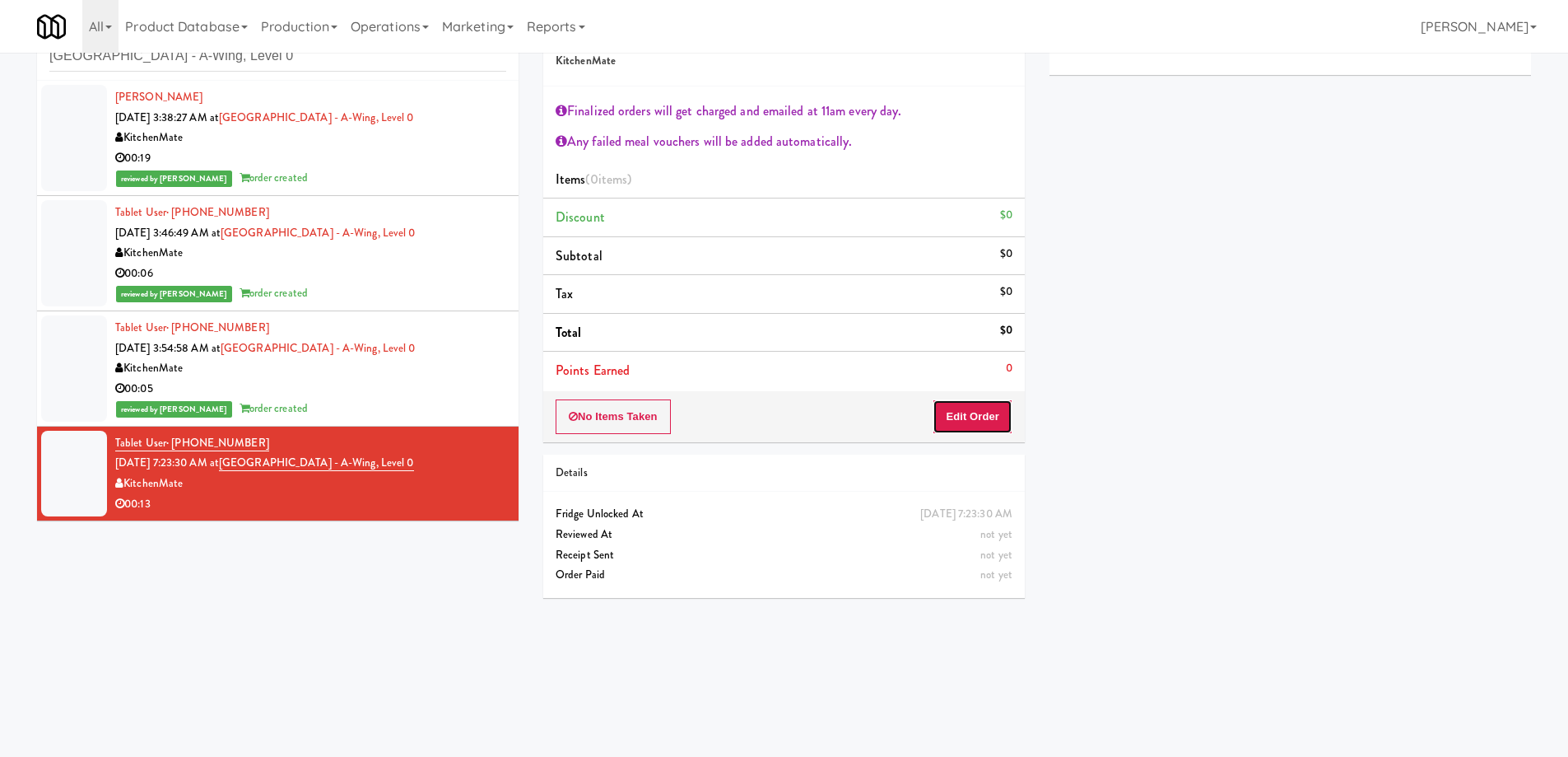
click at [971, 420] on button "Edit Order" at bounding box center [973, 417] width 80 height 34
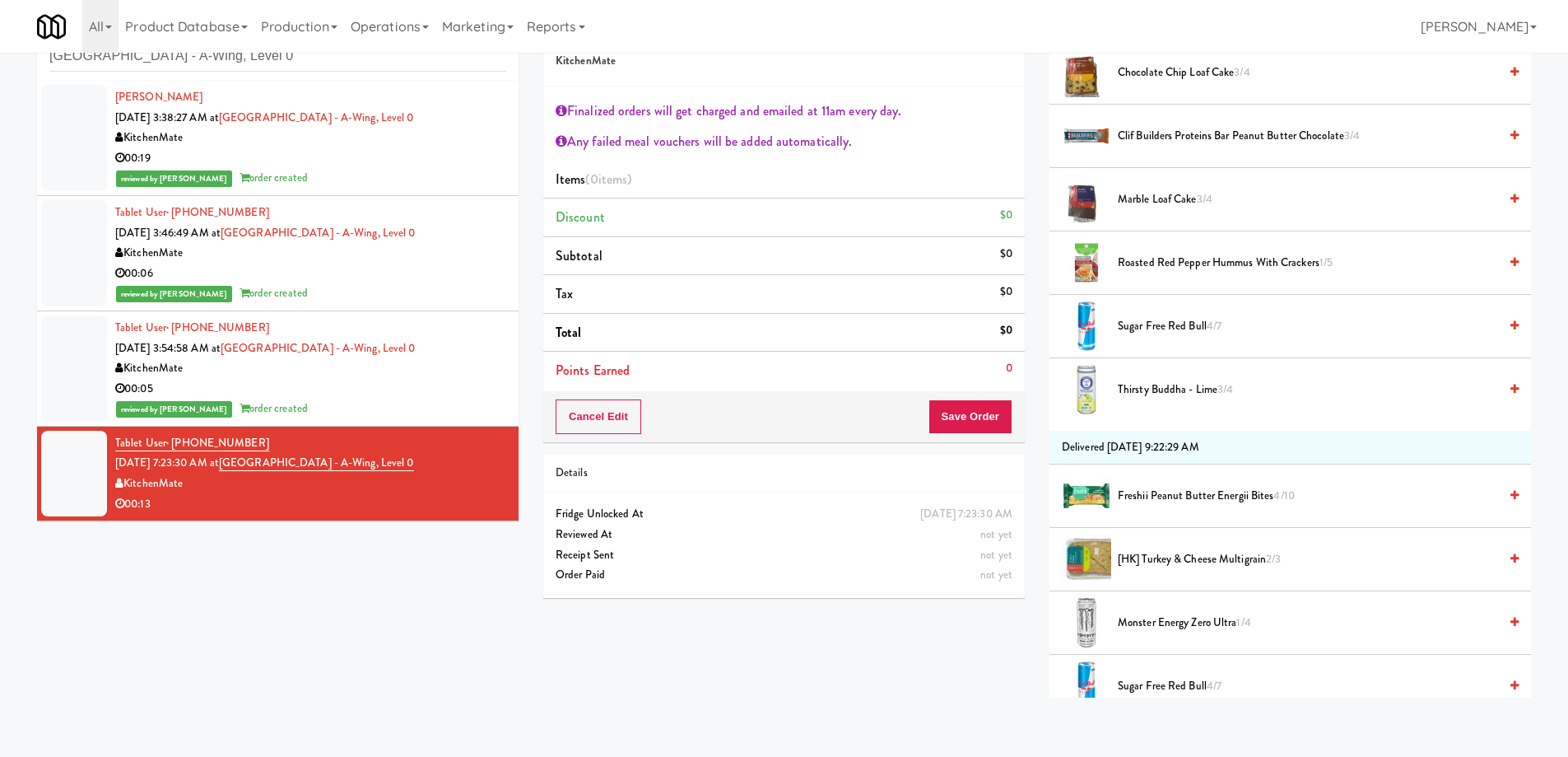
scroll to position [906, 0]
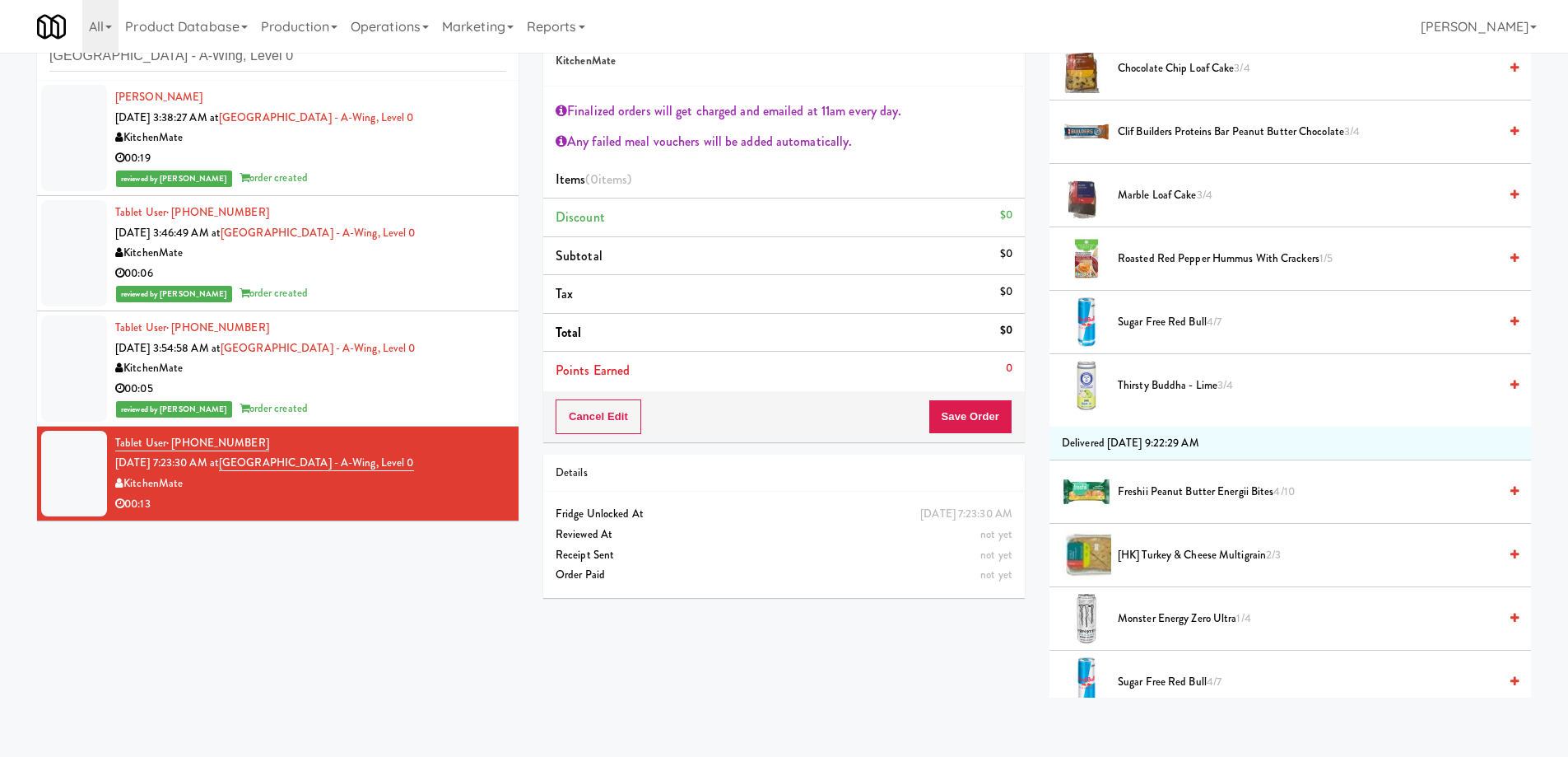
click at [1180, 488] on span "Freshii Peanut Butter Energii Bites 4/10" at bounding box center [1308, 492] width 380 height 21
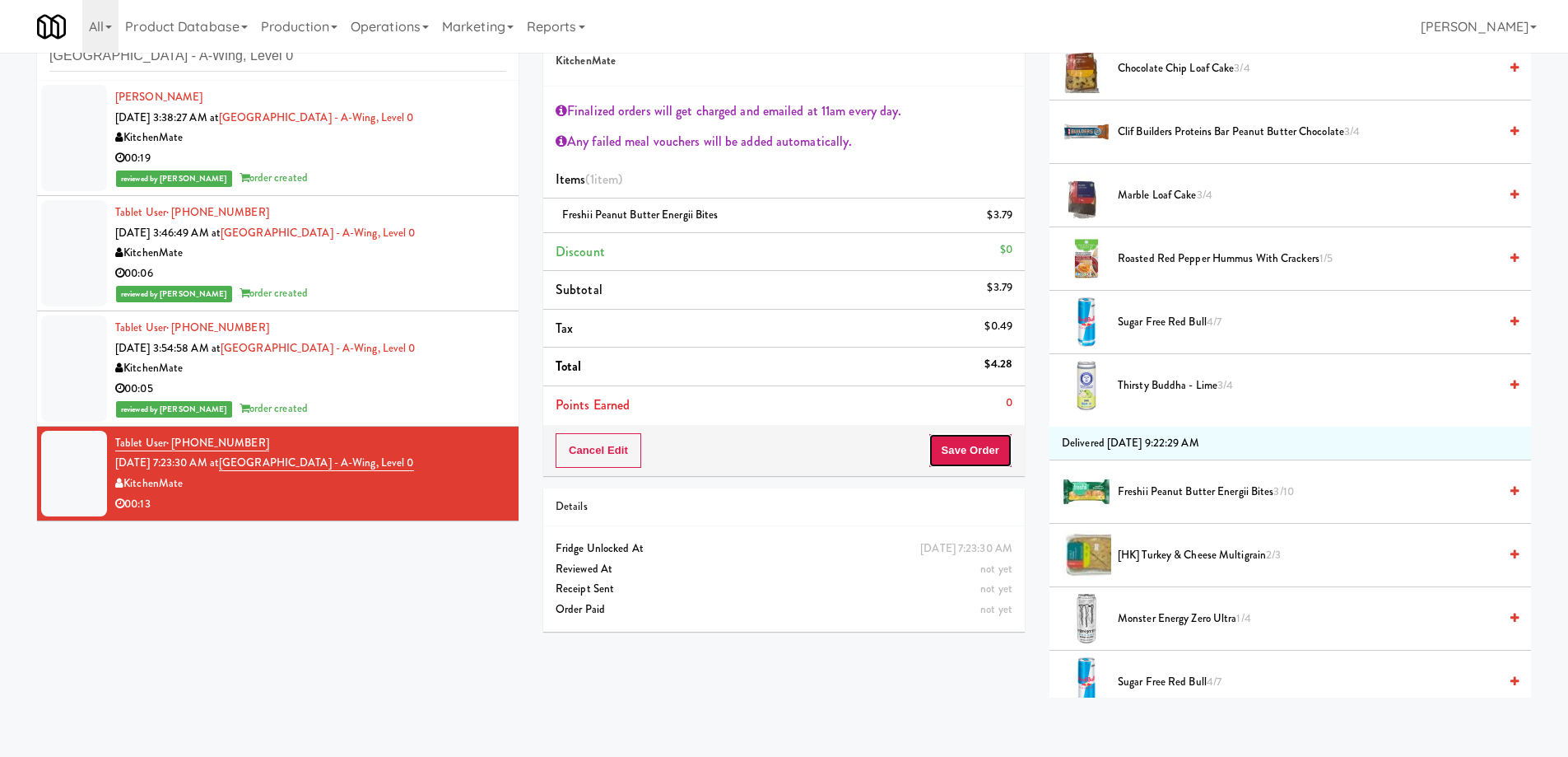
click at [972, 442] on button "Save Order" at bounding box center [971, 450] width 84 height 34
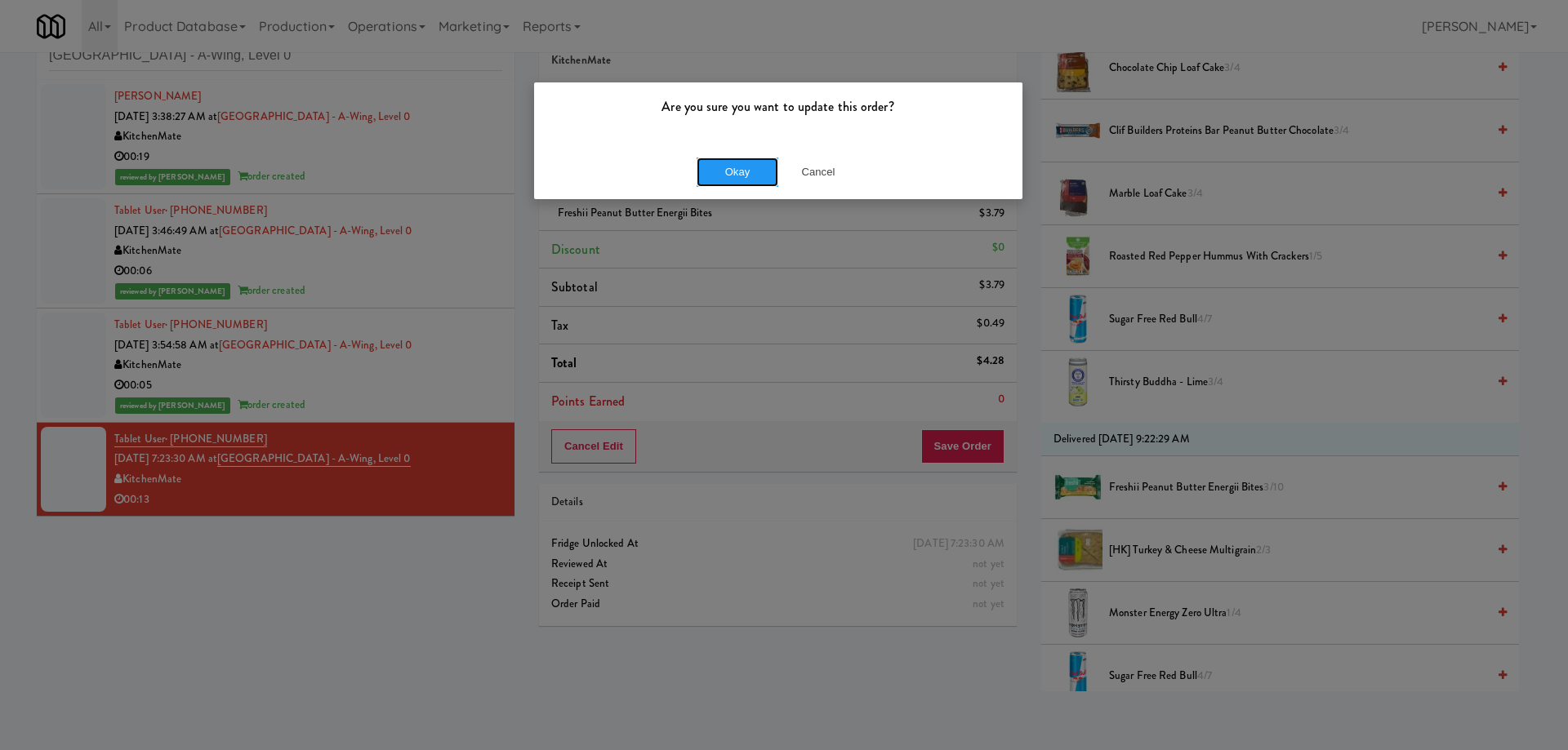
click at [731, 175] on button "Okay" at bounding box center [737, 173] width 81 height 30
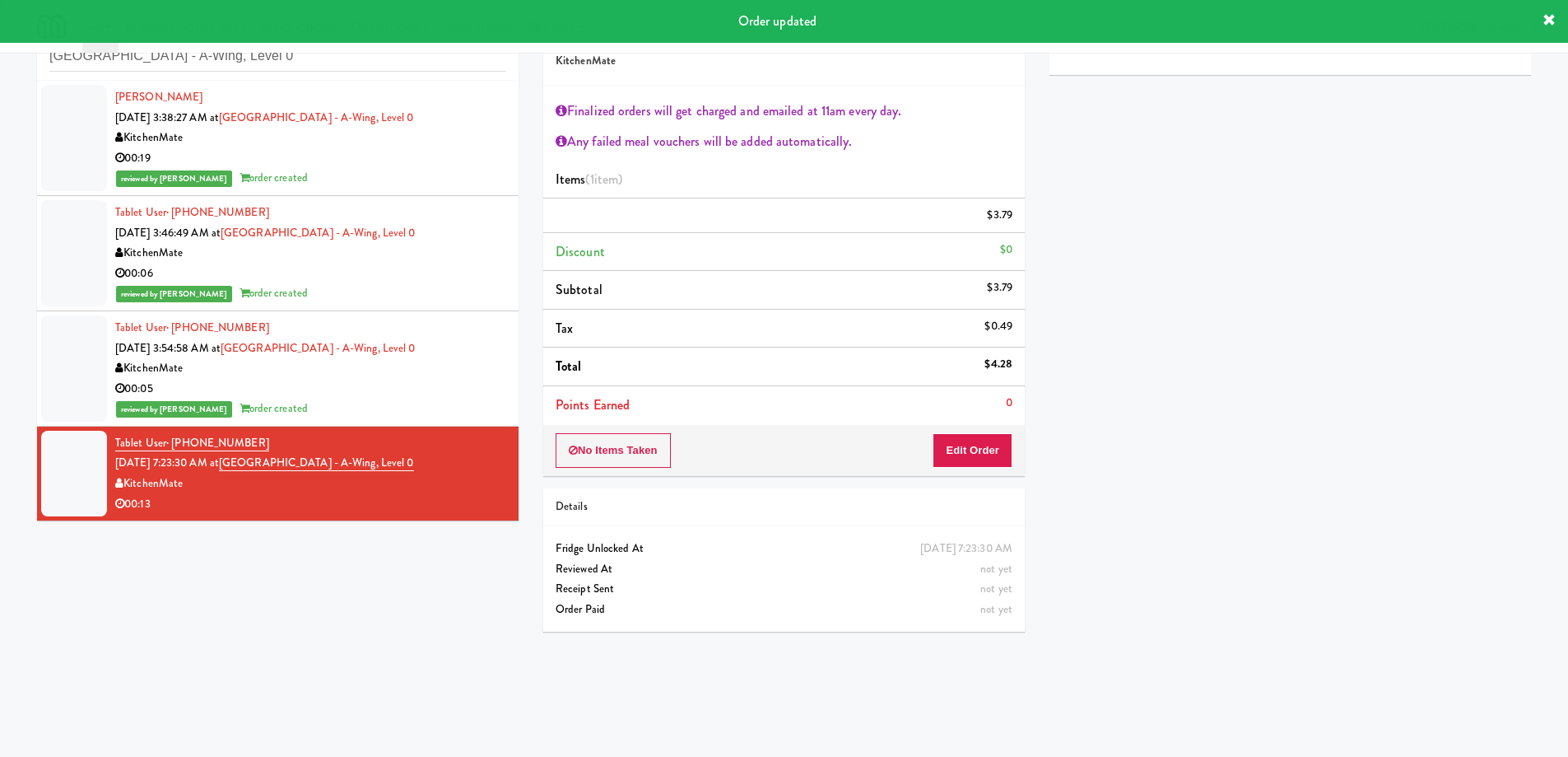
scroll to position [0, 0]
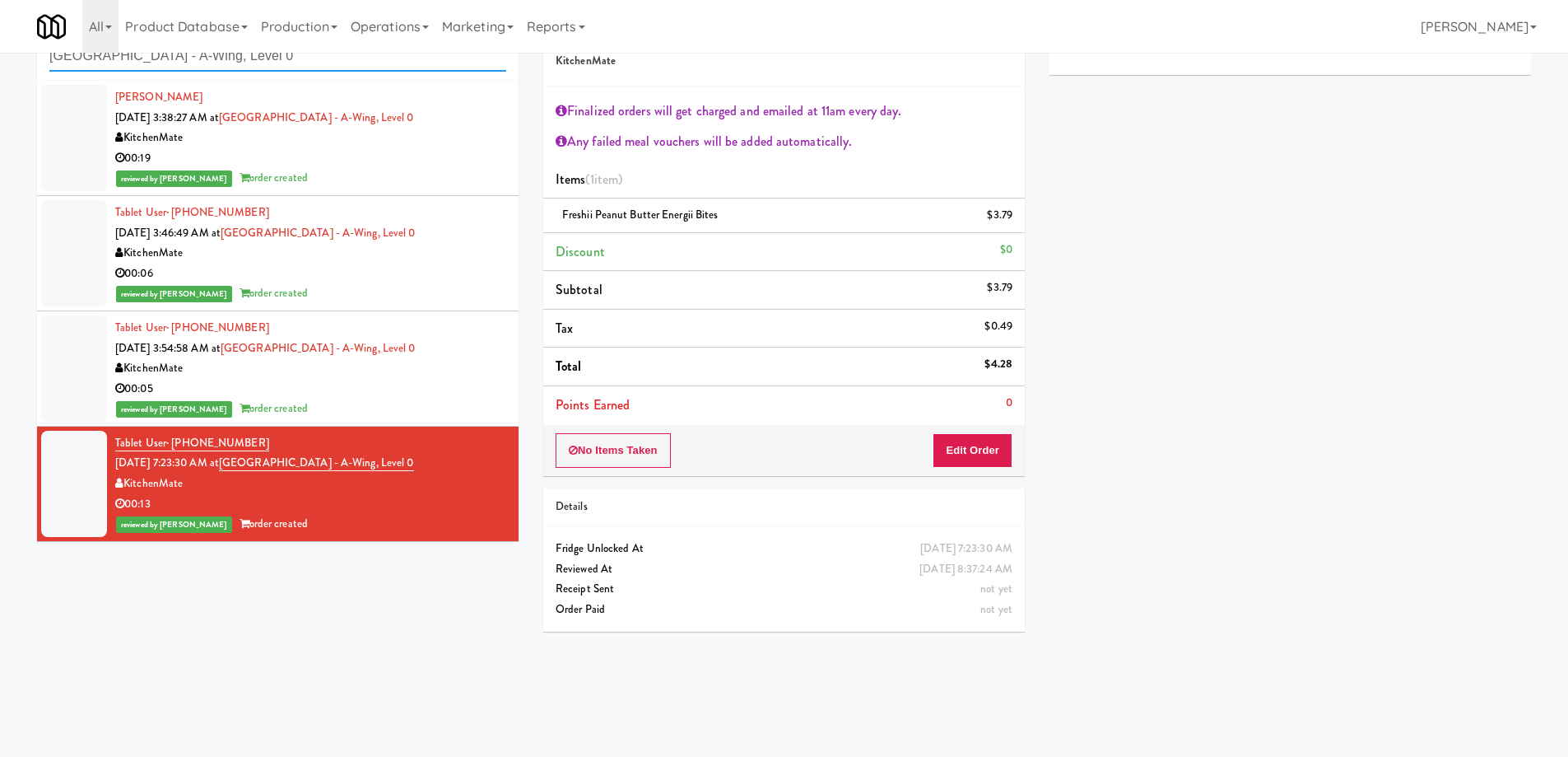
click at [252, 60] on input "Cambridge Memorial Hospital - A-Wing, Level 0" at bounding box center [278, 56] width 457 height 31
paste input "Parkway Lofts"
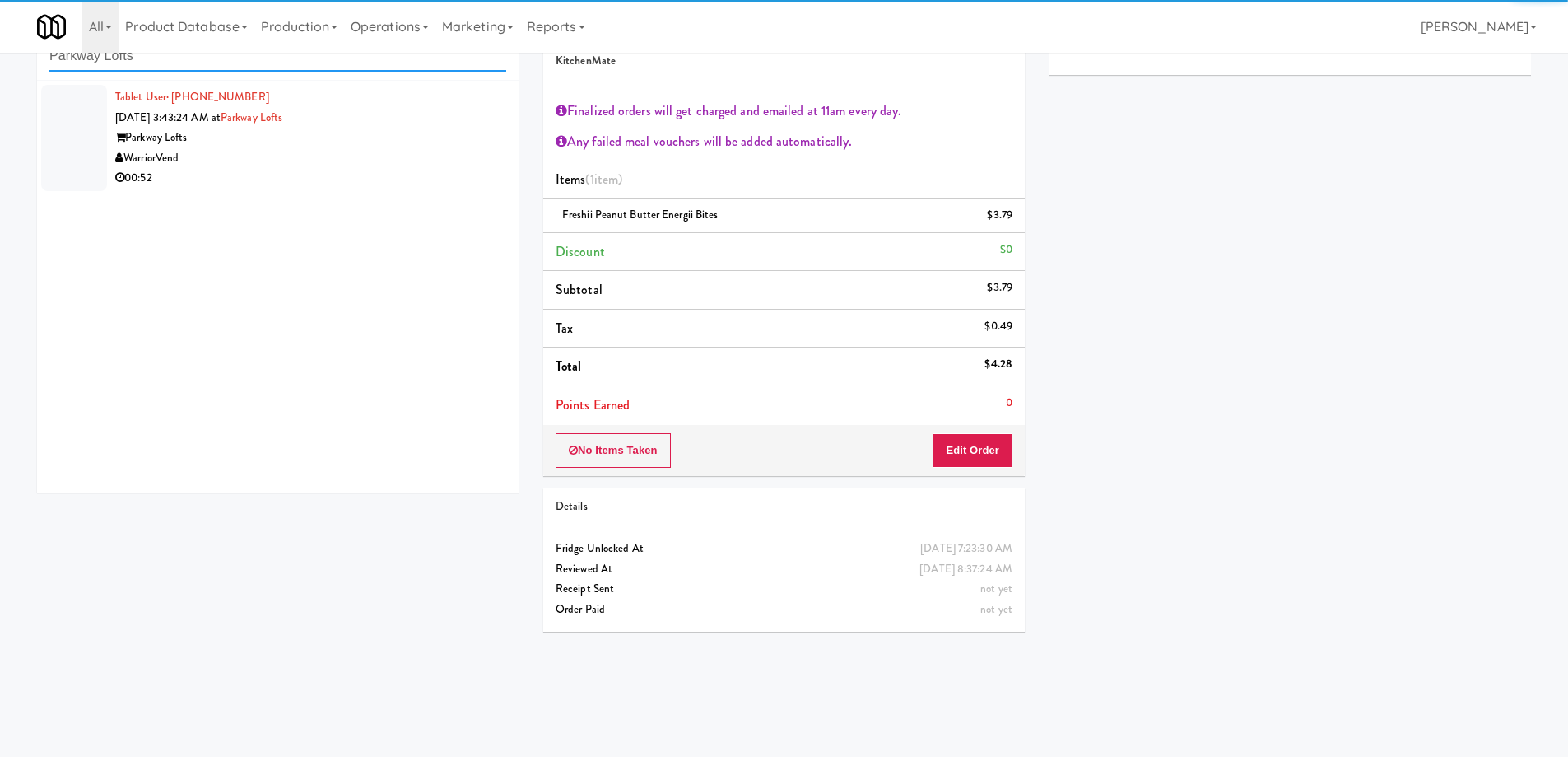
type input "Parkway Lofts"
click at [356, 153] on div "WarriorVend" at bounding box center [311, 158] width 391 height 21
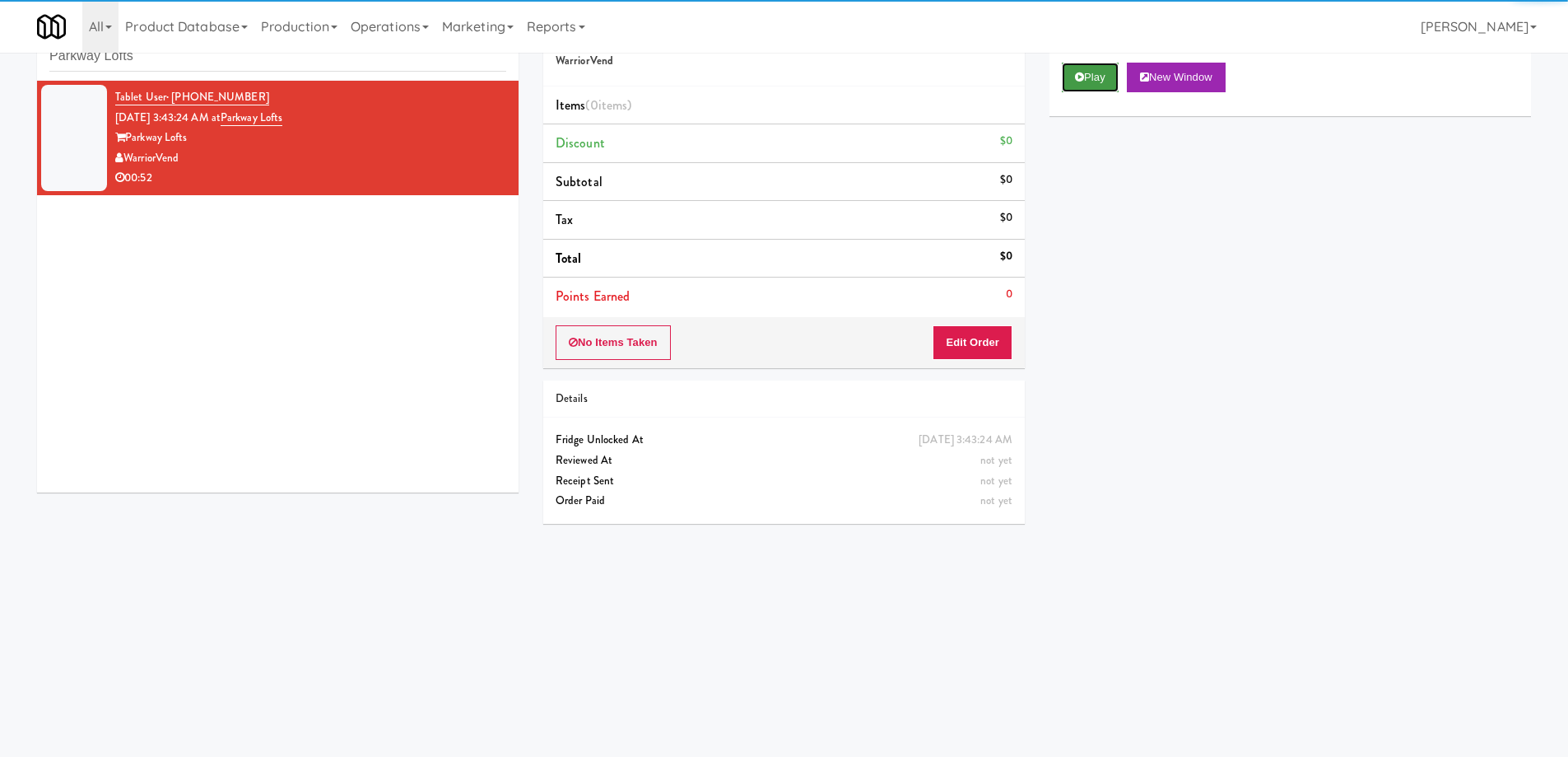
click at [1089, 88] on button "Play" at bounding box center [1090, 77] width 57 height 30
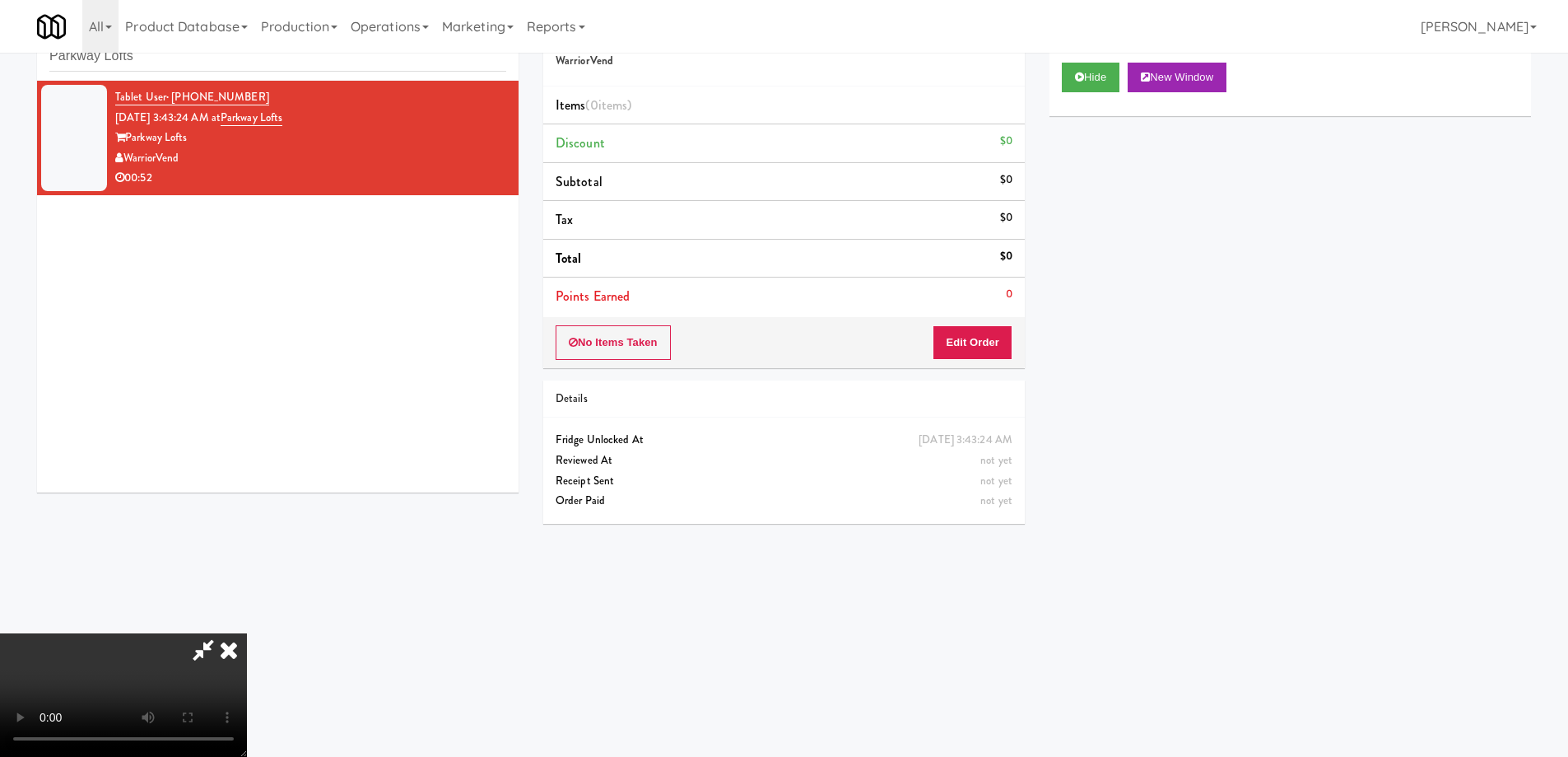
click at [247, 634] on video at bounding box center [123, 695] width 247 height 124
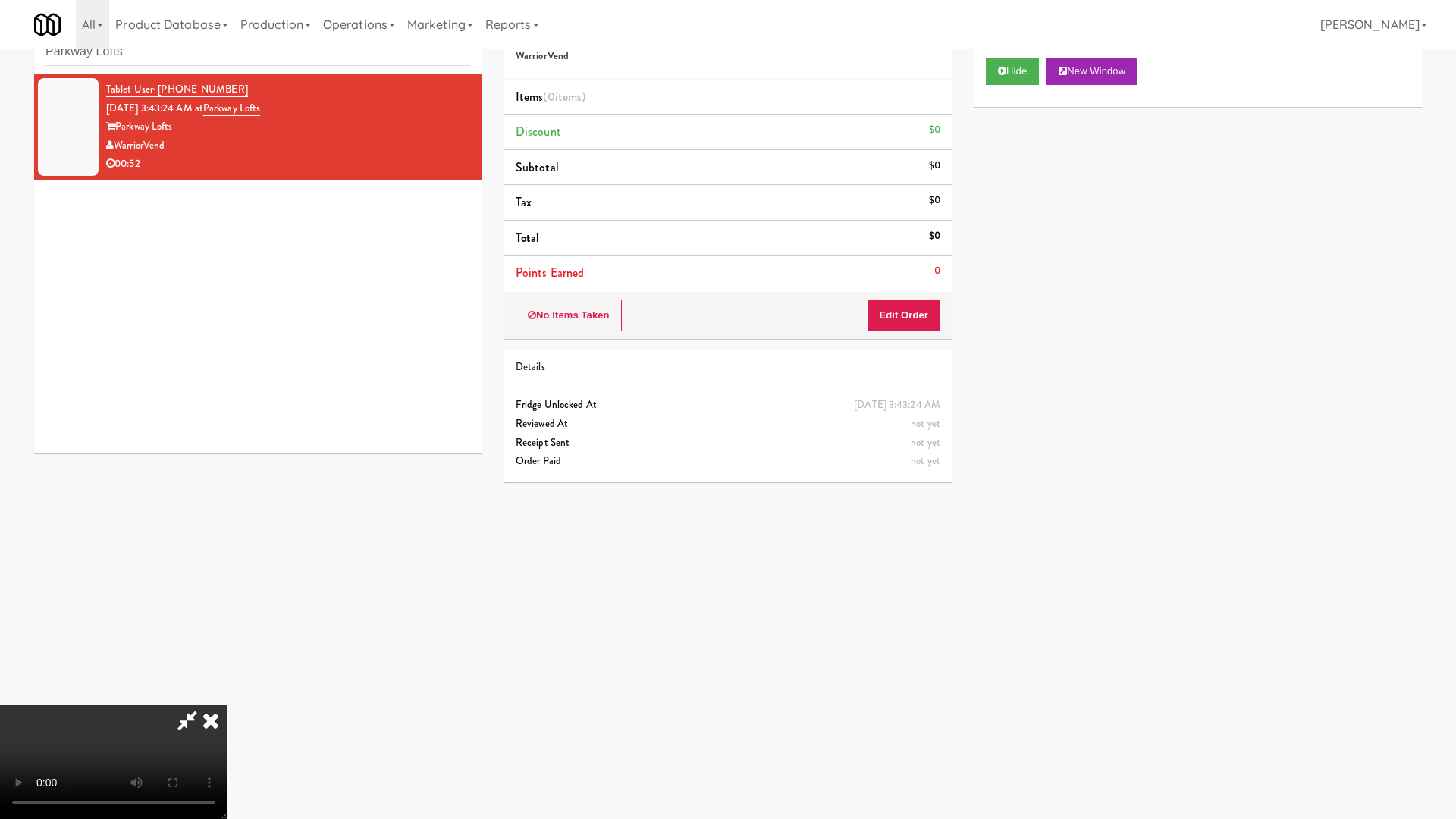
click at [227, 696] on video at bounding box center [113, 762] width 227 height 114
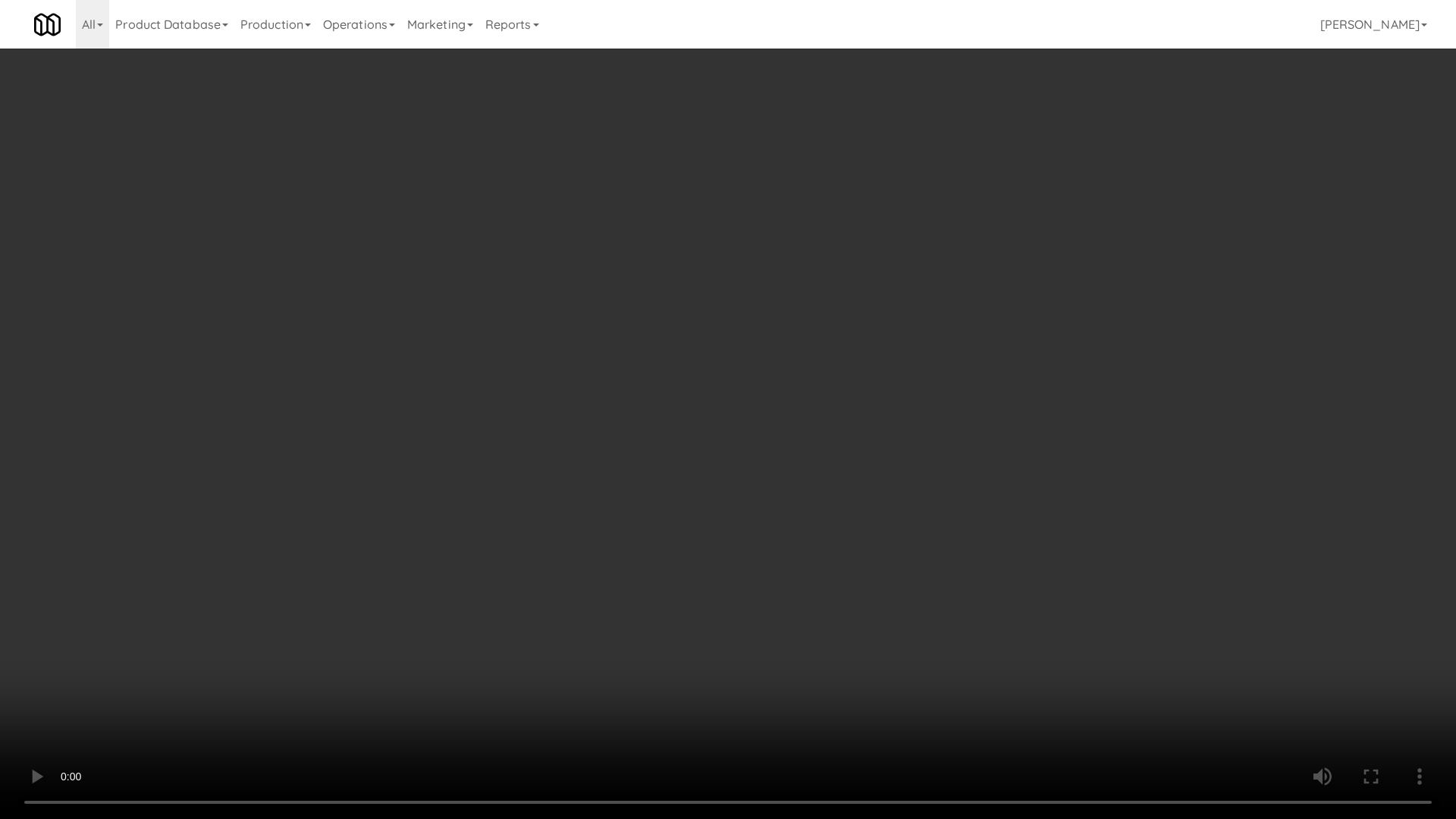
click at [489, 385] on video at bounding box center [728, 410] width 1456 height 819
click at [643, 363] on video at bounding box center [728, 410] width 1456 height 819
click at [661, 367] on video at bounding box center [728, 410] width 1456 height 819
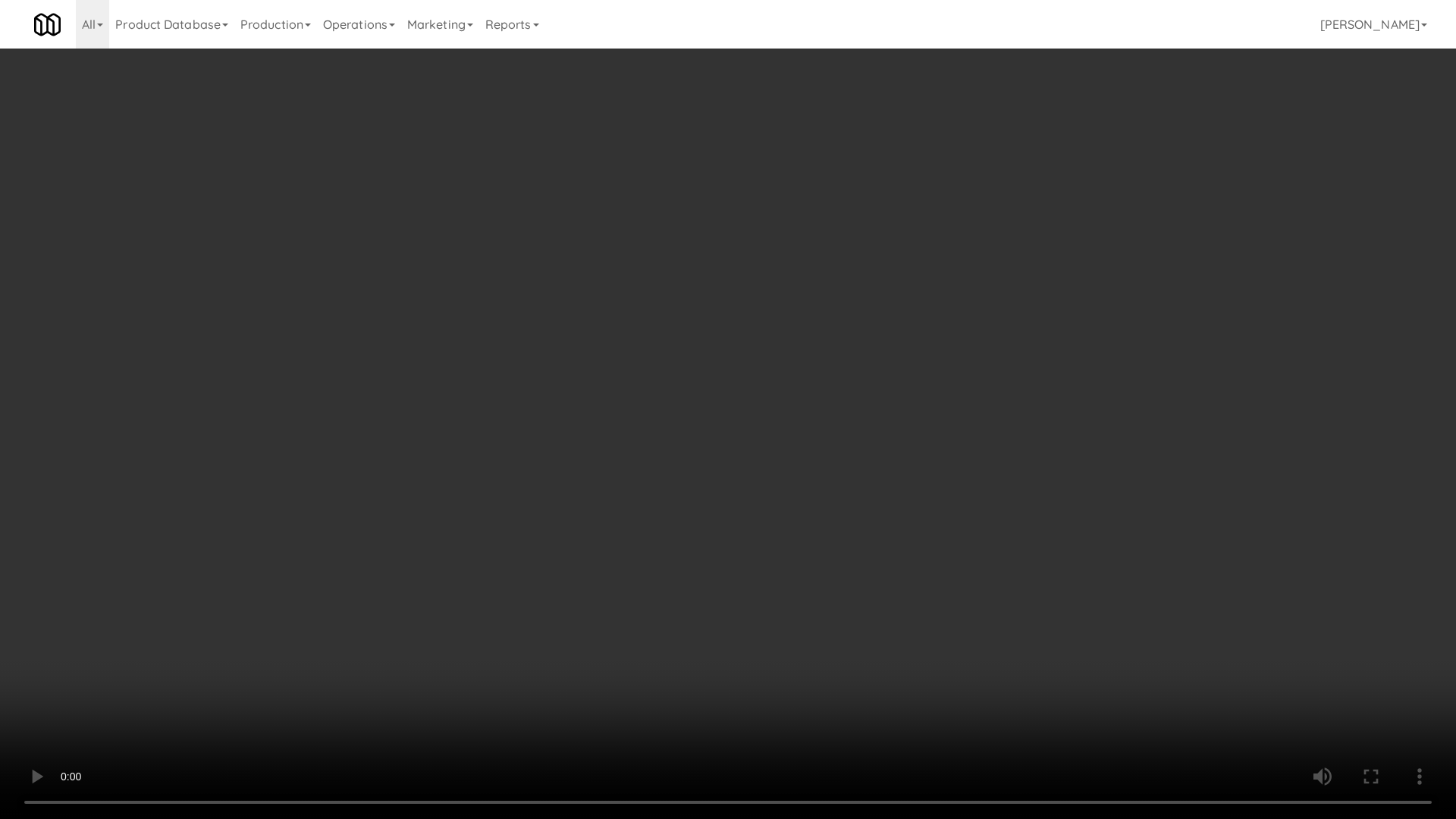
click at [661, 367] on video at bounding box center [728, 410] width 1456 height 819
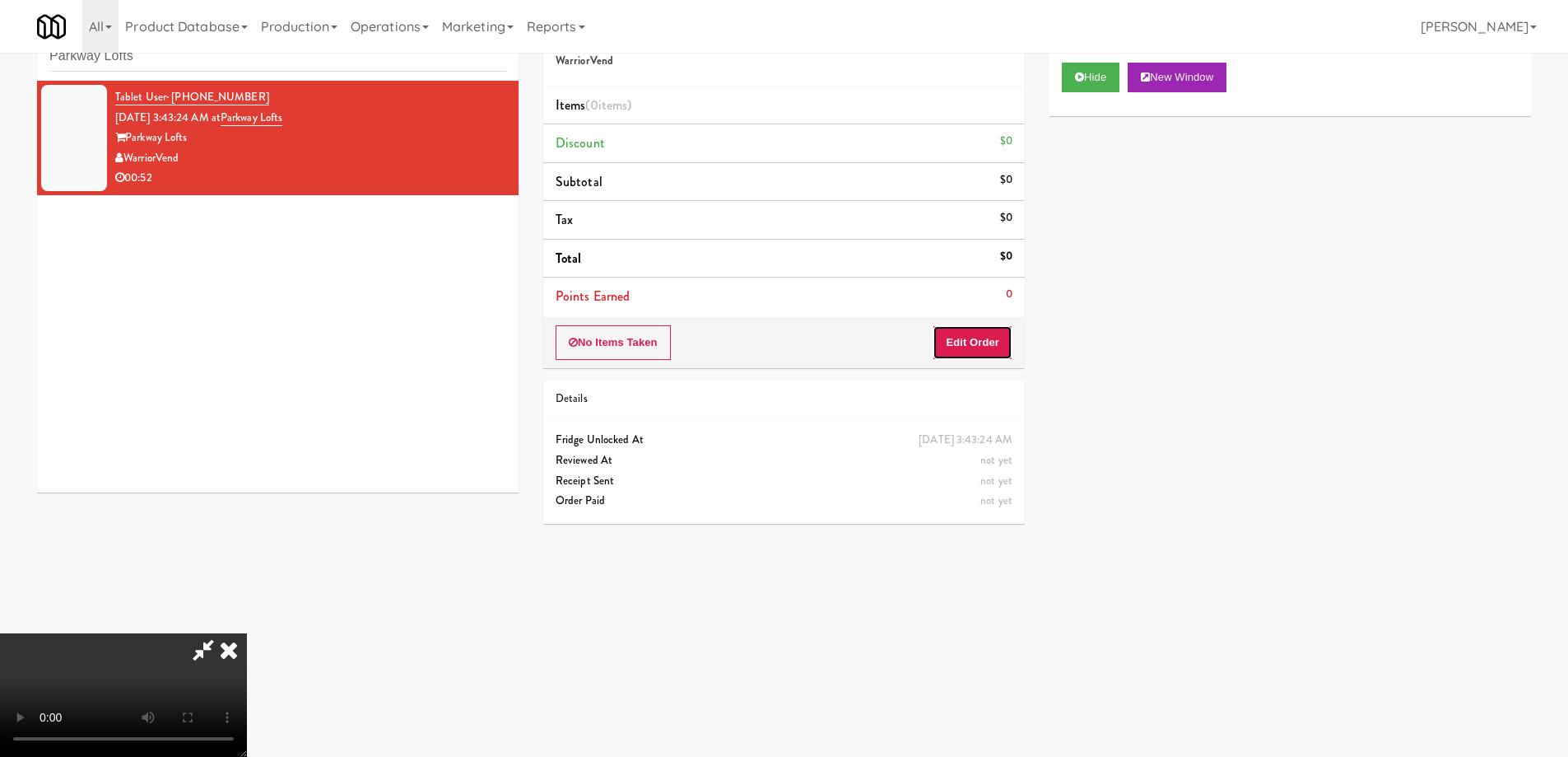
click at [1007, 345] on button "Edit Order" at bounding box center [973, 342] width 80 height 34
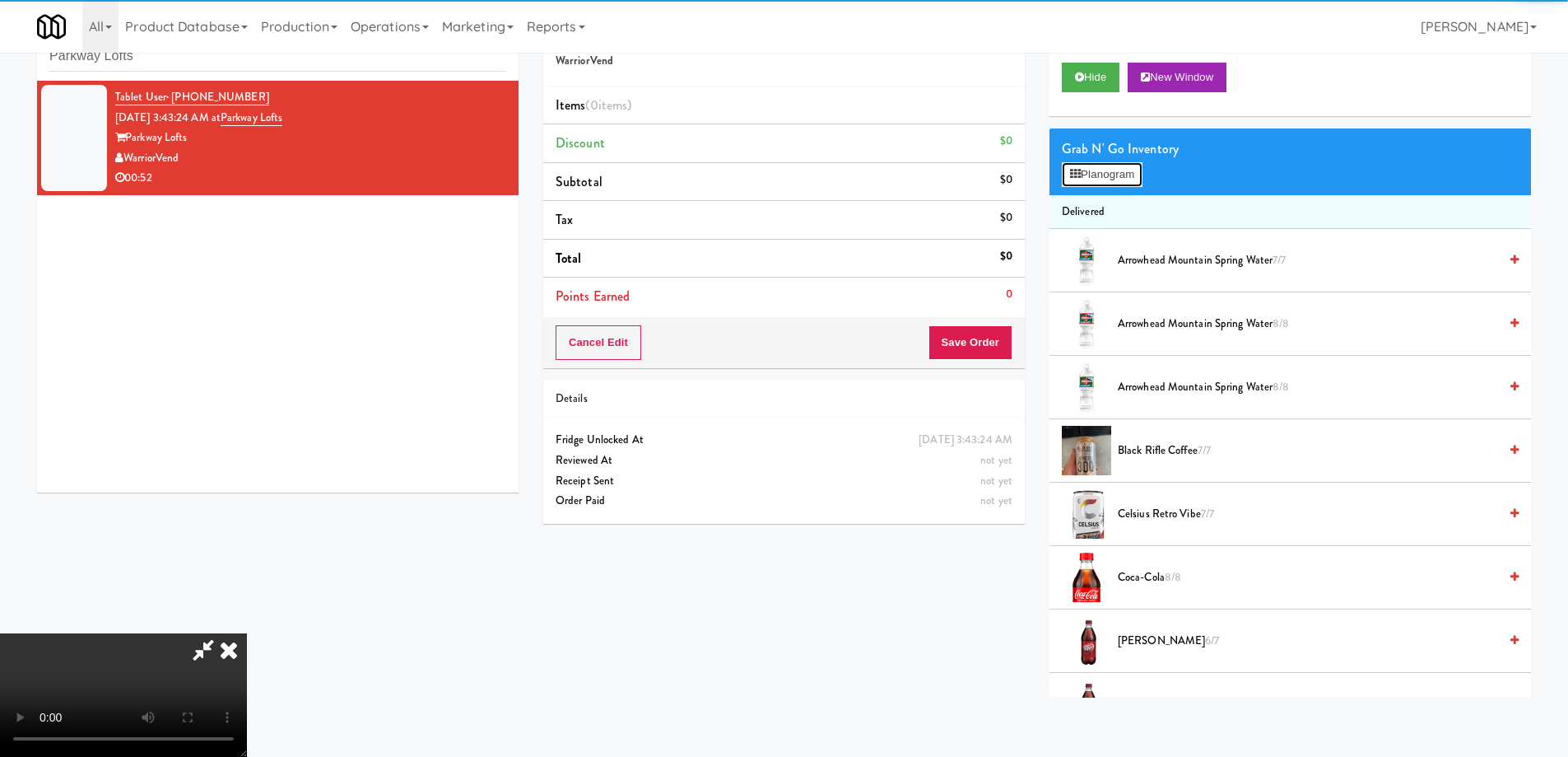
click at [1106, 173] on button "Planogram" at bounding box center [1102, 174] width 81 height 25
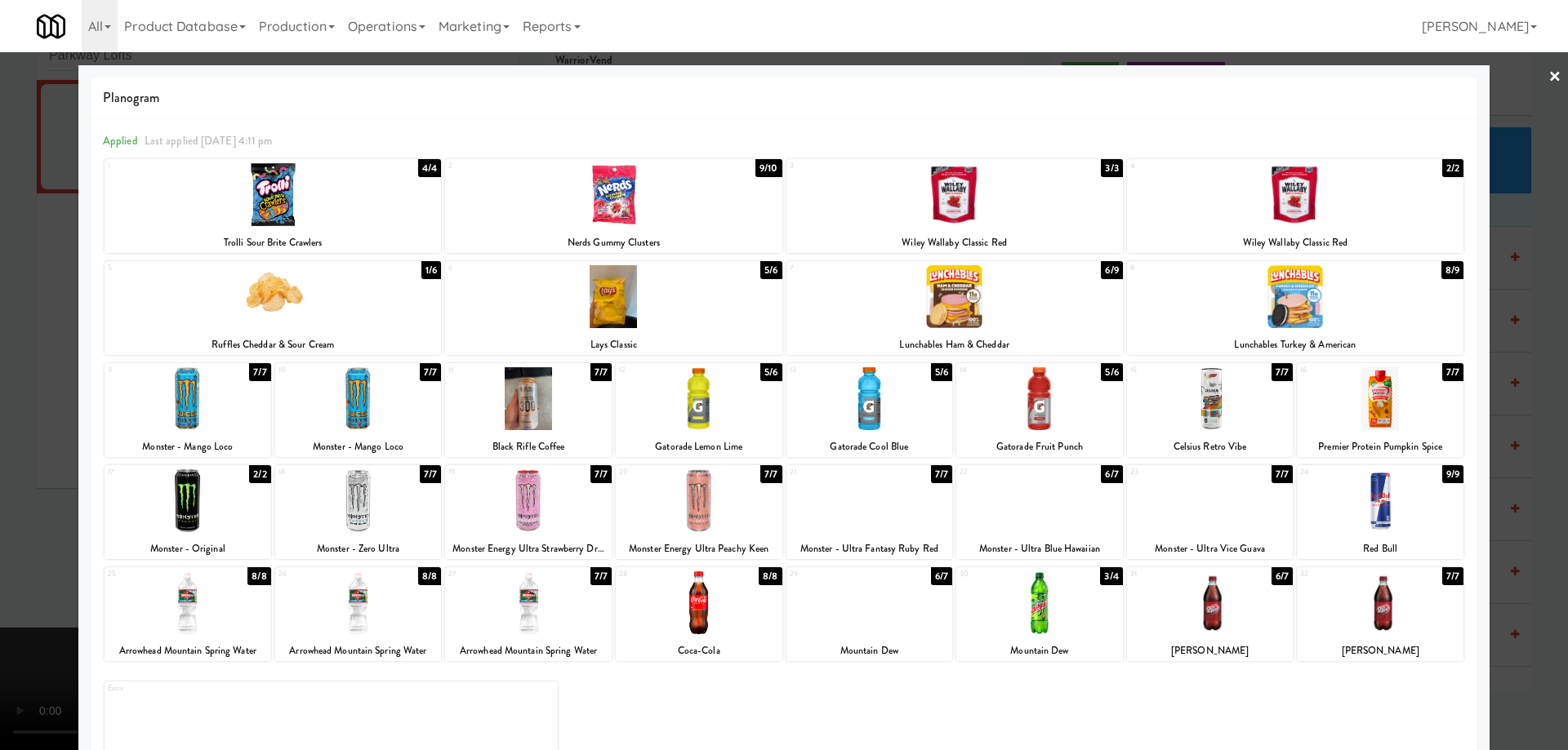
click at [729, 609] on div at bounding box center [699, 603] width 166 height 63
click at [1548, 79] on link "×" at bounding box center [1554, 78] width 13 height 51
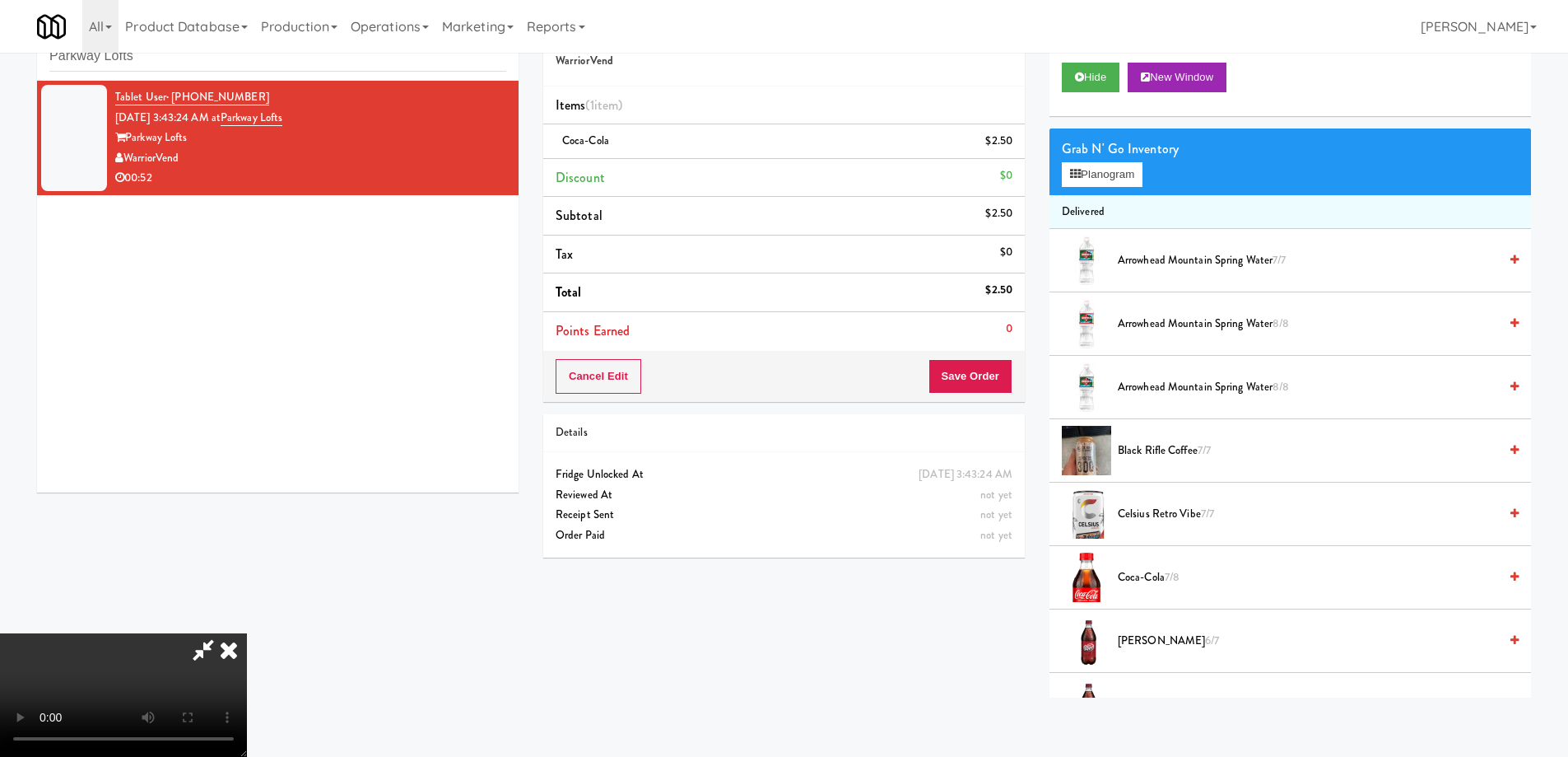
click at [247, 634] on video at bounding box center [123, 695] width 247 height 124
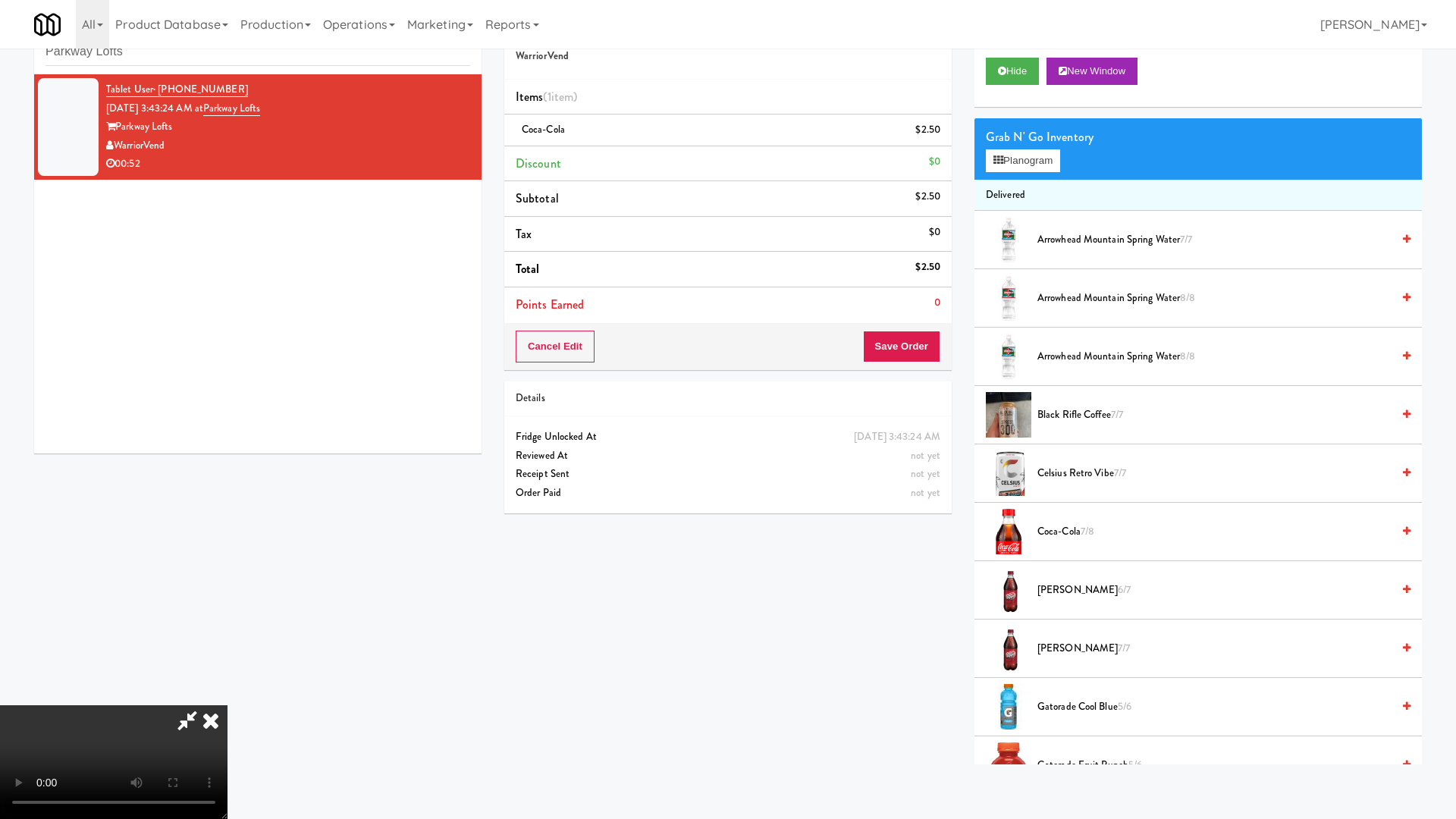
click at [227, 696] on video at bounding box center [113, 762] width 227 height 114
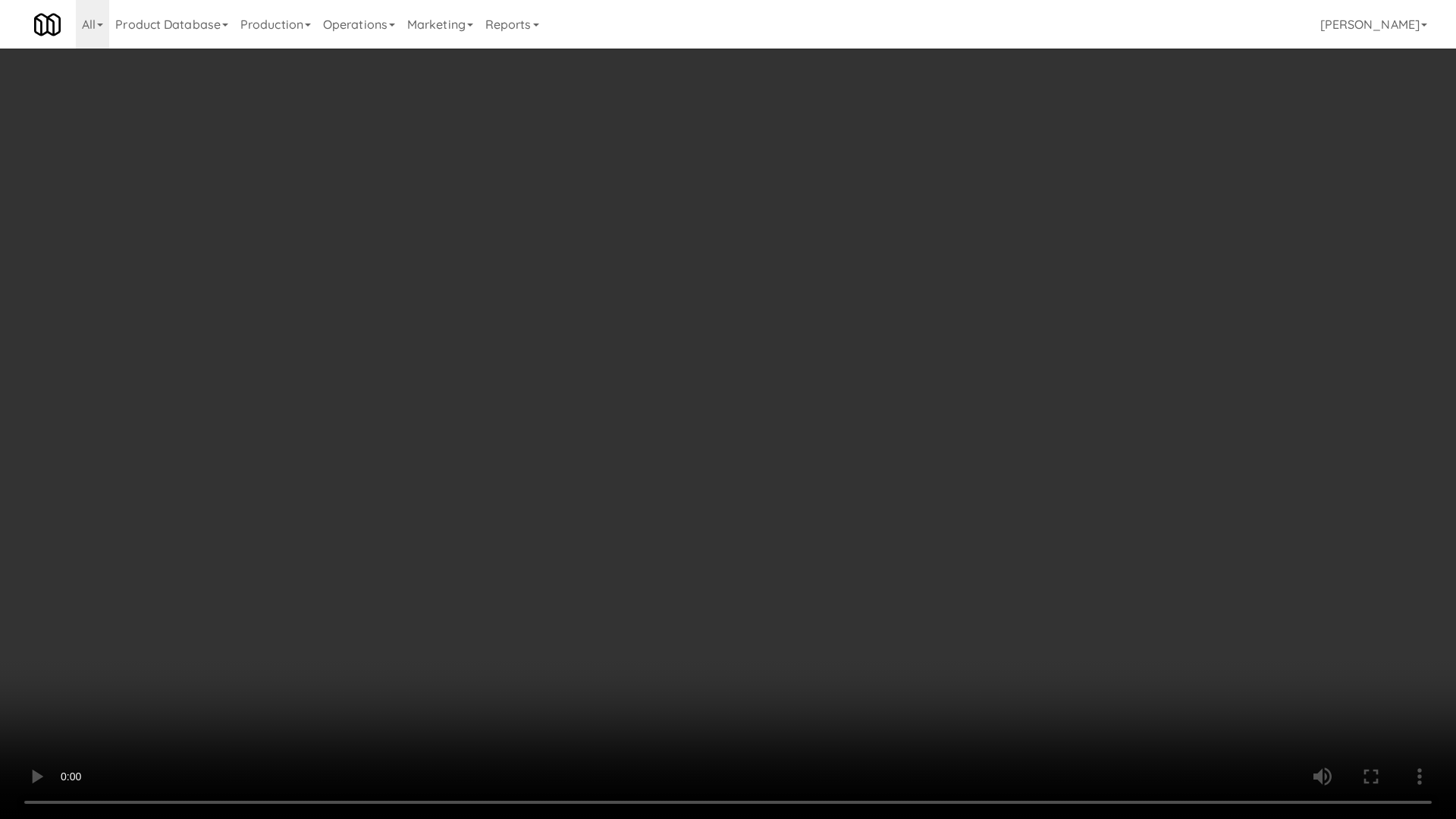
click at [837, 412] on video at bounding box center [728, 410] width 1456 height 819
click at [831, 416] on video at bounding box center [728, 410] width 1456 height 819
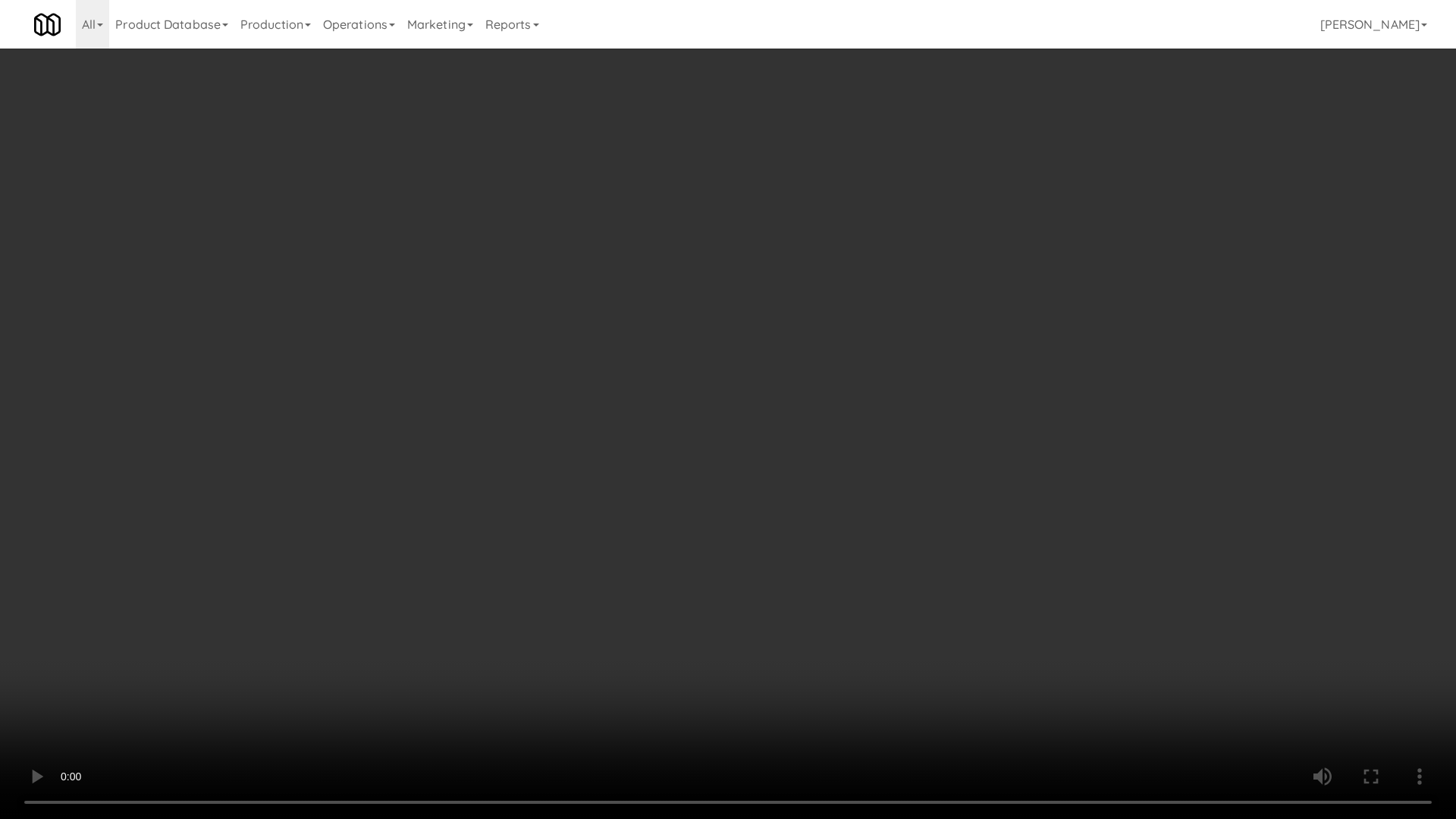
click at [831, 416] on video at bounding box center [728, 410] width 1456 height 819
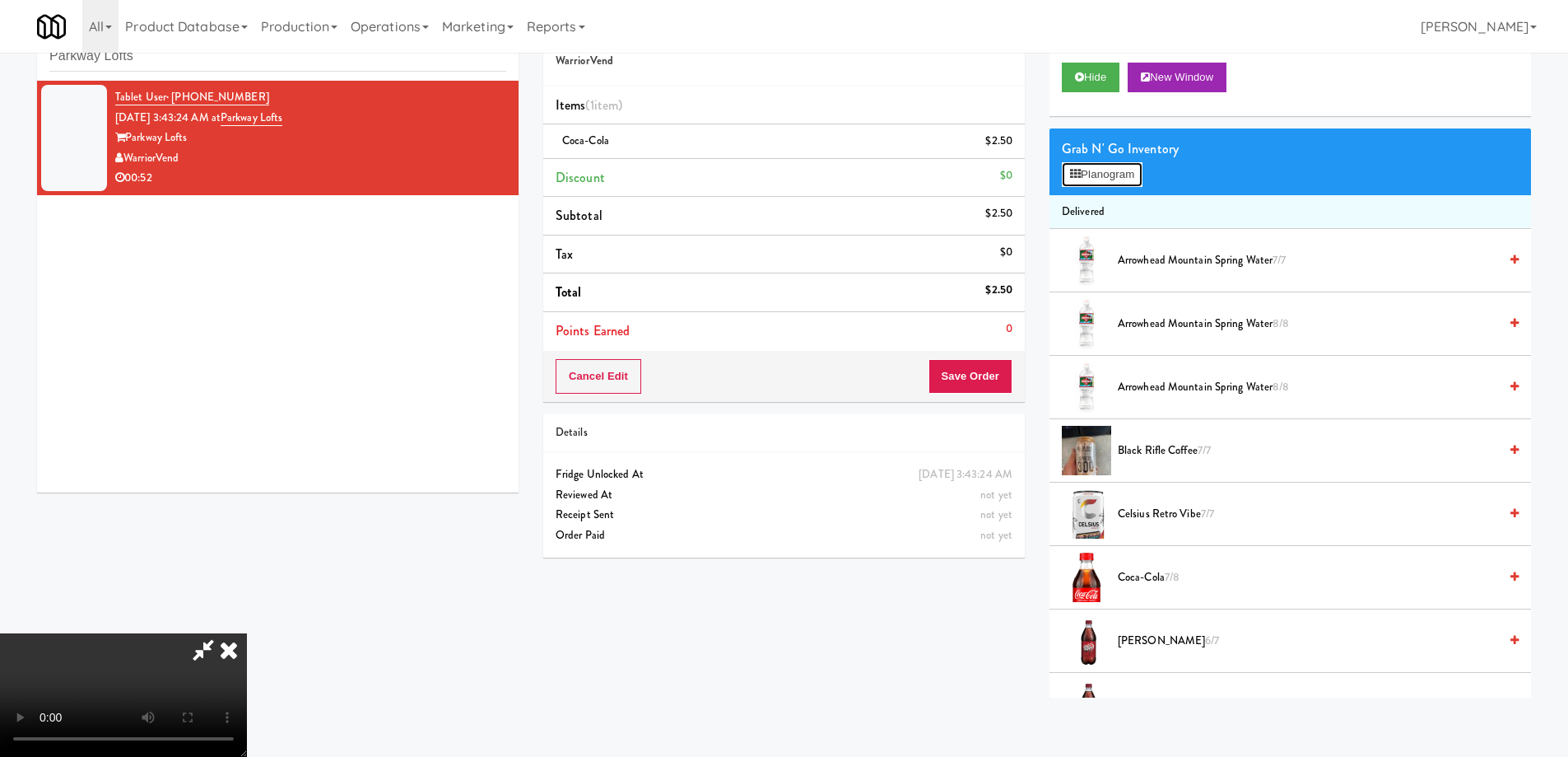
click at [1089, 181] on button "Planogram" at bounding box center [1102, 174] width 81 height 25
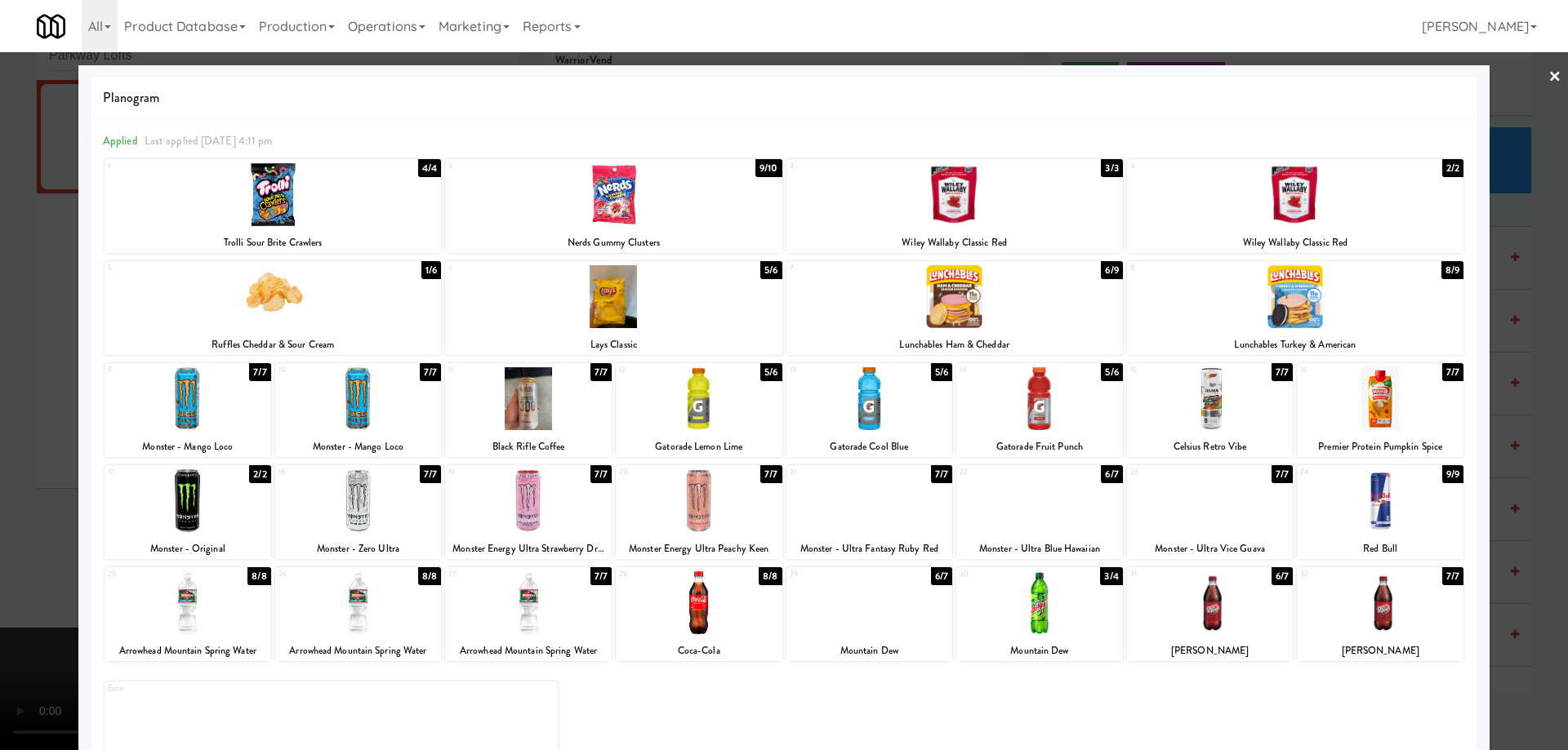
click at [1347, 296] on div at bounding box center [1295, 296] width 336 height 63
click at [1548, 74] on link "×" at bounding box center [1554, 78] width 13 height 51
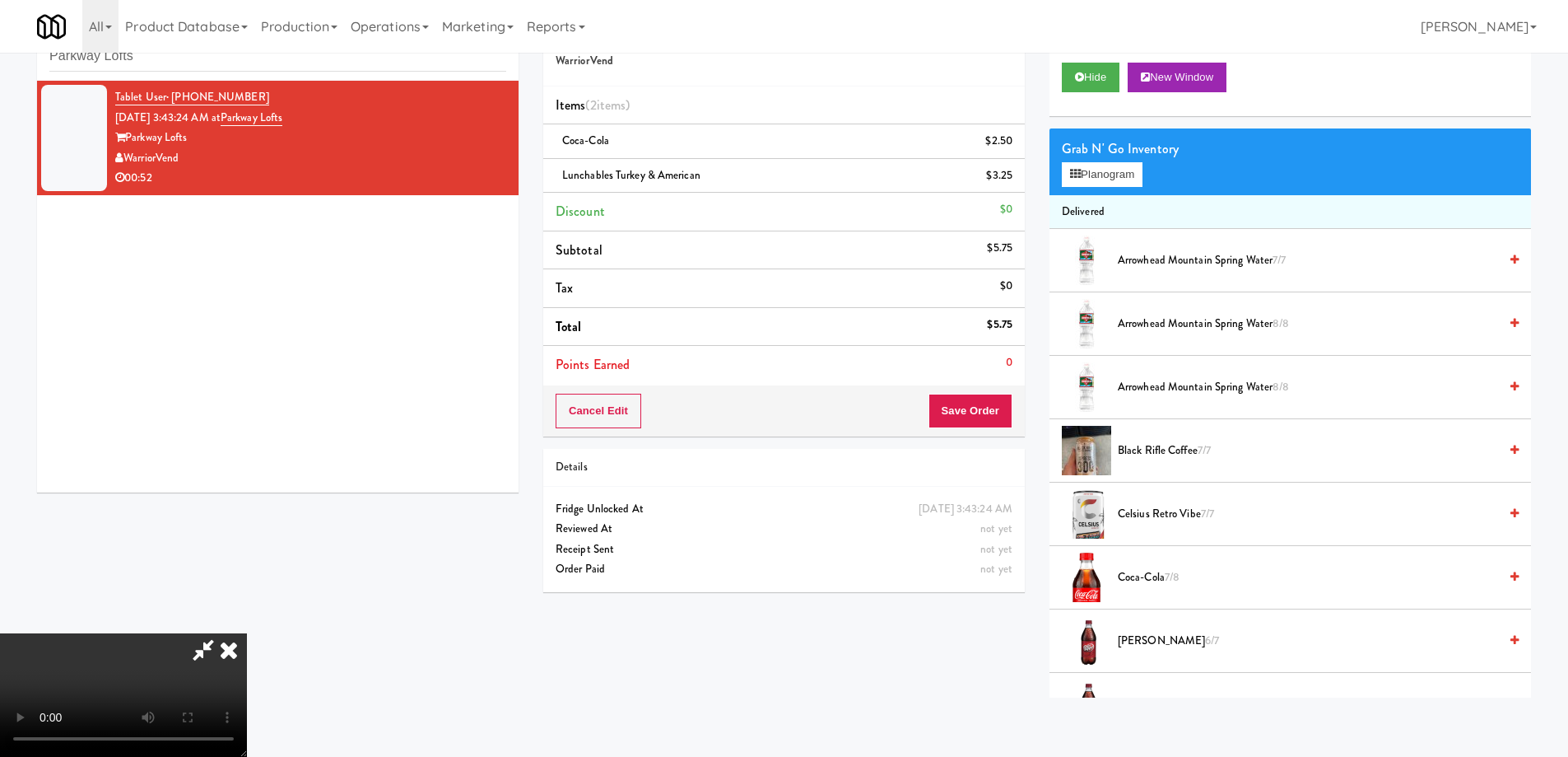
click at [247, 634] on icon at bounding box center [228, 650] width 36 height 33
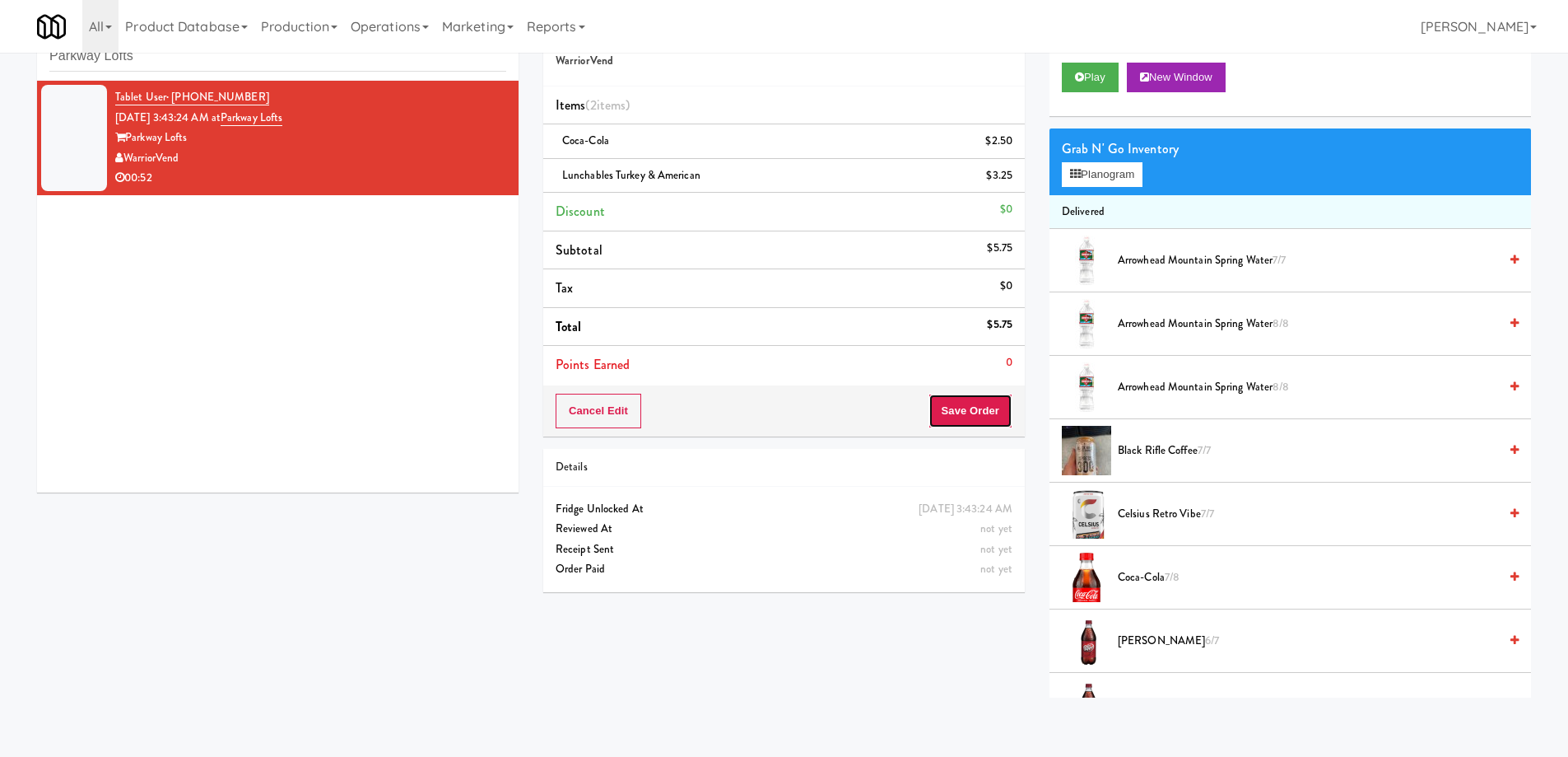
click at [975, 412] on button "Save Order" at bounding box center [971, 410] width 84 height 34
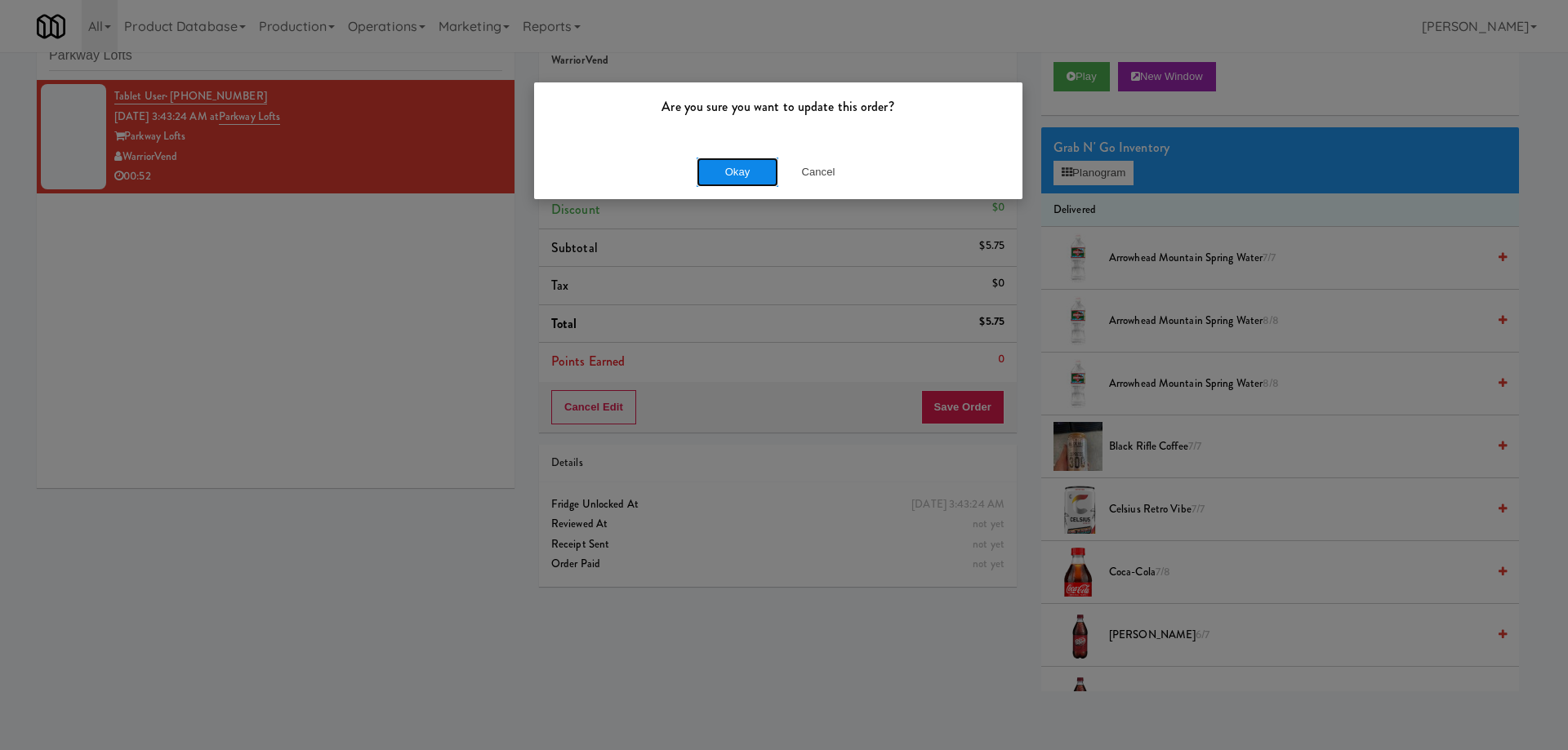
click at [730, 176] on button "Okay" at bounding box center [737, 173] width 81 height 30
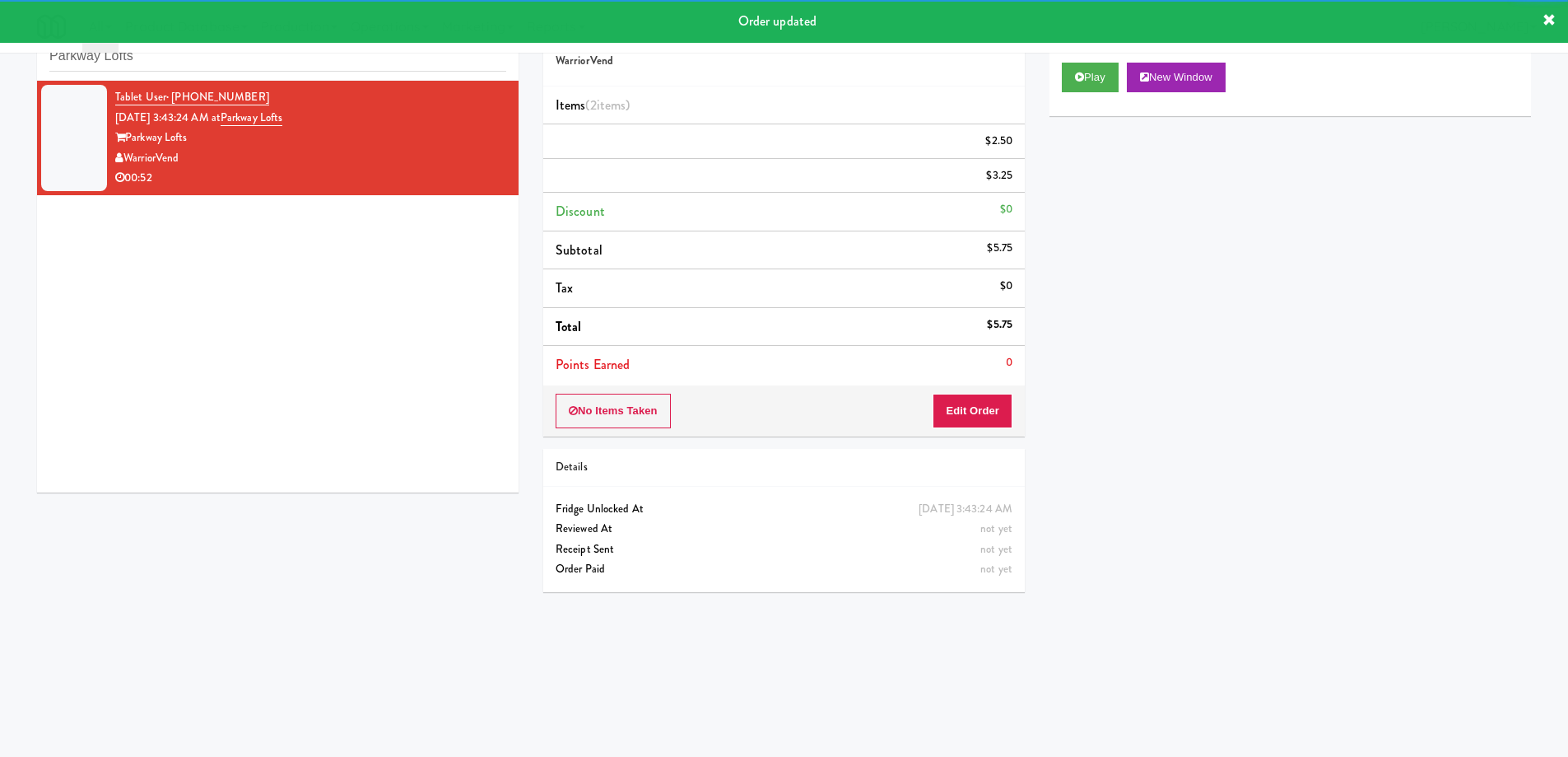
click at [336, 334] on div "Tablet User · (925) 914-0112 Sep 6, 2025 3:43:24 AM at Parkway Lofts Parkway Lo…" at bounding box center [278, 287] width 482 height 412
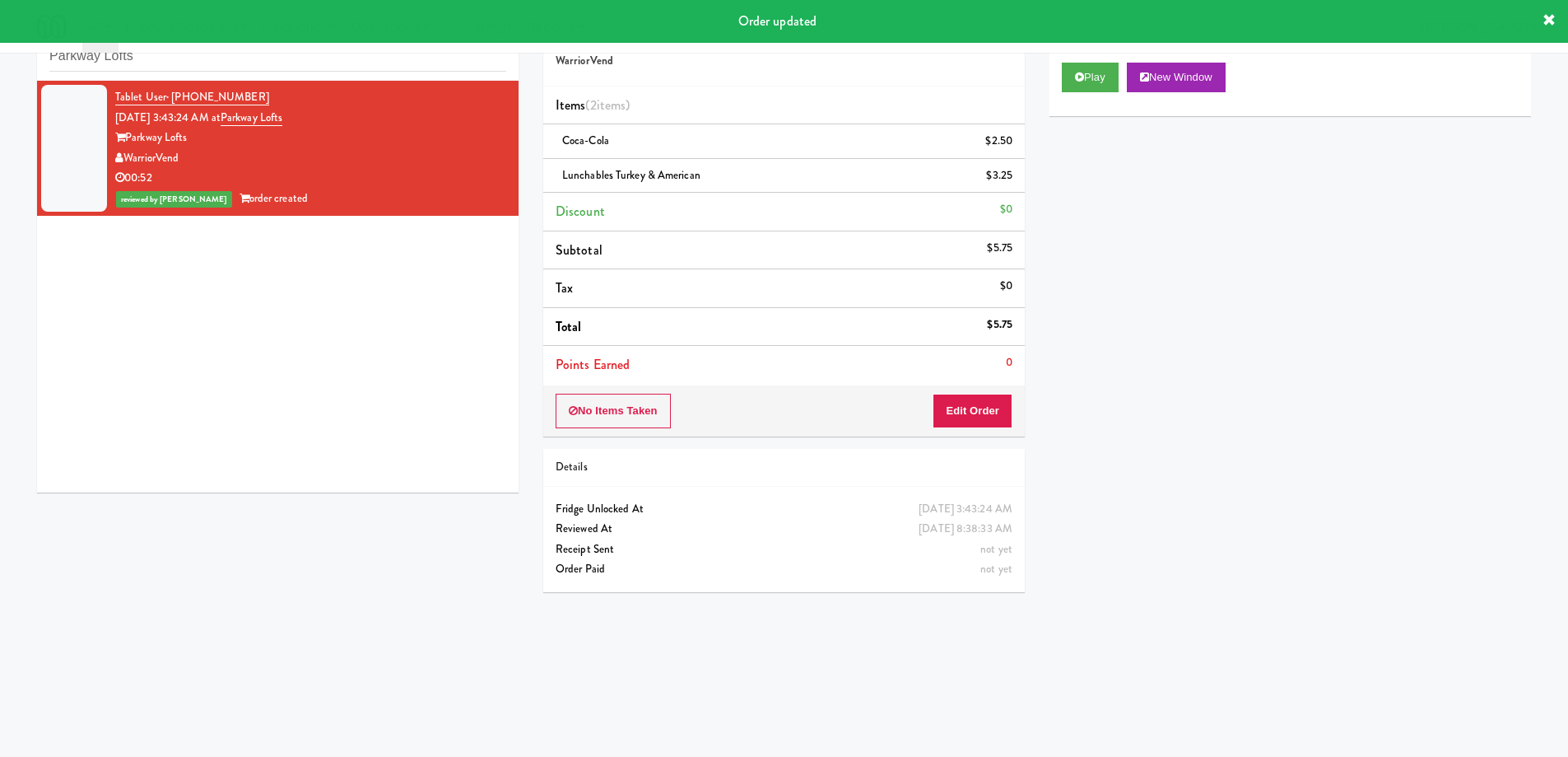
click at [1305, 555] on div "Play New Window Primary Flag Clear Flag if unable to determine what was taken o…" at bounding box center [1290, 359] width 482 height 618
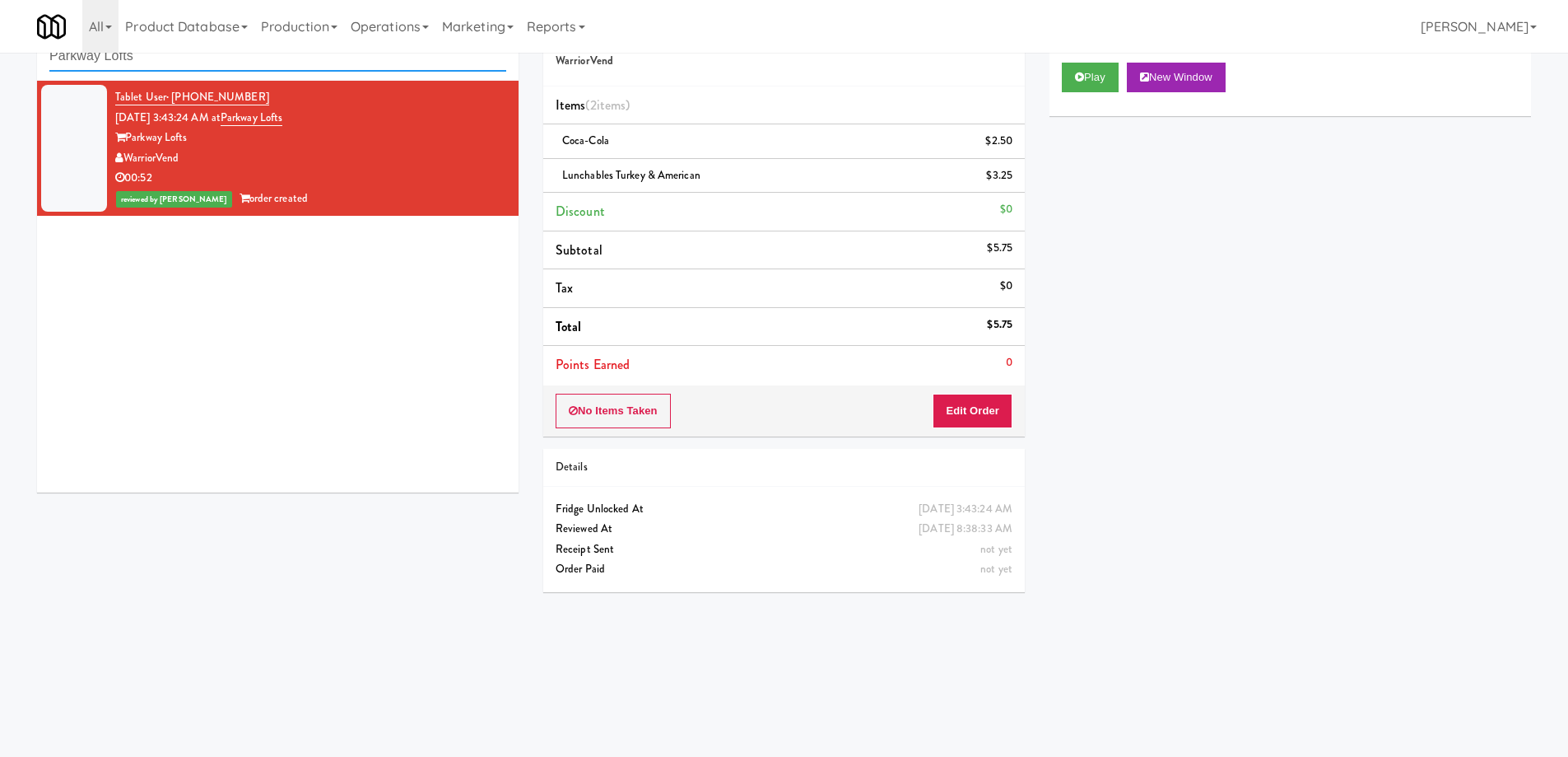
click at [239, 66] on input "Parkway Lofts" at bounding box center [278, 56] width 457 height 31
paste input "AVE Tampa Riverwalk - Drinks - Cooler"
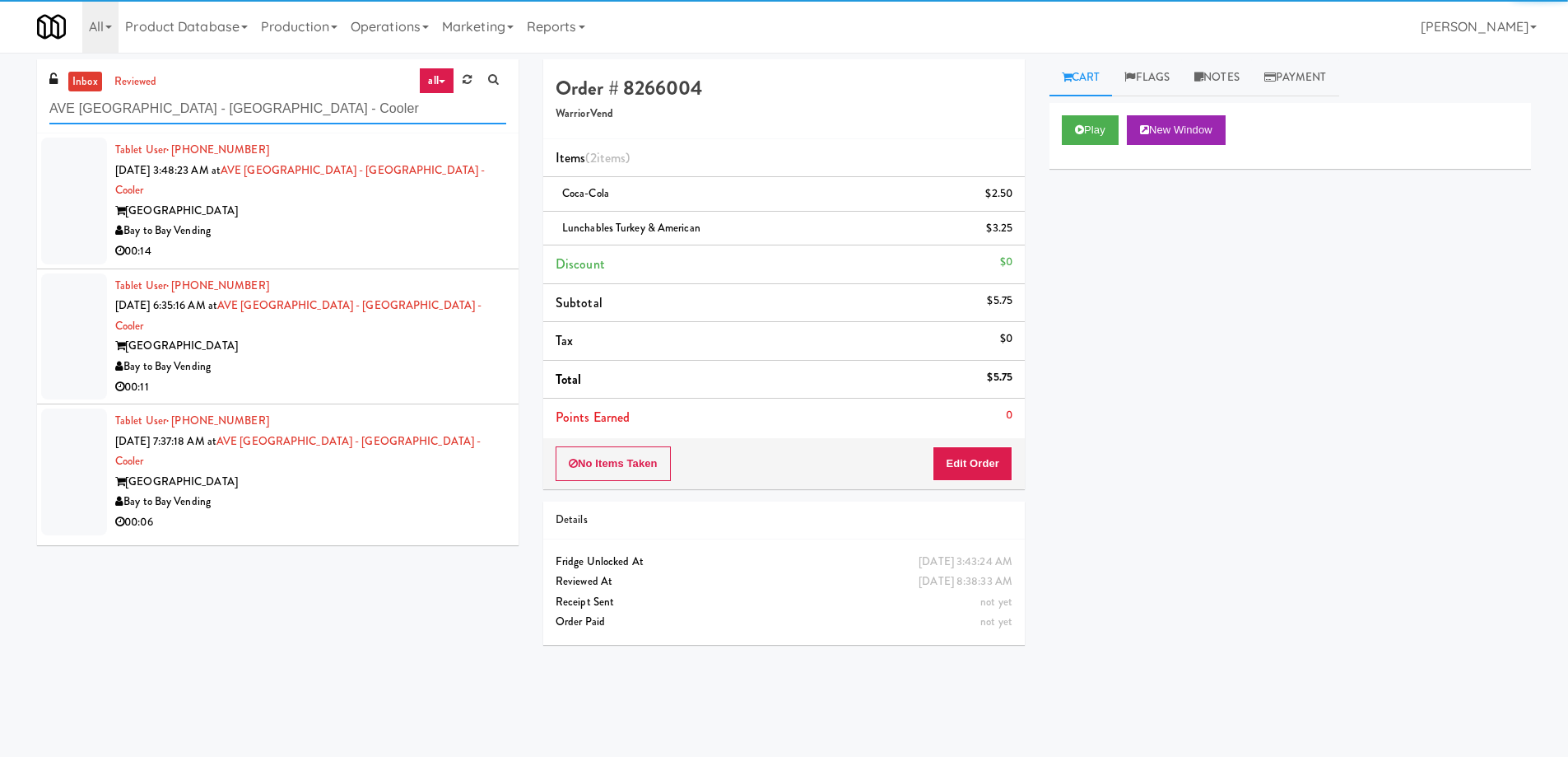
type input "AVE Tampa Riverwalk - Drinks - Cooler"
click at [404, 201] on div "AVE Tampa Riverwalk" at bounding box center [311, 212] width 391 height 21
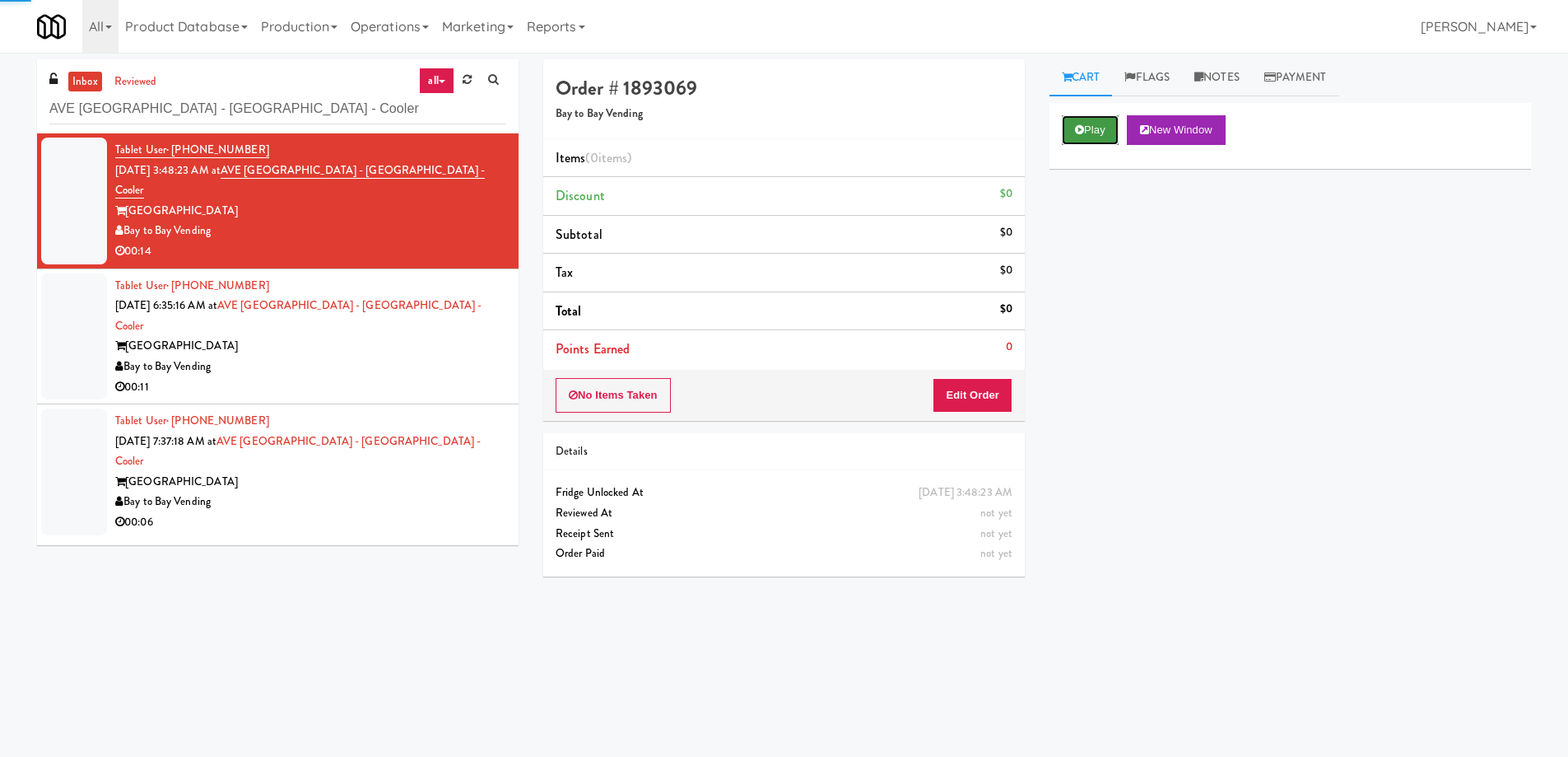
click at [1098, 126] on button "Play" at bounding box center [1090, 131] width 57 height 30
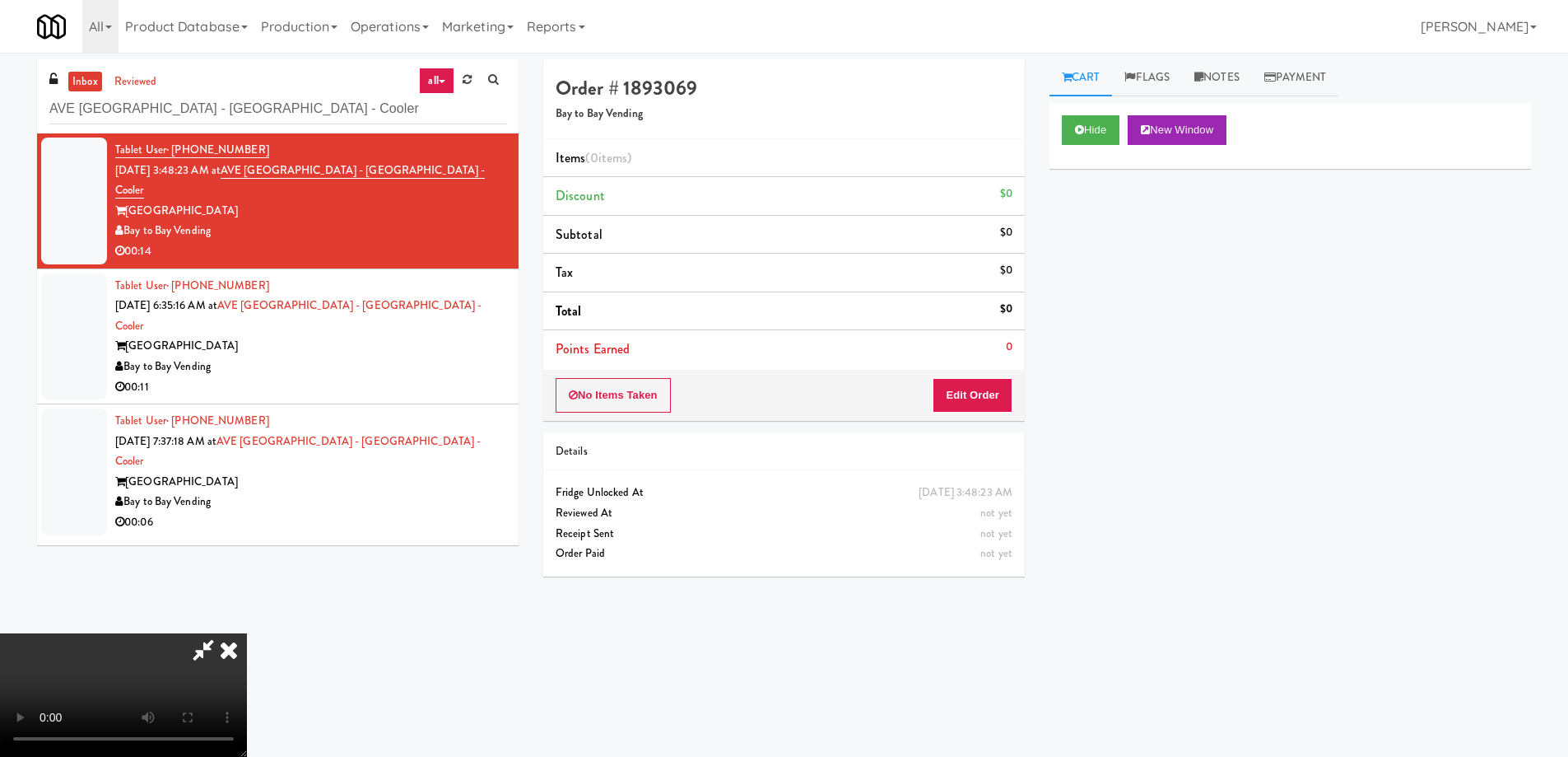
click at [247, 634] on video at bounding box center [123, 695] width 247 height 124
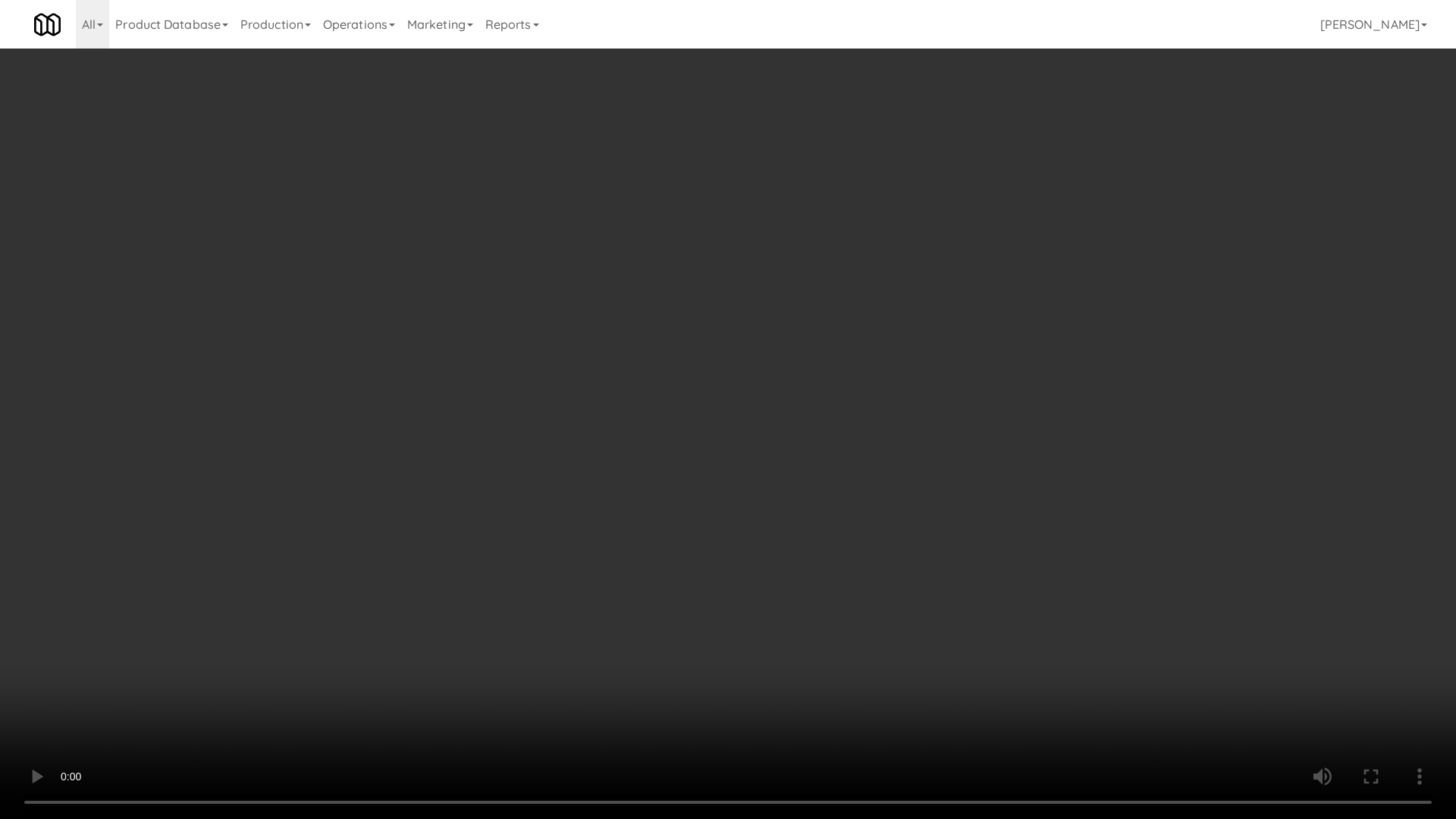
click at [755, 382] on video at bounding box center [728, 410] width 1456 height 819
click at [918, 480] on video at bounding box center [728, 410] width 1456 height 819
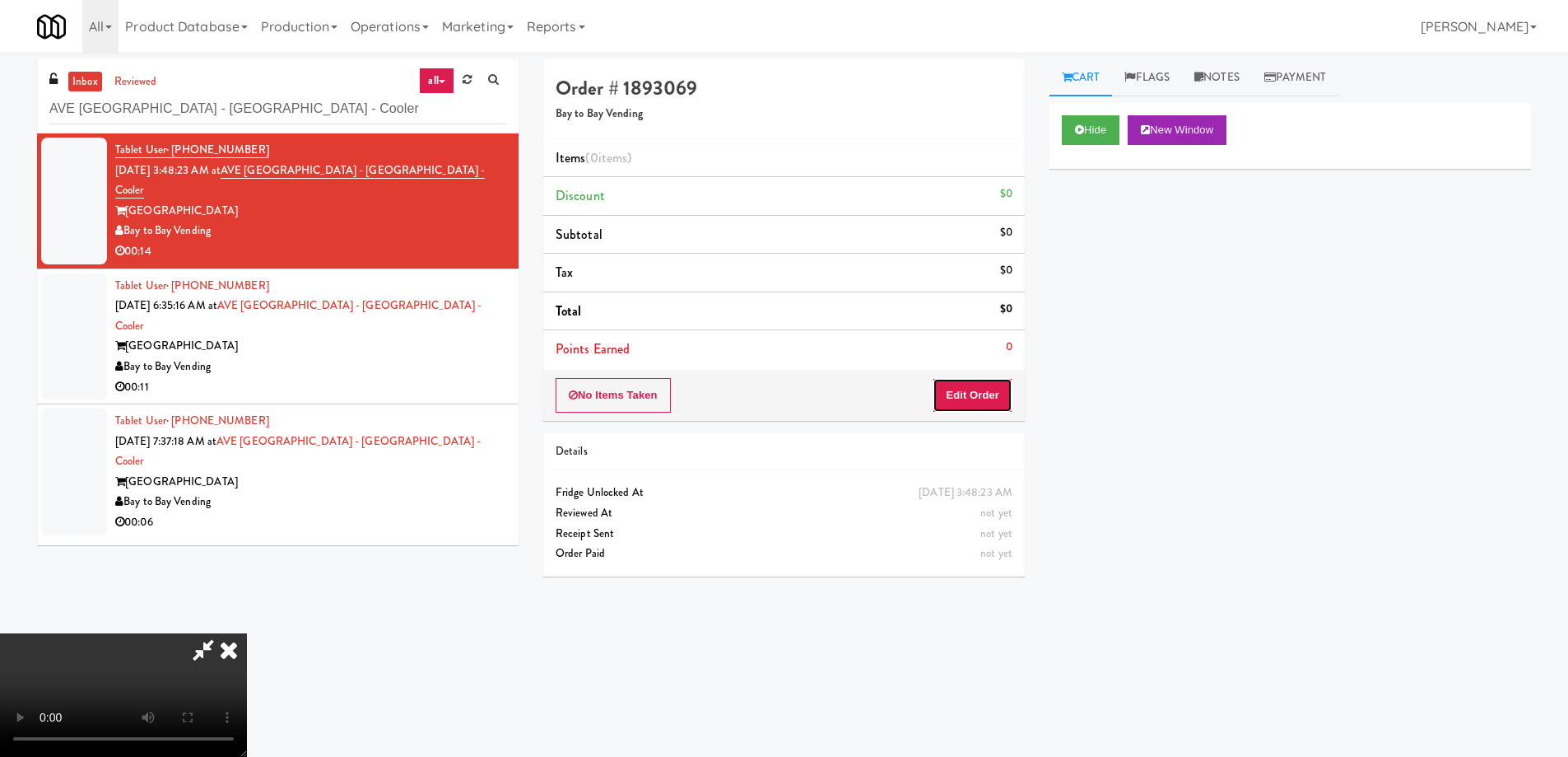
click at [963, 393] on button "Edit Order" at bounding box center [973, 395] width 80 height 34
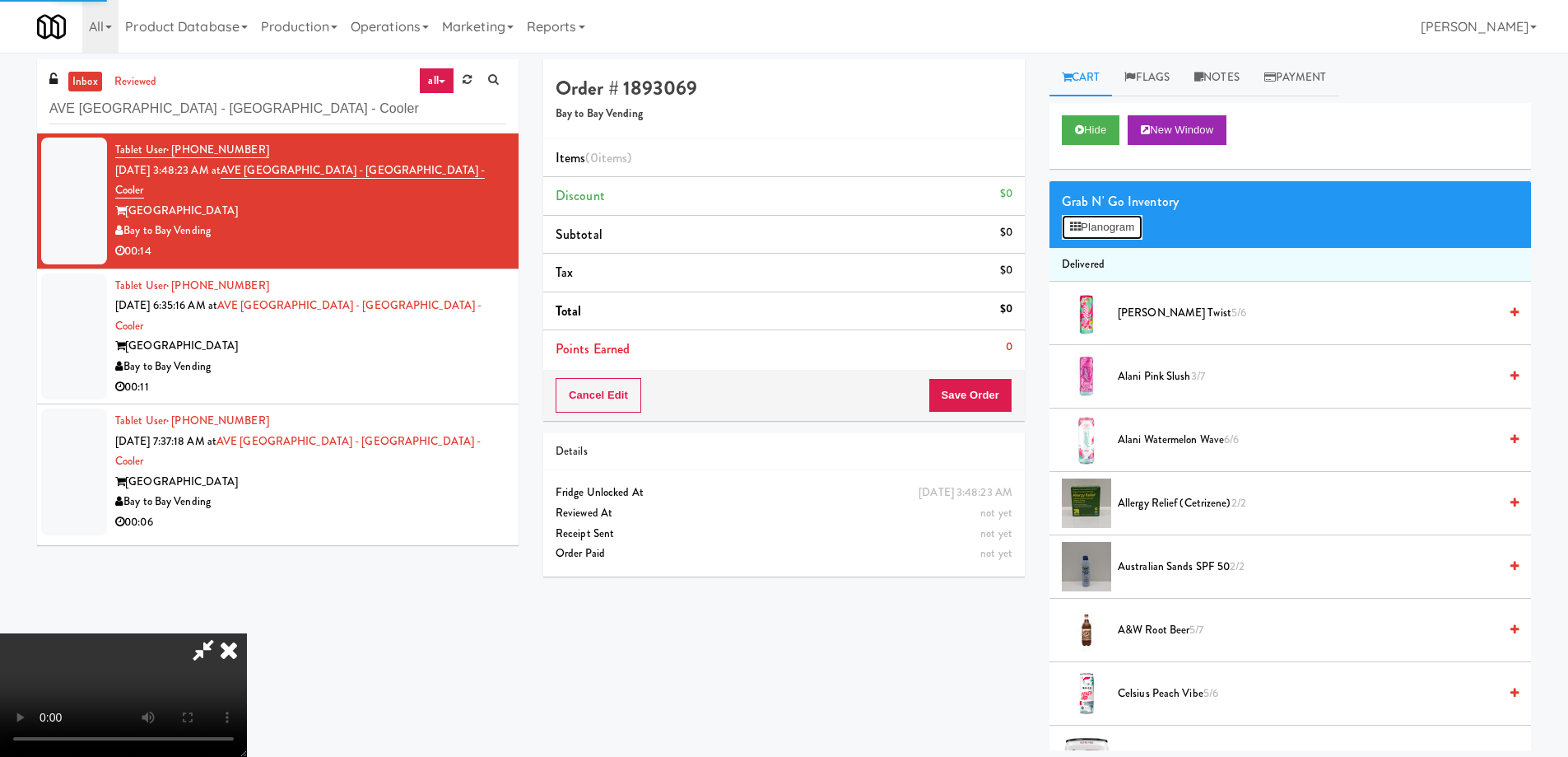
click at [1088, 222] on button "Planogram" at bounding box center [1102, 227] width 81 height 25
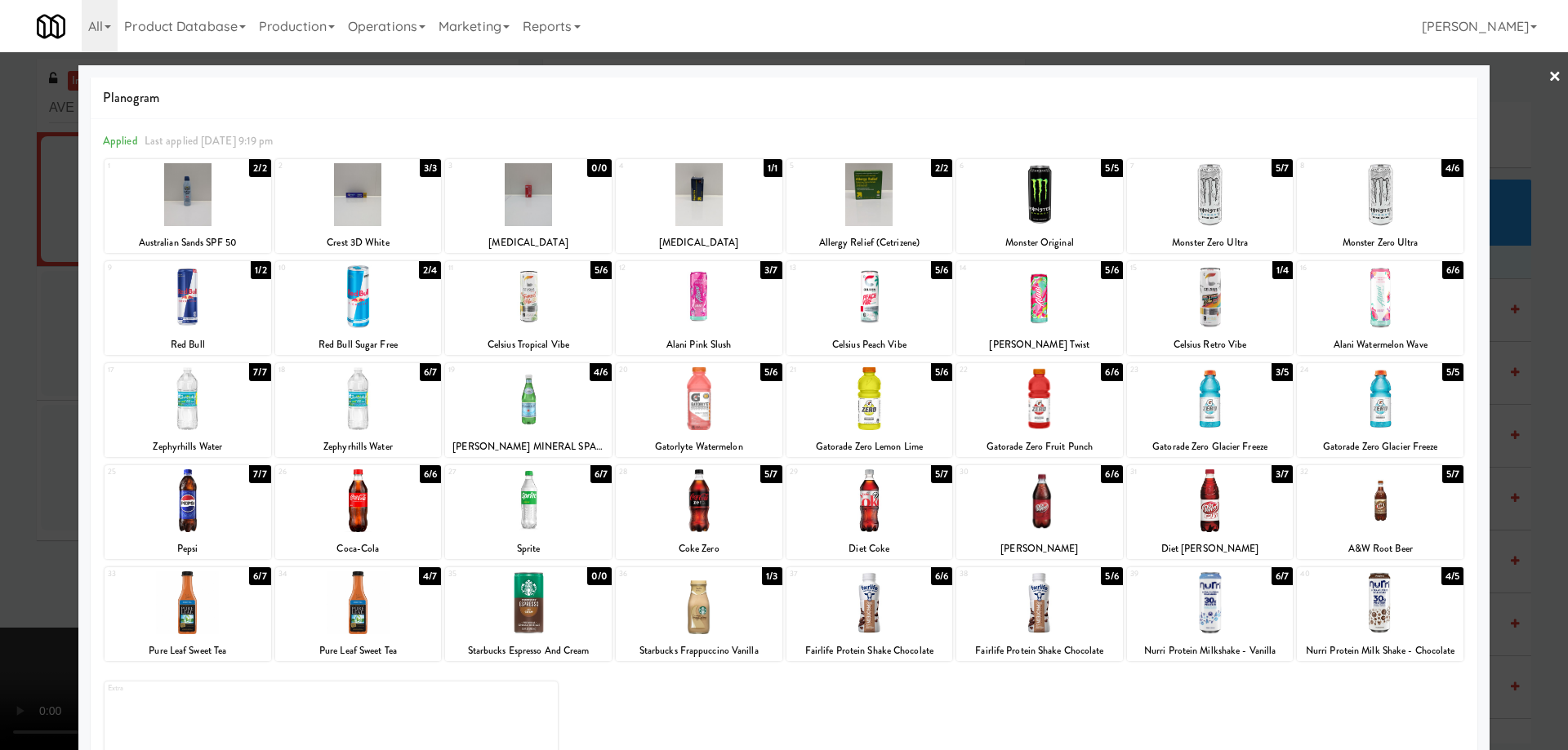
click at [377, 406] on div at bounding box center [359, 399] width 166 height 63
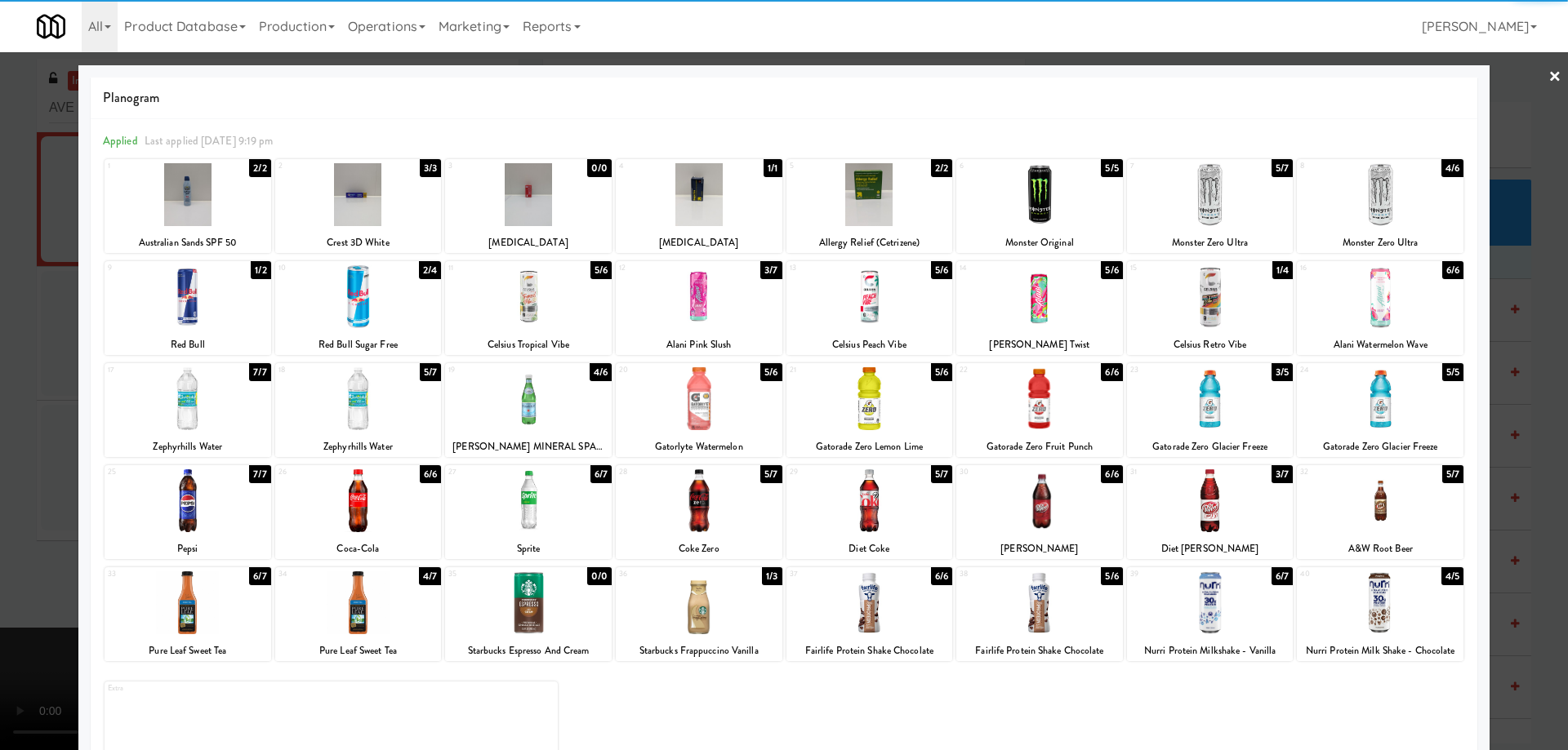
click at [1548, 79] on link "×" at bounding box center [1554, 78] width 13 height 51
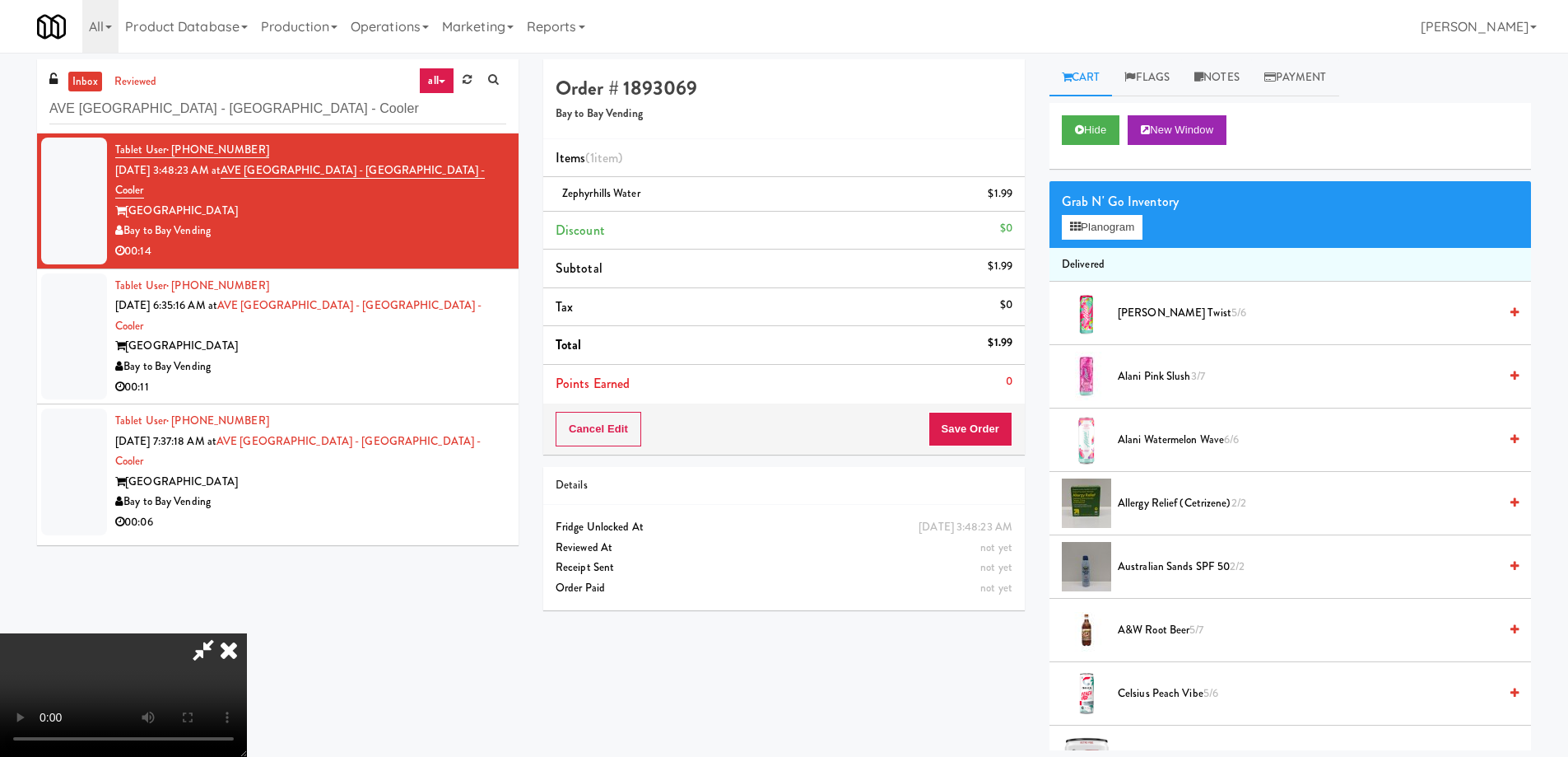
click at [247, 634] on video at bounding box center [123, 695] width 247 height 124
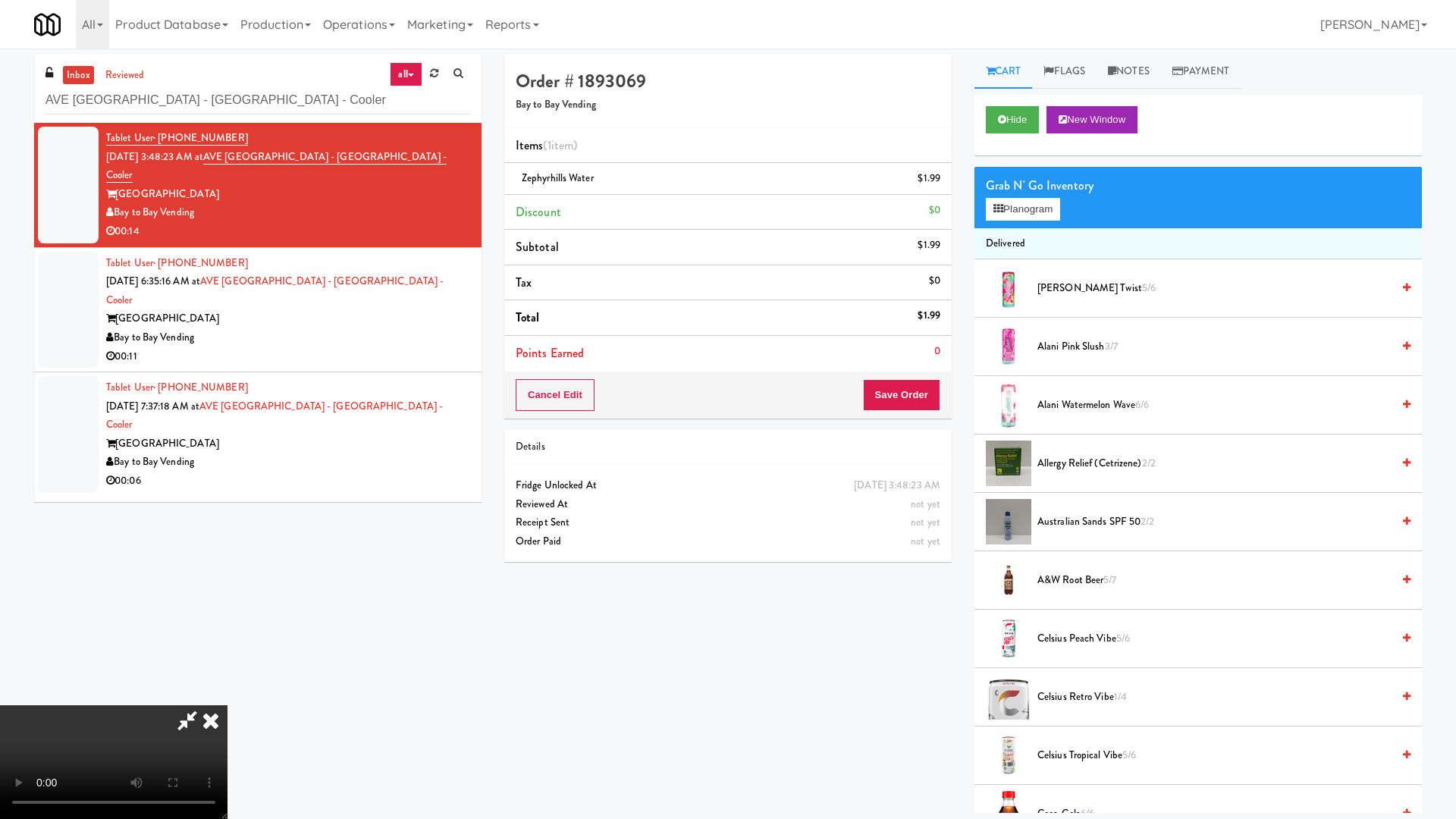
click at [227, 696] on video at bounding box center [113, 762] width 227 height 114
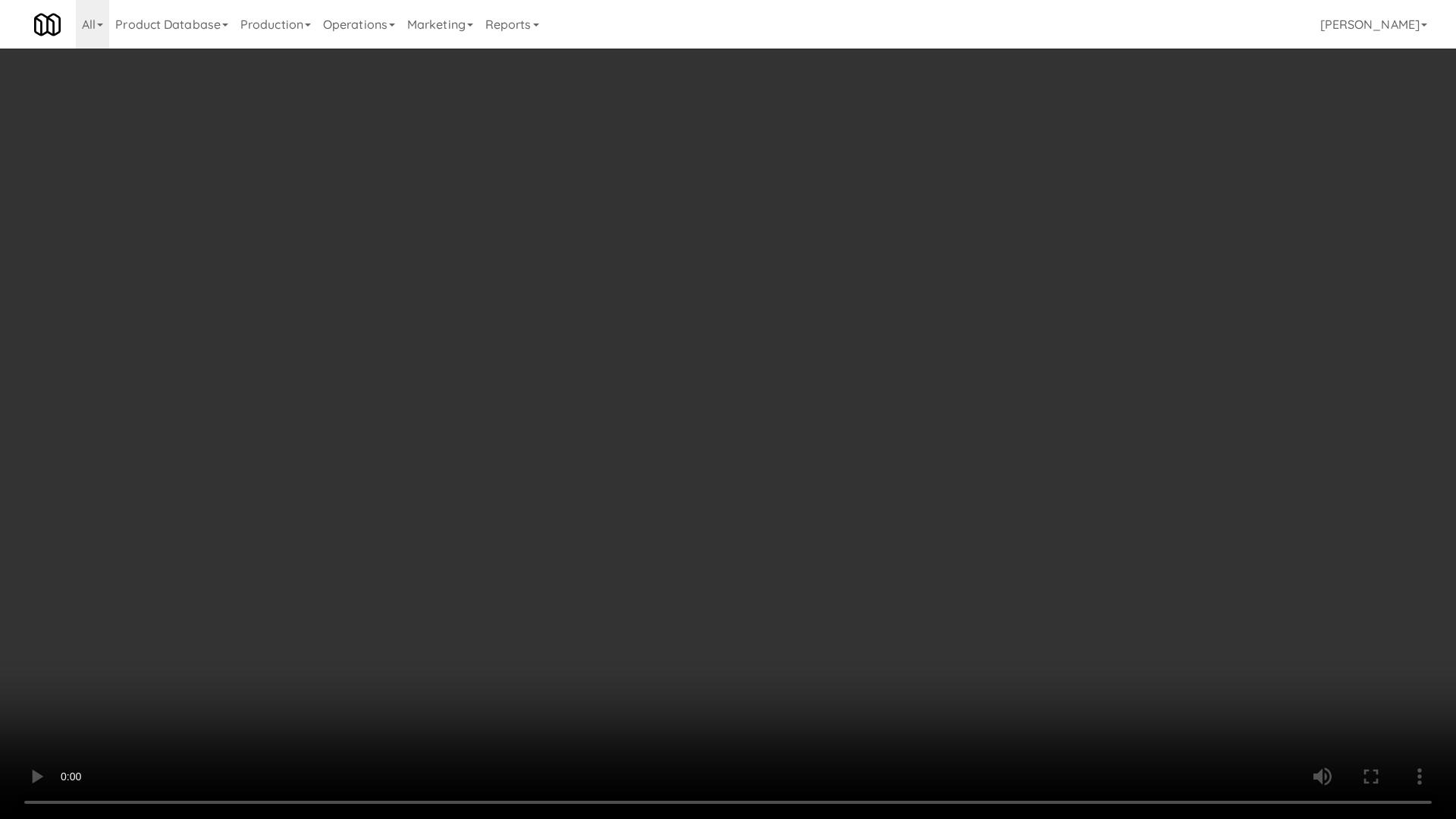
click at [668, 365] on video at bounding box center [728, 410] width 1456 height 819
click at [1002, 428] on video at bounding box center [728, 410] width 1456 height 819
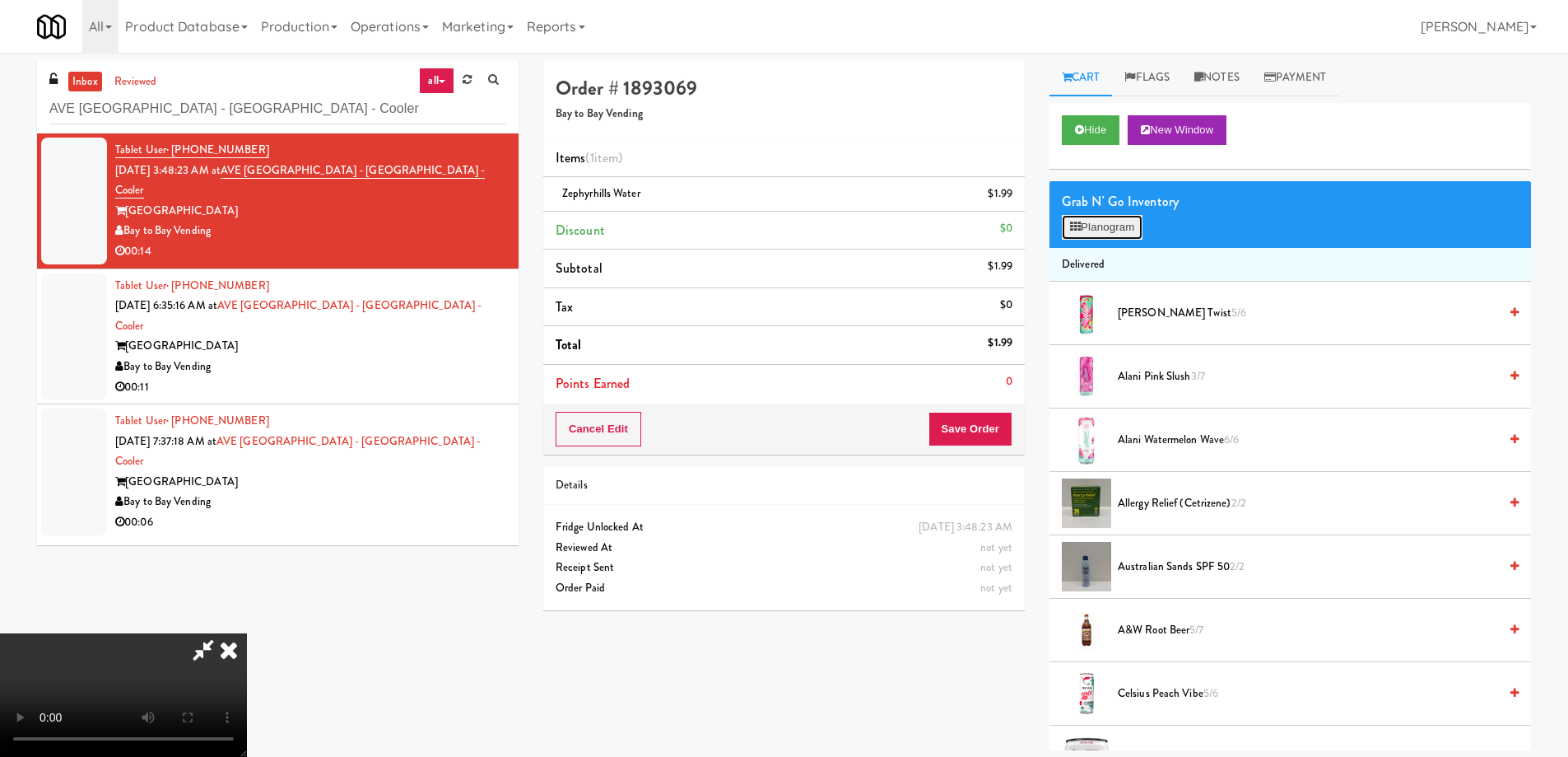
click at [1104, 228] on button "Planogram" at bounding box center [1102, 227] width 81 height 25
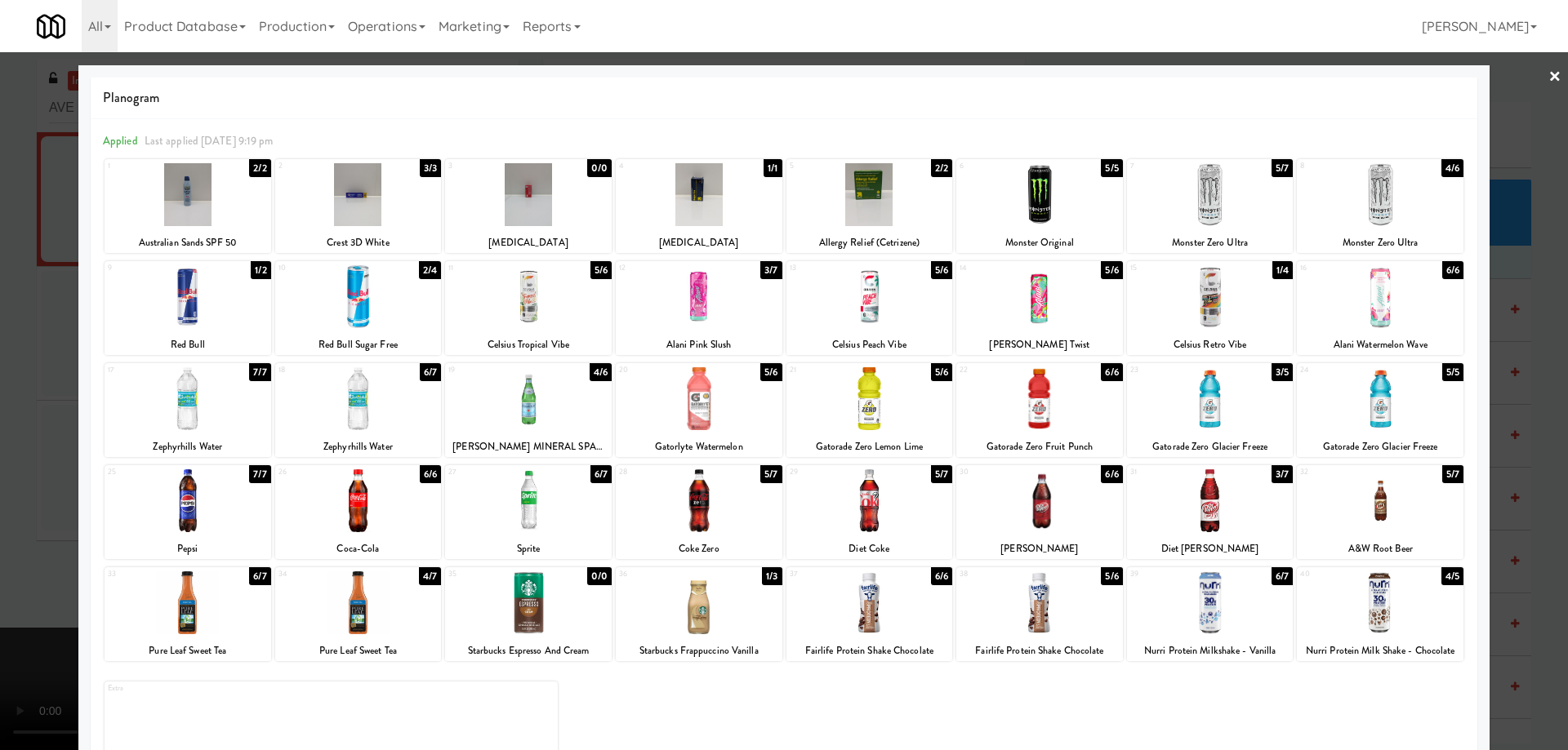
drag, startPoint x: 1228, startPoint y: 408, endPoint x: 1257, endPoint y: 396, distance: 31.4
click at [1228, 409] on div at bounding box center [1209, 399] width 166 height 63
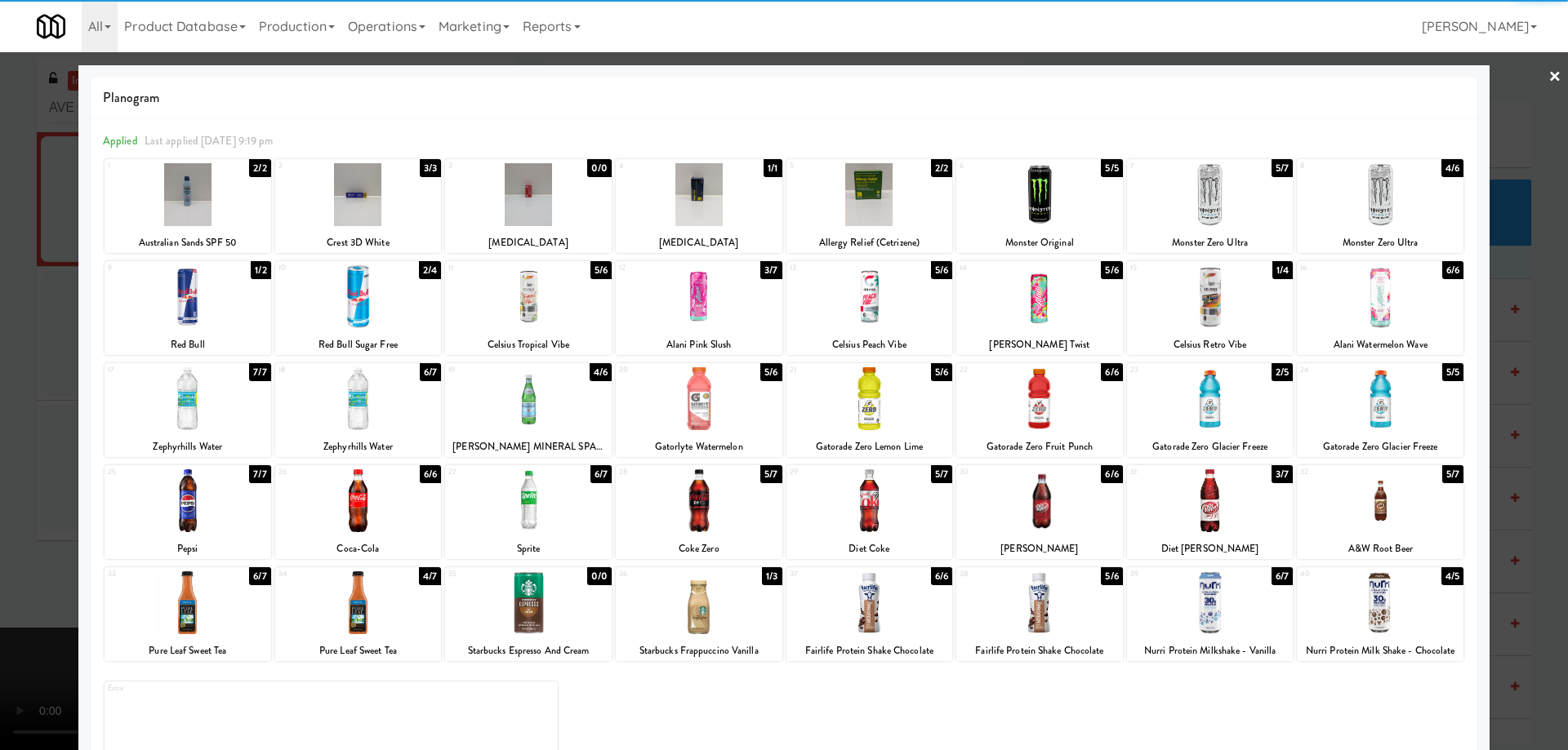
click at [1548, 67] on link "×" at bounding box center [1554, 78] width 13 height 51
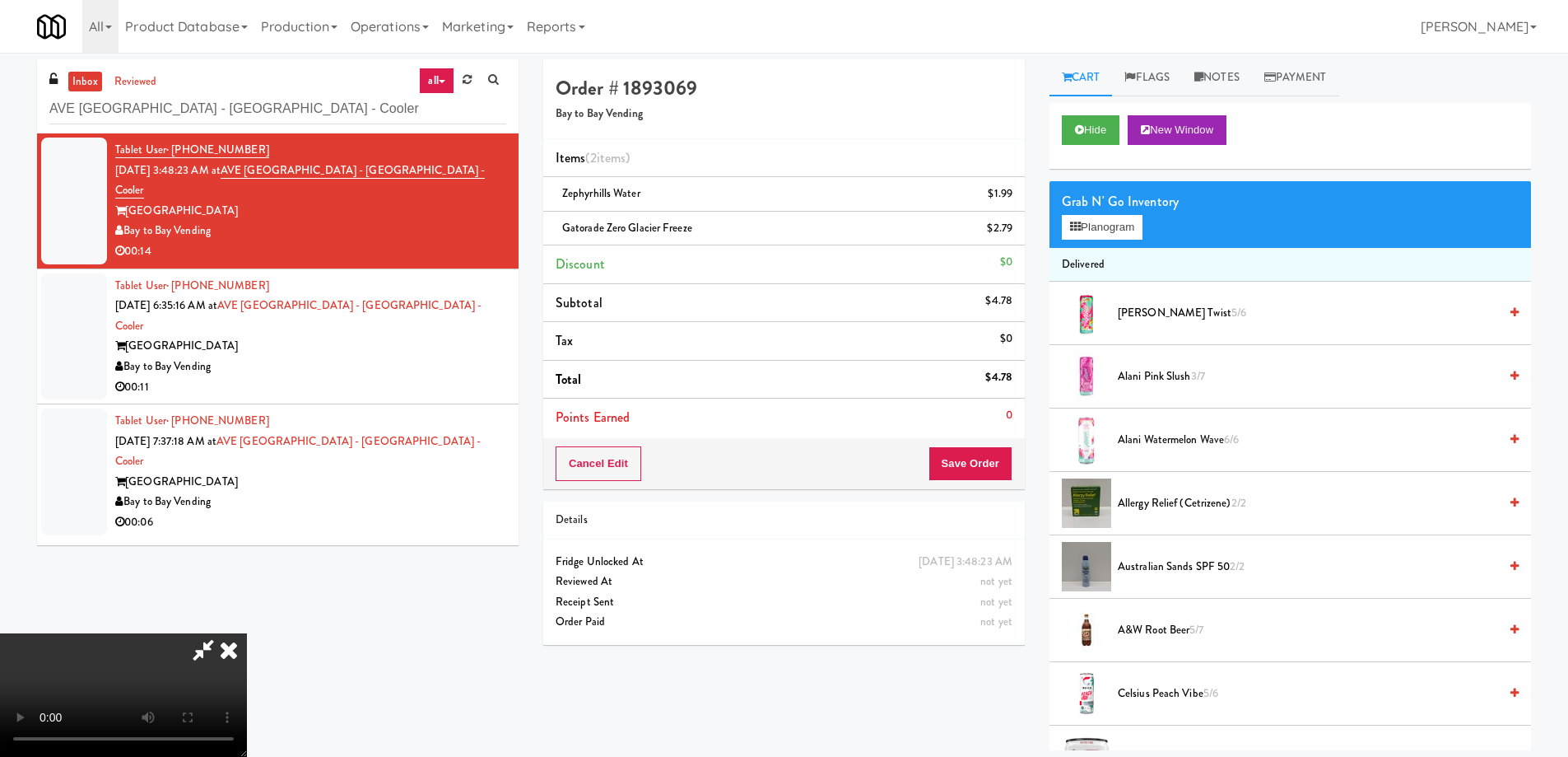
click at [247, 634] on video at bounding box center [123, 695] width 247 height 124
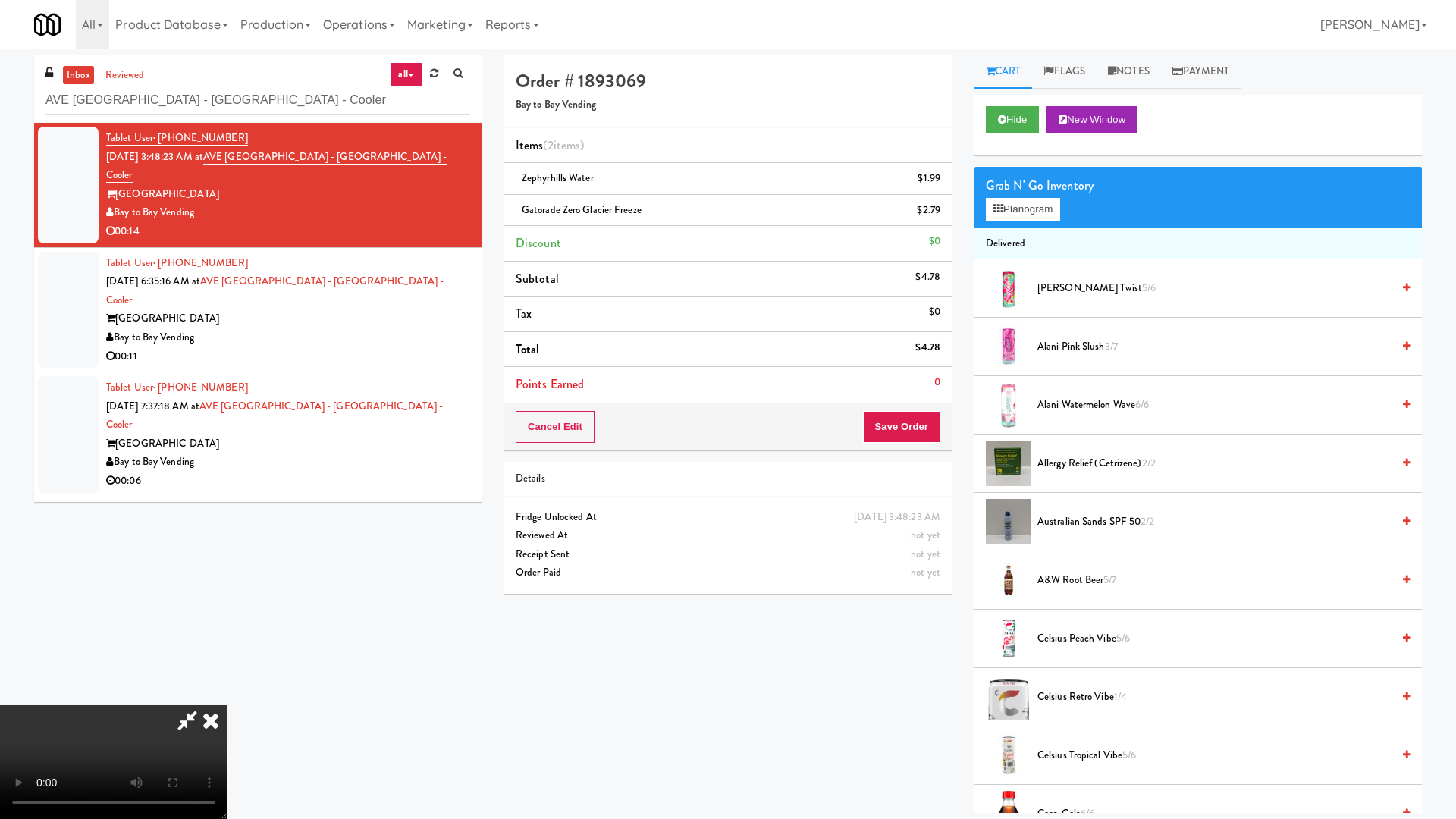
click at [227, 696] on video at bounding box center [113, 762] width 227 height 114
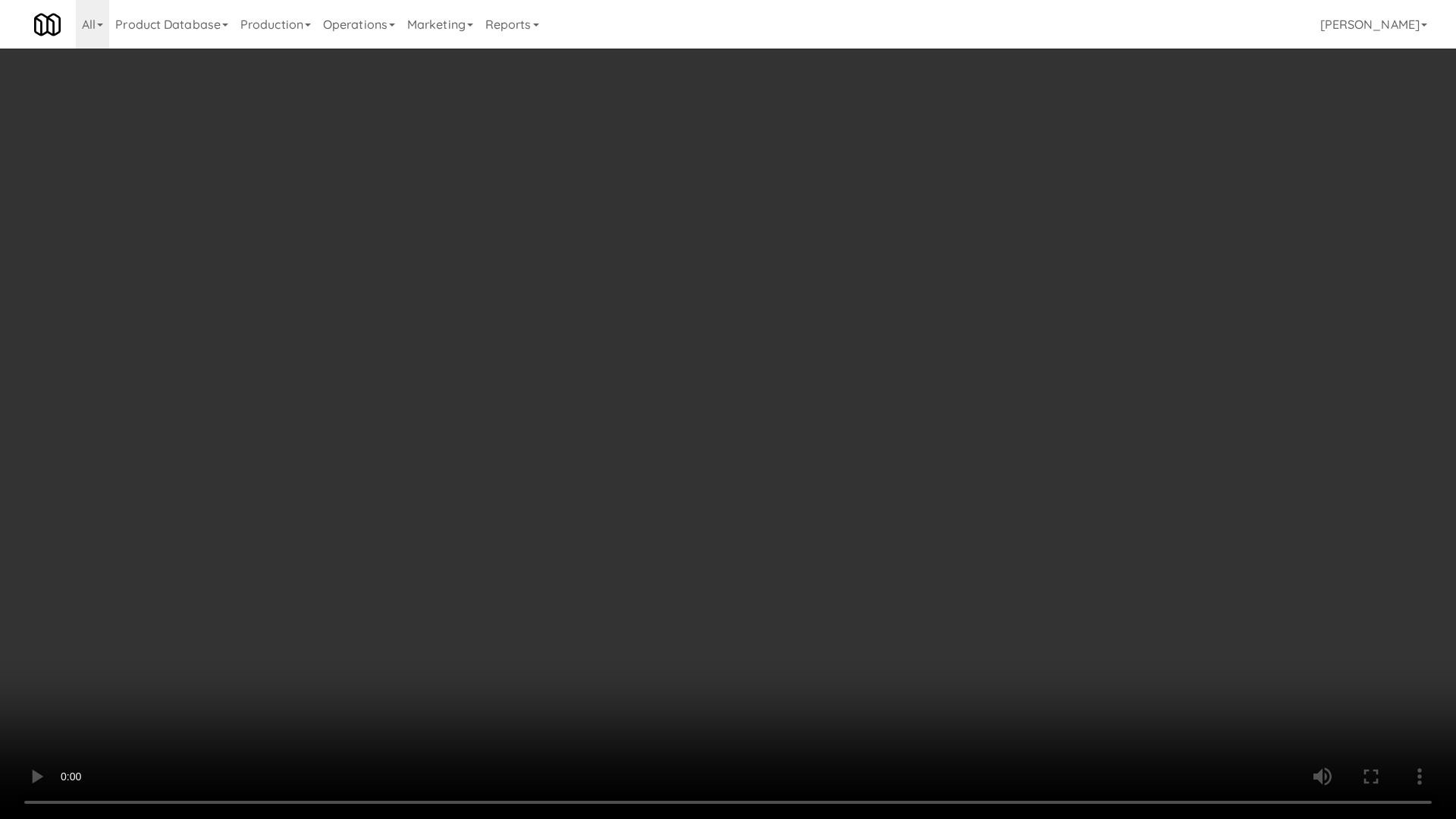
click at [603, 350] on video at bounding box center [728, 410] width 1456 height 819
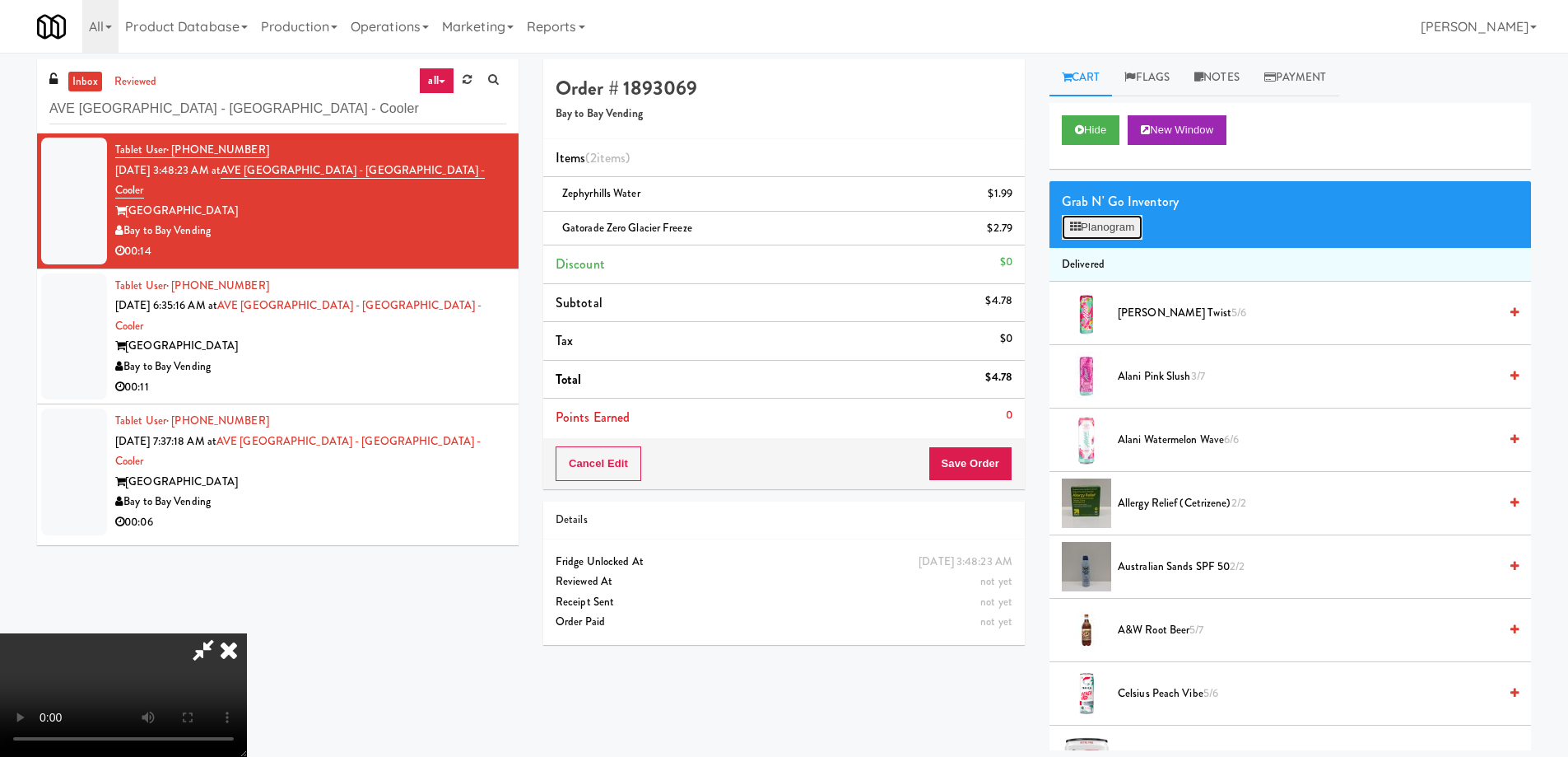
click at [1099, 222] on button "Planogram" at bounding box center [1102, 227] width 81 height 25
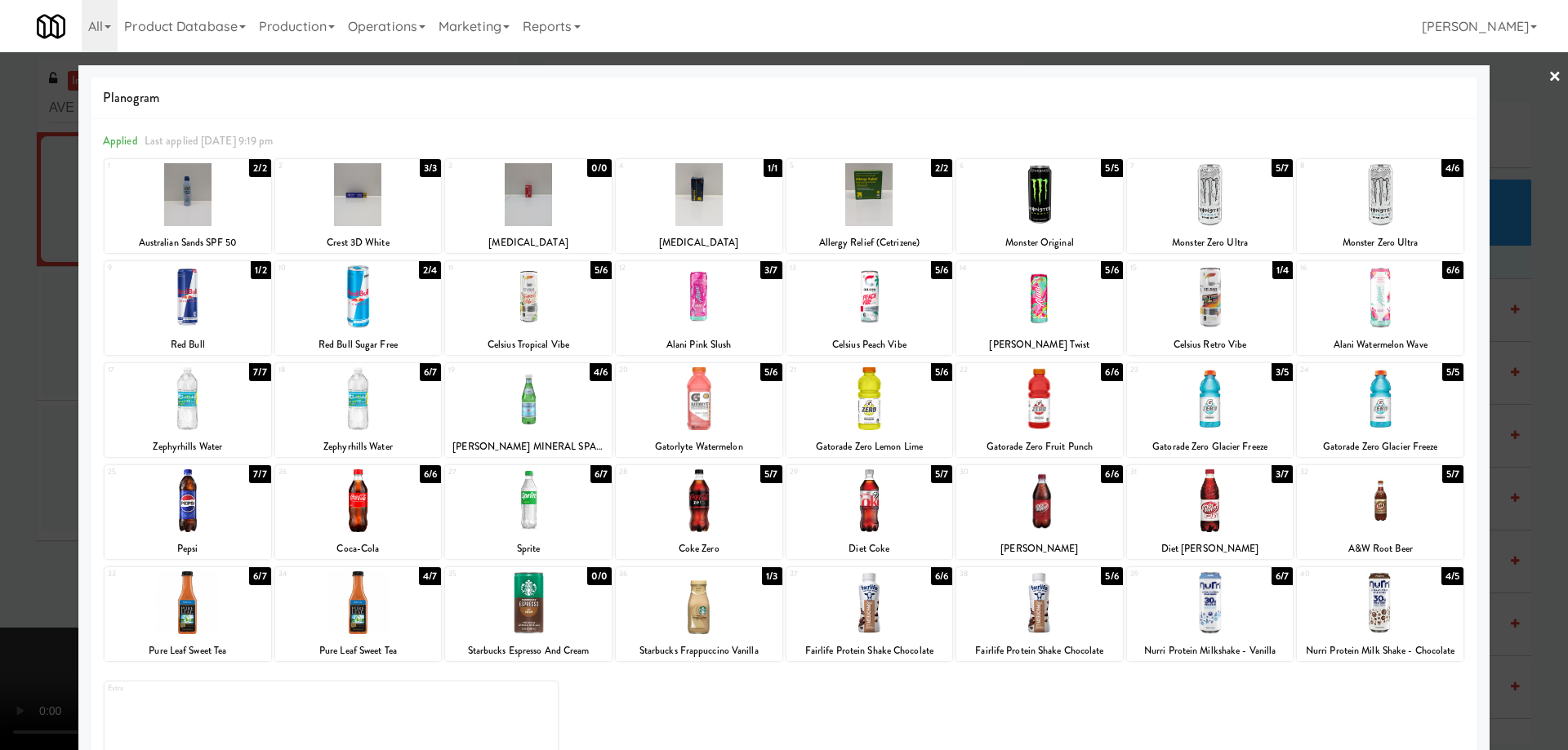
click at [1548, 79] on link "×" at bounding box center [1554, 78] width 13 height 51
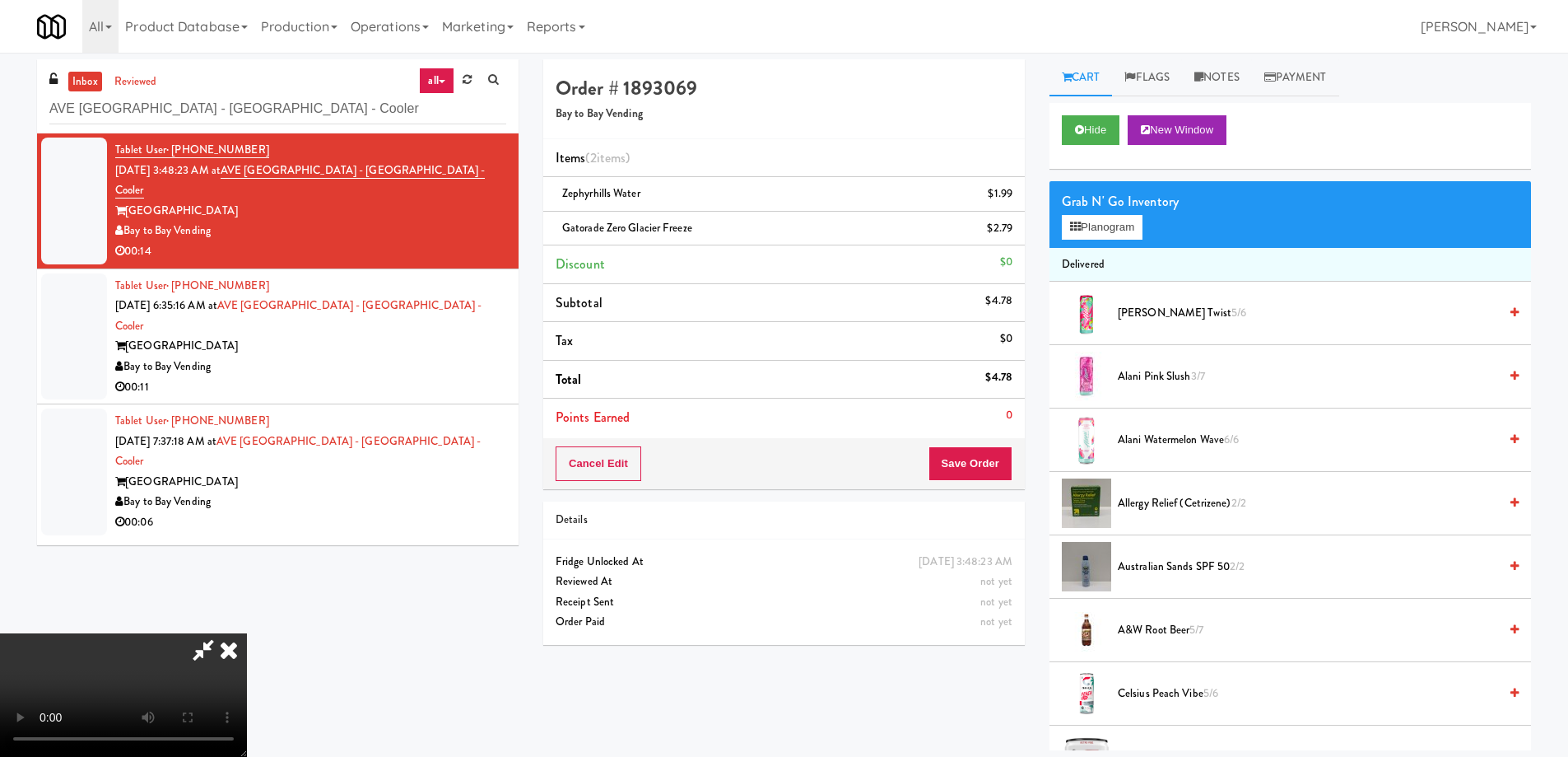
click at [247, 634] on video at bounding box center [123, 695] width 247 height 124
click at [247, 634] on icon at bounding box center [228, 650] width 36 height 33
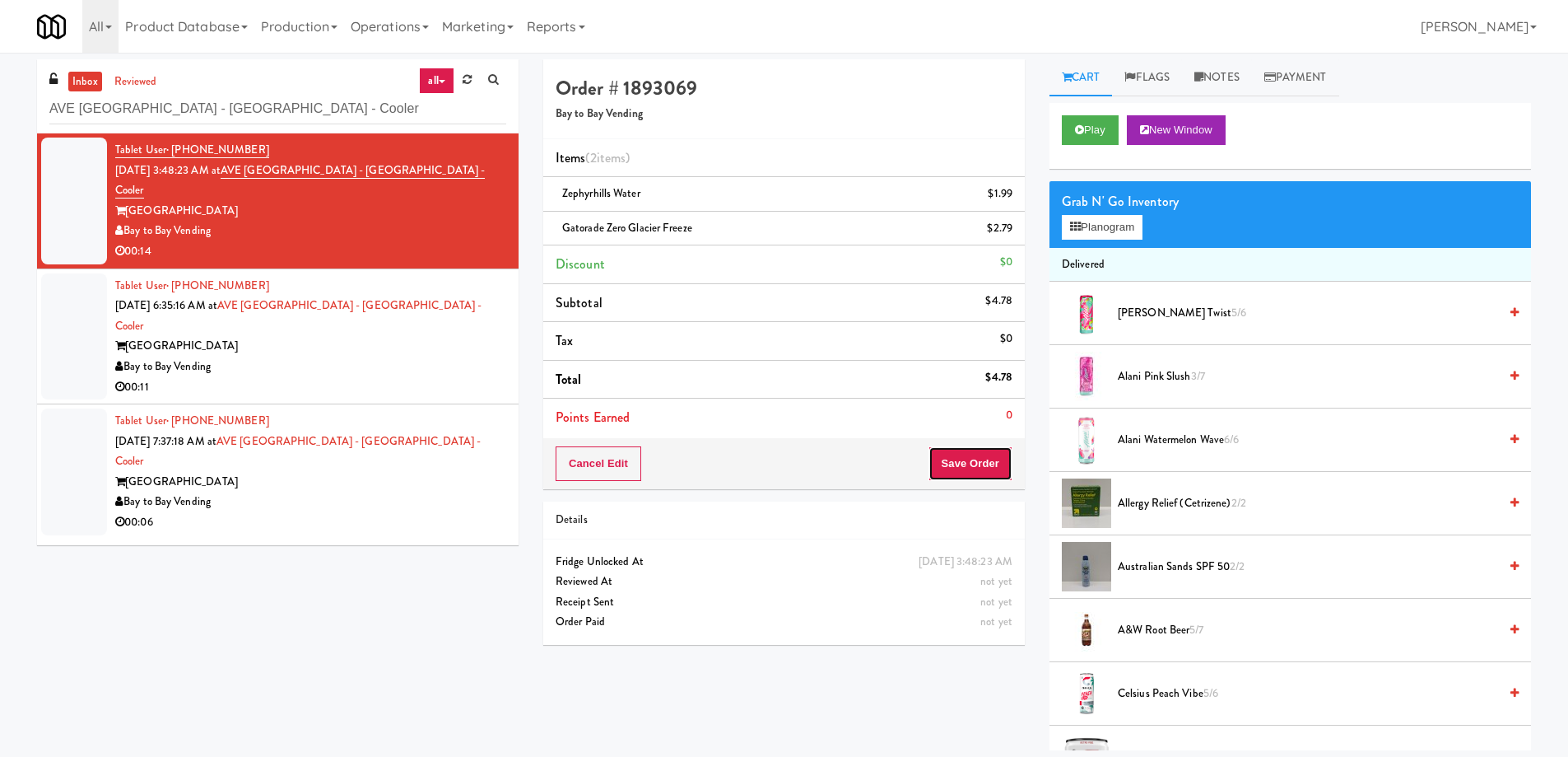
click at [959, 461] on button "Save Order" at bounding box center [971, 463] width 84 height 34
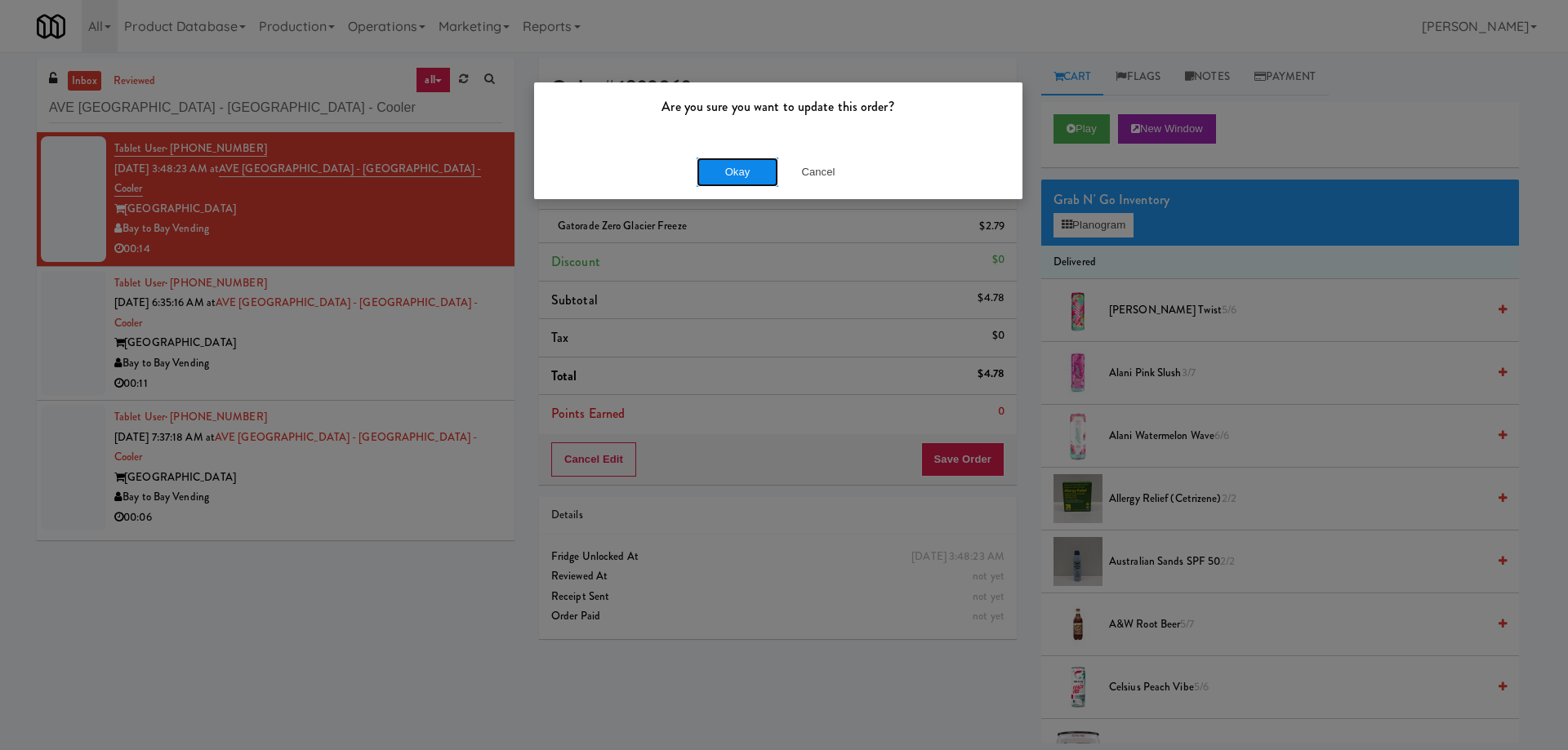
click at [738, 177] on button "Okay" at bounding box center [737, 173] width 81 height 30
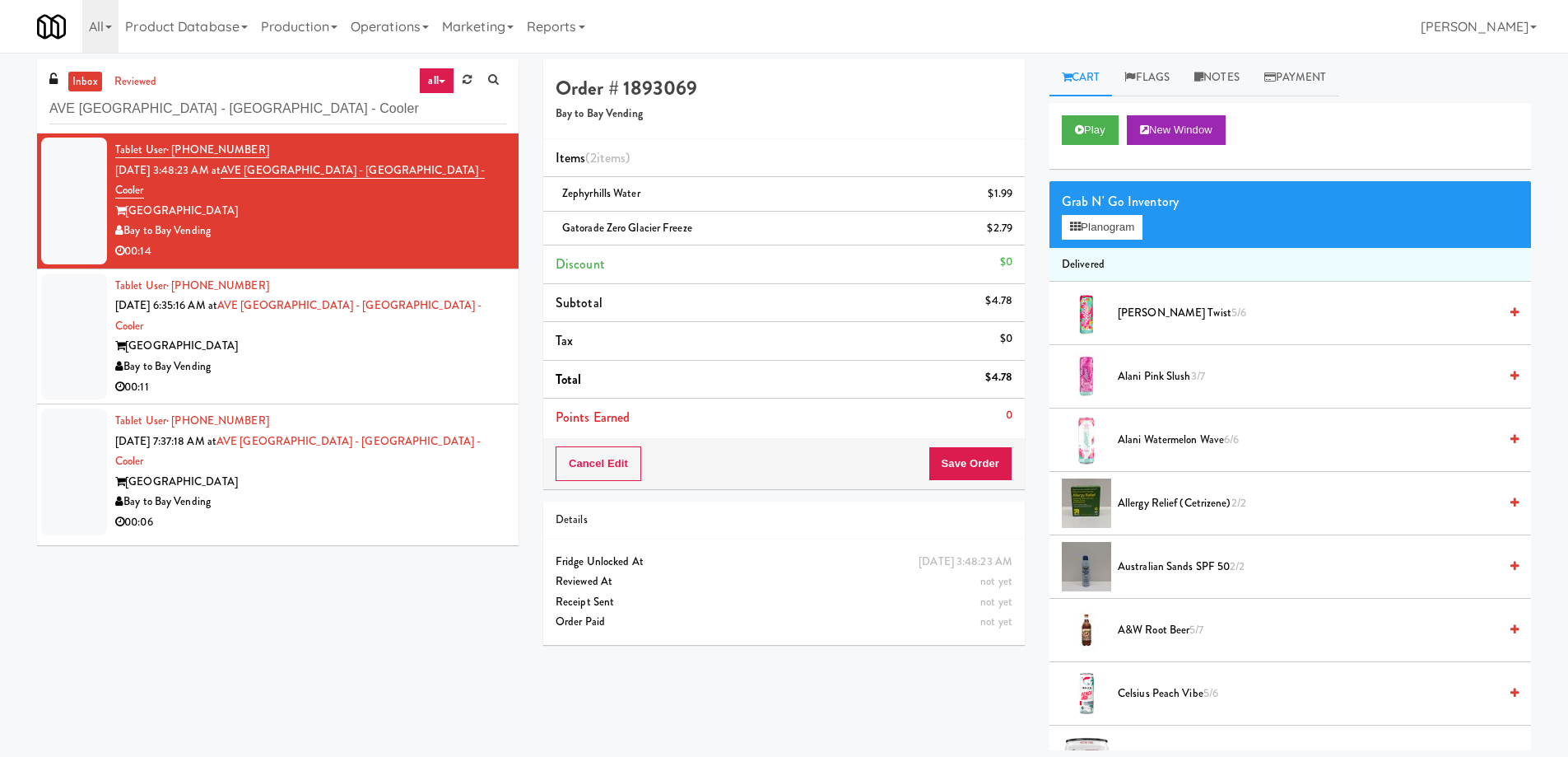
click at [456, 357] on div "Bay to Bay Vending" at bounding box center [311, 367] width 391 height 21
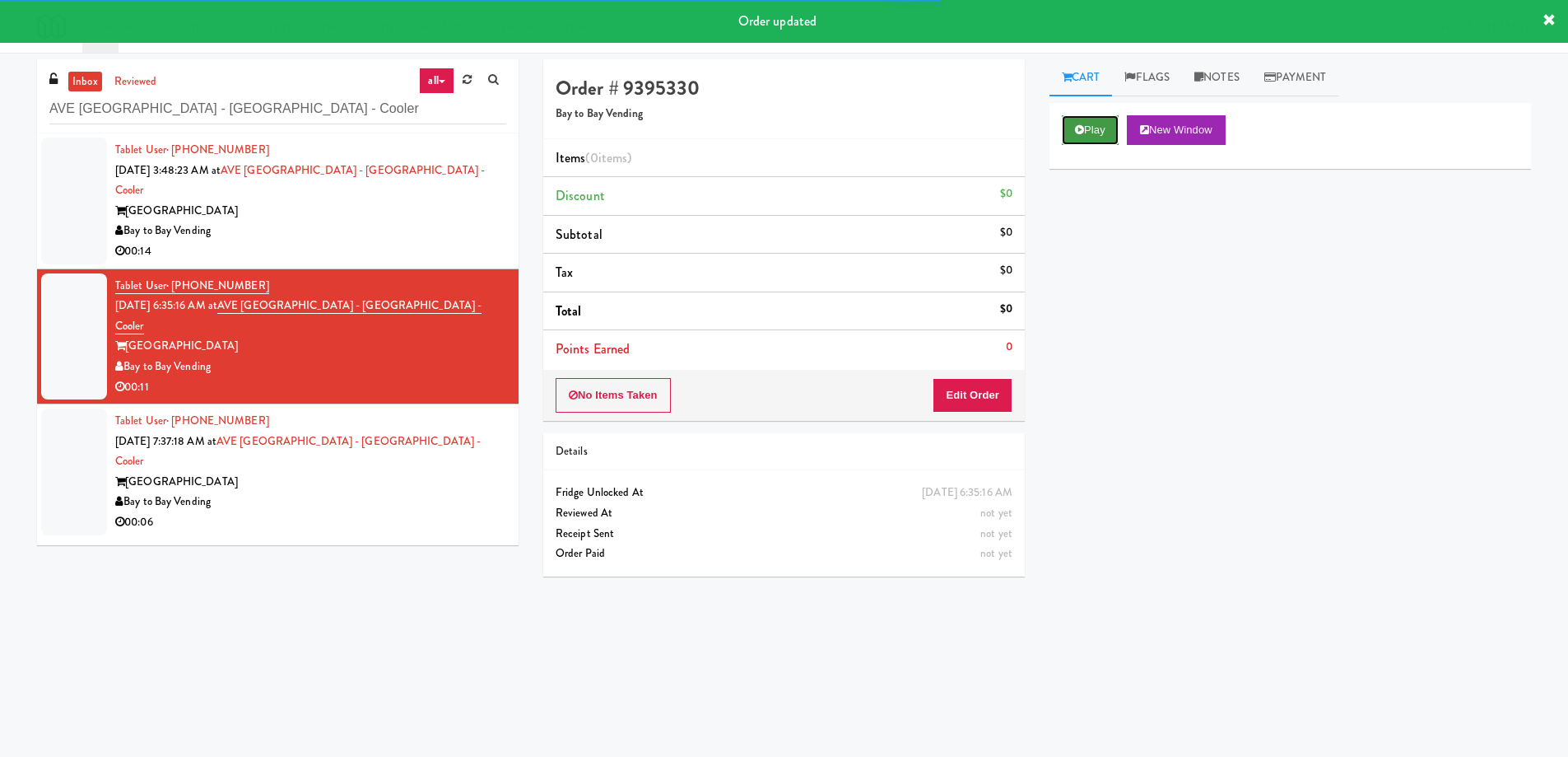
drag, startPoint x: 1068, startPoint y: 124, endPoint x: 1044, endPoint y: 172, distance: 53.7
click at [1068, 124] on button "Play" at bounding box center [1090, 131] width 57 height 30
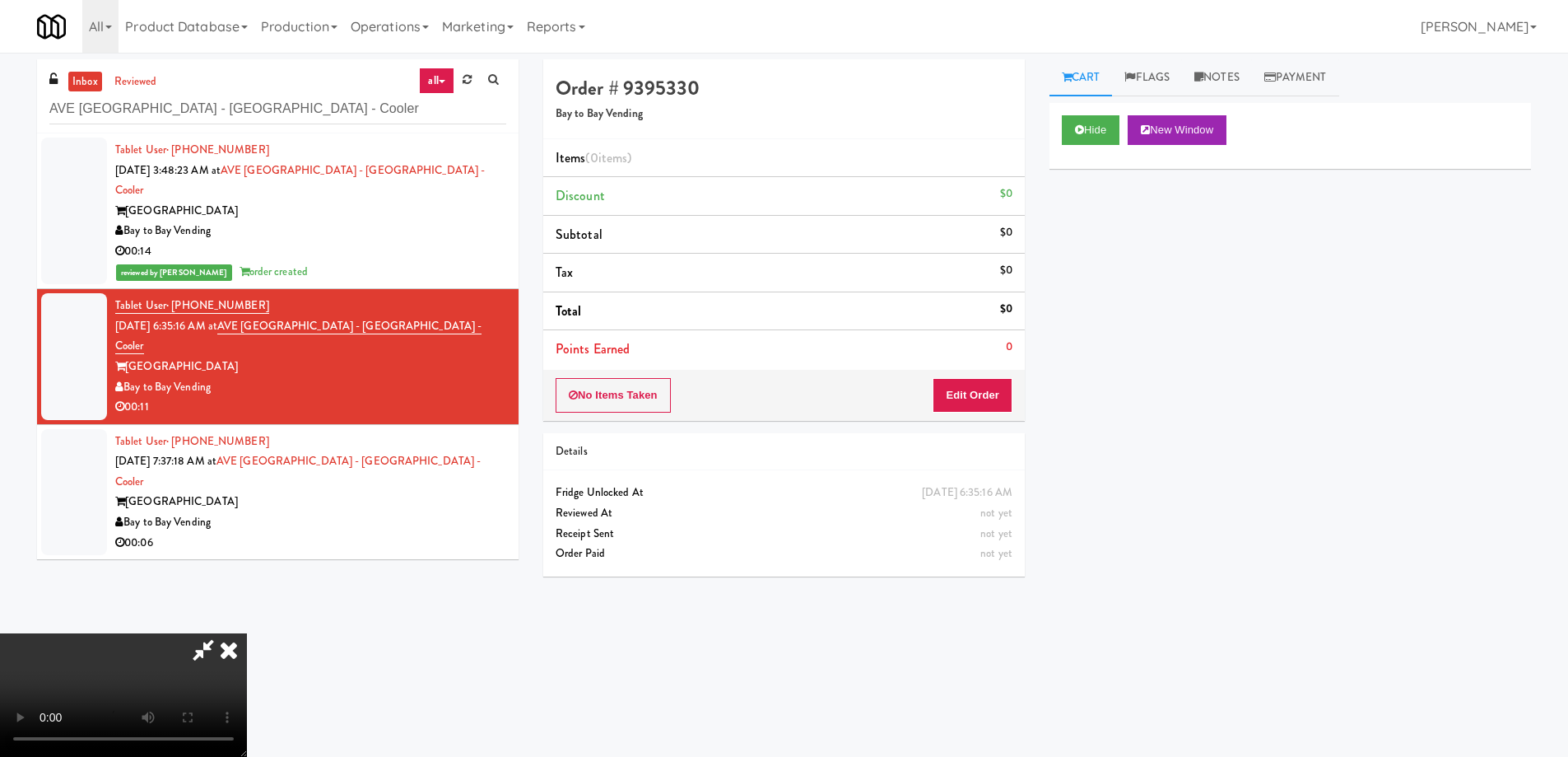
click at [247, 634] on video at bounding box center [123, 695] width 247 height 124
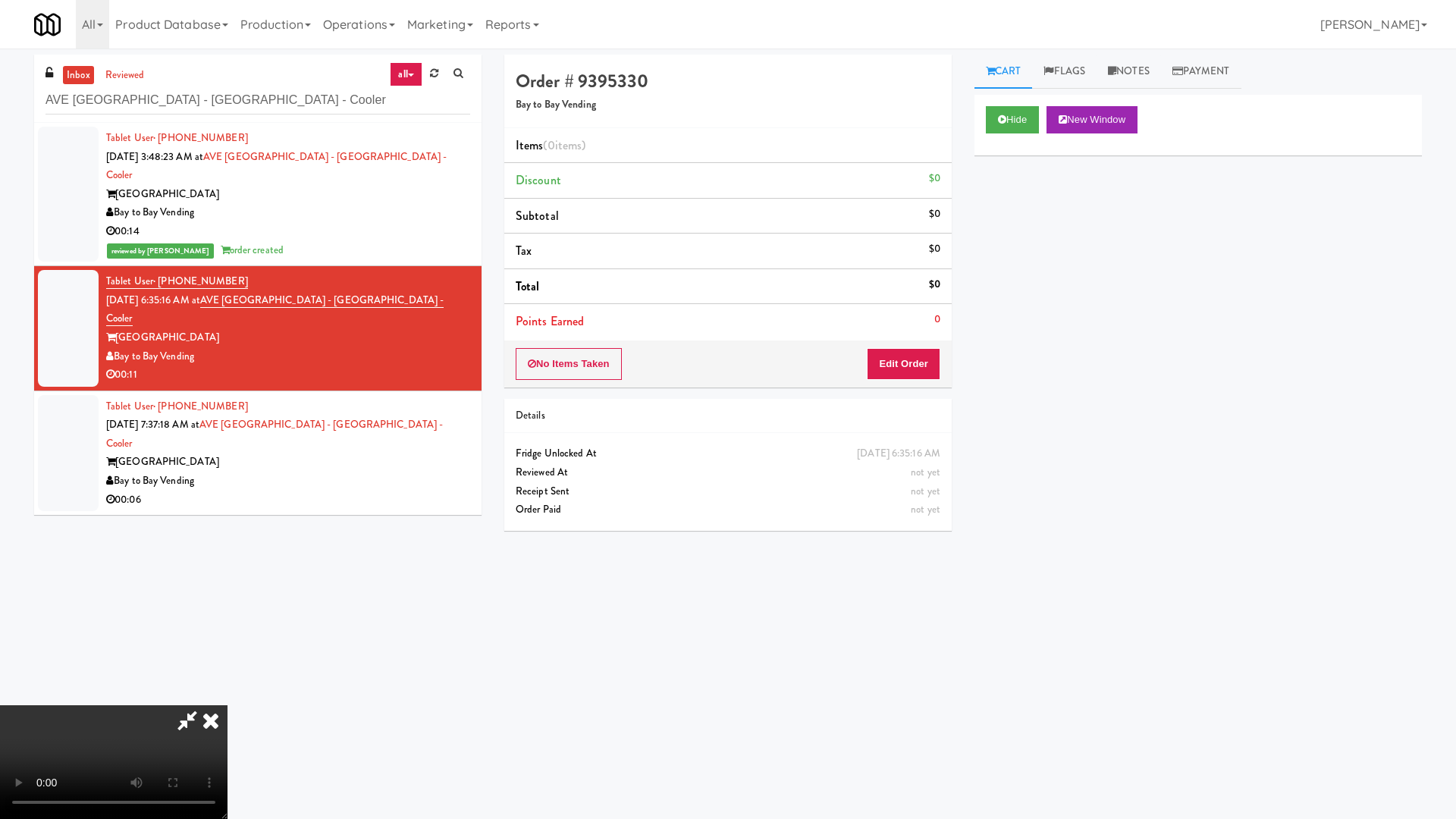
click at [227, 696] on video at bounding box center [113, 762] width 227 height 114
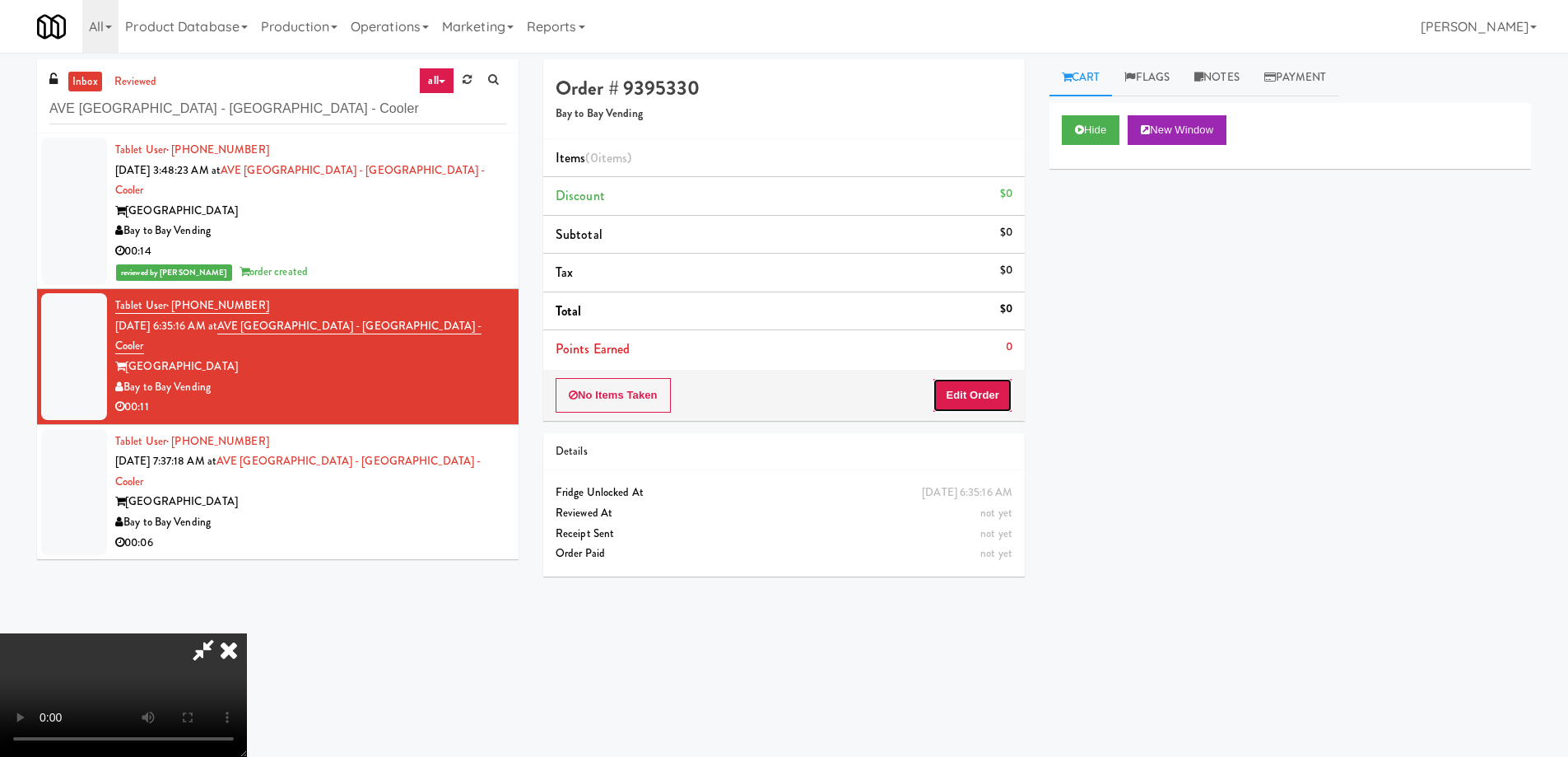
click at [977, 408] on button "Edit Order" at bounding box center [973, 395] width 80 height 34
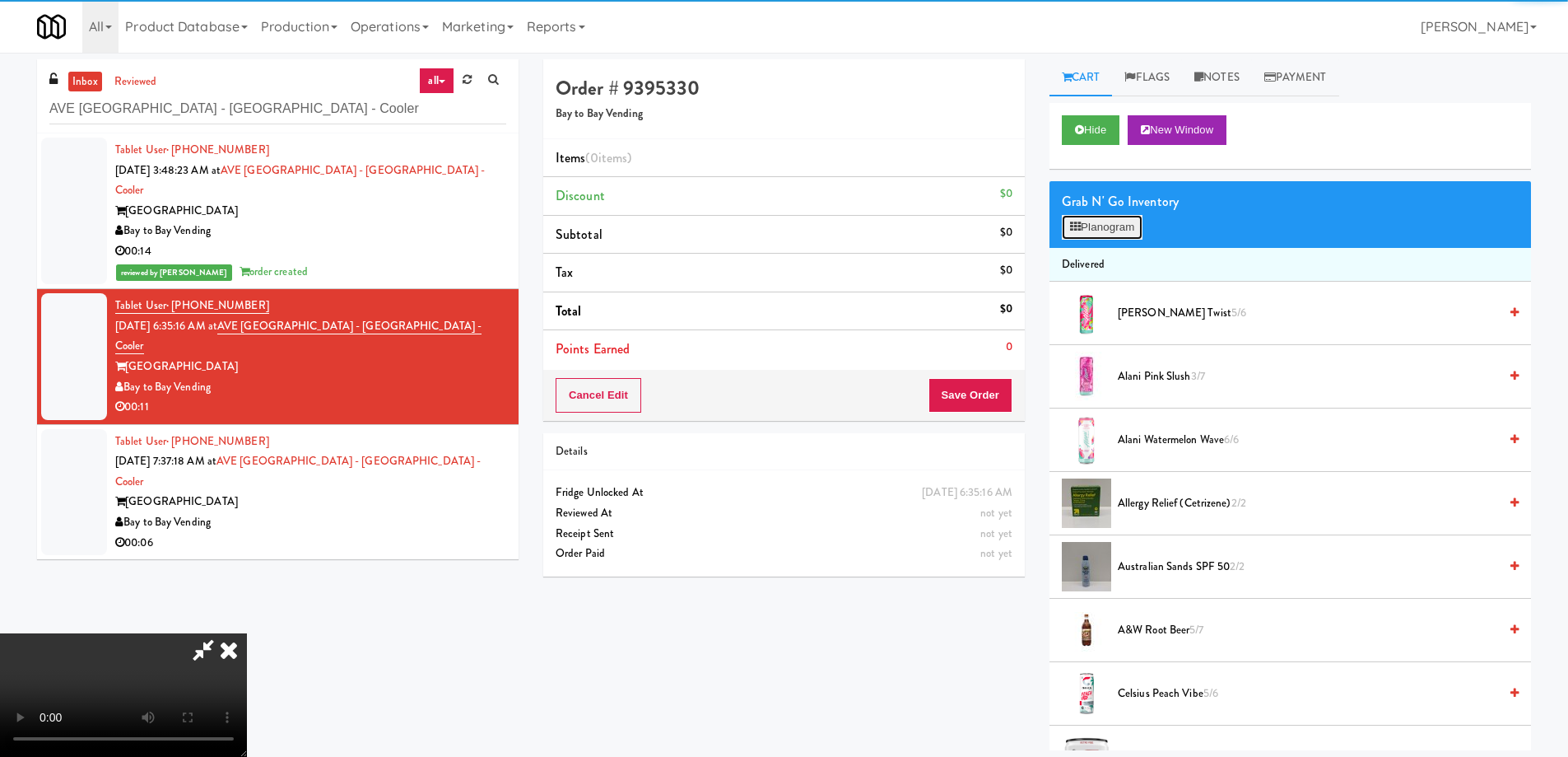
click at [1074, 234] on button "Planogram" at bounding box center [1102, 227] width 81 height 25
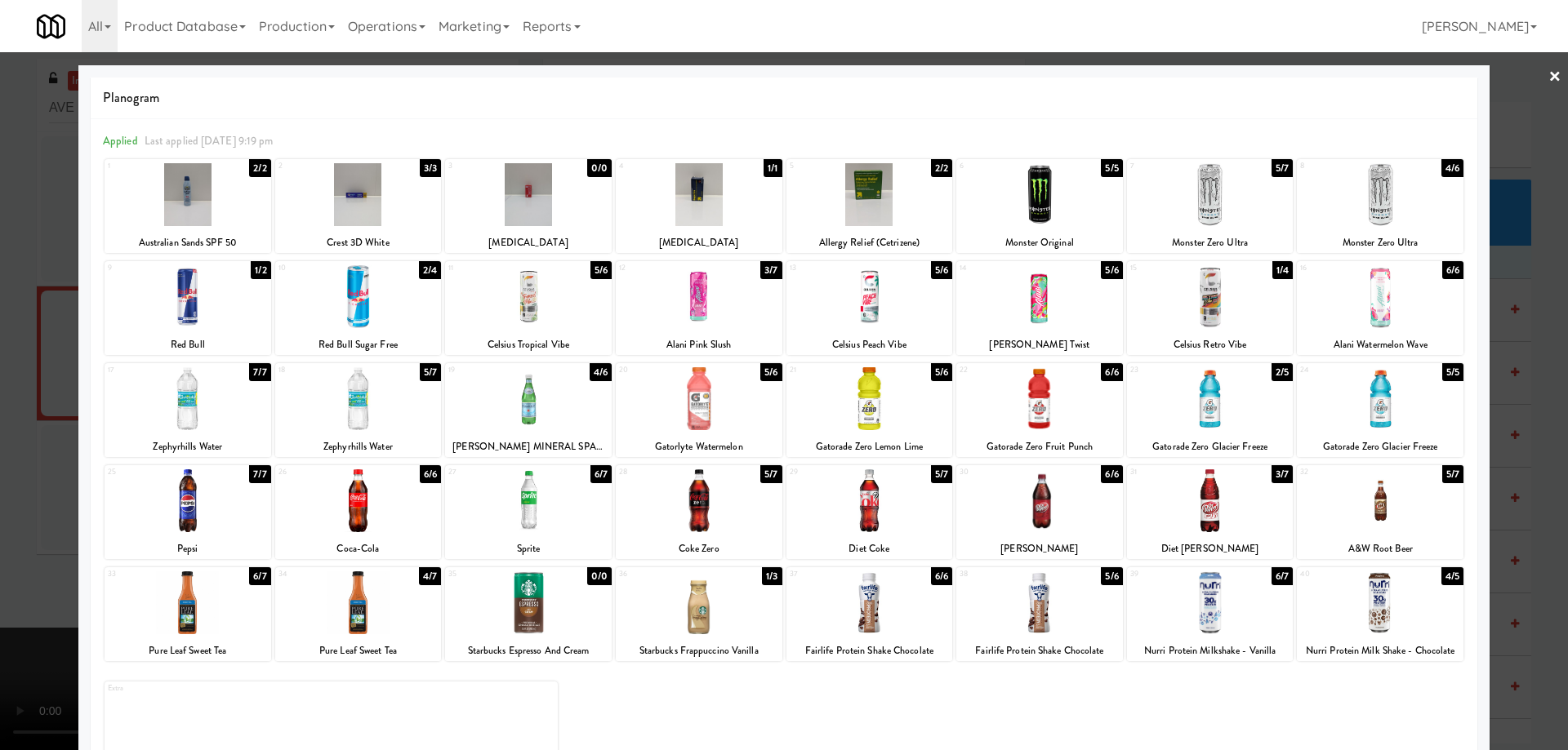
click at [521, 292] on div at bounding box center [529, 296] width 166 height 63
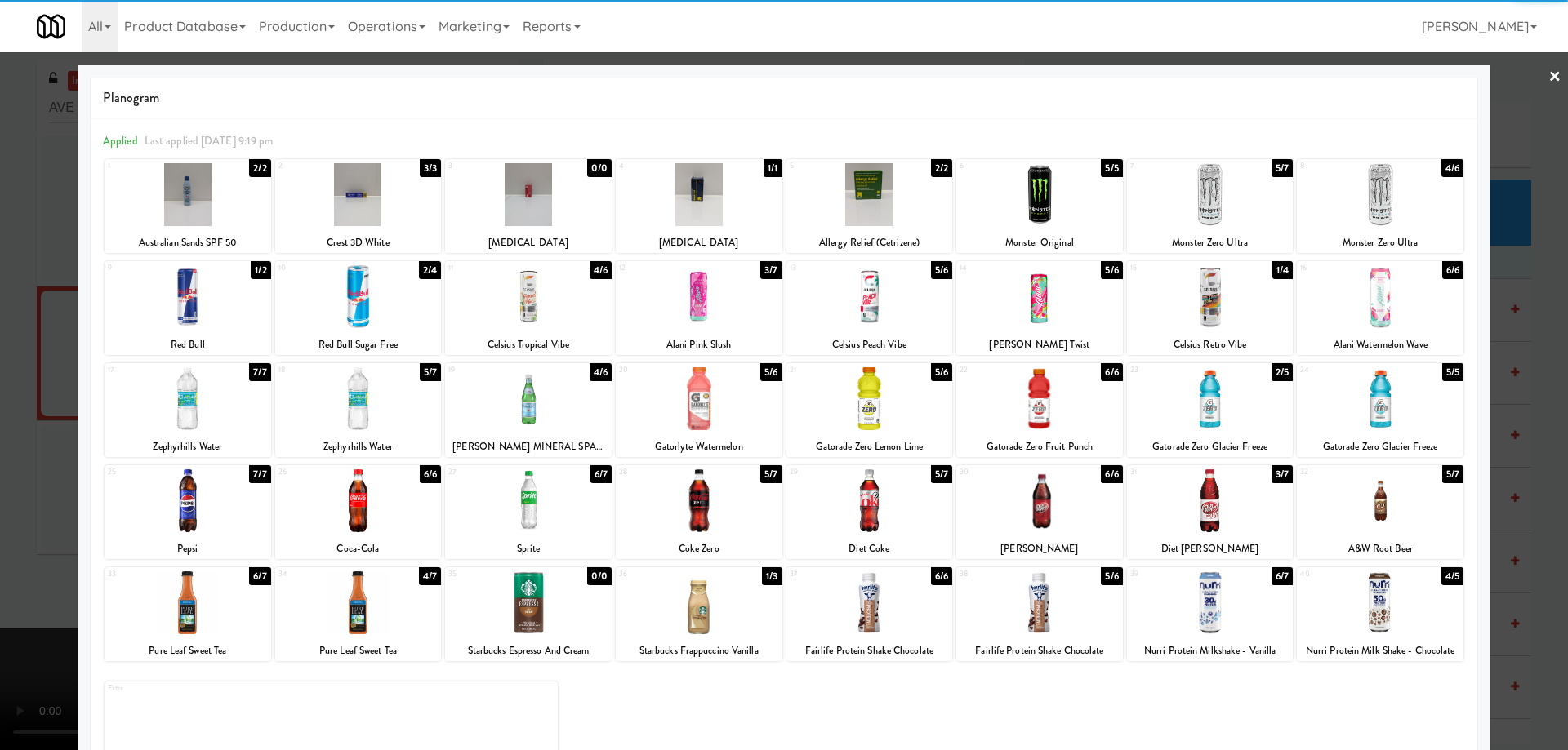
click at [558, 295] on div at bounding box center [529, 296] width 166 height 63
click at [1548, 73] on link "×" at bounding box center [1554, 78] width 13 height 51
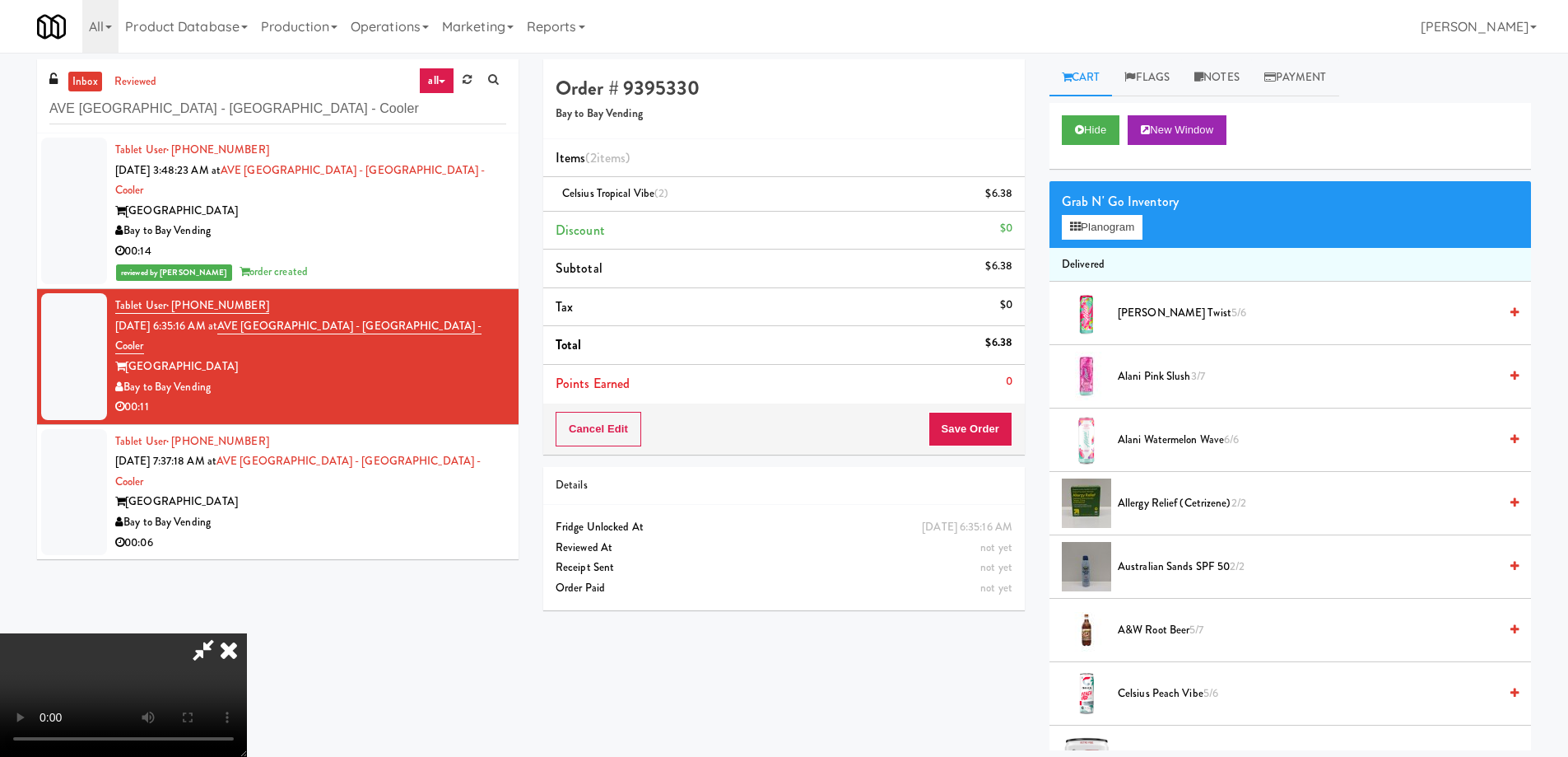
click at [247, 634] on video at bounding box center [123, 695] width 247 height 124
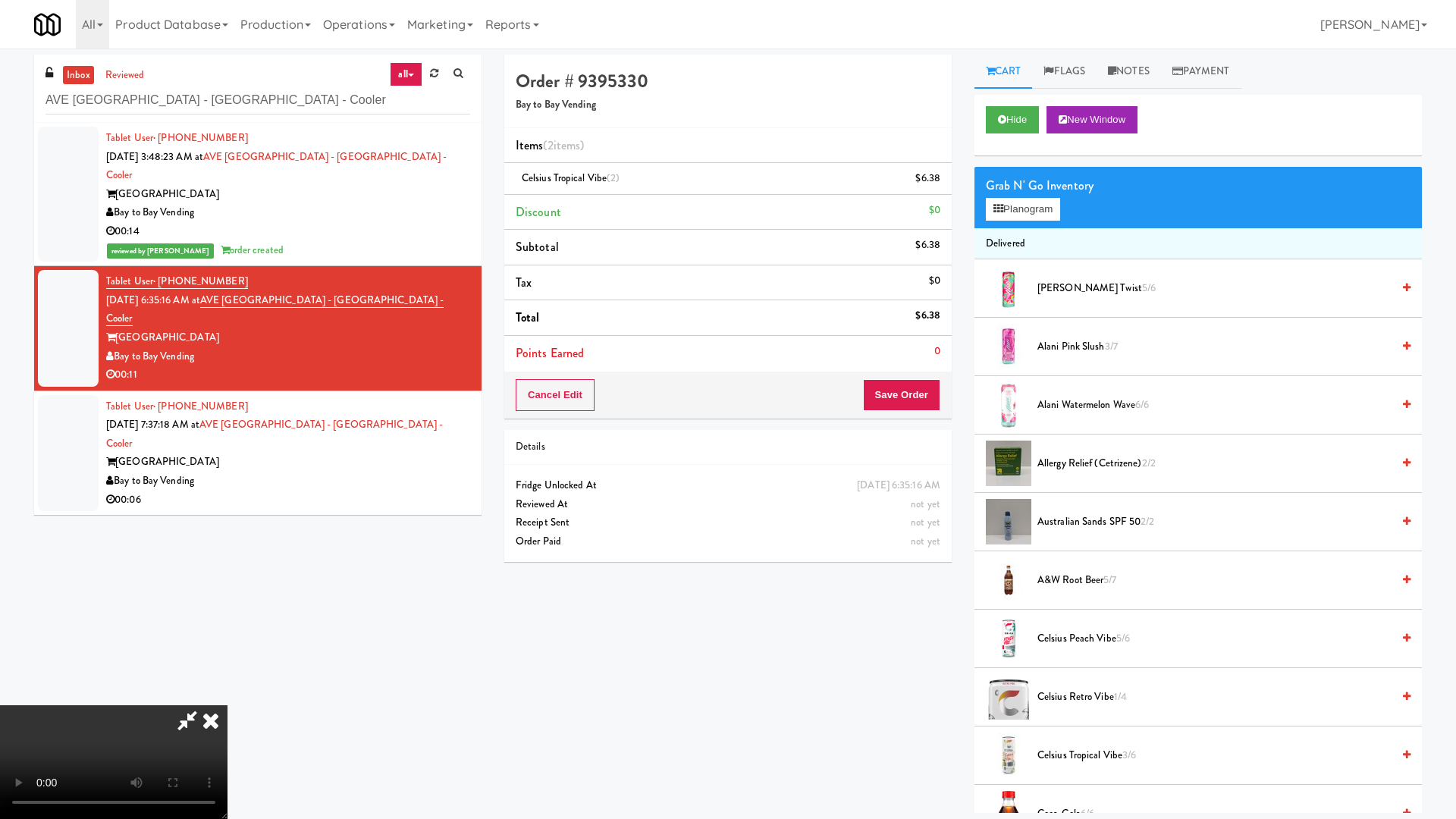
click at [227, 696] on video at bounding box center [113, 762] width 227 height 114
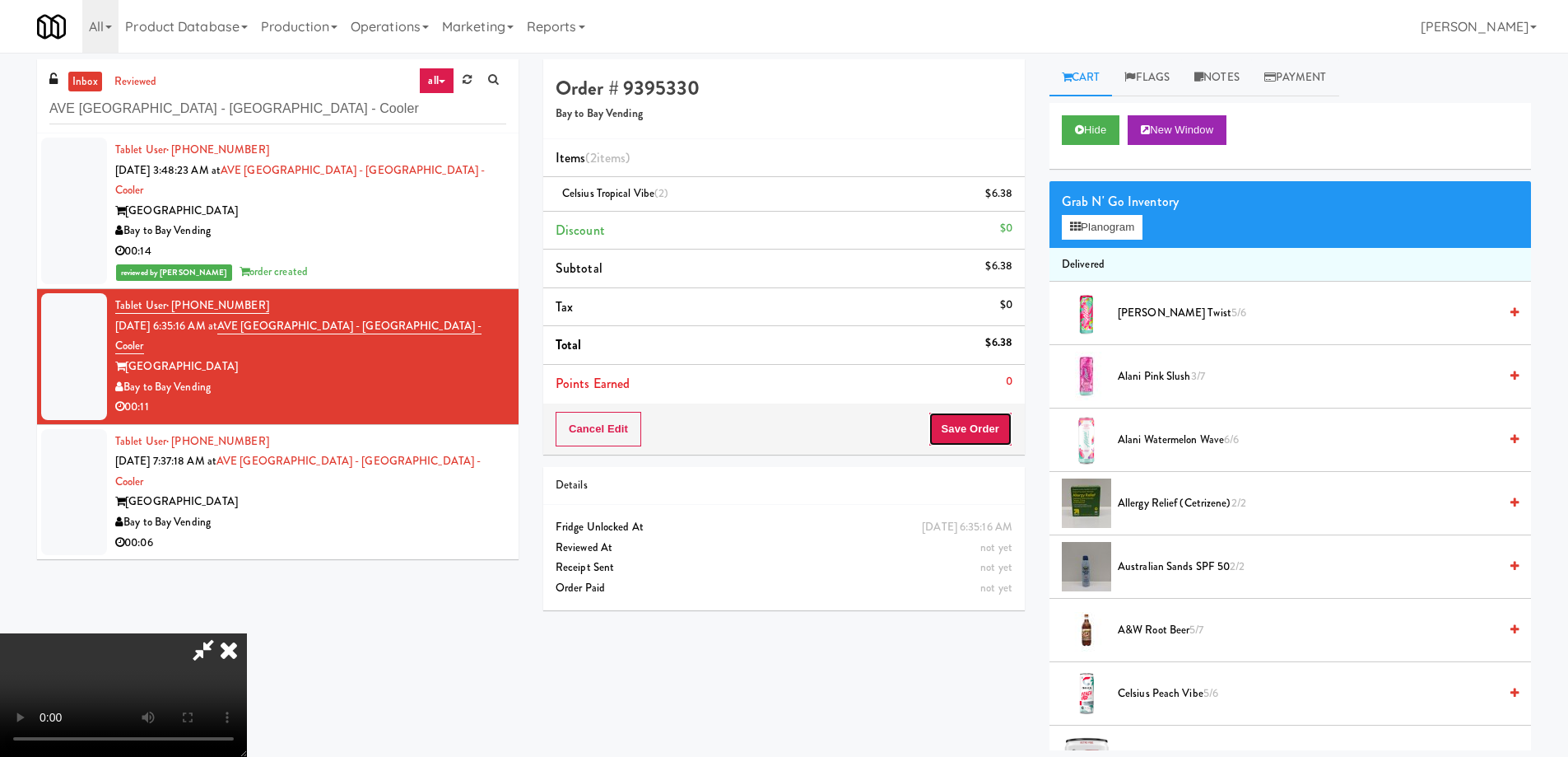
click at [994, 423] on button "Save Order" at bounding box center [971, 429] width 84 height 34
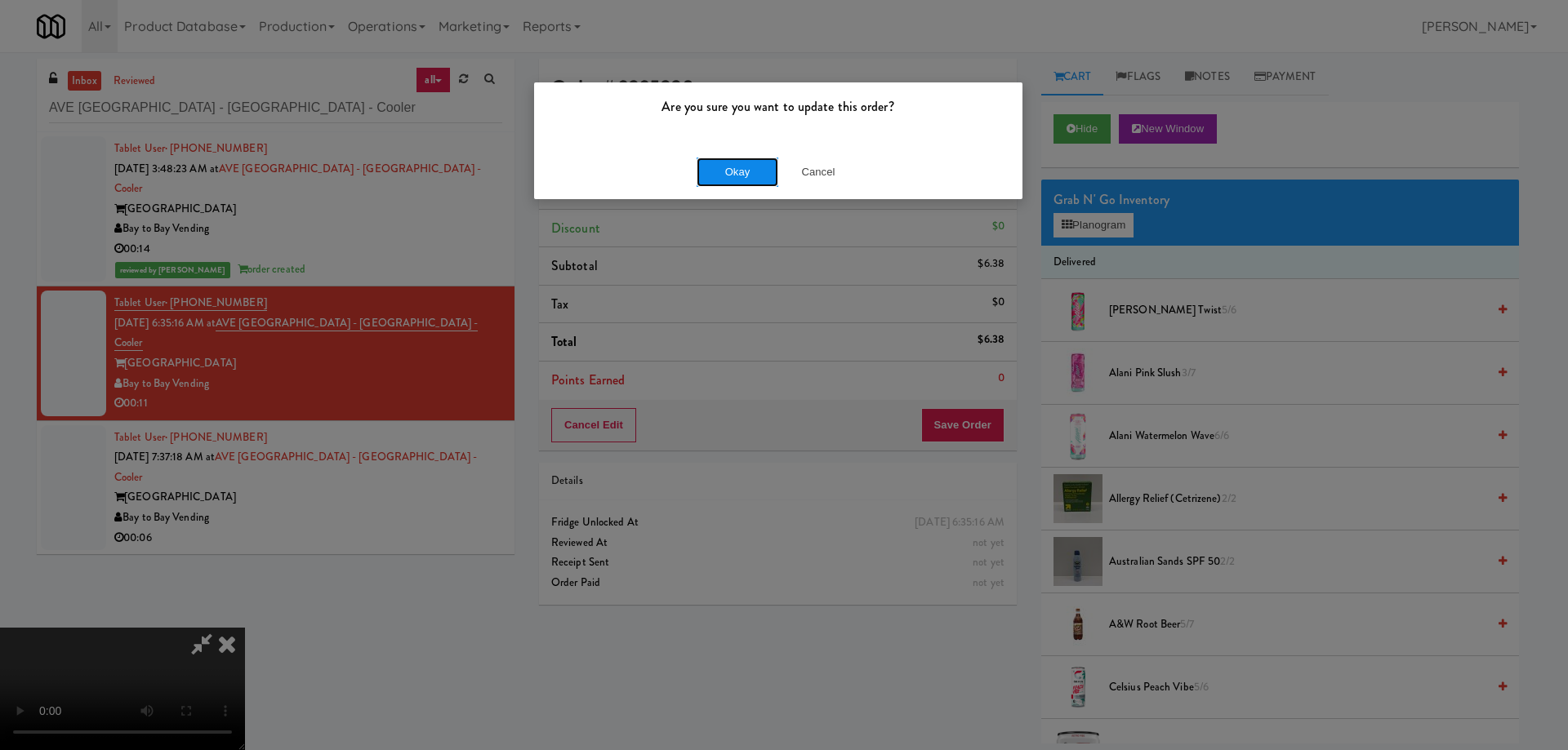
click at [753, 163] on button "Okay" at bounding box center [737, 173] width 81 height 30
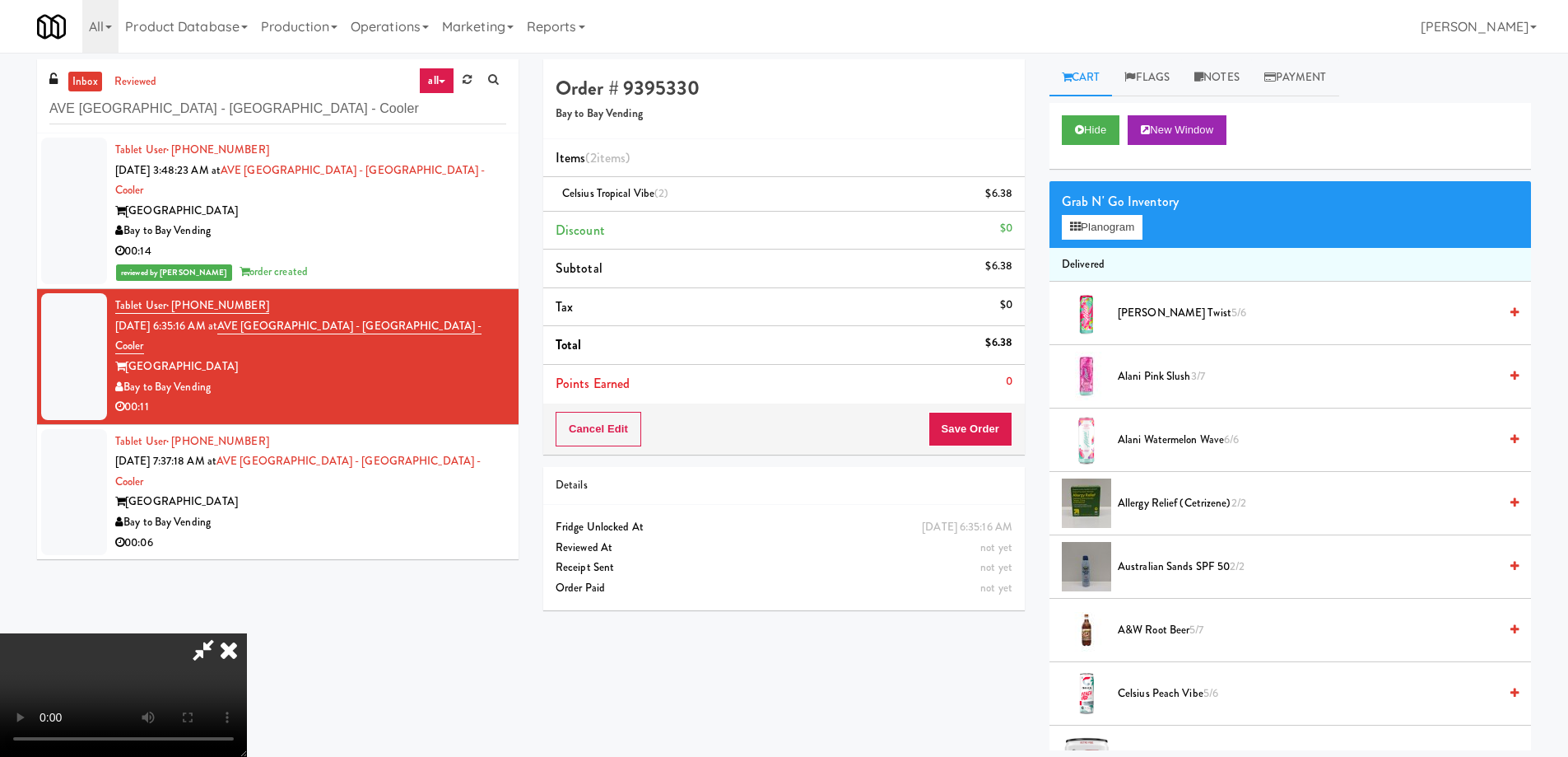
click at [247, 634] on icon at bounding box center [228, 650] width 36 height 33
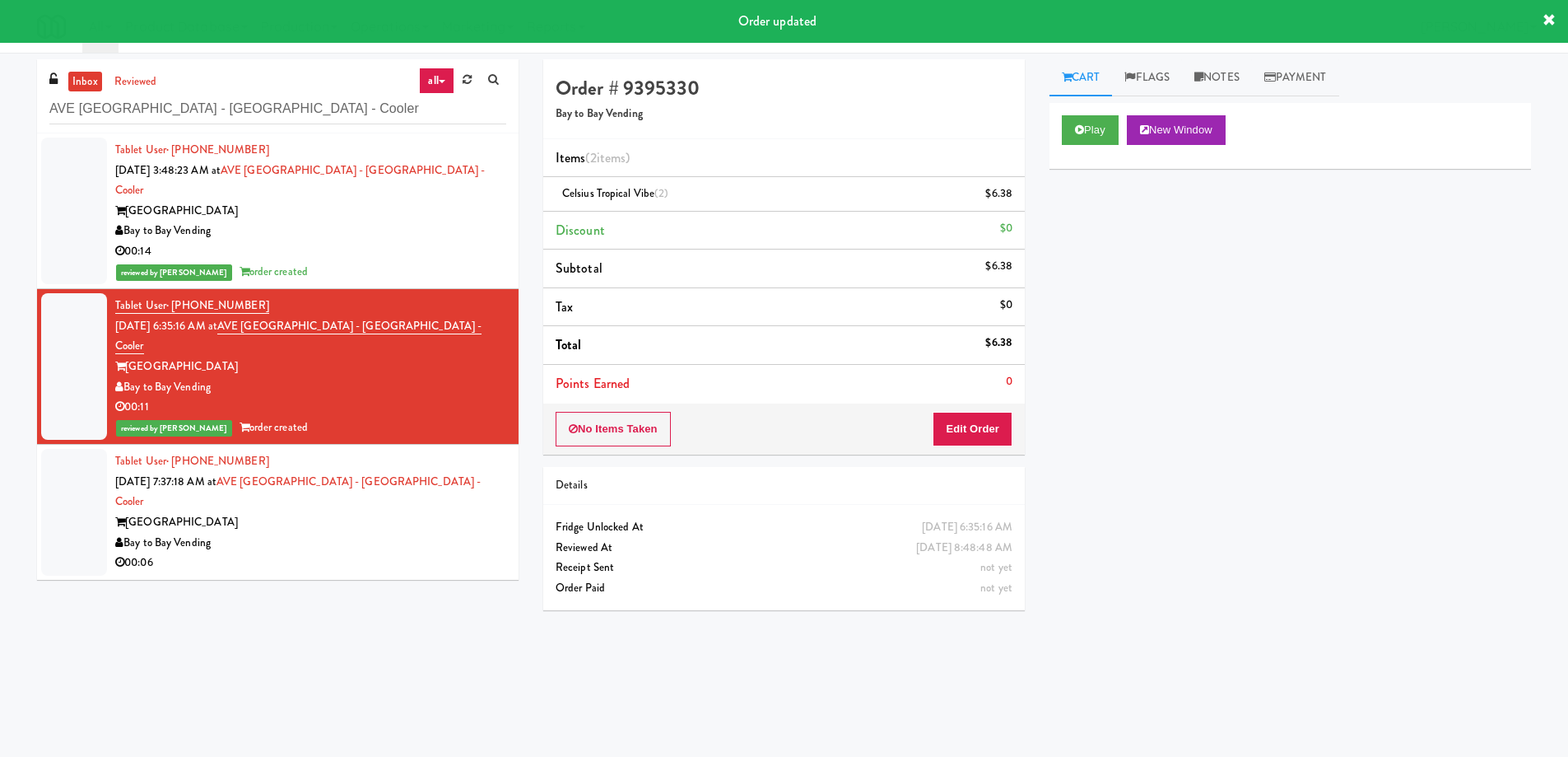
click at [470, 533] on div "Bay to Bay Vending" at bounding box center [311, 544] width 391 height 21
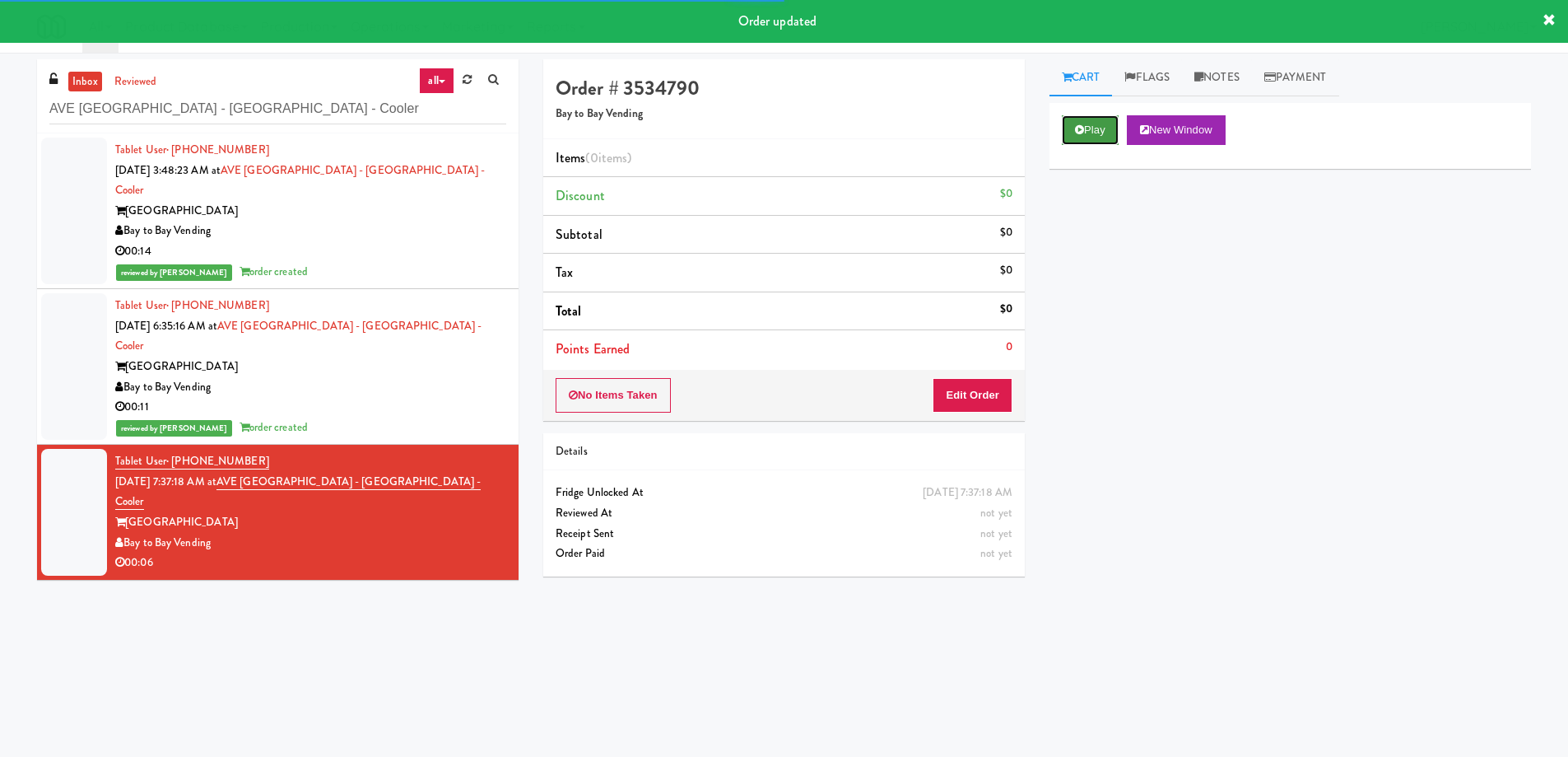
click at [1098, 132] on button "Play" at bounding box center [1090, 131] width 57 height 30
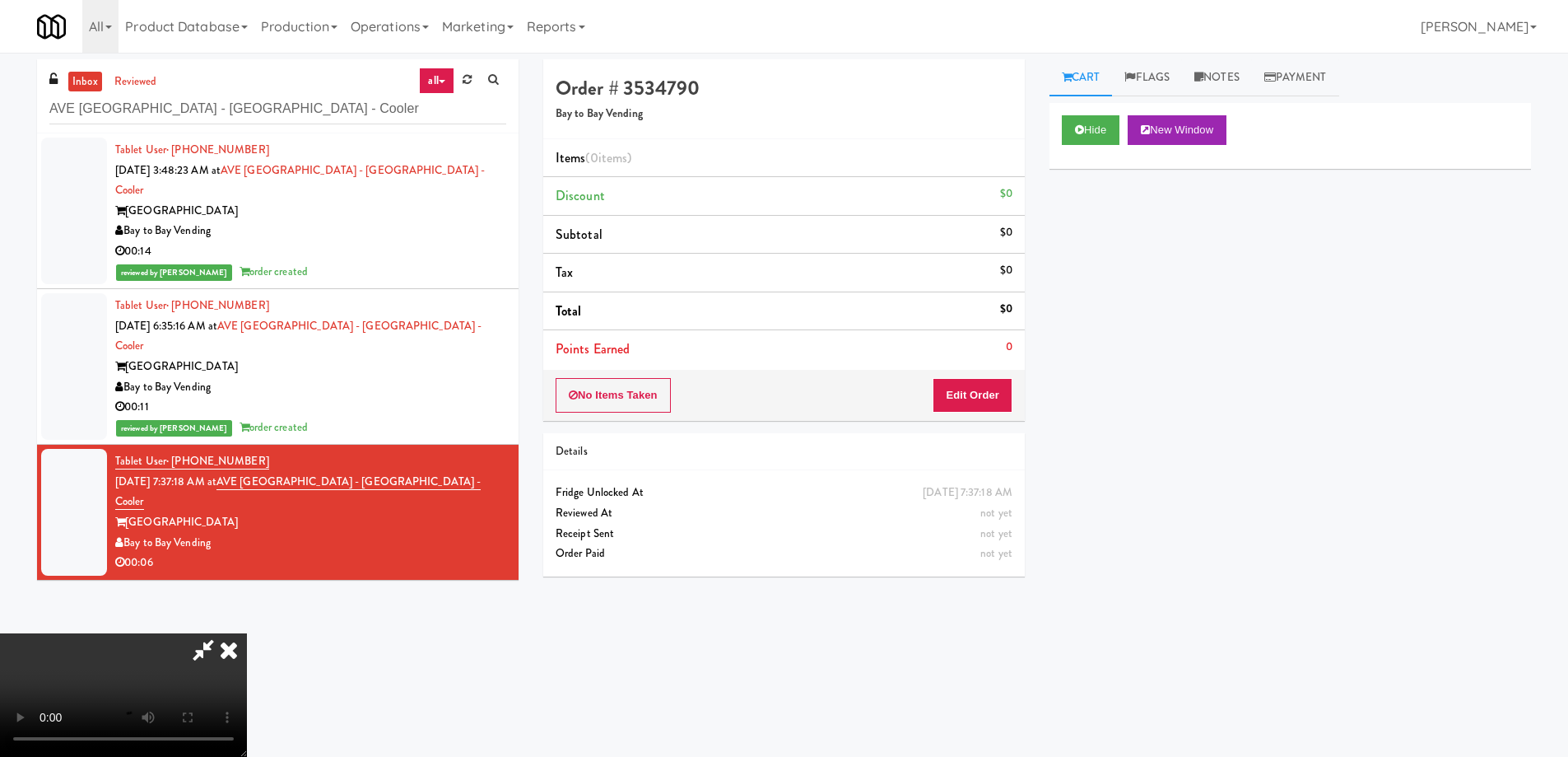
click at [247, 634] on video at bounding box center [123, 695] width 247 height 124
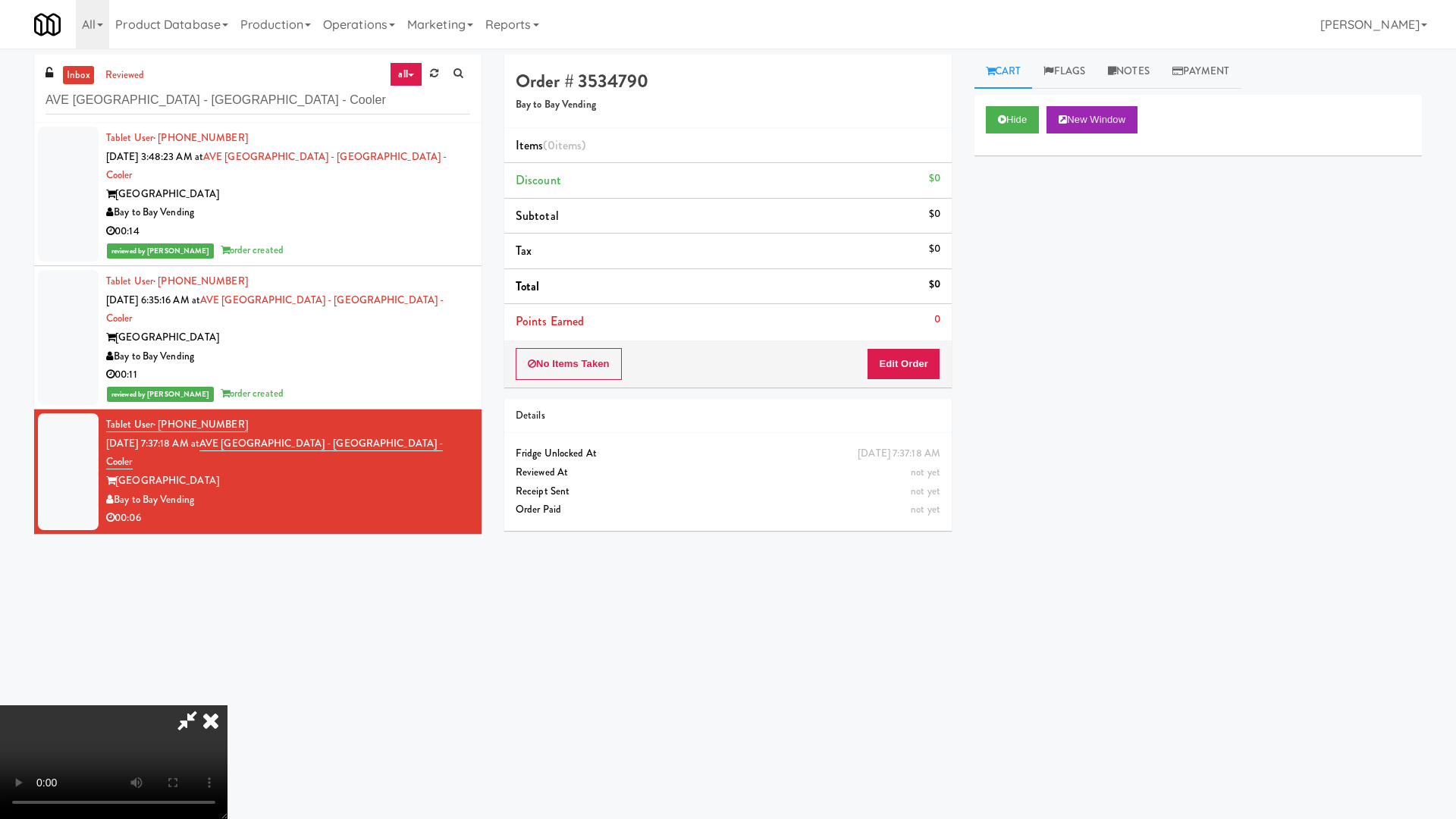
click at [227, 696] on video at bounding box center [113, 762] width 227 height 114
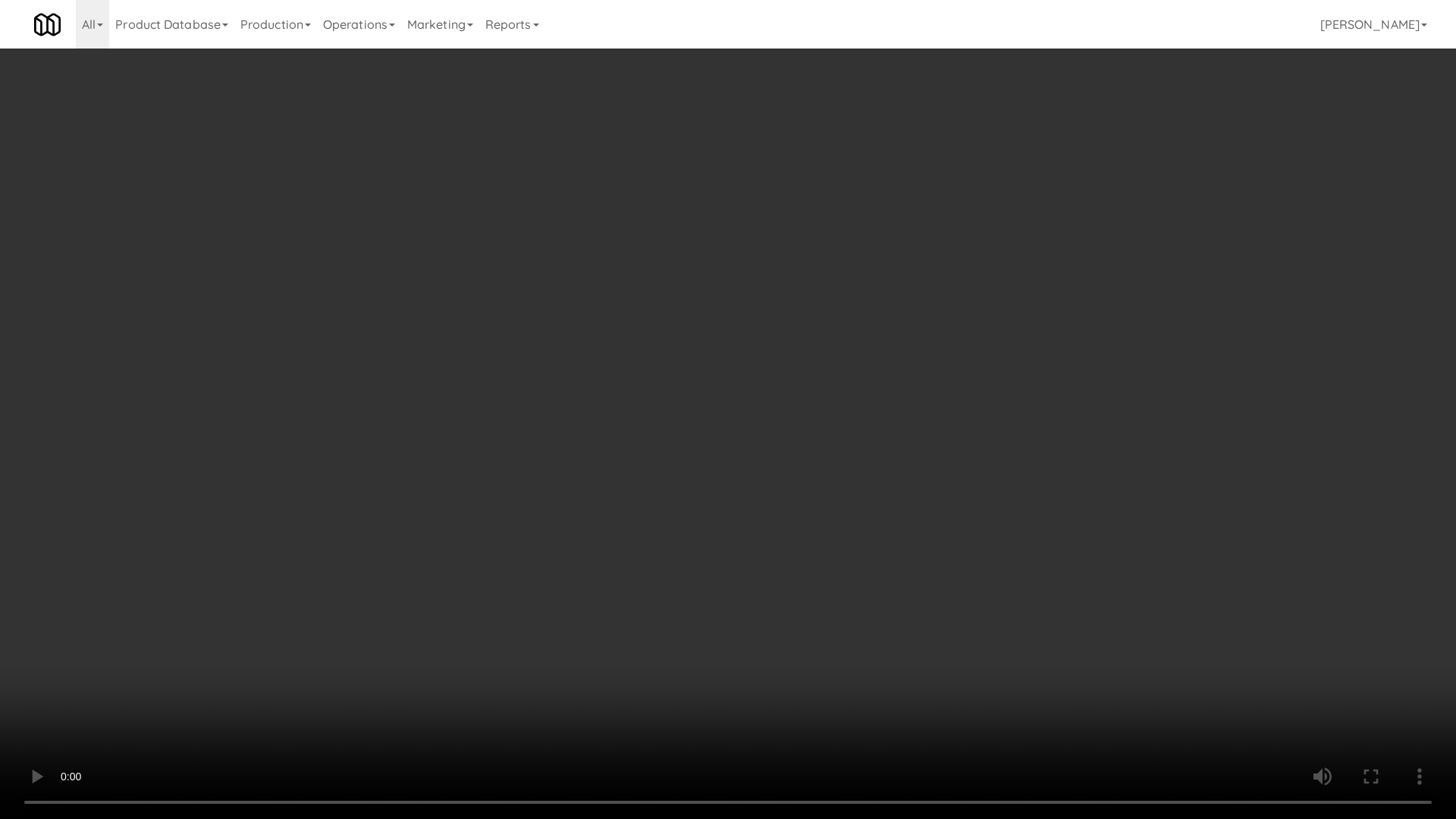
click at [570, 375] on video at bounding box center [728, 410] width 1456 height 819
click at [613, 371] on video at bounding box center [728, 410] width 1456 height 819
click at [728, 468] on video at bounding box center [728, 410] width 1456 height 819
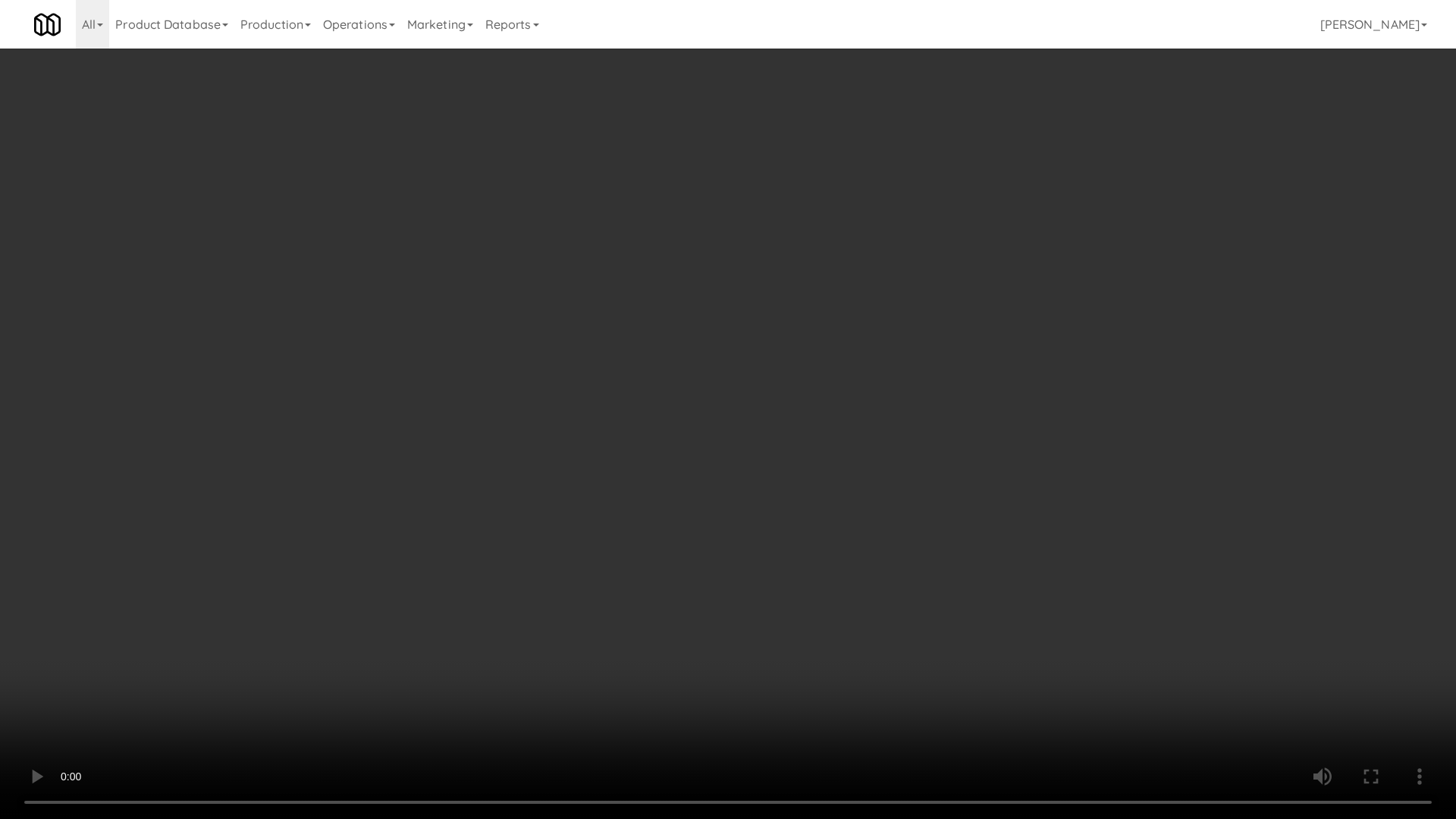
click at [880, 388] on video at bounding box center [728, 410] width 1456 height 819
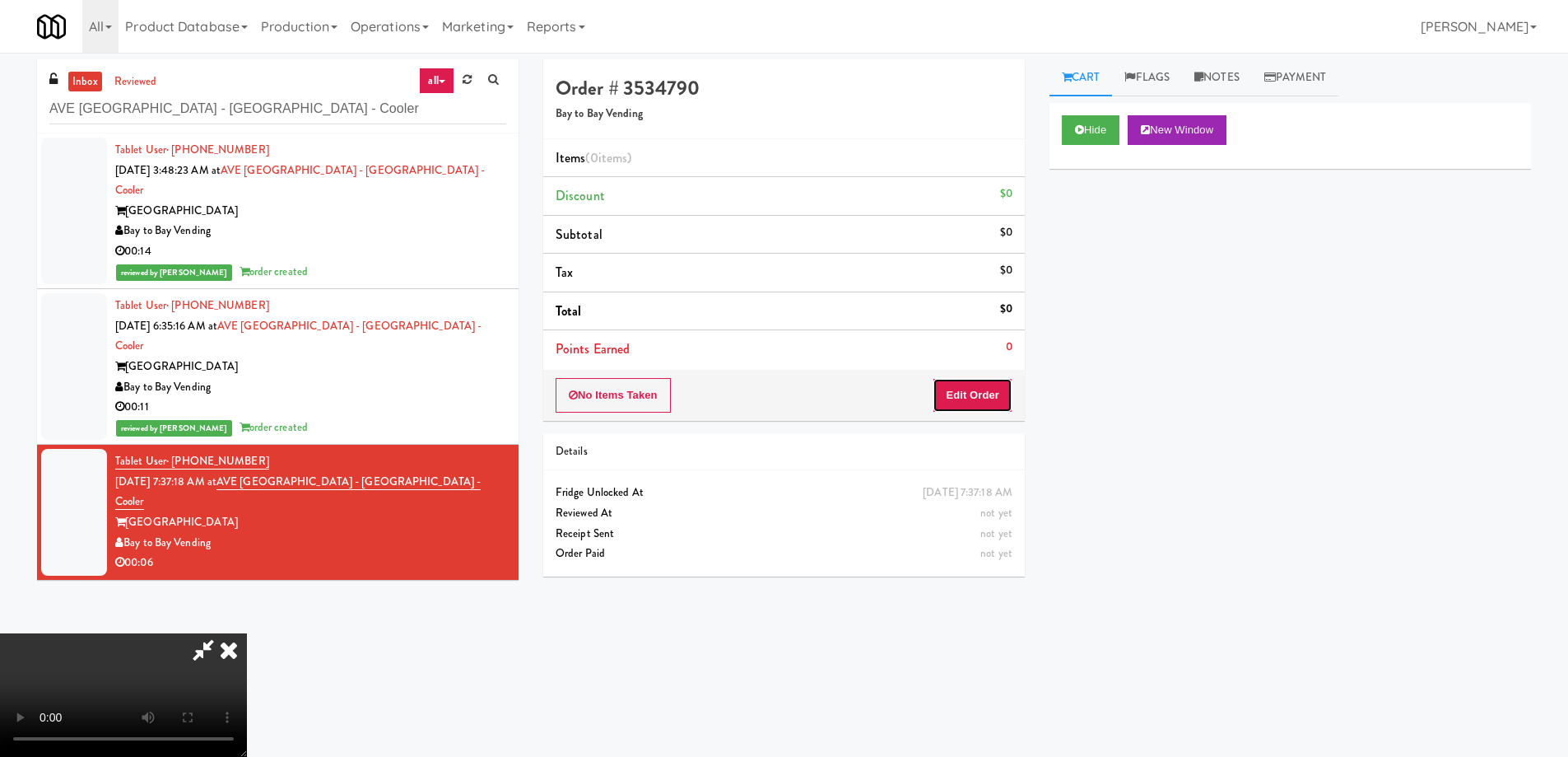
click at [988, 400] on button "Edit Order" at bounding box center [973, 395] width 80 height 34
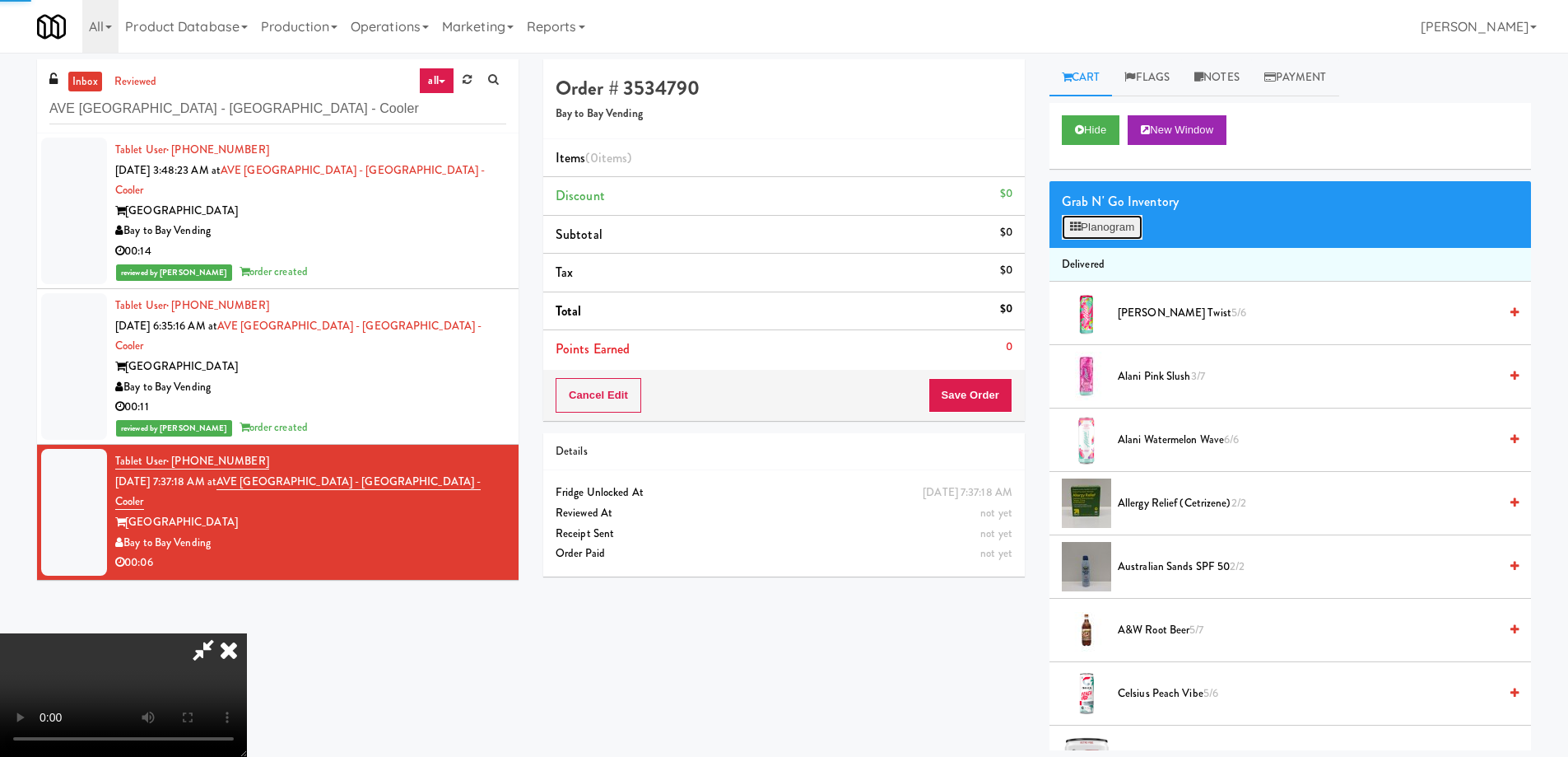
click at [1108, 233] on button "Planogram" at bounding box center [1102, 227] width 81 height 25
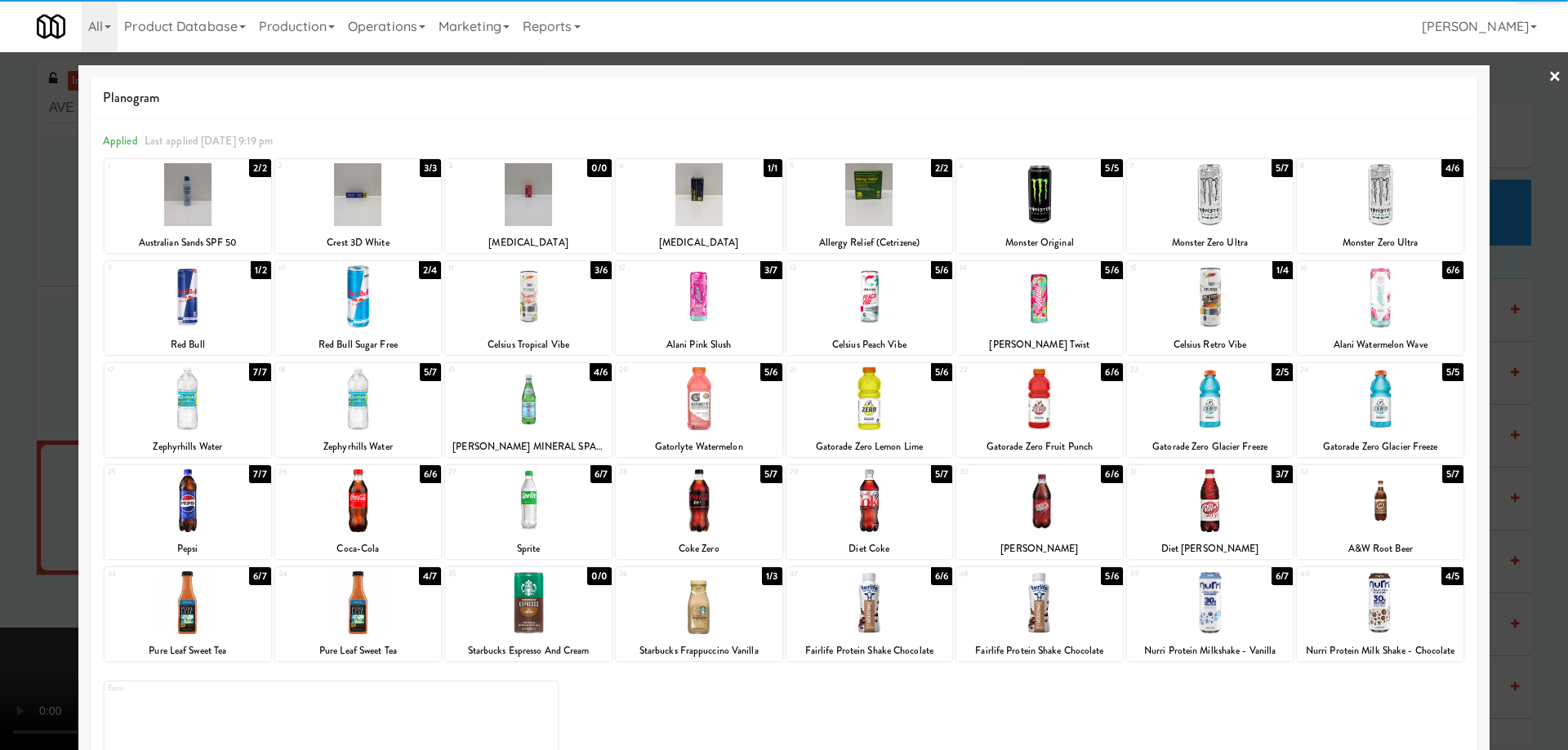
click at [1081, 312] on div at bounding box center [1039, 296] width 166 height 63
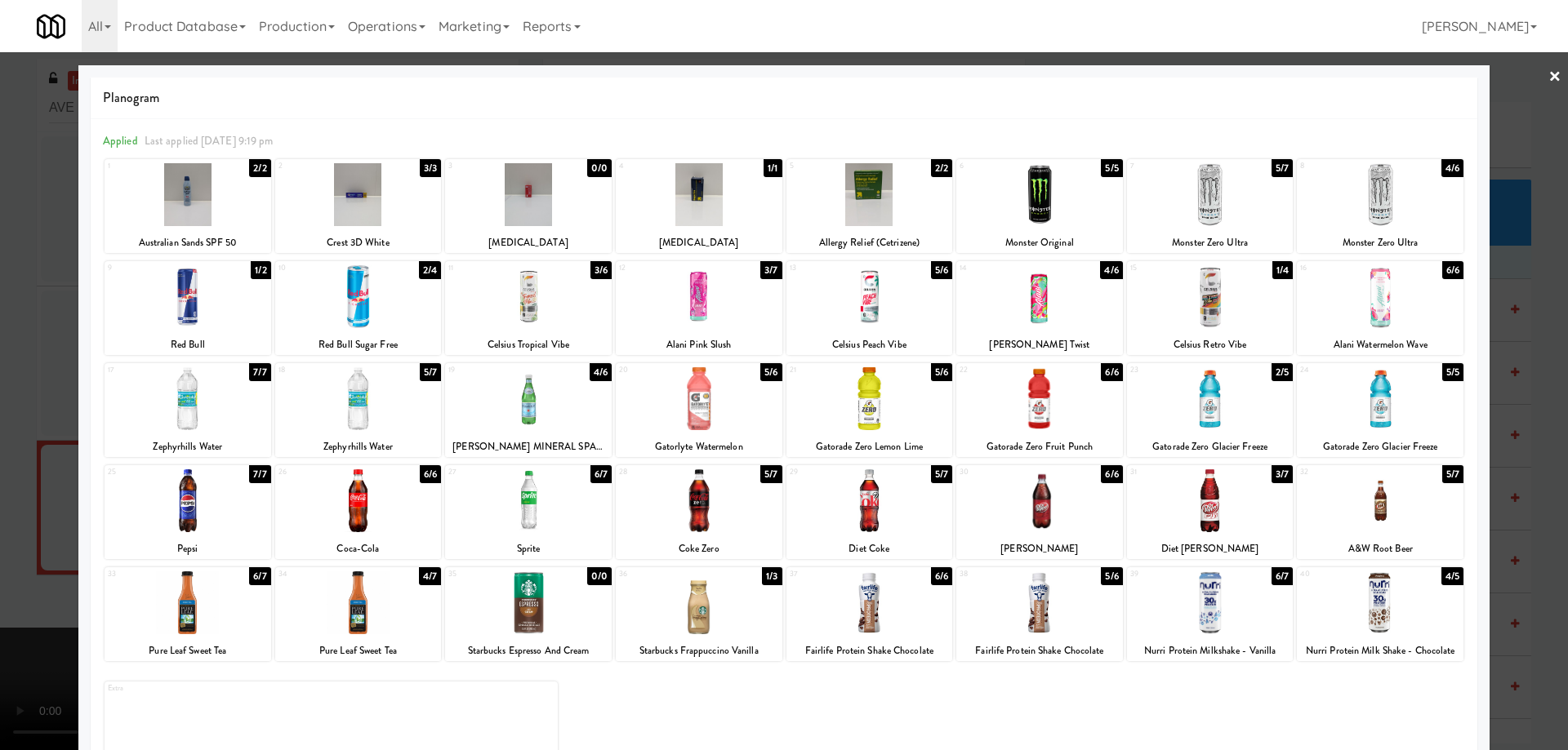
click at [1548, 73] on link "×" at bounding box center [1554, 78] width 13 height 51
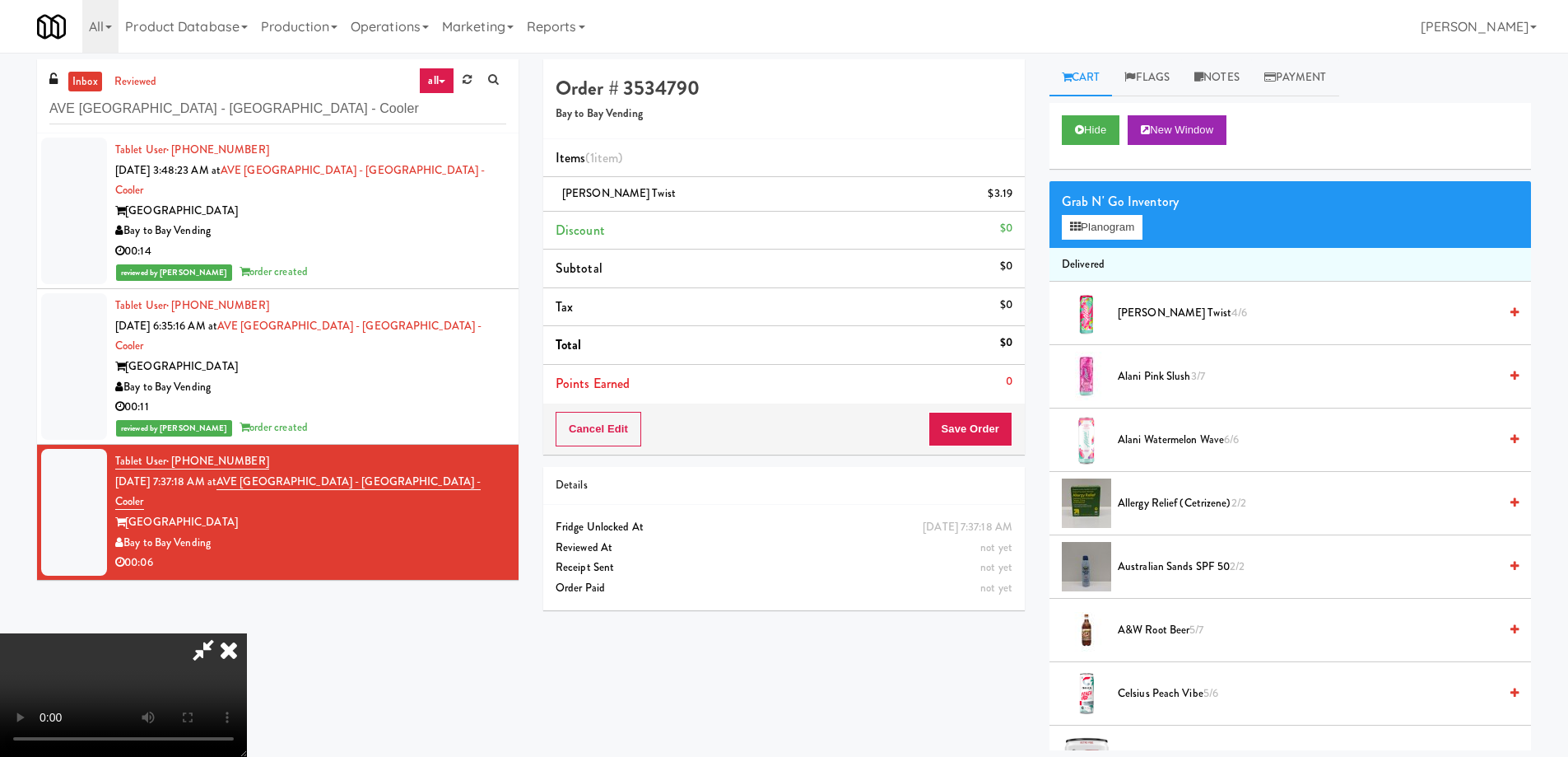
click at [247, 634] on video at bounding box center [123, 695] width 247 height 124
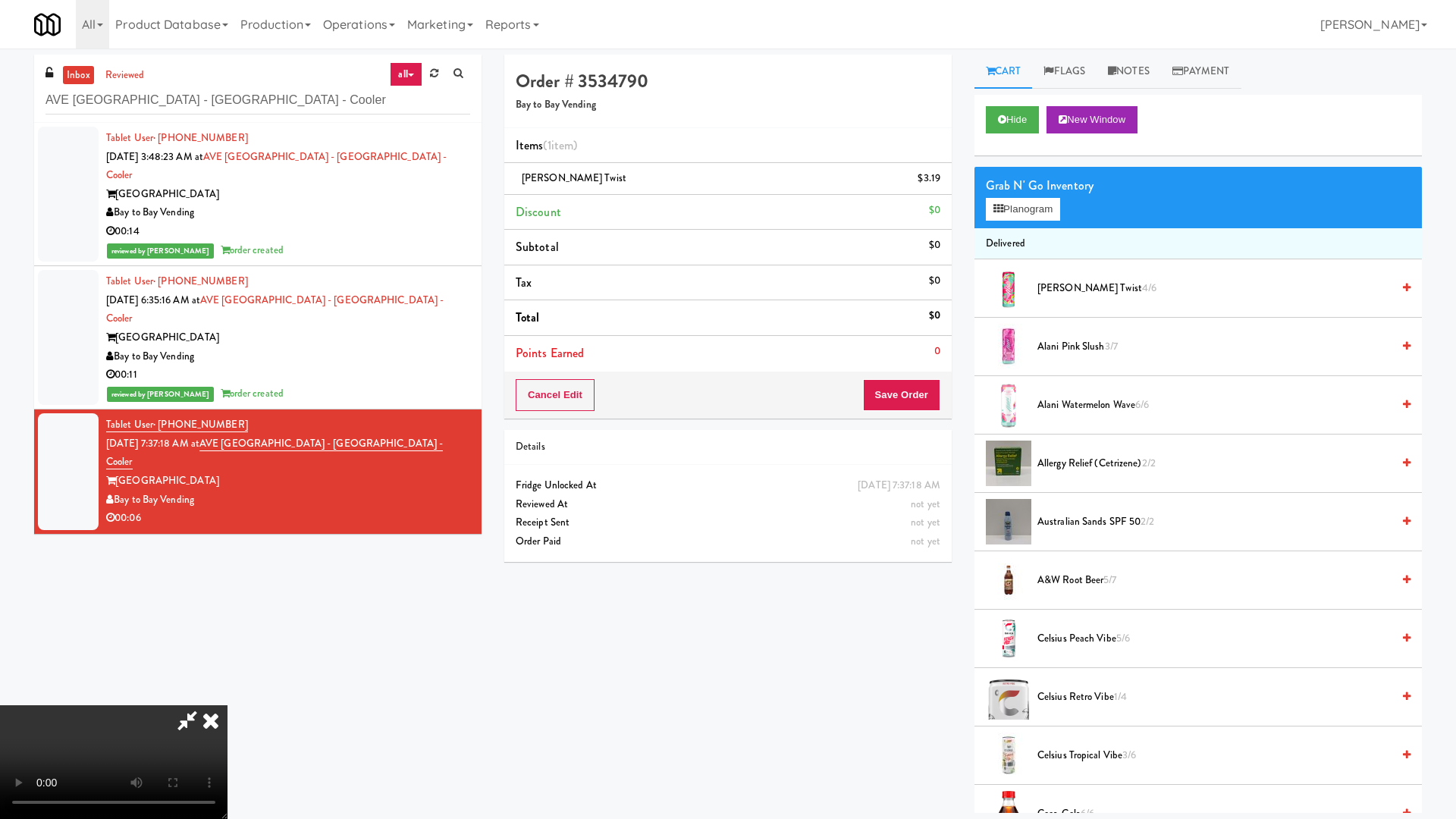
click at [227, 696] on video at bounding box center [113, 762] width 227 height 114
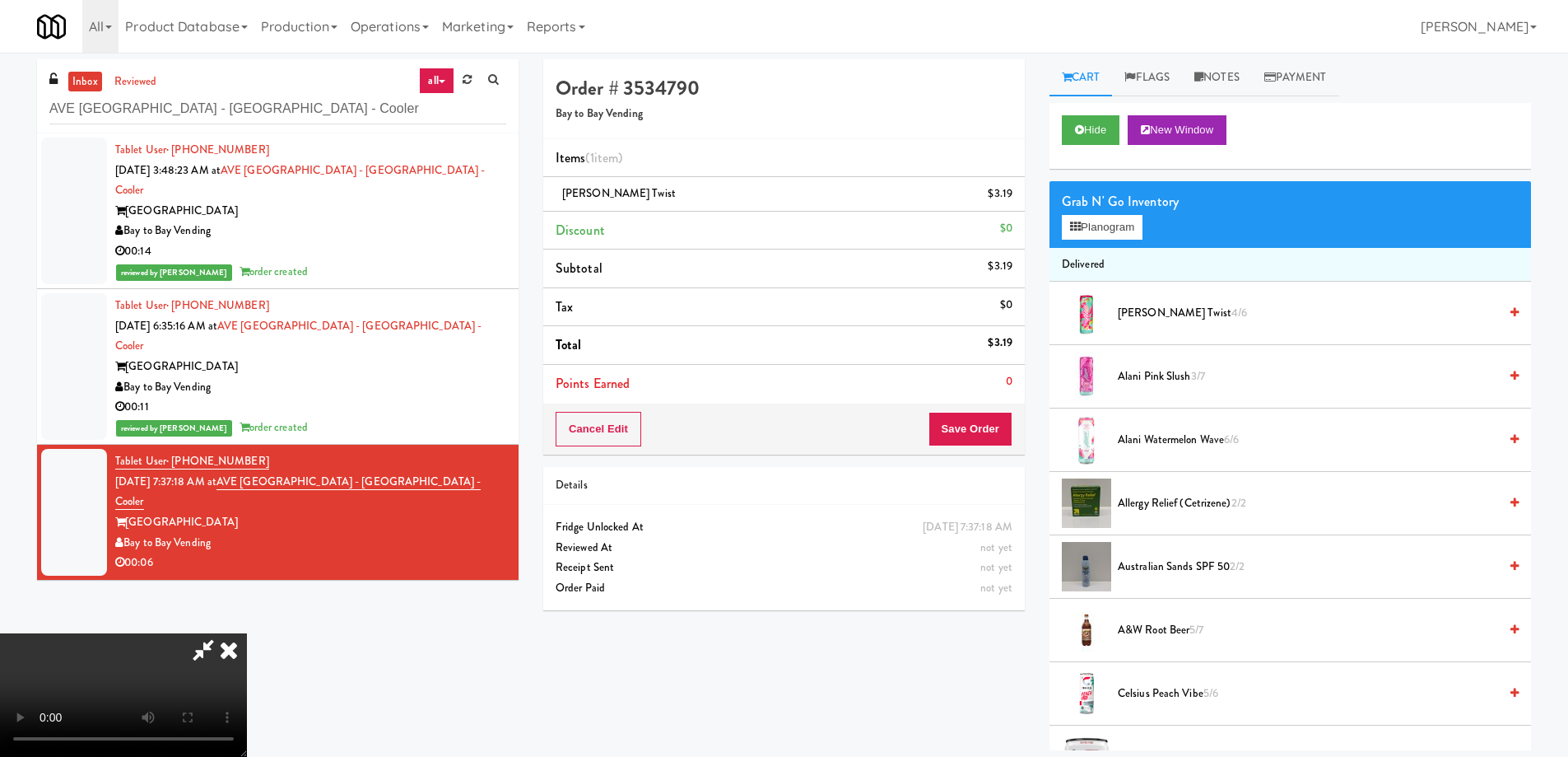
click at [247, 634] on icon at bounding box center [228, 650] width 36 height 33
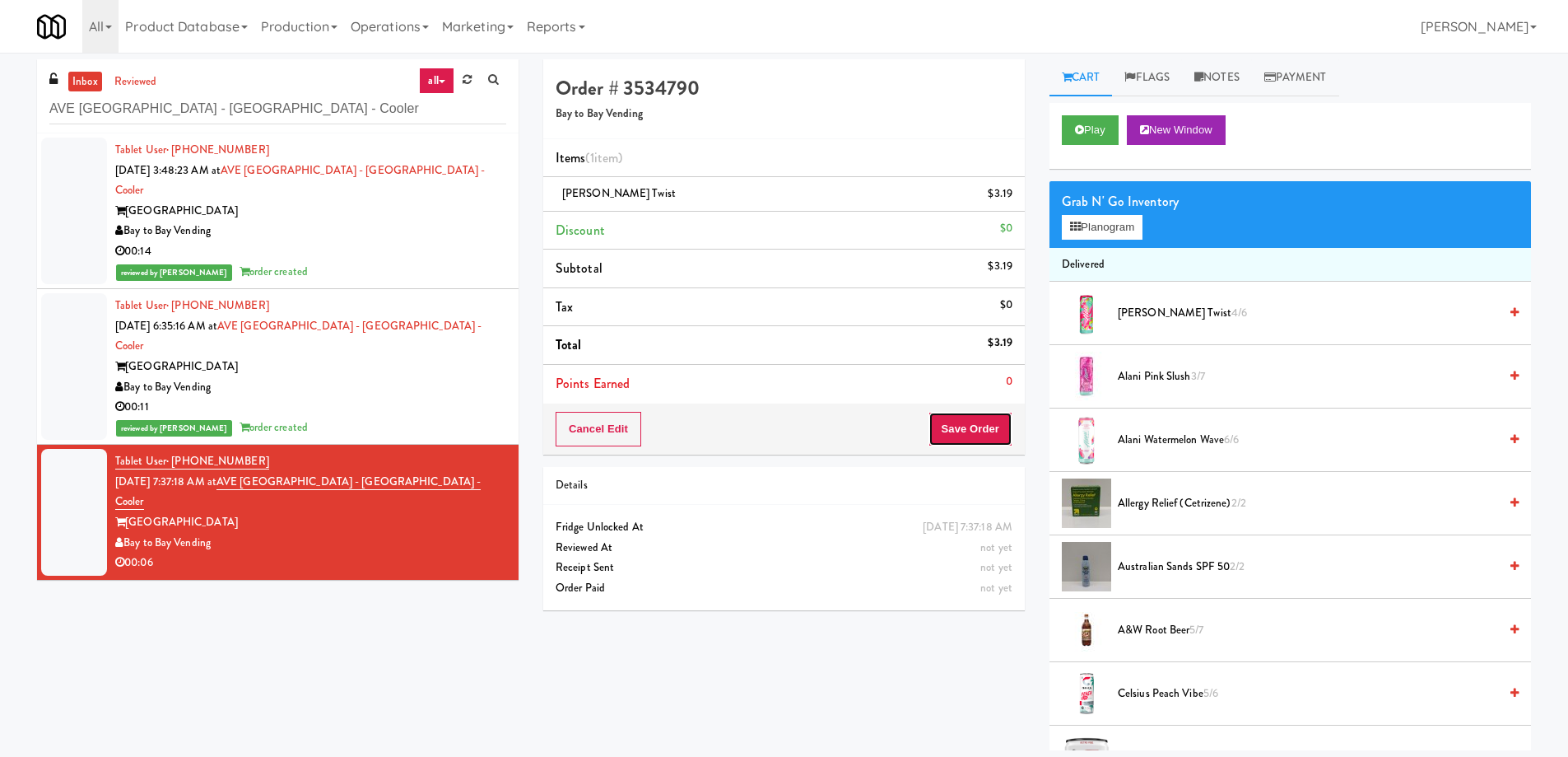
click at [994, 413] on button "Save Order" at bounding box center [971, 429] width 84 height 34
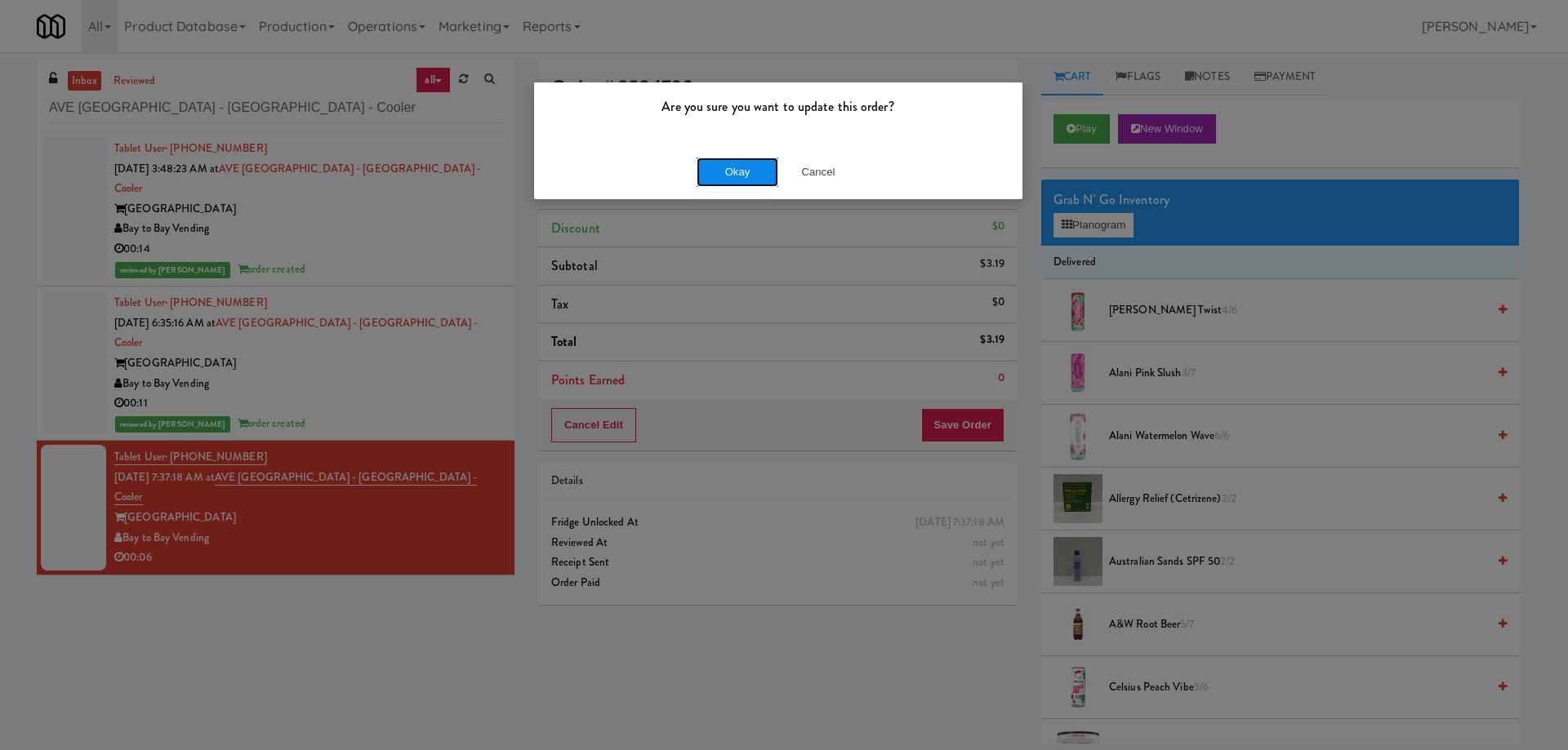
click at [740, 169] on button "Okay" at bounding box center [737, 173] width 81 height 30
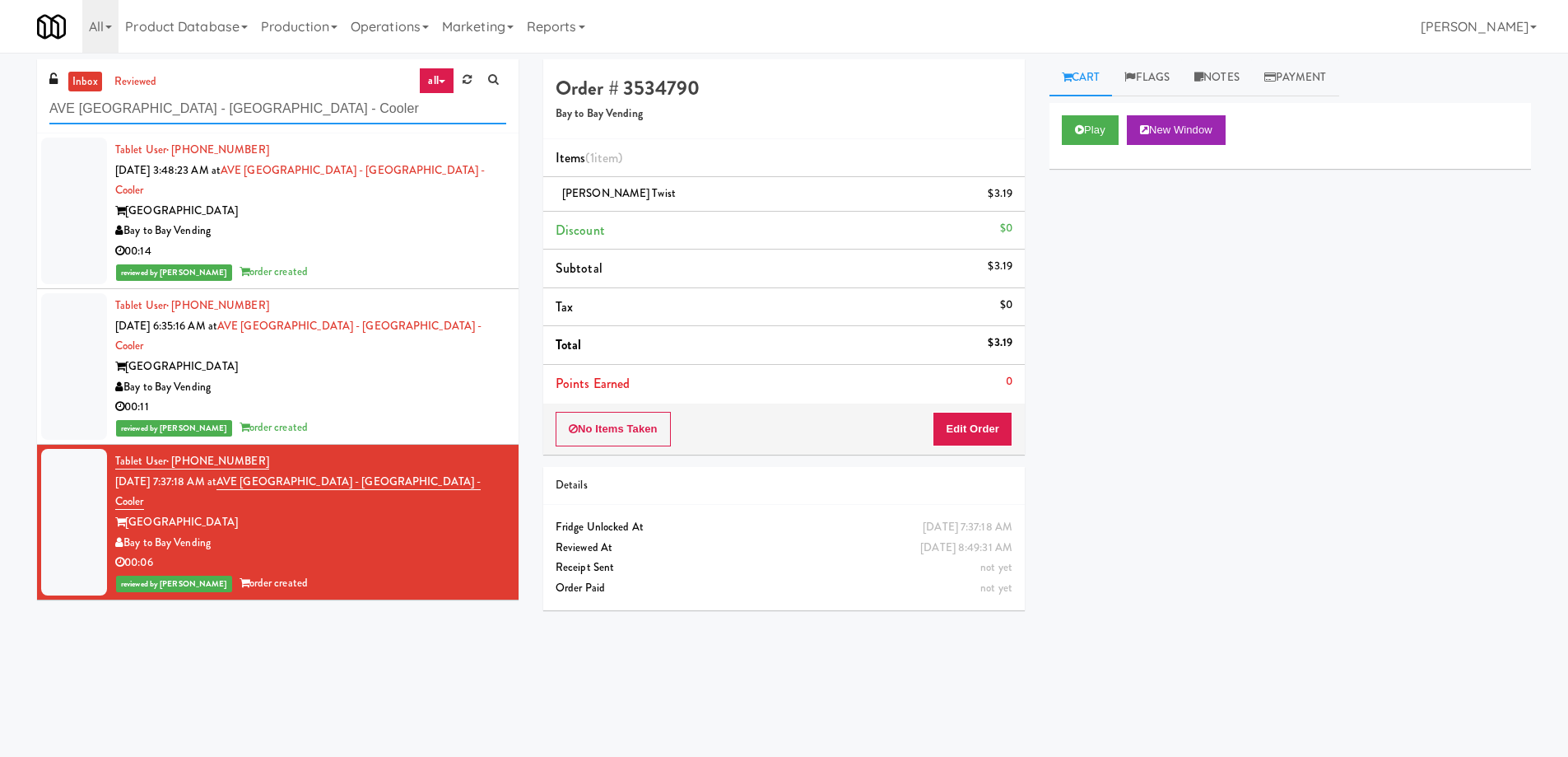
click at [353, 107] on input "AVE Tampa Riverwalk - Drinks - Cooler" at bounding box center [278, 109] width 457 height 31
paste input "Holiday Inn Time Square Pantry E"
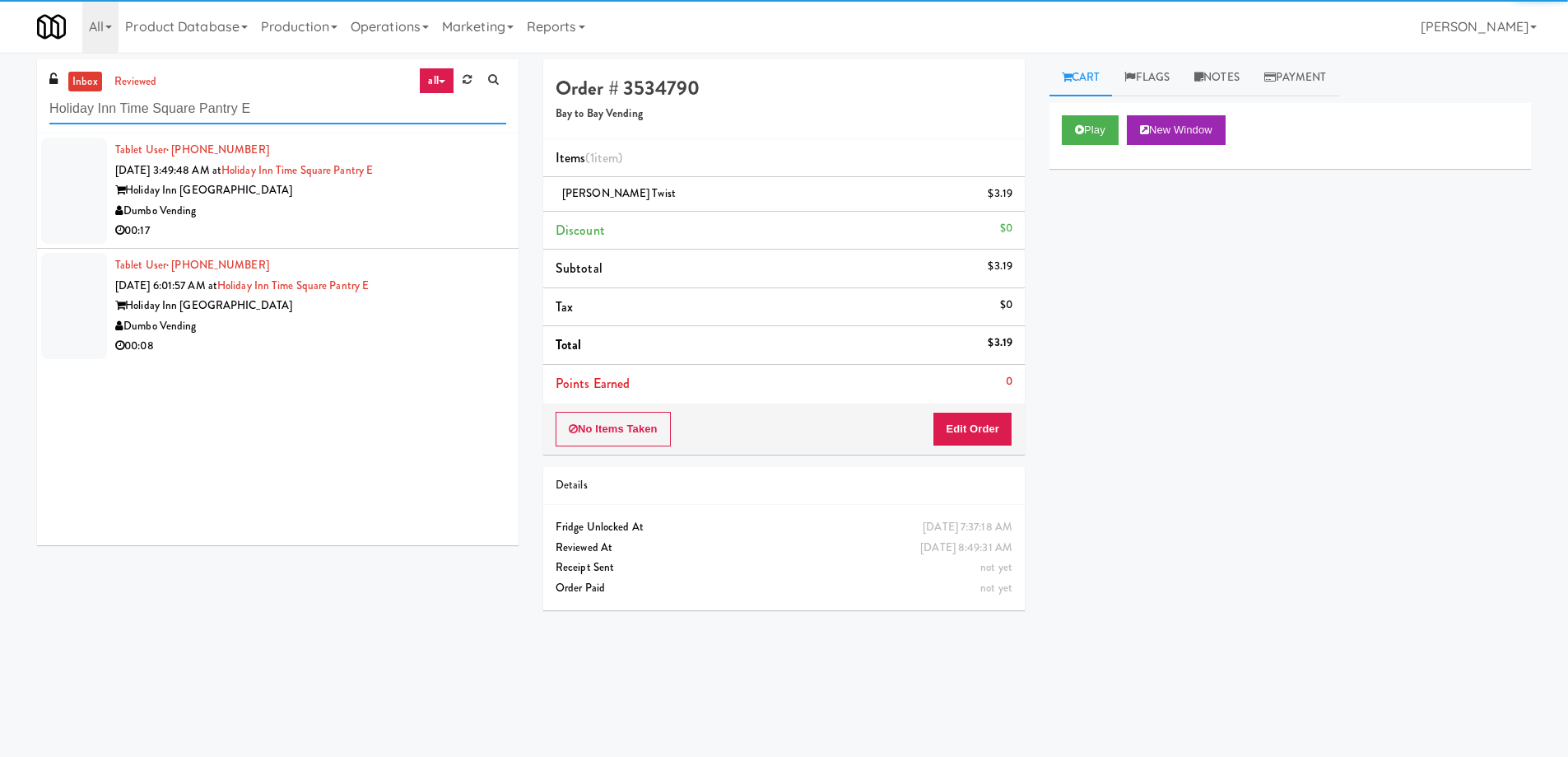
type input "Holiday Inn Time Square Pantry E"
click at [428, 216] on div "Dumbo Vending" at bounding box center [311, 212] width 391 height 21
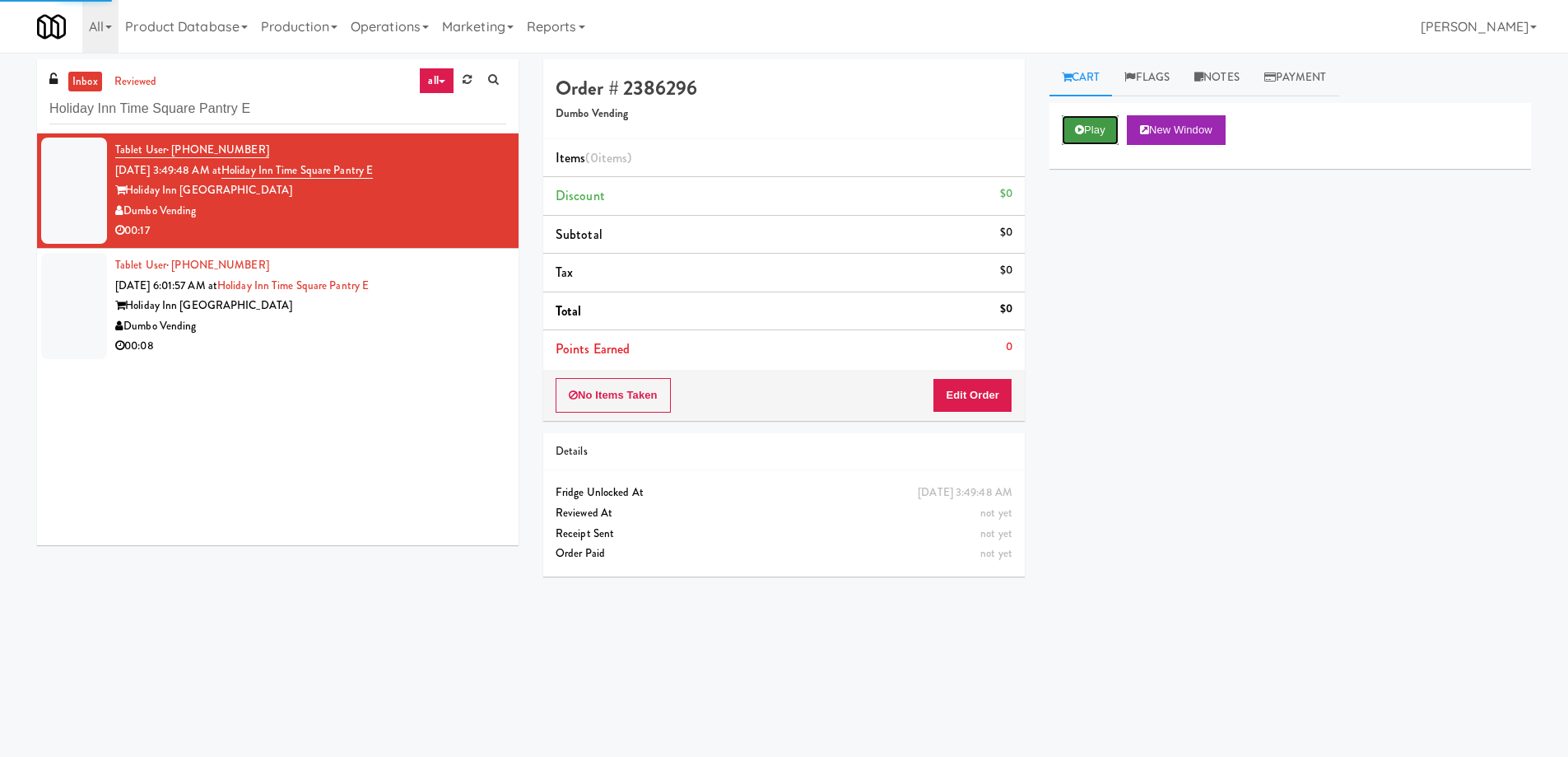
click at [1094, 140] on button "Play" at bounding box center [1090, 131] width 57 height 30
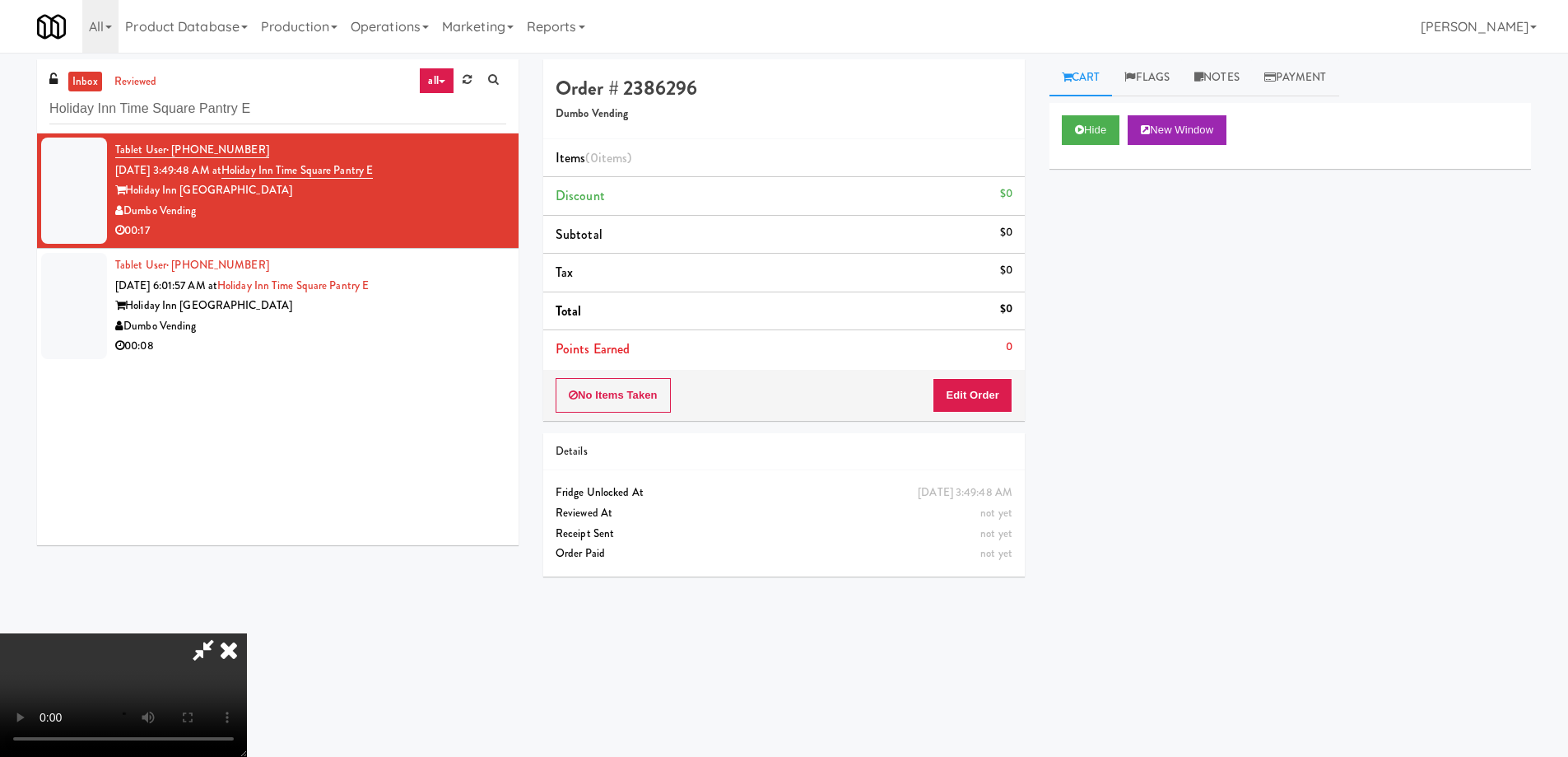
click at [247, 634] on video at bounding box center [123, 695] width 247 height 124
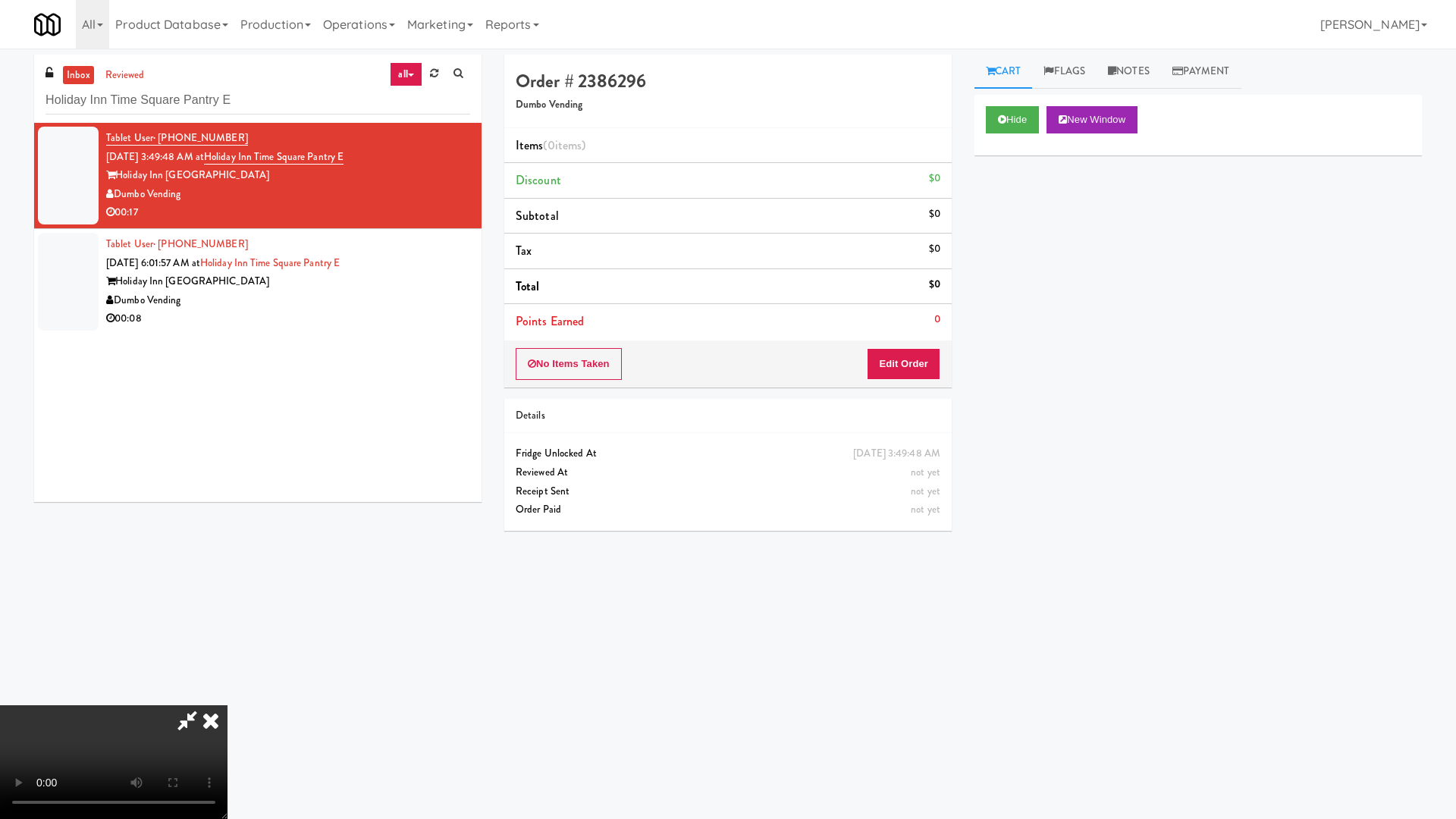
click at [227, 696] on video at bounding box center [113, 762] width 227 height 114
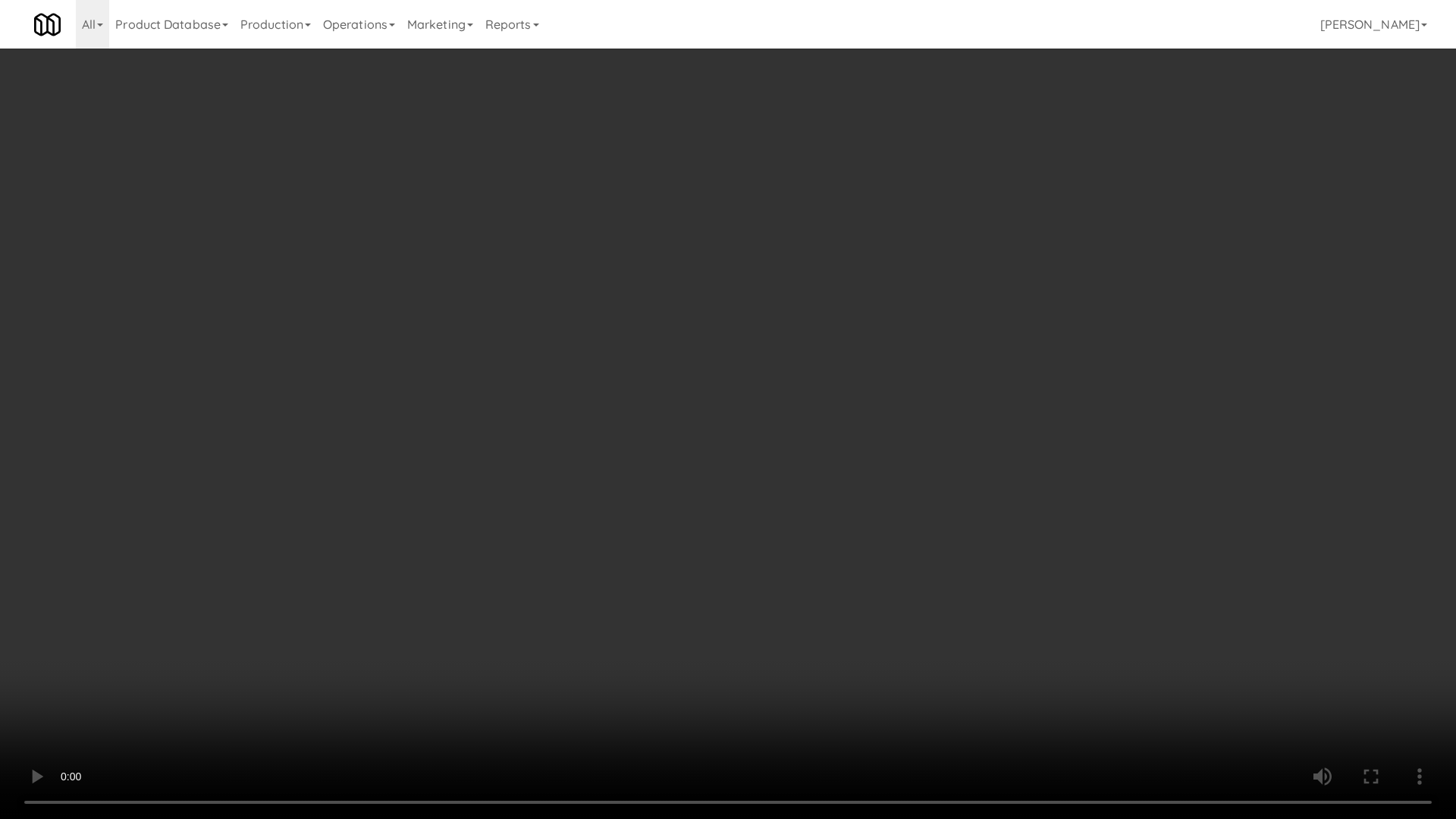
click at [692, 518] on video at bounding box center [728, 410] width 1456 height 819
click at [620, 375] on video at bounding box center [728, 410] width 1456 height 819
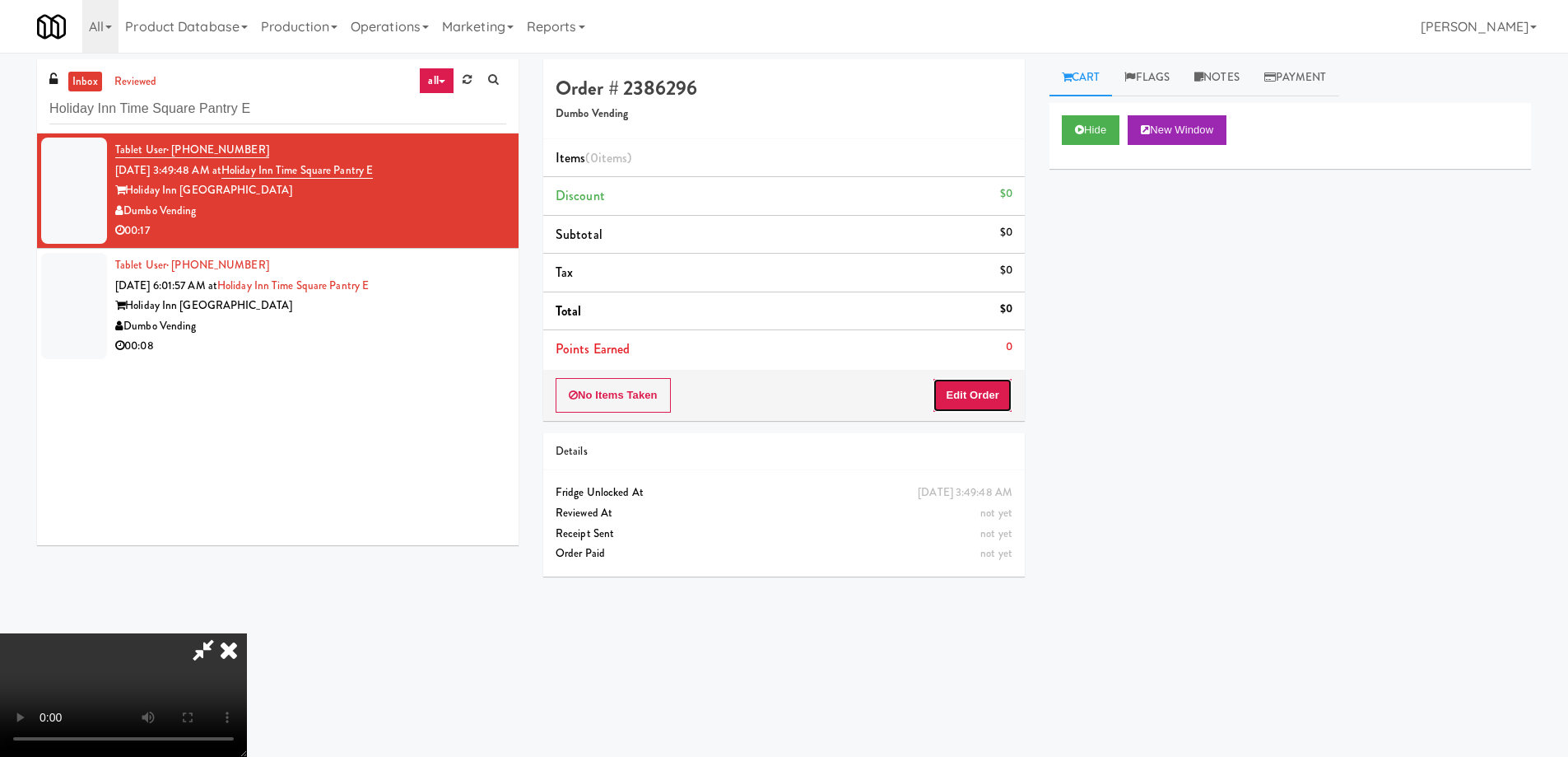
click at [980, 378] on button "Edit Order" at bounding box center [973, 395] width 80 height 34
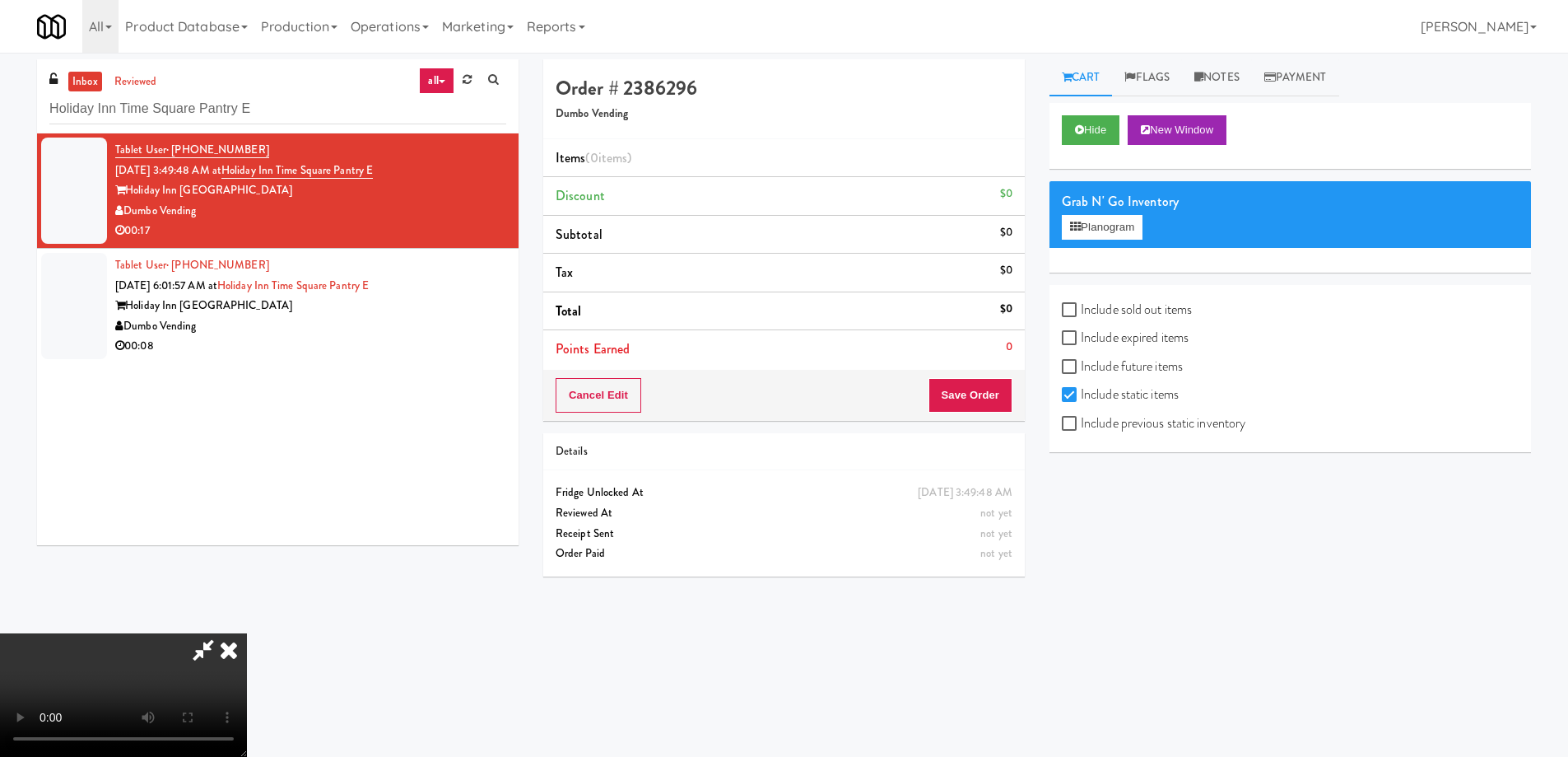
click at [1134, 340] on label "Include expired items" at bounding box center [1125, 337] width 127 height 25
click at [1081, 340] on input "Include expired items" at bounding box center [1071, 338] width 19 height 13
checkbox input "true"
click at [1146, 421] on label "Include previous static inventory" at bounding box center [1153, 423] width 184 height 25
click at [1081, 421] on input "Include previous static inventory" at bounding box center [1071, 424] width 19 height 13
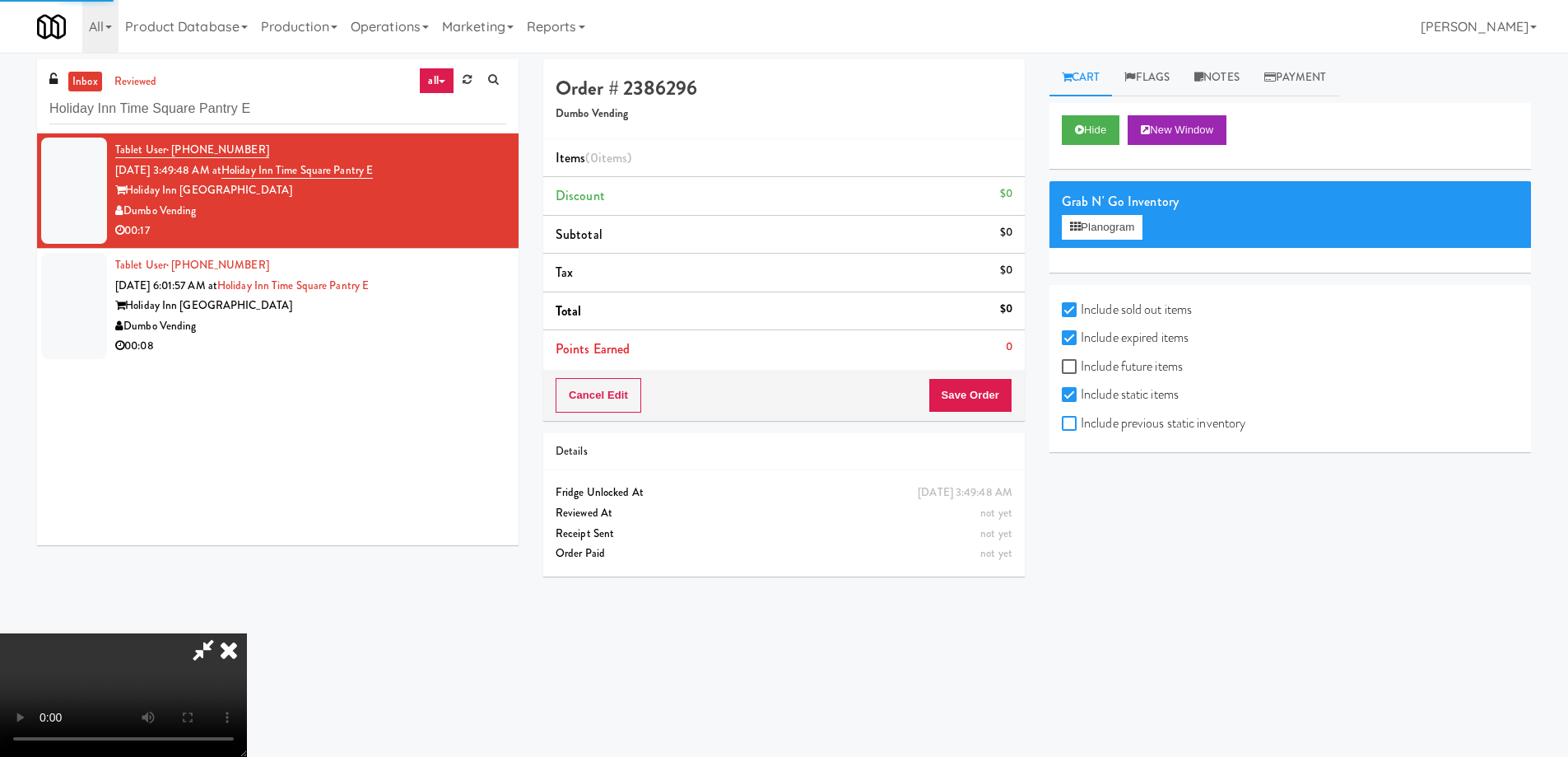
checkbox input "true"
click at [1112, 227] on button "Planogram" at bounding box center [1102, 227] width 81 height 25
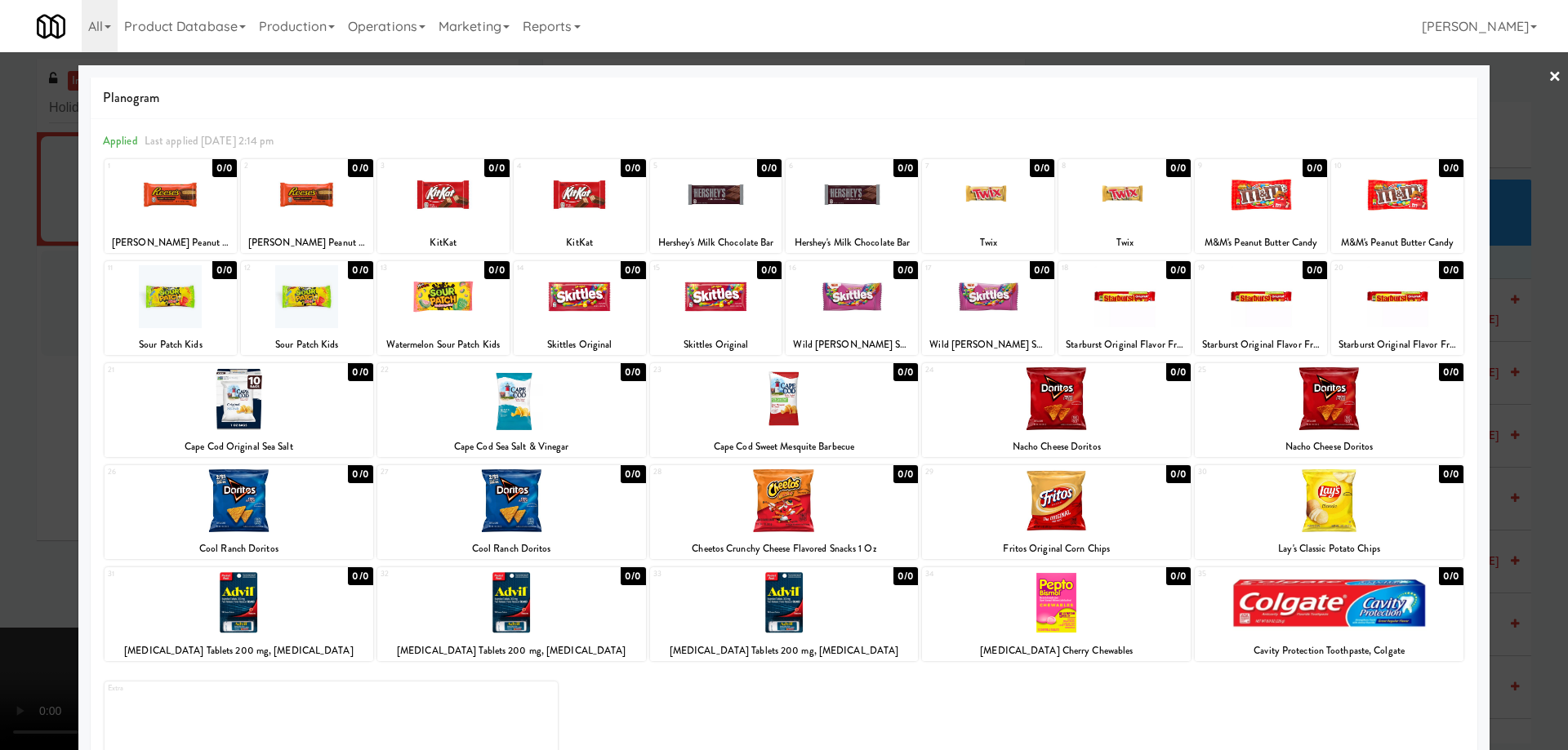
click at [599, 191] on div at bounding box center [579, 195] width 132 height 63
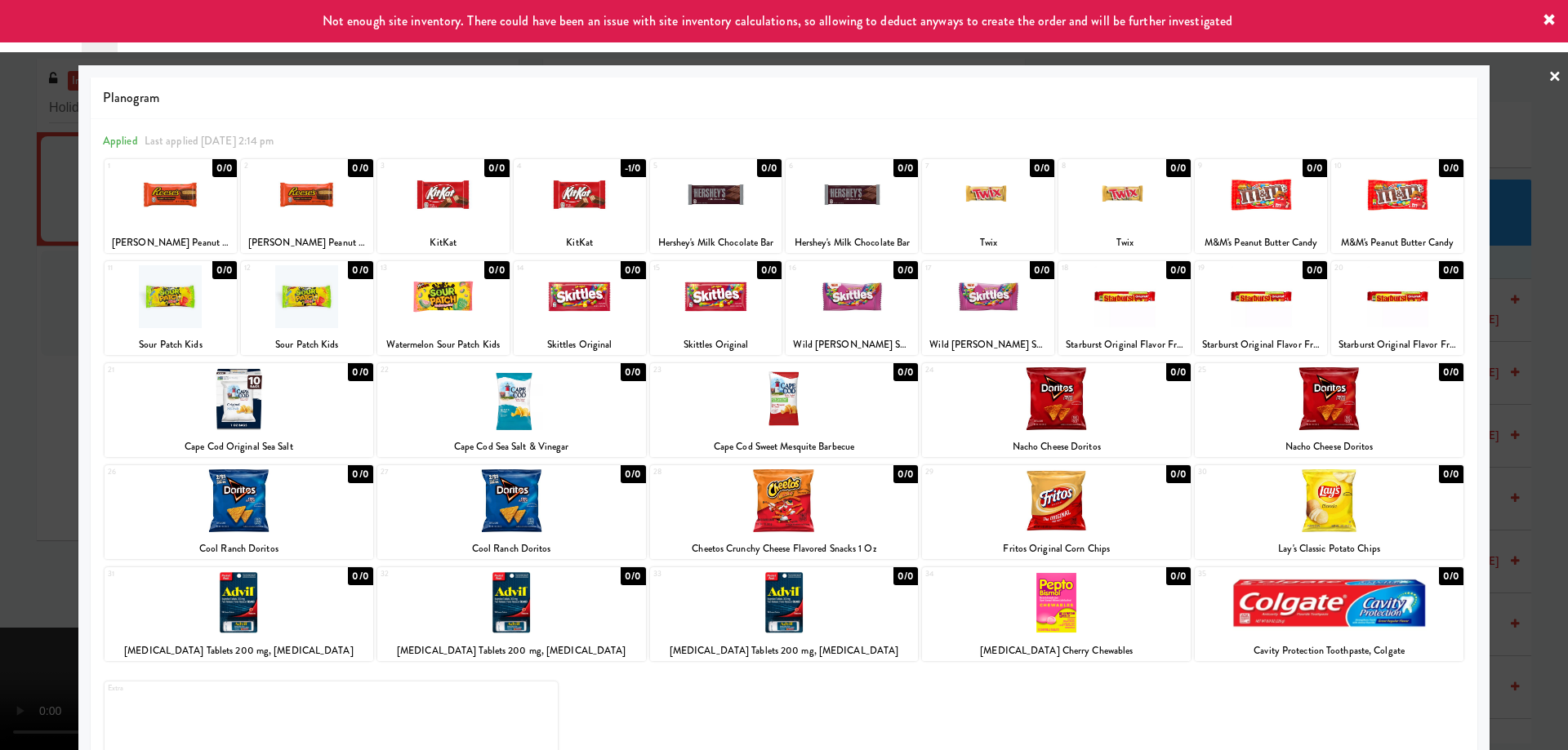
click at [1548, 76] on link "×" at bounding box center [1554, 78] width 13 height 51
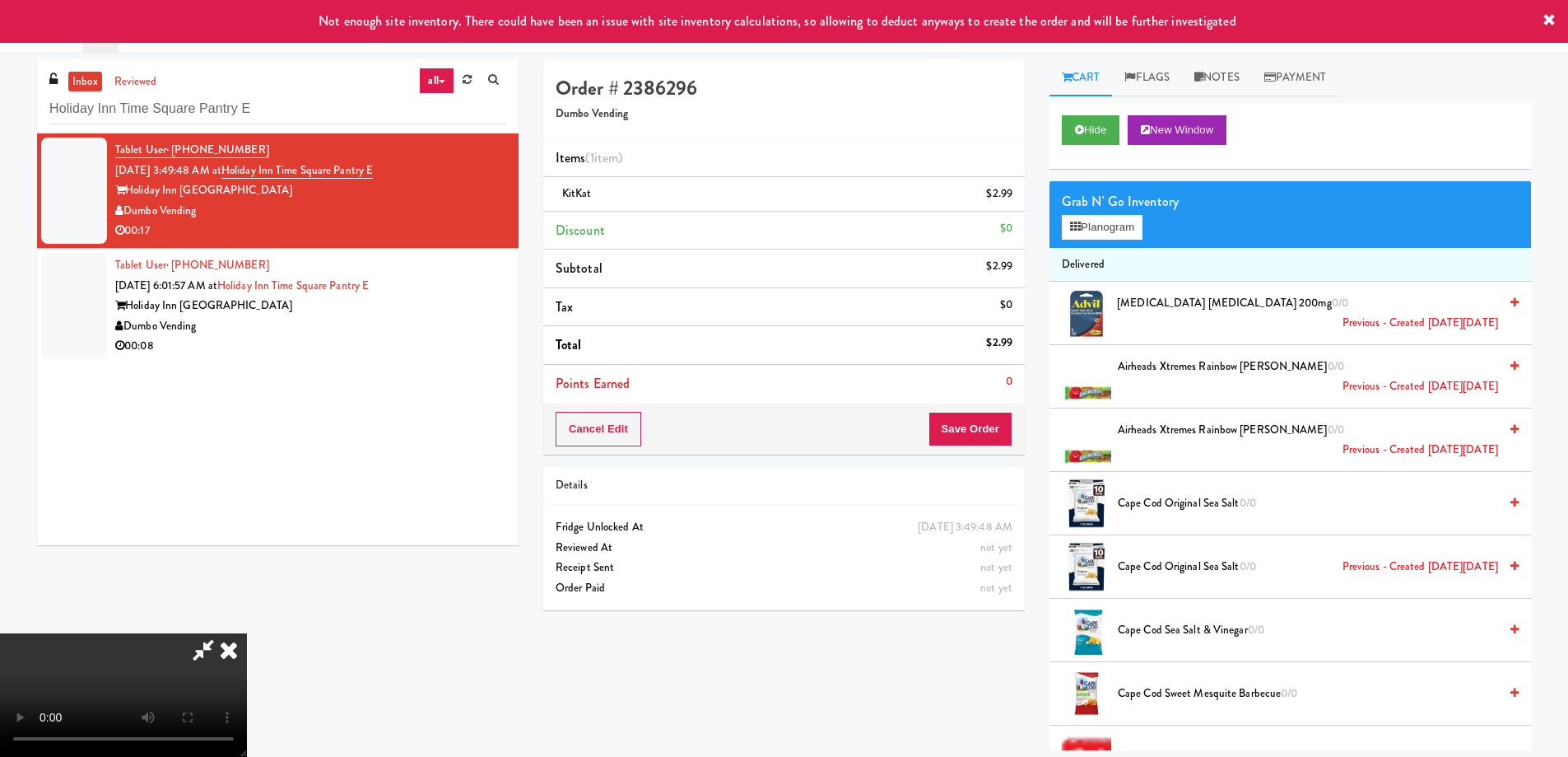
click at [247, 634] on video at bounding box center [123, 695] width 247 height 124
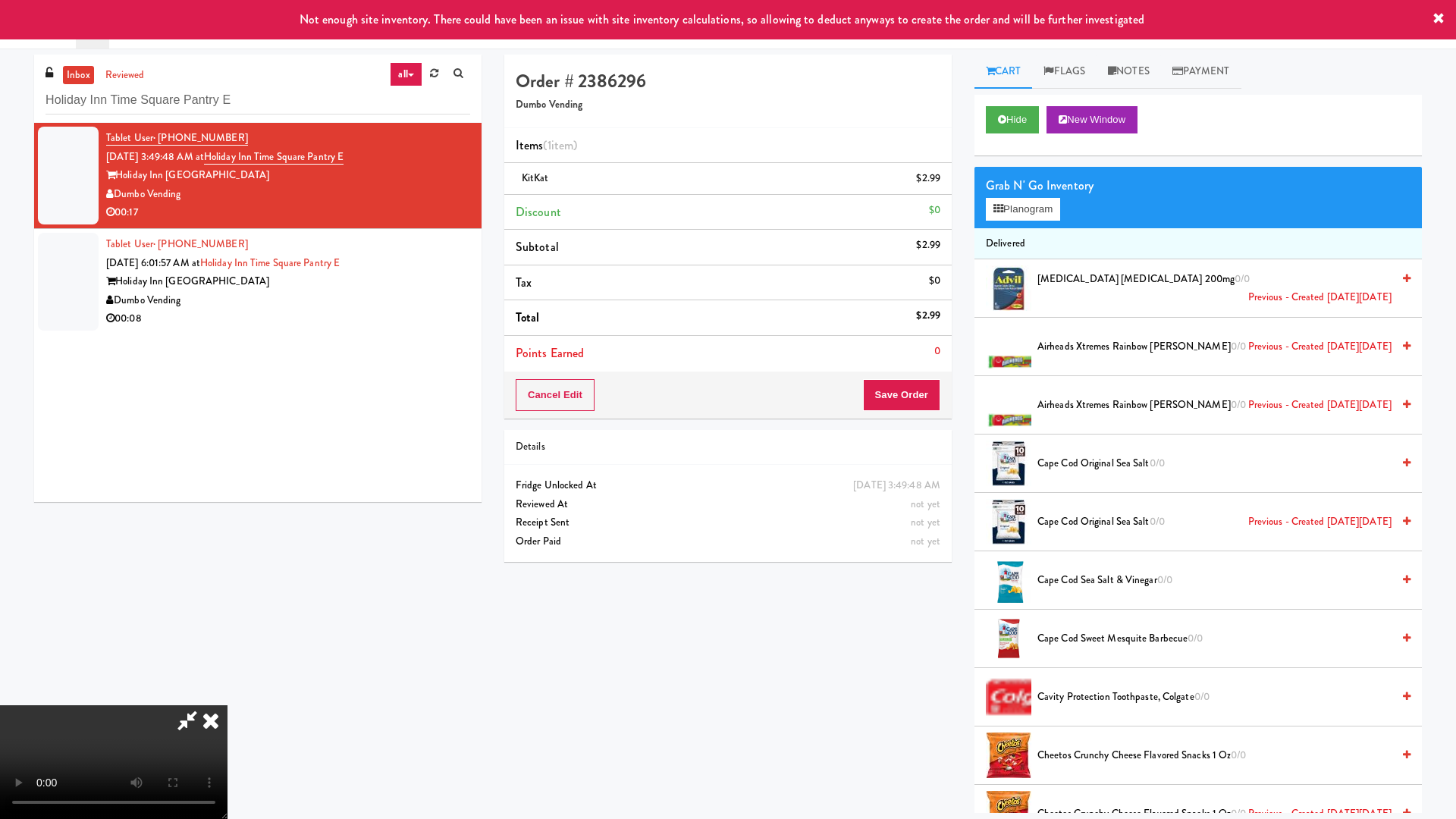
click at [227, 696] on video at bounding box center [113, 762] width 227 height 114
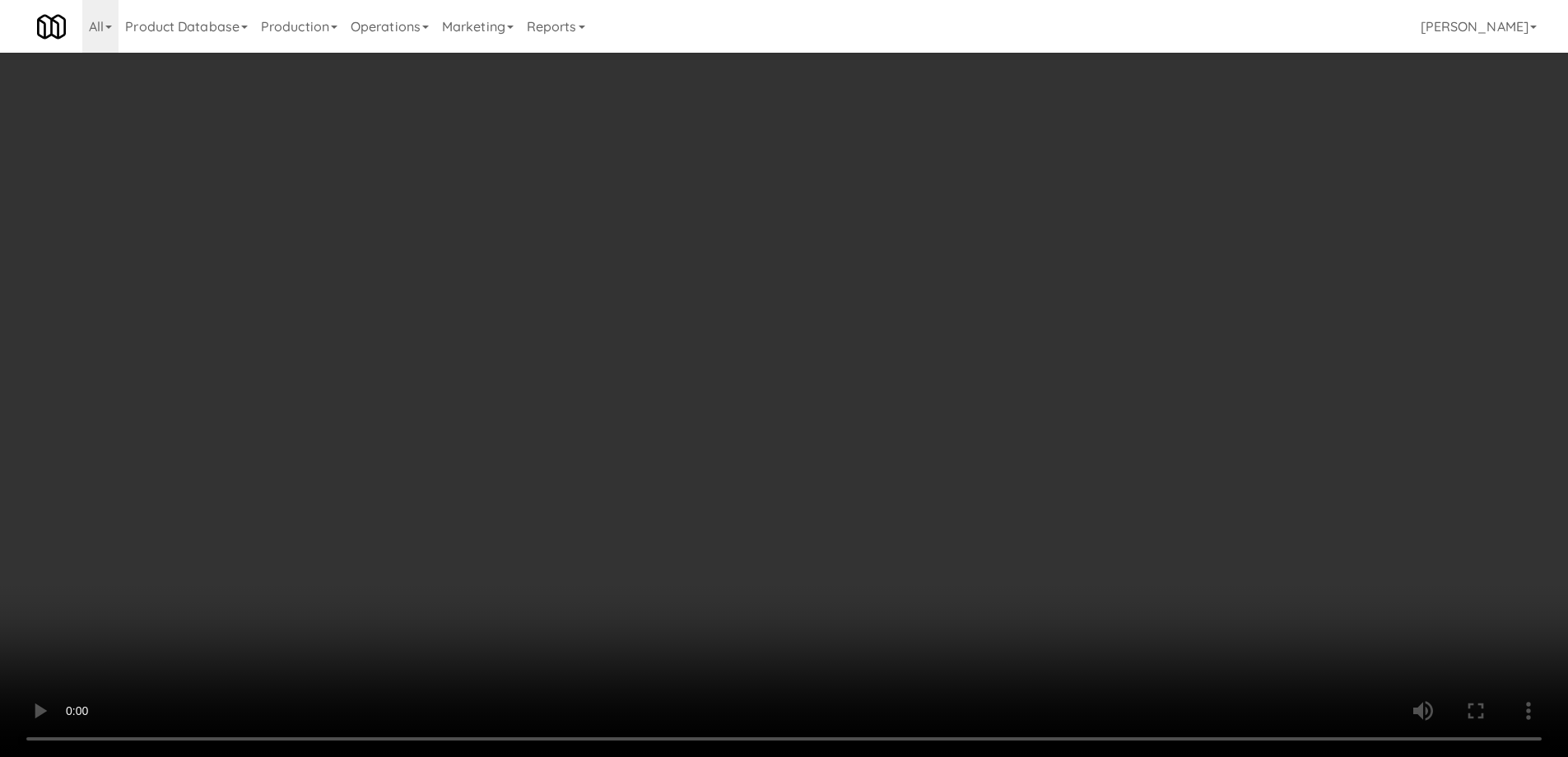
click at [1087, 211] on div "Grab N' Go Inventory" at bounding box center [1290, 201] width 457 height 25
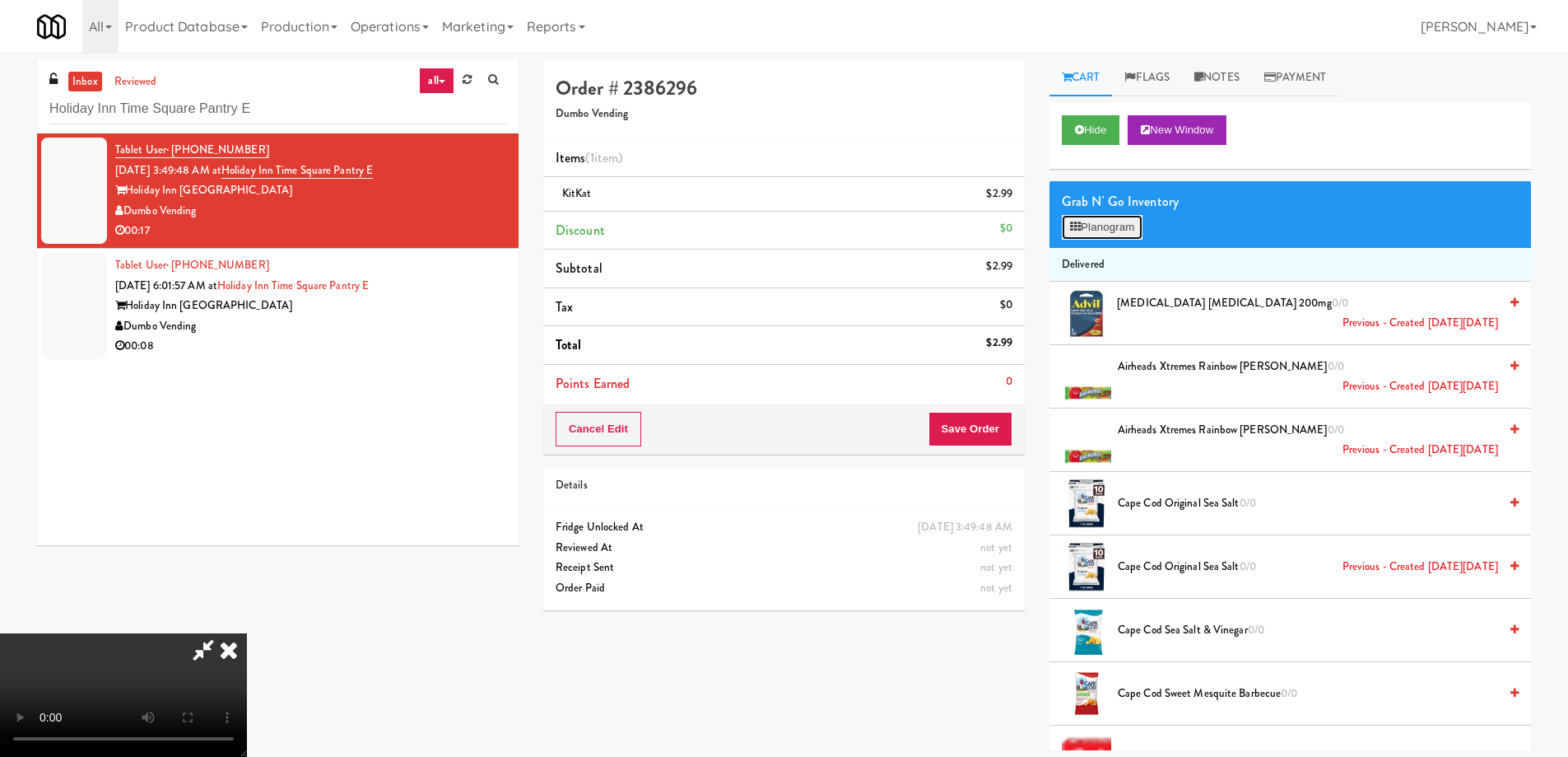
click at [1086, 223] on button "Planogram" at bounding box center [1102, 227] width 81 height 25
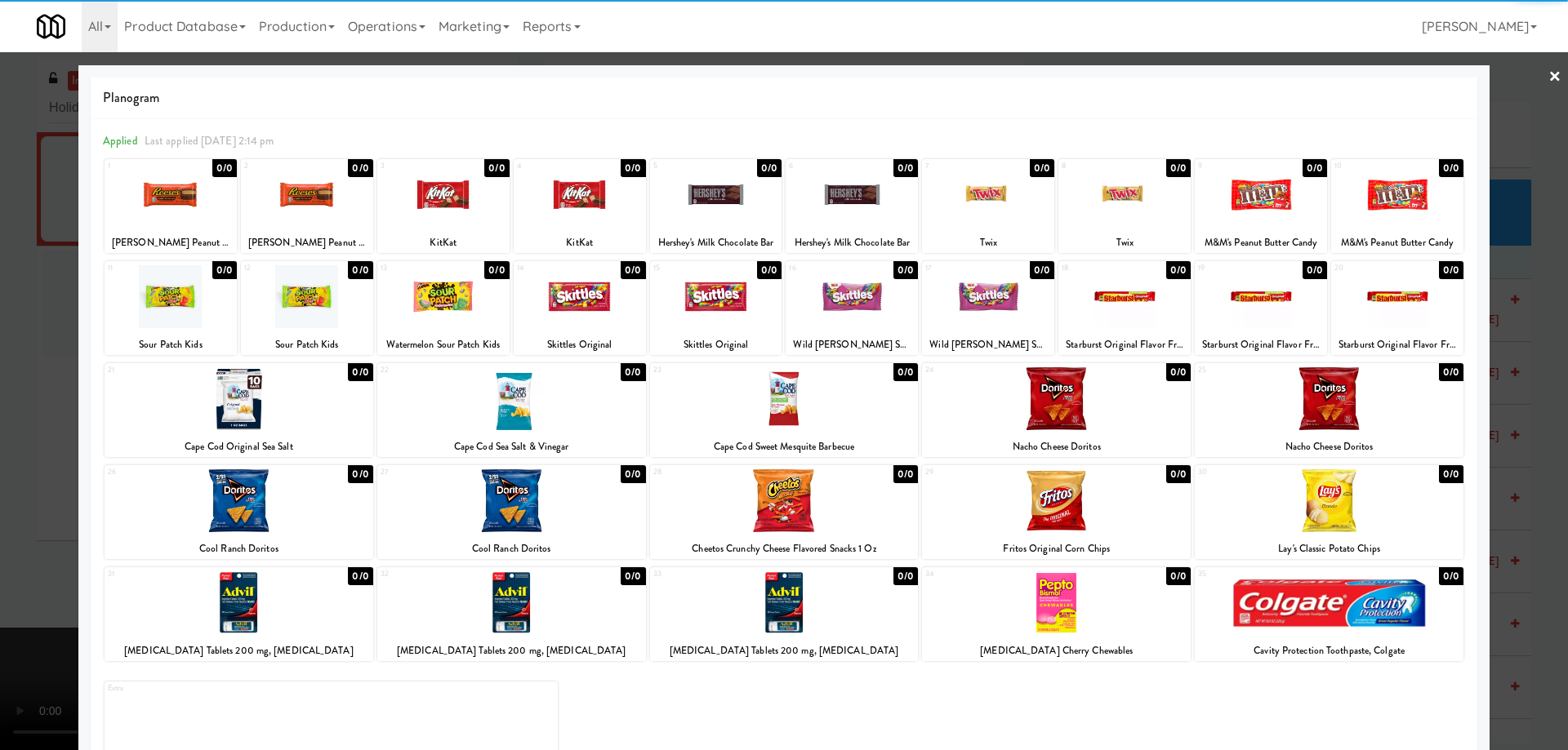
click at [1385, 507] on div at bounding box center [1329, 501] width 269 height 63
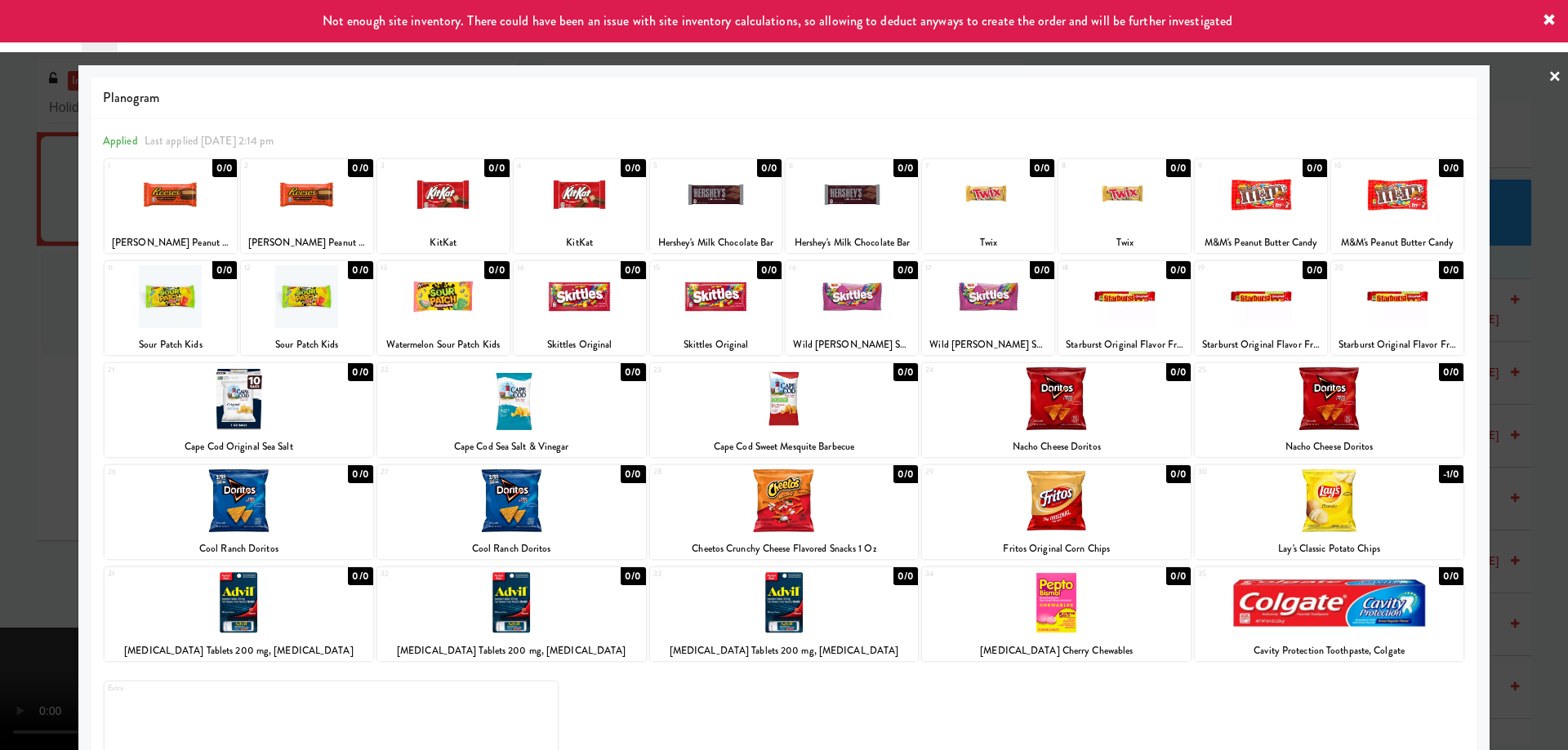
click at [1548, 79] on link "×" at bounding box center [1554, 78] width 13 height 51
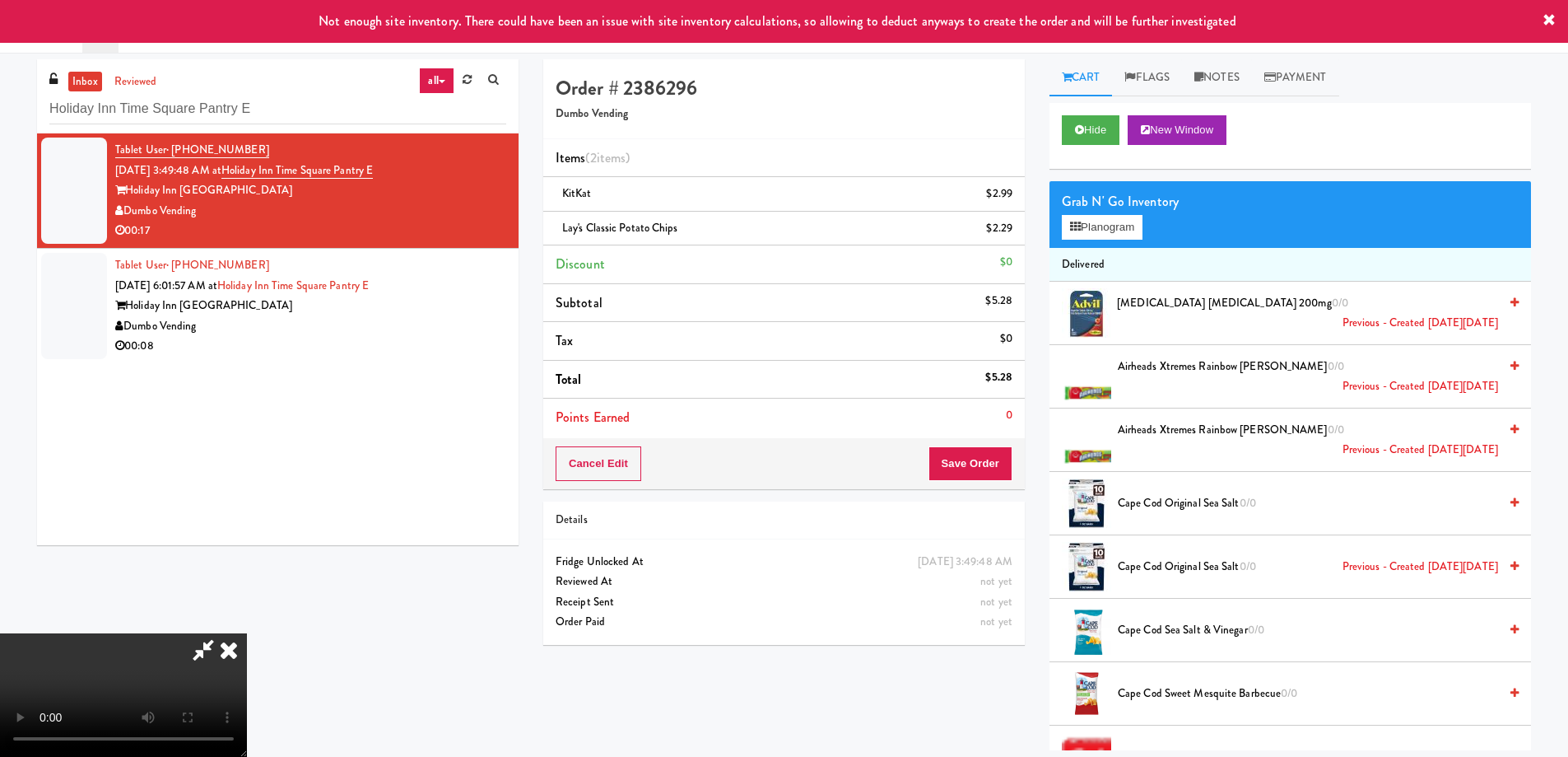
click at [247, 634] on video at bounding box center [123, 695] width 247 height 124
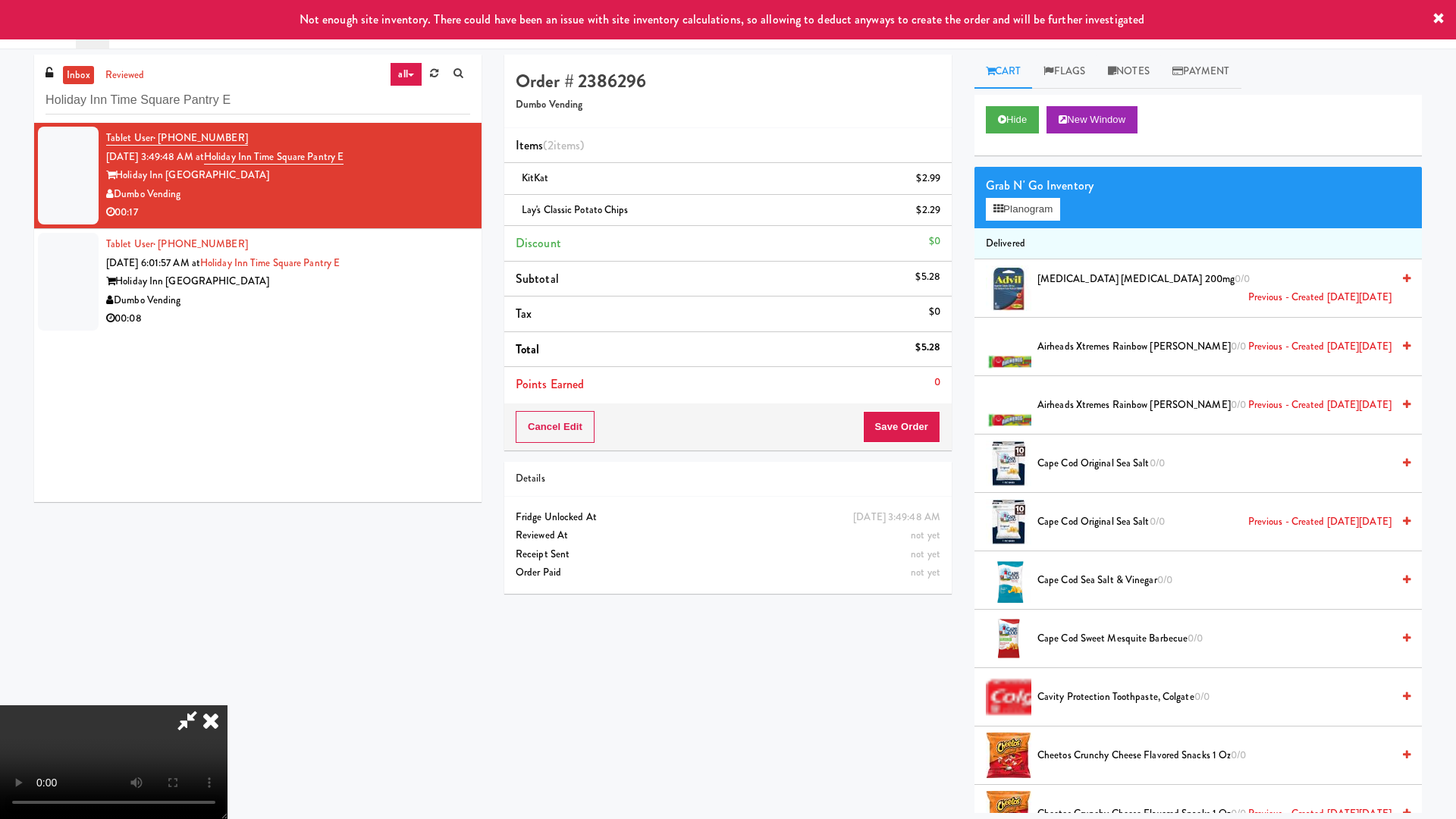
click at [227, 696] on video at bounding box center [113, 762] width 227 height 114
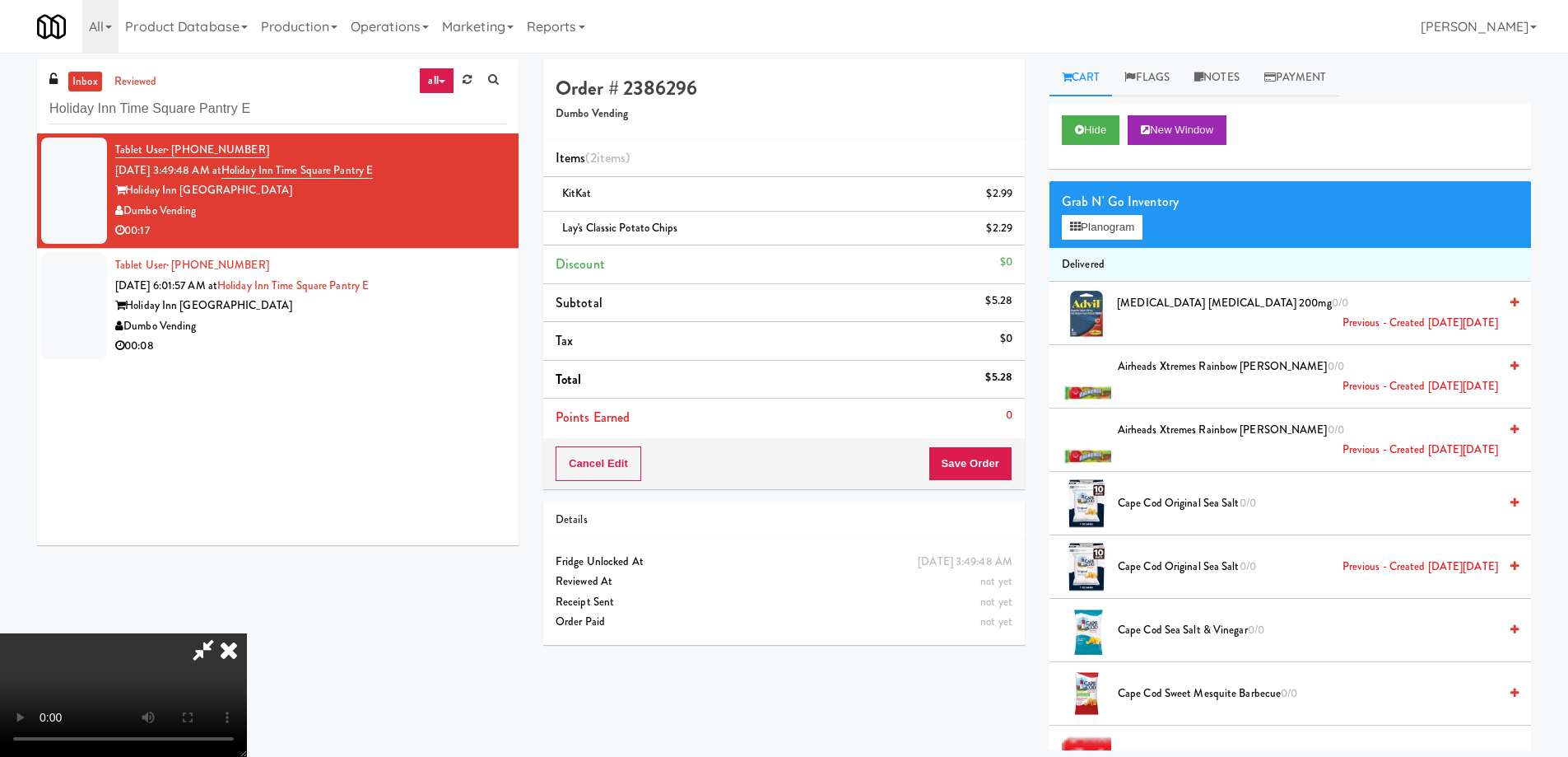
click at [247, 634] on icon at bounding box center [228, 650] width 36 height 33
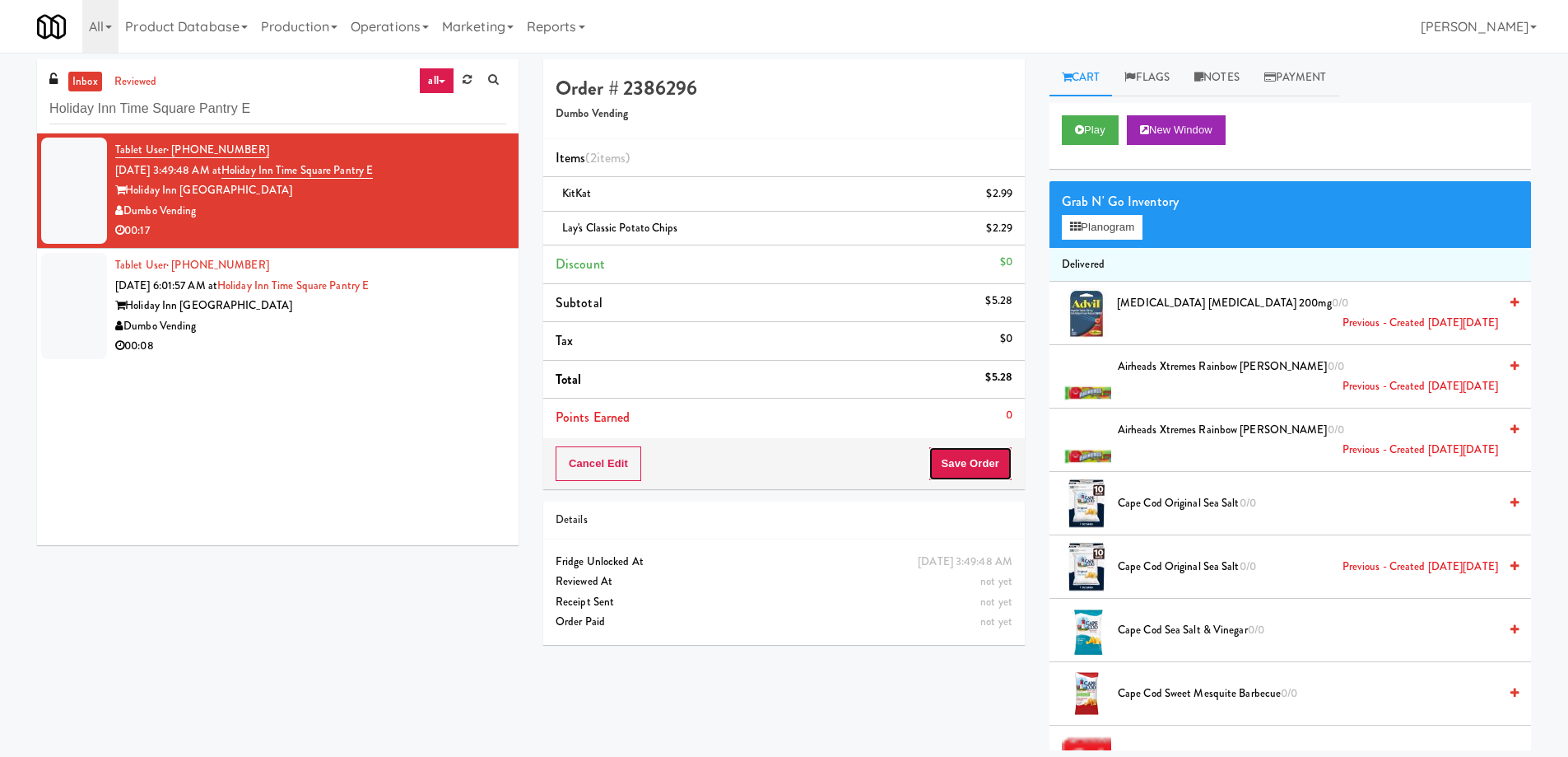
click at [968, 471] on button "Save Order" at bounding box center [971, 463] width 84 height 34
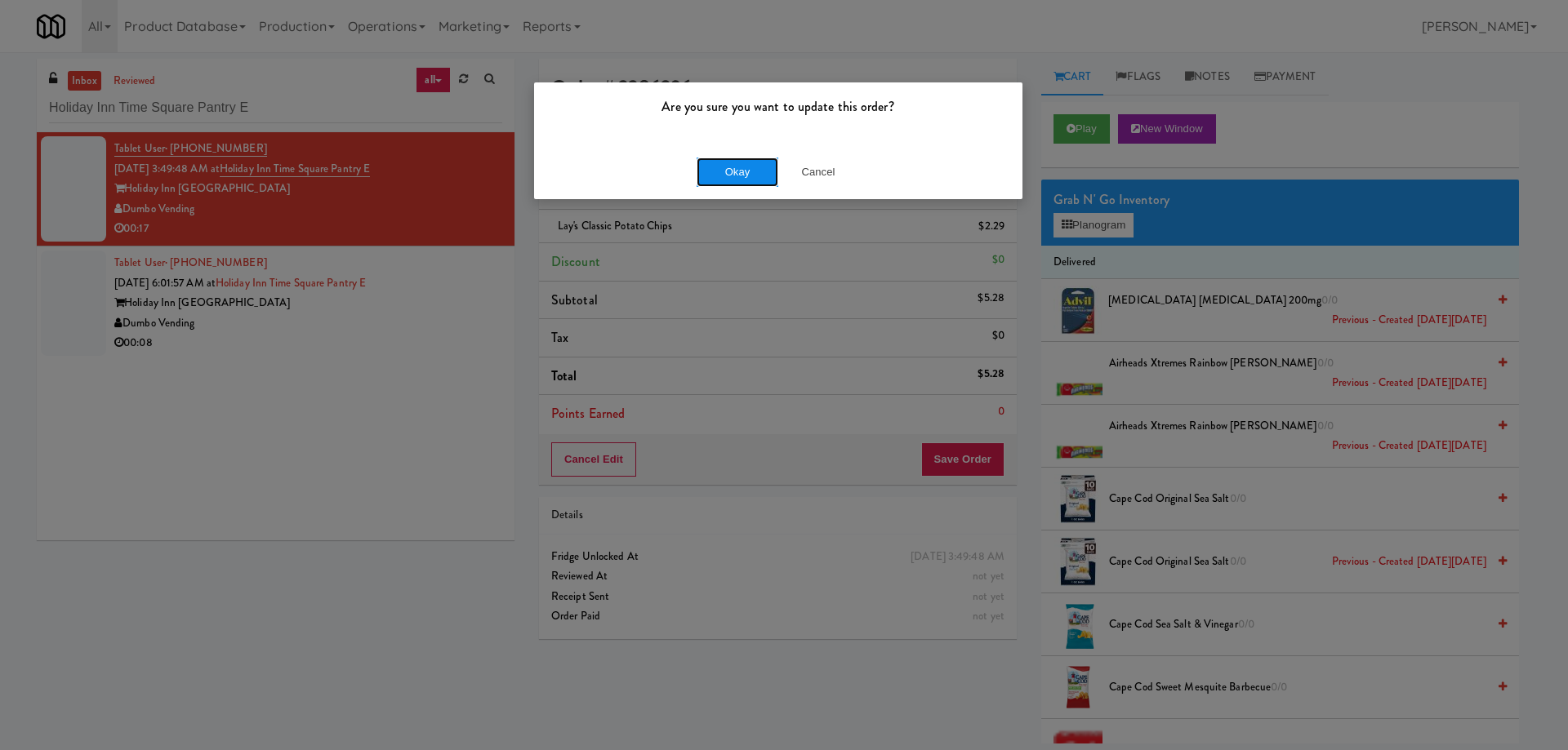
click at [729, 173] on button "Okay" at bounding box center [737, 173] width 81 height 30
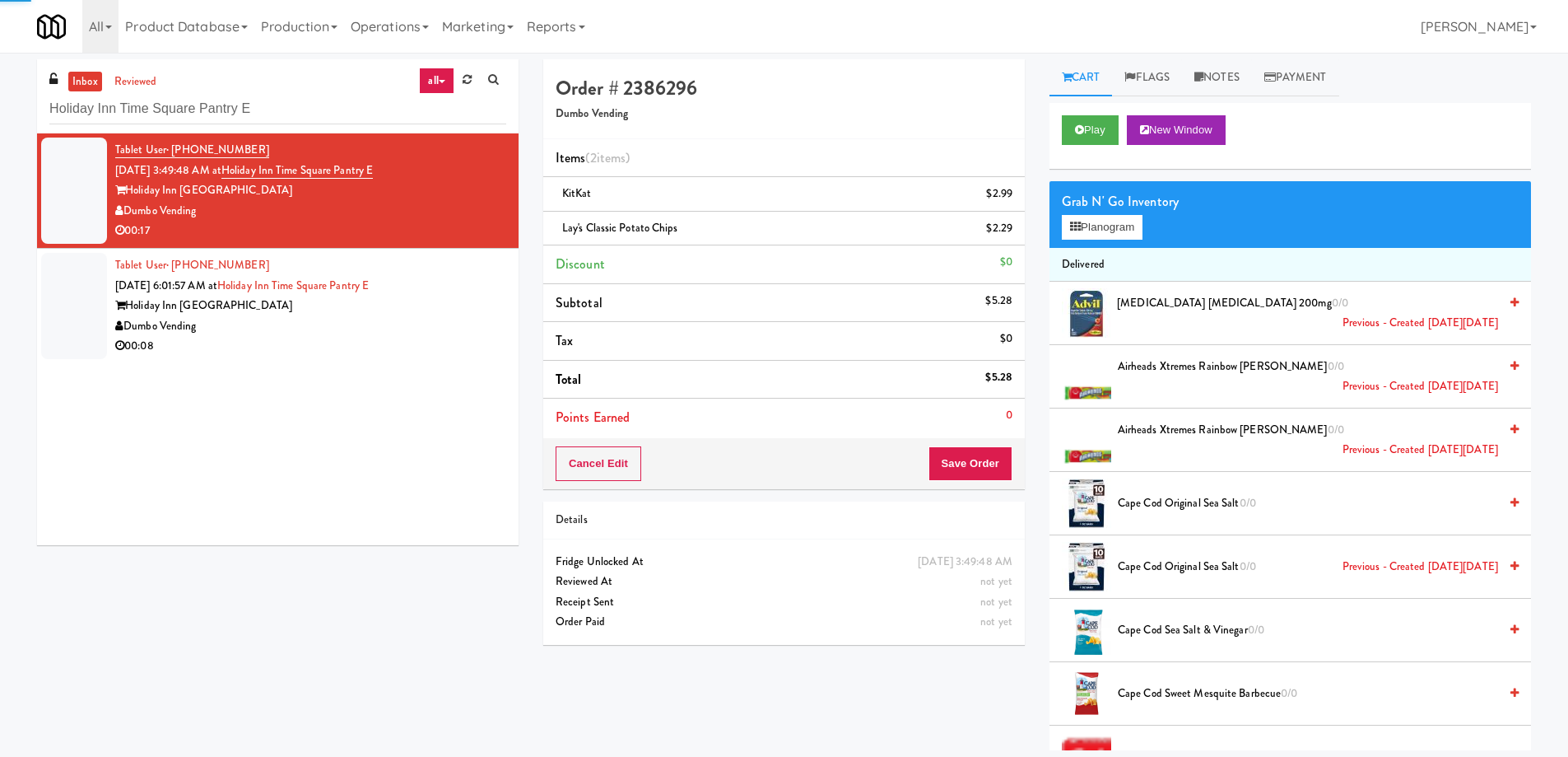
click at [450, 292] on div "Tablet User · (203) 241-7364 Sep 6, 2025 6:01:57 AM at Holiday Inn Time Square …" at bounding box center [311, 306] width 391 height 102
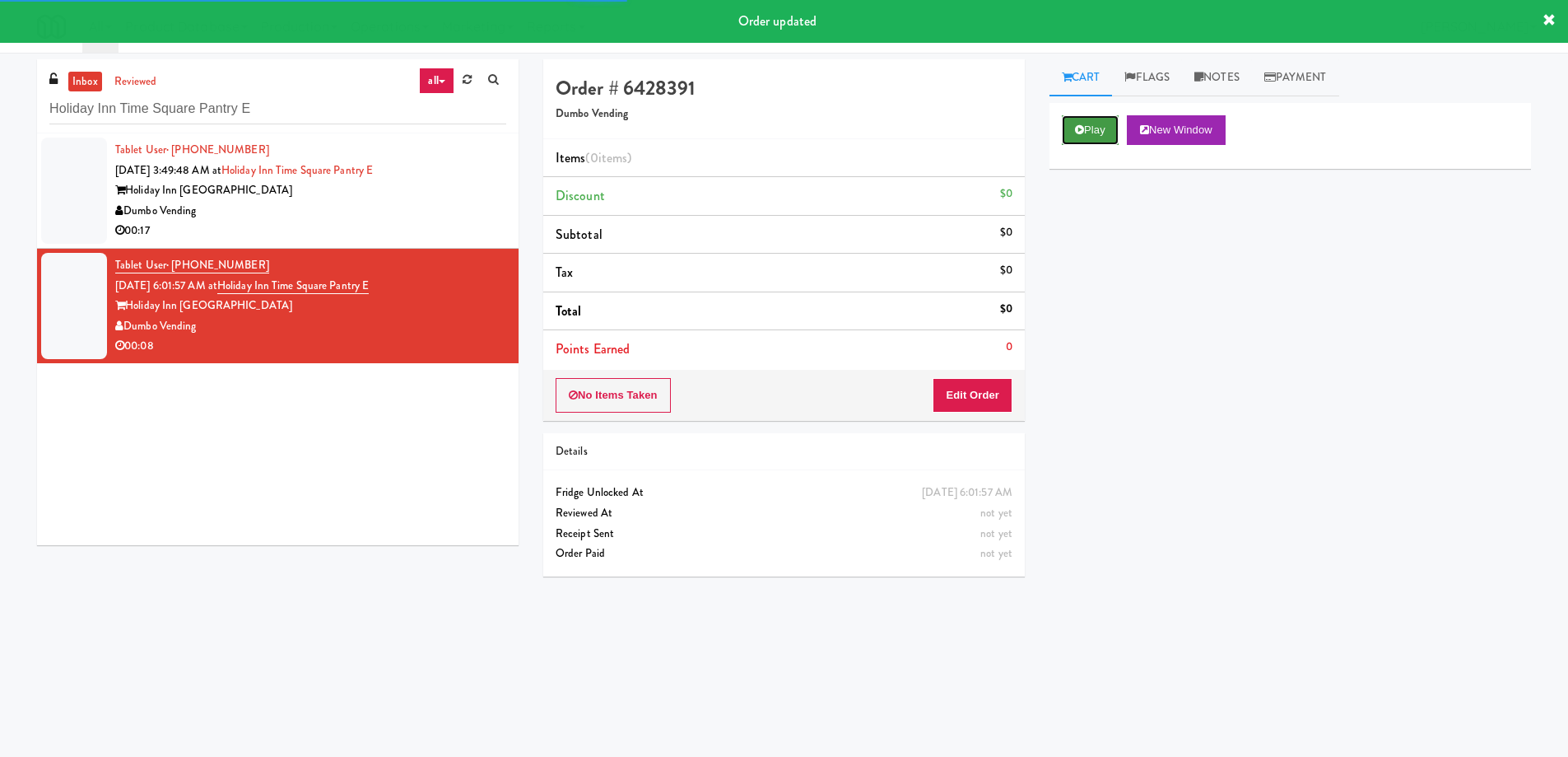
click at [1086, 131] on button "Play" at bounding box center [1090, 131] width 57 height 30
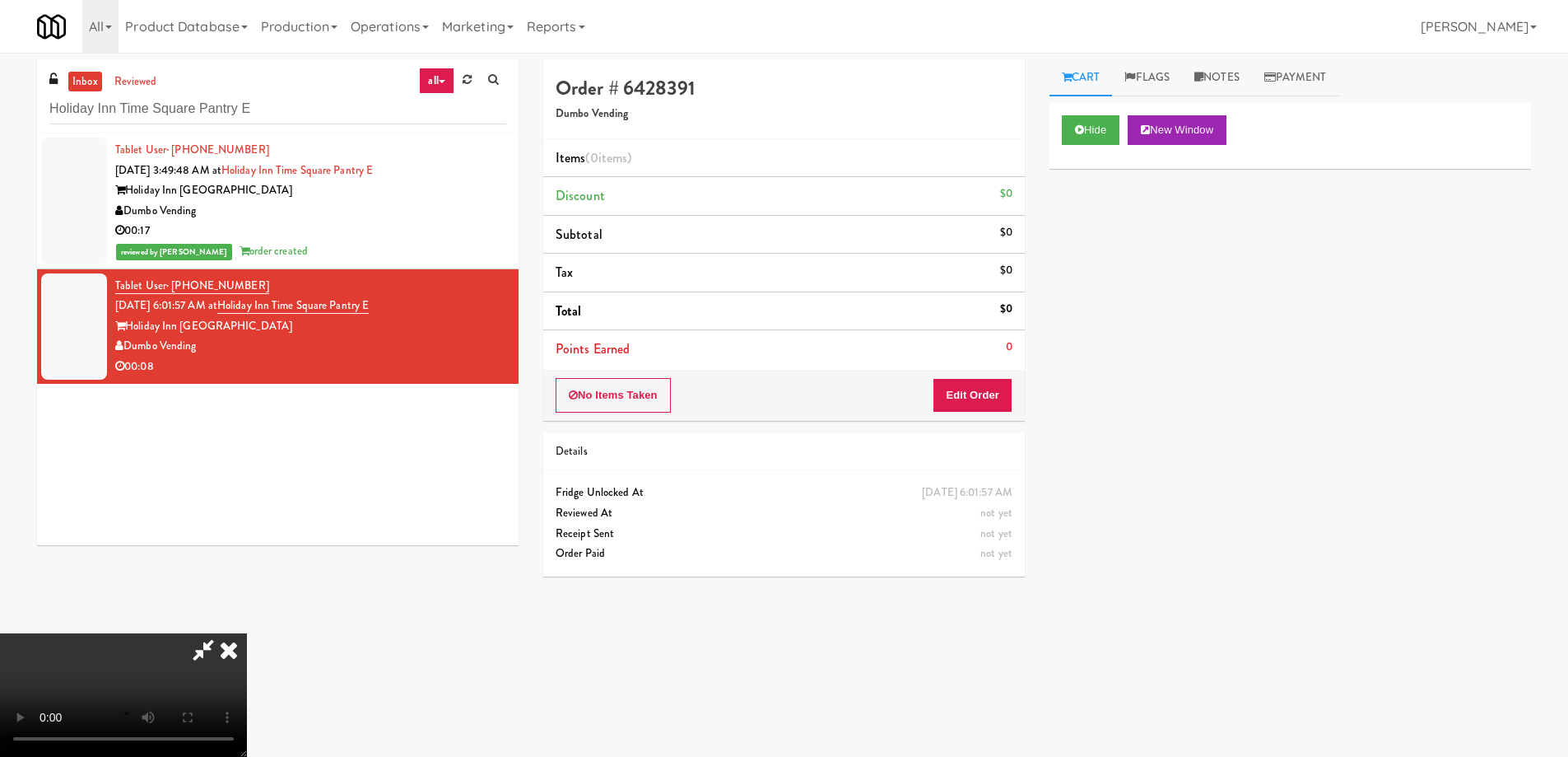
click at [247, 634] on video at bounding box center [123, 695] width 247 height 124
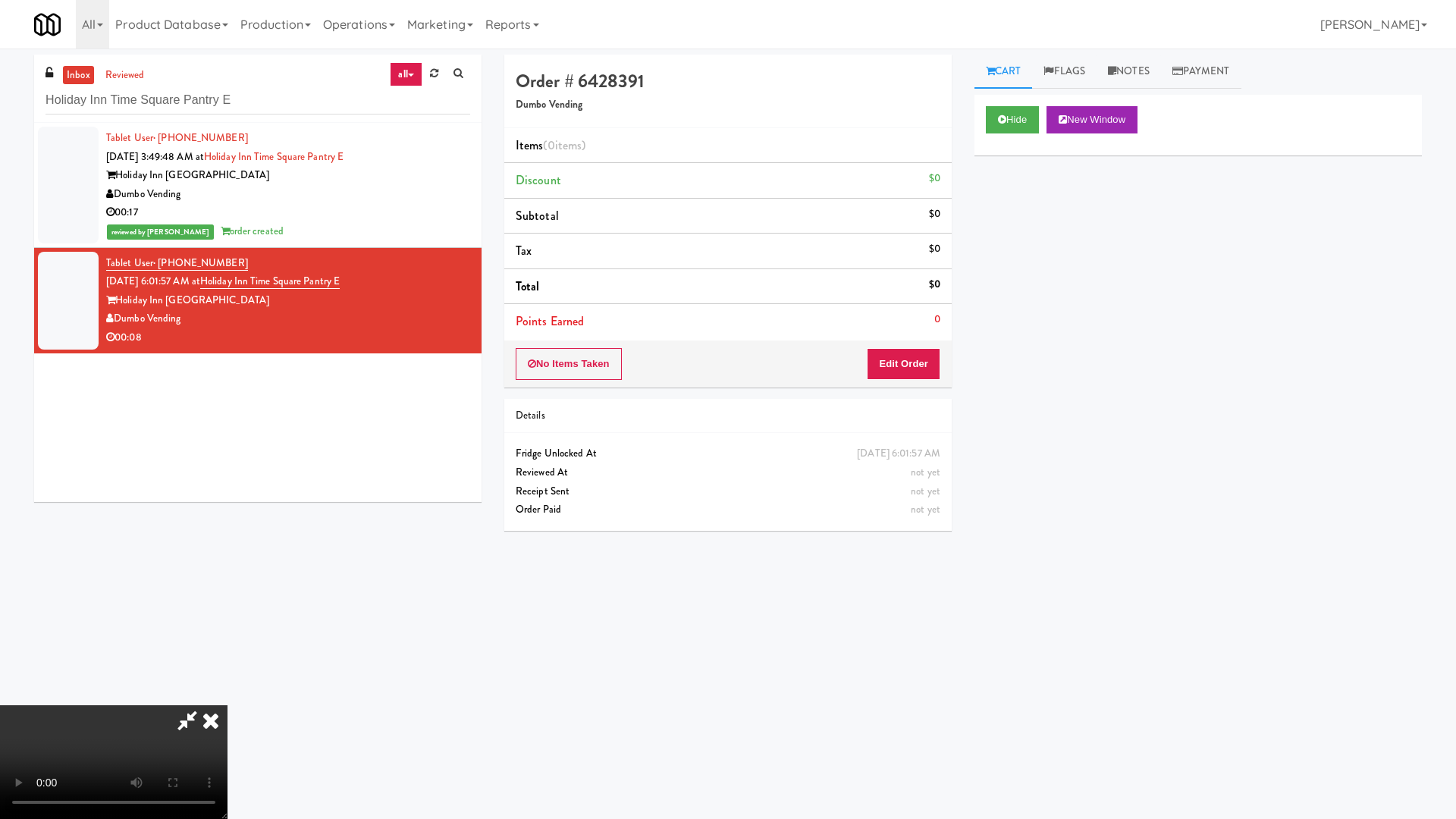
click at [227, 696] on video at bounding box center [113, 762] width 227 height 114
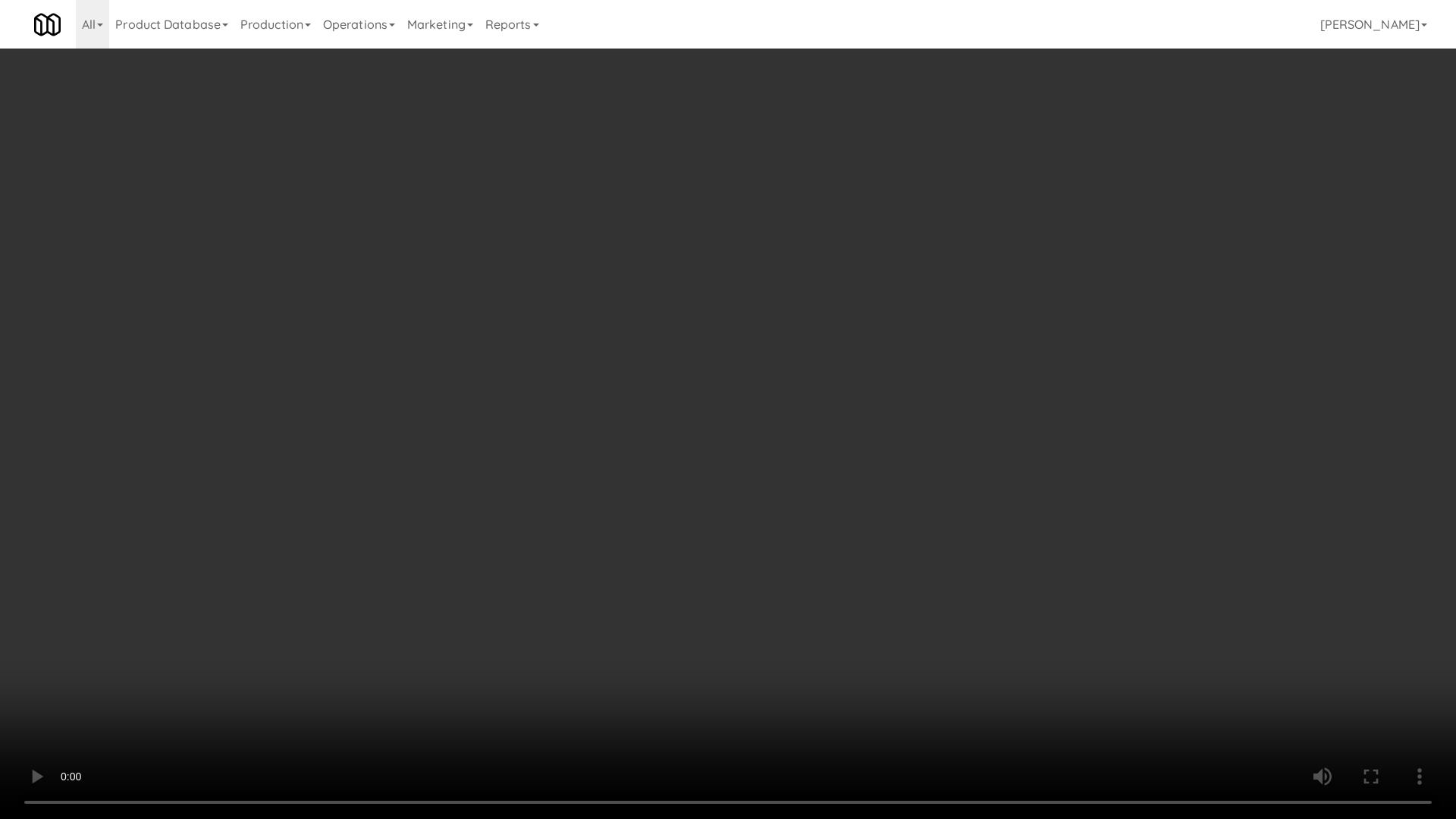
click at [704, 355] on video at bounding box center [728, 410] width 1456 height 819
click at [710, 355] on video at bounding box center [728, 410] width 1456 height 819
click at [764, 421] on video at bounding box center [728, 410] width 1456 height 819
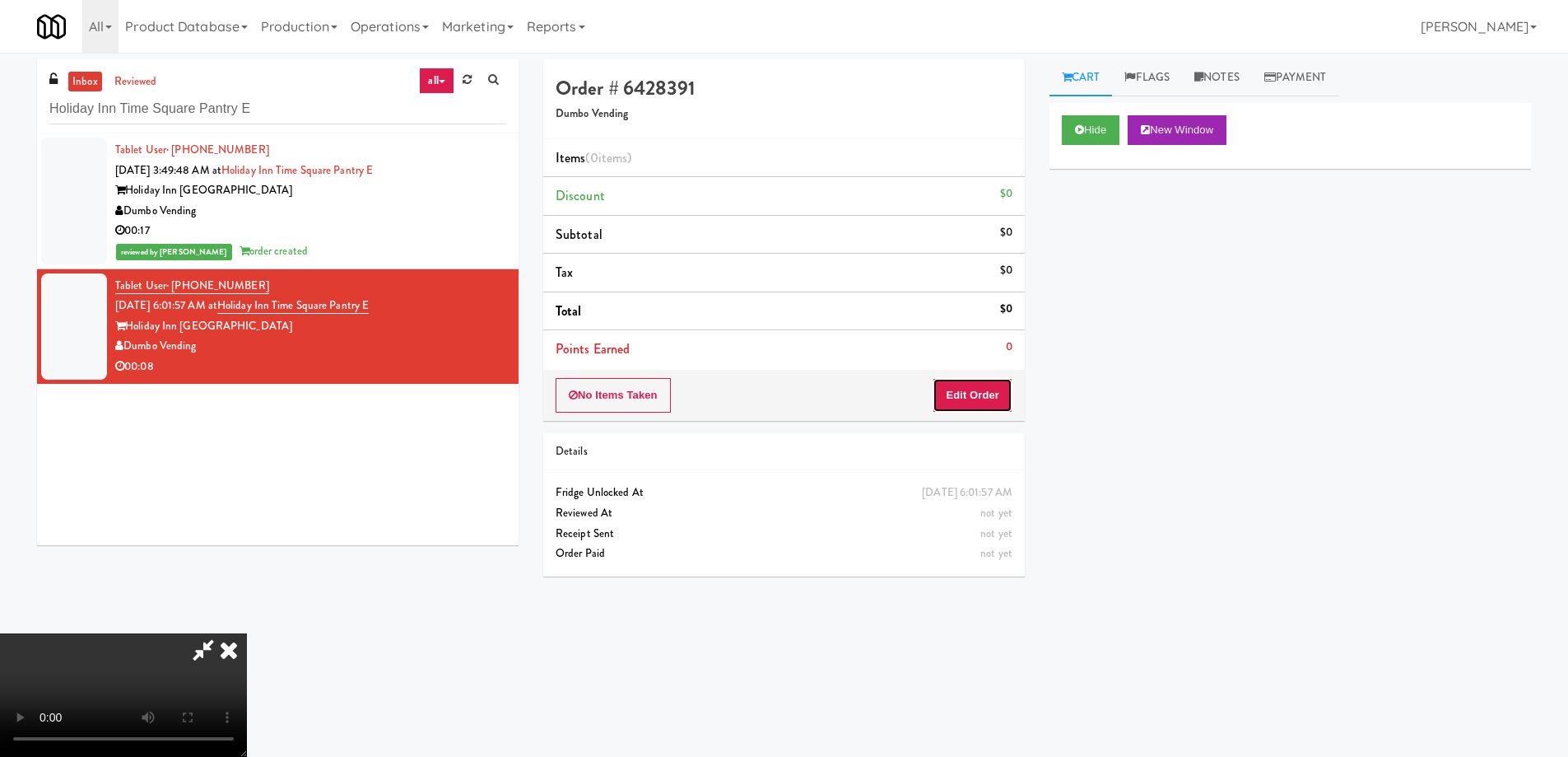
click at [983, 394] on button "Edit Order" at bounding box center [973, 395] width 80 height 34
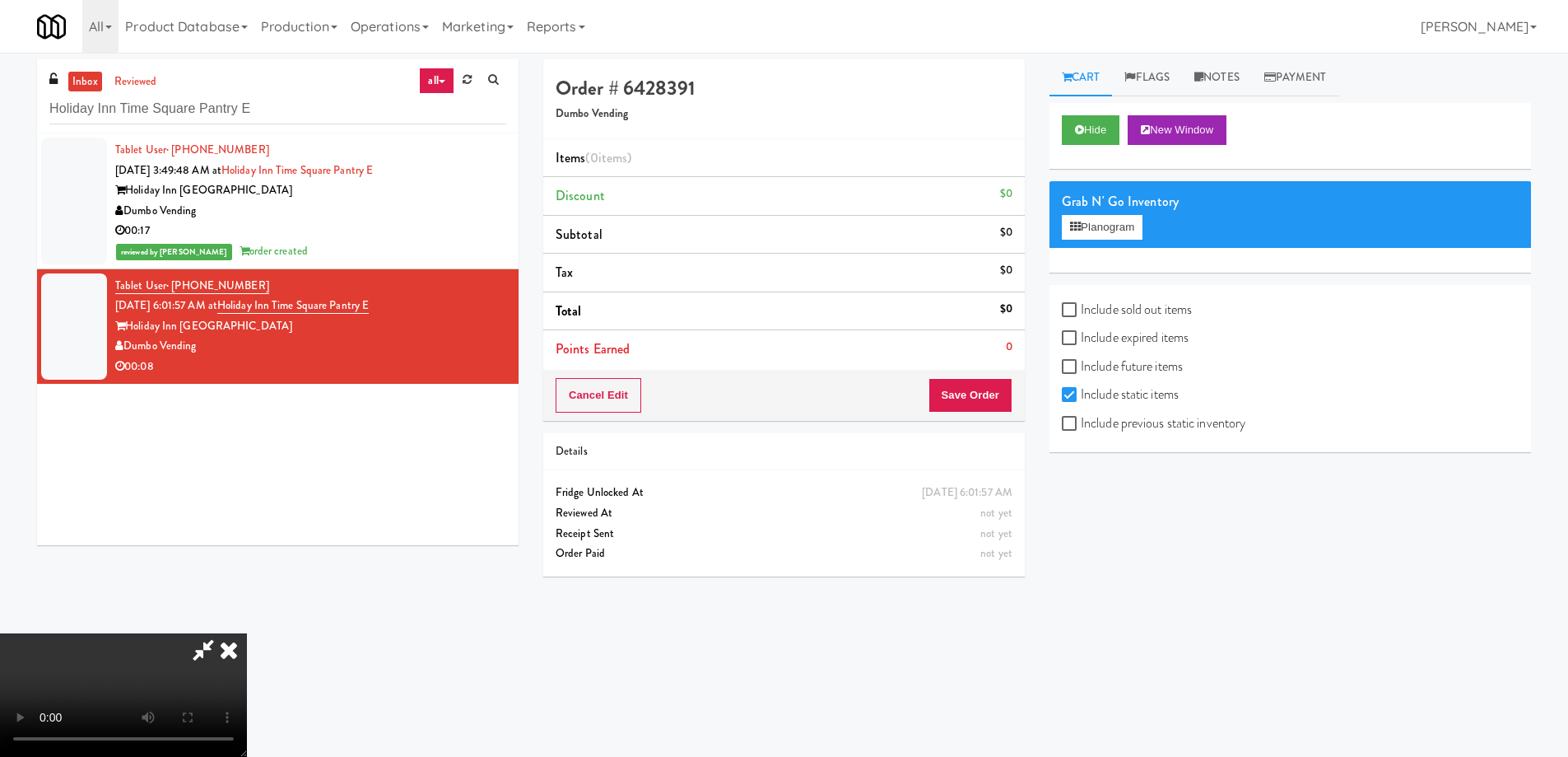
click at [1125, 351] on div "Include expired items" at bounding box center [1290, 339] width 457 height 29
click at [1135, 331] on label "Include expired items" at bounding box center [1125, 337] width 127 height 25
click at [1081, 332] on input "Include expired items" at bounding box center [1071, 338] width 19 height 13
checkbox input "true"
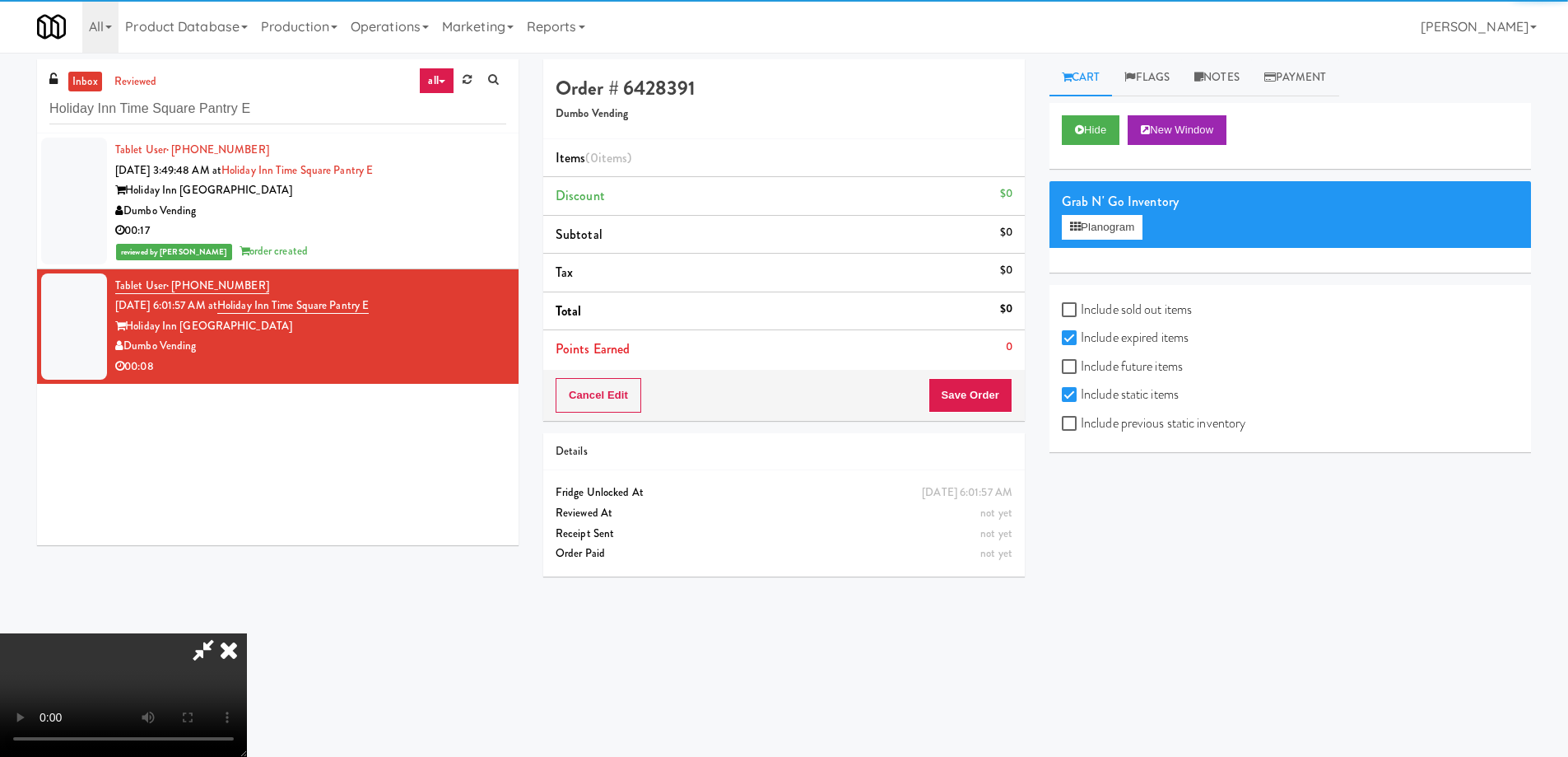
click at [1167, 421] on label "Include previous static inventory" at bounding box center [1153, 423] width 184 height 25
click at [1081, 421] on input "Include previous static inventory" at bounding box center [1071, 424] width 19 height 13
checkbox input "true"
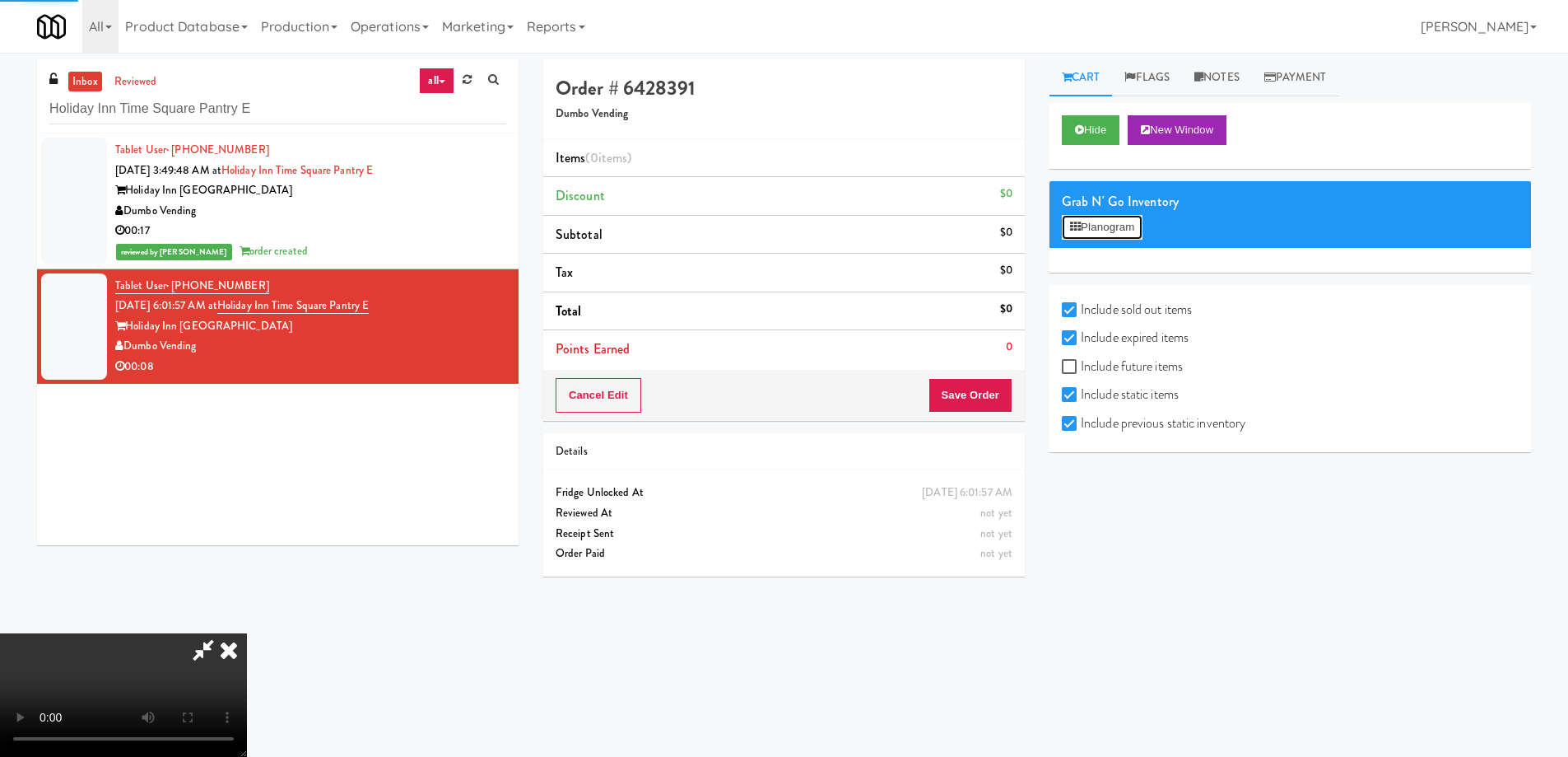
click at [1123, 223] on button "Planogram" at bounding box center [1102, 227] width 81 height 25
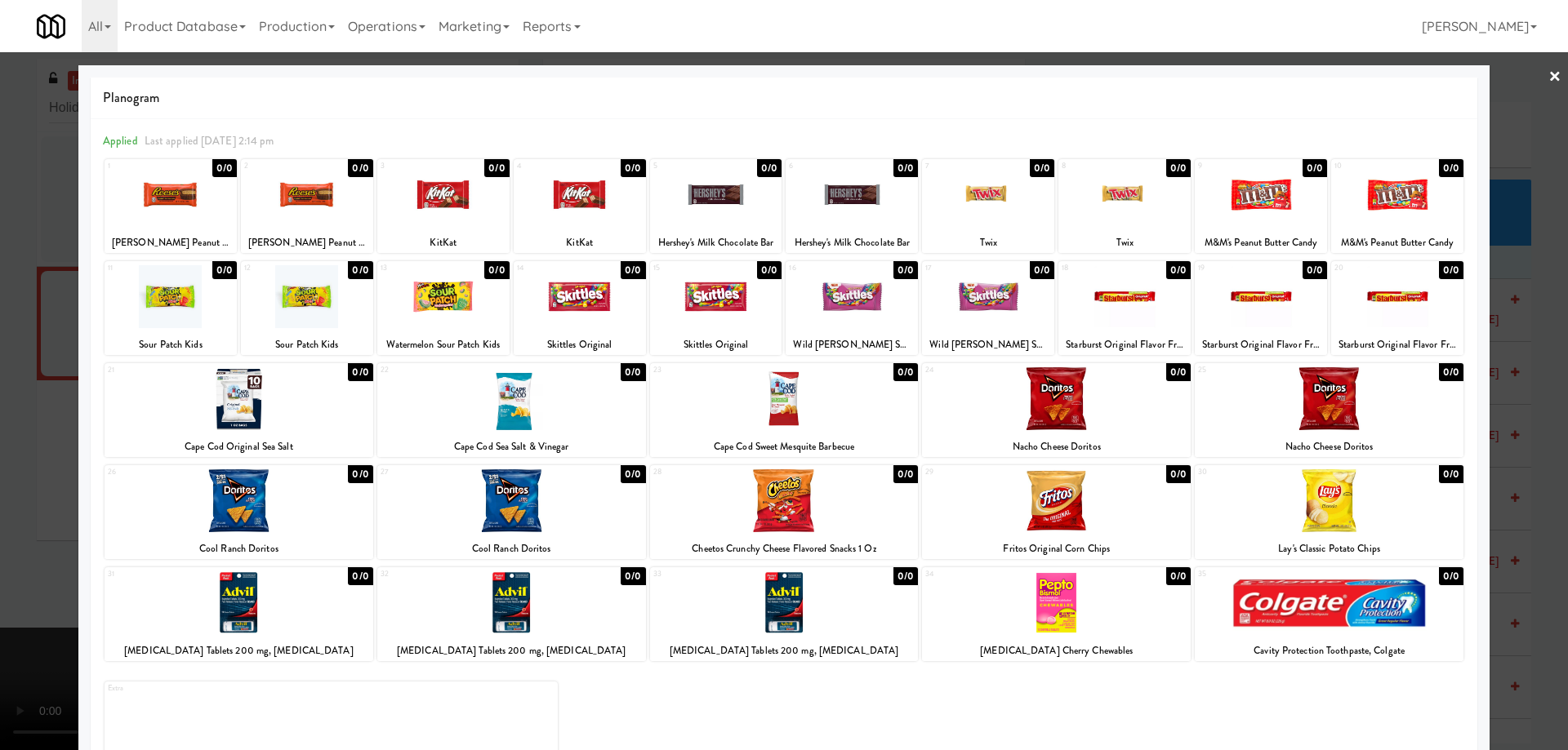
click at [825, 612] on div at bounding box center [784, 603] width 269 height 63
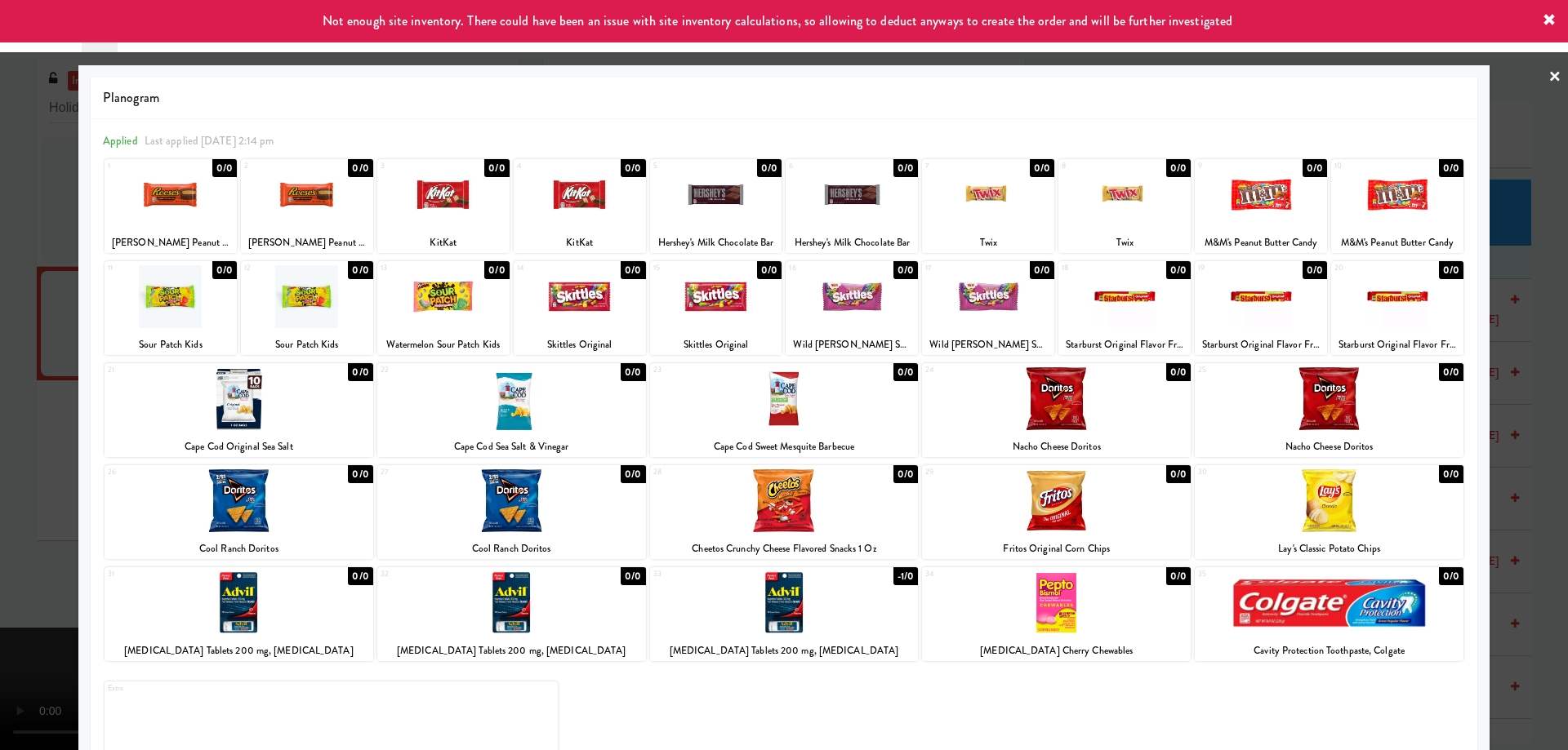
click at [1548, 90] on link "×" at bounding box center [1554, 78] width 13 height 51
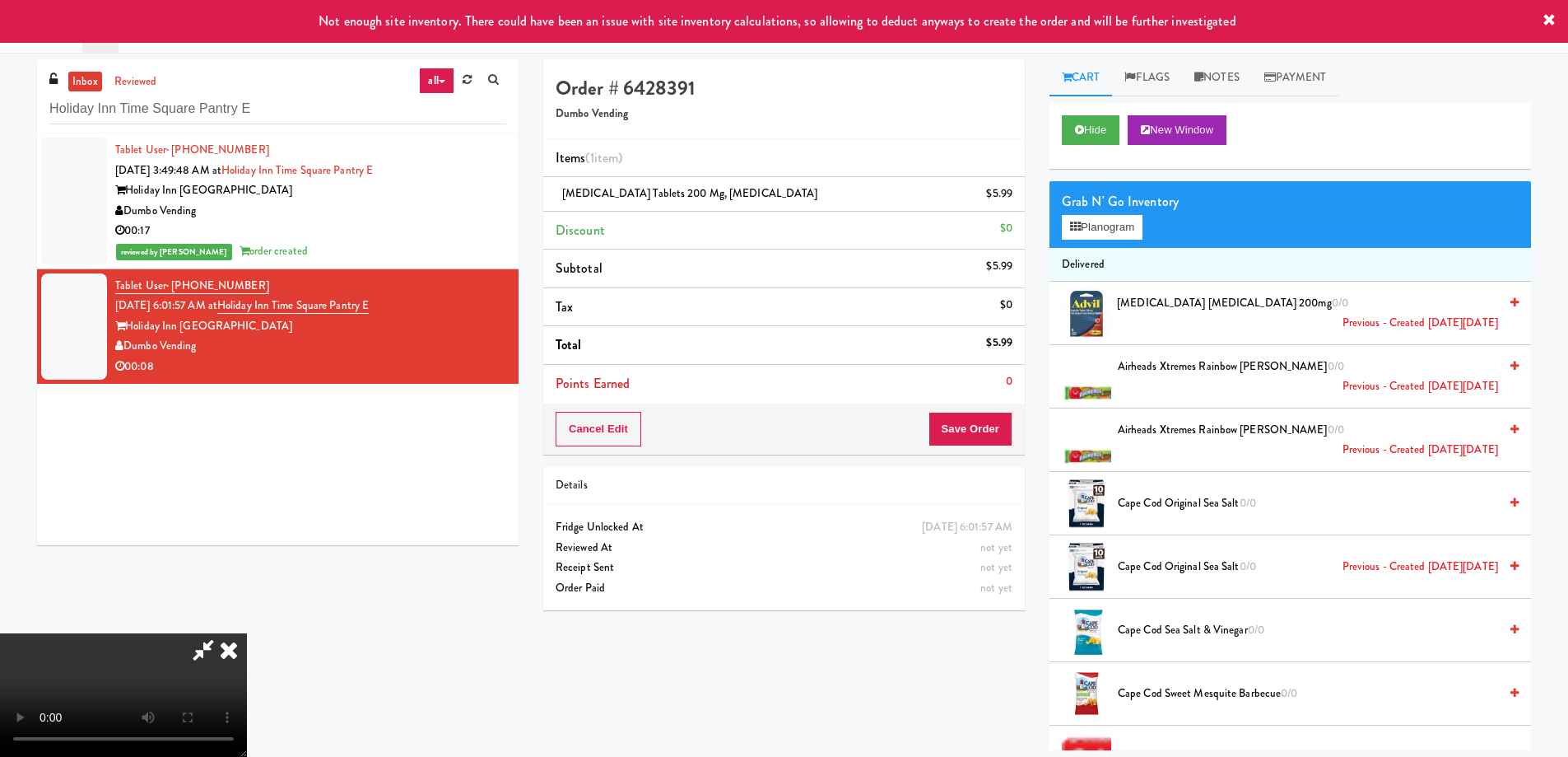
click at [247, 634] on video at bounding box center [123, 695] width 247 height 124
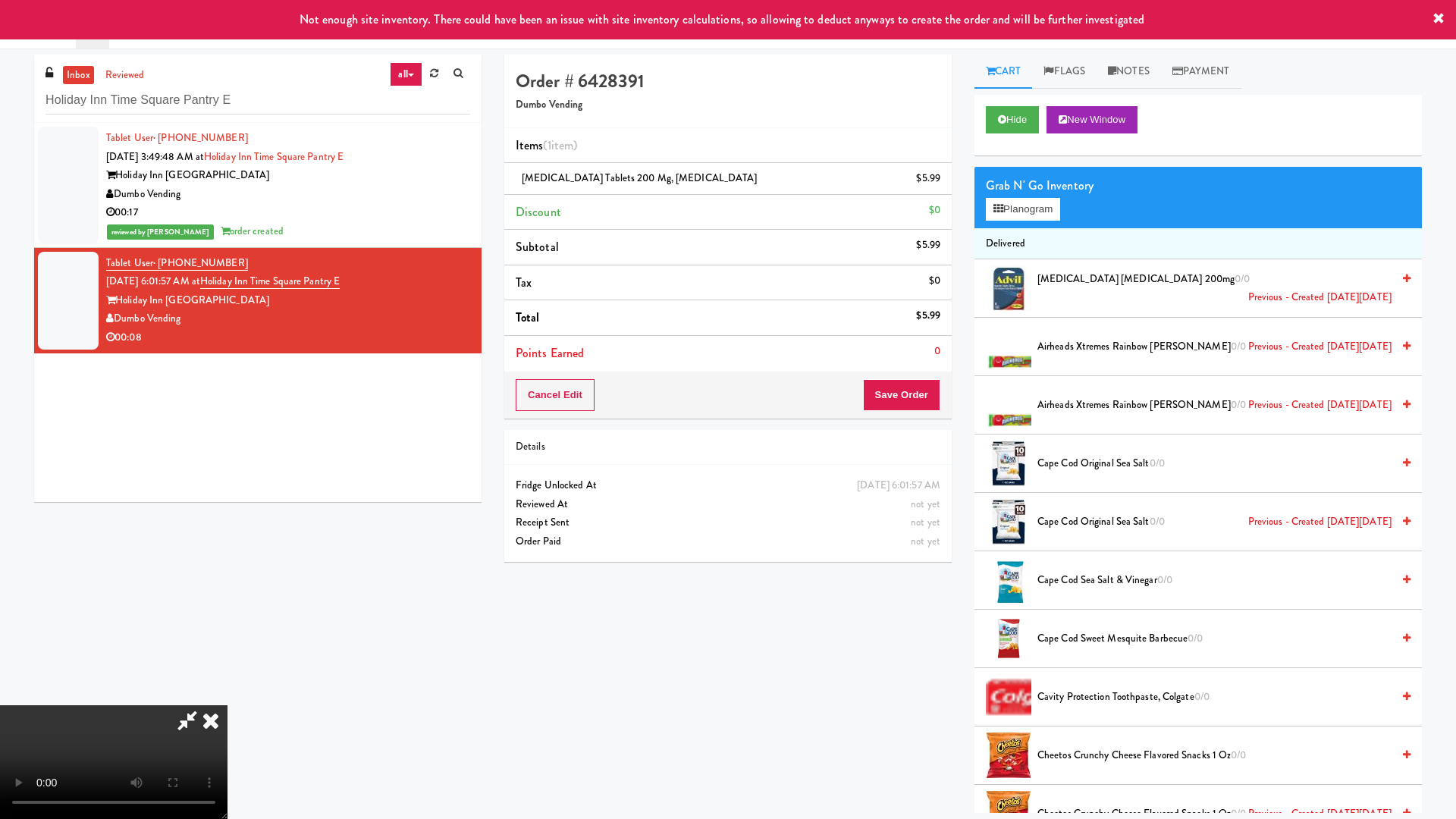
click at [227, 696] on video at bounding box center [113, 762] width 227 height 114
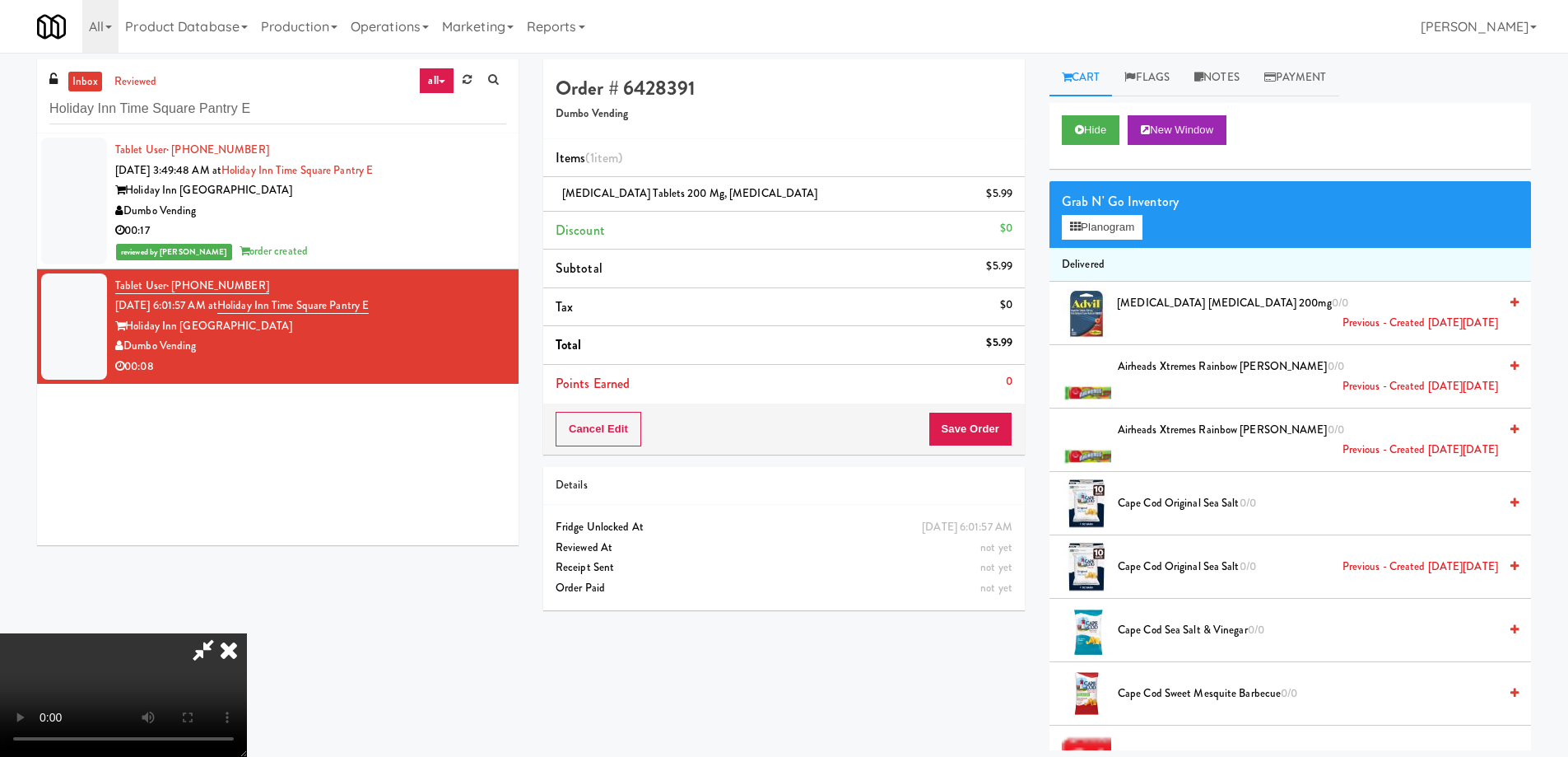
click at [247, 634] on icon at bounding box center [228, 650] width 36 height 33
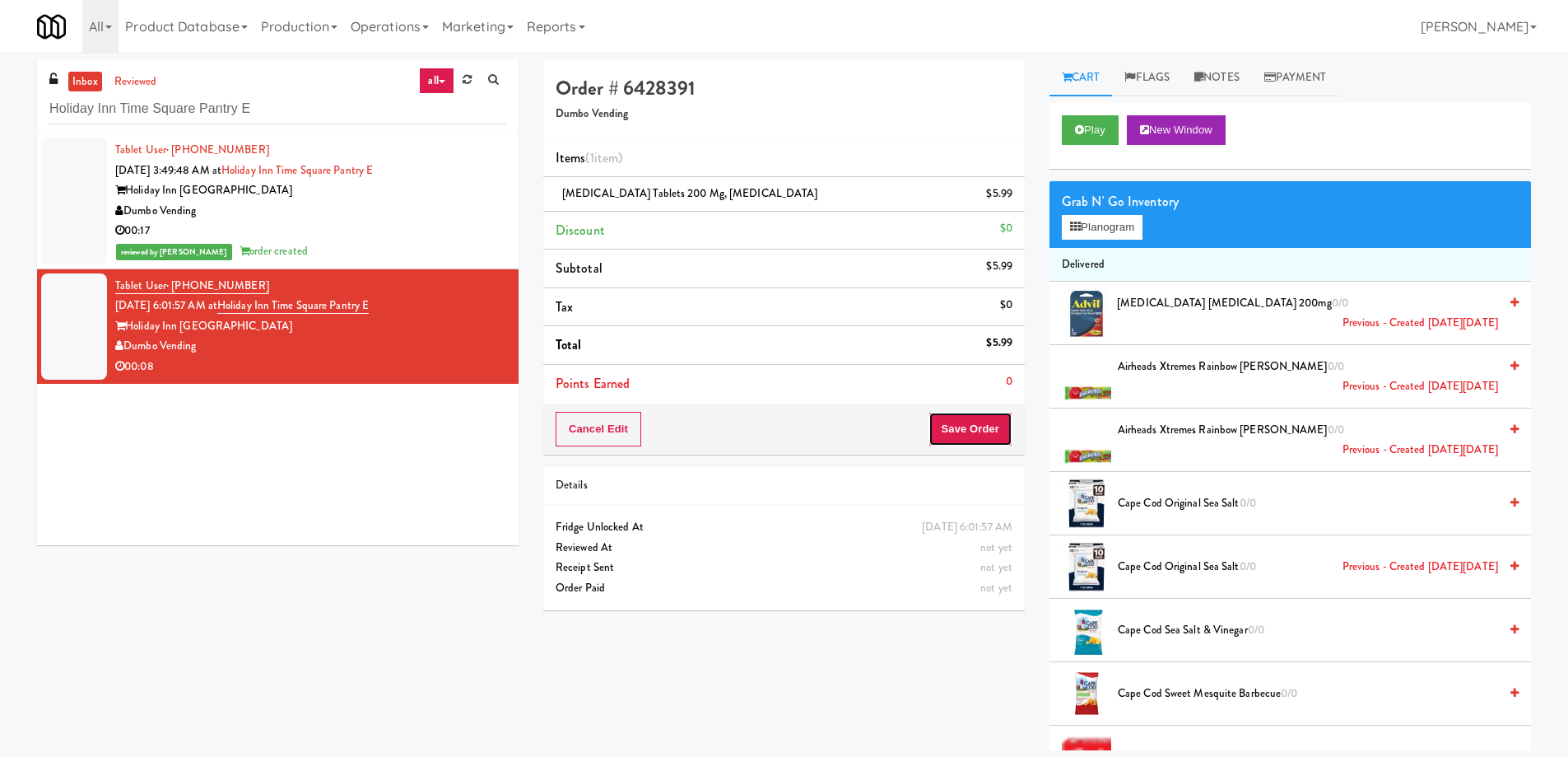
click at [963, 429] on button "Save Order" at bounding box center [971, 429] width 84 height 34
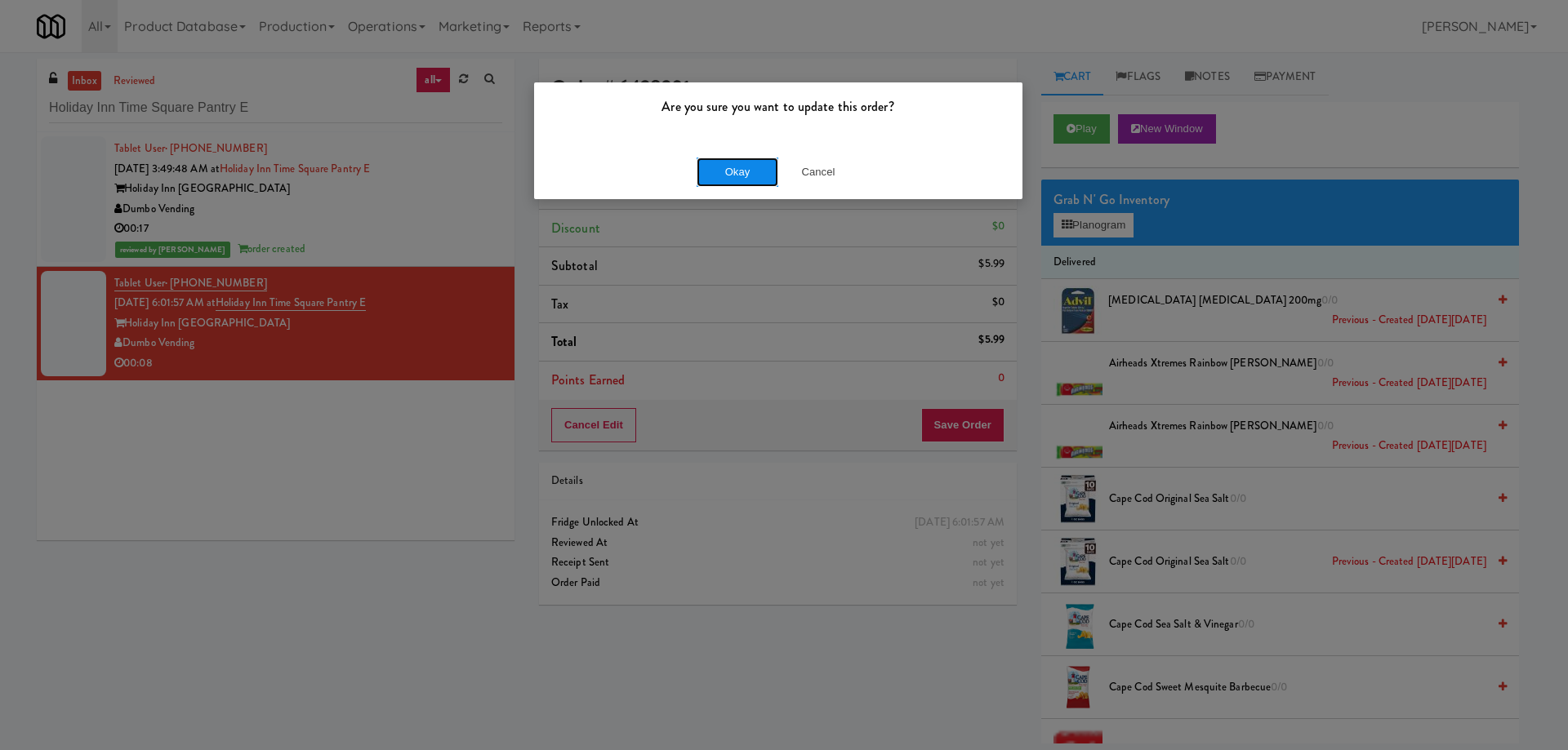
click at [712, 167] on button "Okay" at bounding box center [737, 173] width 81 height 30
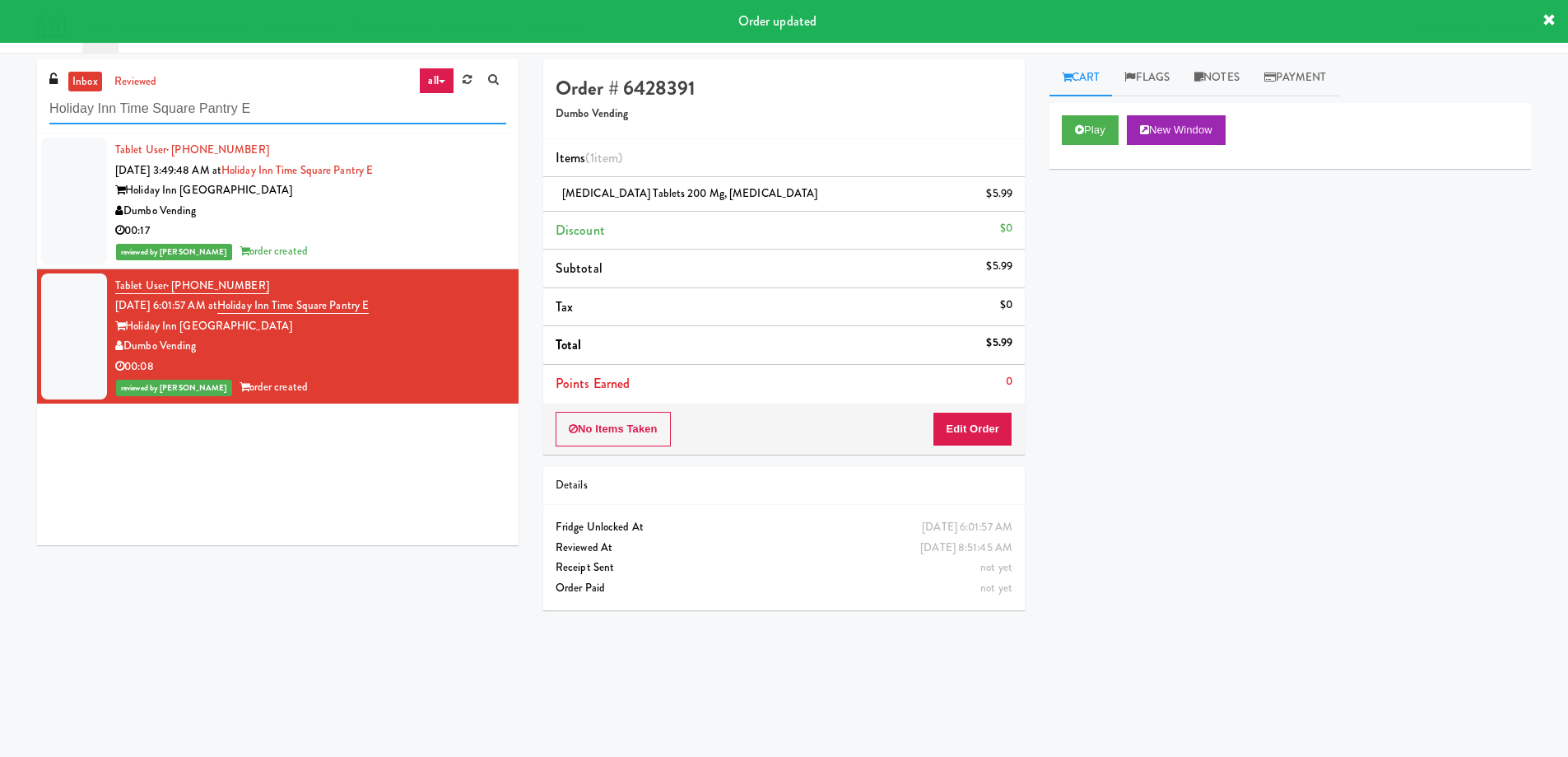
click at [268, 103] on input "Holiday Inn Time Square Pantry E" at bounding box center [278, 109] width 457 height 31
paste input "Icon - Cooler - Right"
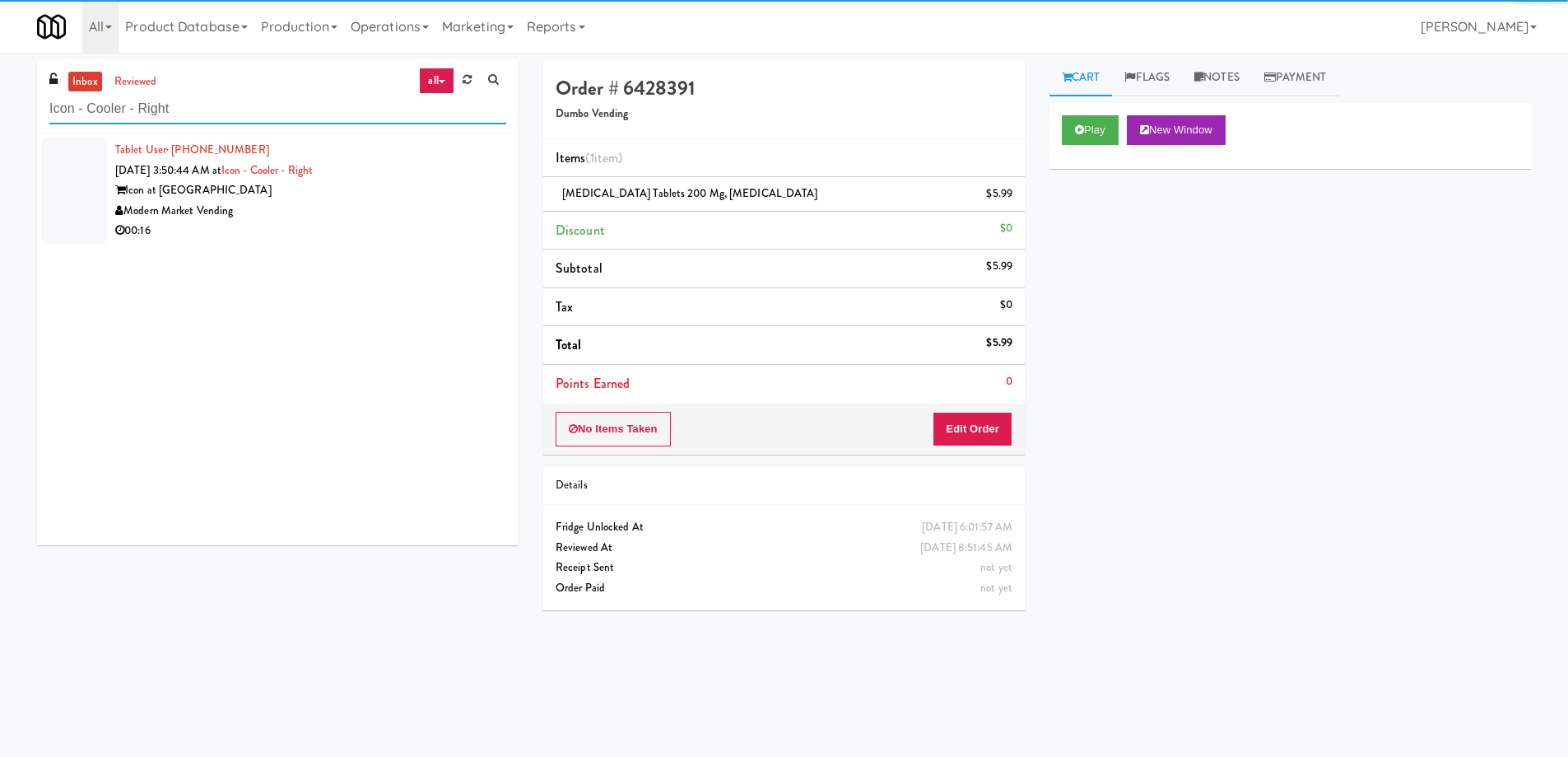
type input "Icon - Cooler - Right"
click at [384, 223] on div "00:16" at bounding box center [311, 231] width 391 height 21
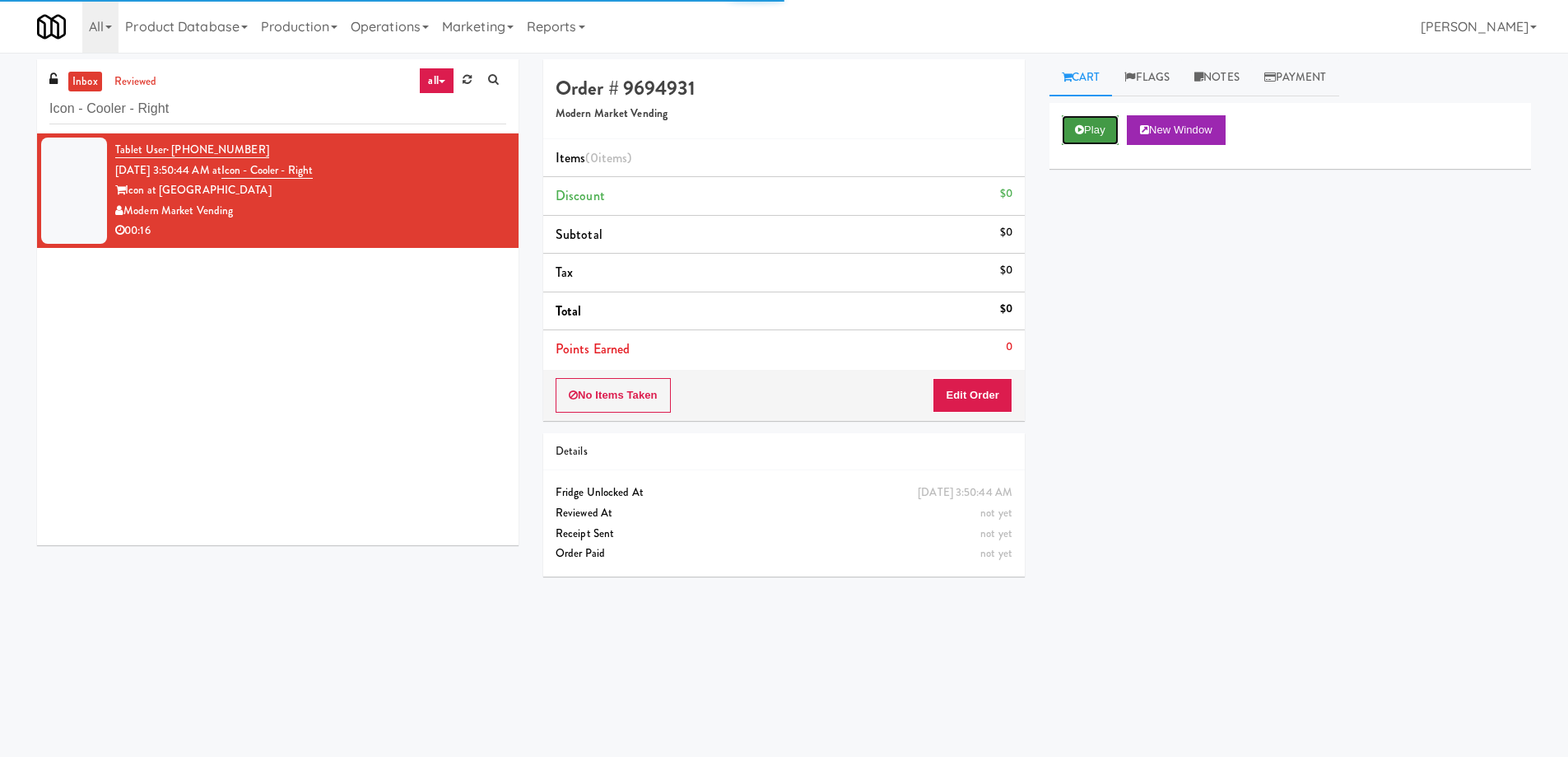
click at [1080, 129] on icon at bounding box center [1080, 129] width 9 height 10
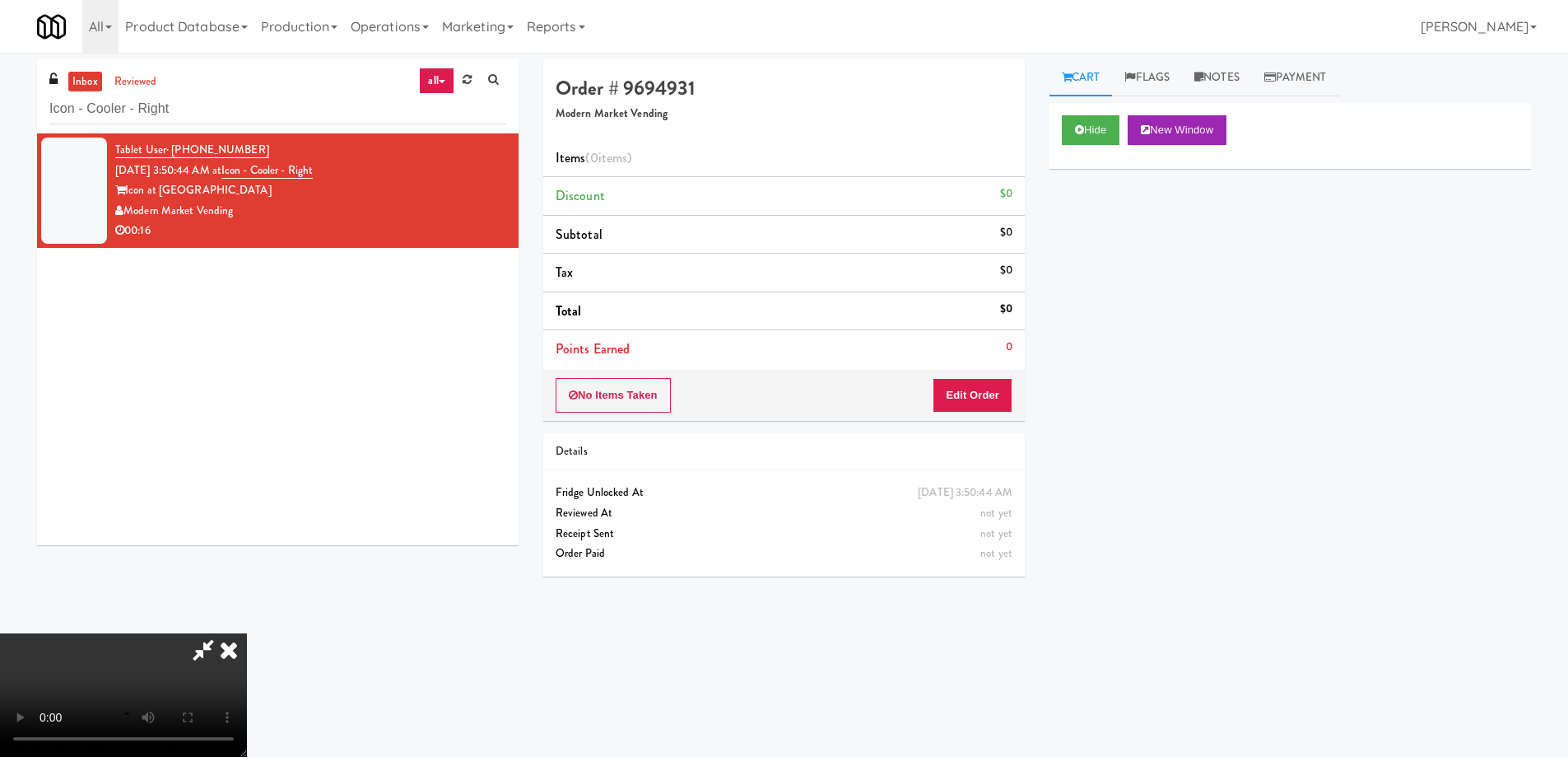
click at [247, 634] on video at bounding box center [123, 695] width 247 height 124
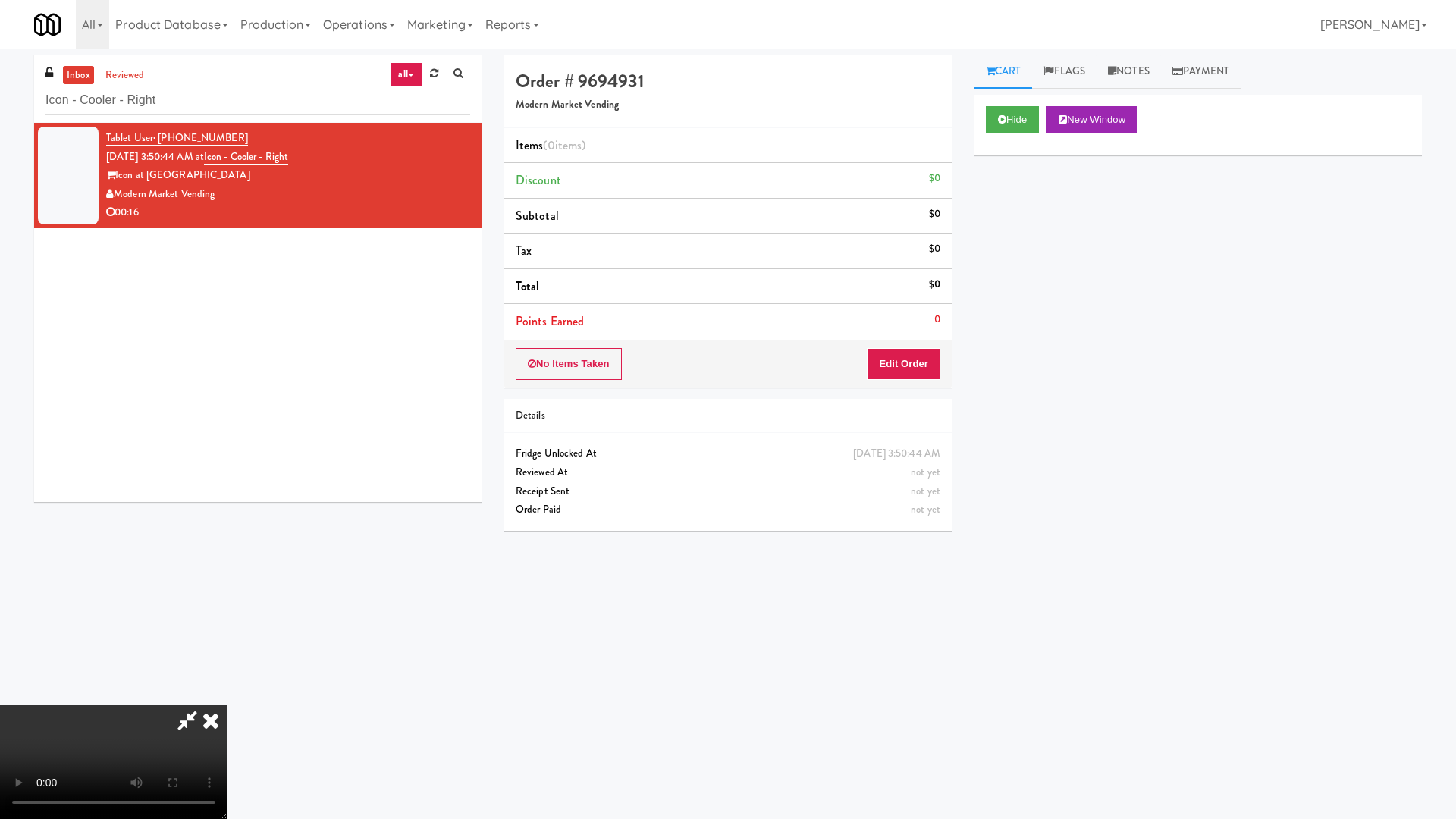
click at [227, 696] on video at bounding box center [113, 762] width 227 height 114
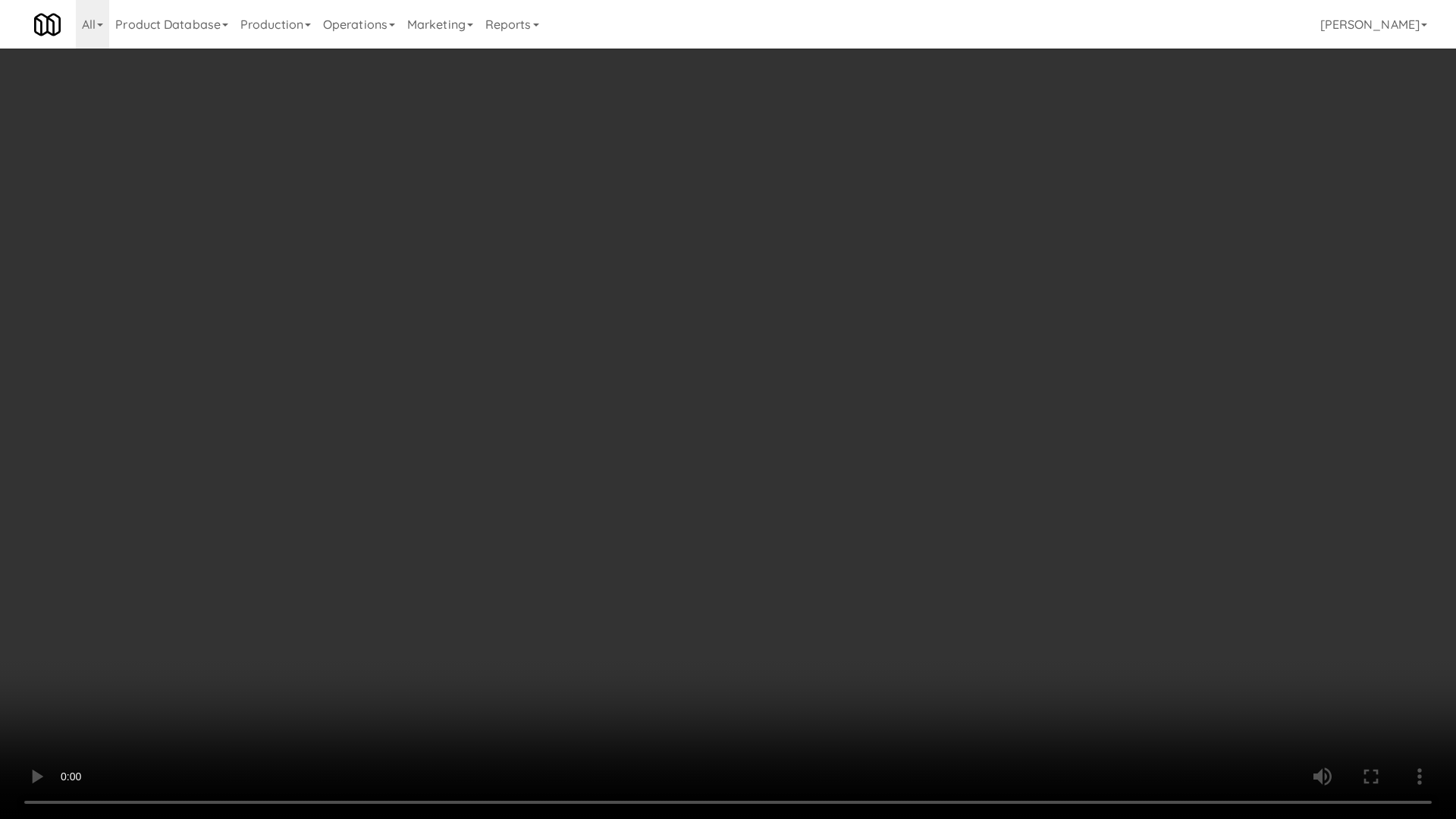
click at [657, 375] on video at bounding box center [728, 410] width 1456 height 819
click at [628, 378] on video at bounding box center [728, 410] width 1456 height 819
click at [649, 378] on video at bounding box center [728, 410] width 1456 height 819
click at [835, 443] on video at bounding box center [728, 410] width 1456 height 819
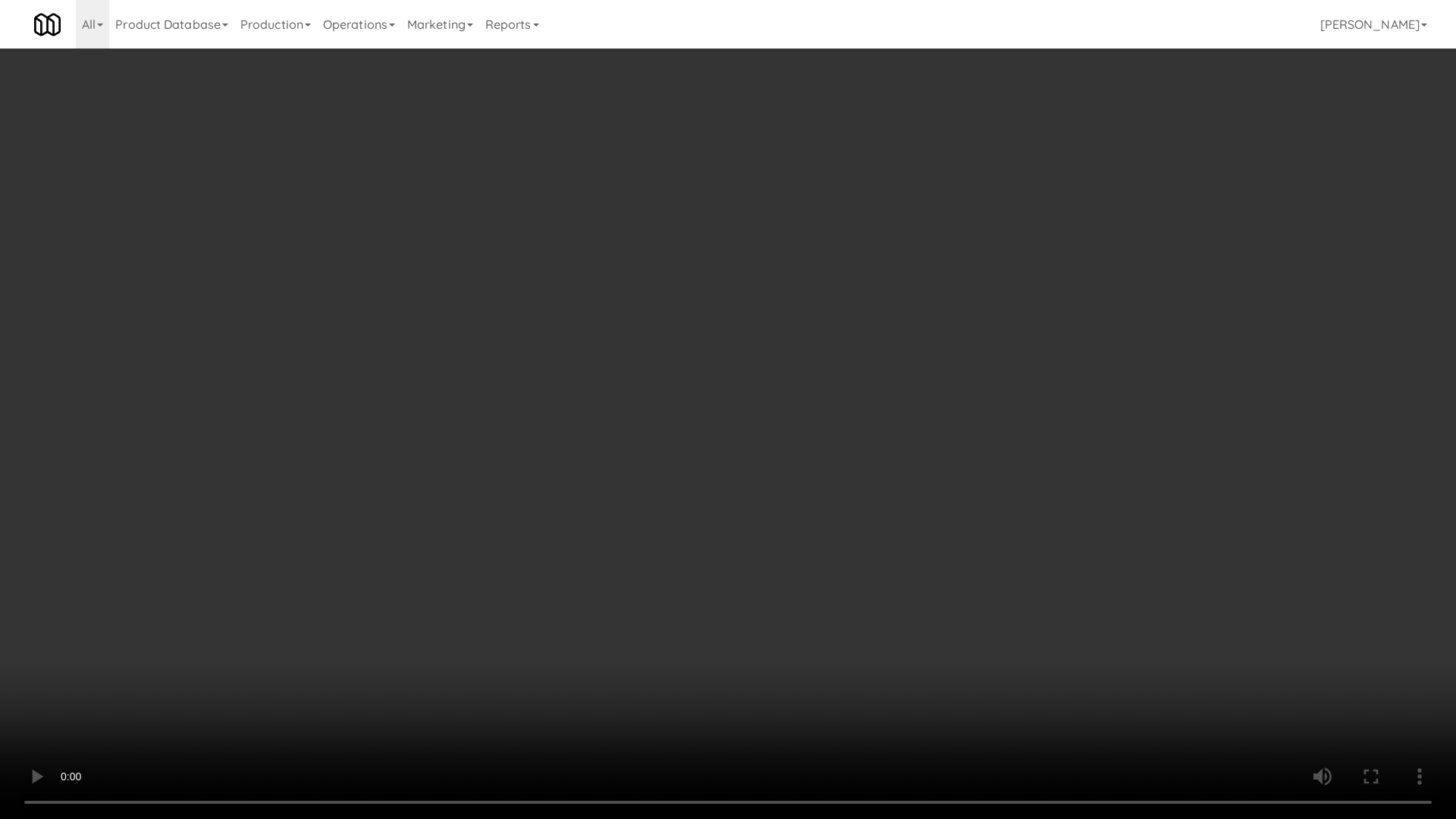
click at [854, 381] on video at bounding box center [728, 410] width 1456 height 819
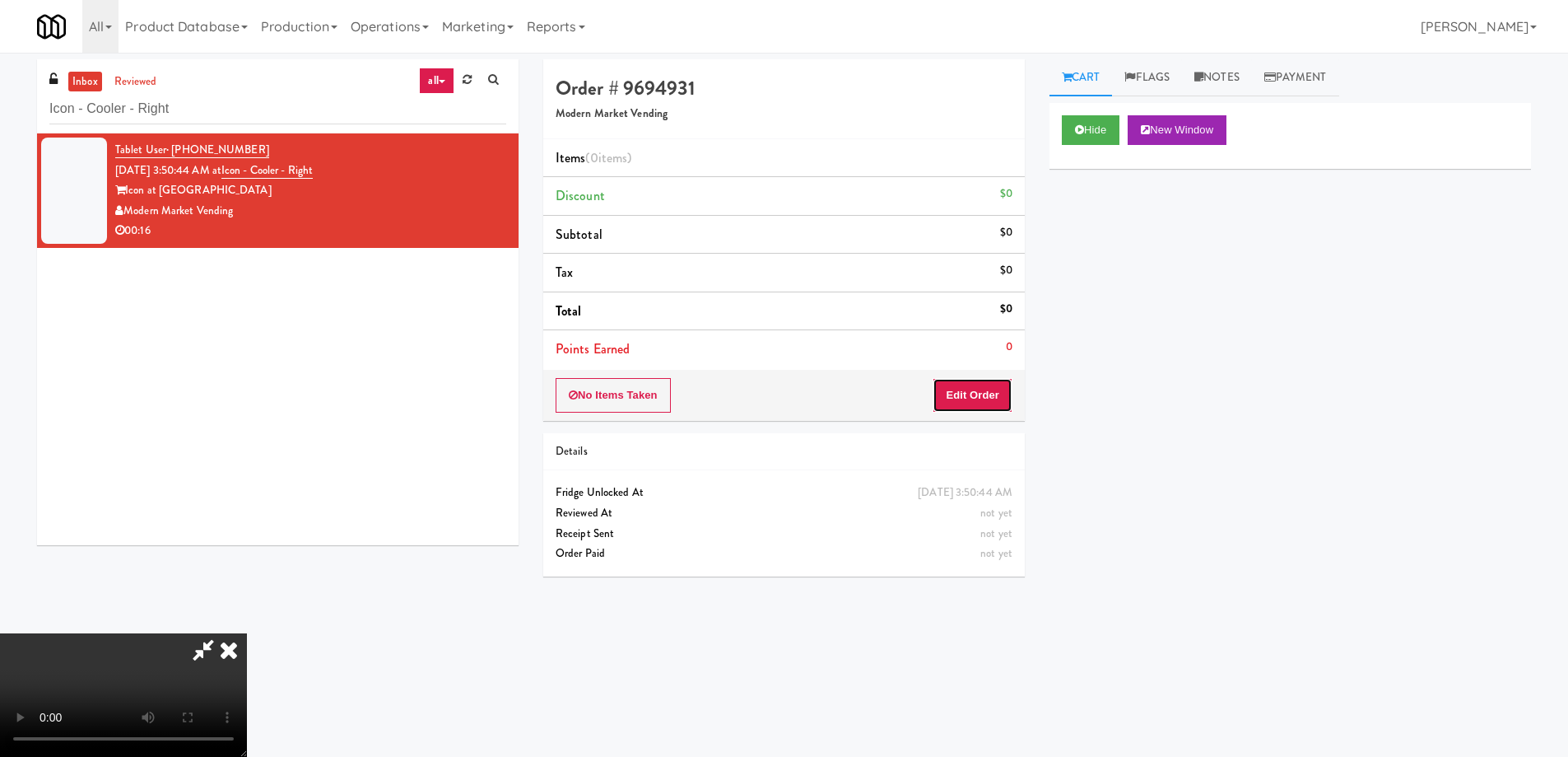
click at [953, 388] on button "Edit Order" at bounding box center [973, 395] width 80 height 34
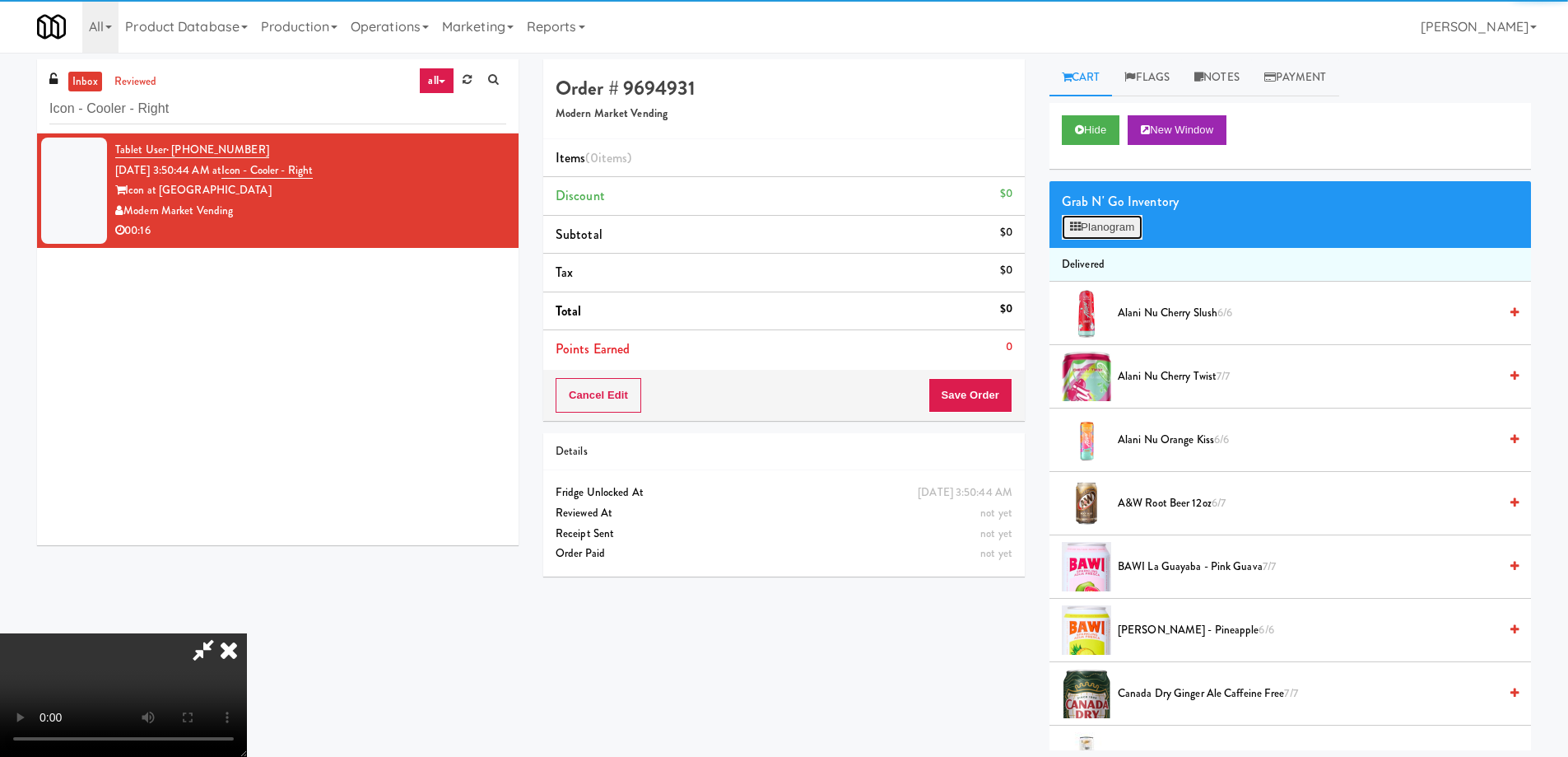
click at [1093, 223] on button "Planogram" at bounding box center [1102, 227] width 81 height 25
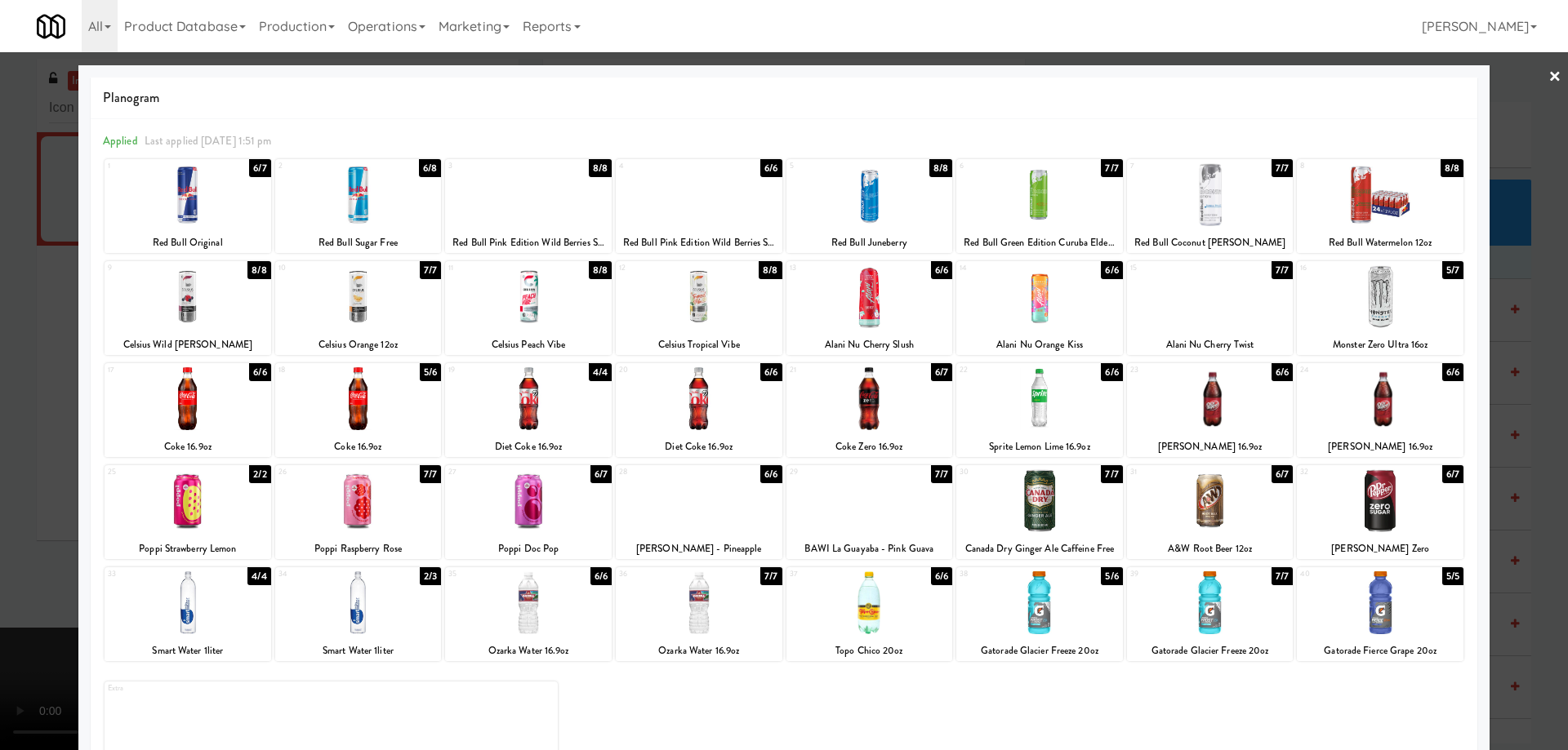
click at [393, 403] on div at bounding box center [359, 399] width 166 height 63
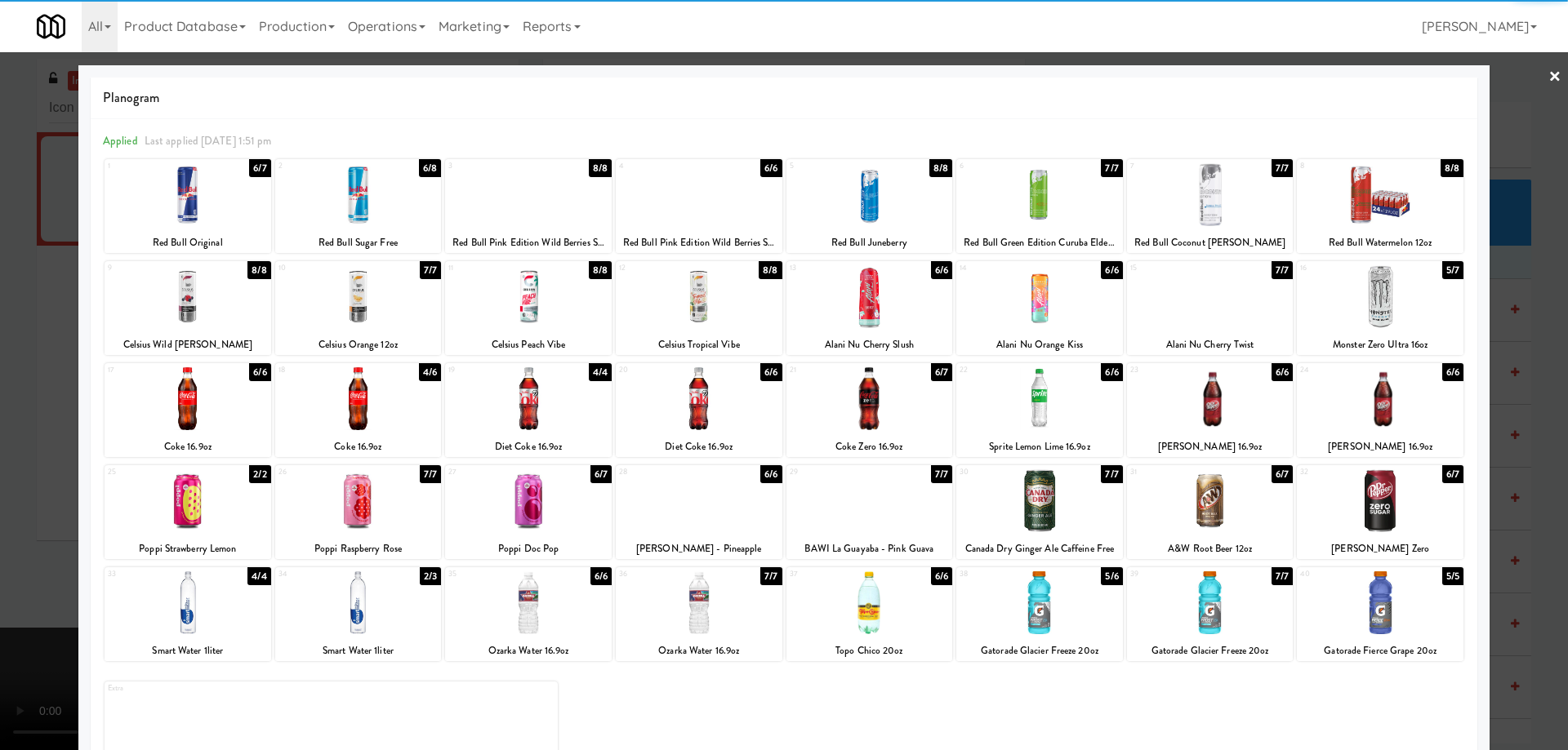
click at [1548, 71] on link "×" at bounding box center [1554, 78] width 13 height 51
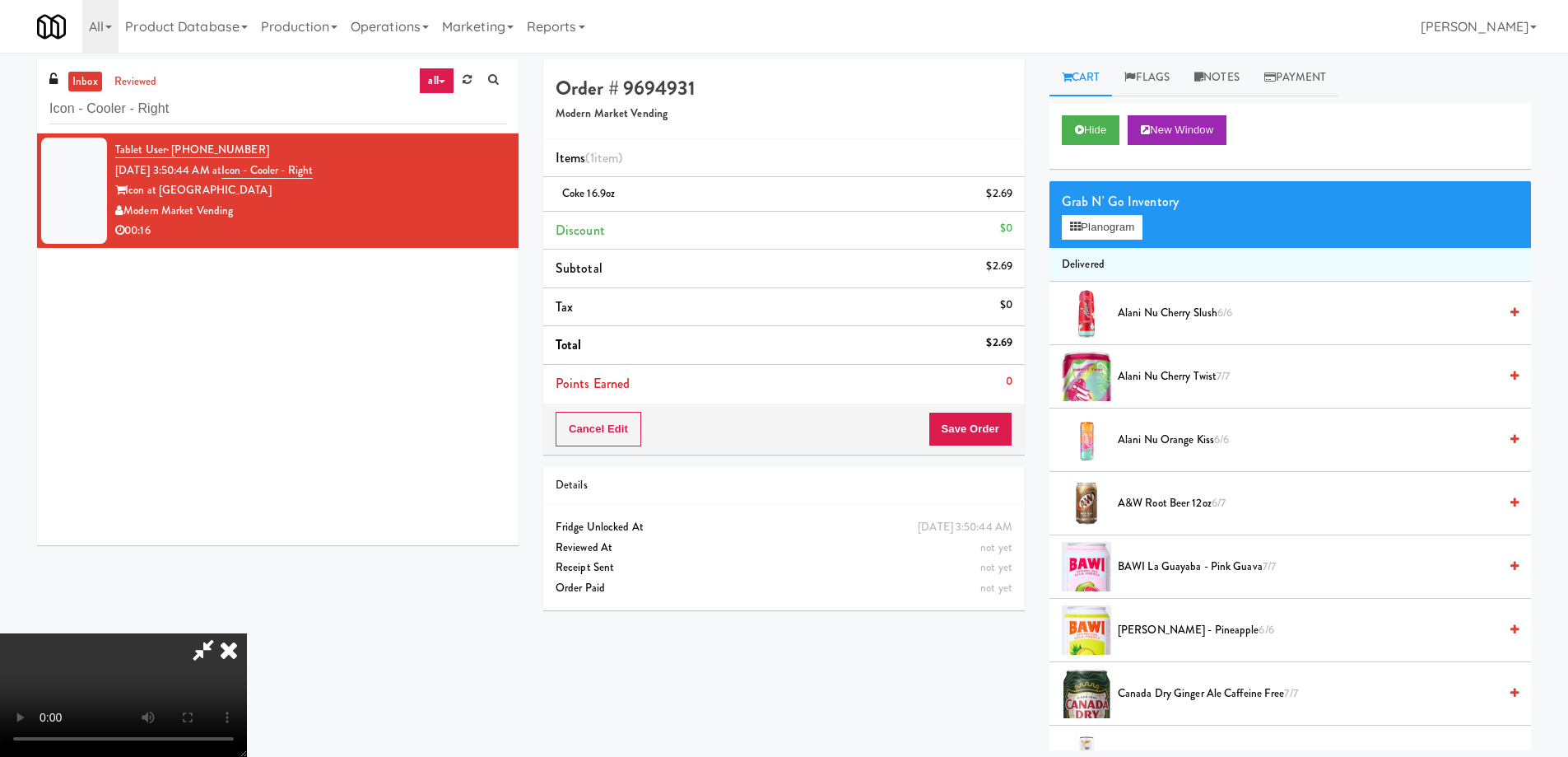
click at [247, 634] on video at bounding box center [123, 695] width 247 height 124
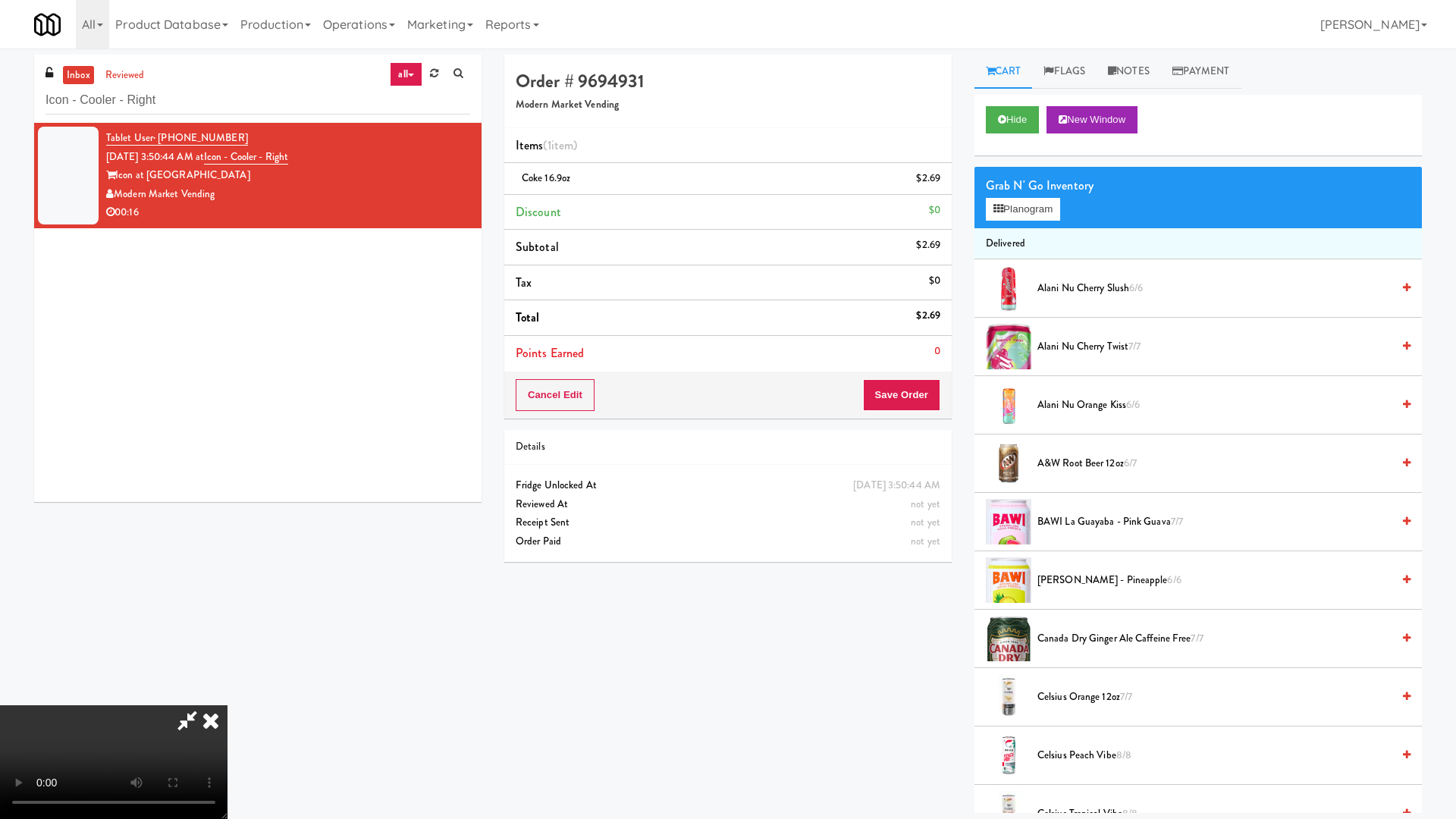
click at [227, 696] on video at bounding box center [113, 762] width 227 height 114
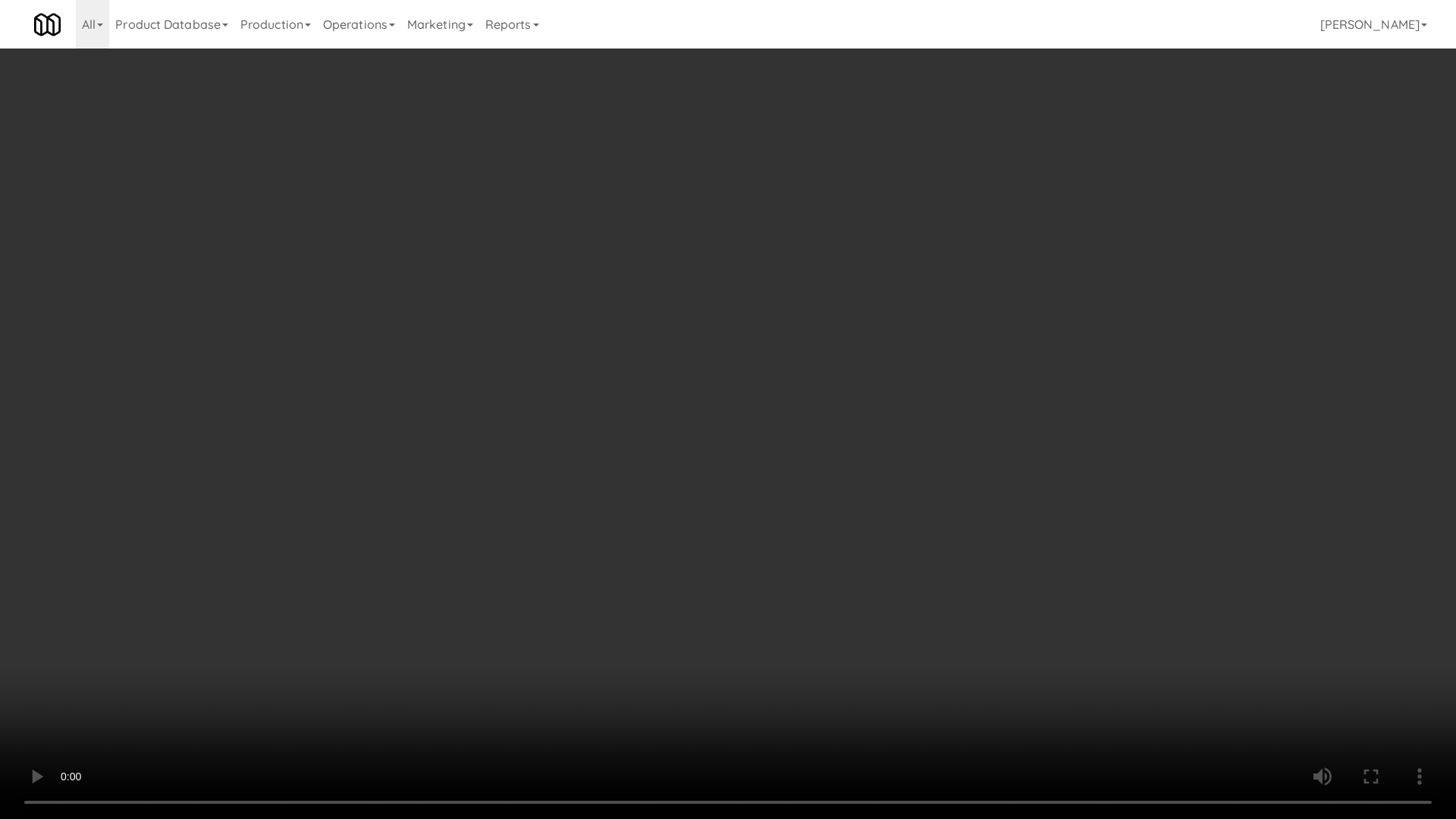
click at [674, 386] on video at bounding box center [728, 410] width 1456 height 819
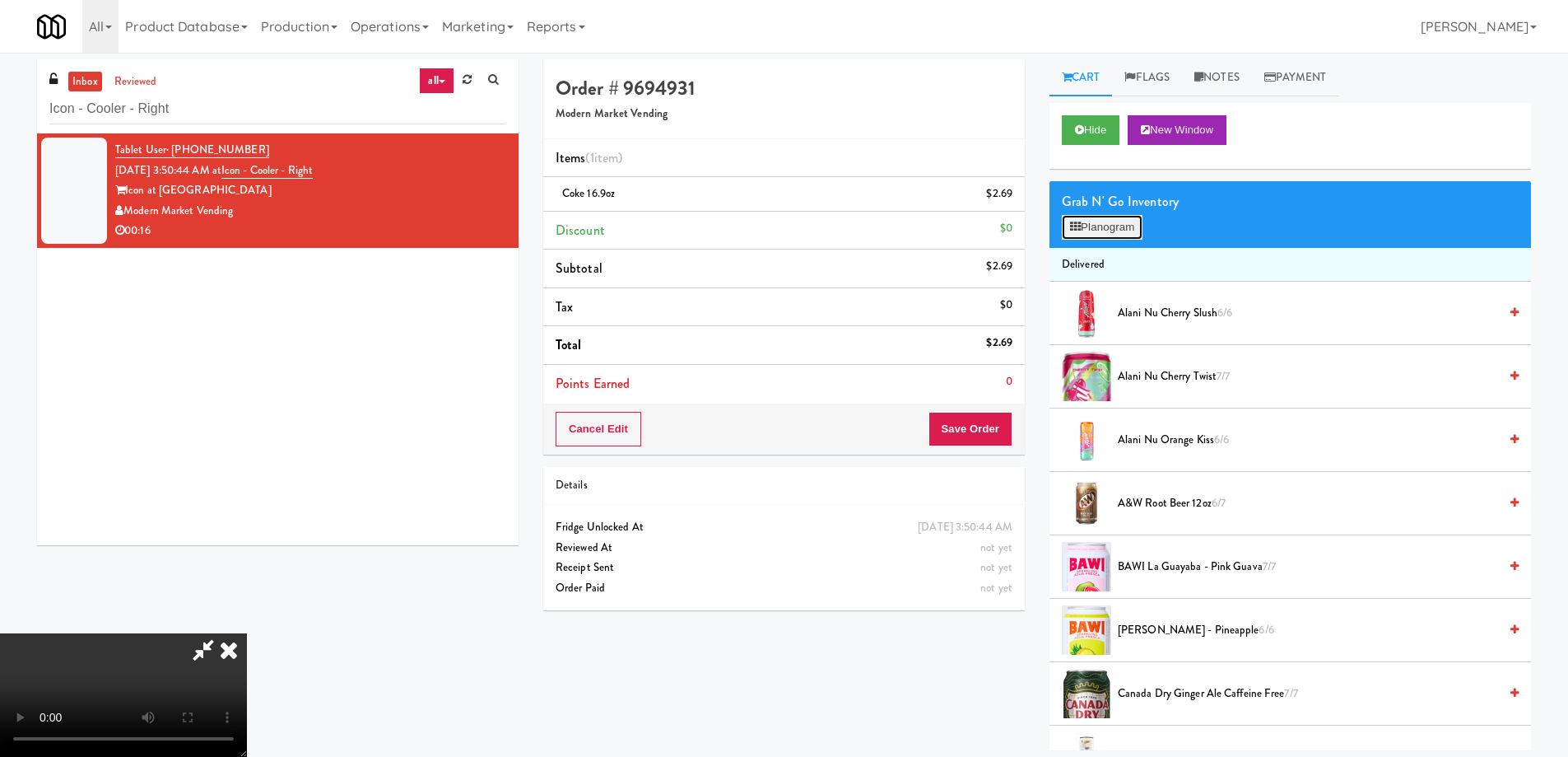
click at [1104, 232] on button "Planogram" at bounding box center [1102, 227] width 81 height 25
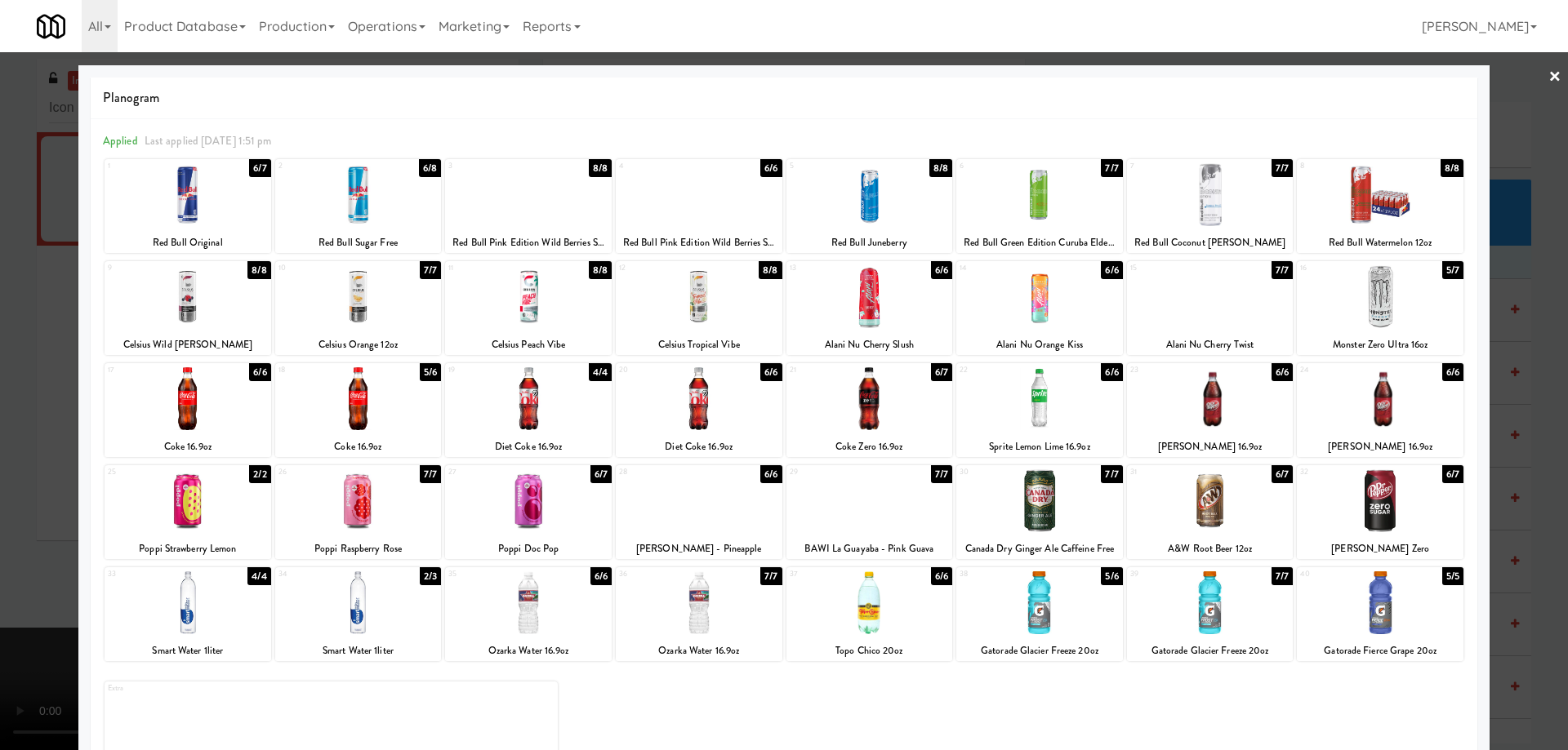
click at [1055, 611] on div at bounding box center [1039, 603] width 166 height 63
click at [1548, 80] on link "×" at bounding box center [1554, 78] width 13 height 51
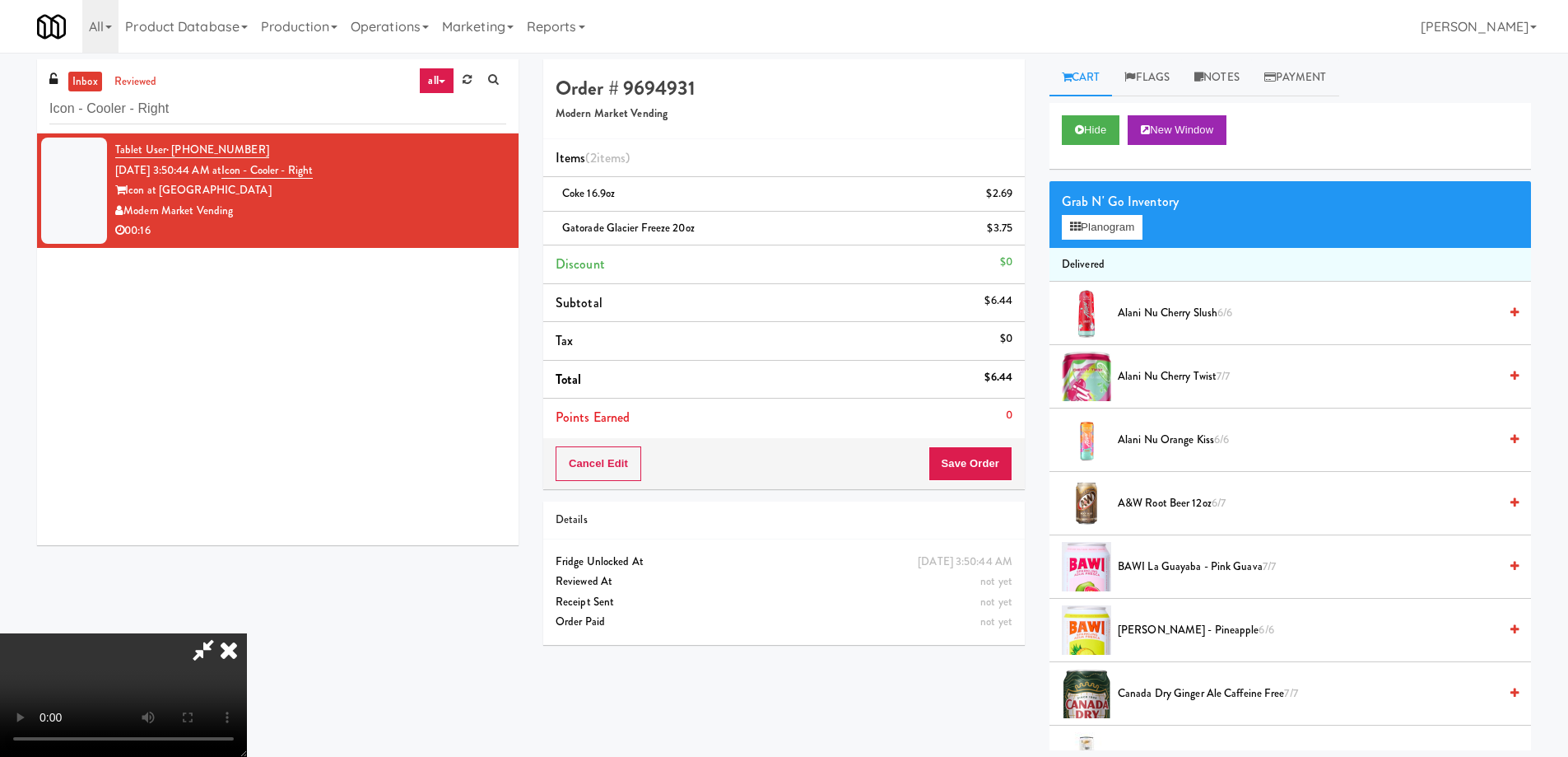
click at [247, 634] on video at bounding box center [123, 695] width 247 height 124
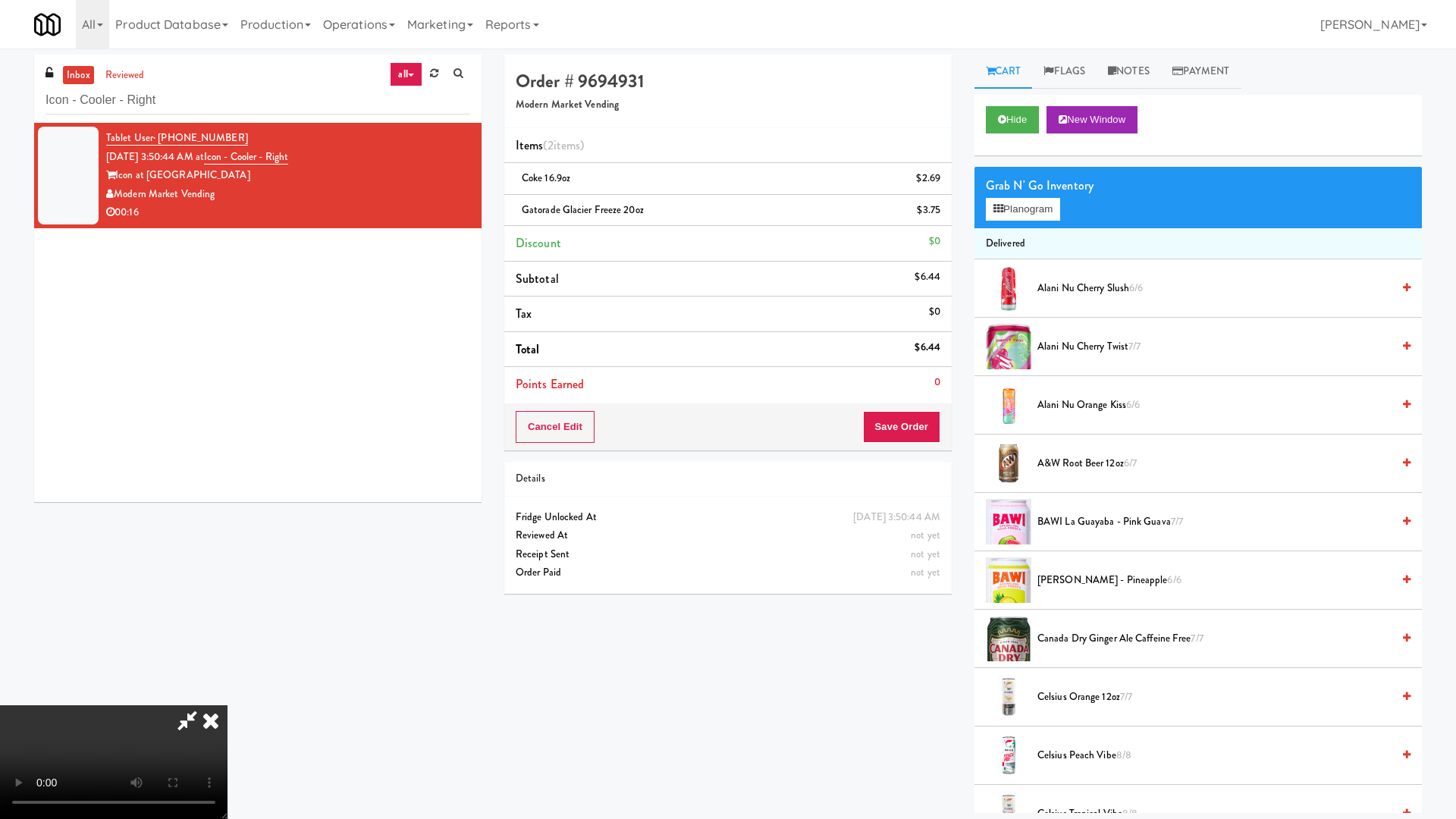
click at [227, 696] on video at bounding box center [113, 762] width 227 height 114
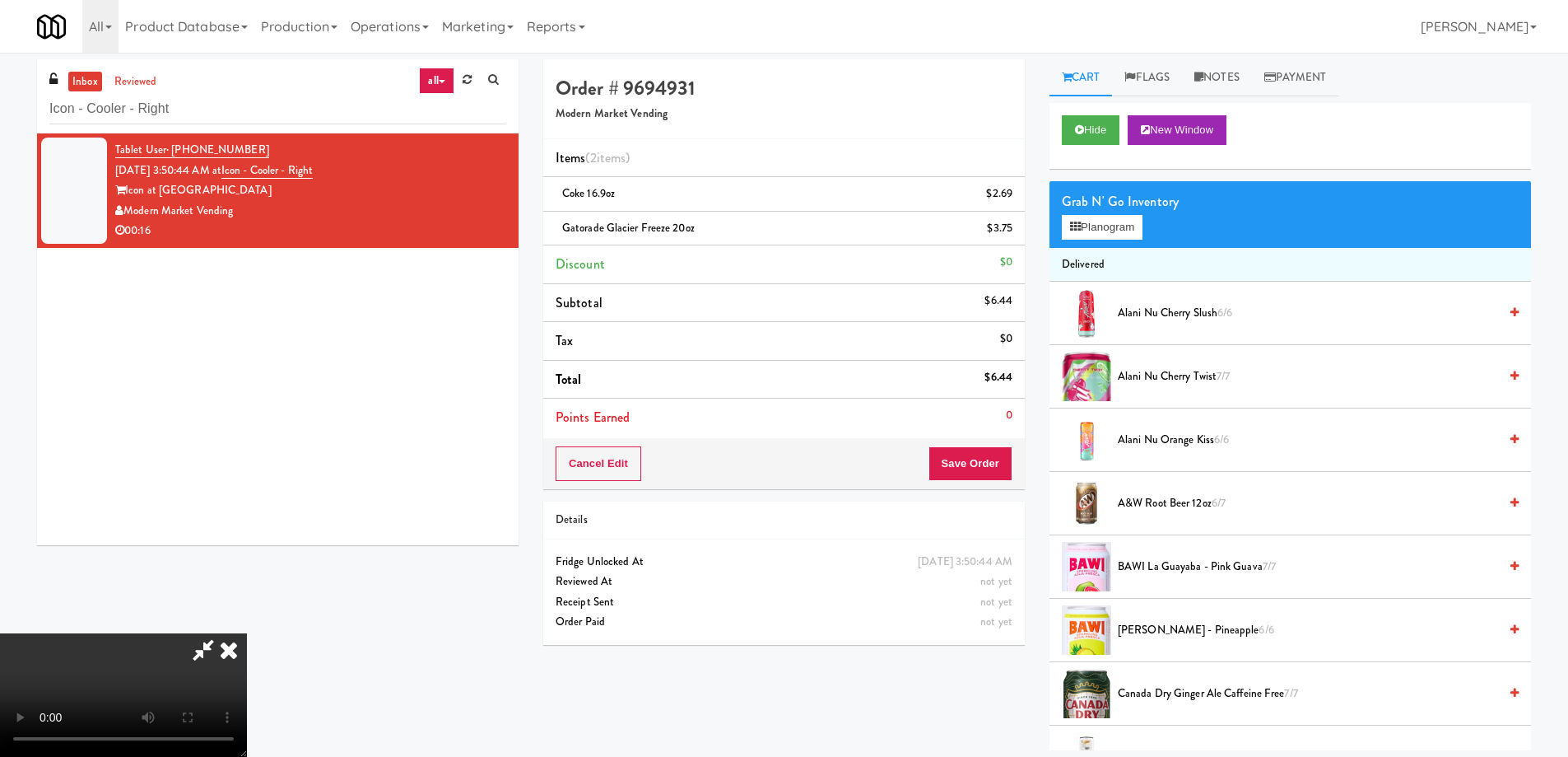
click at [247, 634] on icon at bounding box center [228, 650] width 36 height 33
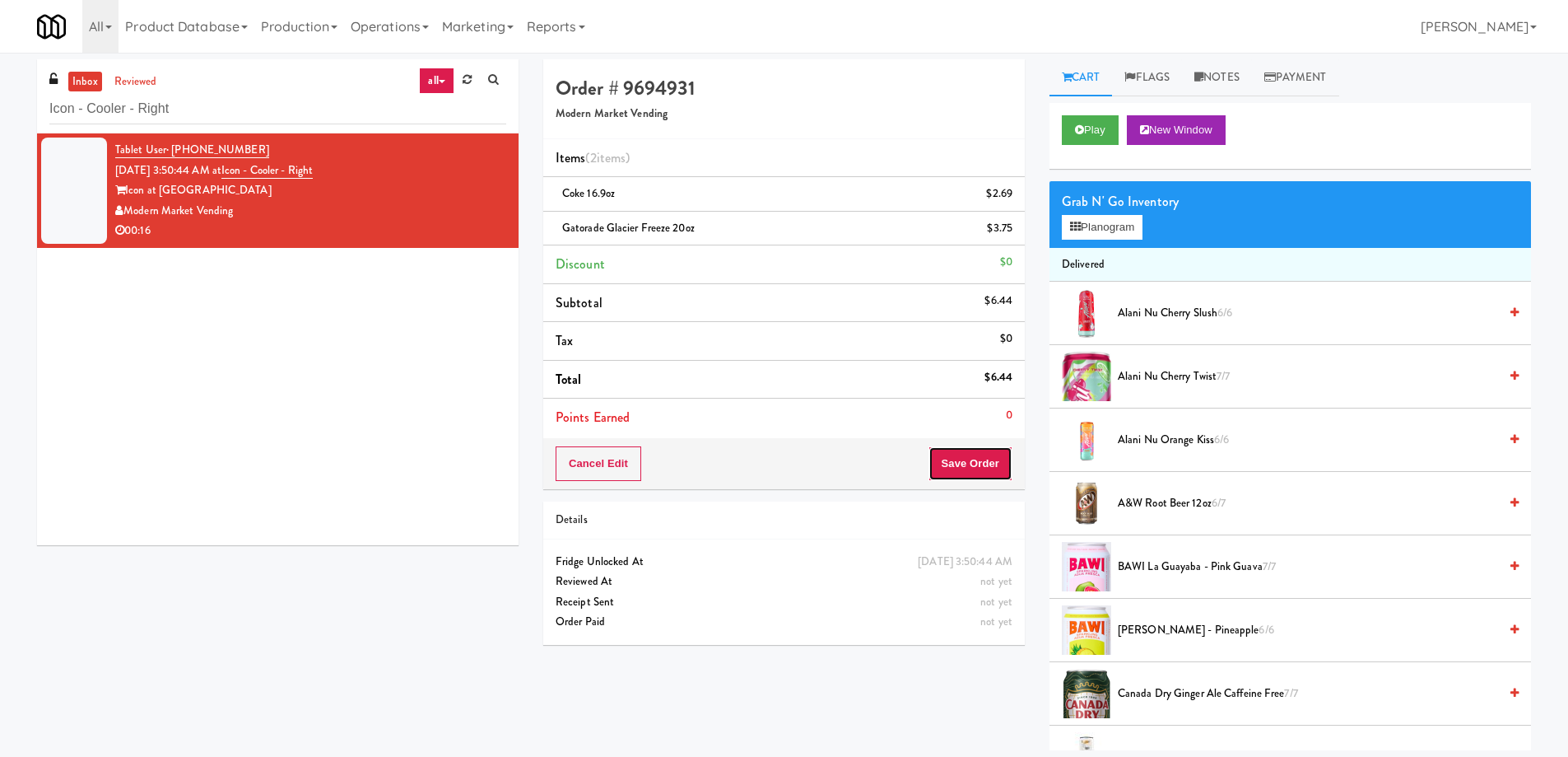
click at [949, 456] on button "Save Order" at bounding box center [971, 463] width 84 height 34
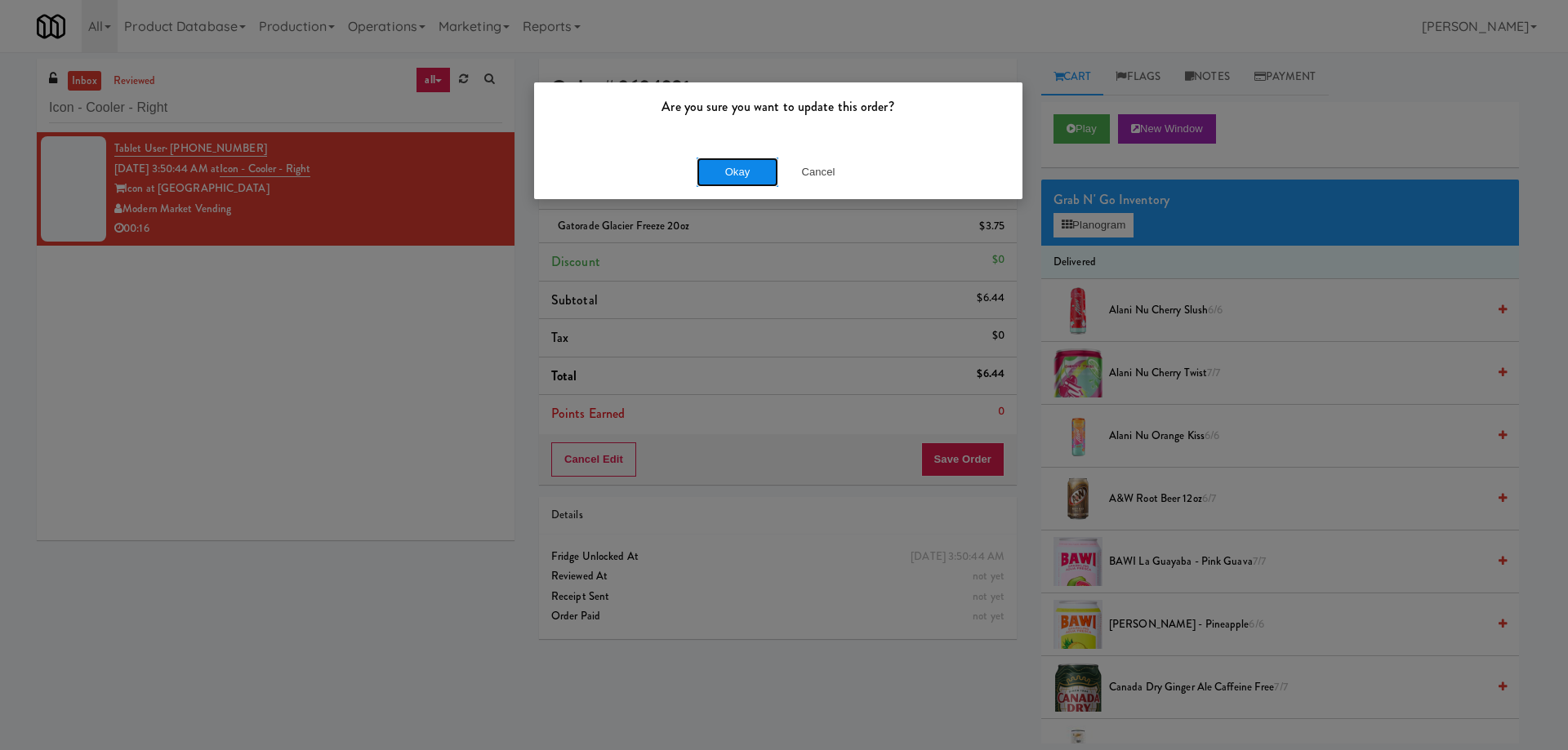
click at [728, 175] on button "Okay" at bounding box center [737, 173] width 81 height 30
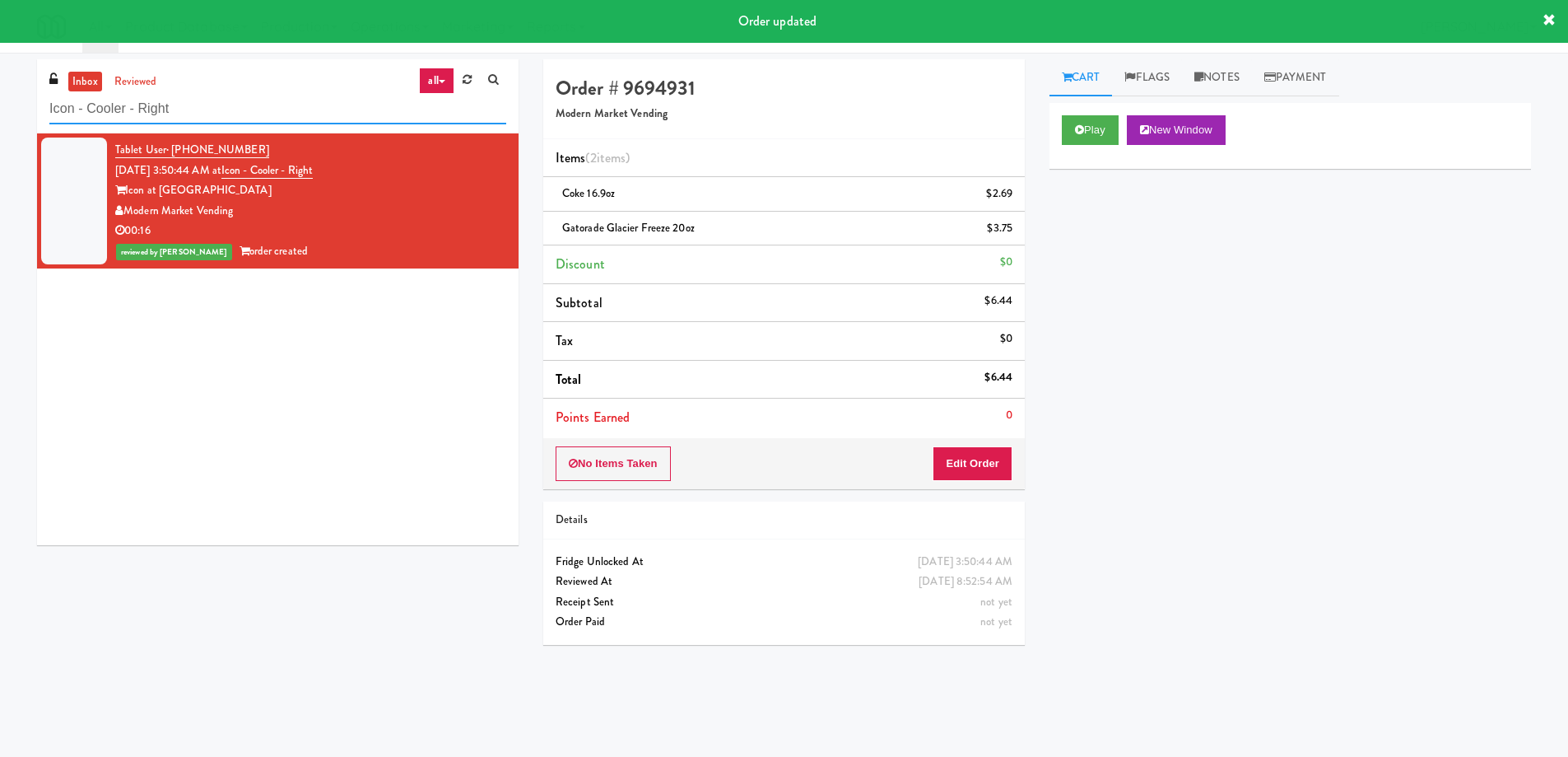
click at [262, 117] on input "Icon - Cooler - Right" at bounding box center [278, 109] width 457 height 31
paste input "Oliv Inside POOL"
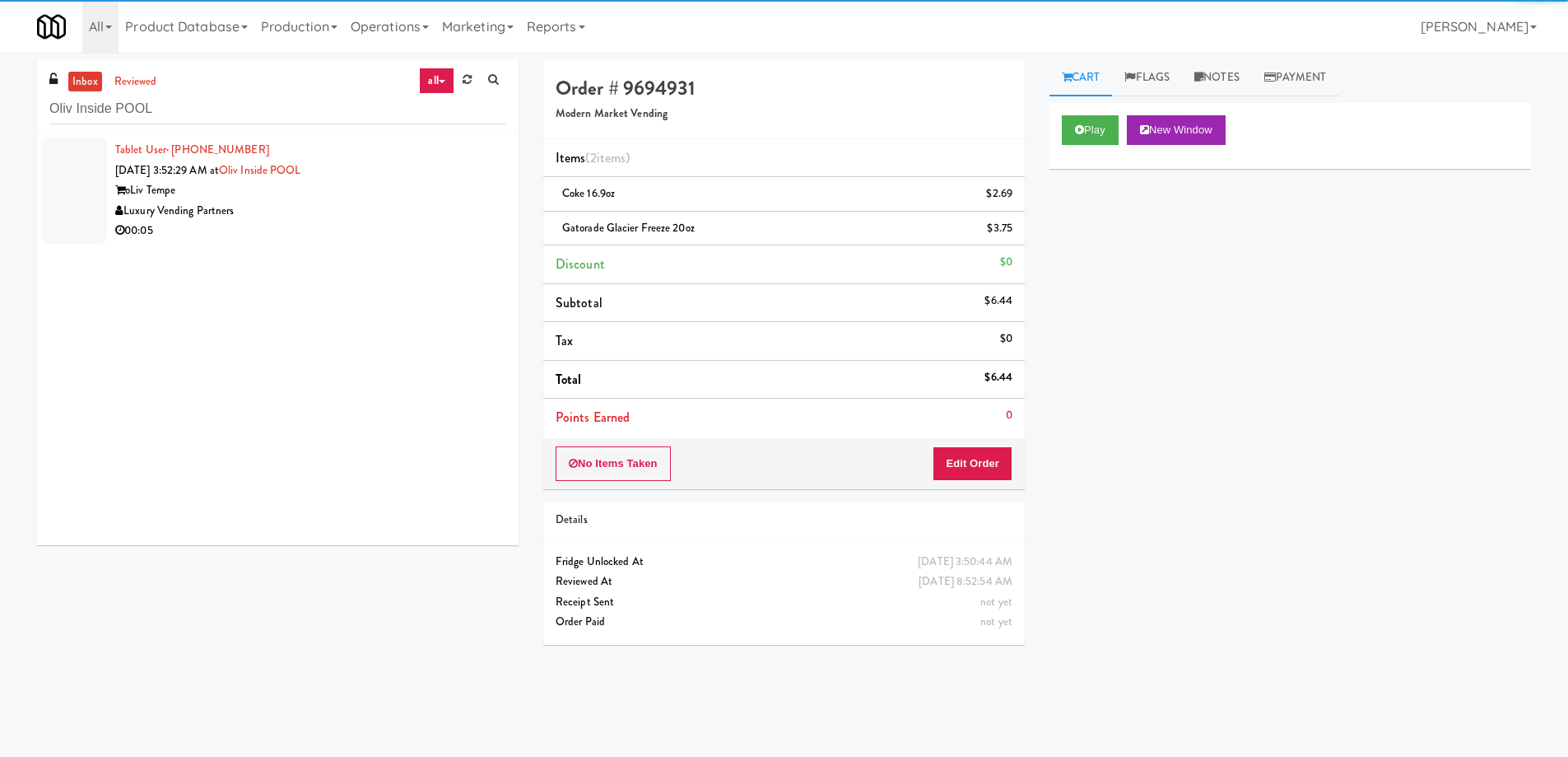
click at [409, 218] on div "Luxury Vending Partners" at bounding box center [311, 212] width 391 height 21
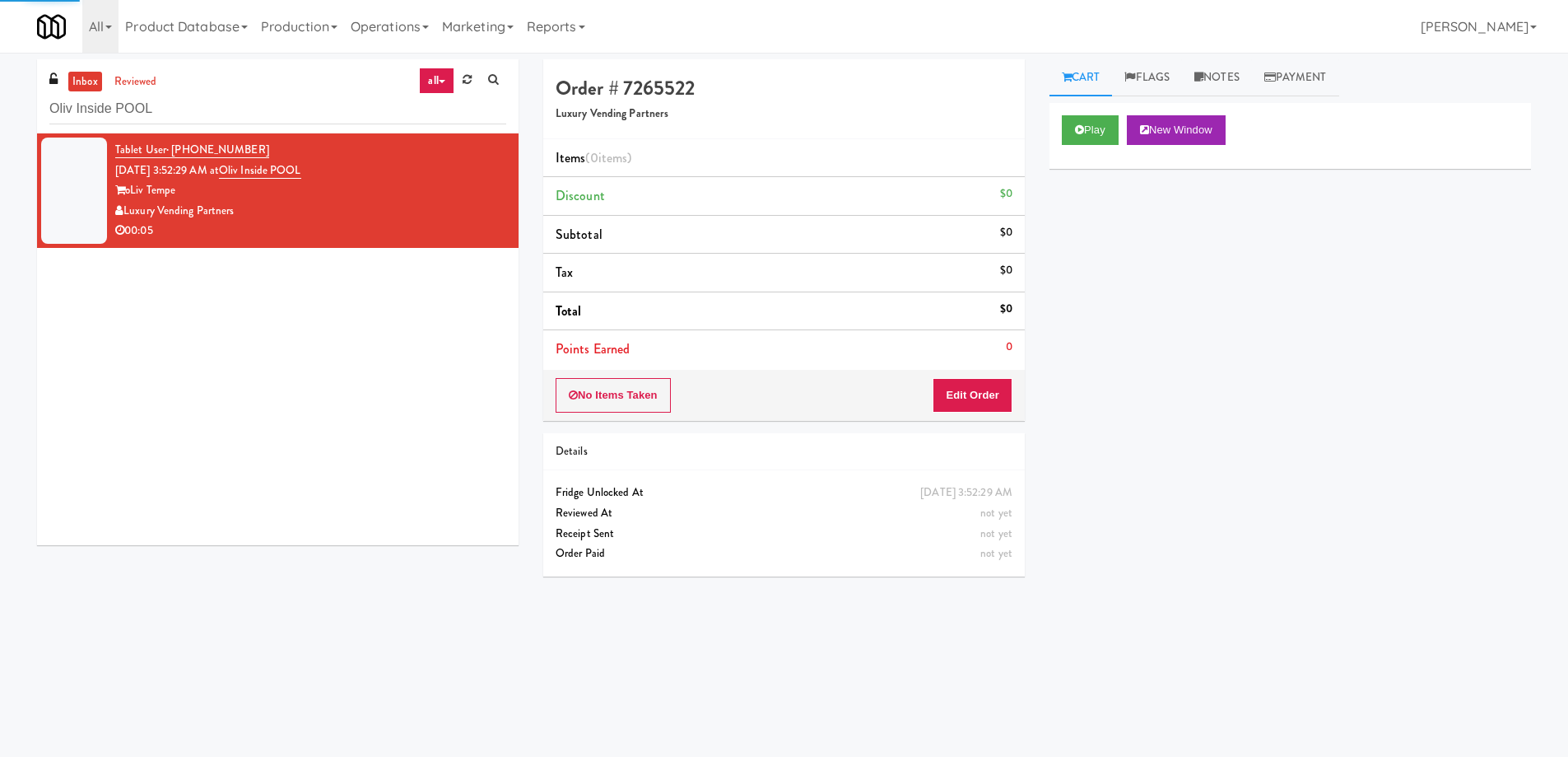
click at [1084, 112] on div "Play New Window" at bounding box center [1290, 135] width 482 height 66
click at [1086, 135] on button "Play" at bounding box center [1090, 131] width 57 height 30
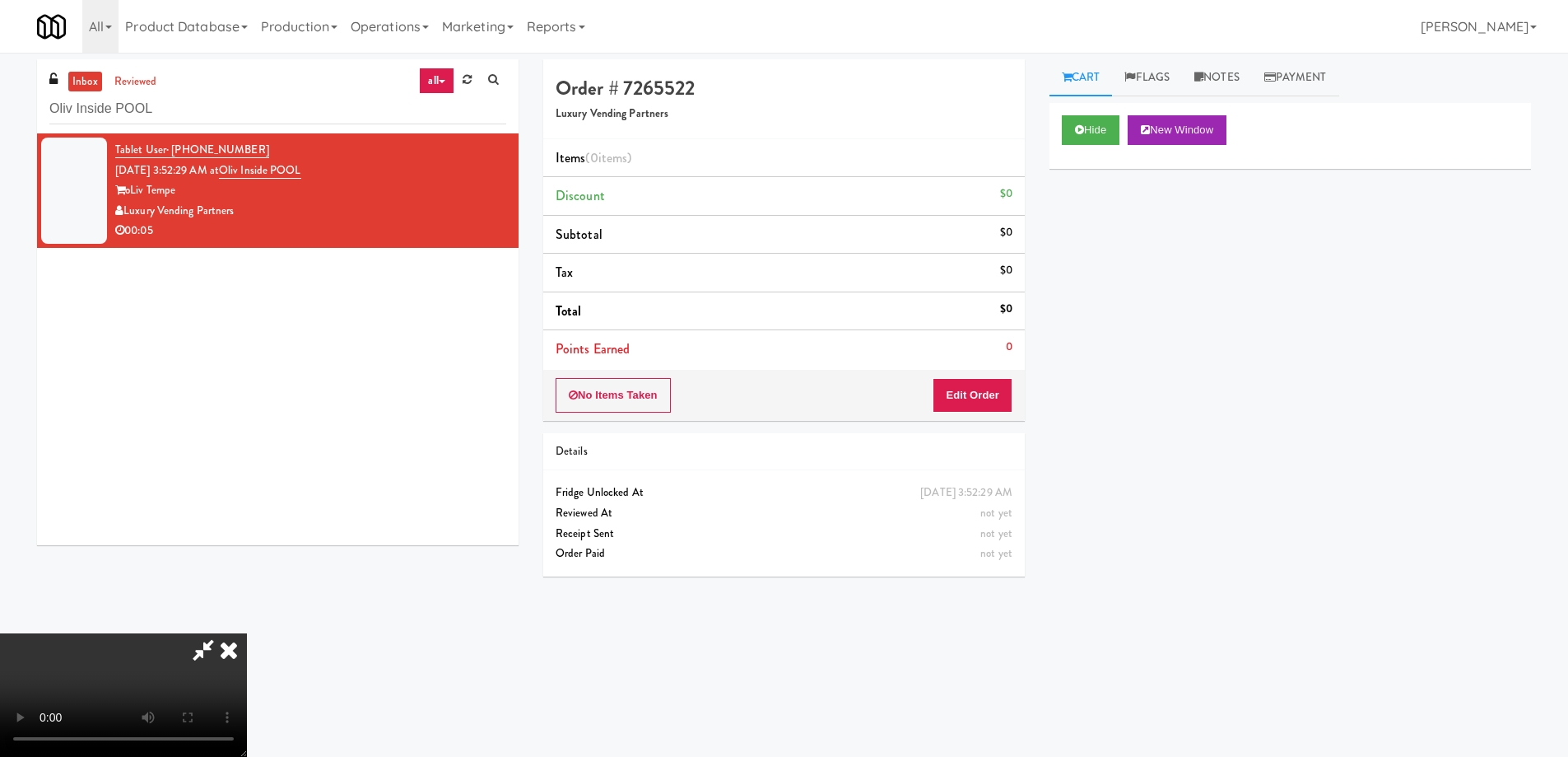
click at [247, 634] on video at bounding box center [123, 695] width 247 height 124
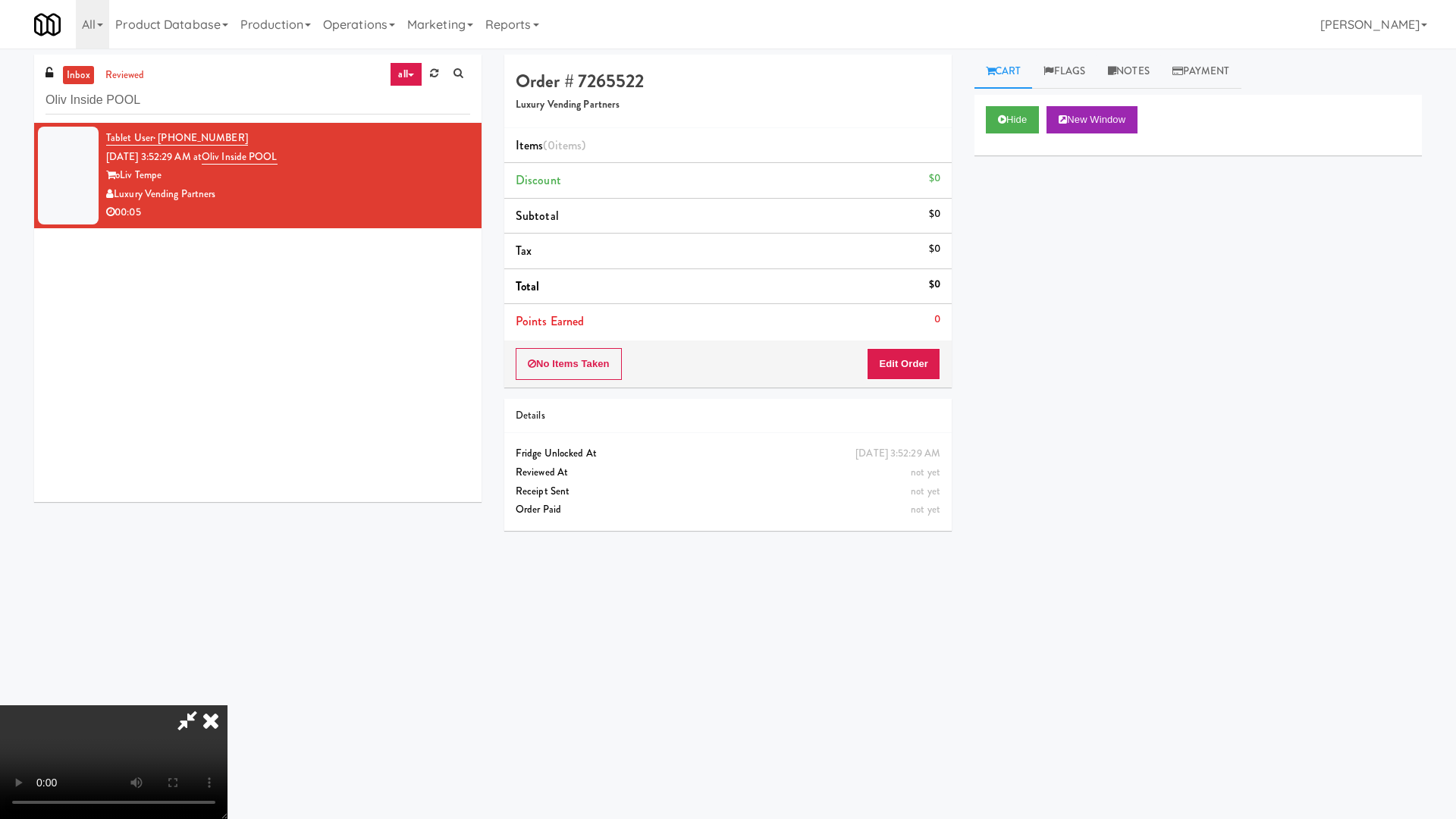
click at [227, 696] on video at bounding box center [113, 762] width 227 height 114
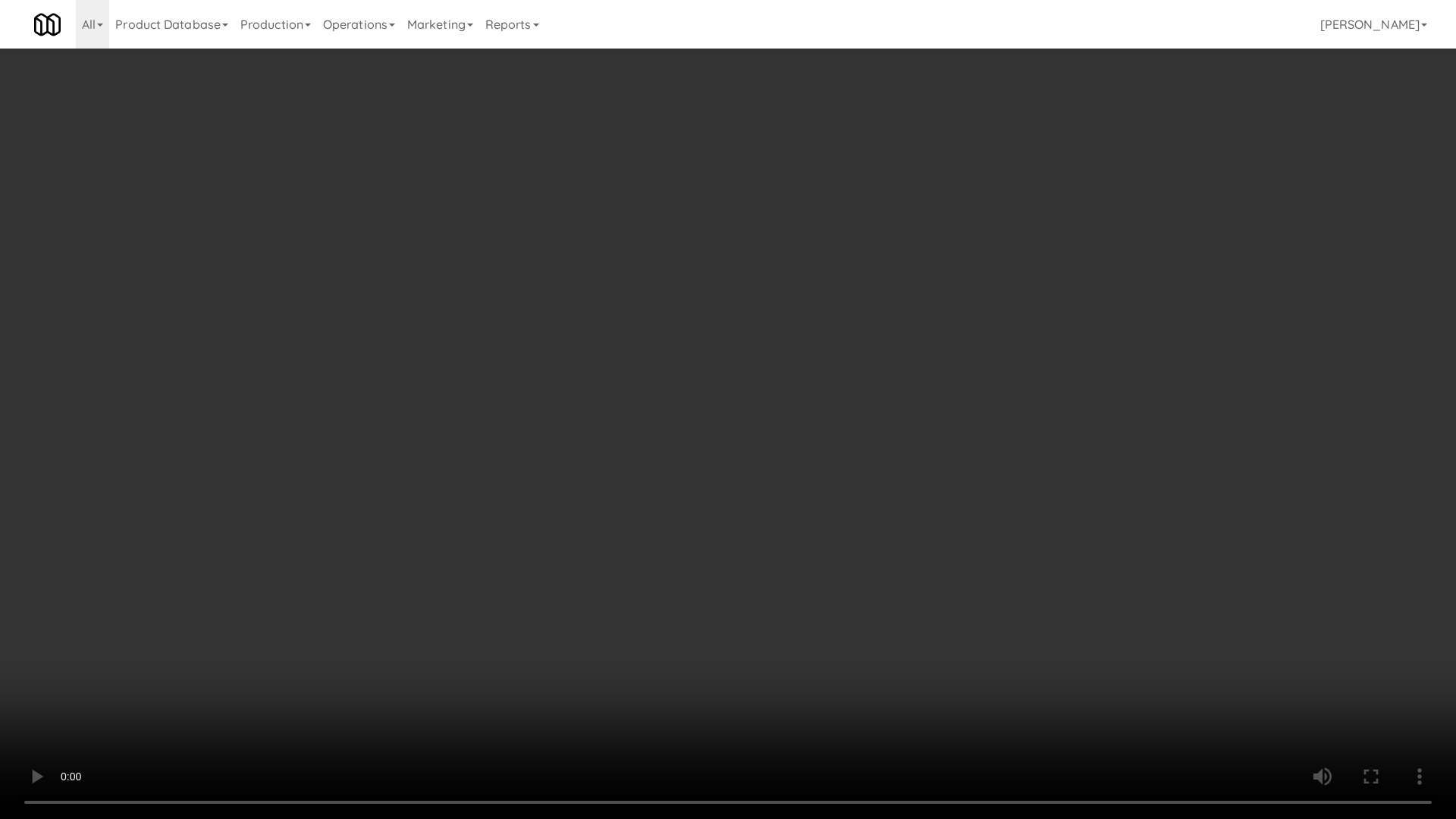
click at [694, 438] on video at bounding box center [728, 410] width 1456 height 819
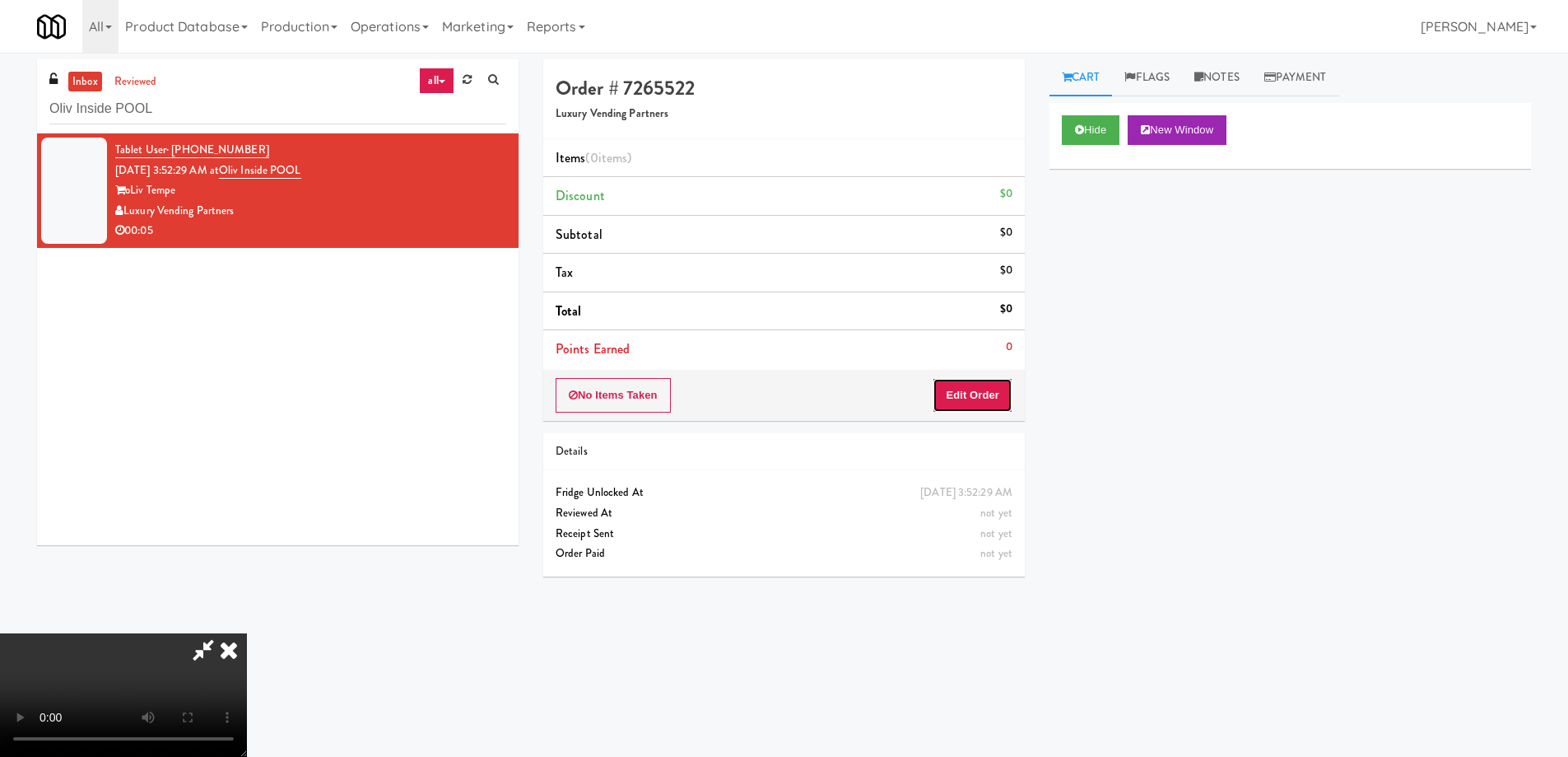
click at [998, 409] on button "Edit Order" at bounding box center [973, 395] width 80 height 34
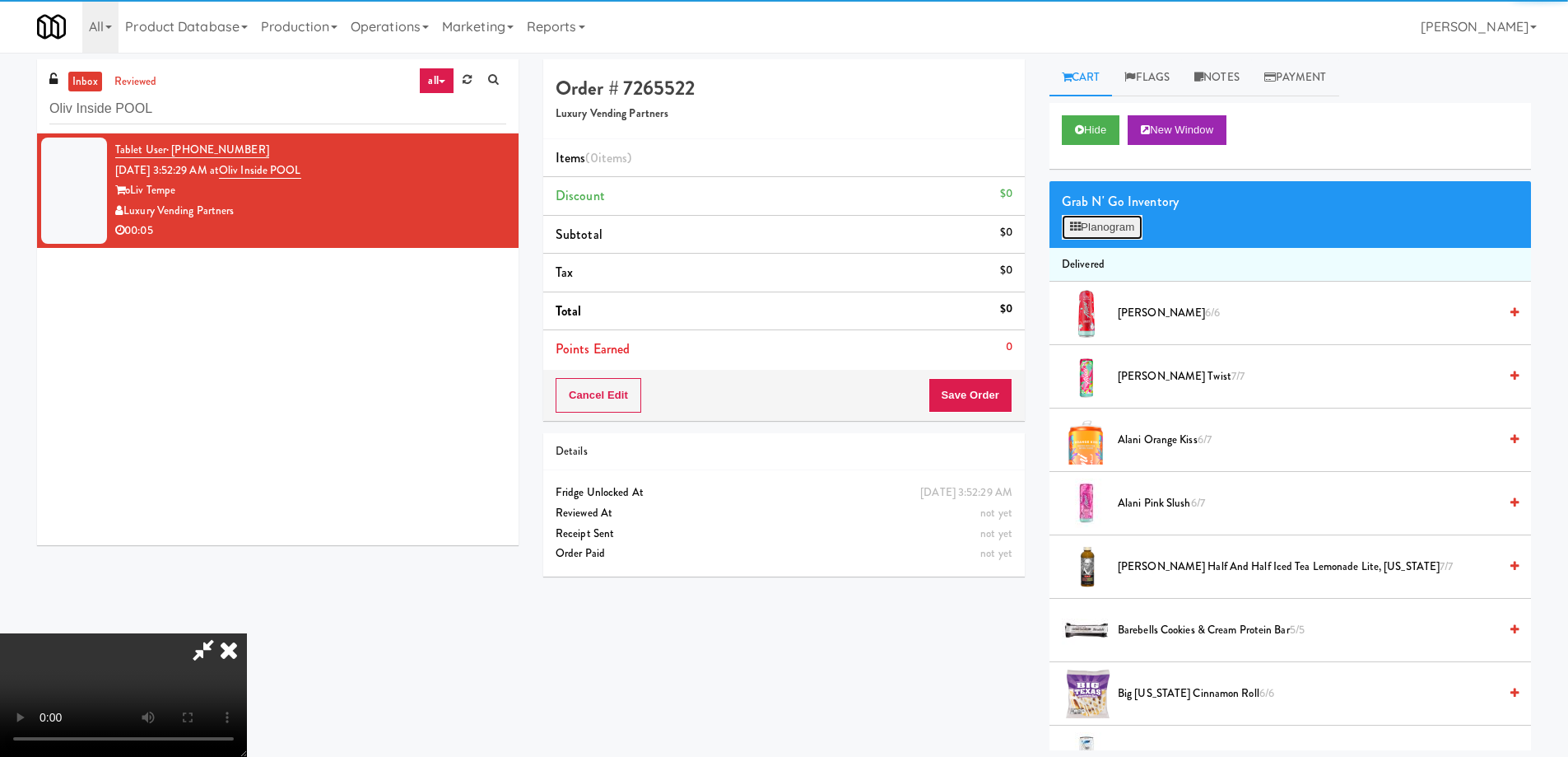
click at [1116, 237] on button "Planogram" at bounding box center [1102, 227] width 81 height 25
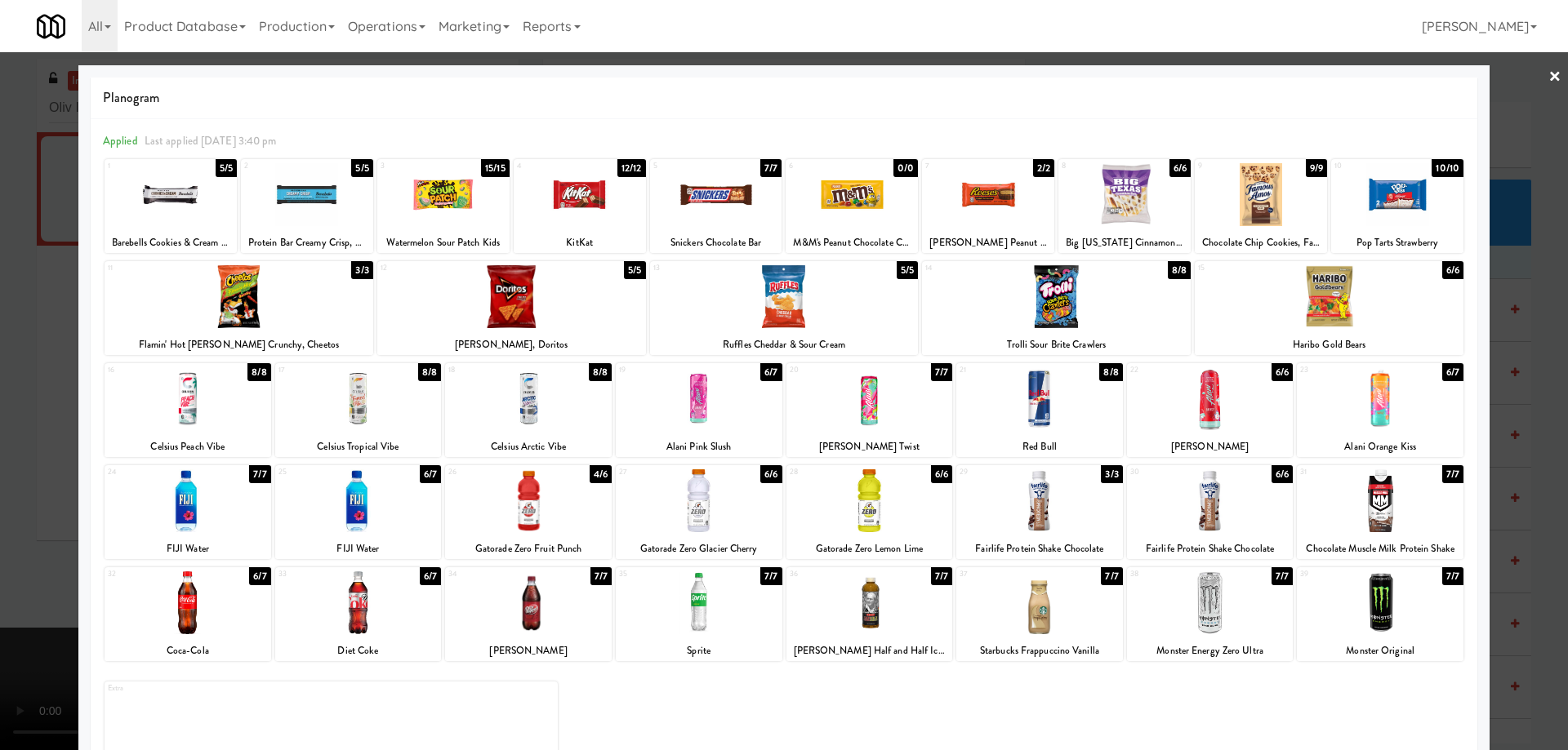
click at [1090, 498] on div at bounding box center [1039, 501] width 166 height 63
click at [1550, 82] on div at bounding box center [784, 375] width 1568 height 750
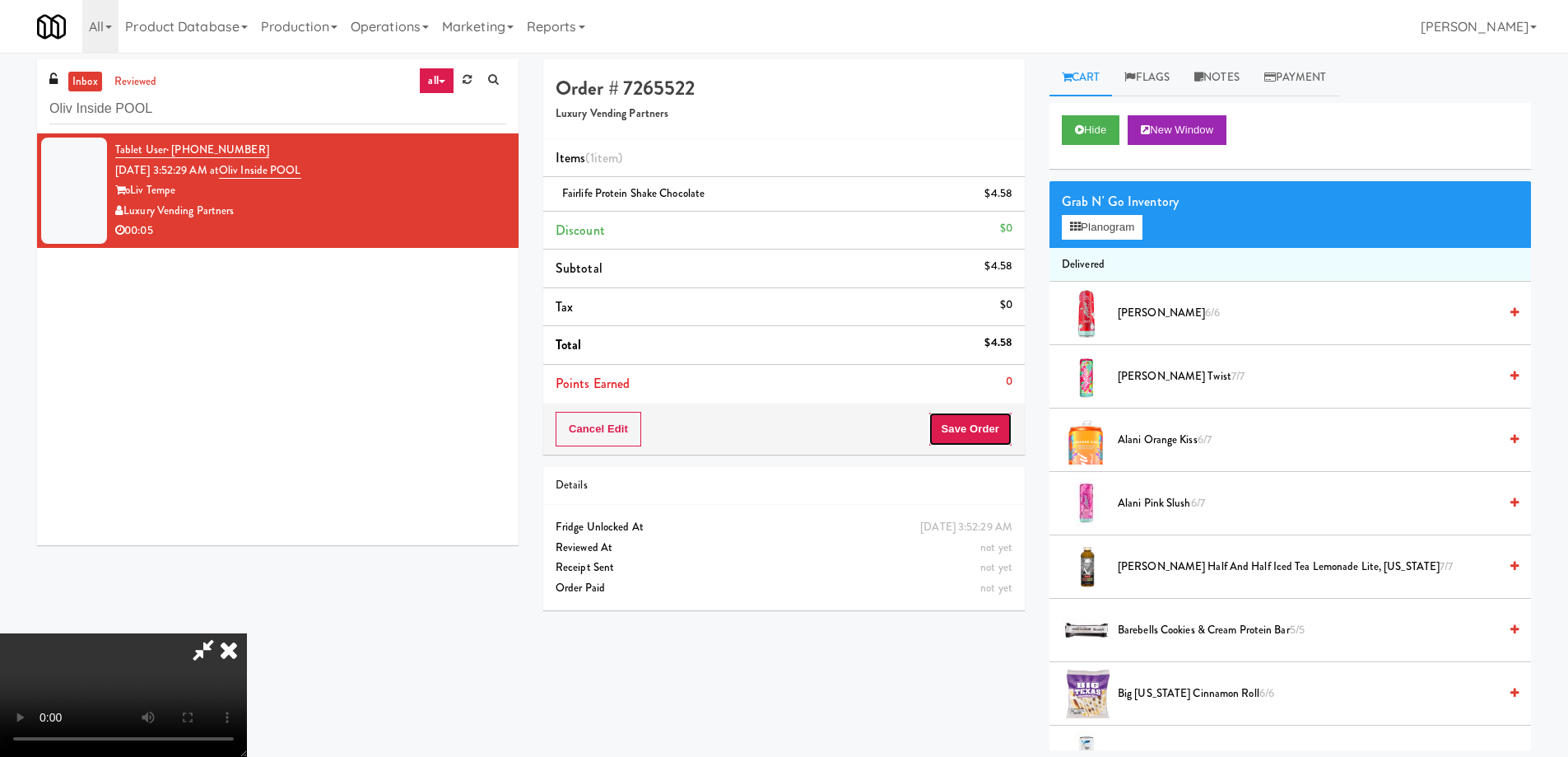
click at [991, 441] on button "Save Order" at bounding box center [971, 429] width 84 height 34
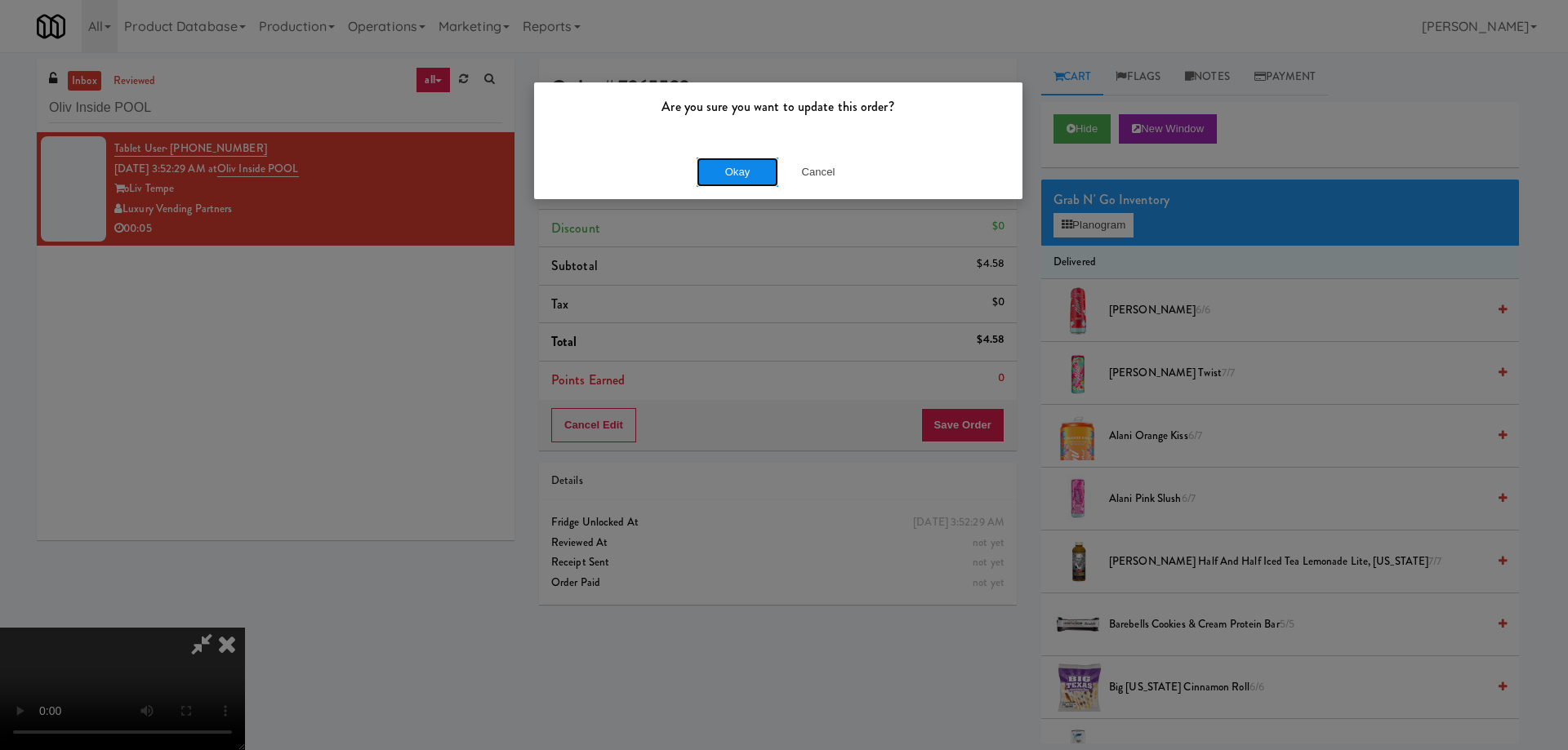
click at [720, 175] on button "Okay" at bounding box center [737, 173] width 81 height 30
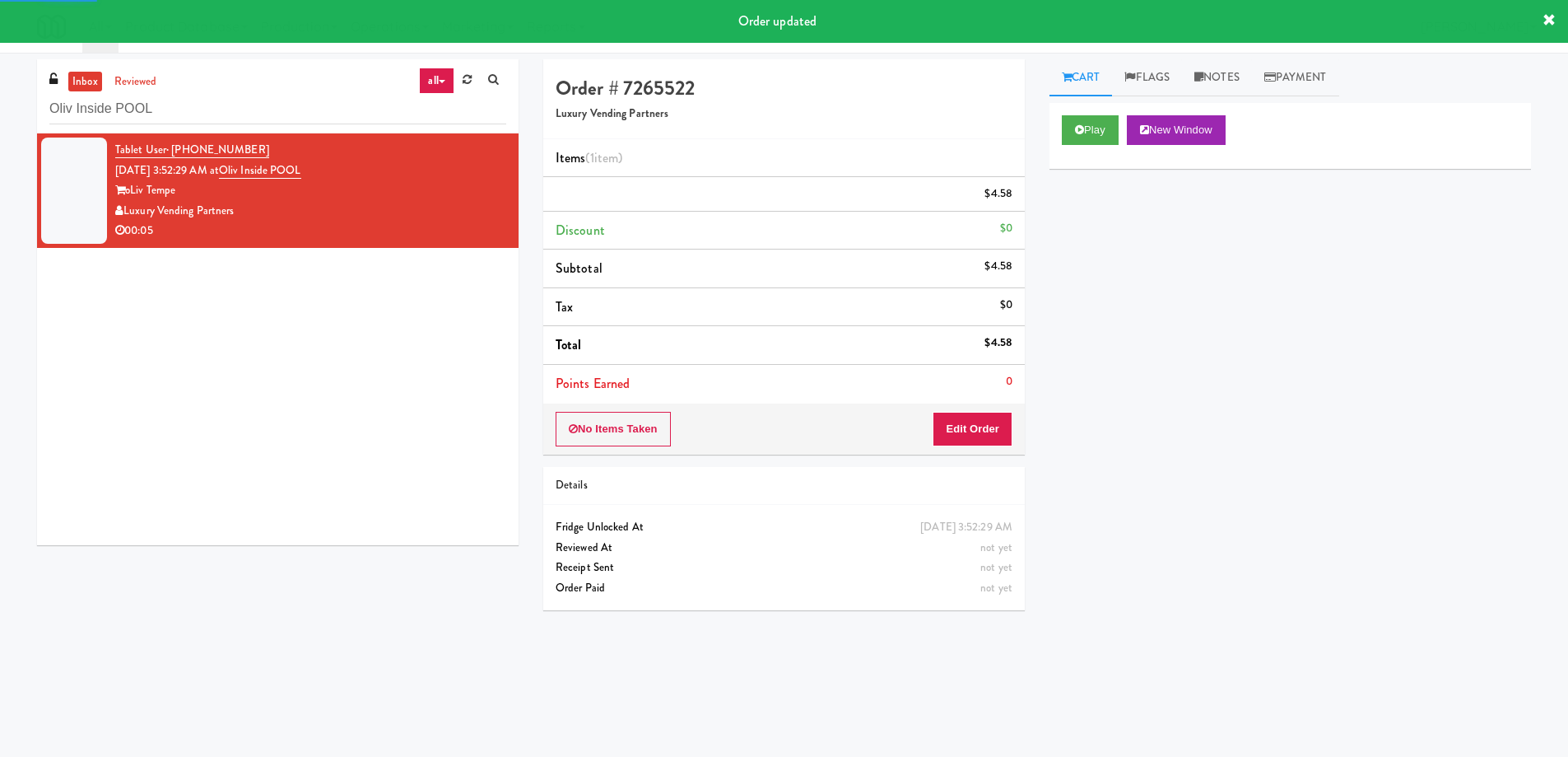
click at [1176, 521] on div "Play New Window Primary Flag Clear Flag if unable to determine what was taken o…" at bounding box center [1290, 411] width 482 height 618
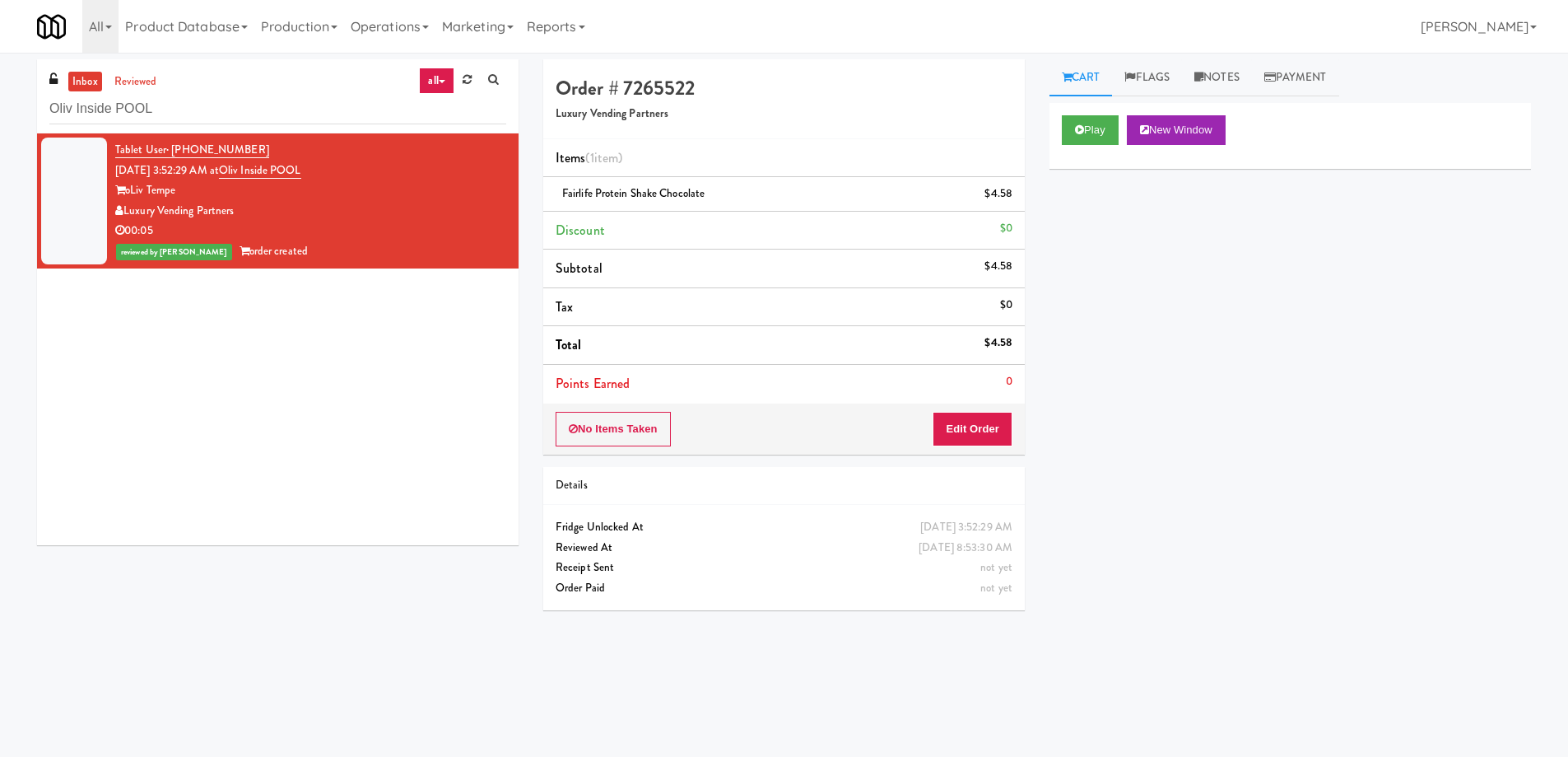
click at [1264, 559] on div "Play New Window Primary Flag Clear Flag if unable to determine what was taken o…" at bounding box center [1290, 411] width 482 height 618
click at [257, 120] on input "Oliv Inside POOL" at bounding box center [278, 109] width 457 height 31
paste input "The Sutton - Cooler #2"
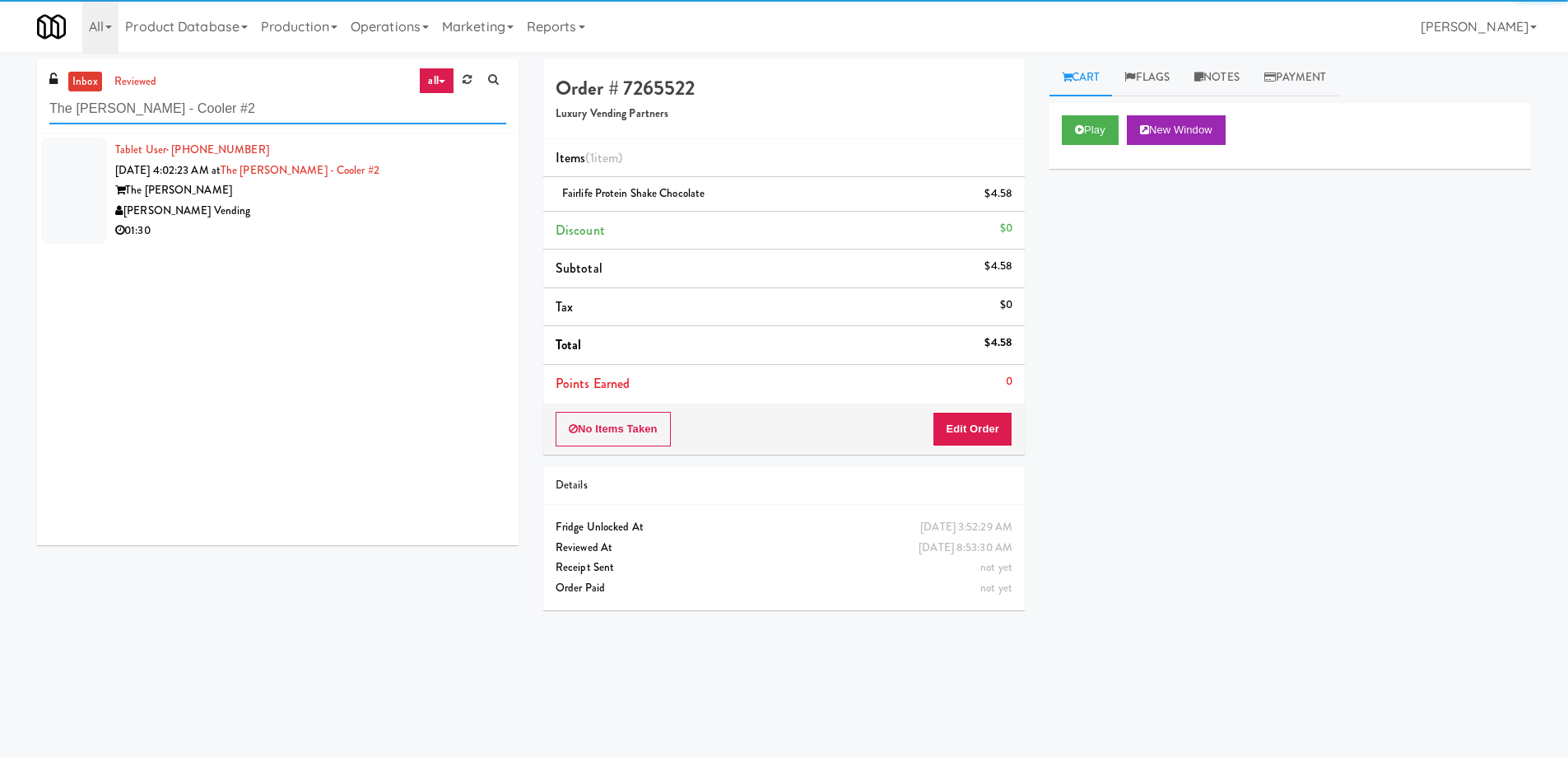
type input "The Sutton - Cooler #2"
click at [419, 198] on div "The Sutton" at bounding box center [311, 191] width 391 height 21
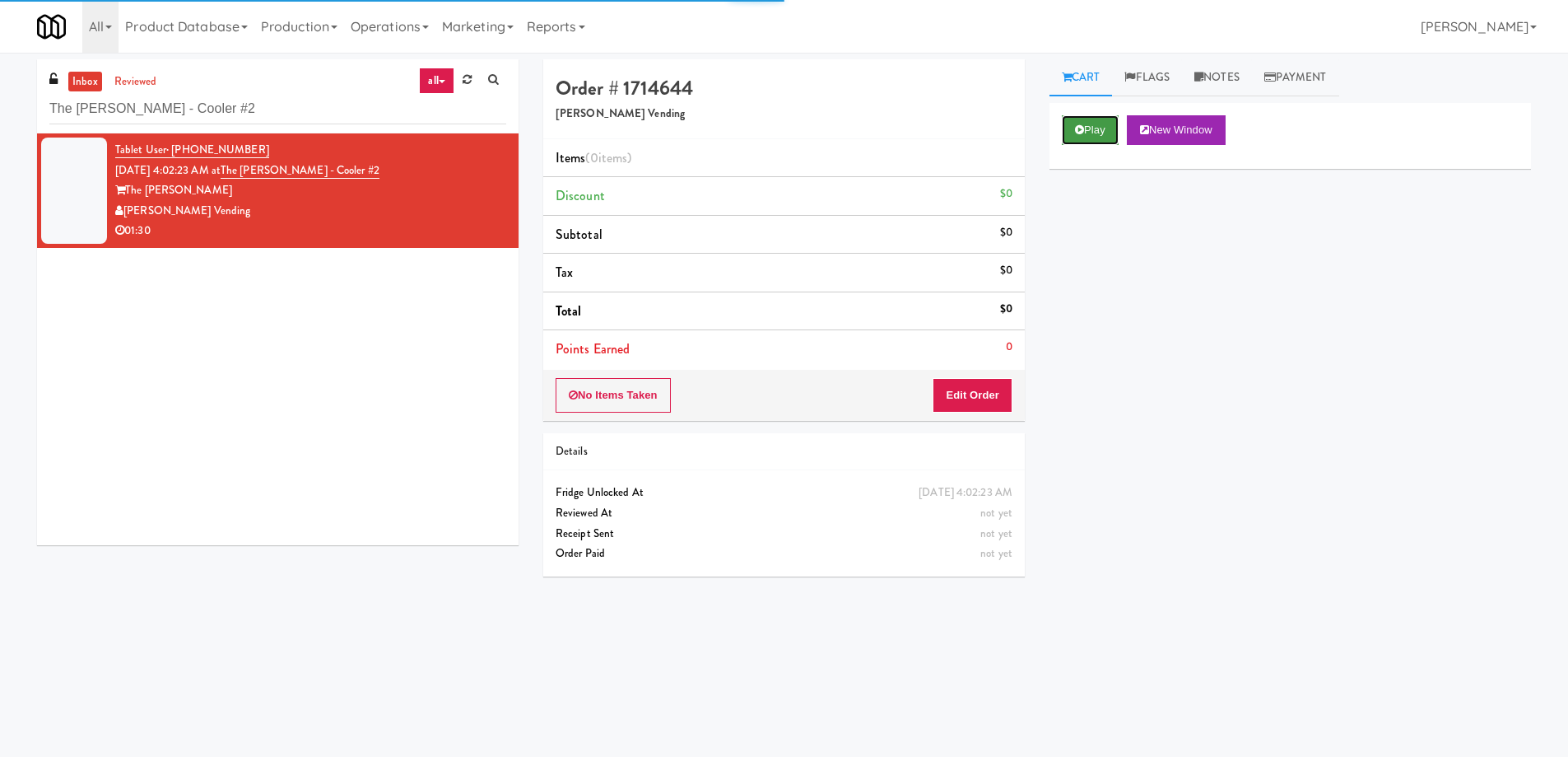
click at [1094, 128] on button "Play" at bounding box center [1090, 131] width 57 height 30
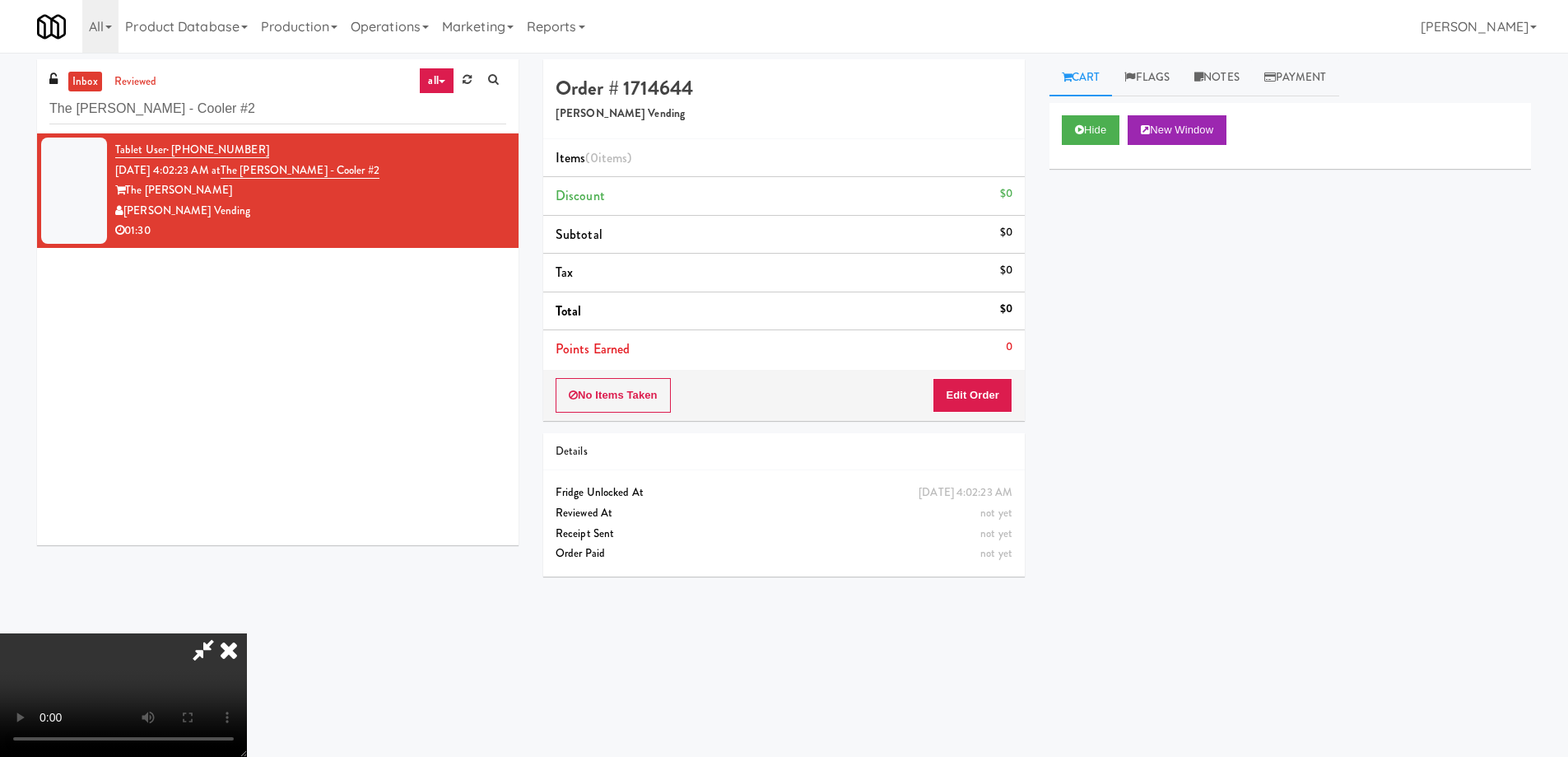
click at [247, 634] on video at bounding box center [123, 695] width 247 height 124
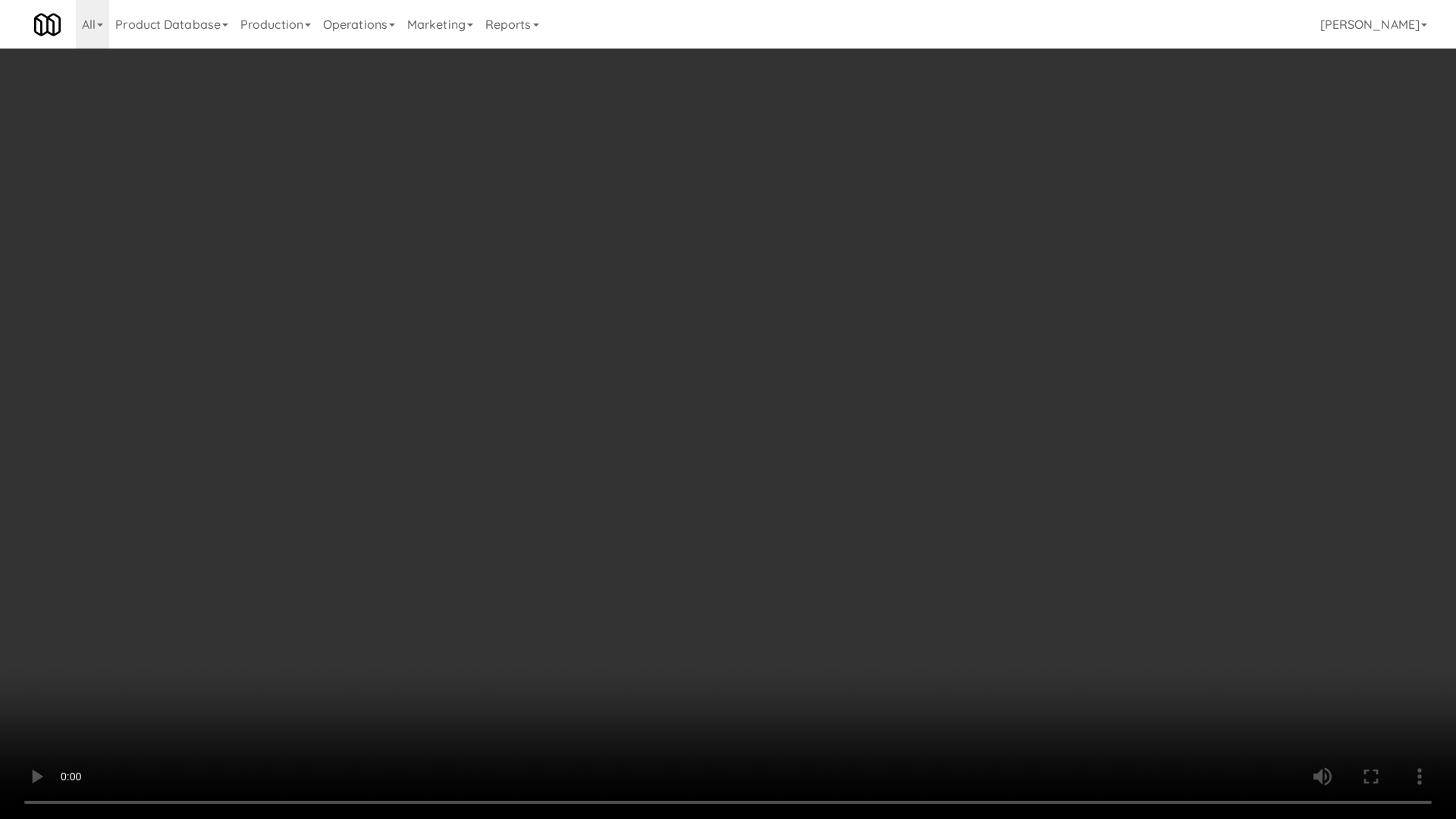
click at [662, 453] on video at bounding box center [728, 410] width 1456 height 819
click at [771, 499] on video at bounding box center [728, 410] width 1456 height 819
click at [692, 401] on video at bounding box center [728, 410] width 1456 height 819
click at [720, 346] on video at bounding box center [728, 410] width 1456 height 819
click at [766, 408] on video at bounding box center [728, 410] width 1456 height 819
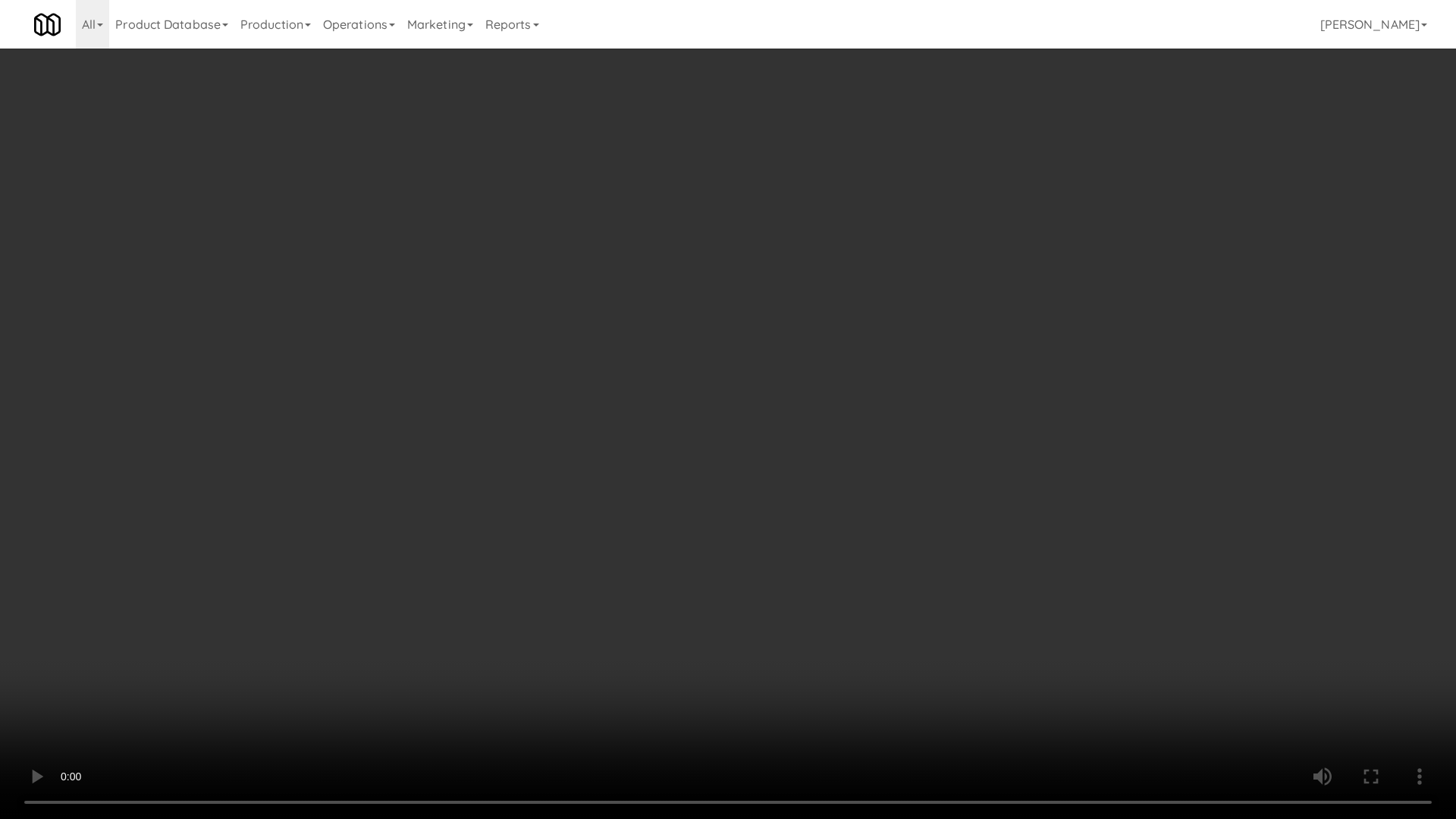
click at [766, 408] on video at bounding box center [728, 410] width 1456 height 819
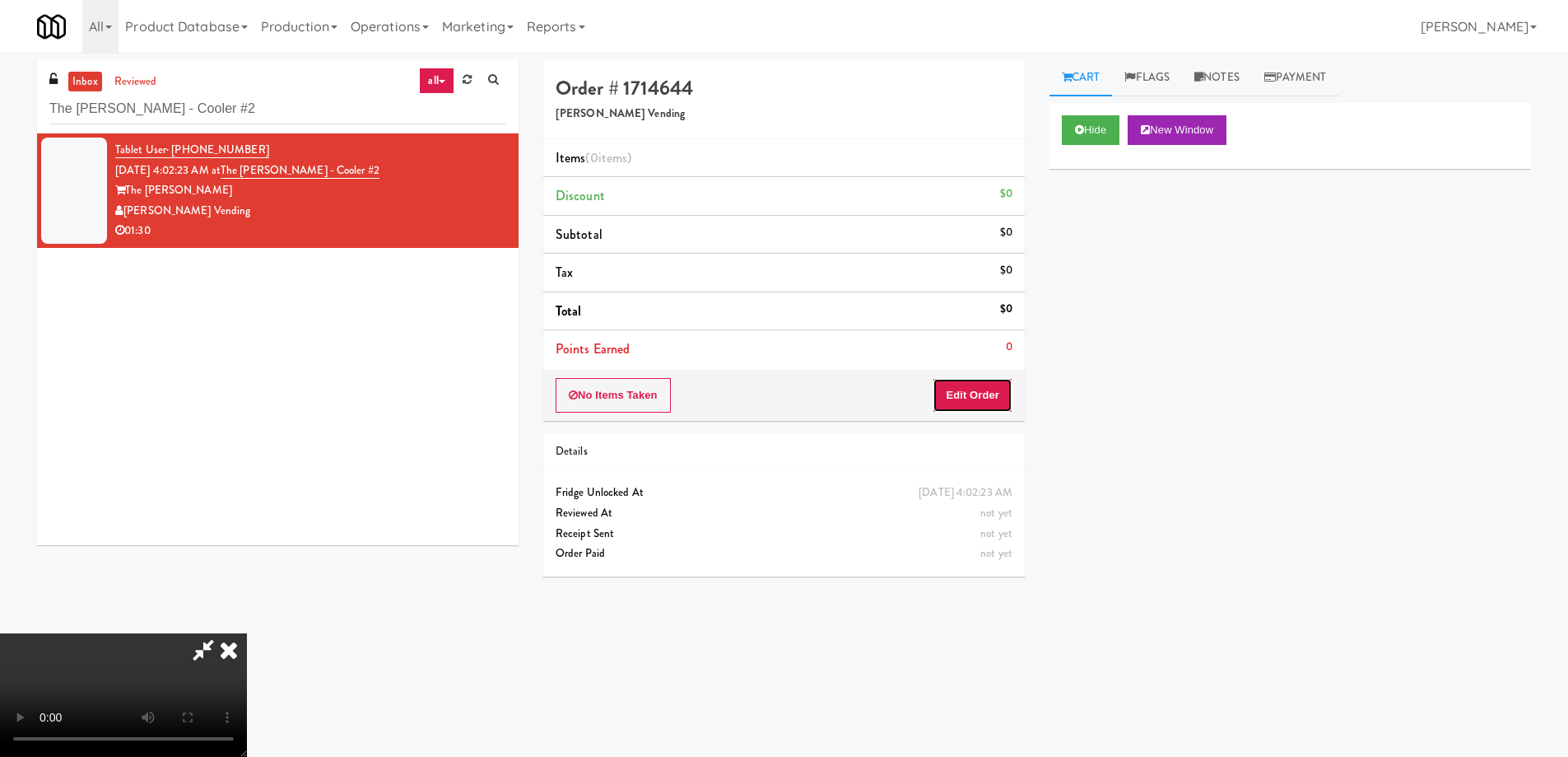
click at [981, 400] on button "Edit Order" at bounding box center [973, 395] width 80 height 34
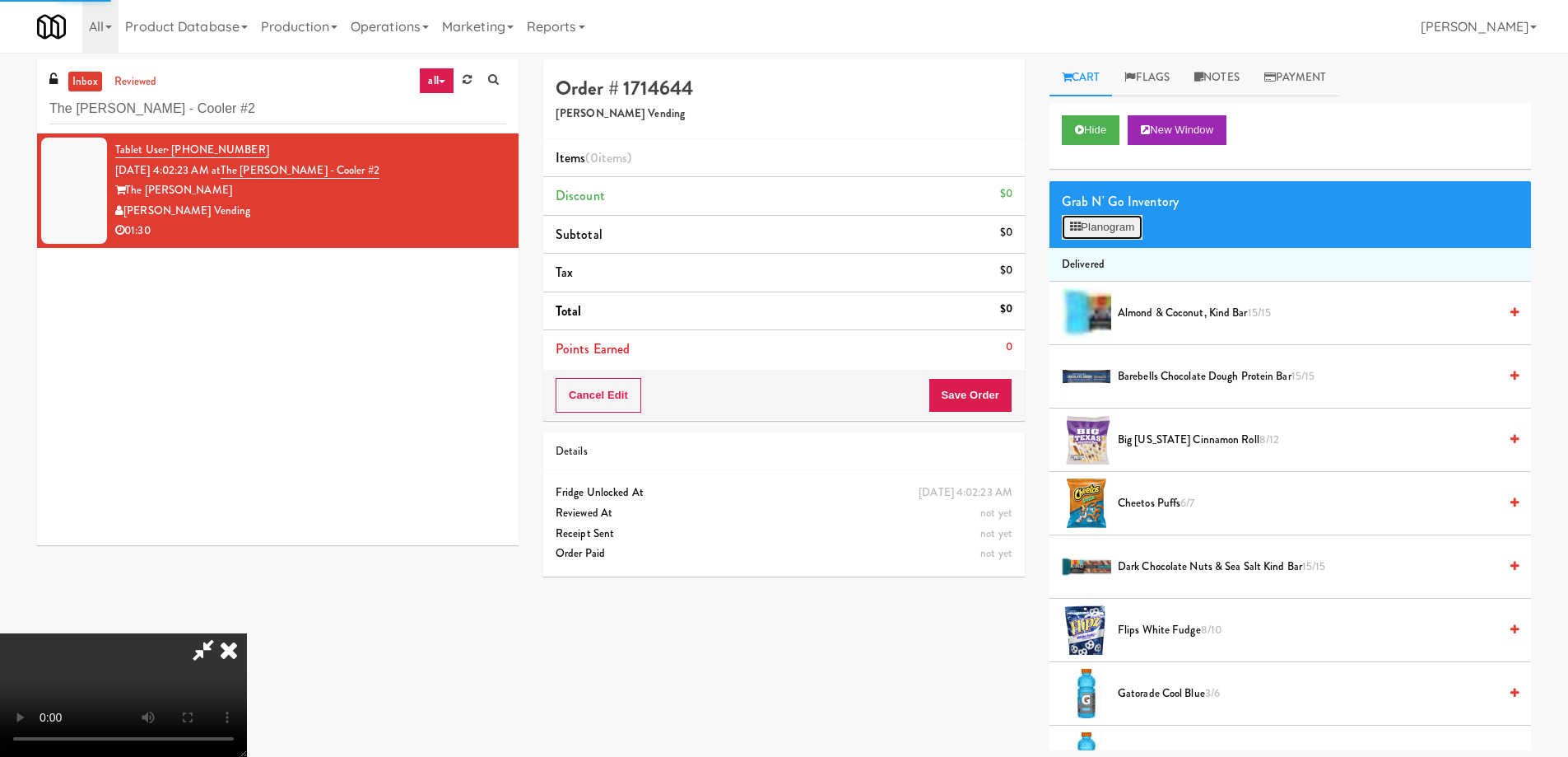
click at [1100, 230] on button "Planogram" at bounding box center [1102, 227] width 81 height 25
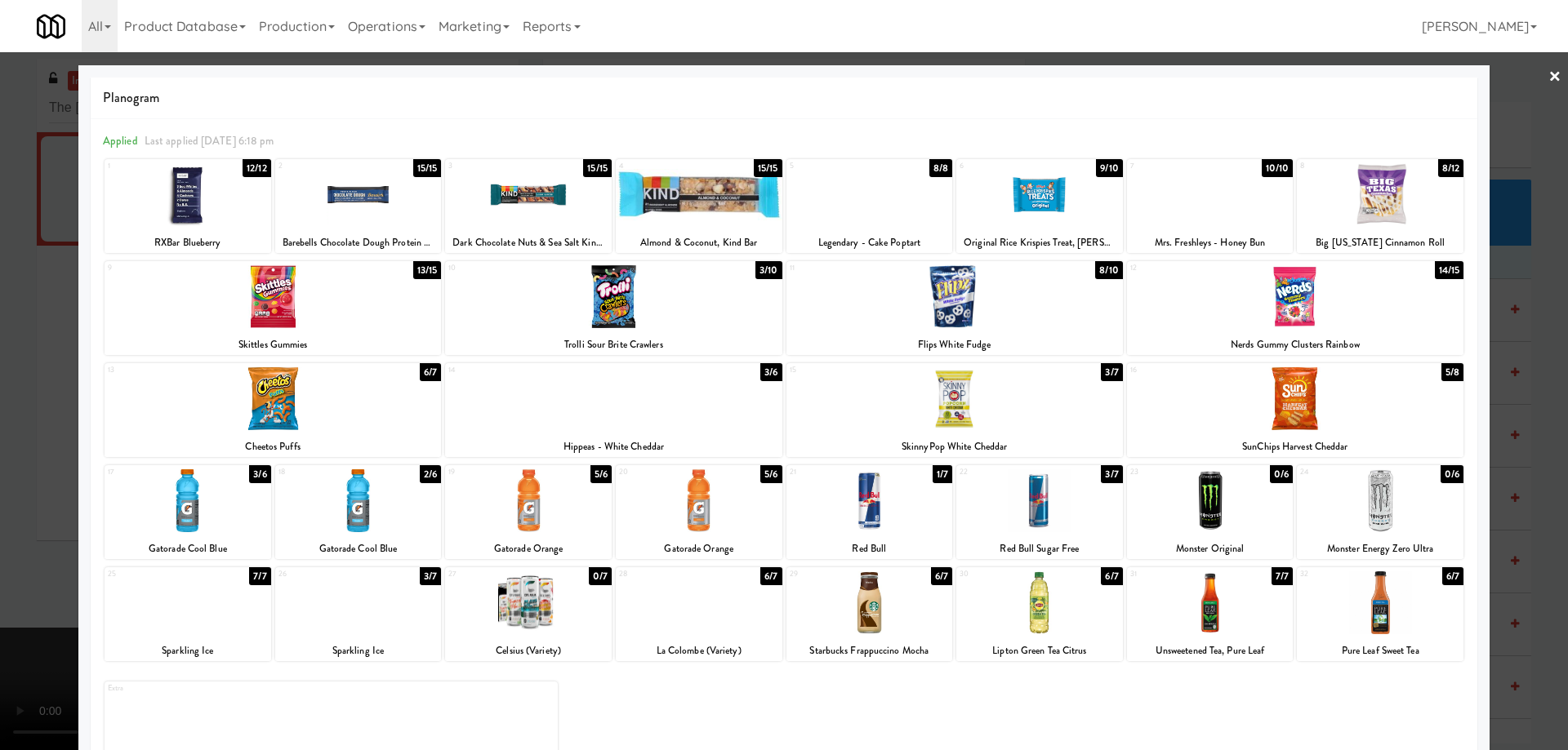
click at [214, 503] on div at bounding box center [188, 501] width 166 height 63
click at [1548, 76] on link "×" at bounding box center [1554, 78] width 13 height 51
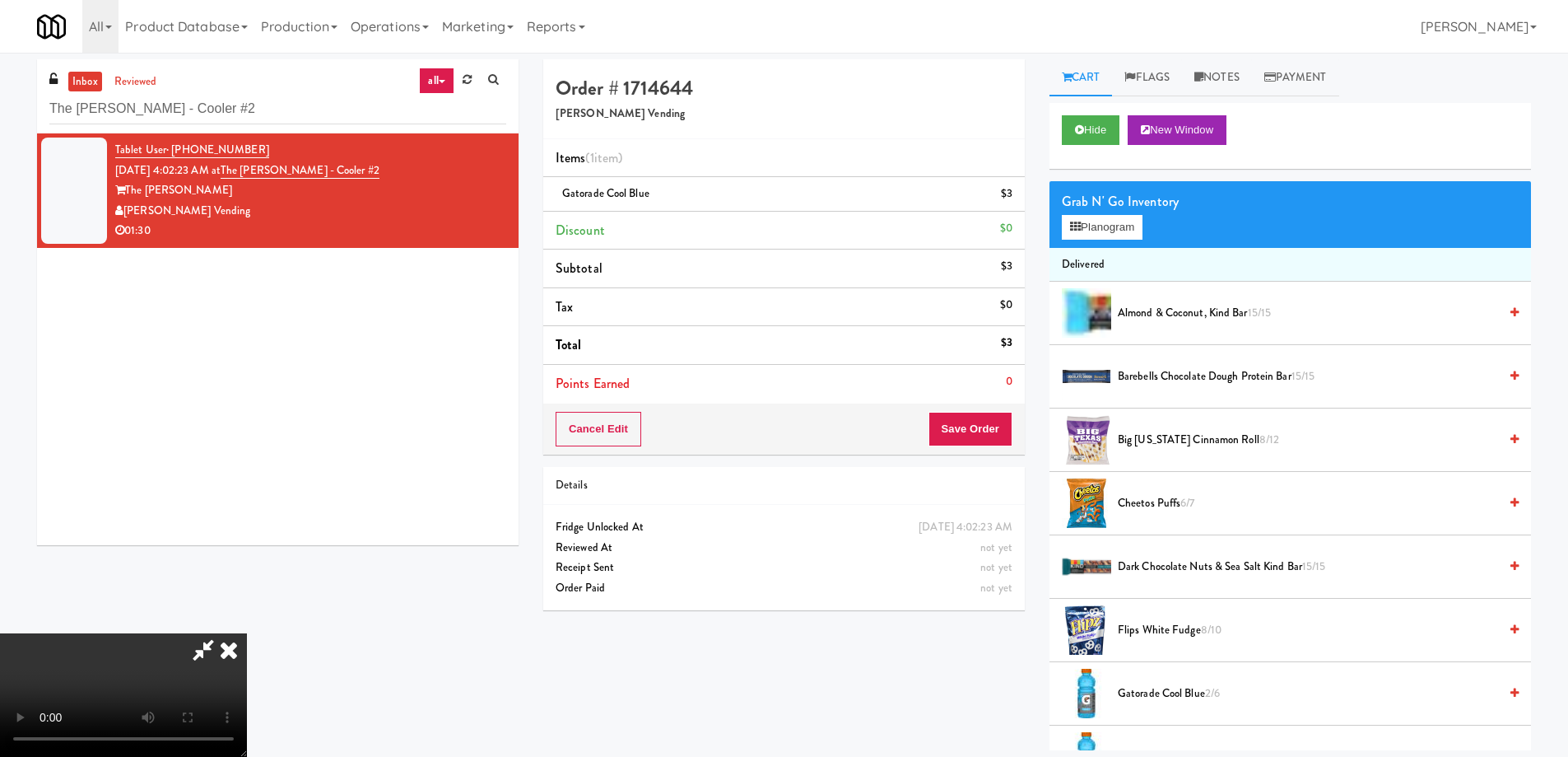
click at [247, 634] on video at bounding box center [123, 695] width 247 height 124
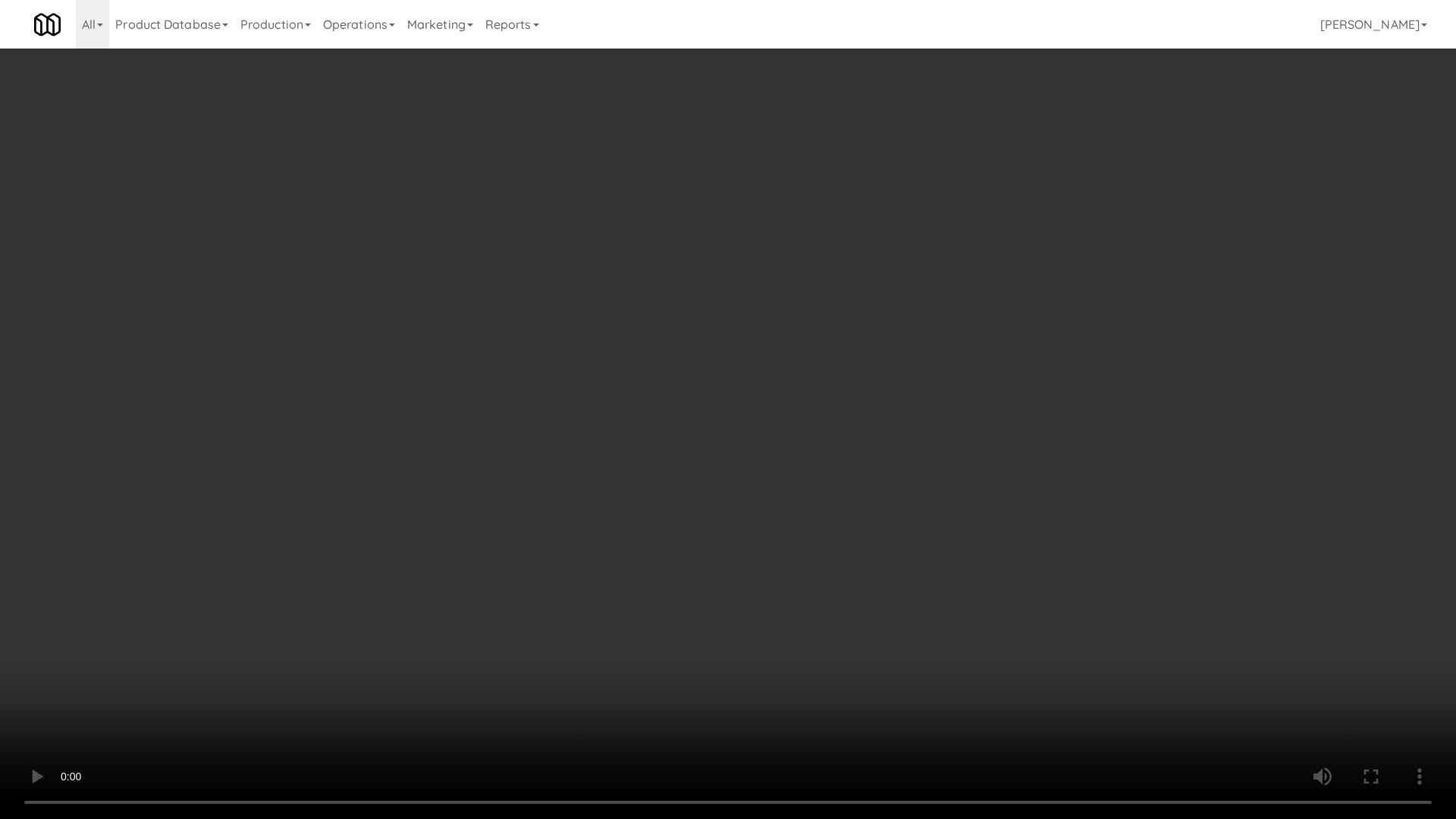
click at [712, 387] on video at bounding box center [728, 410] width 1456 height 819
click at [649, 403] on video at bounding box center [728, 410] width 1456 height 819
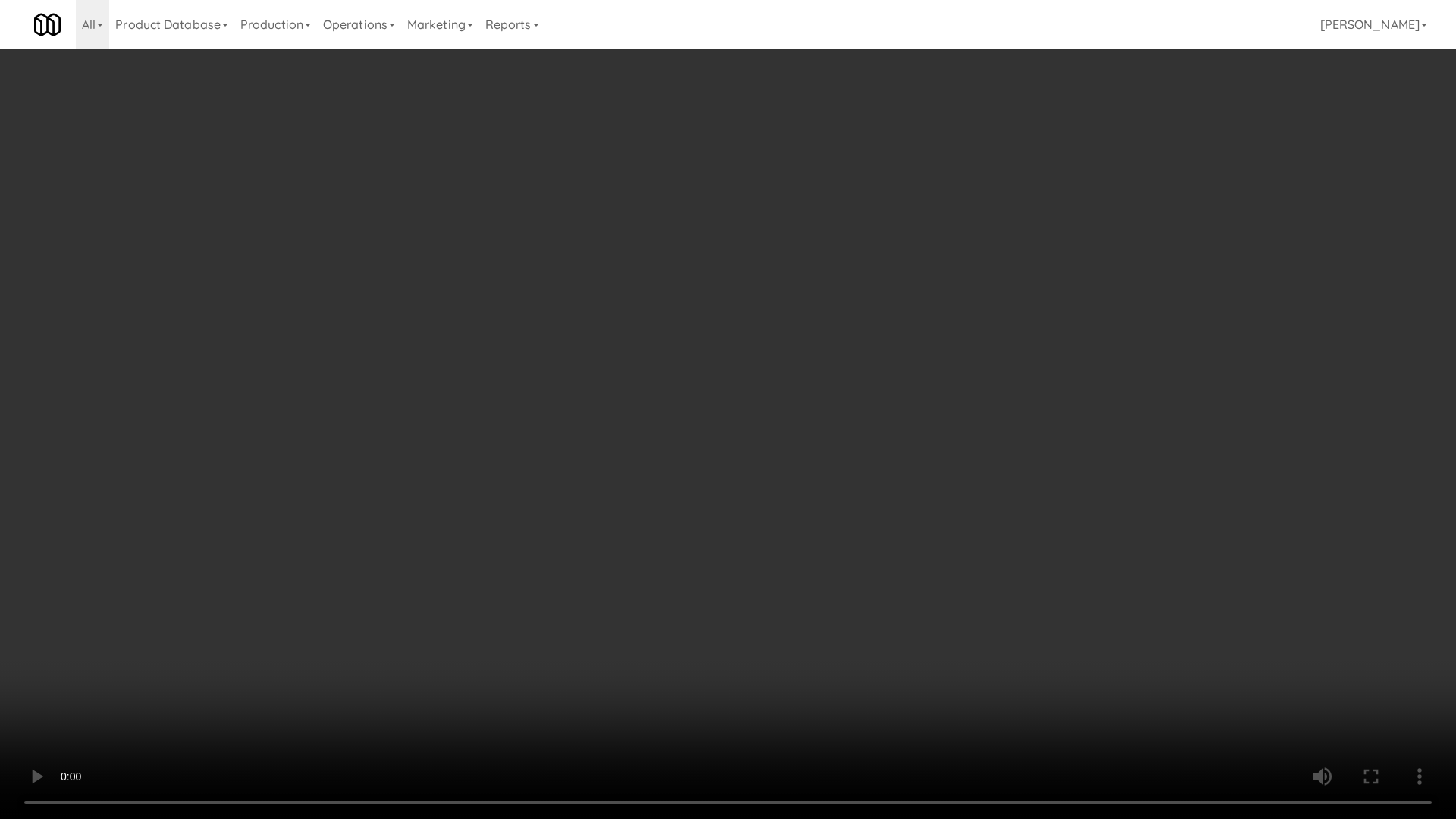
click at [649, 403] on video at bounding box center [728, 410] width 1456 height 819
click at [664, 398] on video at bounding box center [728, 410] width 1456 height 819
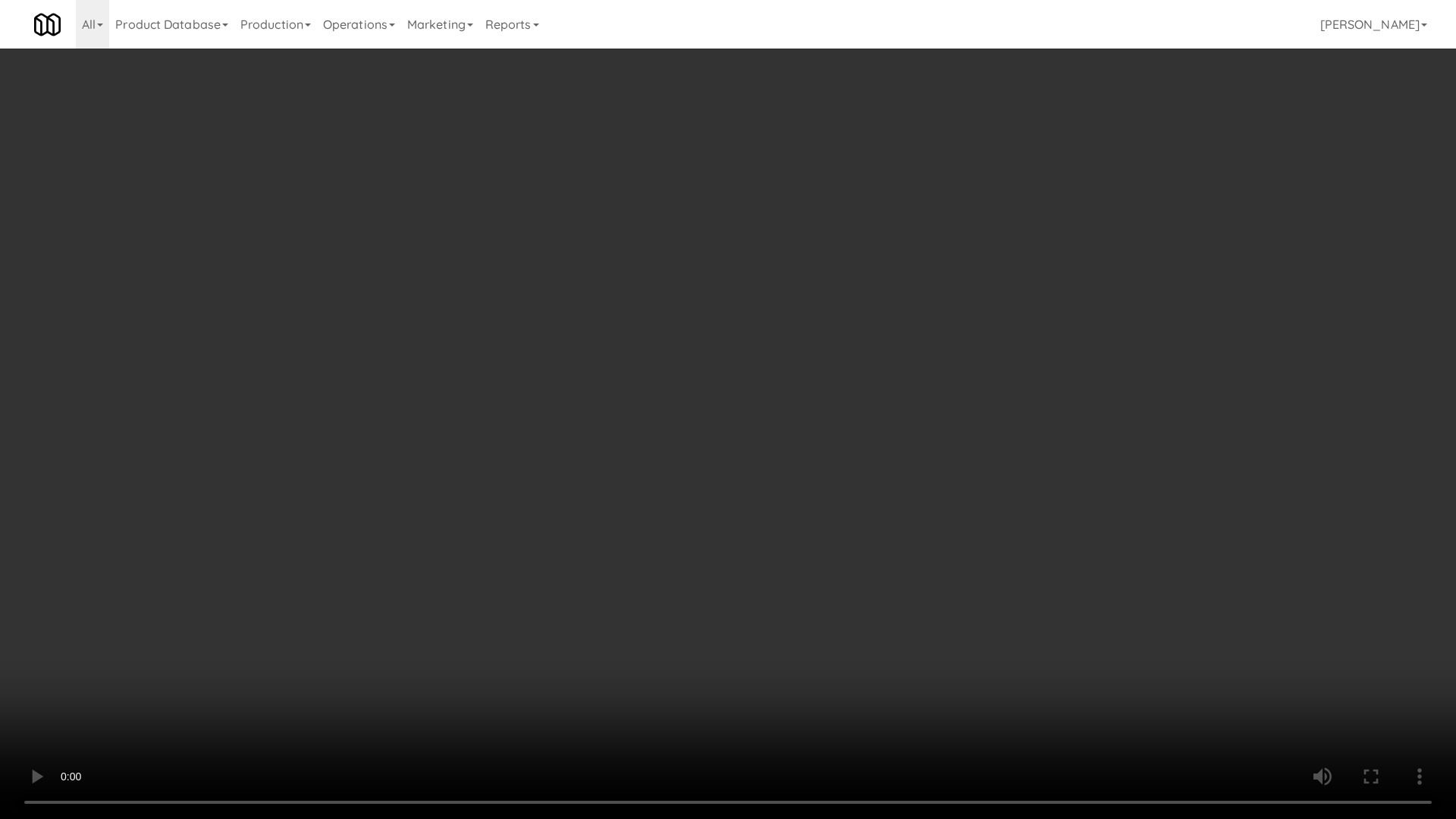
click at [664, 398] on video at bounding box center [728, 410] width 1456 height 819
click at [658, 384] on video at bounding box center [728, 410] width 1456 height 819
click at [654, 369] on video at bounding box center [728, 410] width 1456 height 819
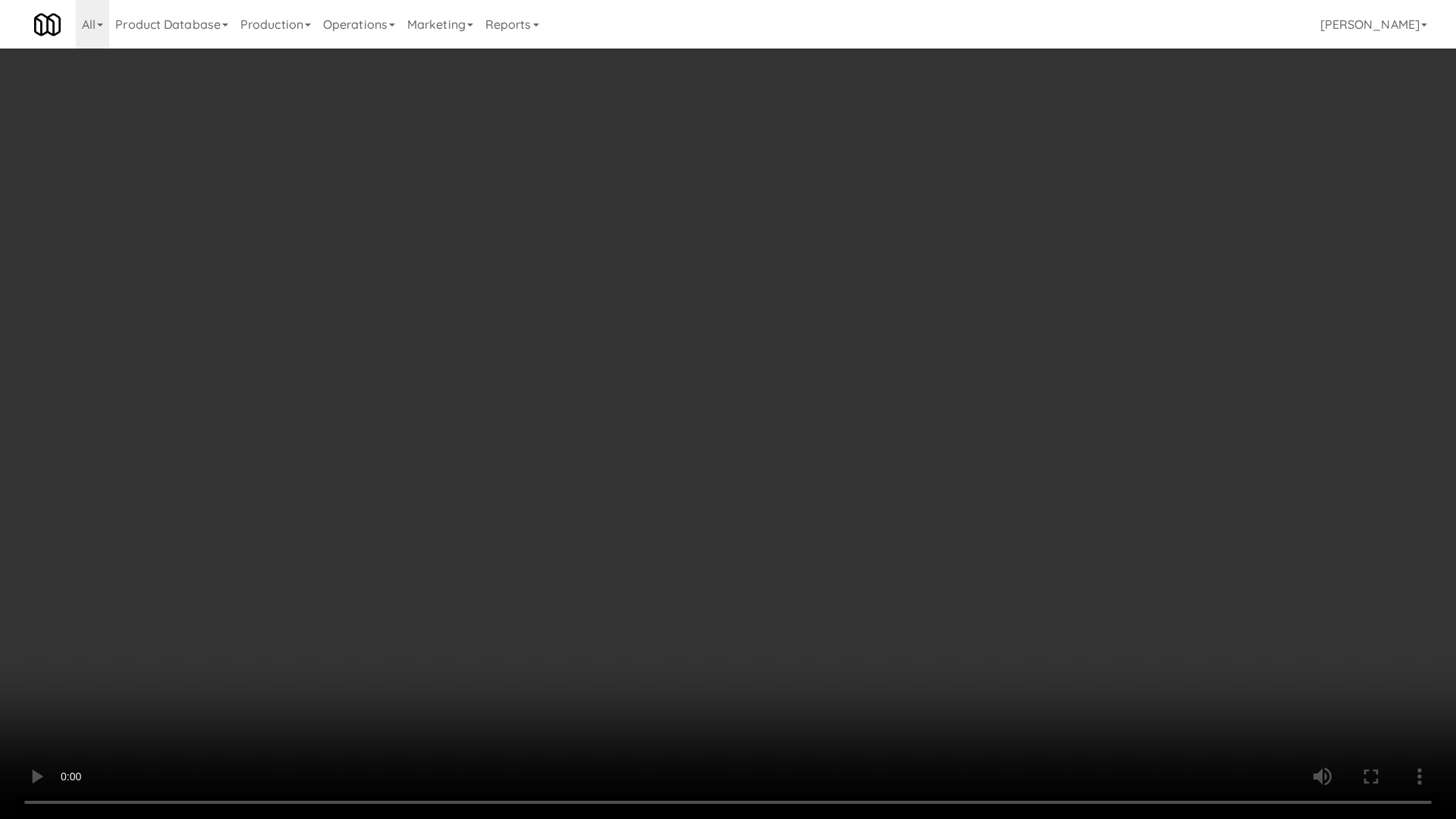
click at [721, 330] on video at bounding box center [728, 410] width 1456 height 819
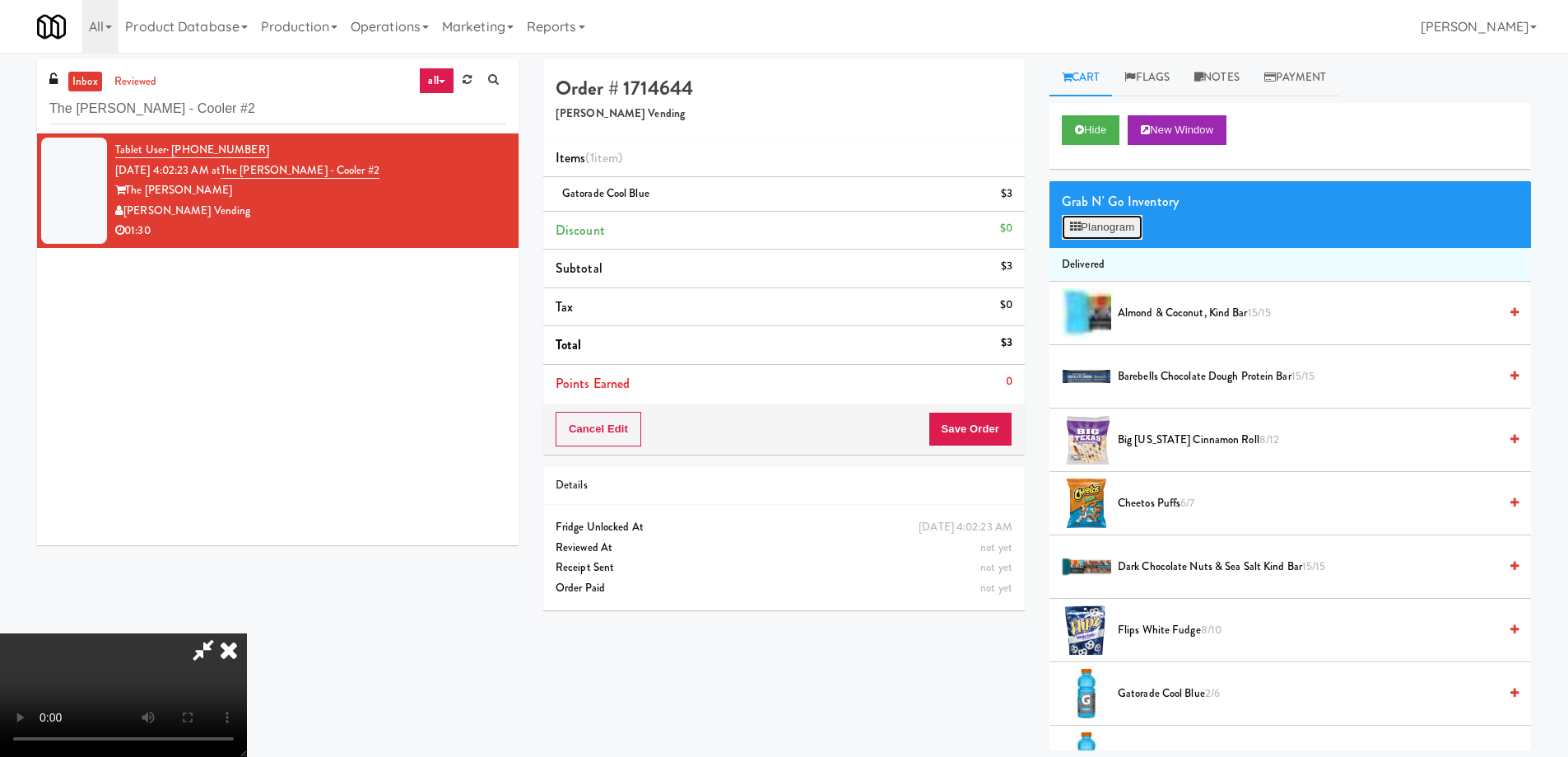
click at [1099, 218] on button "Planogram" at bounding box center [1102, 227] width 81 height 25
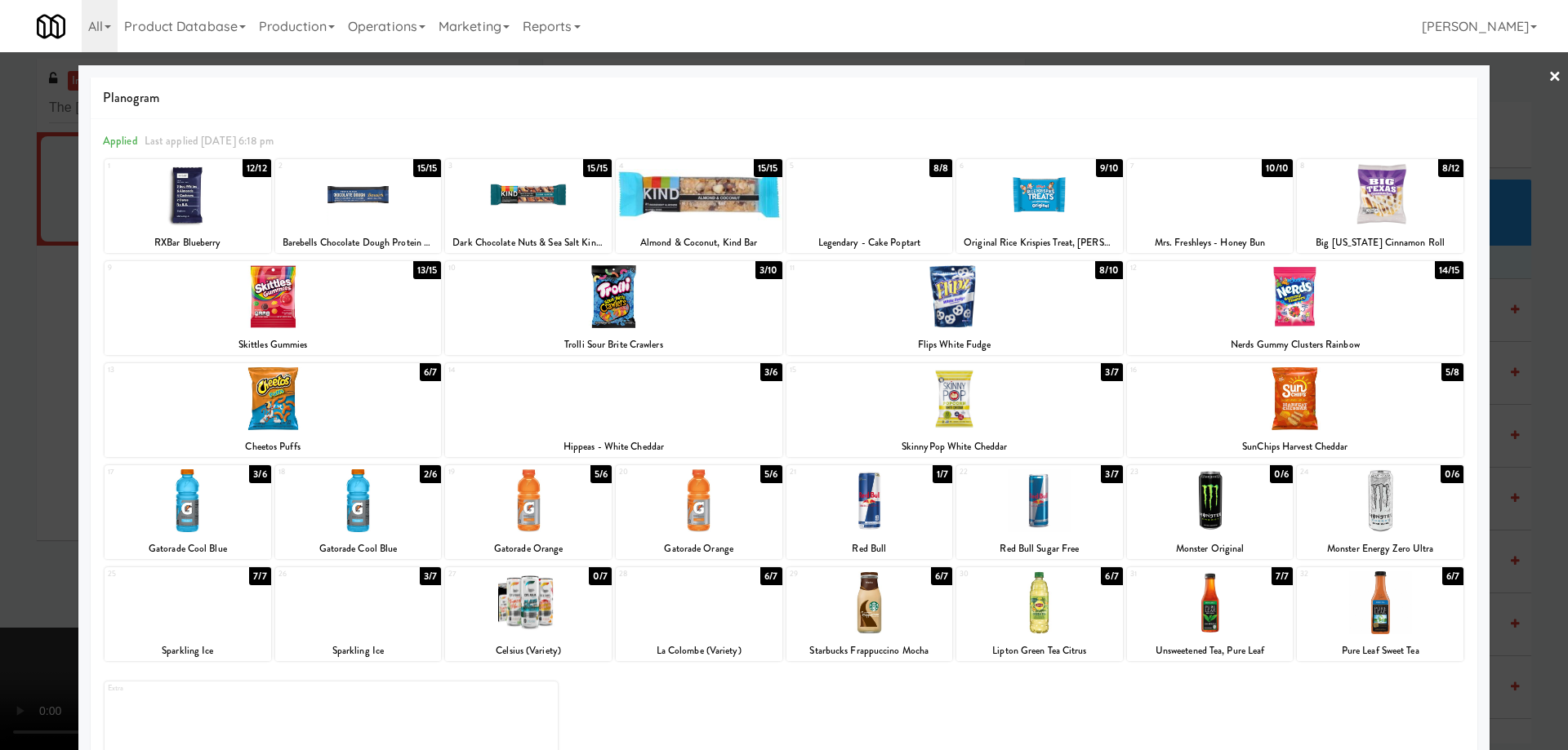
click at [1057, 193] on div at bounding box center [1039, 195] width 166 height 63
click at [1548, 74] on link "×" at bounding box center [1554, 78] width 13 height 51
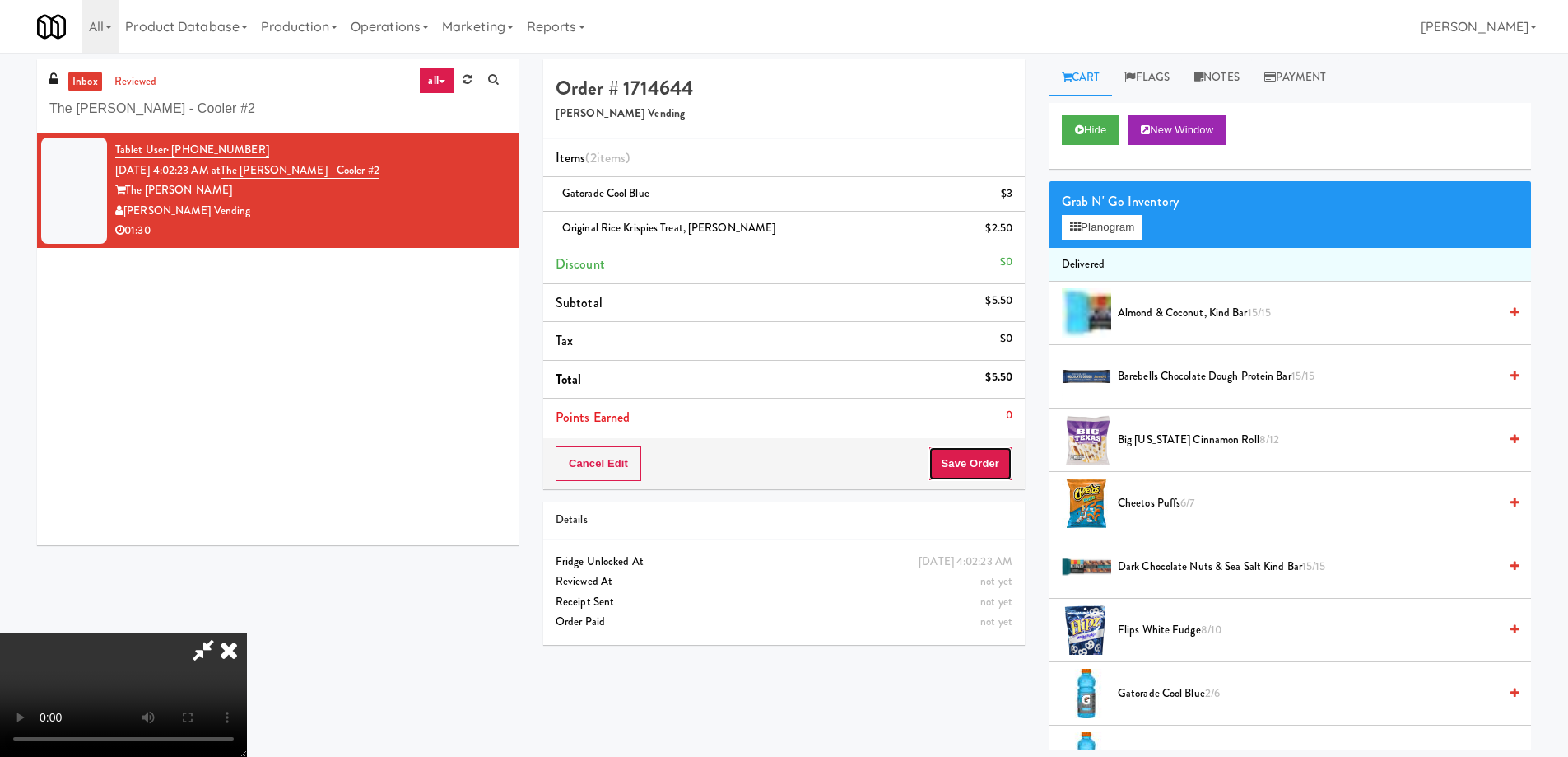
click at [983, 463] on button "Save Order" at bounding box center [971, 463] width 84 height 34
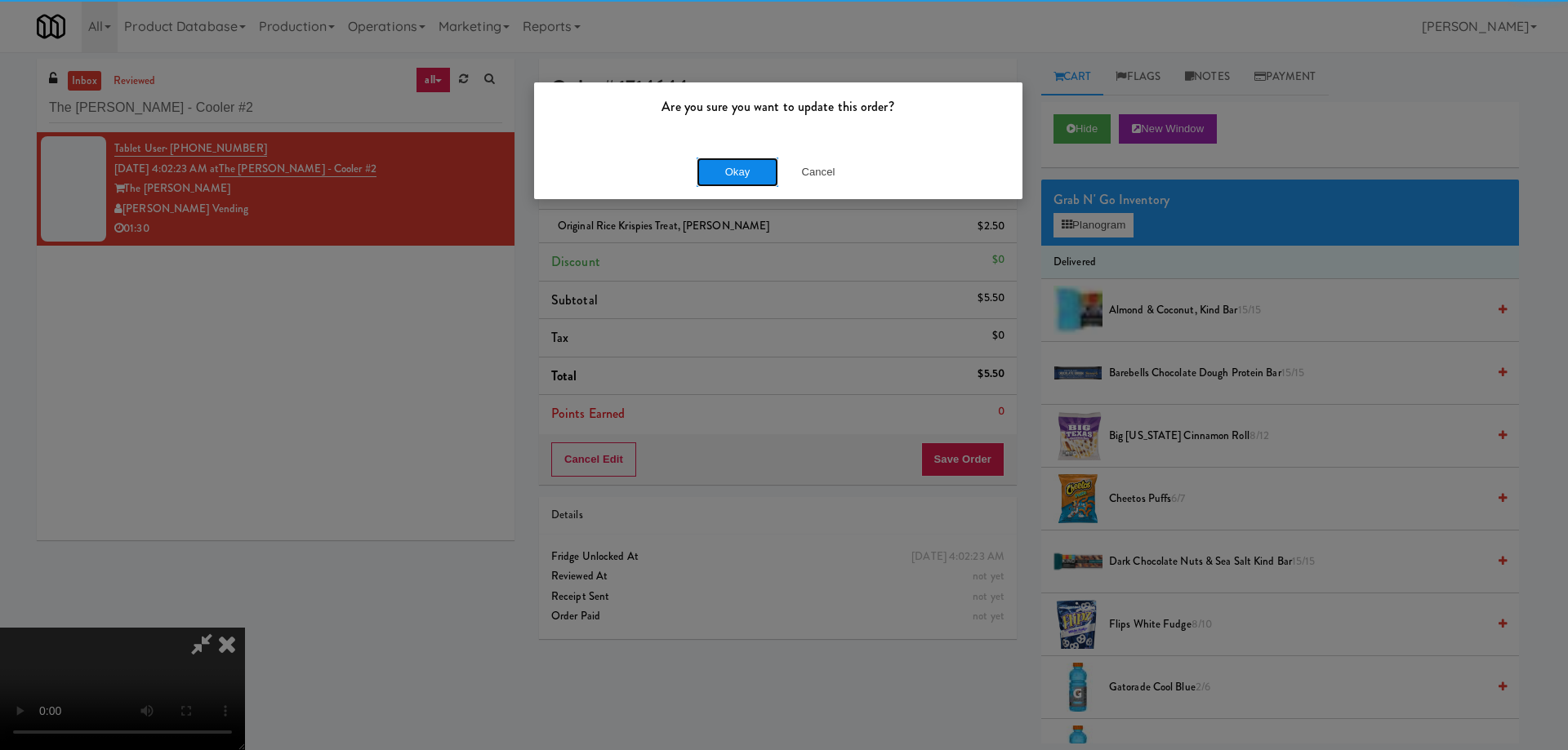
click at [738, 174] on button "Okay" at bounding box center [737, 173] width 81 height 30
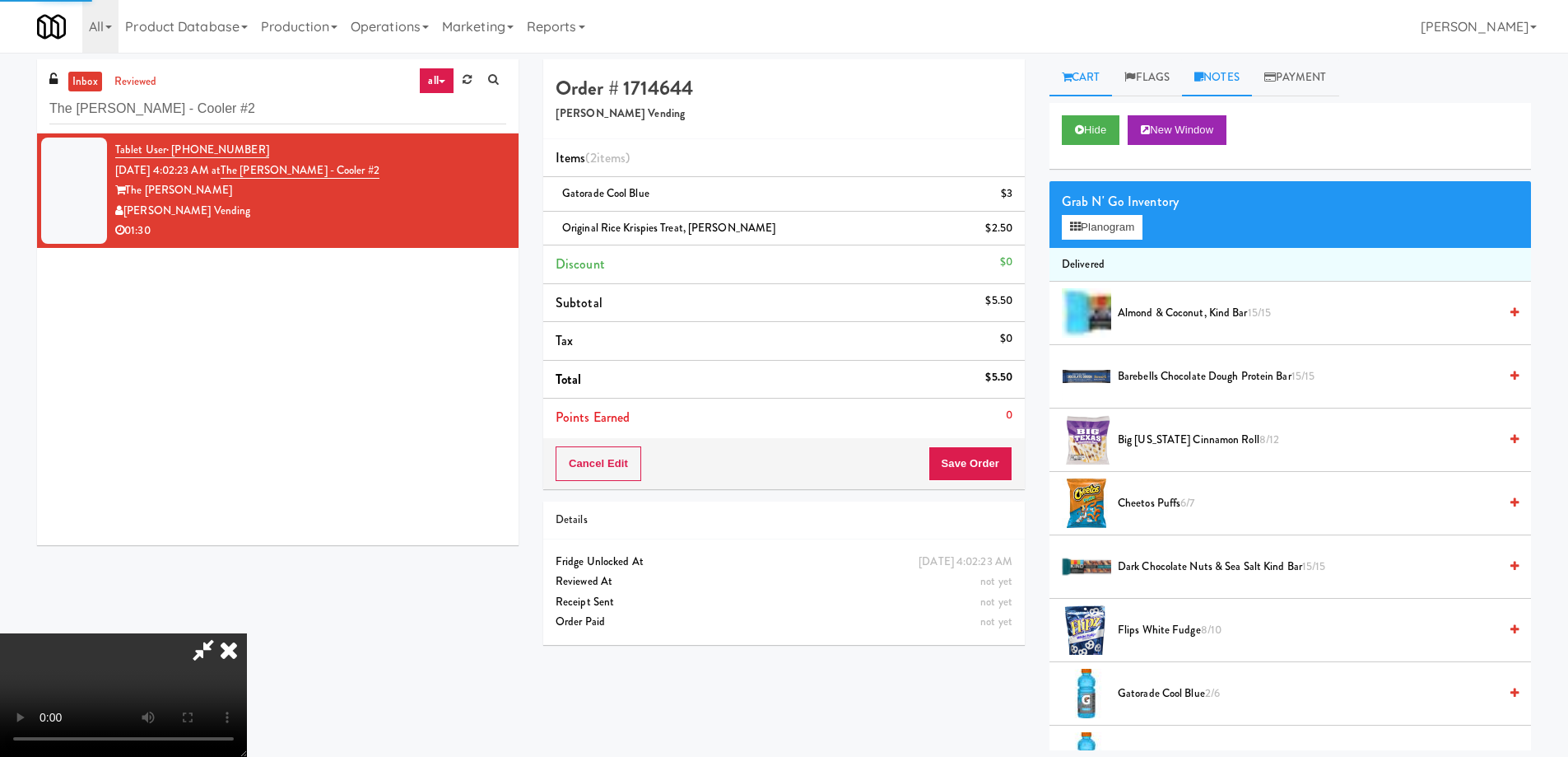
click at [1229, 71] on link "Notes" at bounding box center [1217, 78] width 70 height 37
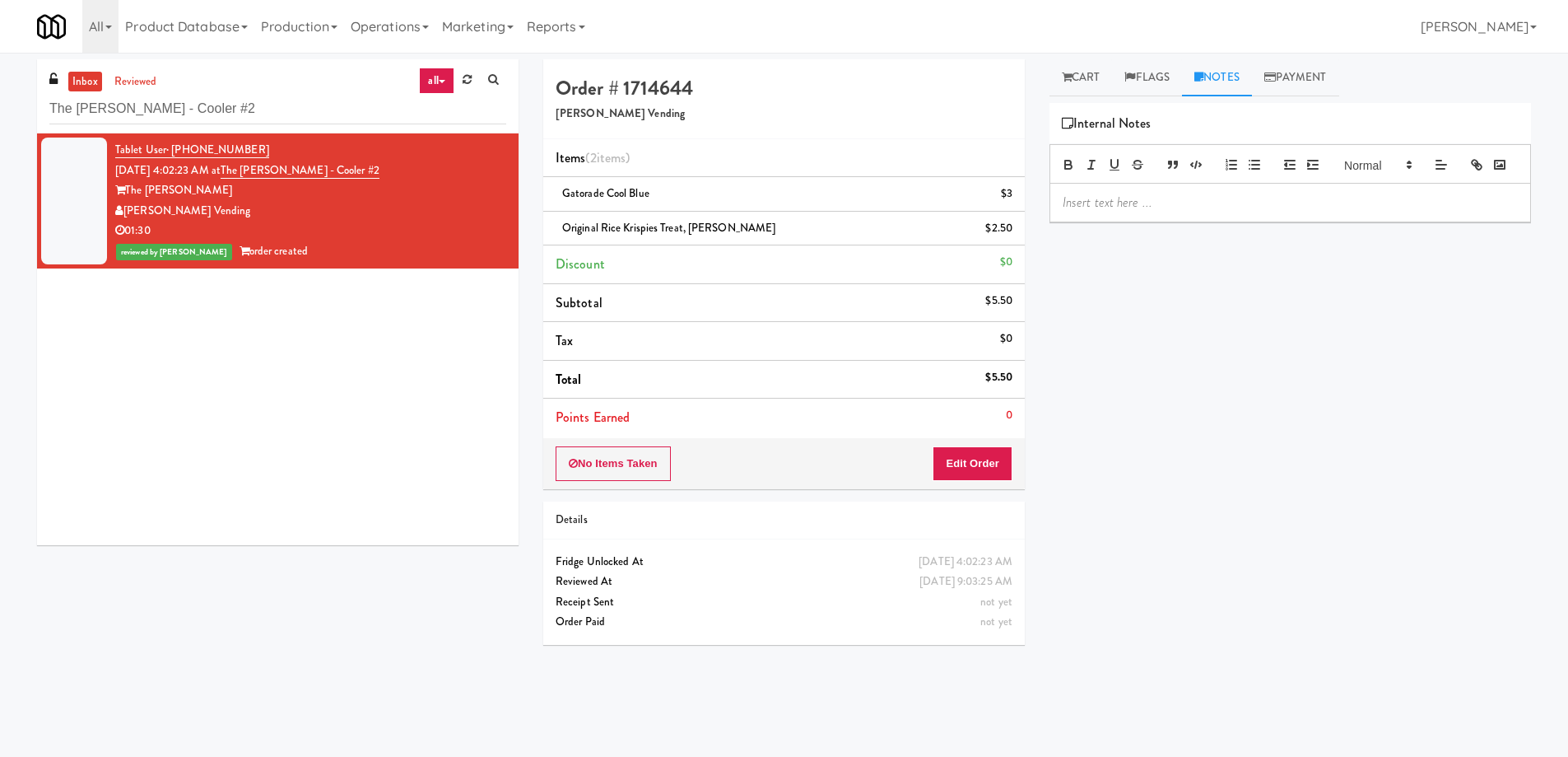
click at [1115, 212] on p at bounding box center [1290, 202] width 456 height 18
click at [622, 229] on span "Original Rice Krispies Treat, Kellogg's" at bounding box center [669, 227] width 213 height 16
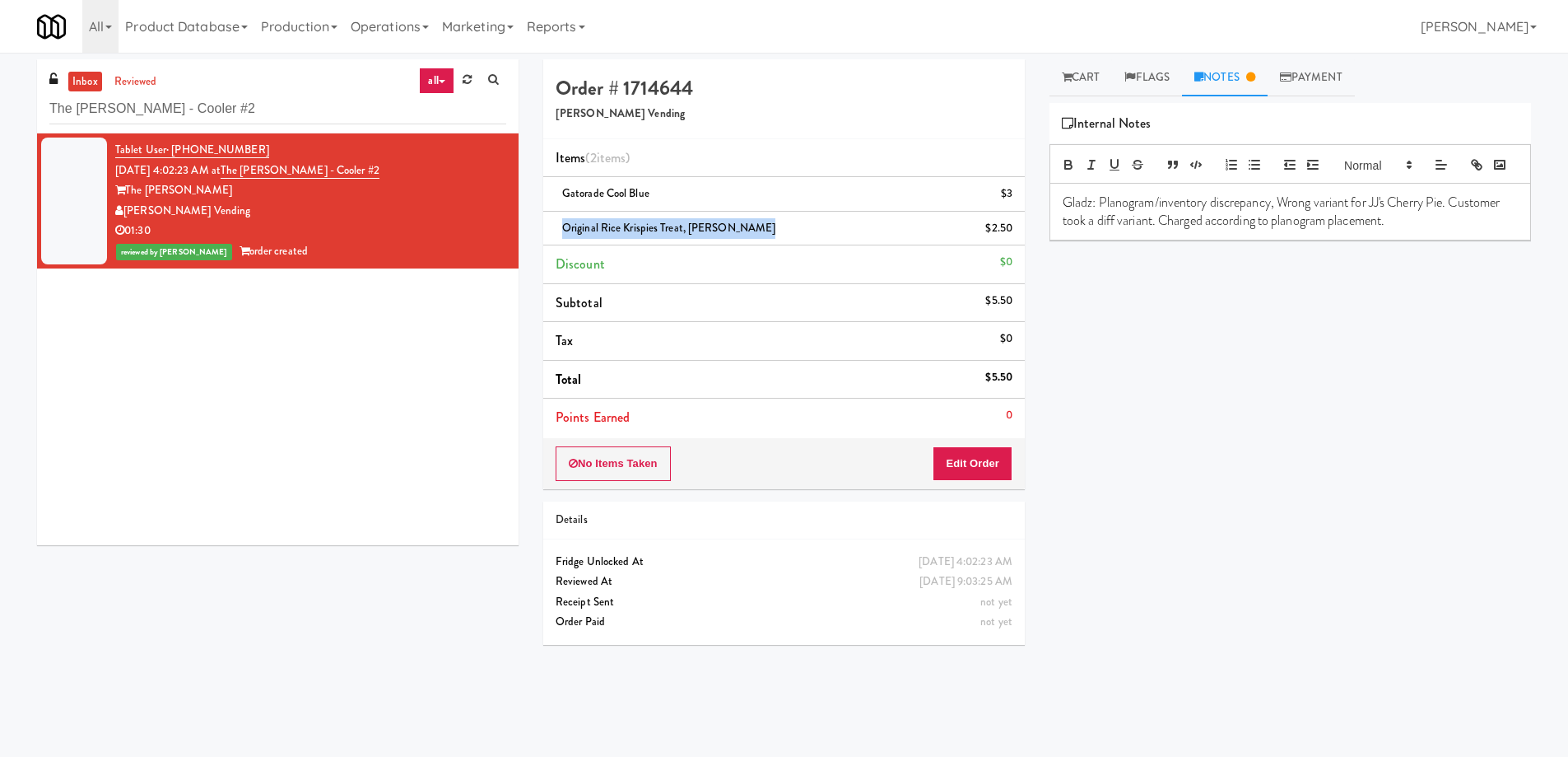
click at [622, 229] on span "Original Rice Krispies Treat, Kellogg's" at bounding box center [669, 227] width 213 height 16
copy span "Original Rice Krispies Treat, Kellogg's"
click at [1282, 225] on p "Gladz: Planogram/inventory discrepancy, Wrong variant for JJ's Cherry Pie. Cust…" at bounding box center [1290, 213] width 456 height 37
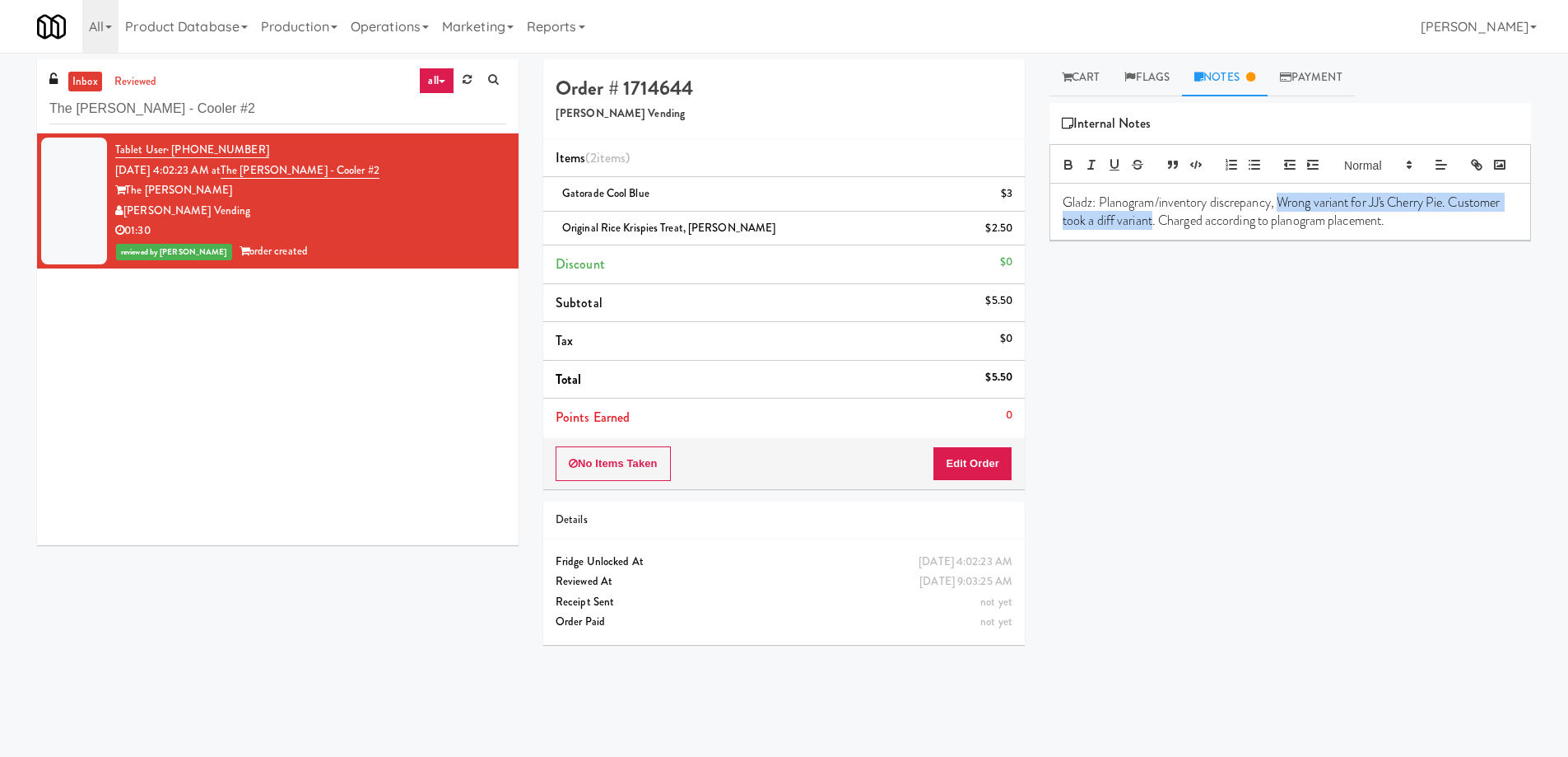
click at [1207, 230] on p "Gladz: Planogram/inventory discrepancy, Wrong variant for JJ's Cherry Pie. Cust…" at bounding box center [1290, 213] width 456 height 37
click at [1433, 241] on div "Gladz: Planogram/inventory discrepancy, Different packaging for Original Rice K…" at bounding box center [1290, 212] width 480 height 57
click at [1416, 467] on div "Play New Window Primary Flag Clear Flag if unable to determine what was taken o…" at bounding box center [1290, 411] width 482 height 618
click at [281, 92] on div "The Sutton - Cooler #2" at bounding box center [278, 108] width 457 height 32
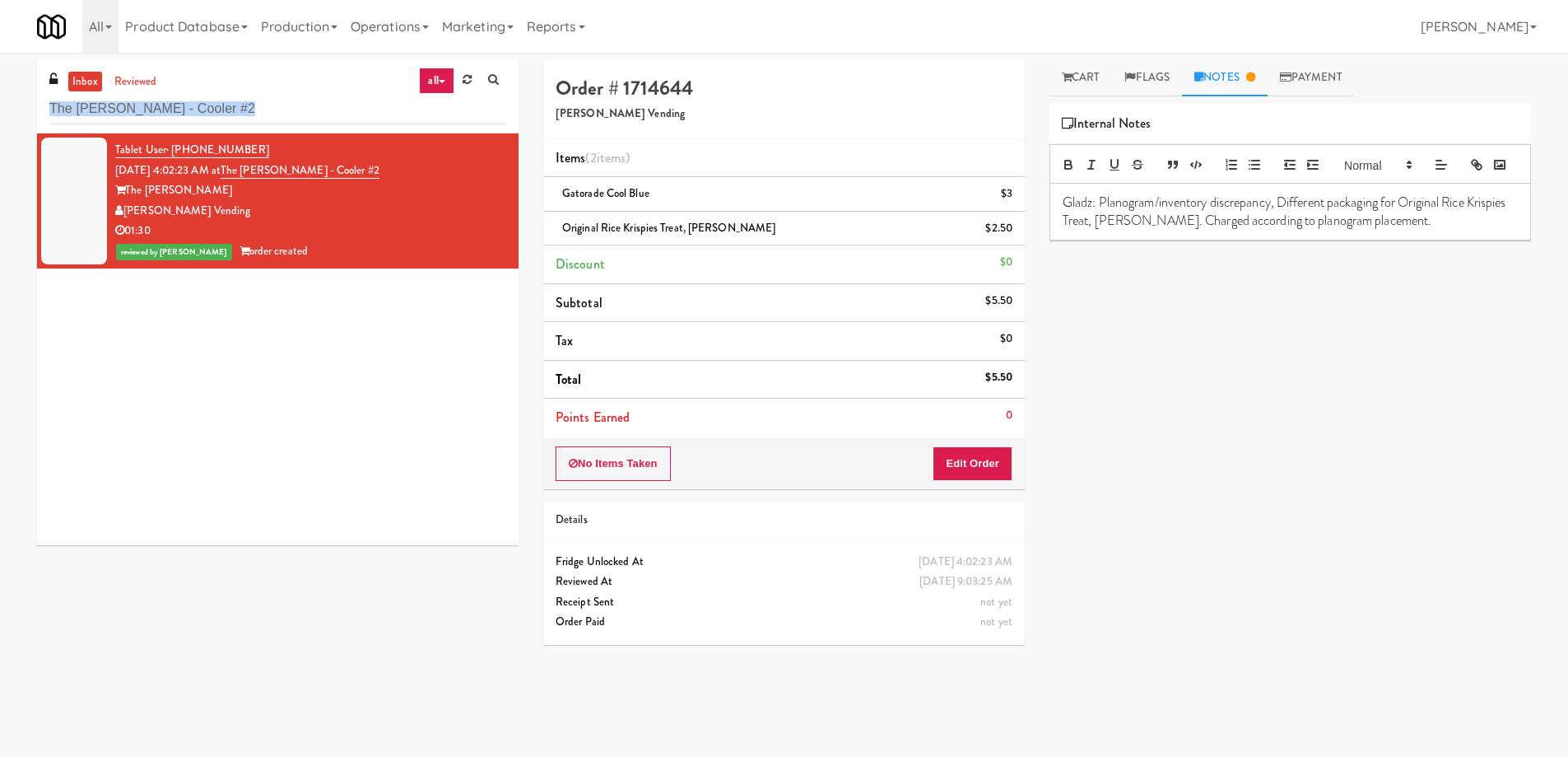
drag, startPoint x: 281, startPoint y: 92, endPoint x: 271, endPoint y: 107, distance: 18.0
click at [280, 92] on div "The Sutton - Cooler #2" at bounding box center [278, 108] width 457 height 32
click at [268, 113] on input "The Sutton - Cooler #2" at bounding box center [278, 109] width 457 height 31
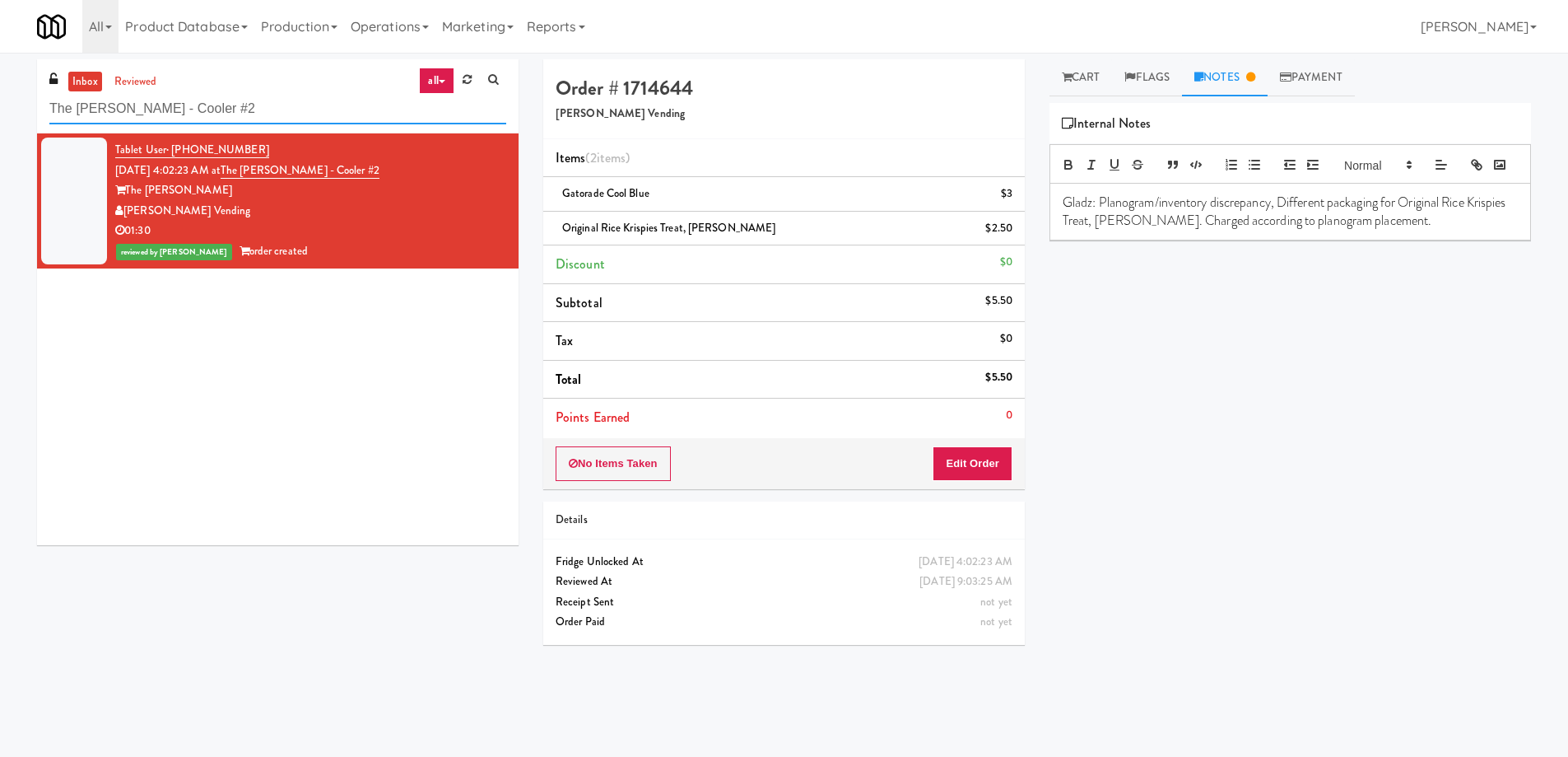
paste input "(Snack & Drink) EWR 6-TB-2ND FLOOR-PRIVATE"
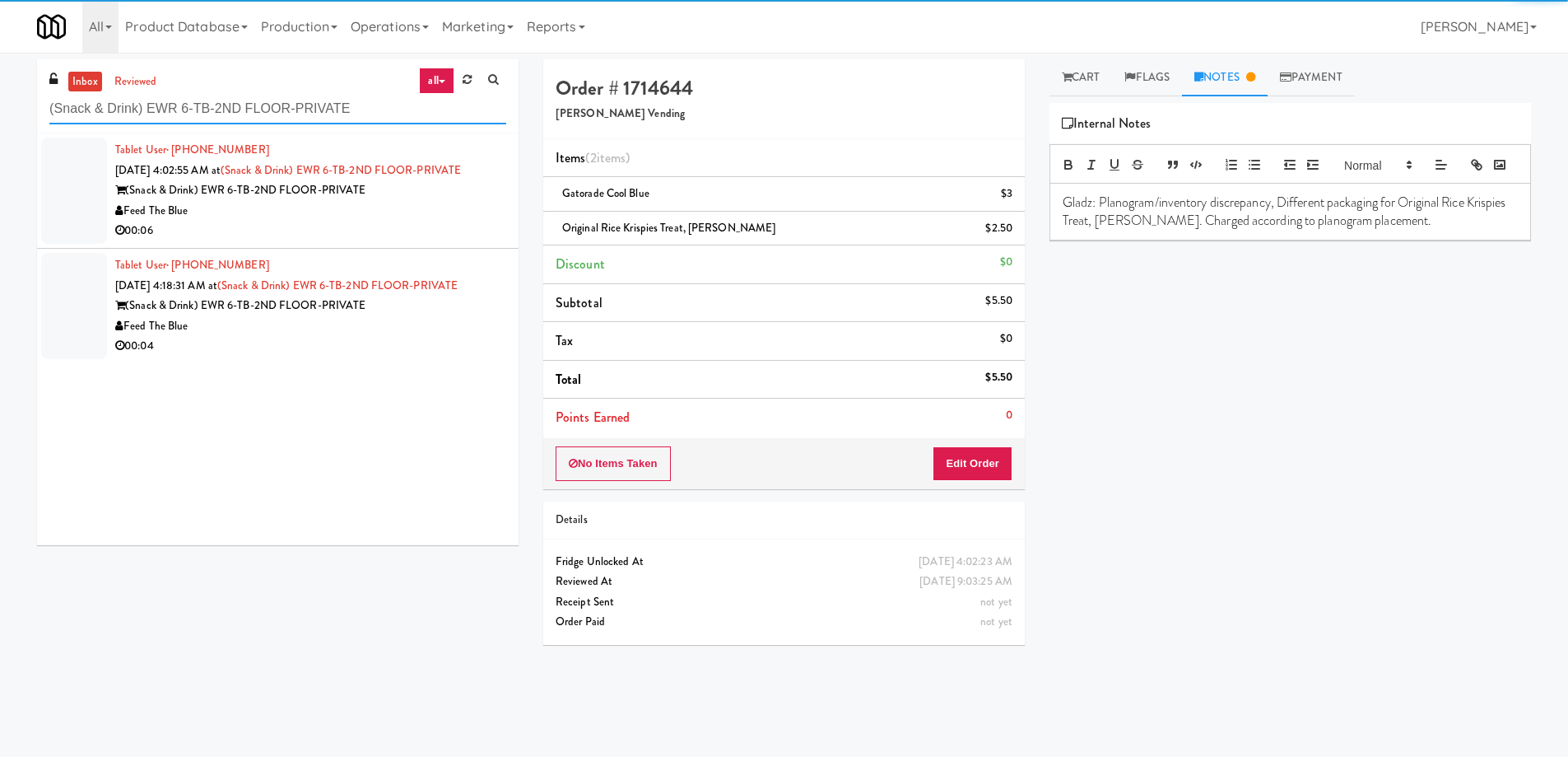
type input "(Snack & Drink) EWR 6-TB-2ND FLOOR-PRIVATE"
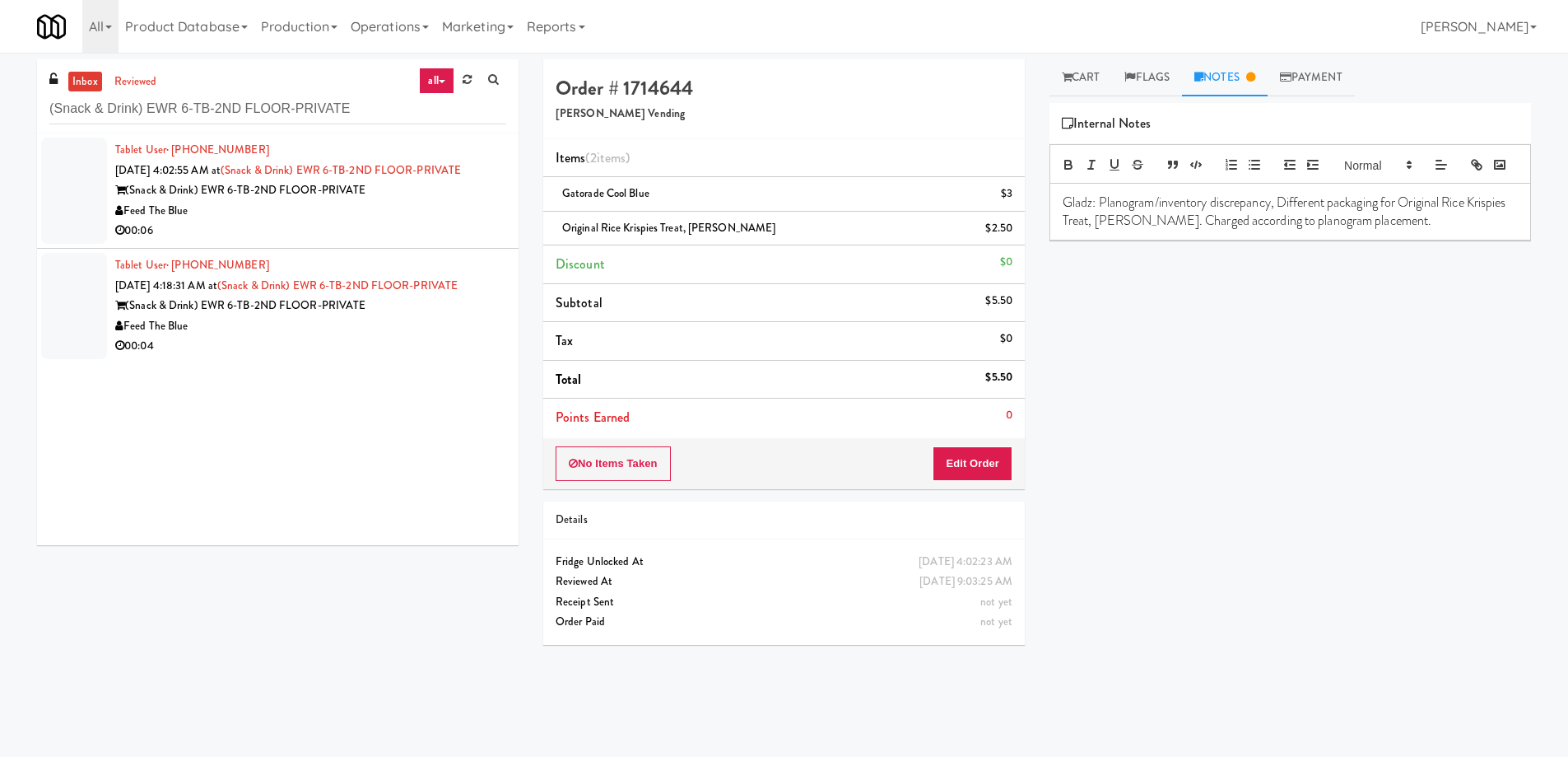
click at [430, 237] on div "00:06" at bounding box center [311, 231] width 391 height 21
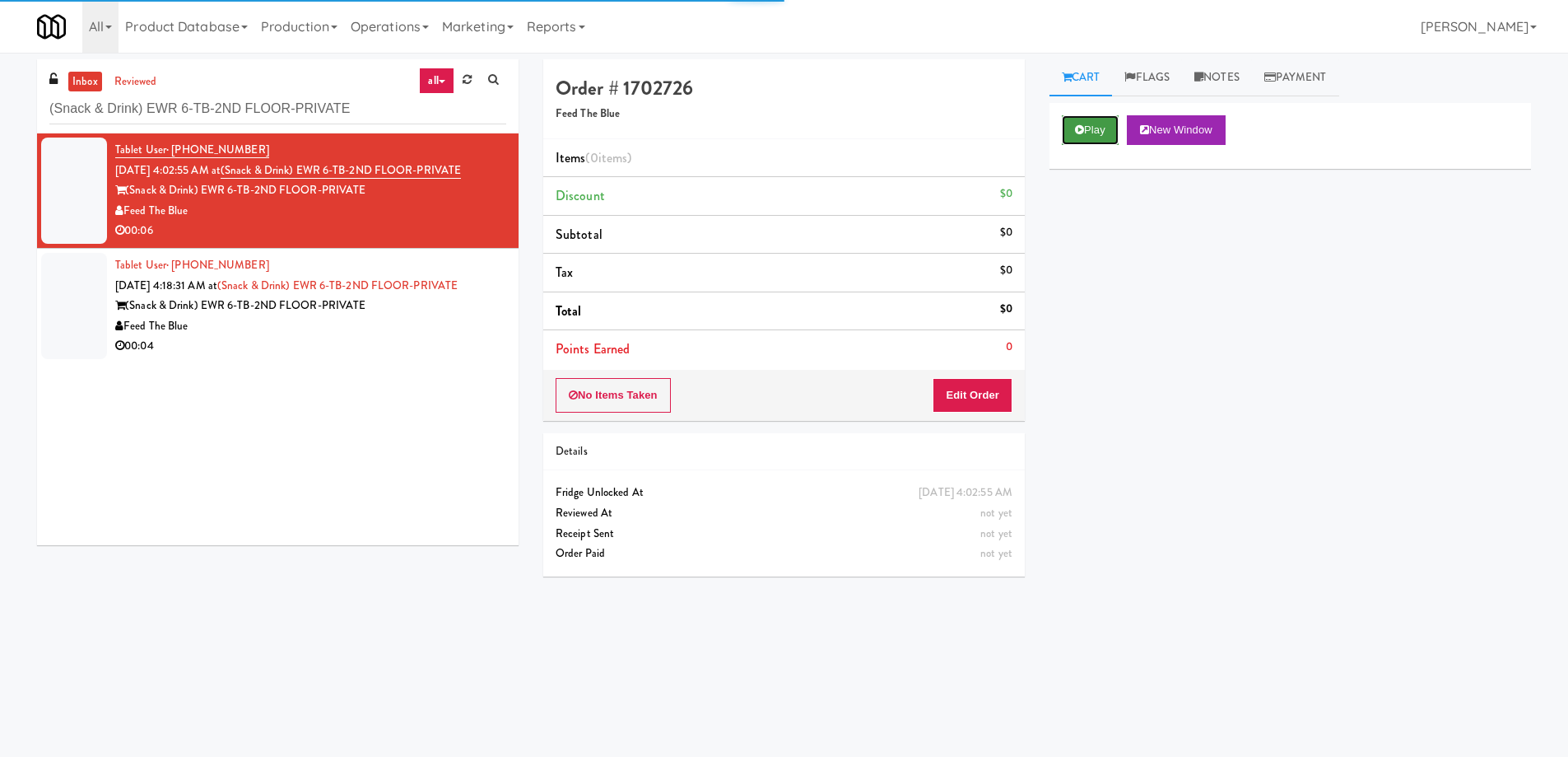
click at [1107, 140] on button "Play" at bounding box center [1090, 131] width 57 height 30
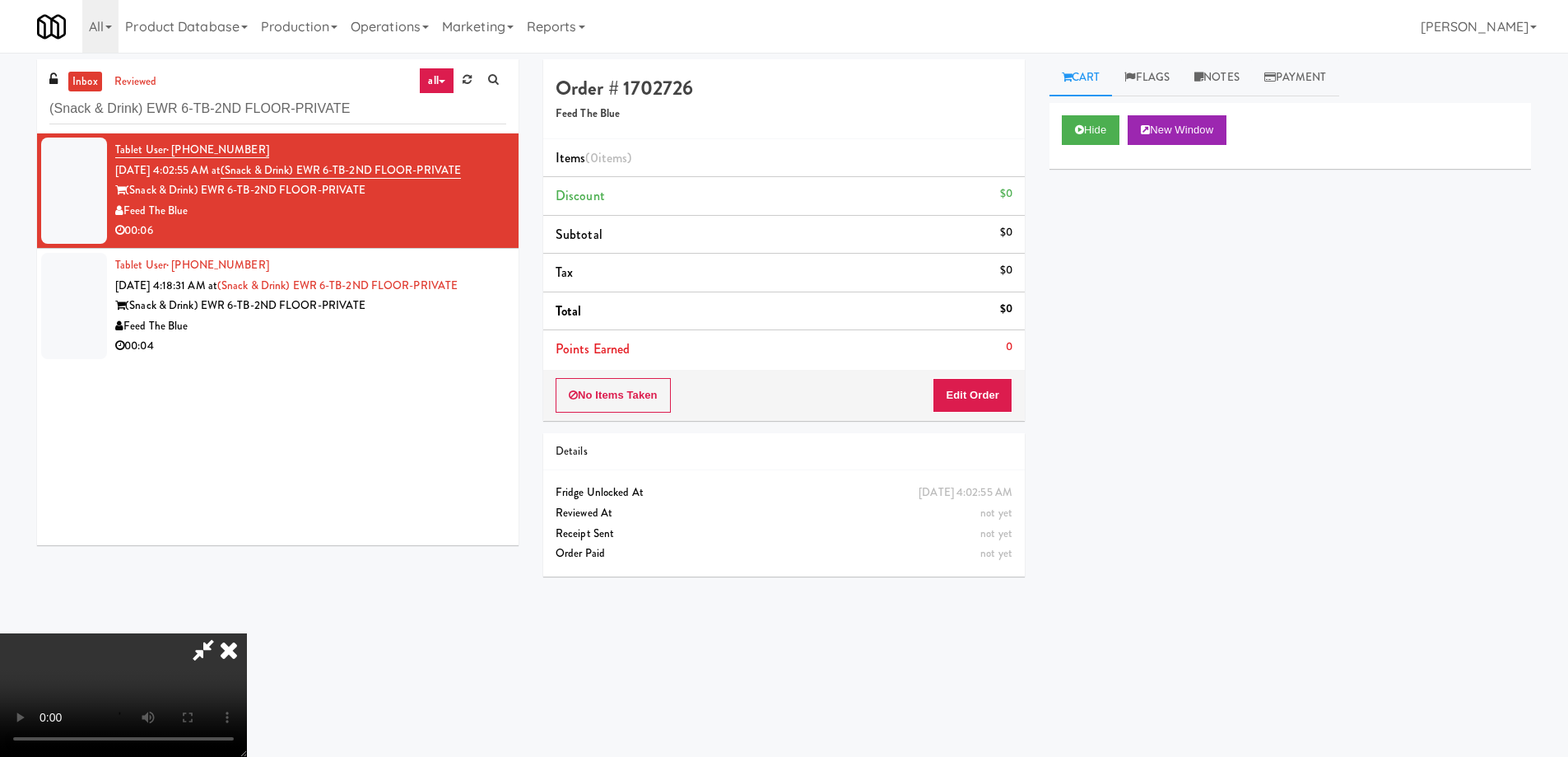
click at [247, 634] on video at bounding box center [123, 695] width 247 height 124
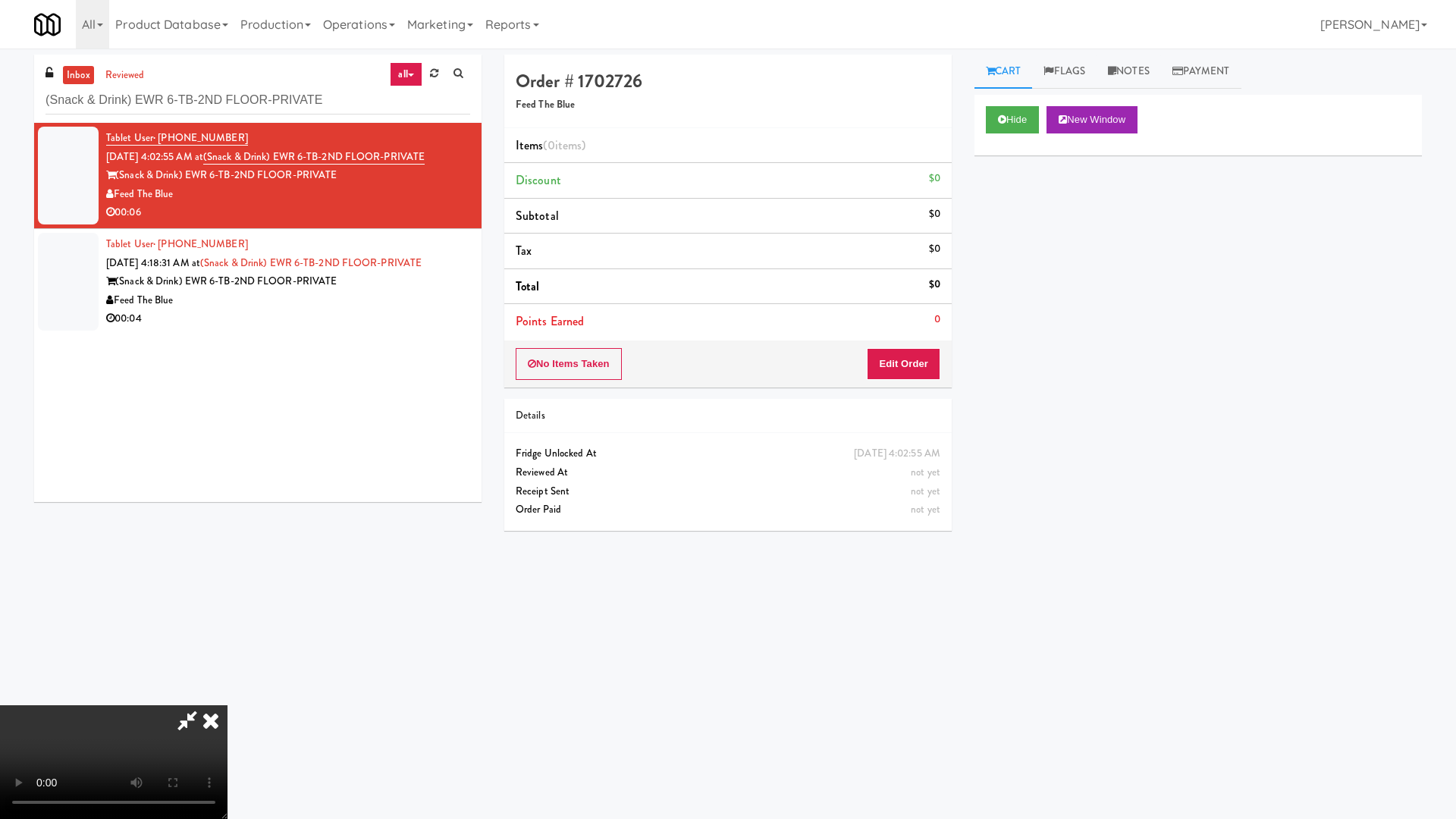
click at [227, 696] on video at bounding box center [113, 762] width 227 height 114
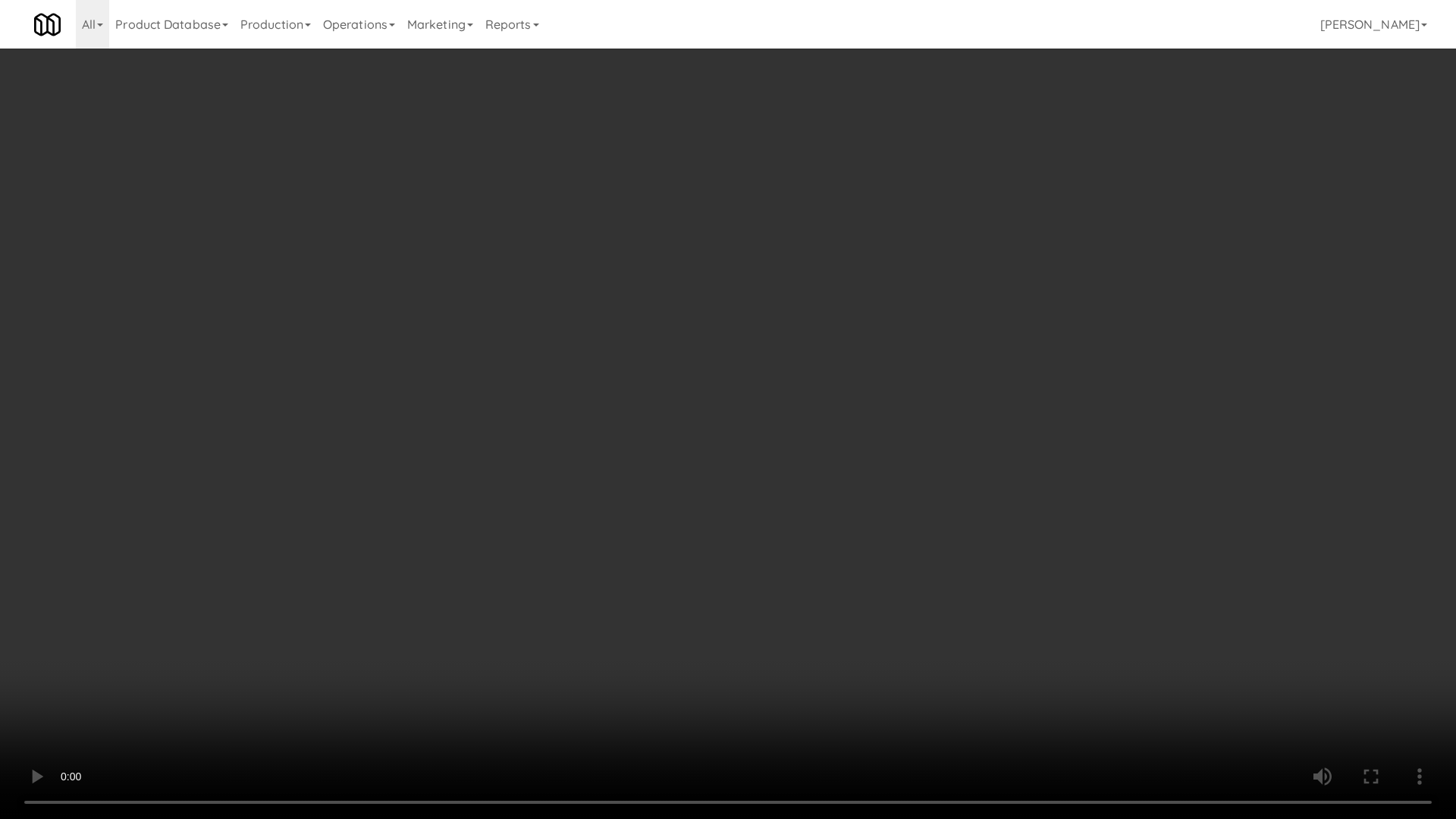
click at [679, 474] on video at bounding box center [728, 410] width 1456 height 819
click at [667, 467] on video at bounding box center [728, 410] width 1456 height 819
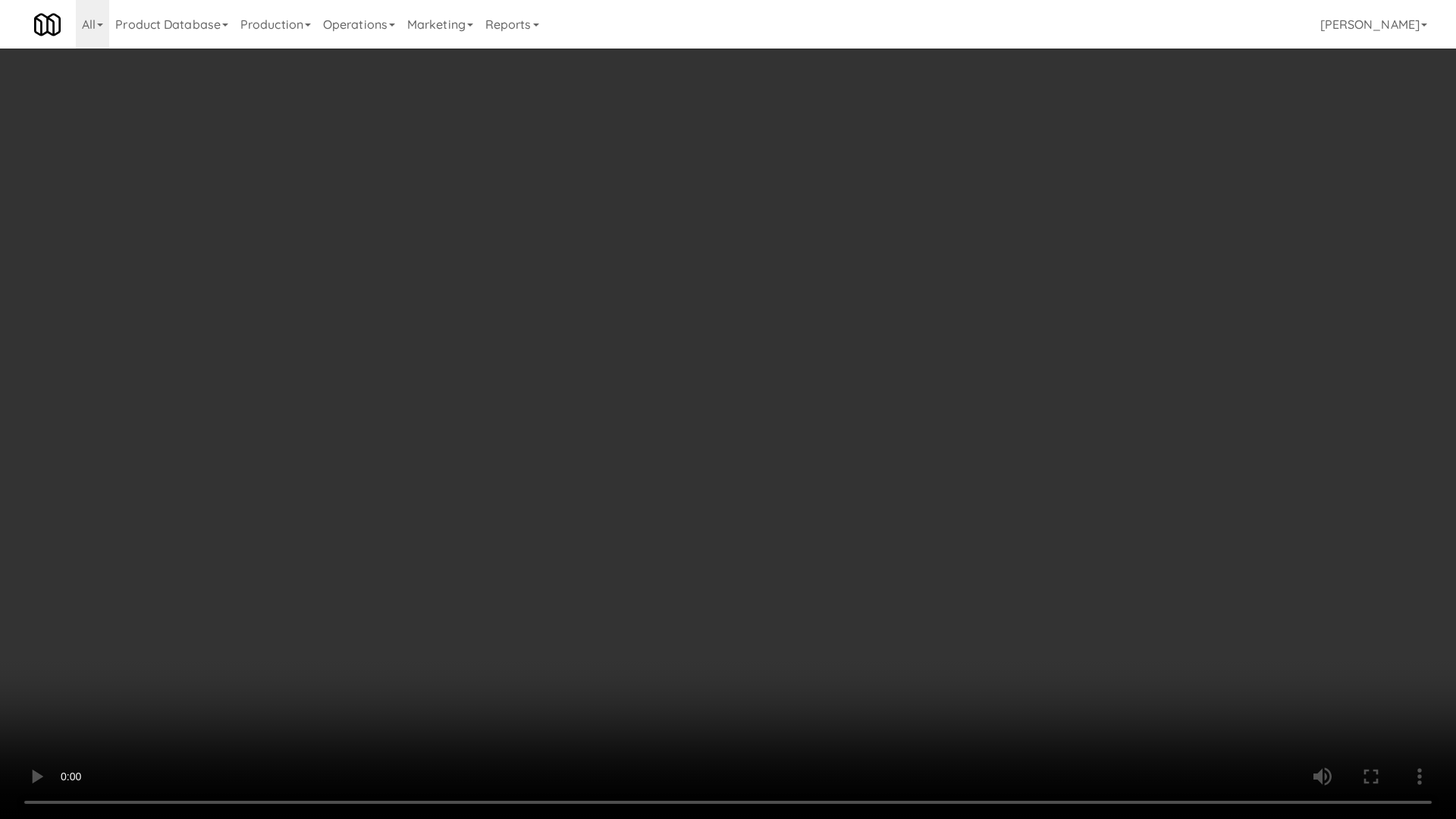
click at [667, 467] on video at bounding box center [728, 410] width 1456 height 819
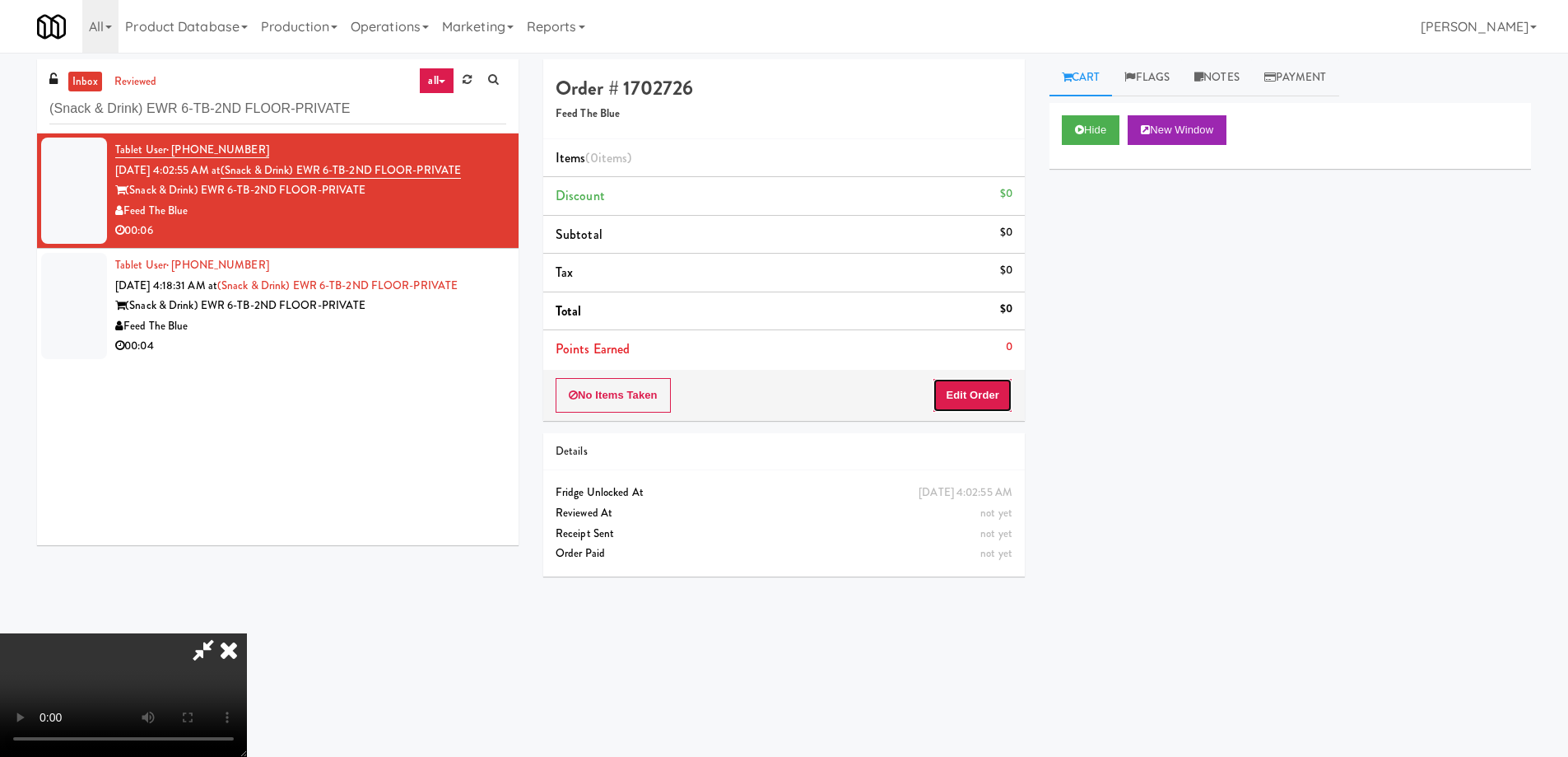
click at [1002, 394] on button "Edit Order" at bounding box center [973, 395] width 80 height 34
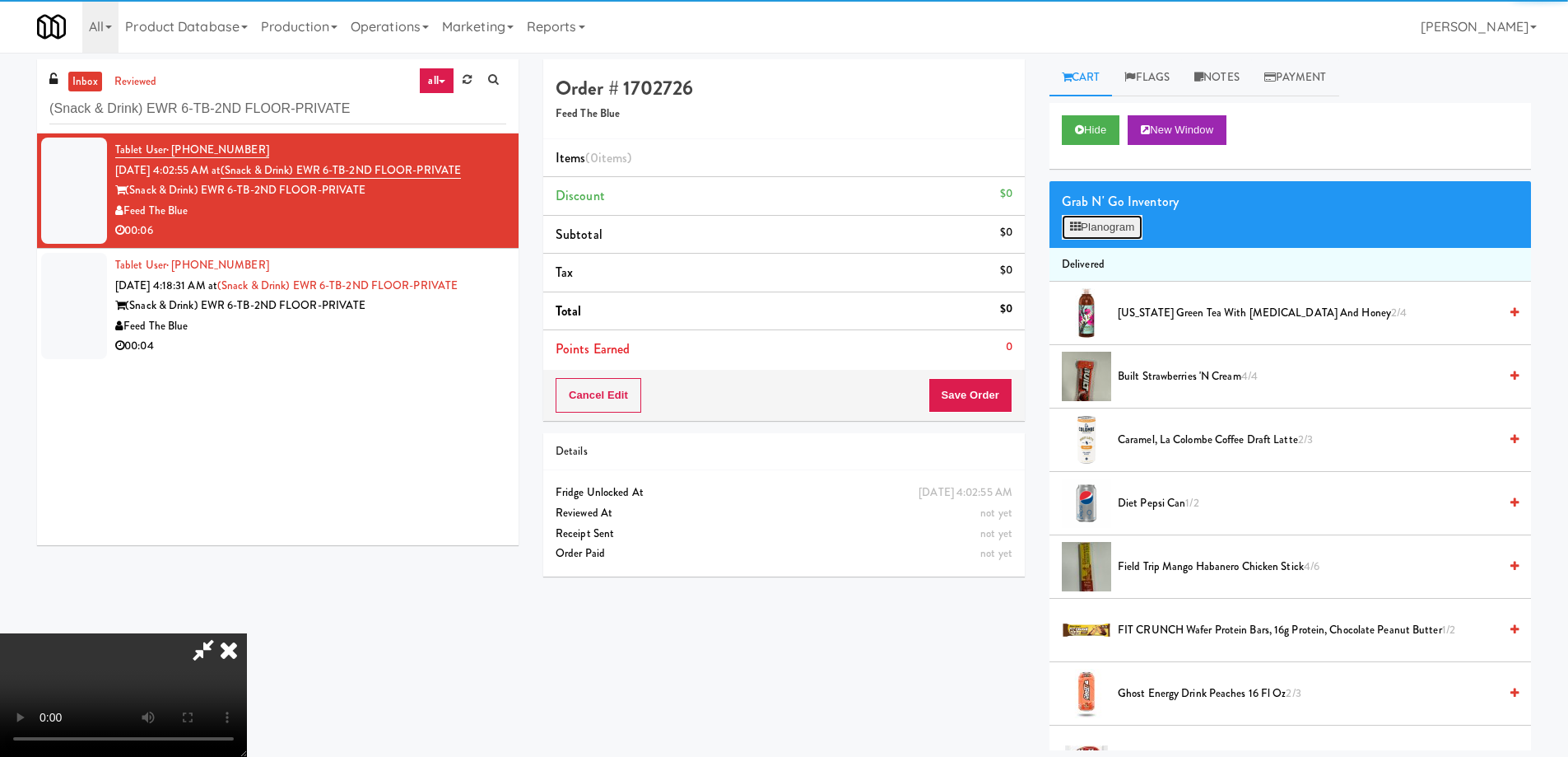
click at [1090, 226] on button "Planogram" at bounding box center [1102, 227] width 81 height 25
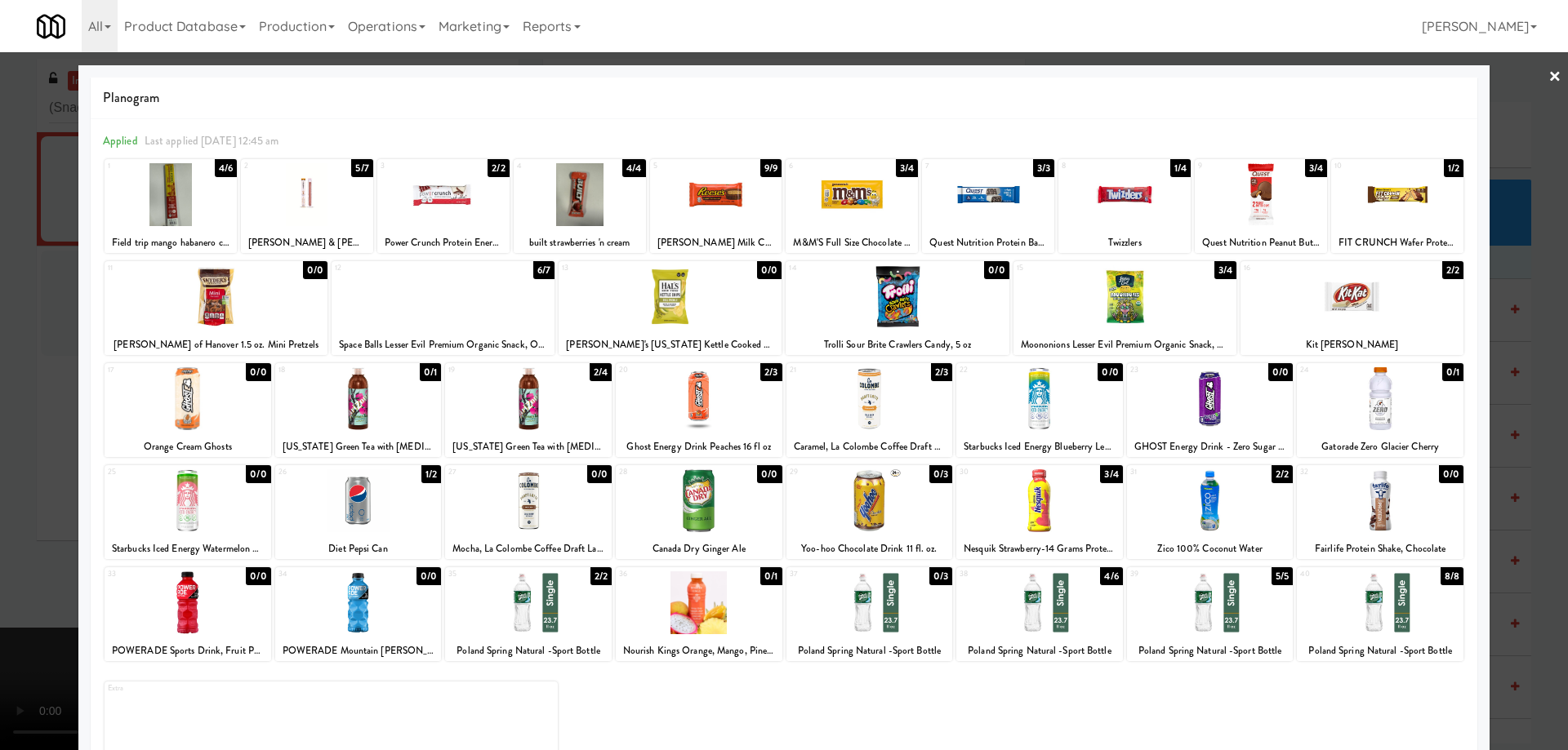
click at [1548, 78] on link "×" at bounding box center [1554, 78] width 13 height 51
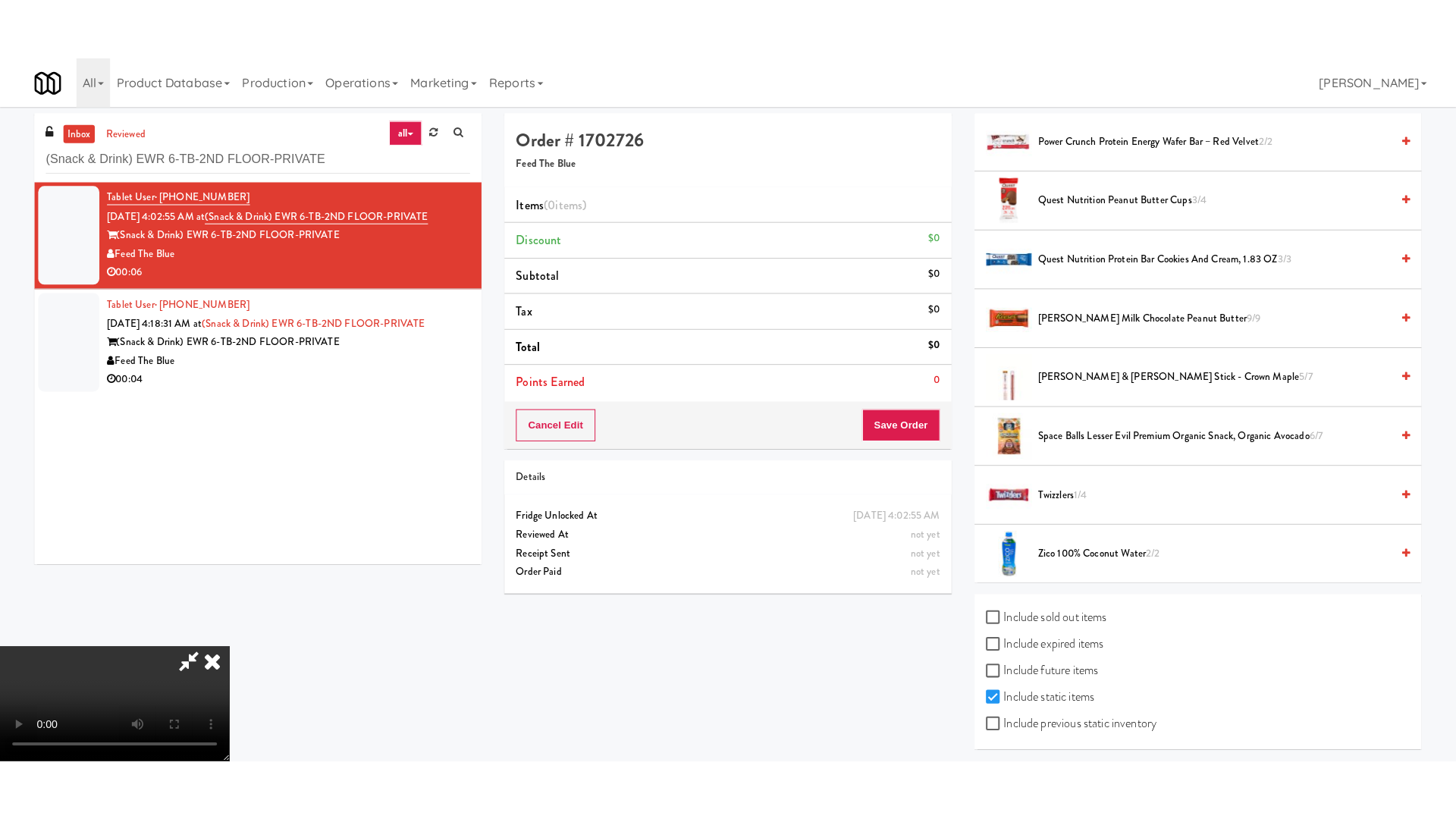
scroll to position [1088, 0]
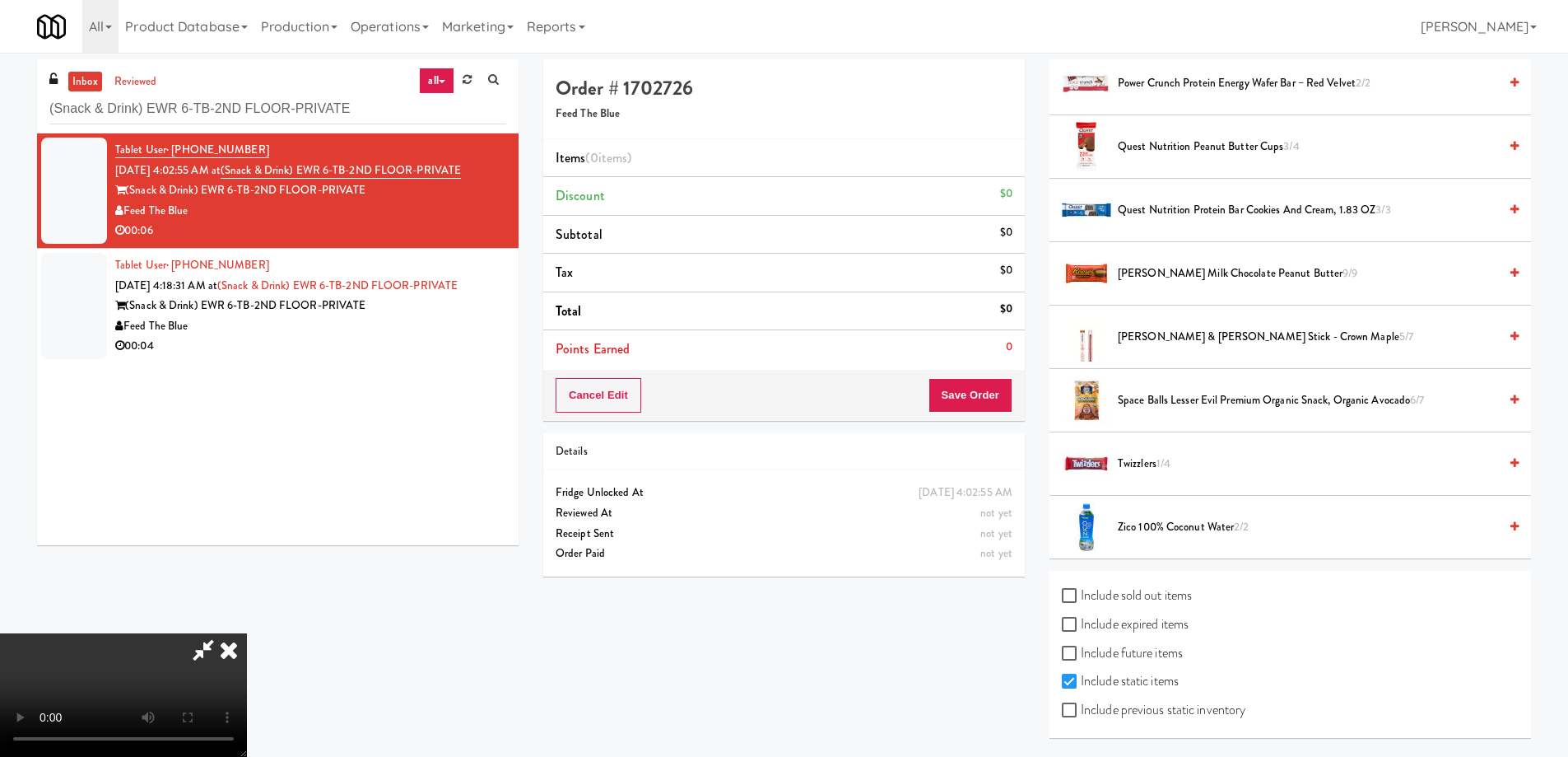
click at [1090, 623] on label "Include expired items" at bounding box center [1125, 625] width 127 height 25
click at [1081, 623] on input "Include expired items" at bounding box center [1071, 626] width 19 height 13
checkbox input "true"
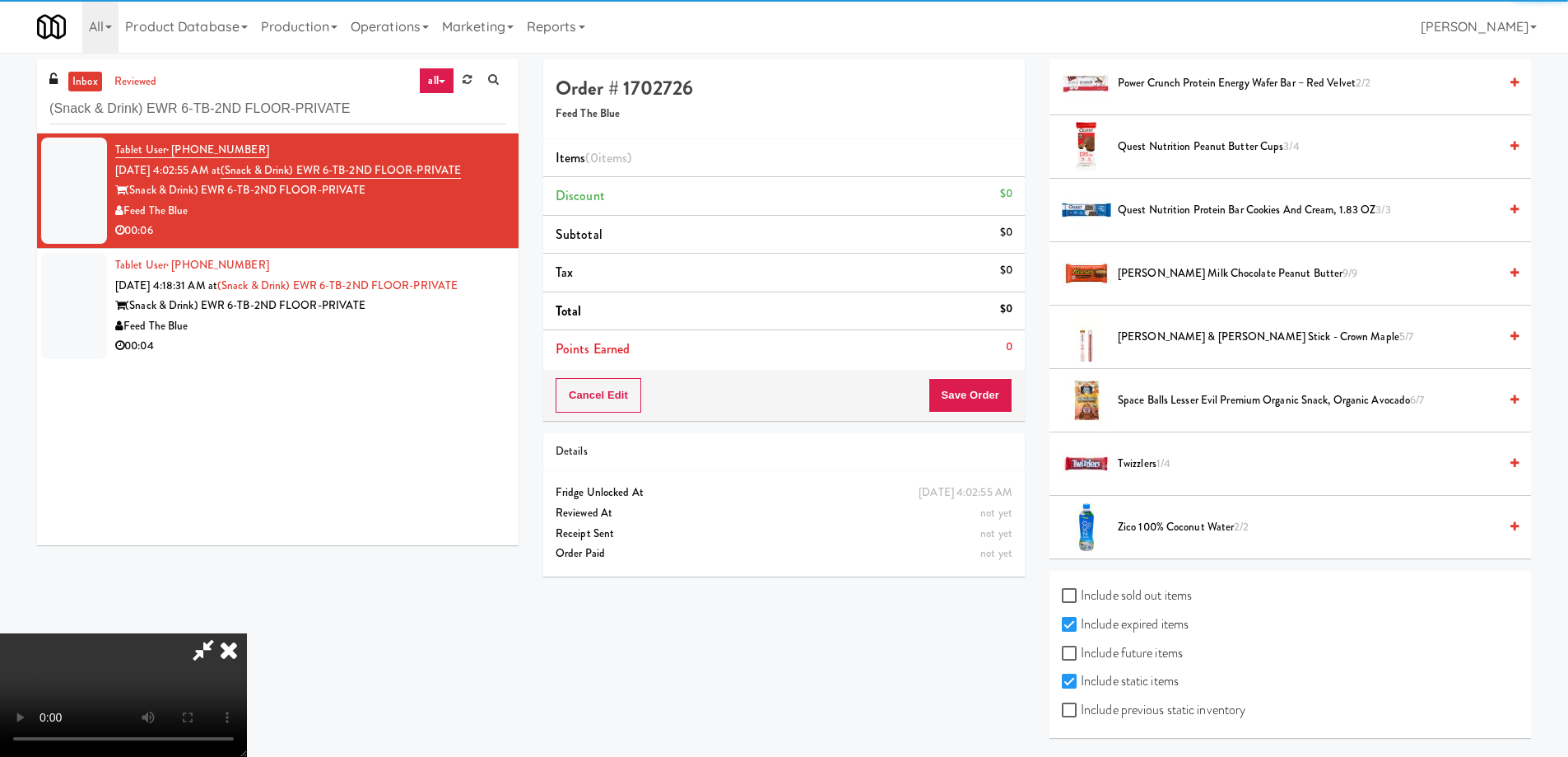
click at [1114, 709] on label "Include previous static inventory" at bounding box center [1153, 709] width 184 height 25
click at [1081, 709] on input "Include previous static inventory" at bounding box center [1071, 711] width 19 height 13
checkbox input "true"
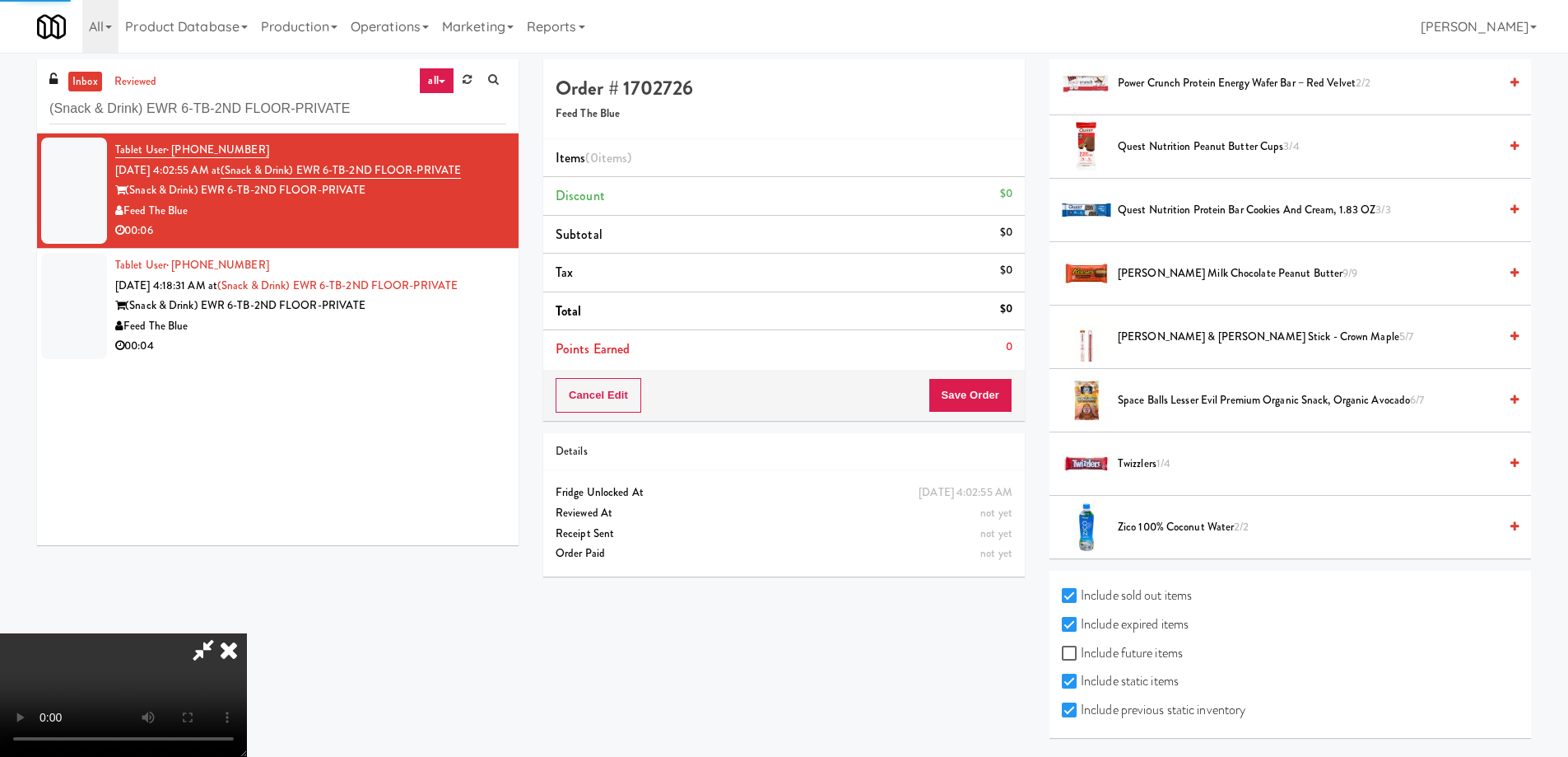
click at [247, 634] on video at bounding box center [123, 695] width 247 height 124
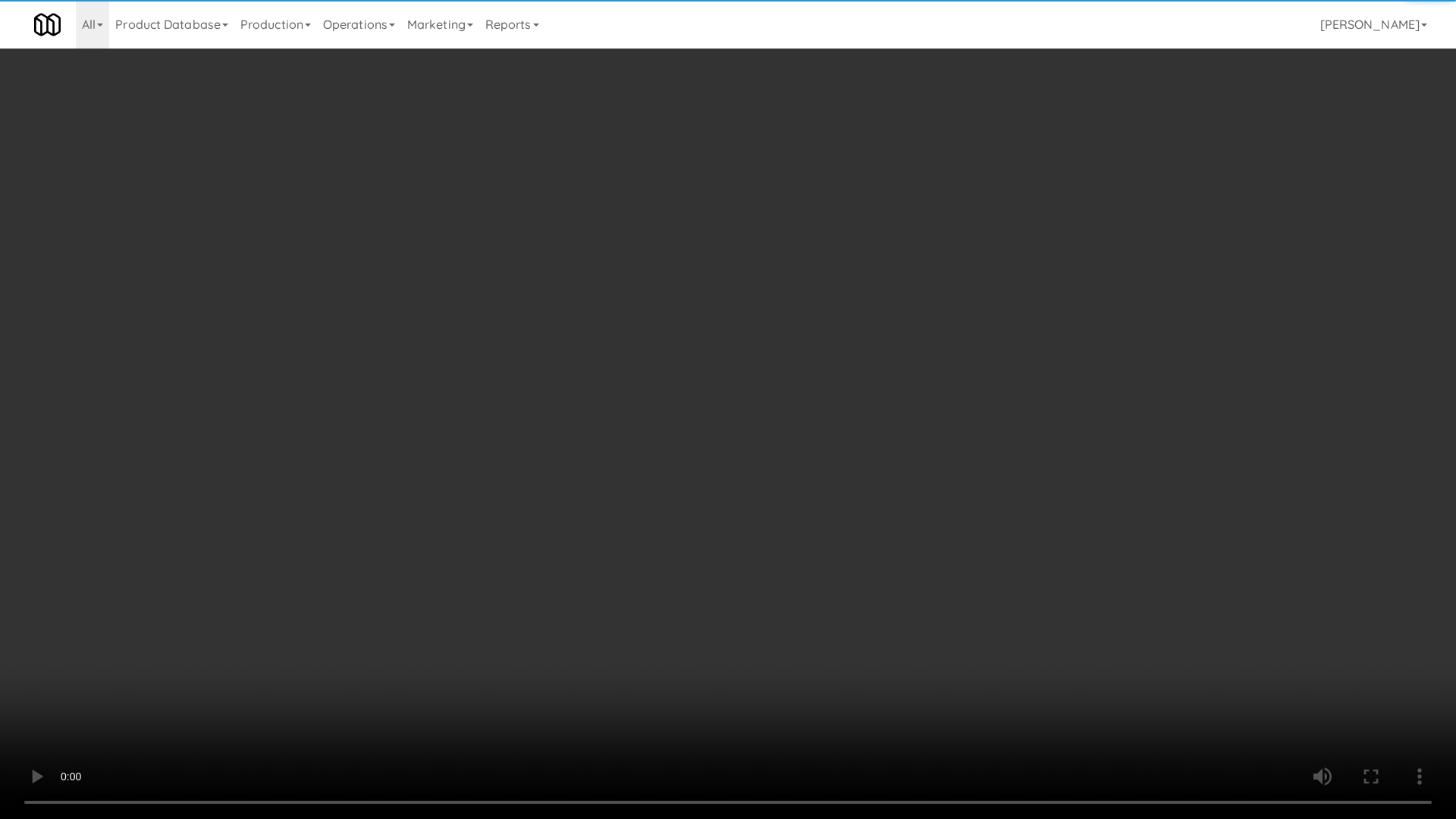
drag, startPoint x: 775, startPoint y: 474, endPoint x: 800, endPoint y: 519, distance: 51.5
click at [775, 474] on video at bounding box center [728, 410] width 1456 height 819
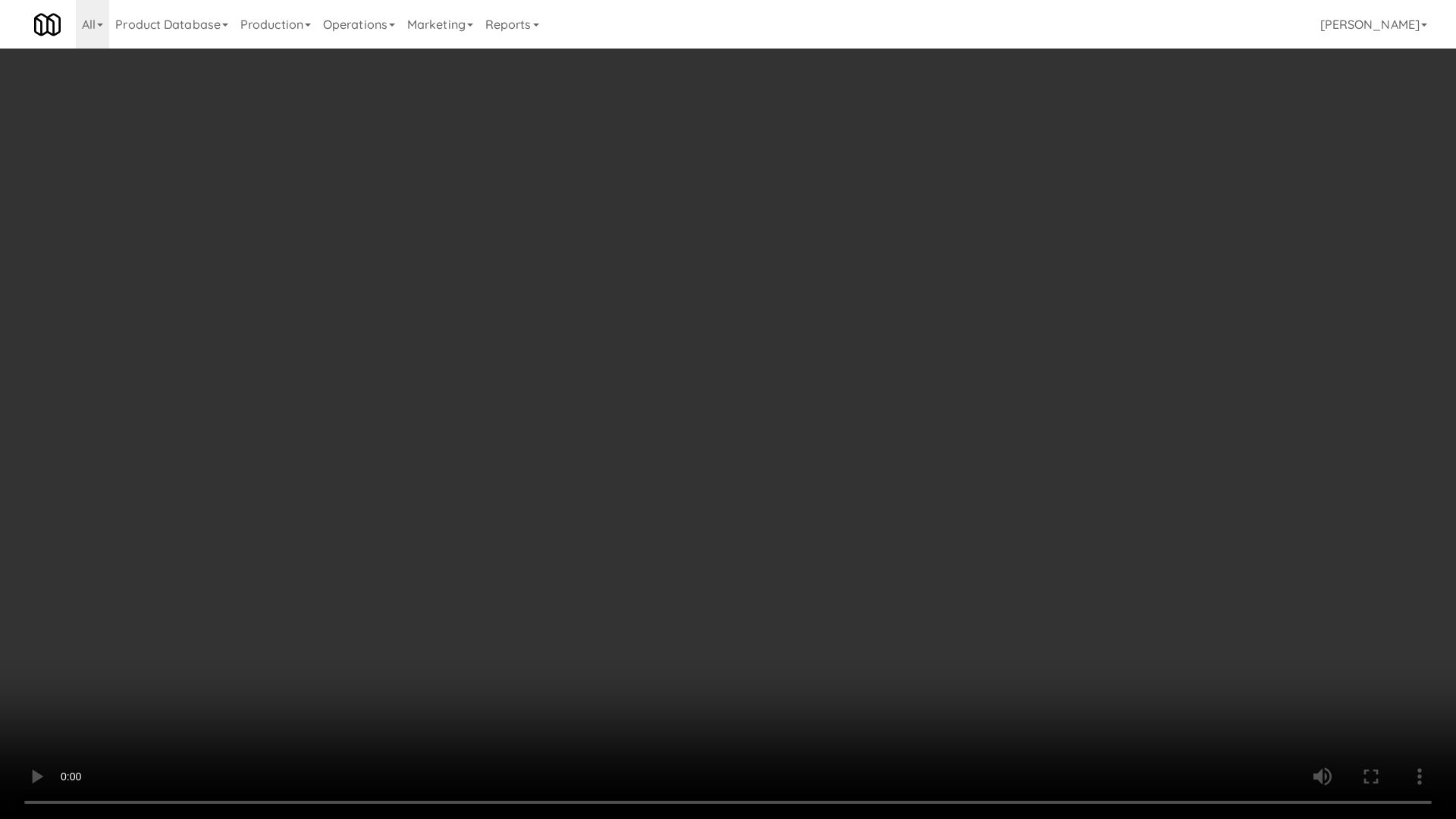
click at [696, 404] on video at bounding box center [728, 410] width 1456 height 819
click at [738, 487] on video at bounding box center [728, 410] width 1456 height 819
click at [795, 505] on video at bounding box center [728, 410] width 1456 height 819
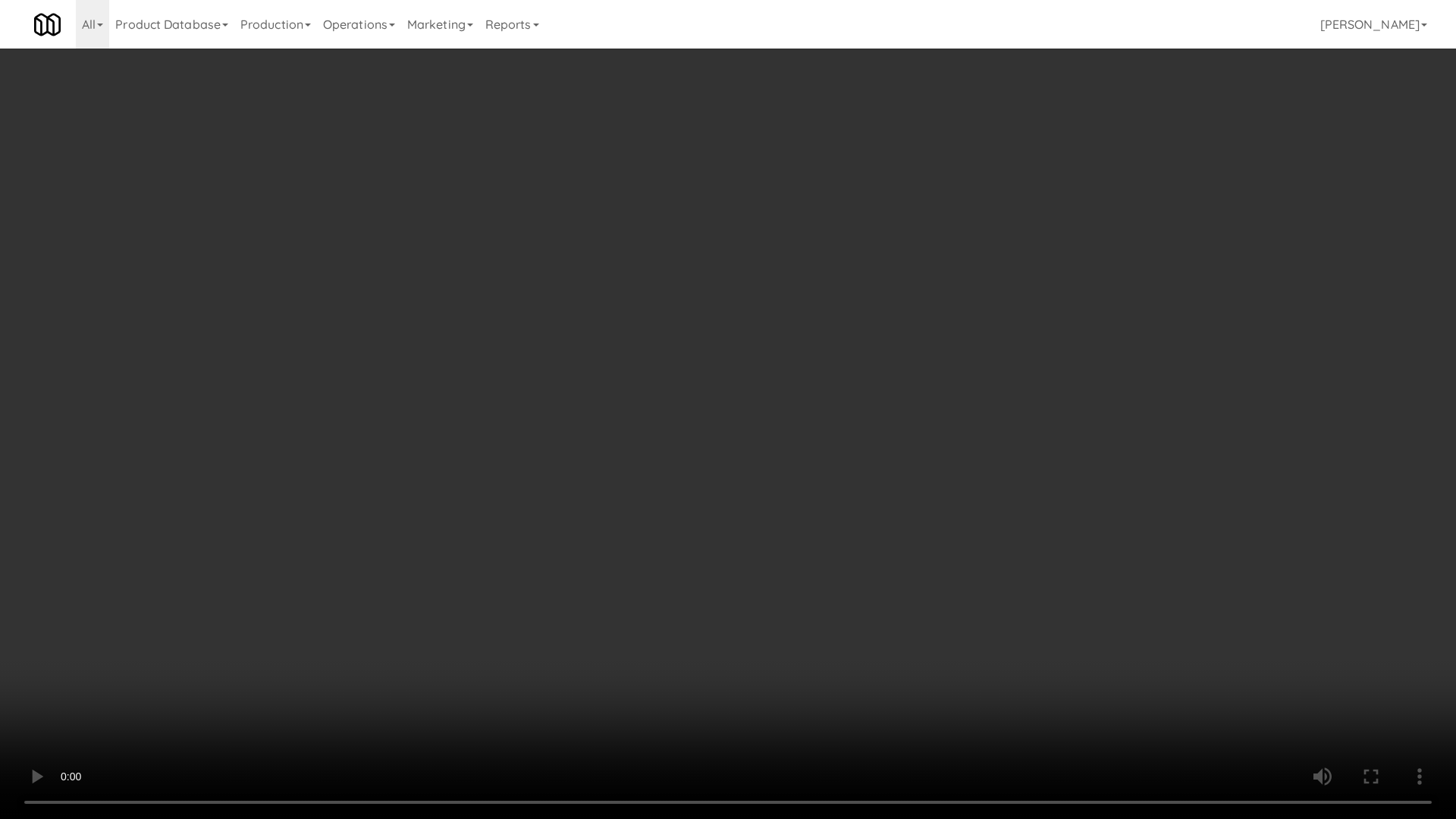
click at [840, 529] on video at bounding box center [728, 410] width 1456 height 819
click at [793, 494] on video at bounding box center [728, 410] width 1456 height 819
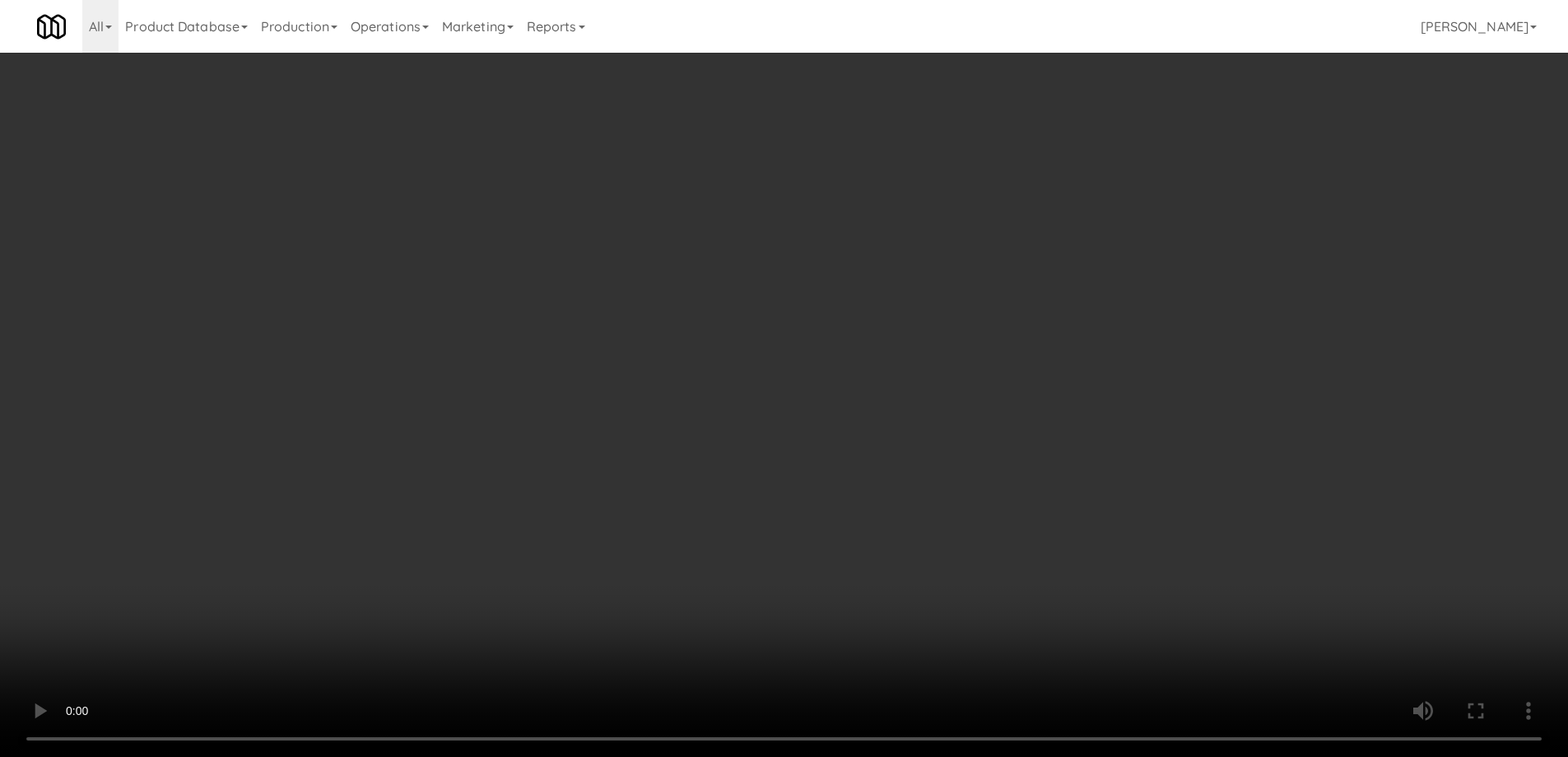
click at [726, 316] on video at bounding box center [784, 378] width 1568 height 757
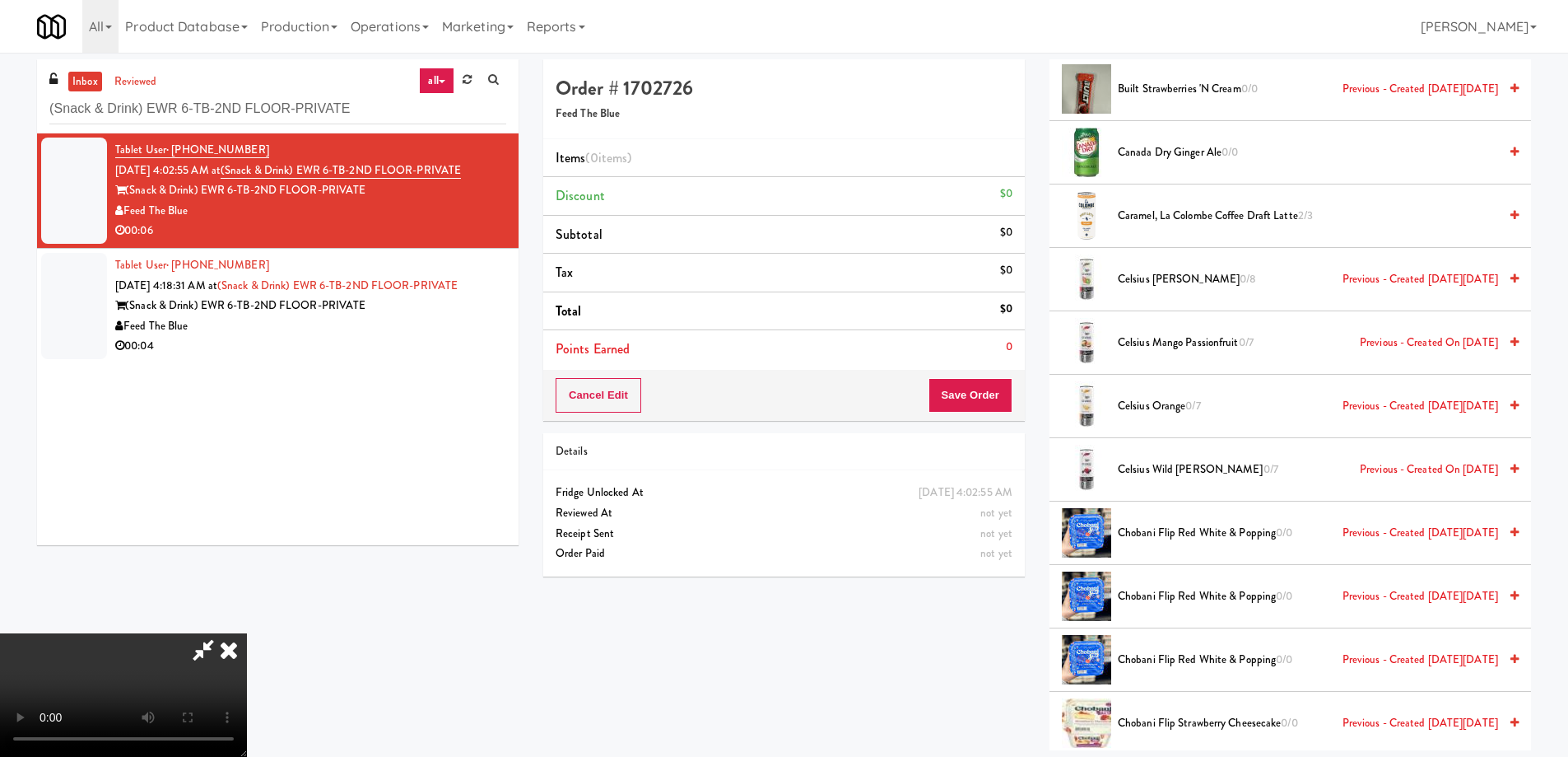
scroll to position [0, 0]
click at [247, 634] on icon at bounding box center [228, 650] width 36 height 33
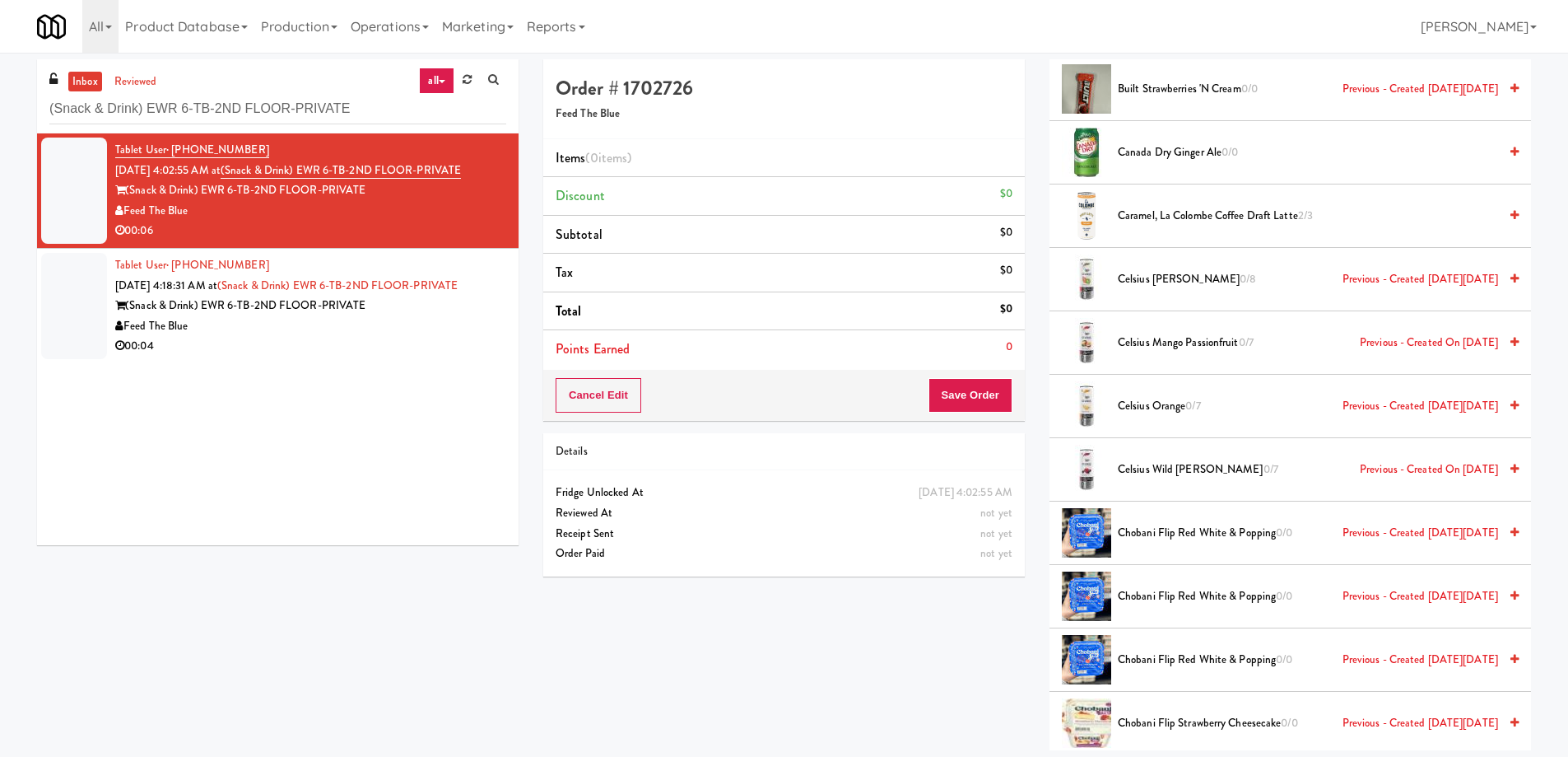
drag, startPoint x: 488, startPoint y: 171, endPoint x: 285, endPoint y: 162, distance: 203.2
click at [245, 174] on div "Tablet User · (631) 214-7732 Sep 6, 2025 4:02:55 AM at (Snack & Drink) EWR 6-TB…" at bounding box center [311, 190] width 391 height 102
copy link "(Snack & Drink) EWR 6-TB-2ND FLOOR-PRIVATE"
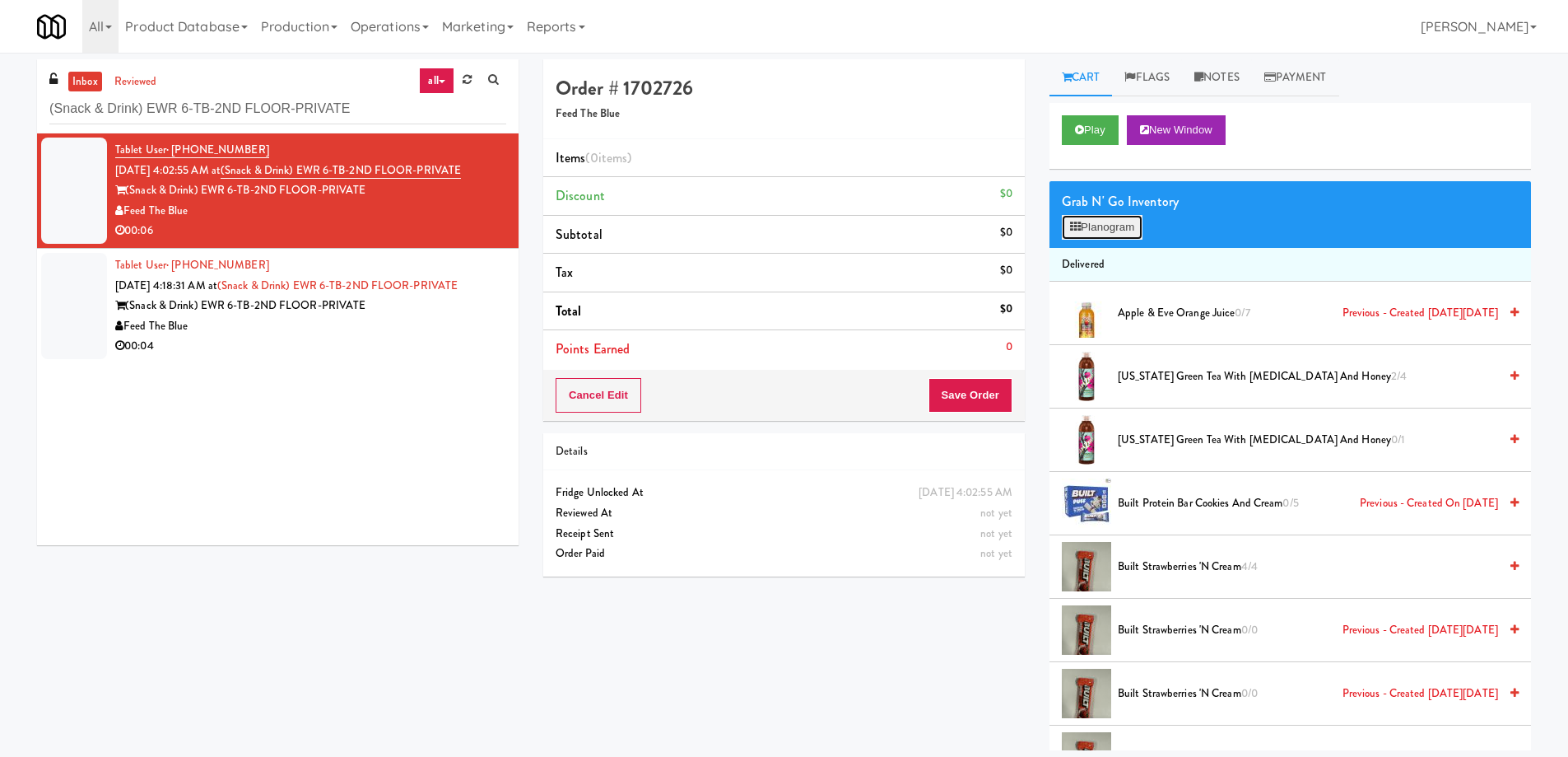
click at [1111, 227] on button "Planogram" at bounding box center [1102, 227] width 81 height 25
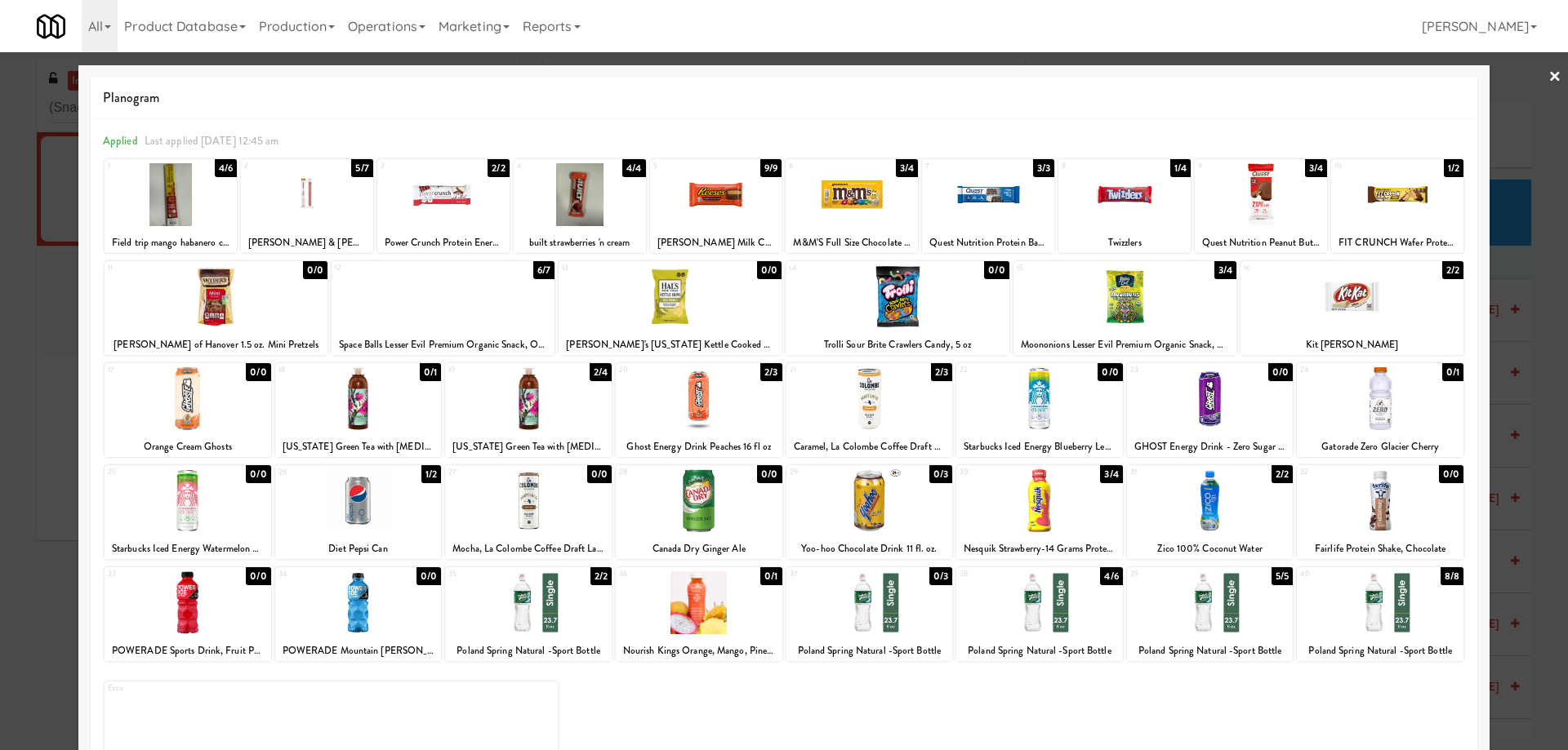
click at [909, 407] on div at bounding box center [869, 399] width 166 height 63
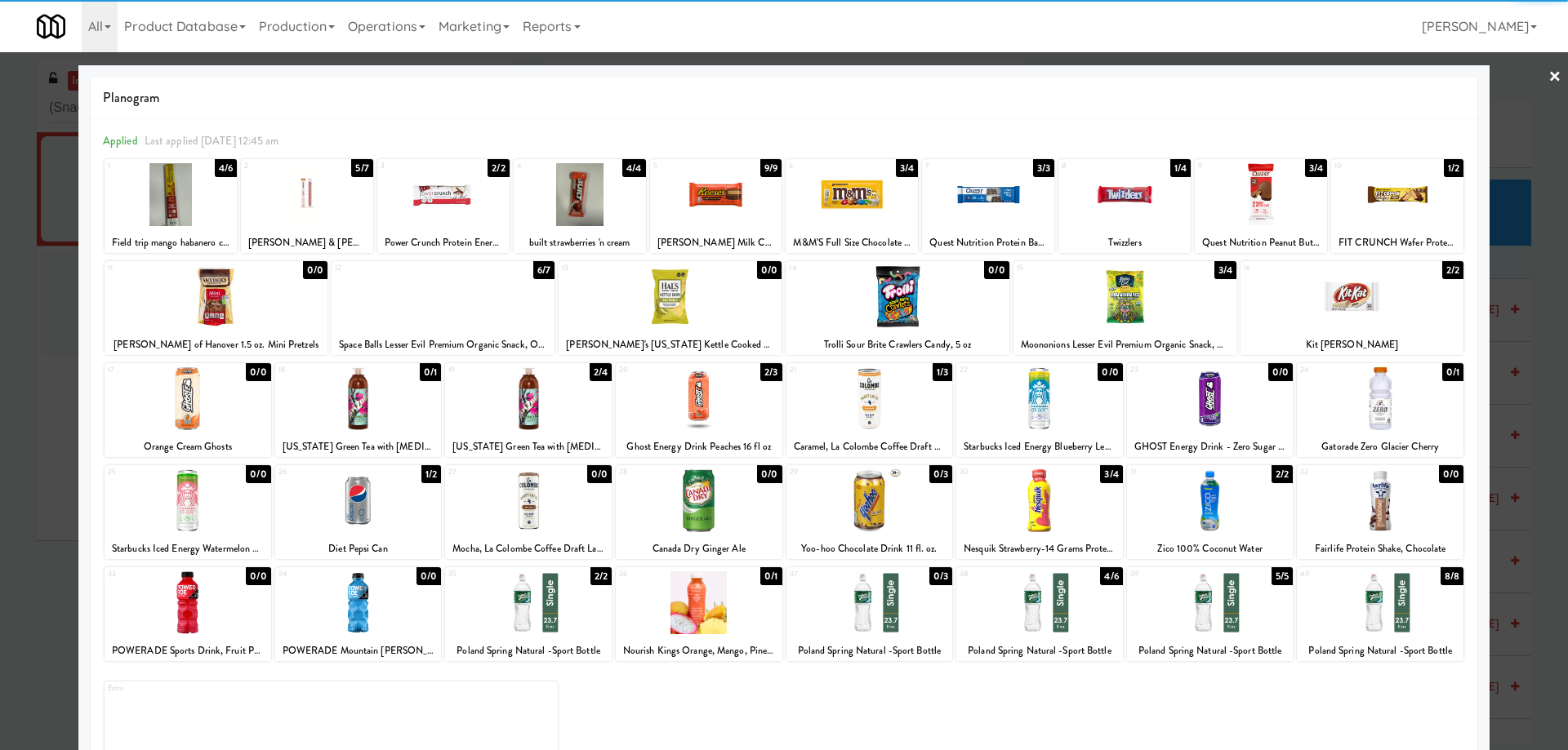
click at [1548, 67] on link "×" at bounding box center [1554, 78] width 13 height 51
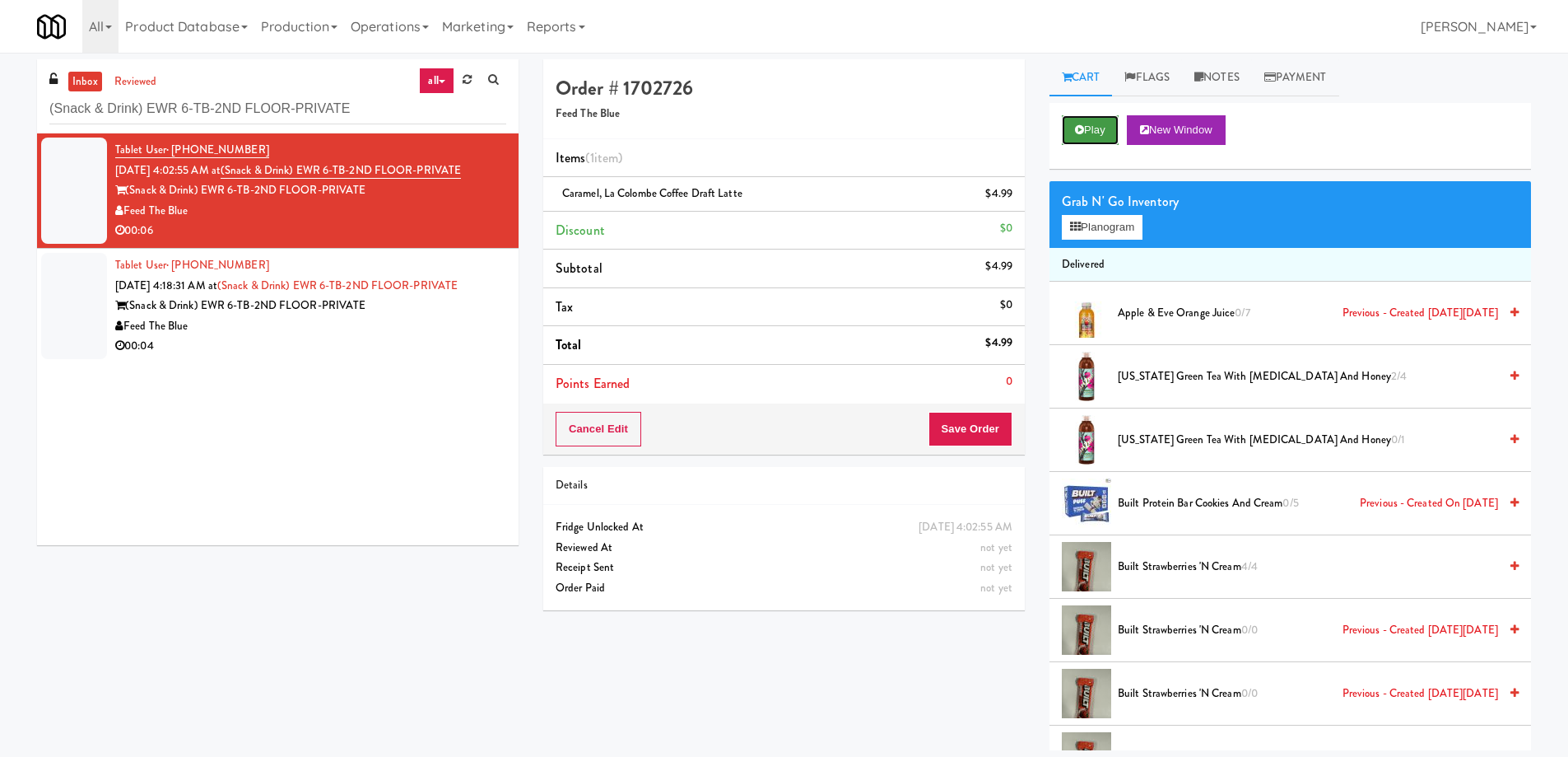
click at [1108, 131] on button "Play" at bounding box center [1090, 131] width 57 height 30
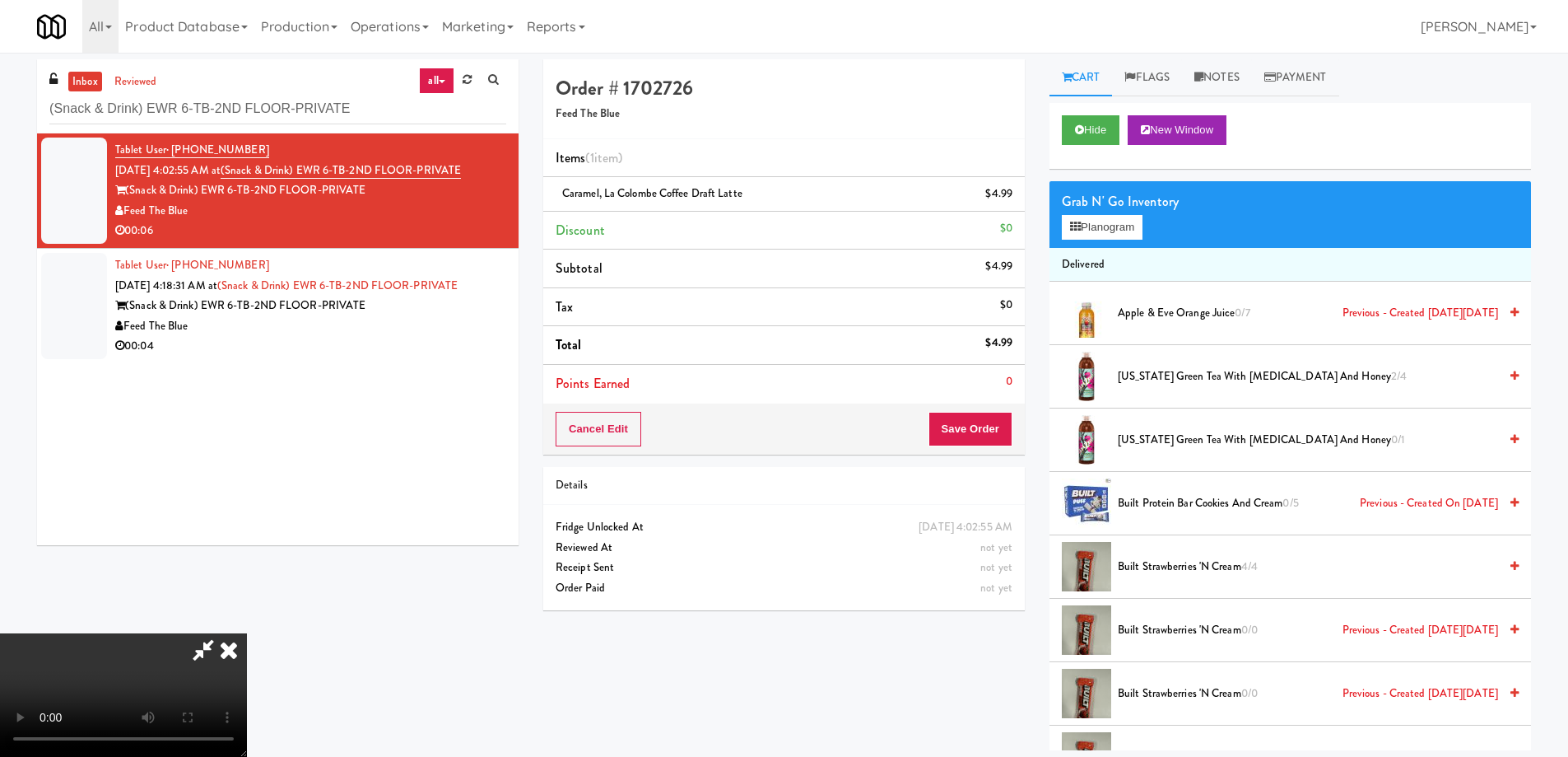
click at [247, 634] on video at bounding box center [123, 695] width 247 height 124
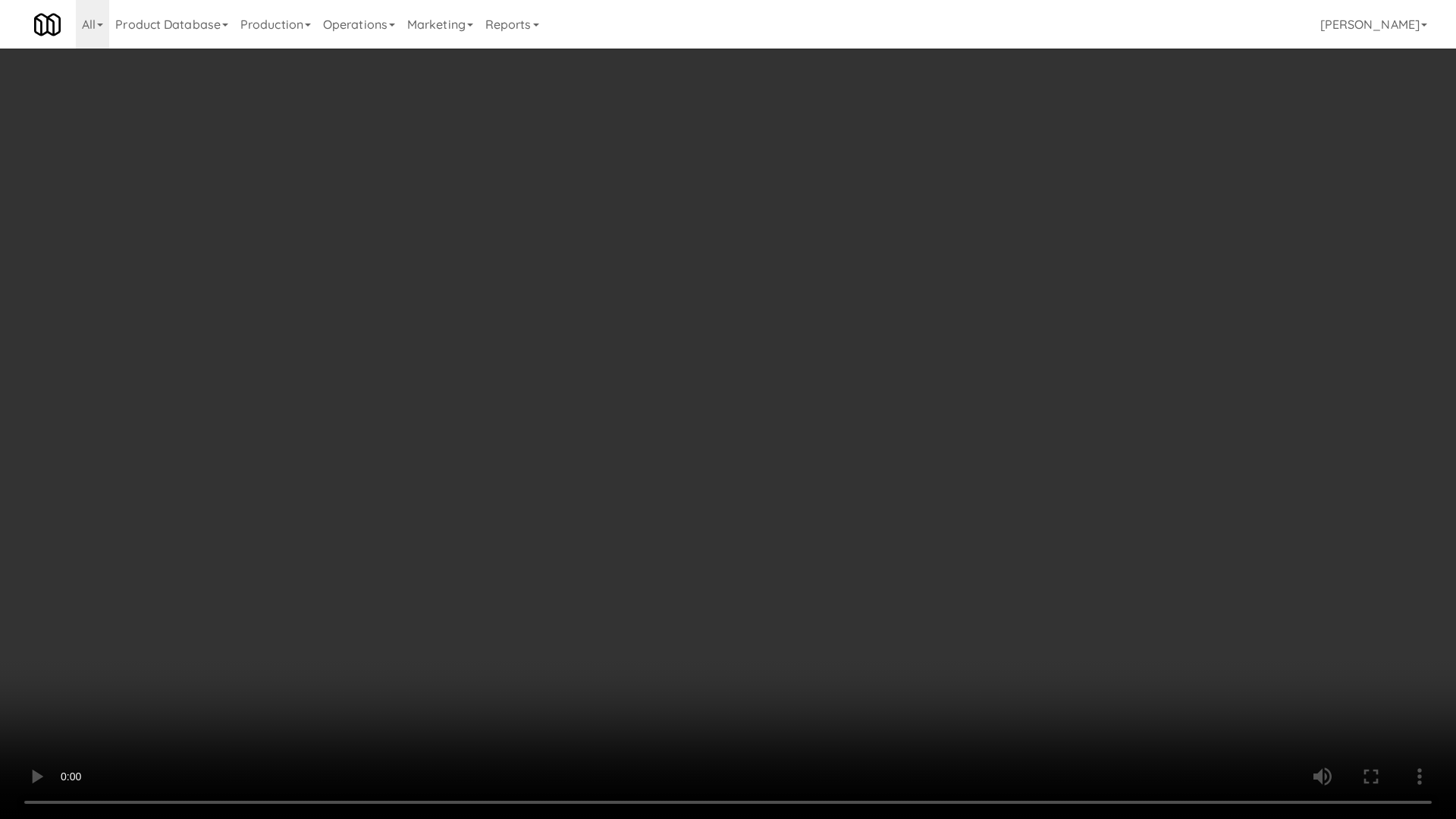
click at [766, 422] on video at bounding box center [728, 410] width 1456 height 819
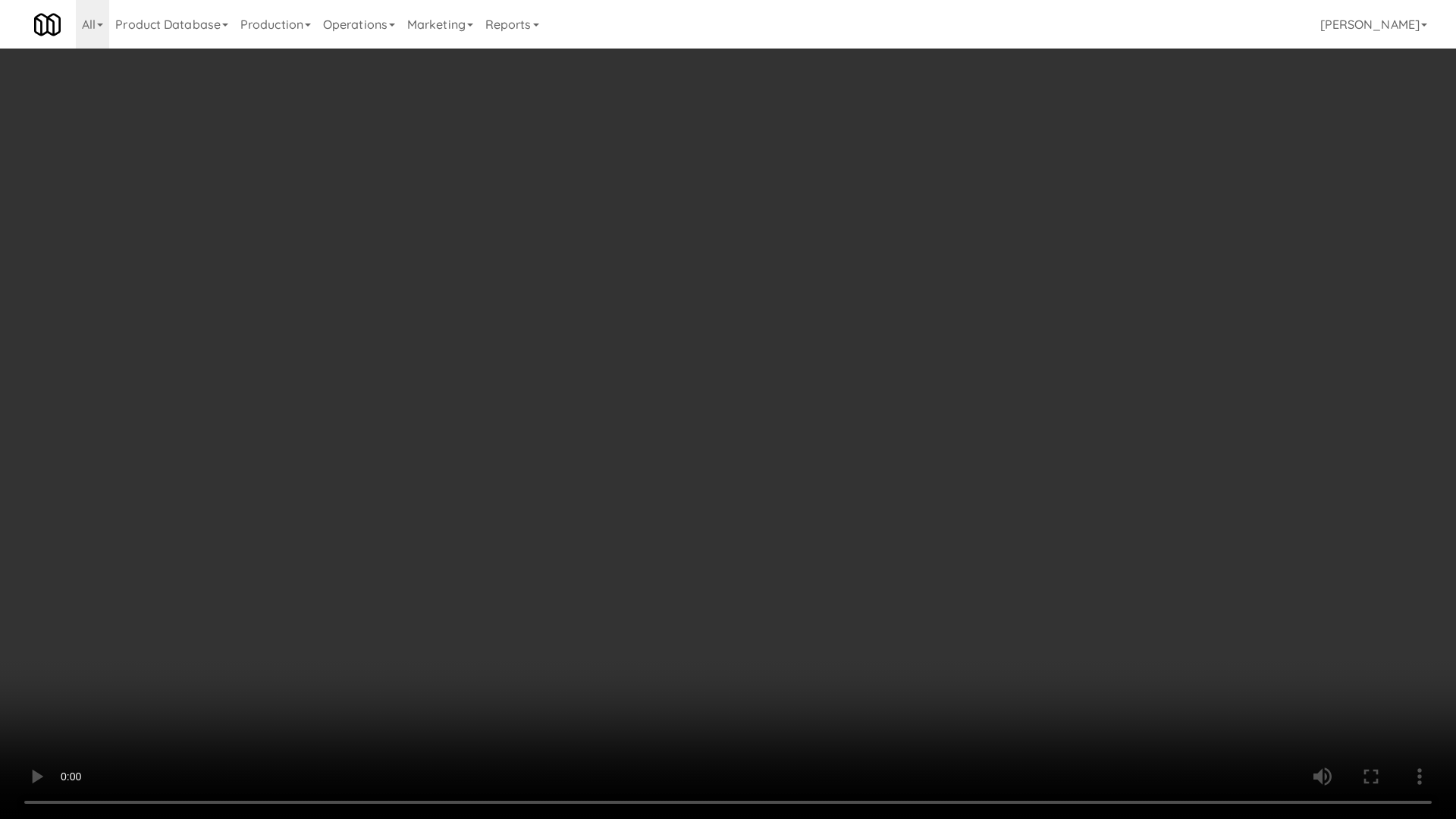
click at [766, 422] on video at bounding box center [728, 410] width 1456 height 819
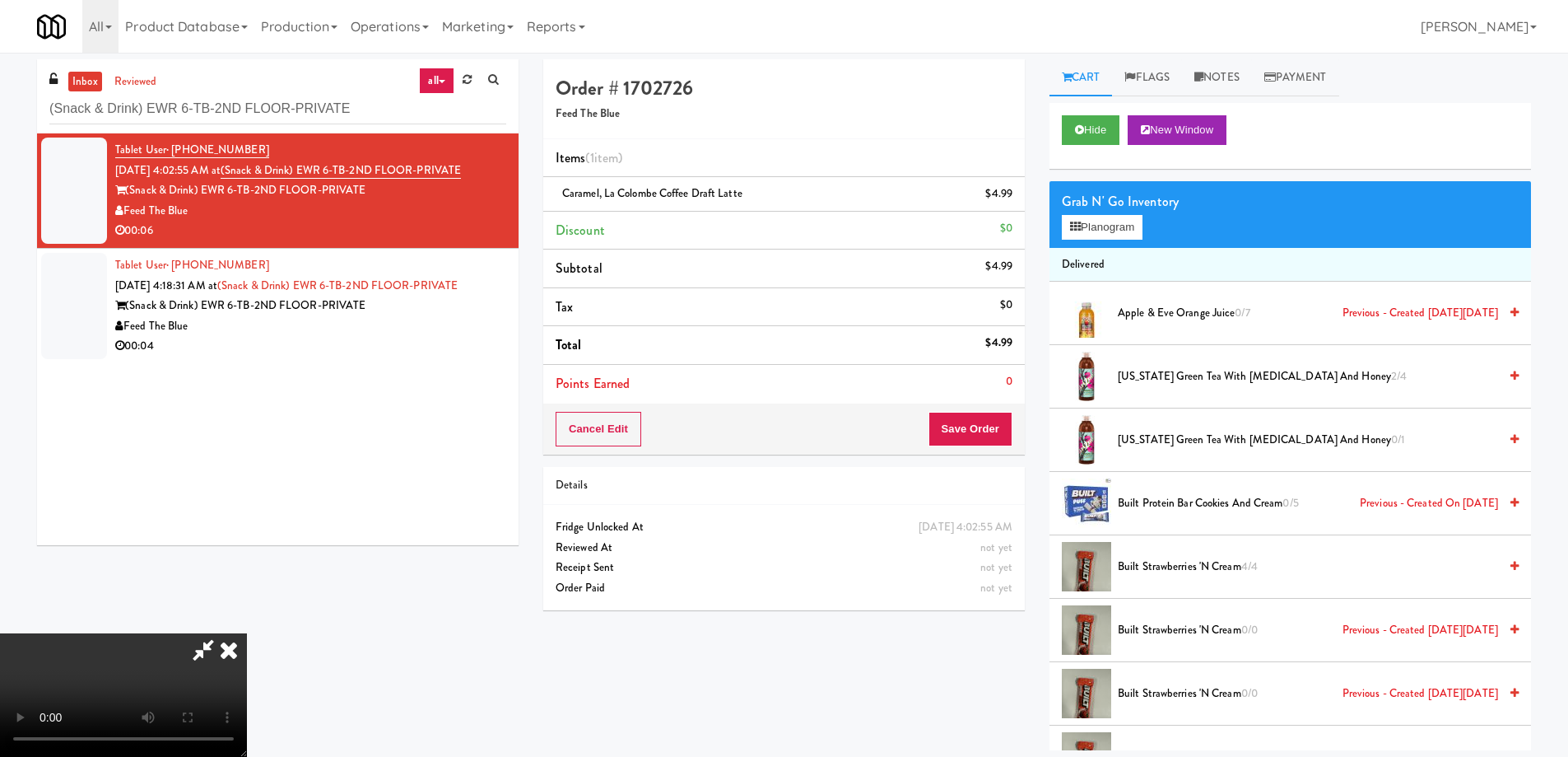
click at [247, 634] on icon at bounding box center [228, 650] width 36 height 33
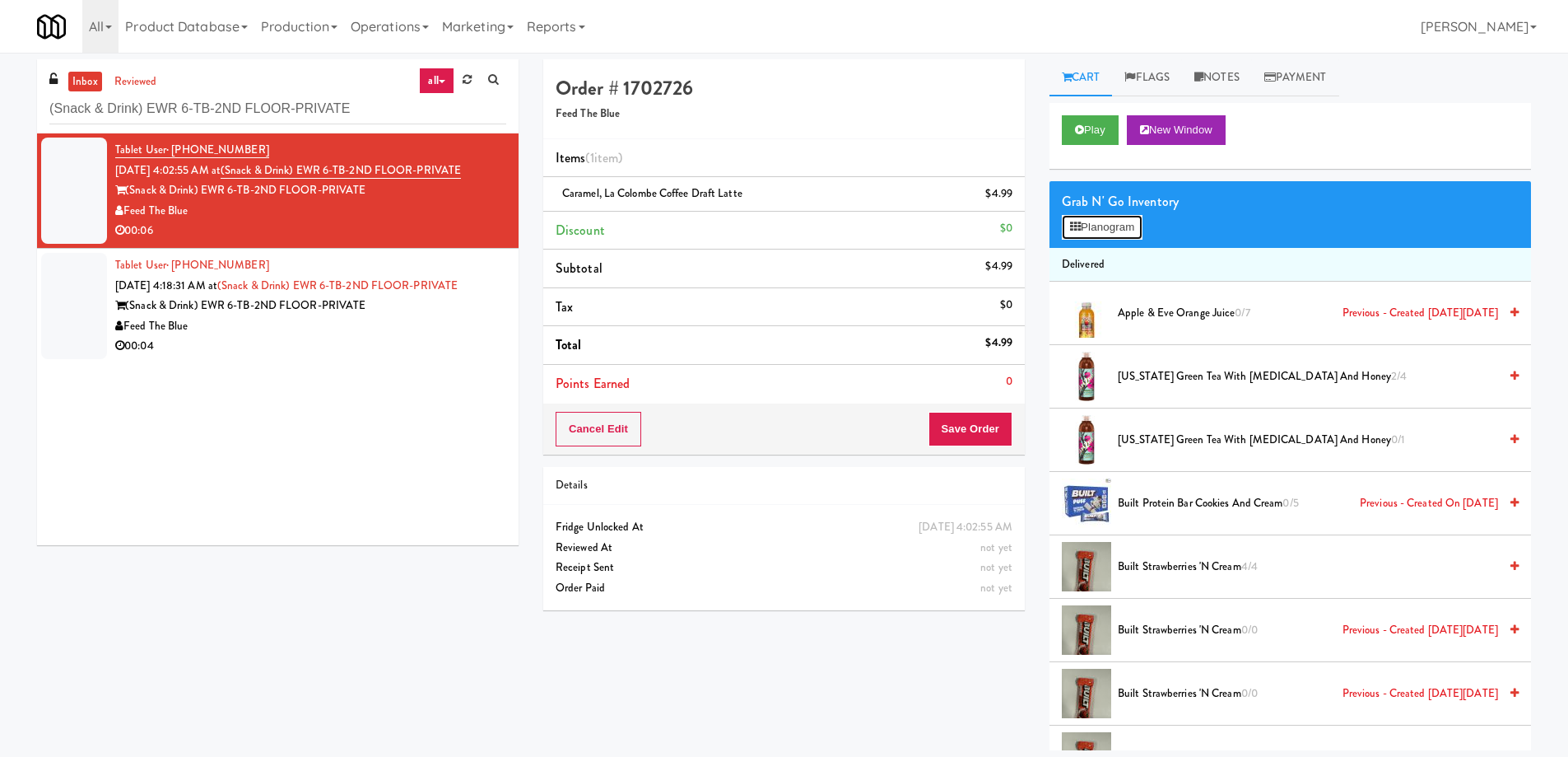
click at [1106, 233] on button "Planogram" at bounding box center [1102, 227] width 81 height 25
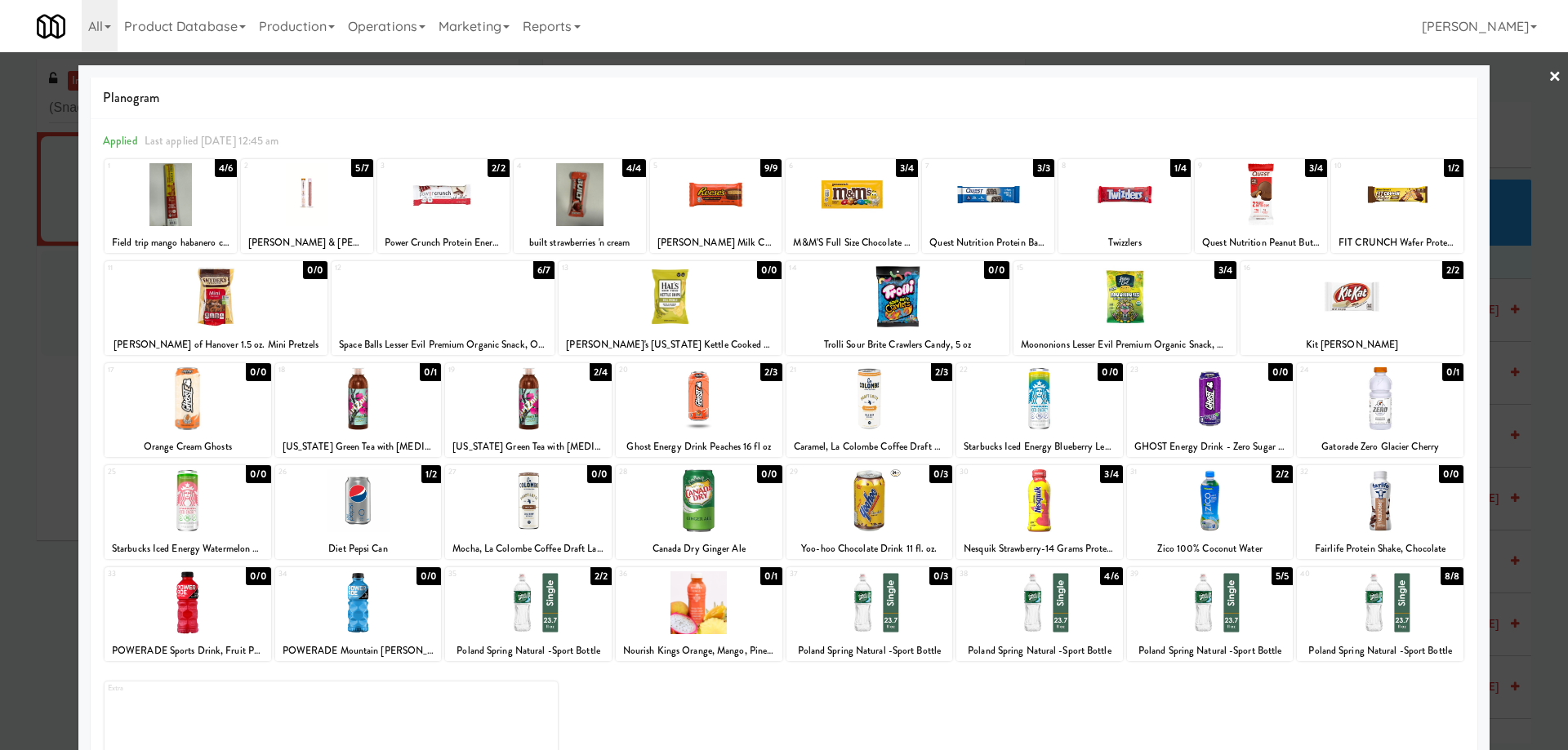
click at [1548, 76] on link "×" at bounding box center [1554, 78] width 13 height 51
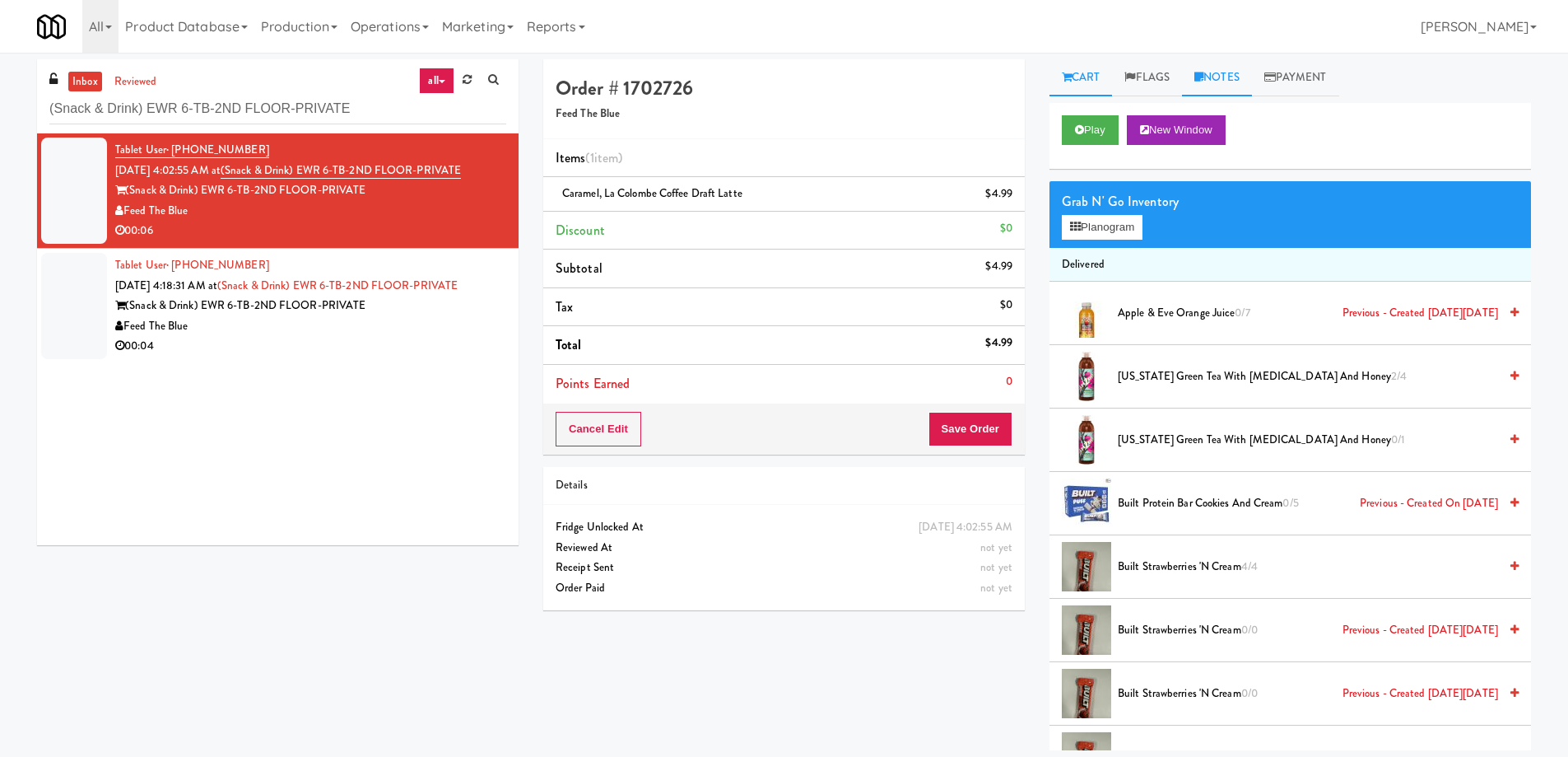
click at [1235, 82] on link "Notes" at bounding box center [1217, 78] width 70 height 37
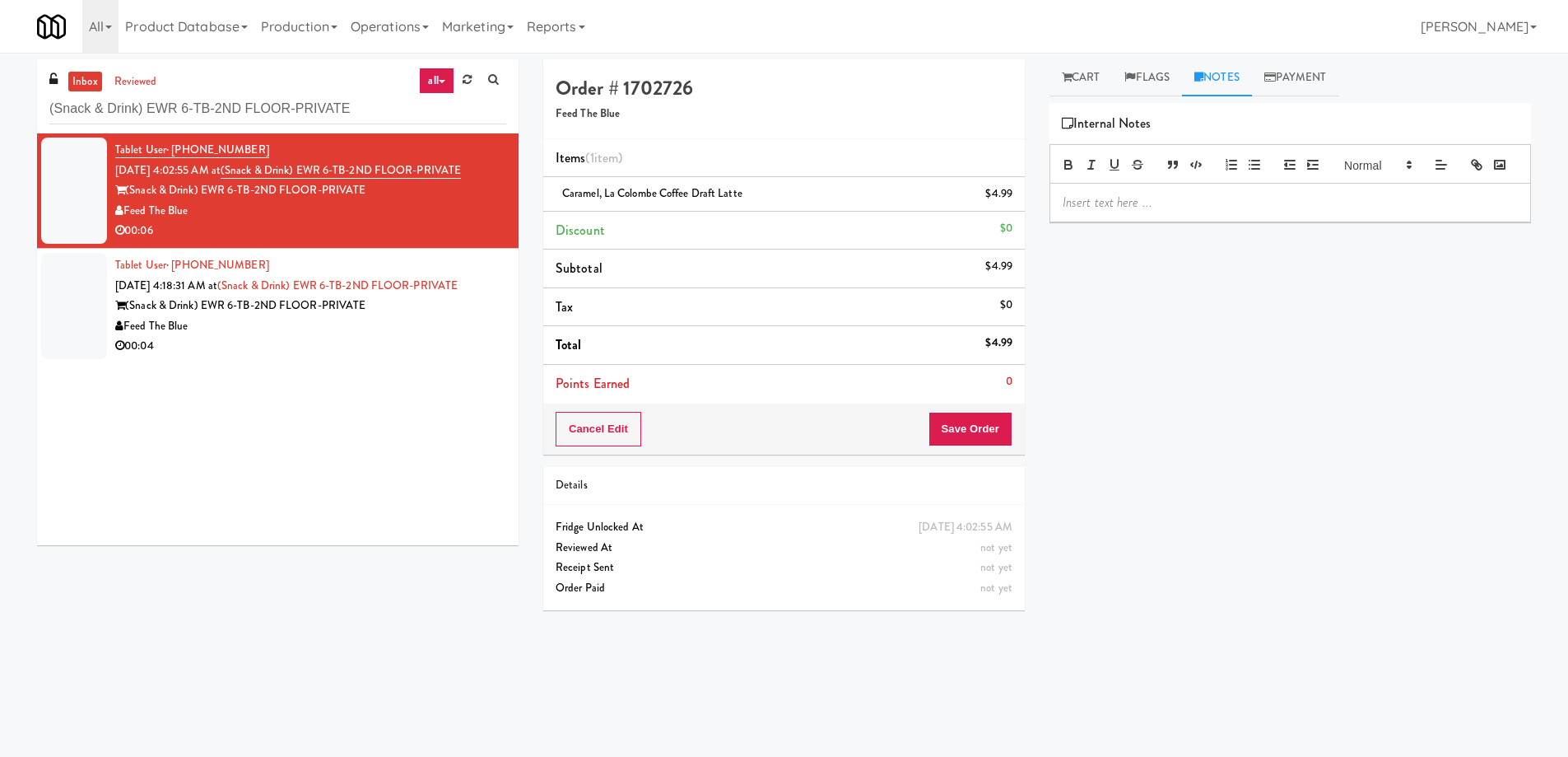
click at [1184, 212] on p at bounding box center [1290, 202] width 456 height 18
click at [702, 187] on span "Caramel, La Colombe Coffee Draft Latte" at bounding box center [653, 193] width 181 height 16
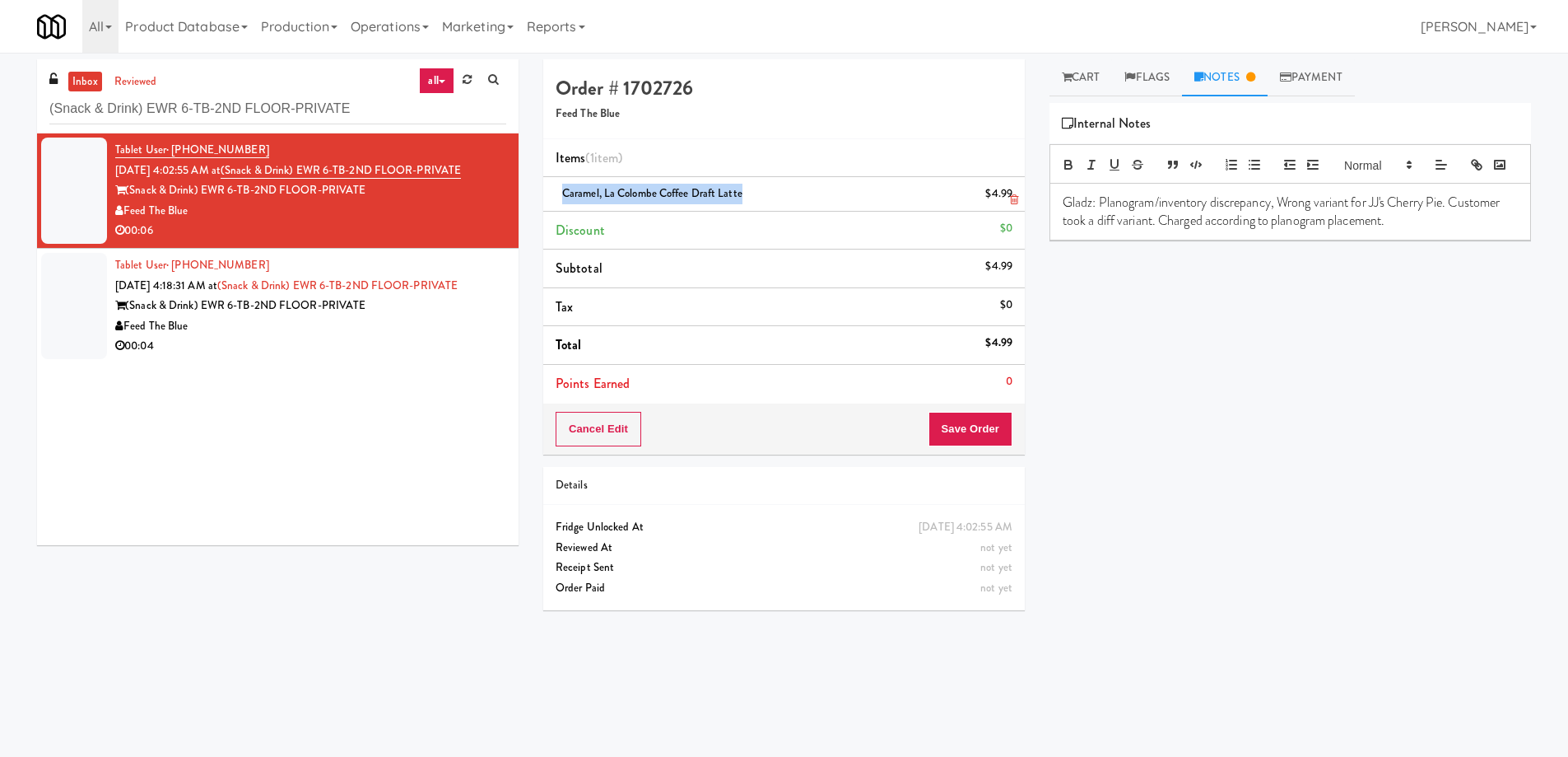
click at [702, 187] on span "Caramel, La Colombe Coffee Draft Latte" at bounding box center [653, 193] width 181 height 16
copy span "Caramel, La Colombe Coffee Draft Latte"
click at [1375, 224] on p "Gladz: Planogram/inventory discrepancy, Wrong variant for JJ's Cherry Pie. Cust…" at bounding box center [1290, 213] width 456 height 37
click at [1450, 227] on p "Gladz: Planogram/inventory discrepancy, Wrong variant for JJ's Cherry Pie. Cust…" at bounding box center [1290, 213] width 456 height 37
click at [1228, 249] on p "Gladz: Planogram/inventory discrepancy, Wrong variant for Caramel, La Colombe C…" at bounding box center [1290, 221] width 456 height 55
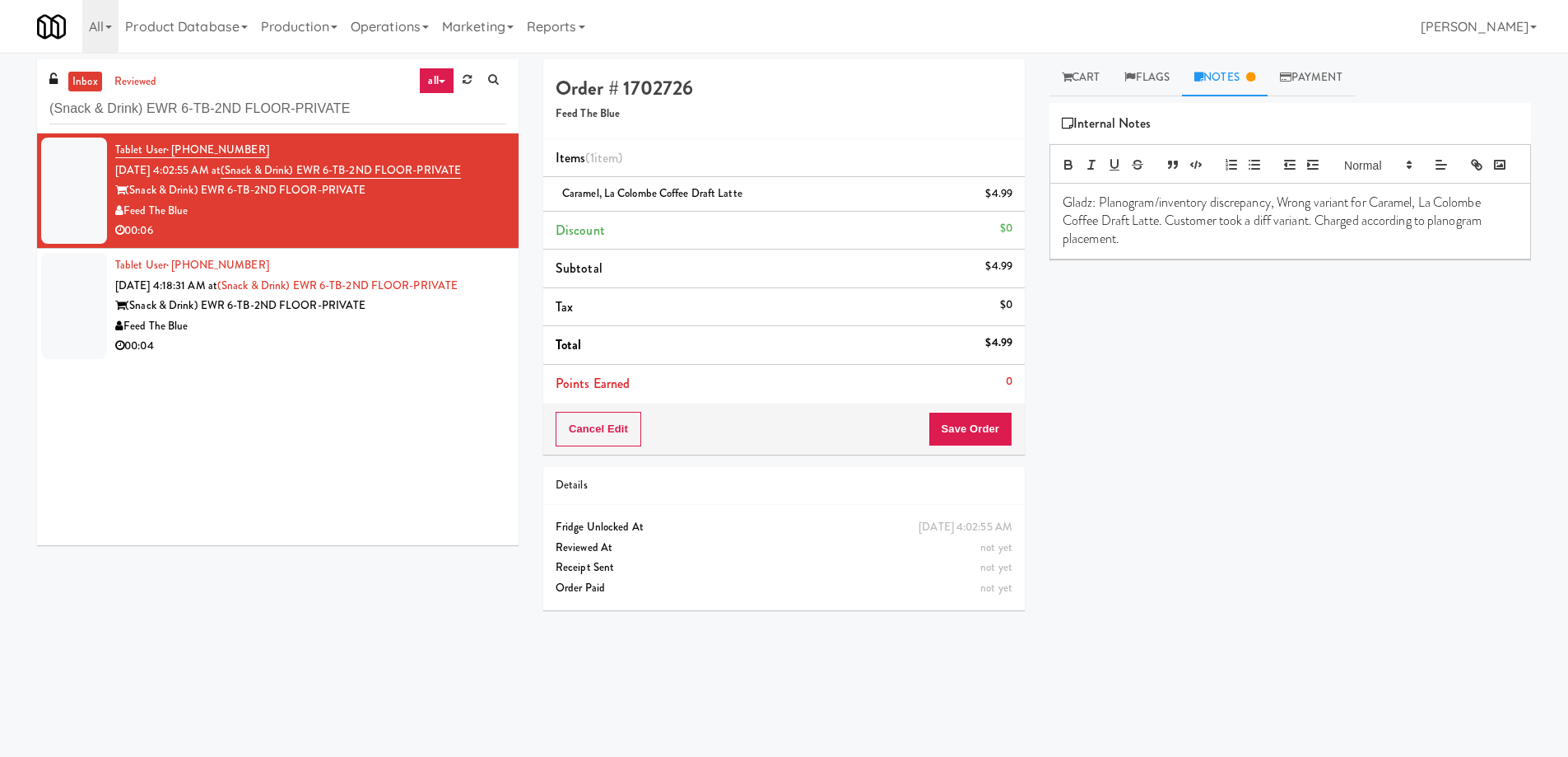
click at [1290, 411] on div "Play New Window Grab N' Go Inventory Planogram Delivered Apple & Eve Orange Jui…" at bounding box center [1290, 411] width 482 height 618
click at [975, 432] on button "Save Order" at bounding box center [971, 429] width 84 height 34
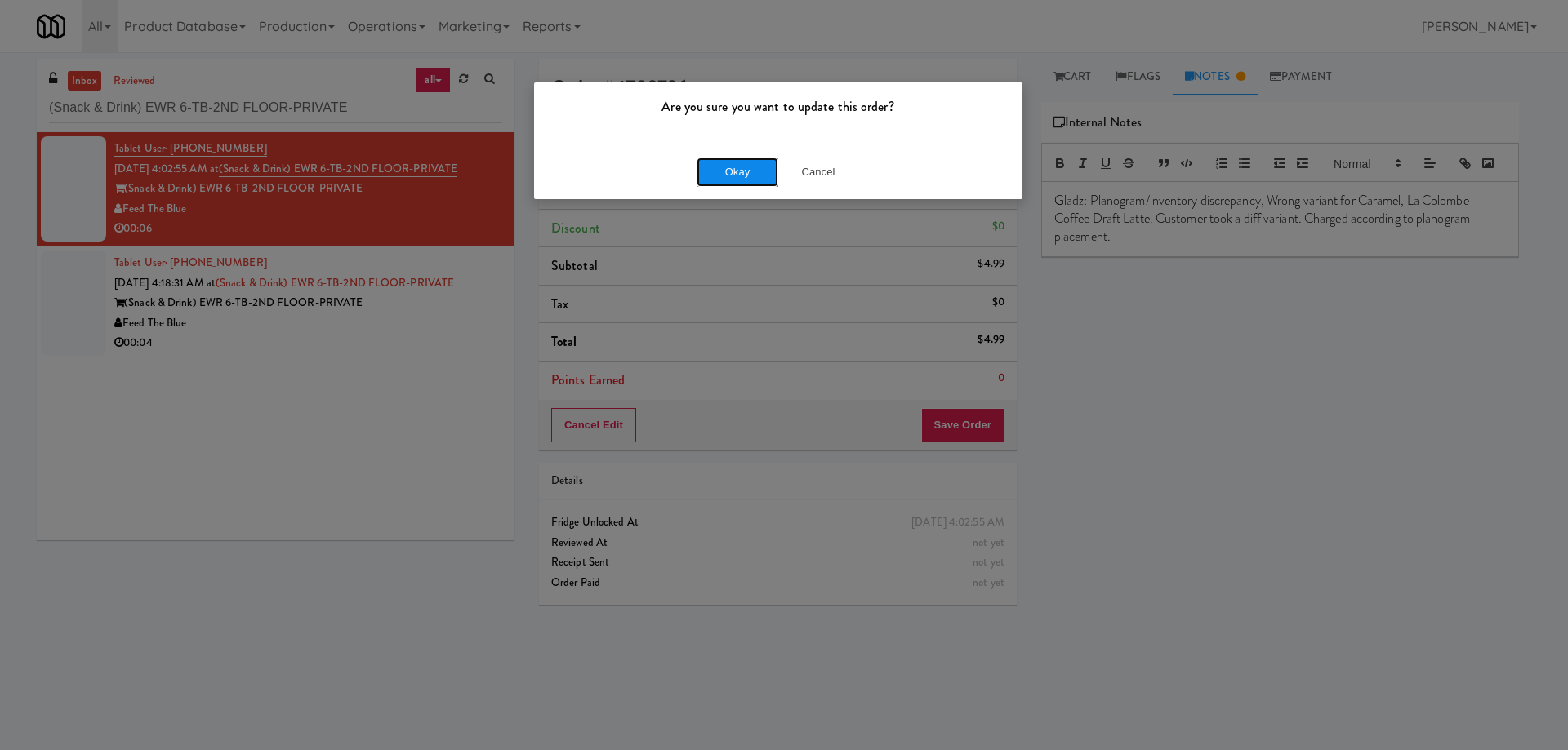
click at [732, 173] on button "Okay" at bounding box center [737, 173] width 81 height 30
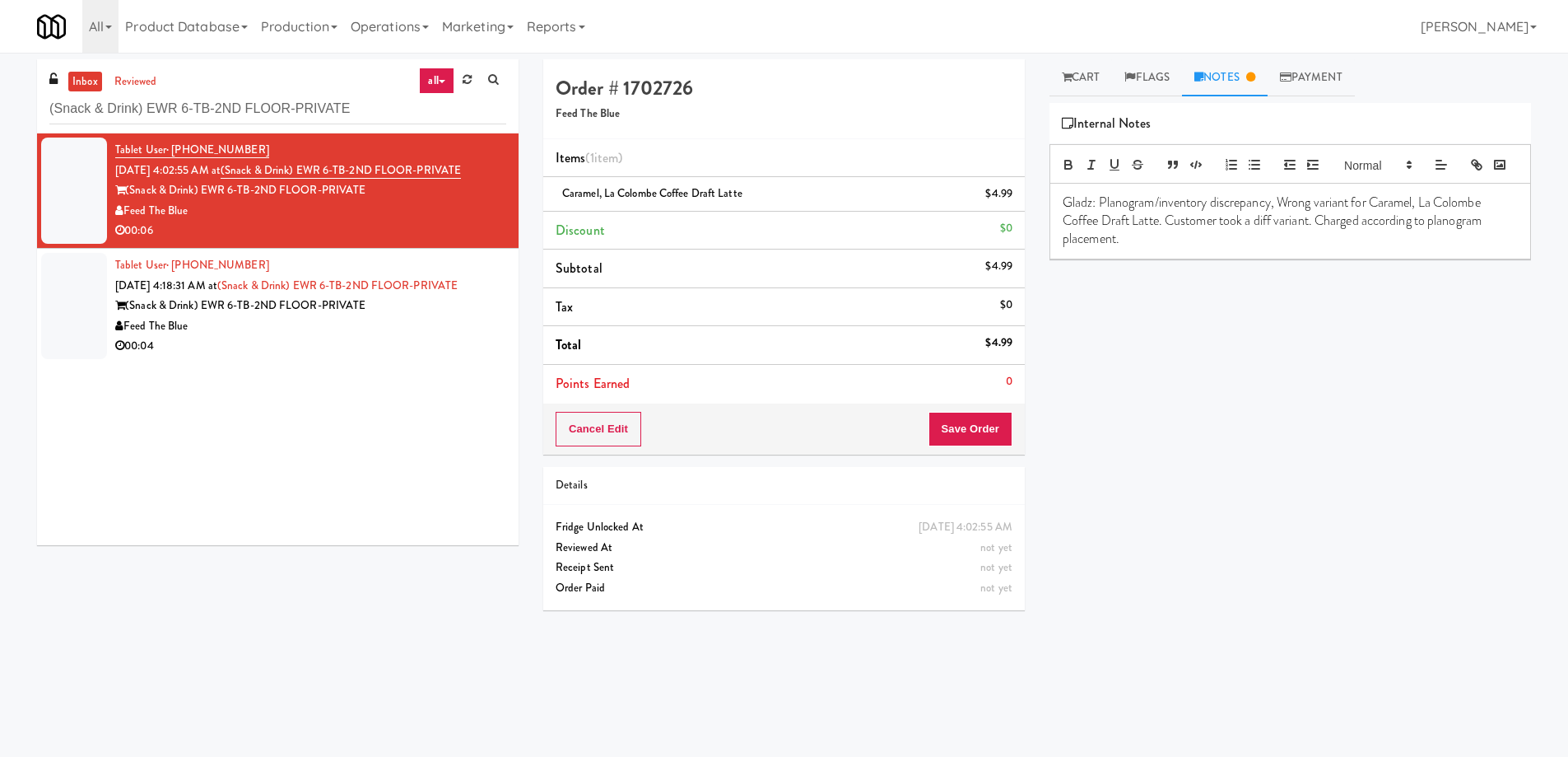
click at [1115, 442] on div "Play New Window Grab N' Go Inventory Planogram Delivered Apple & Eve Orange Jui…" at bounding box center [1290, 411] width 482 height 618
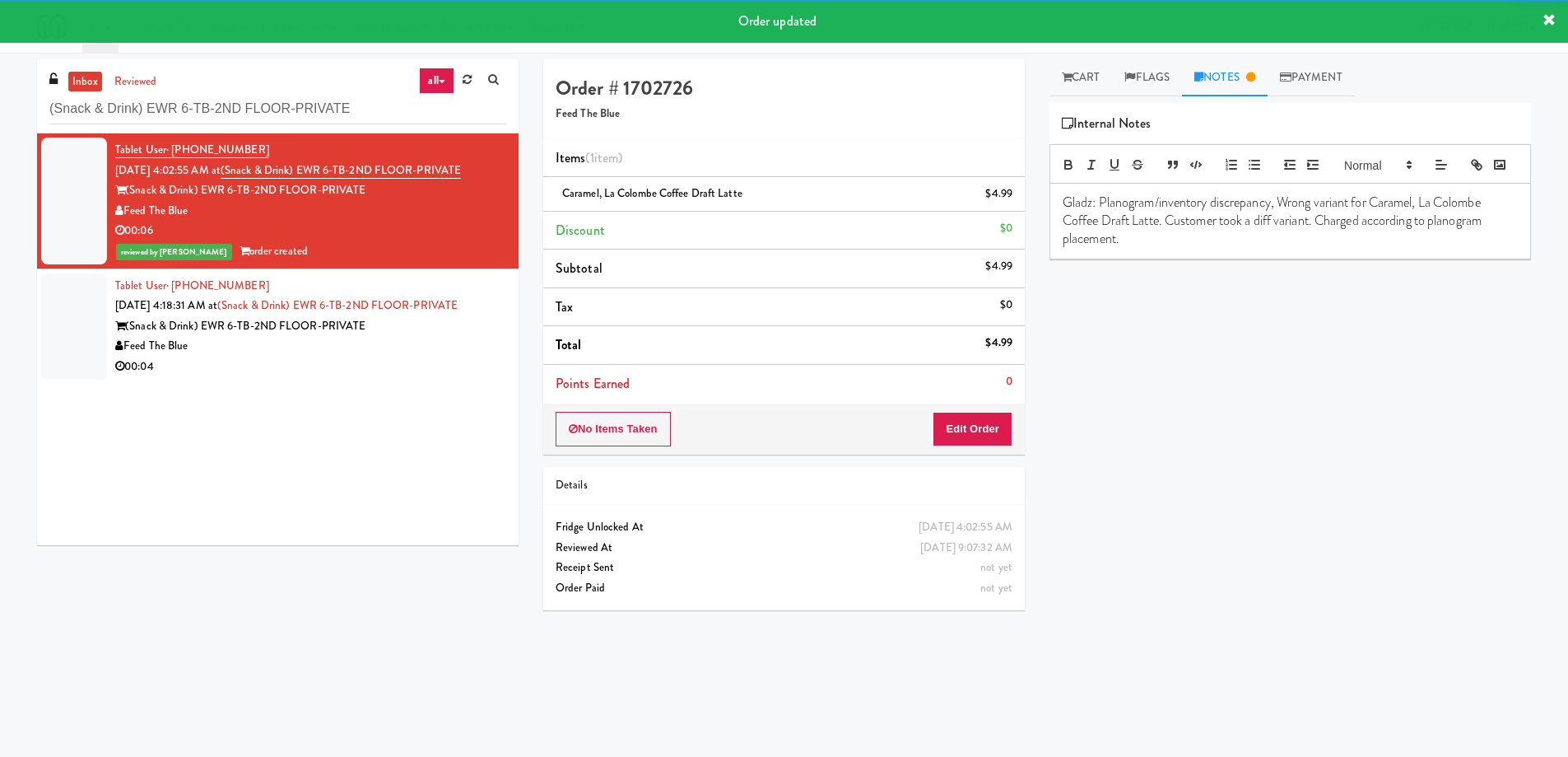
click at [437, 341] on div "Feed The Blue" at bounding box center [311, 347] width 391 height 21
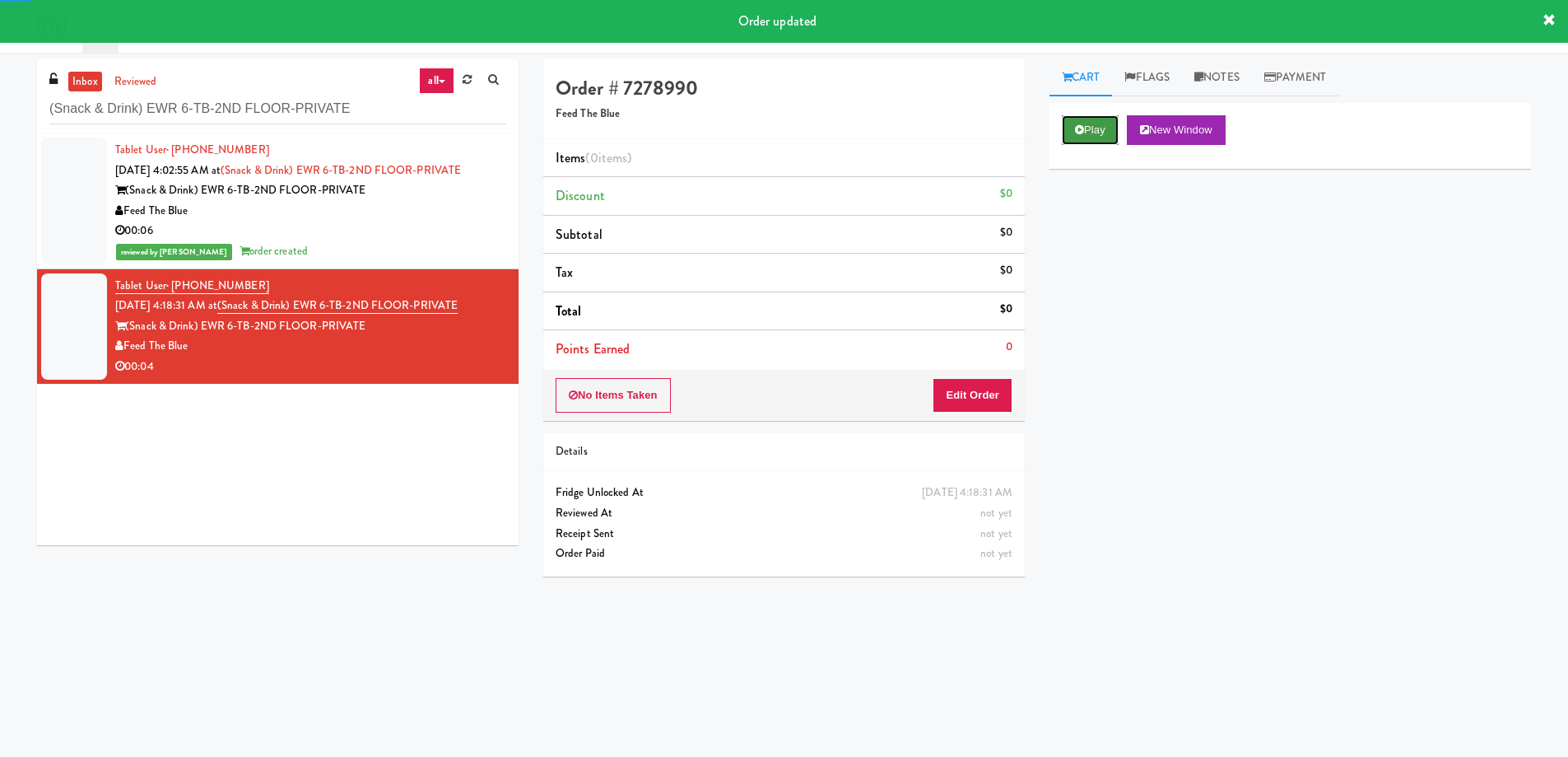
click at [1091, 124] on button "Play" at bounding box center [1090, 131] width 57 height 30
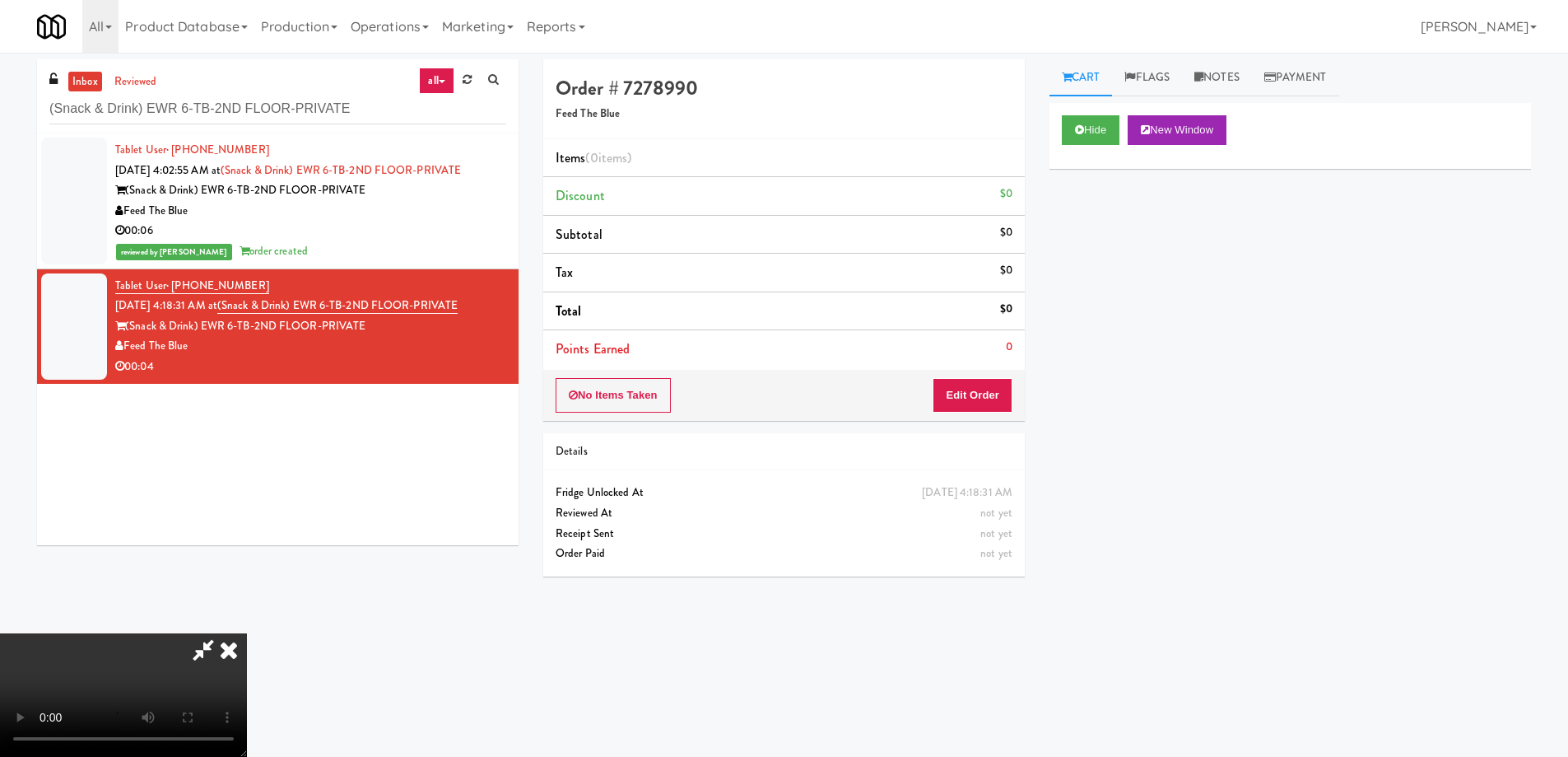
click at [247, 634] on video at bounding box center [123, 695] width 247 height 124
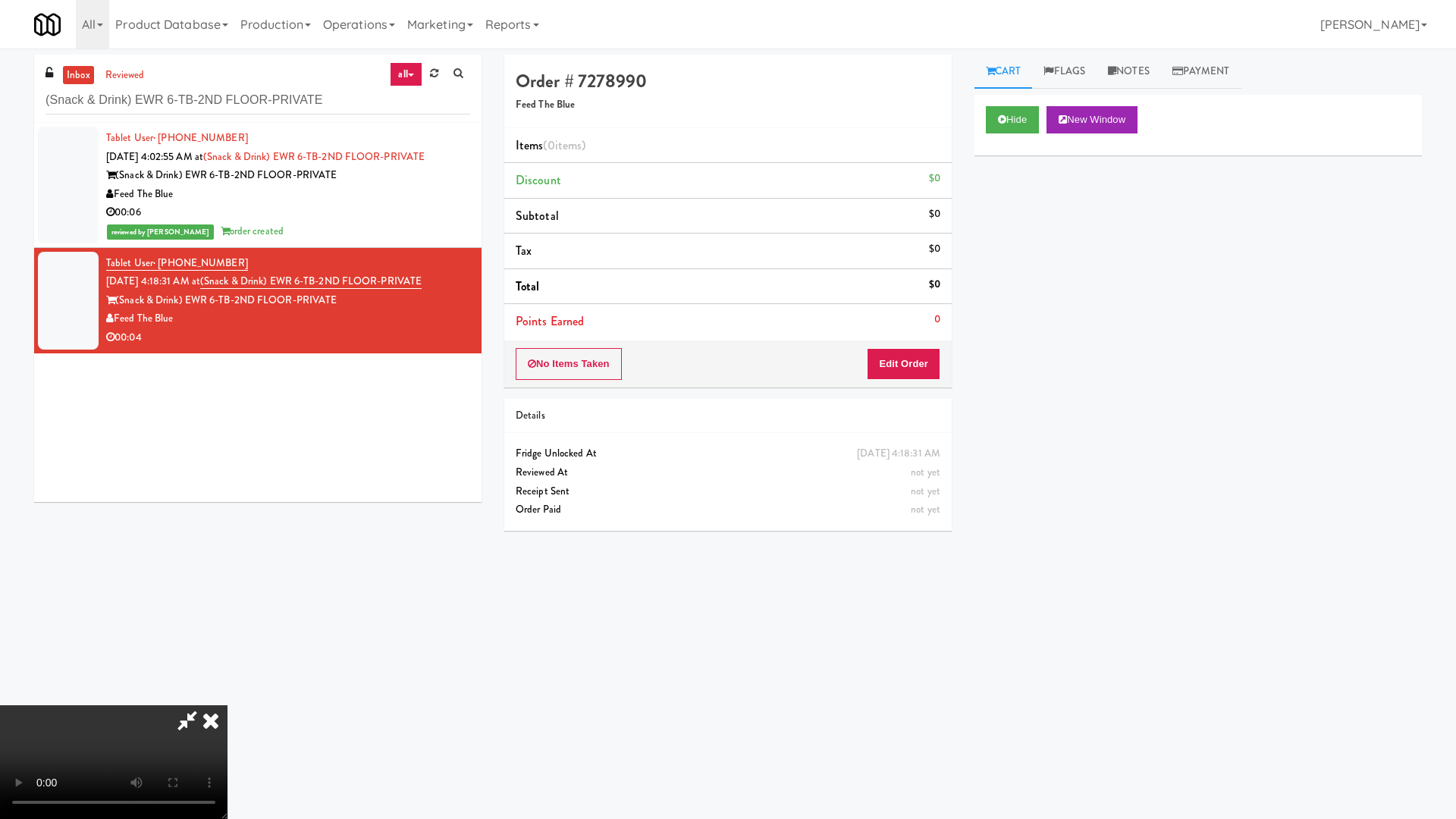
click at [227, 696] on video at bounding box center [113, 762] width 227 height 114
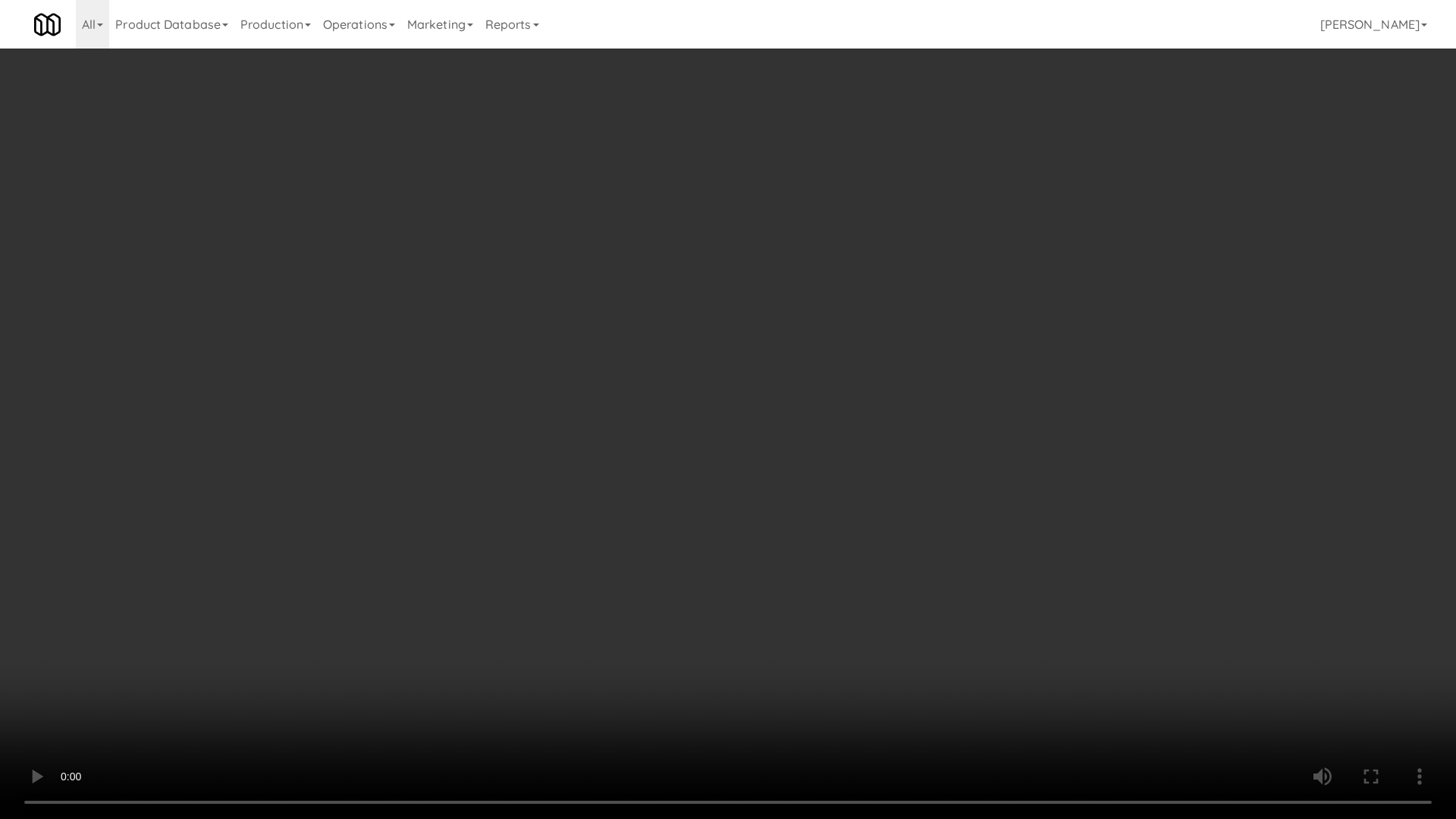
click at [783, 427] on video at bounding box center [728, 410] width 1456 height 819
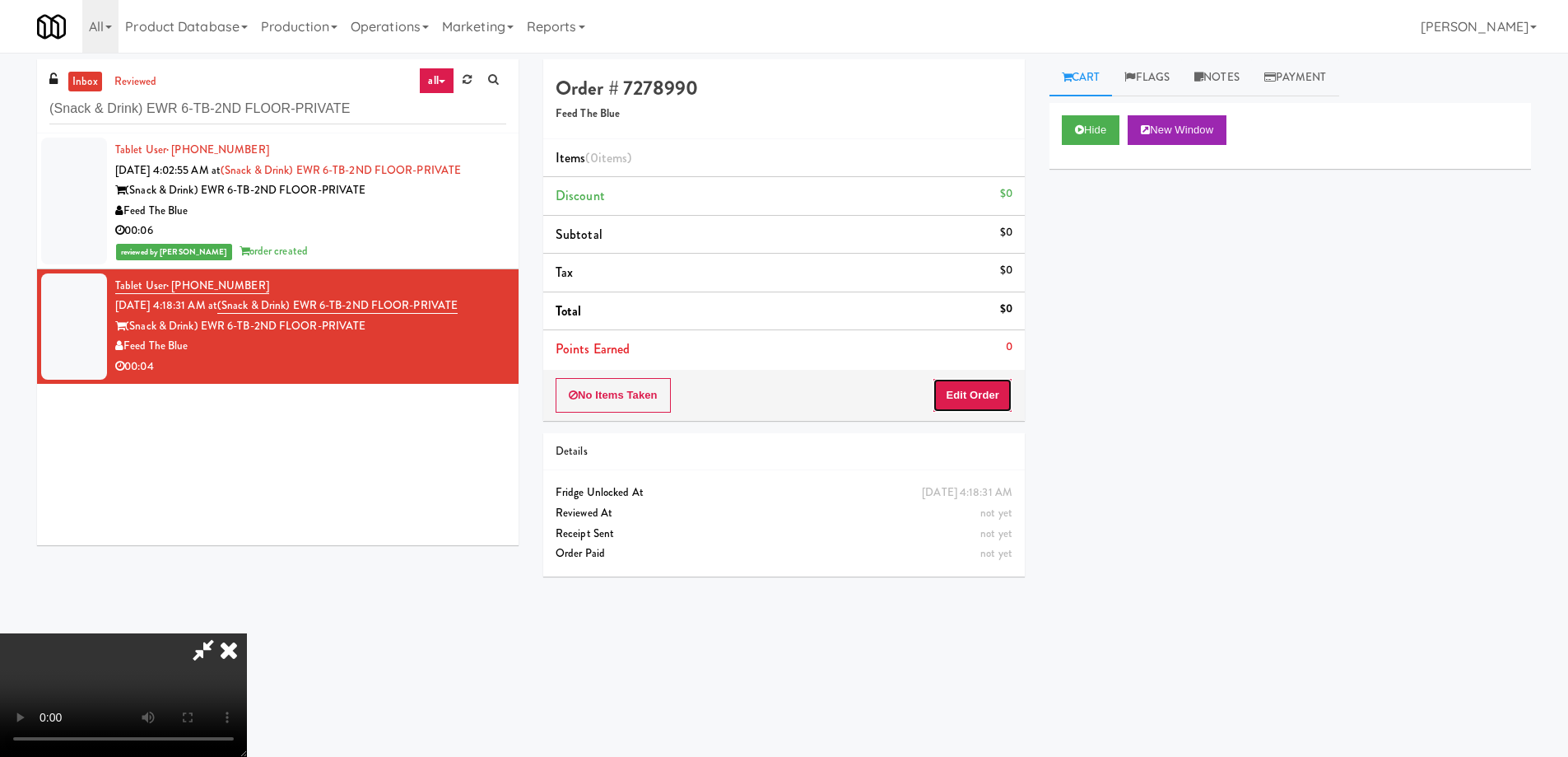
click at [988, 392] on button "Edit Order" at bounding box center [973, 395] width 80 height 34
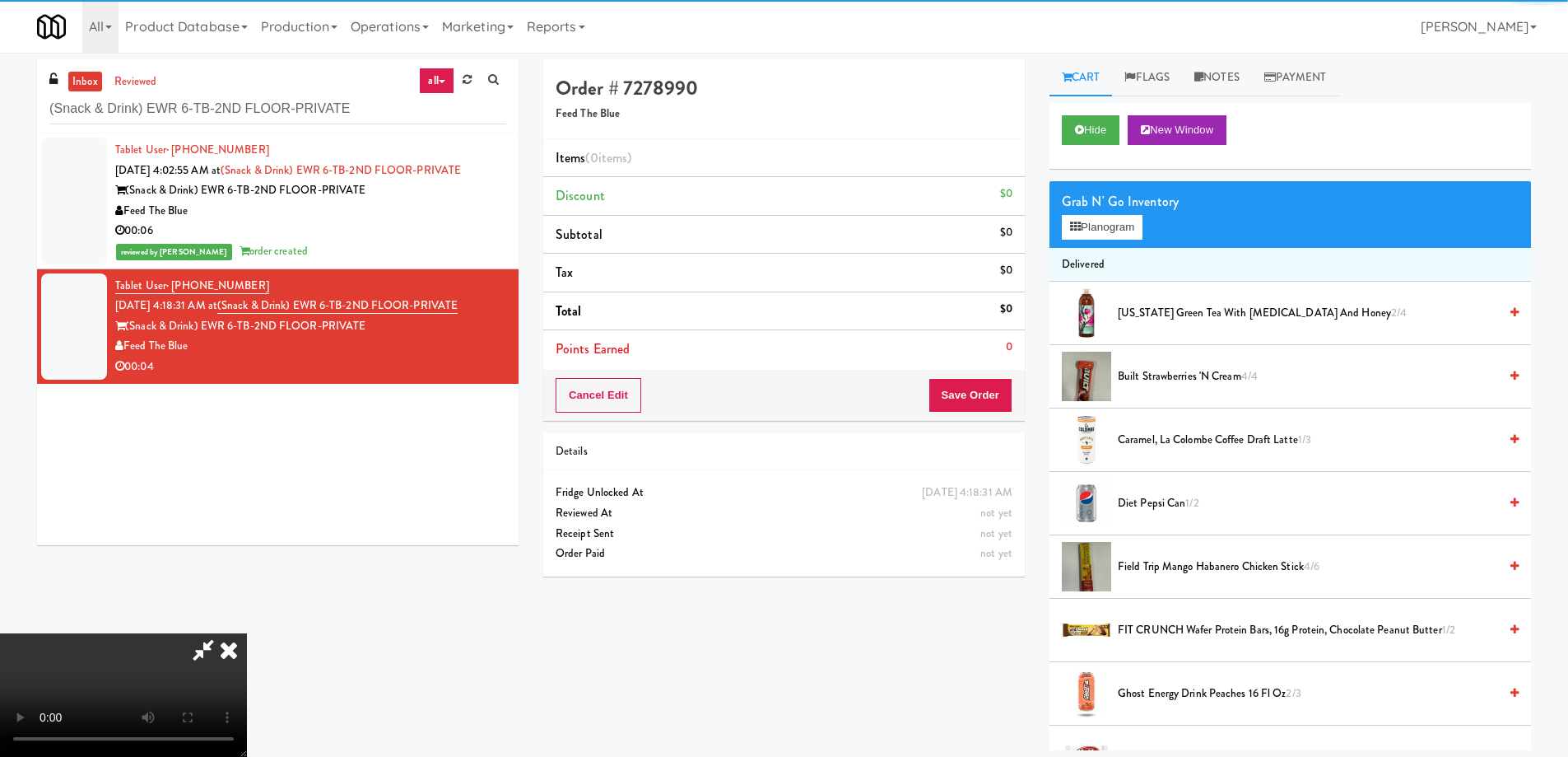
click at [1116, 213] on div "Grab N' Go Inventory" at bounding box center [1290, 201] width 457 height 25
click at [1112, 230] on button "Planogram" at bounding box center [1102, 227] width 81 height 25
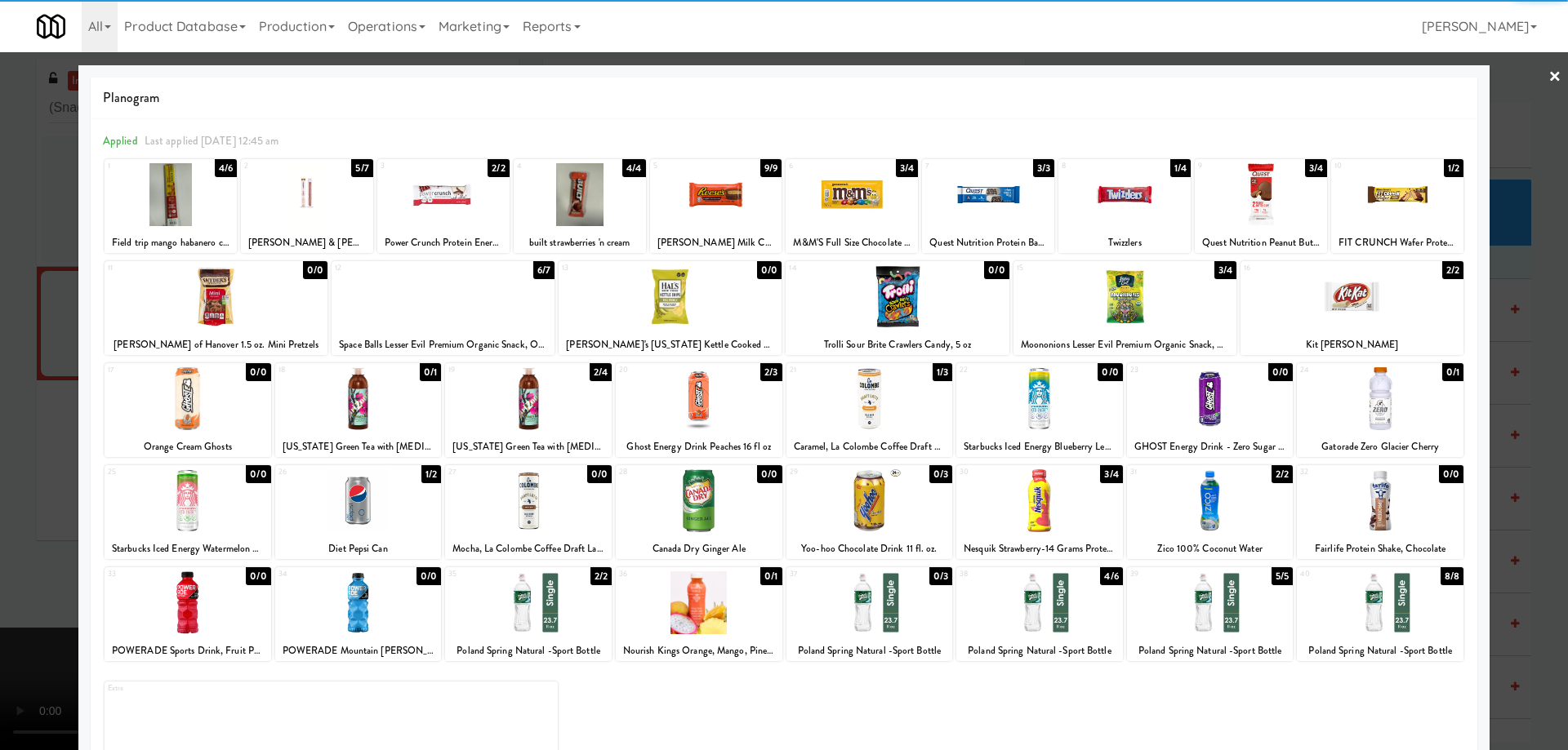
click at [1059, 612] on div at bounding box center [1039, 603] width 166 height 63
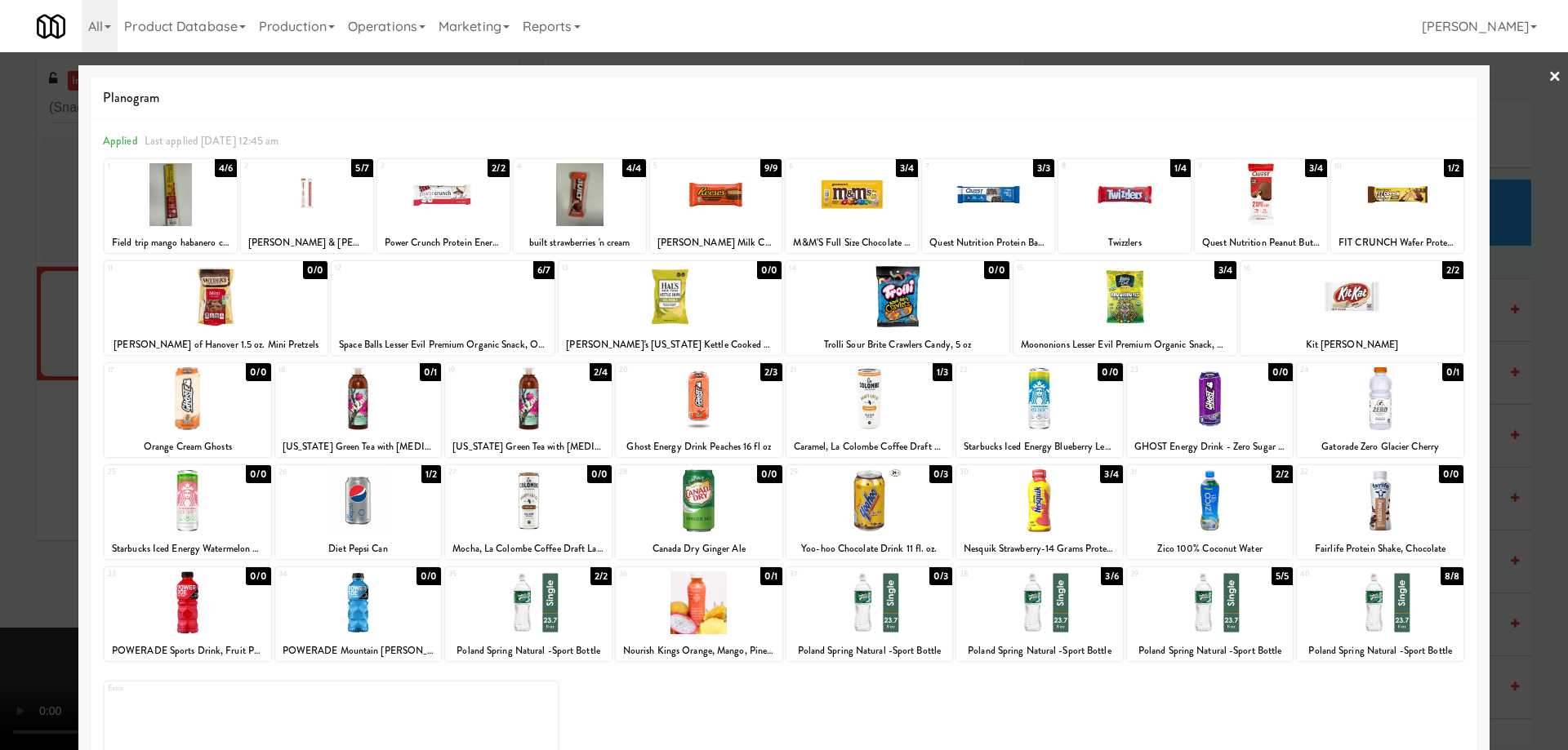
click at [1552, 72] on div at bounding box center [784, 375] width 1568 height 750
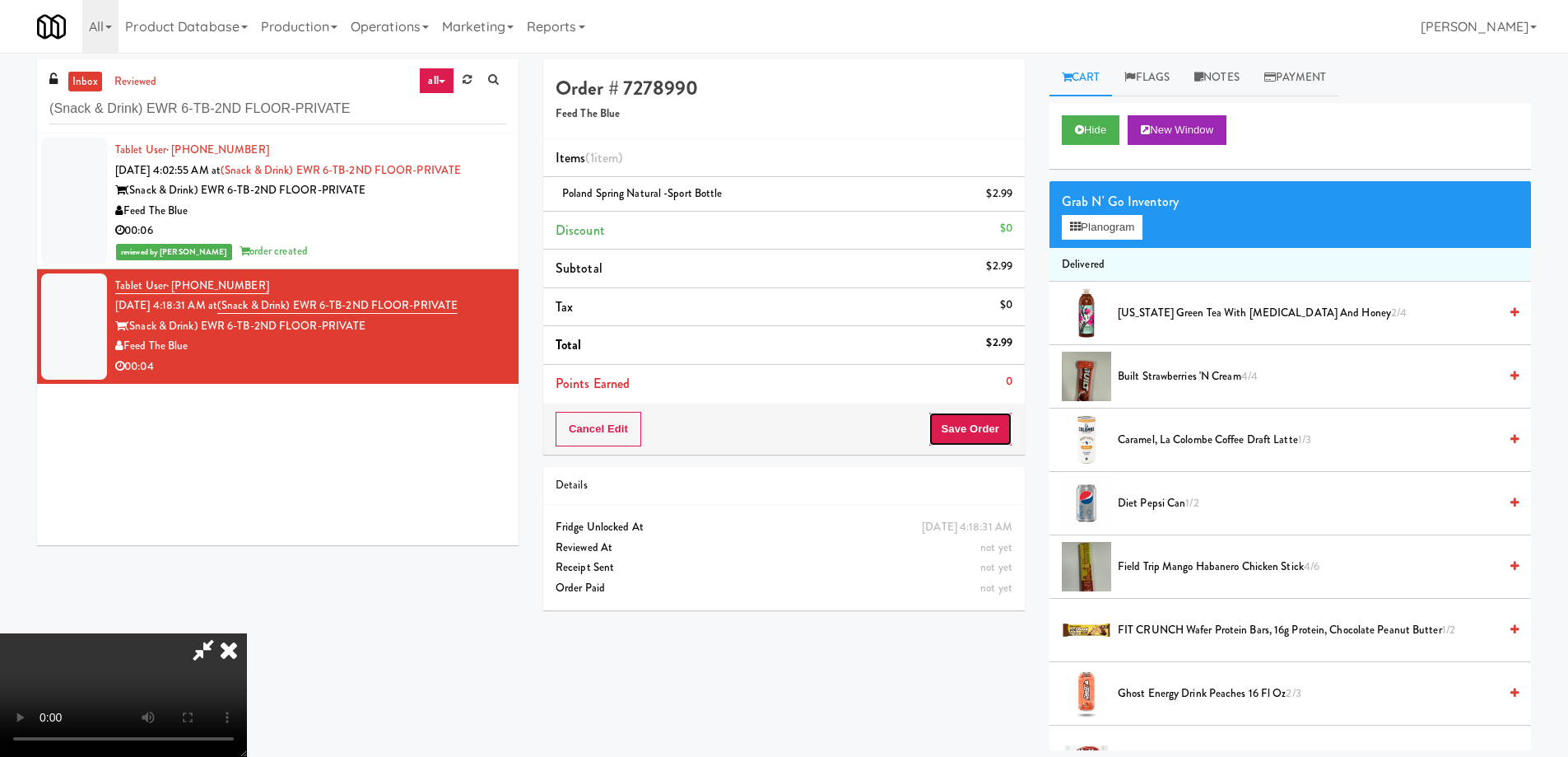
click at [967, 426] on button "Save Order" at bounding box center [971, 429] width 84 height 34
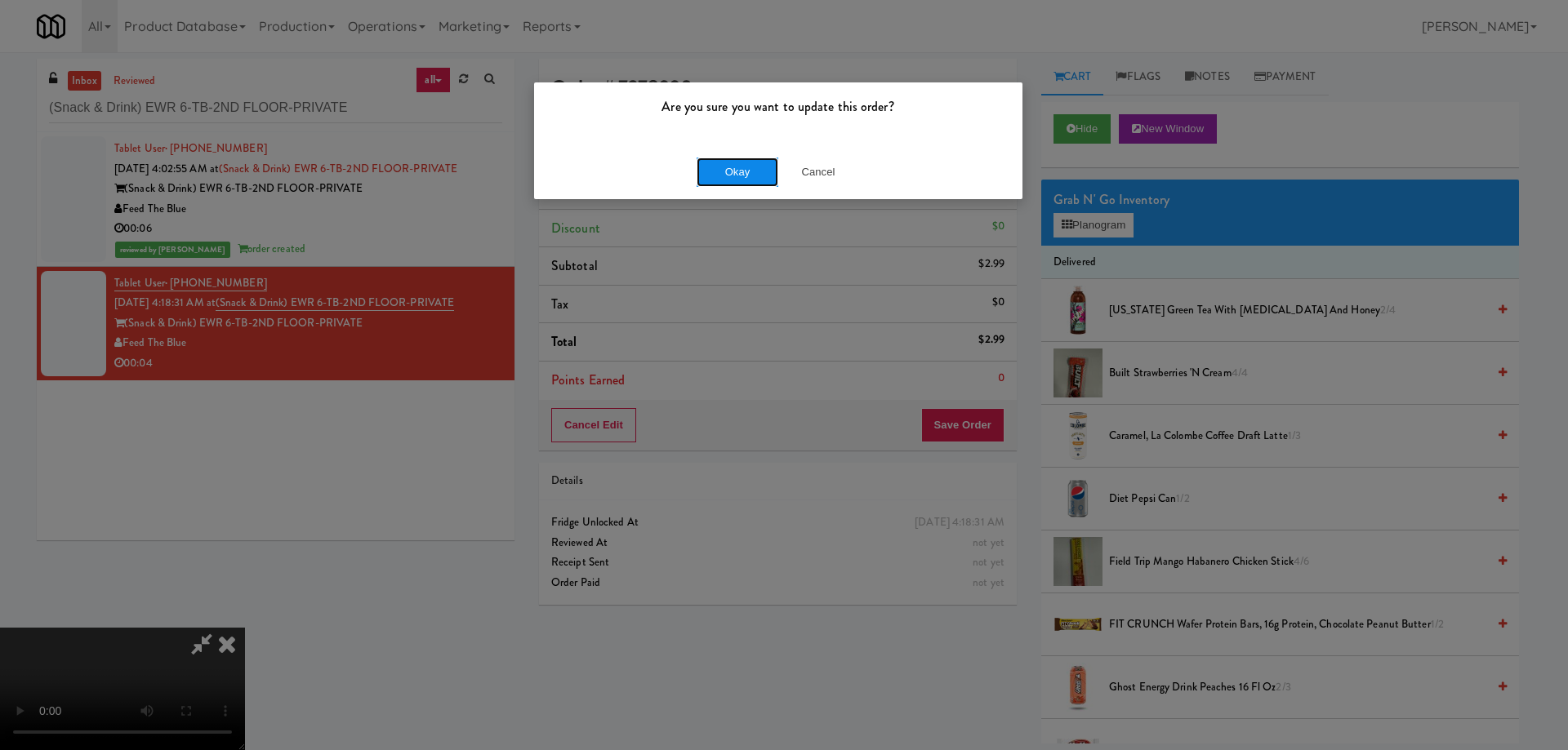
click at [748, 167] on button "Okay" at bounding box center [737, 173] width 81 height 30
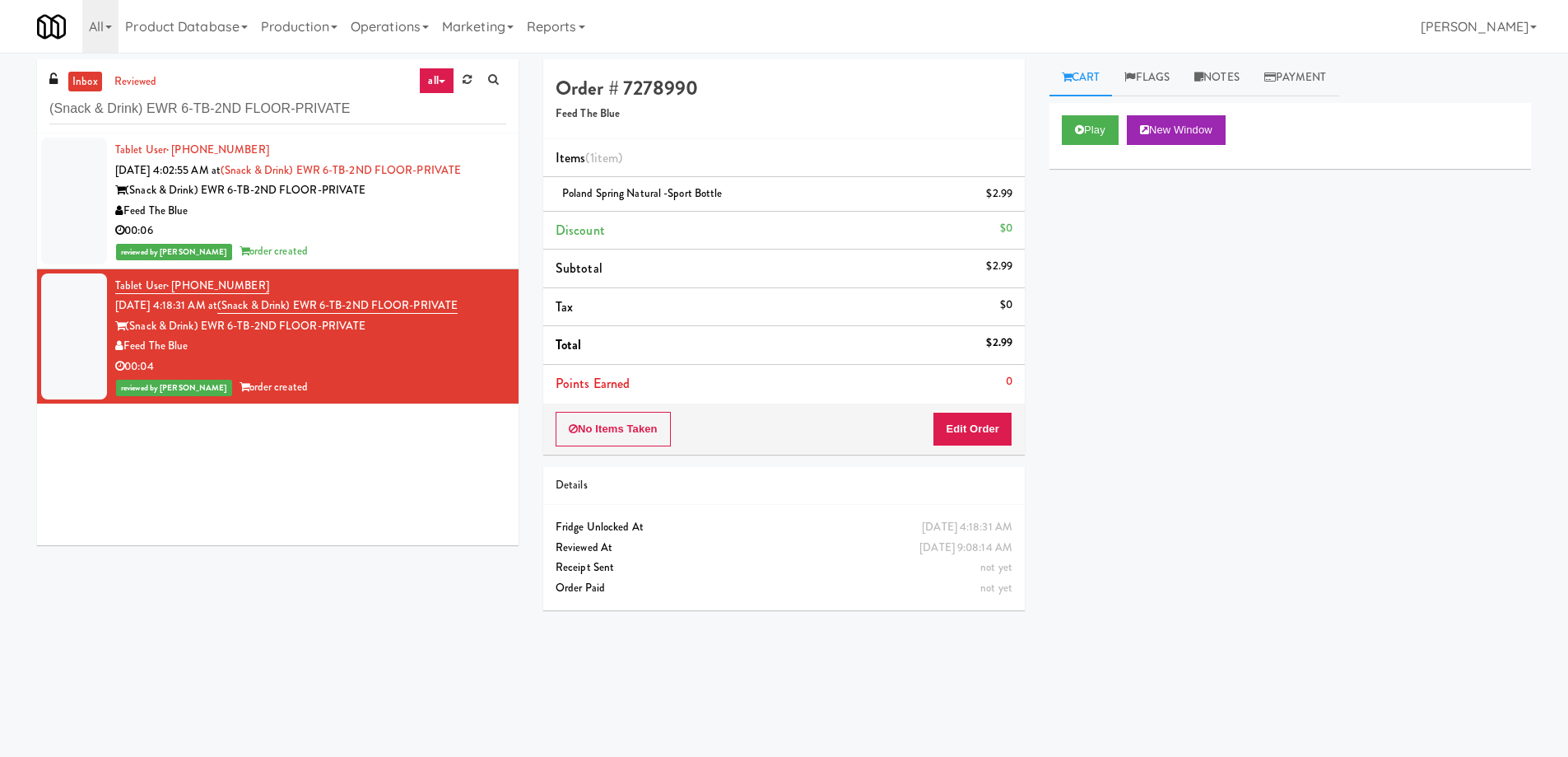
click at [389, 235] on div "00:06" at bounding box center [311, 231] width 391 height 21
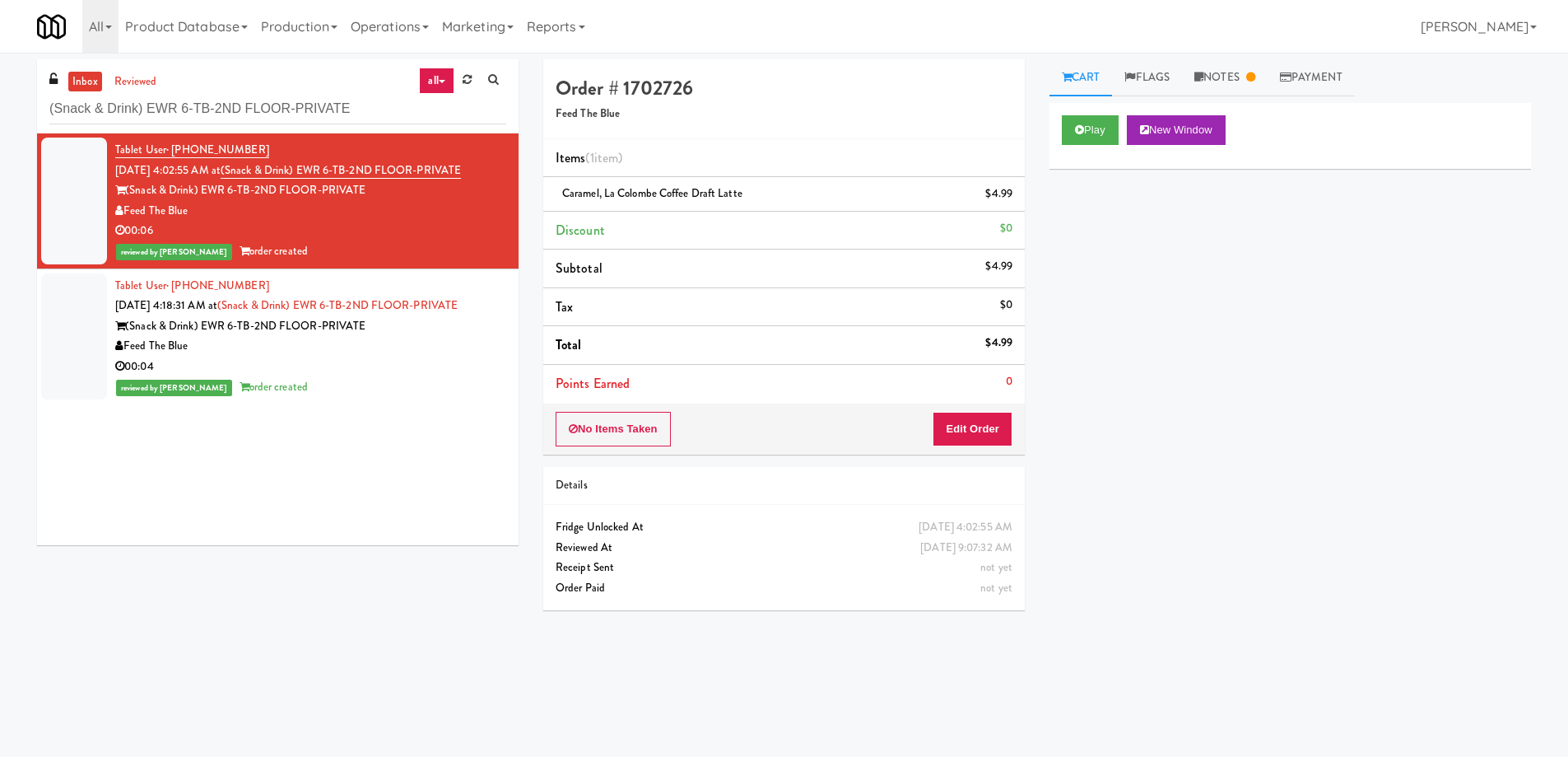
click at [411, 382] on div "reviewed by Gladys E order created" at bounding box center [311, 388] width 391 height 21
